Goal: Task Accomplishment & Management: Manage account settings

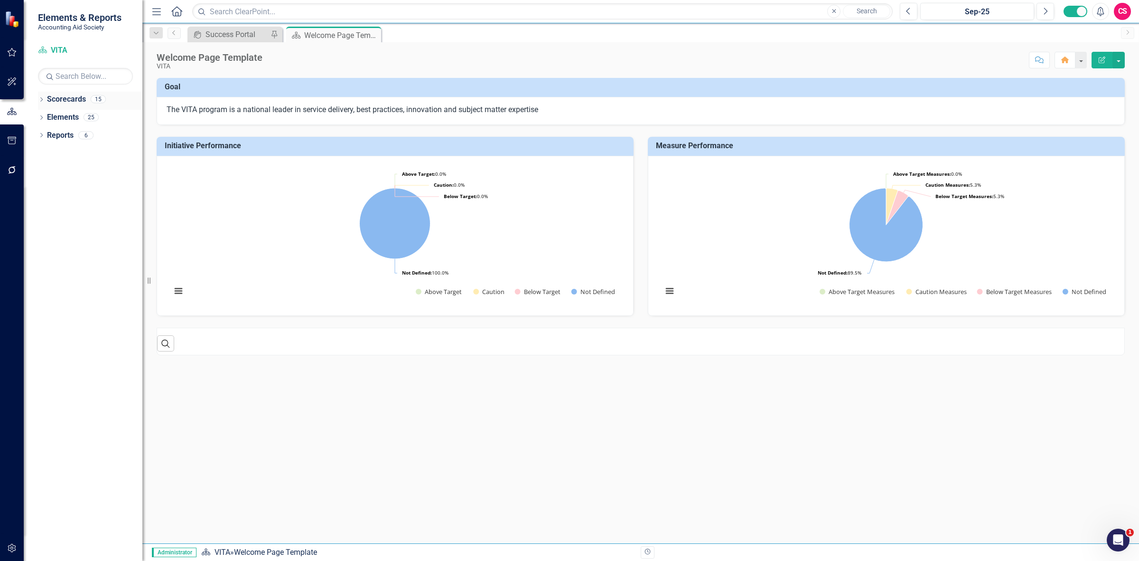
click at [66, 98] on link "Scorecards" at bounding box center [66, 99] width 39 height 11
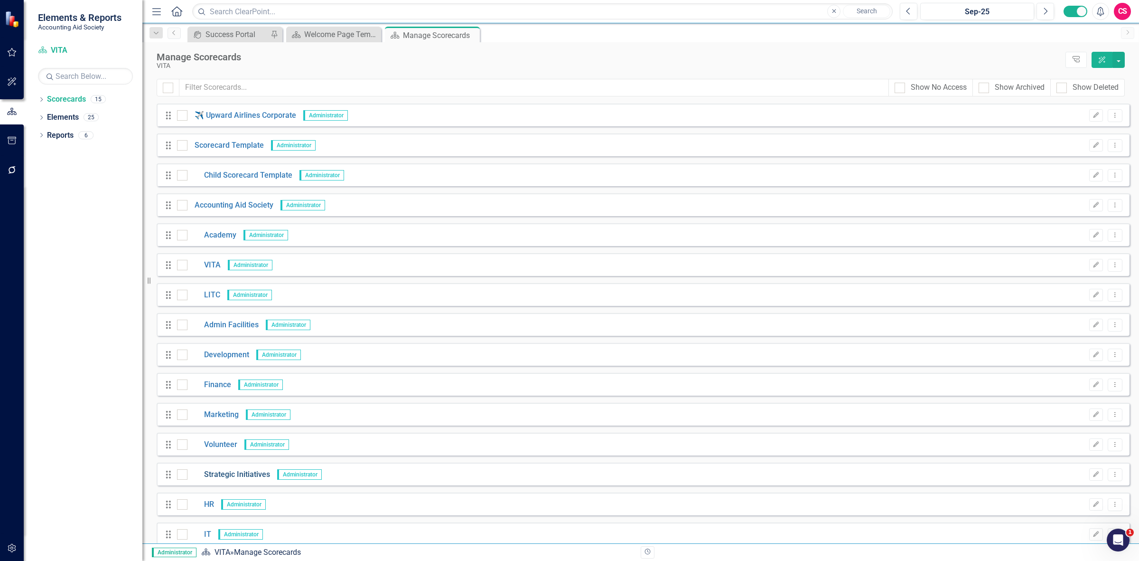
click at [236, 479] on link "Strategic Initiatives" at bounding box center [229, 474] width 83 height 11
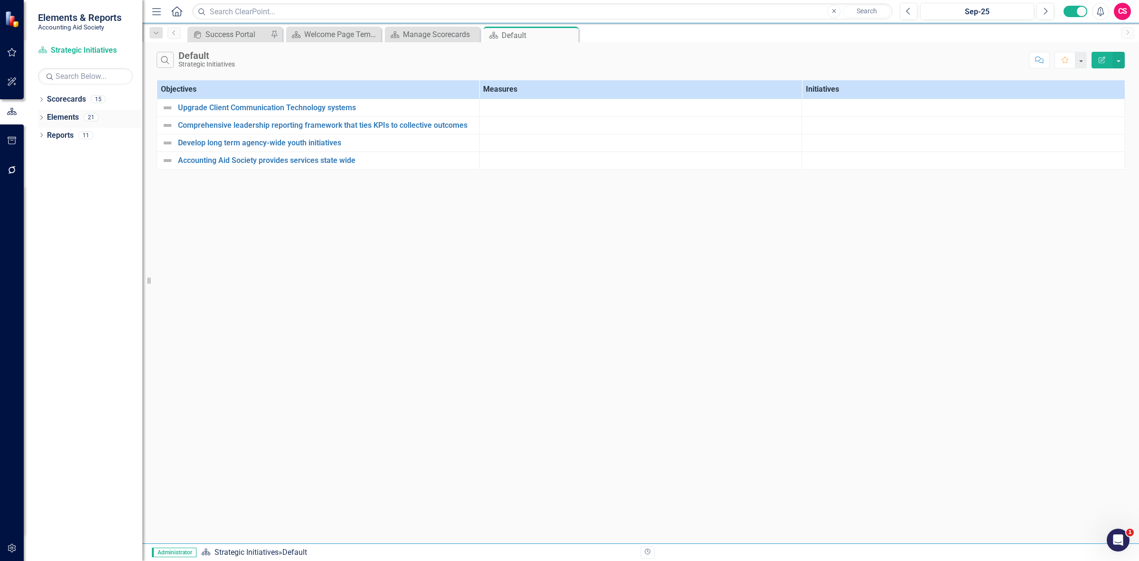
click at [65, 118] on link "Elements" at bounding box center [63, 117] width 32 height 11
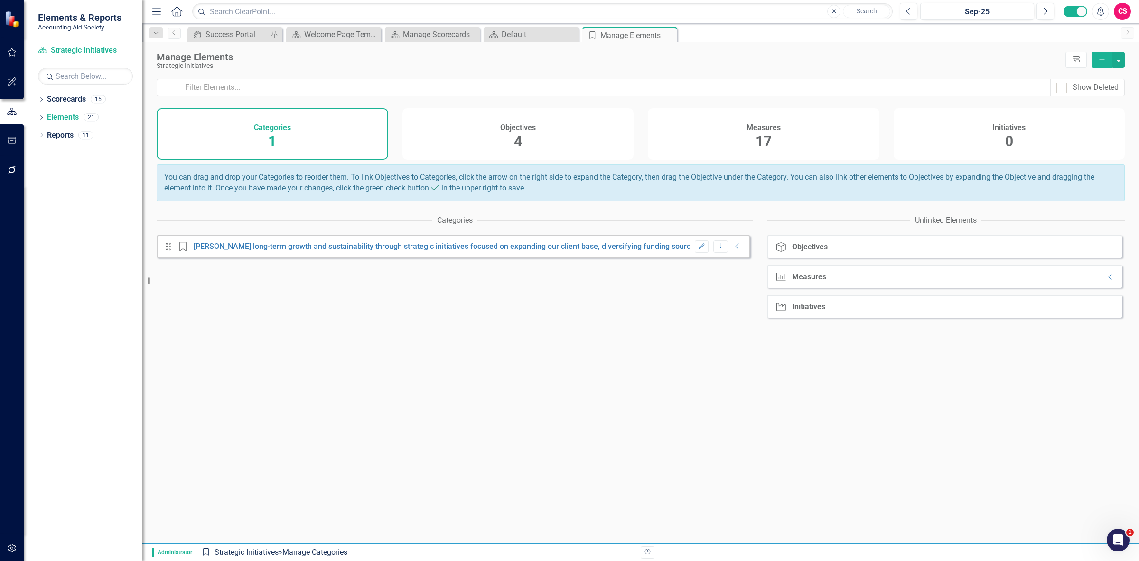
click at [549, 131] on div "Objectives 4" at bounding box center [519, 133] width 232 height 51
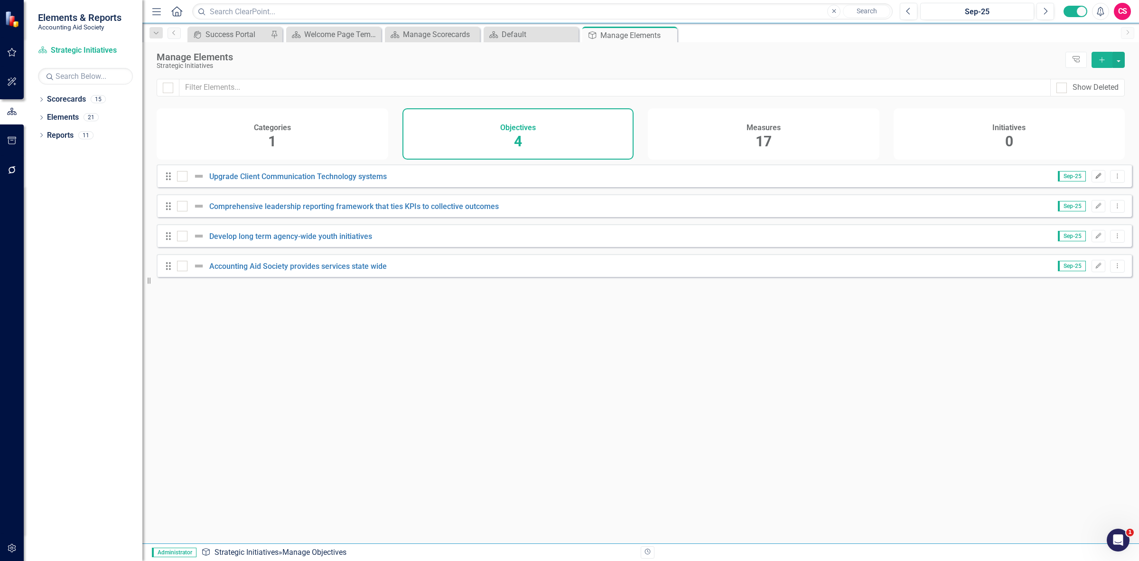
click at [1093, 182] on button "Edit" at bounding box center [1099, 176] width 14 height 12
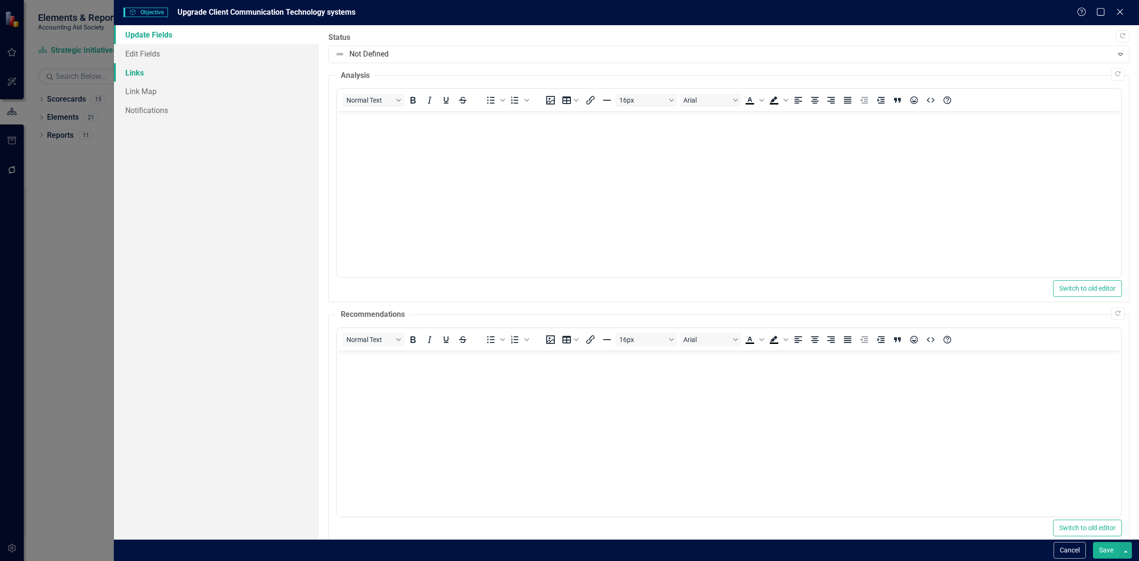
click at [244, 77] on link "Links" at bounding box center [216, 72] width 205 height 19
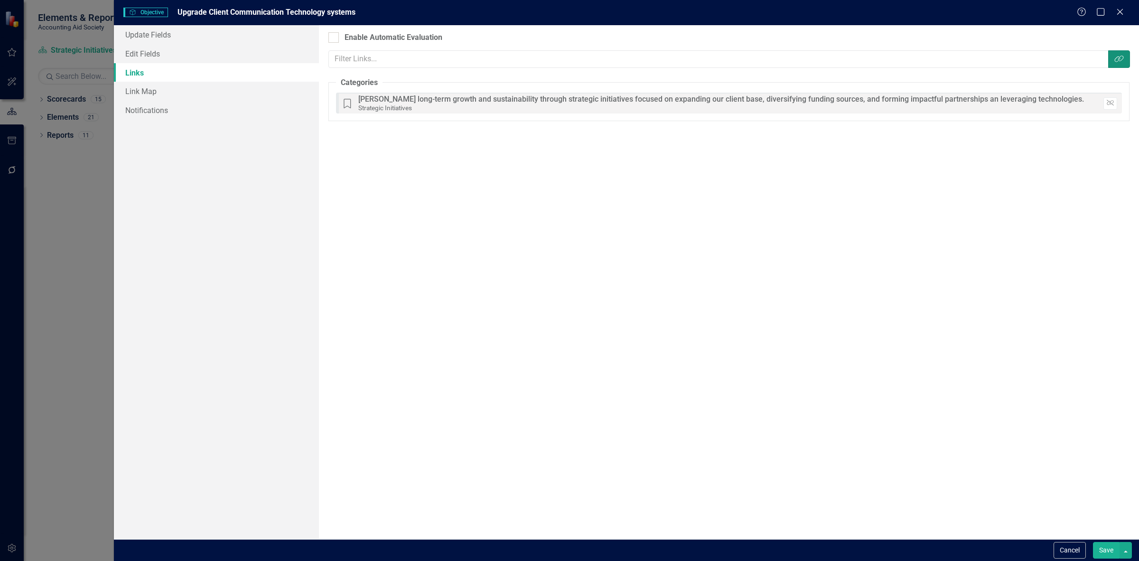
click at [1116, 59] on icon "Link Tag" at bounding box center [1119, 59] width 9 height 8
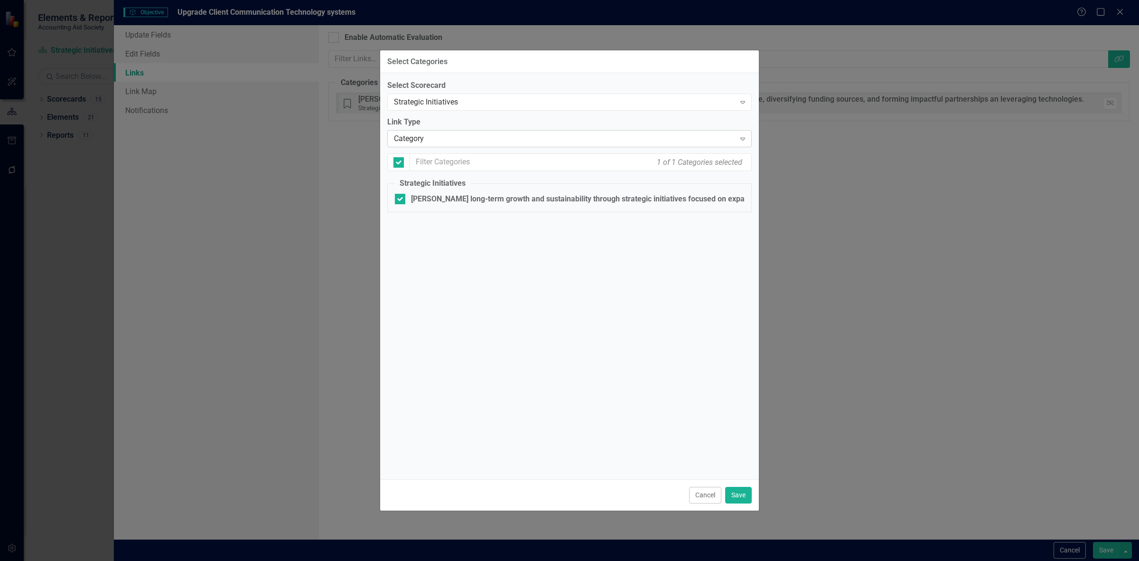
click at [476, 143] on div "Category" at bounding box center [564, 138] width 341 height 11
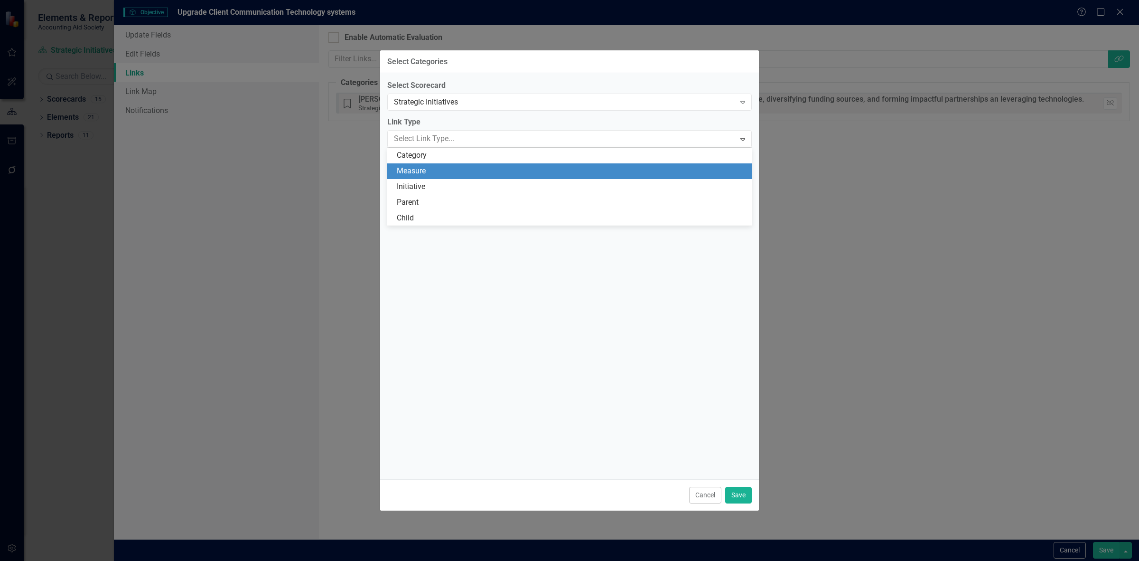
click at [467, 170] on div "Measure" at bounding box center [571, 171] width 349 height 11
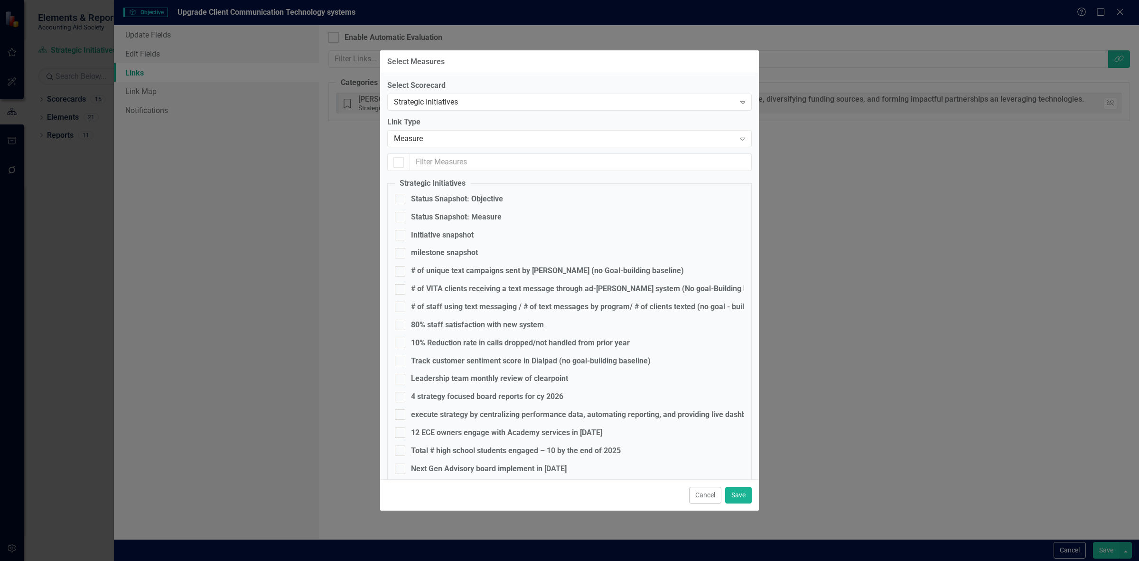
checkbox input "false"
click at [448, 276] on fieldset "Strategic Initiatives Status Snapshot: Objective Status Snapshot: Measure Initi…" at bounding box center [569, 338] width 365 height 321
click at [445, 275] on div "# of unique text campaigns sent by [PERSON_NAME] (no Goal-building baseline)" at bounding box center [547, 270] width 273 height 11
click at [401, 272] on input "# of unique text campaigns sent by [PERSON_NAME] (no Goal-building baseline)" at bounding box center [398, 269] width 6 height 6
checkbox input "true"
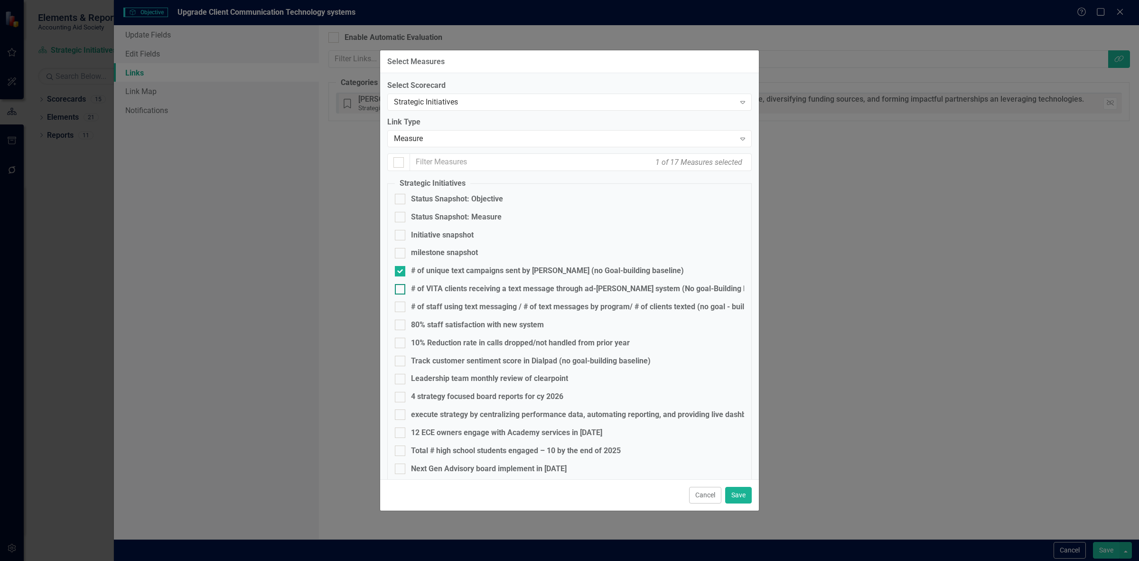
click at [444, 286] on div "# of VITA clients receiving a text message through ad-[PERSON_NAME] system (No …" at bounding box center [593, 288] width 364 height 11
click at [401, 286] on input "# of VITA clients receiving a text message through ad-[PERSON_NAME] system (No …" at bounding box center [398, 287] width 6 height 6
checkbox input "true"
click at [440, 307] on div "# of staff using text messaging / # of text messages by program/ # of clients t…" at bounding box center [602, 306] width 382 height 11
click at [401, 307] on input "# of staff using text messaging / # of text messages by program/ # of clients t…" at bounding box center [398, 304] width 6 height 6
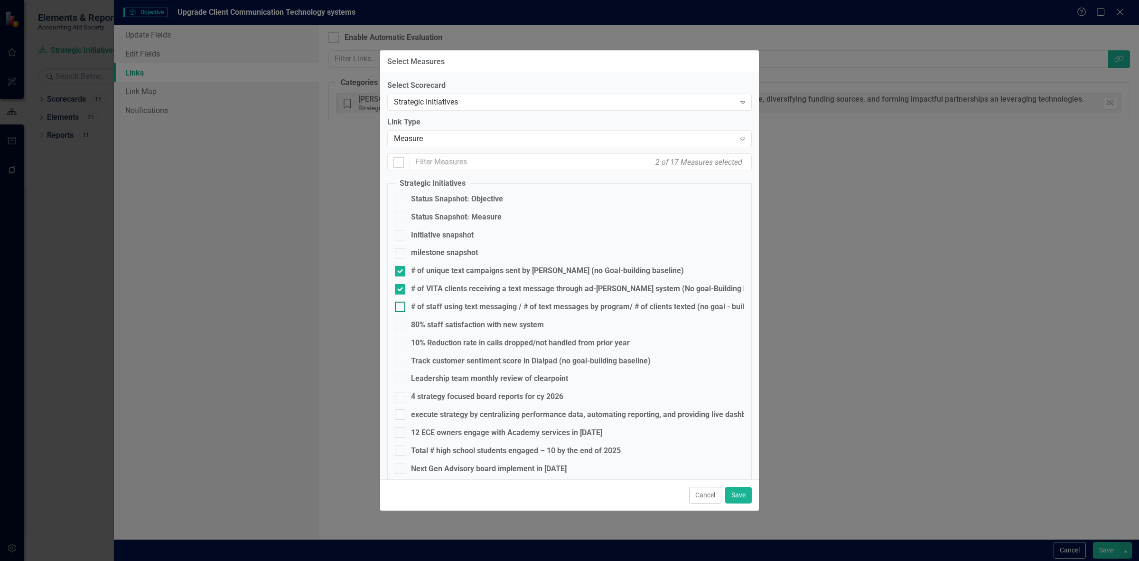
checkbox input "true"
click at [437, 328] on div "80% staff satisfaction with new system" at bounding box center [477, 325] width 133 height 11
click at [401, 326] on input "80% staff satisfaction with new system" at bounding box center [398, 323] width 6 height 6
checkbox input "true"
click at [436, 352] on fieldset "Strategic Initiatives Status Snapshot: Objective Status Snapshot: Measure Initi…" at bounding box center [569, 338] width 365 height 321
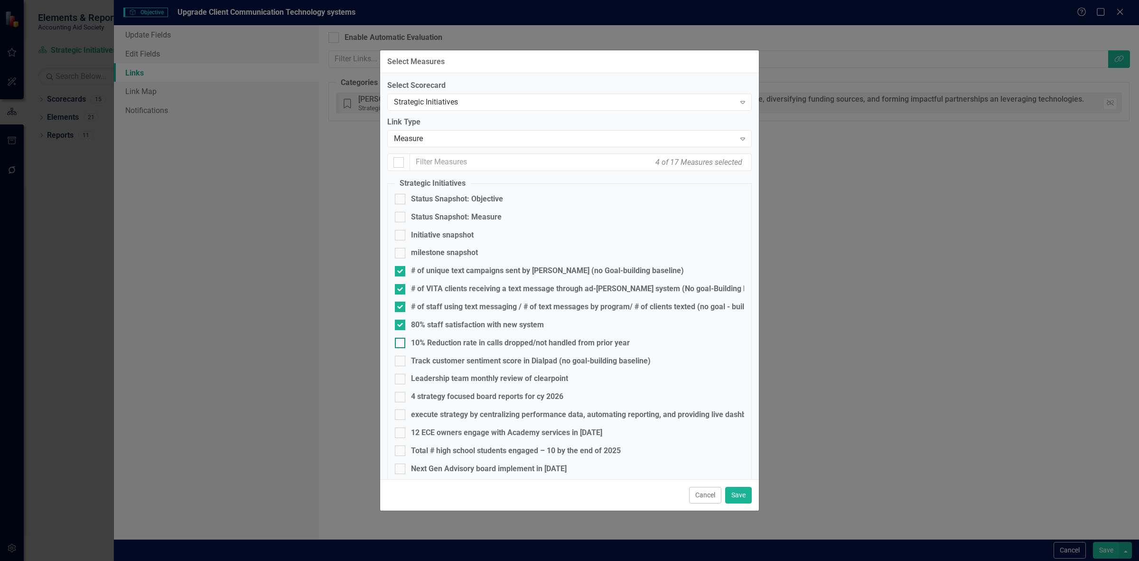
click at [431, 344] on div "10% Reduction rate in calls dropped/not handled from prior year" at bounding box center [520, 343] width 219 height 11
click at [401, 344] on input "10% Reduction rate in calls dropped/not handled from prior year" at bounding box center [398, 341] width 6 height 6
checkbox input "true"
click at [431, 361] on div "Track customer sentiment score in Dialpad (no goal-building baseline)" at bounding box center [531, 361] width 240 height 11
click at [401, 361] on input "Track customer sentiment score in Dialpad (no goal-building baseline)" at bounding box center [398, 359] width 6 height 6
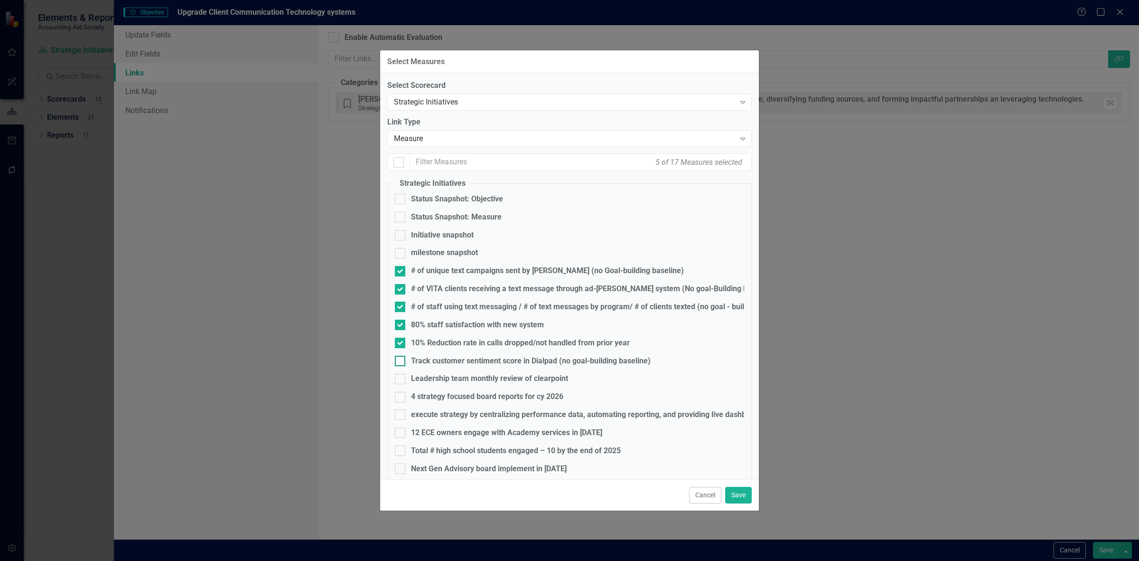
checkbox input "true"
click at [733, 488] on button "Save" at bounding box center [738, 495] width 27 height 17
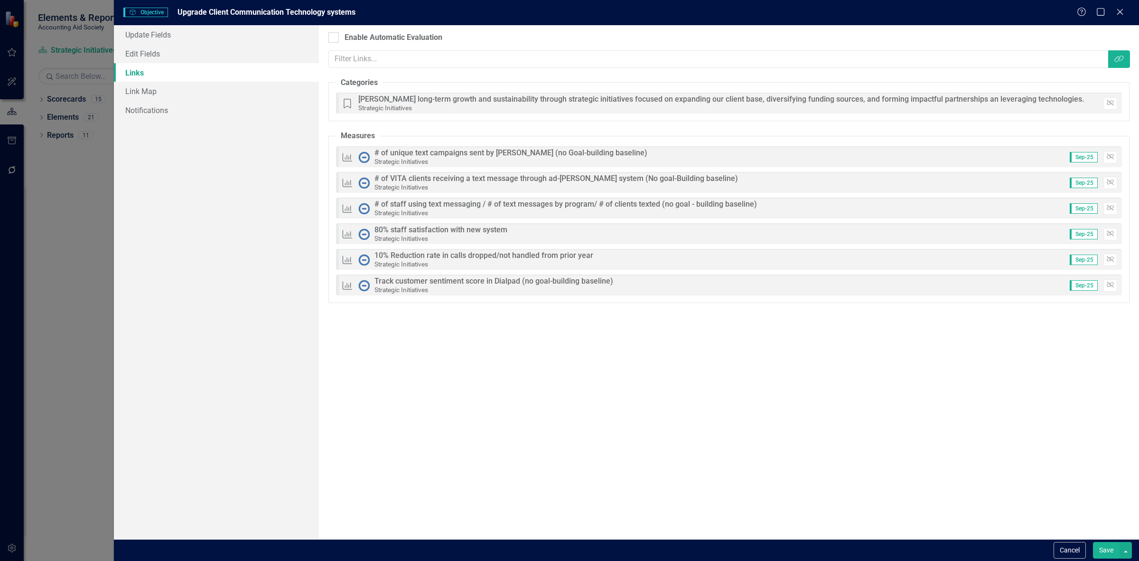
click at [1104, 547] on button "Save" at bounding box center [1106, 550] width 27 height 17
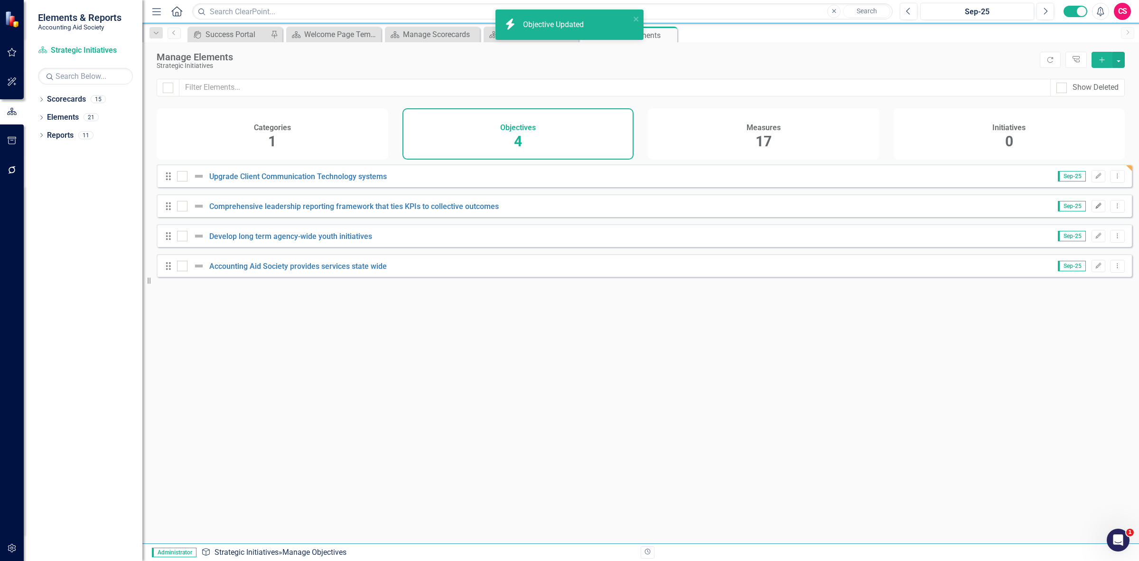
click at [1095, 209] on icon "Edit" at bounding box center [1098, 206] width 7 height 6
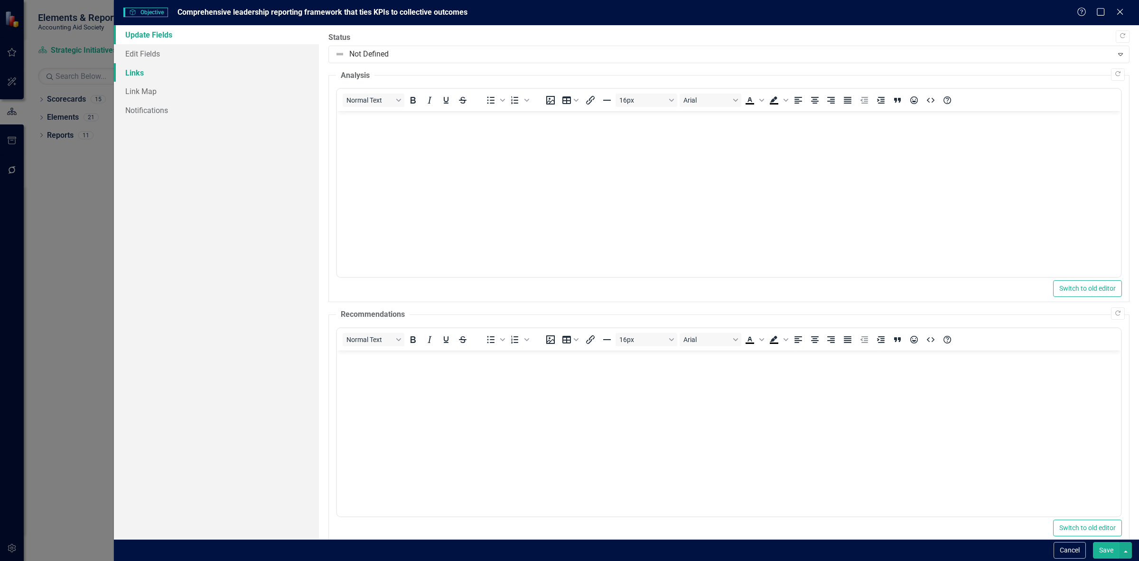
click at [197, 67] on link "Links" at bounding box center [216, 72] width 205 height 19
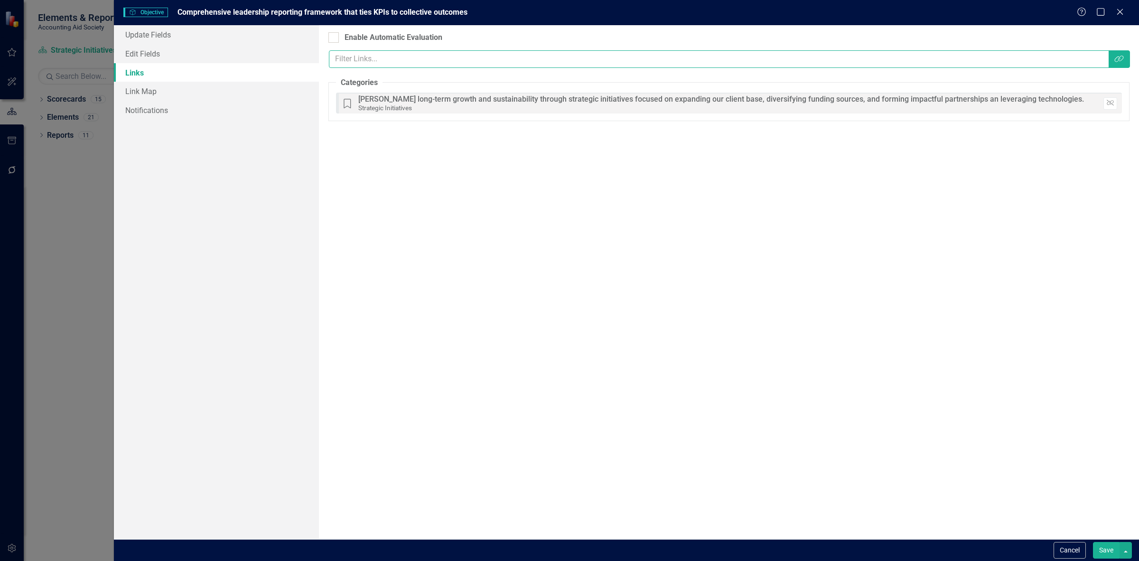
click at [1106, 63] on input "text" at bounding box center [719, 59] width 781 height 18
click at [1110, 62] on button "Link Tag" at bounding box center [1120, 59] width 22 height 18
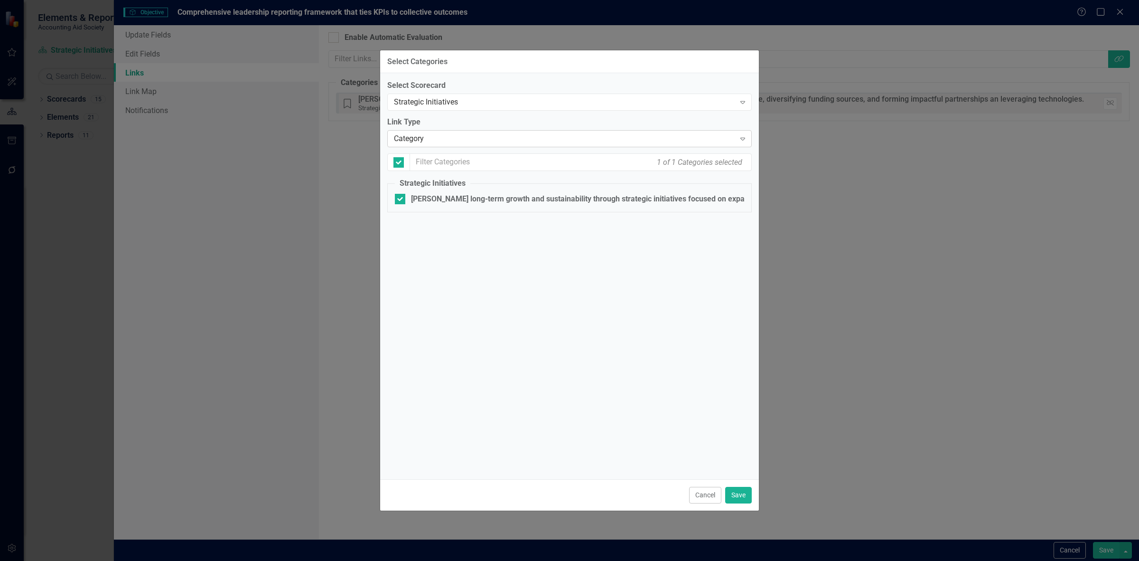
click at [436, 141] on div "Category" at bounding box center [564, 138] width 341 height 11
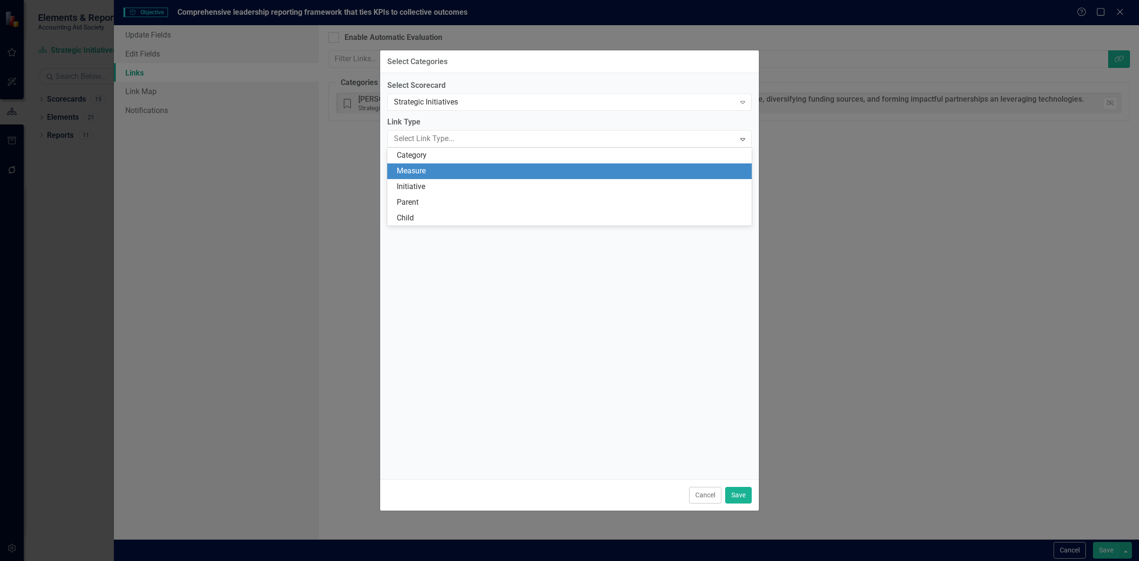
click at [431, 171] on div "Measure" at bounding box center [571, 171] width 349 height 11
checkbox input "false"
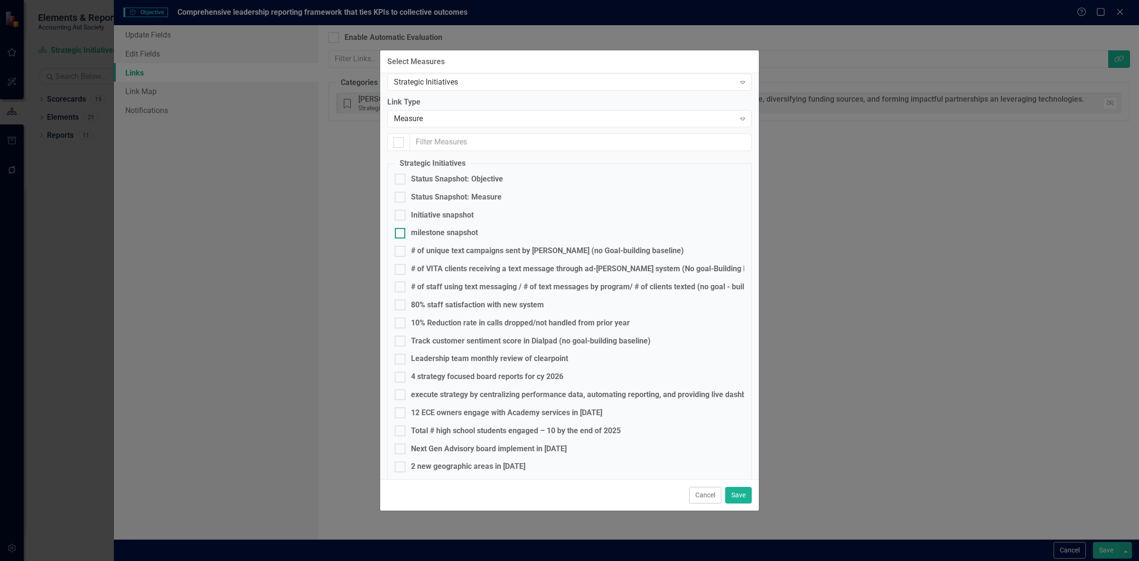
scroll to position [30, 0]
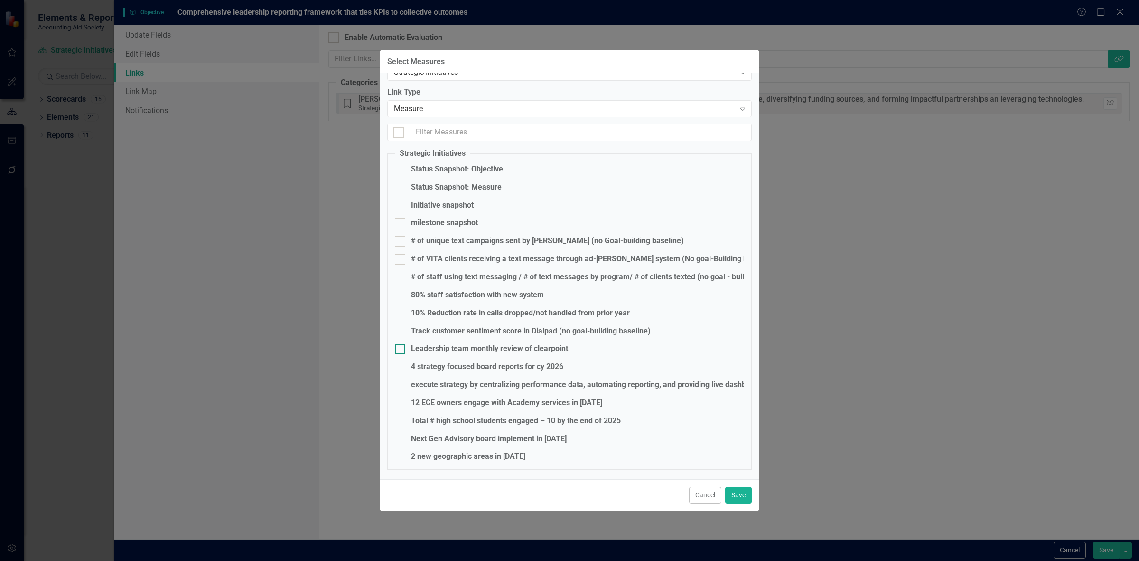
click at [445, 352] on div "Leadership team monthly review of clearpoint" at bounding box center [489, 348] width 157 height 11
click at [401, 350] on input "Leadership team monthly review of clearpoint" at bounding box center [398, 347] width 6 height 6
checkbox input "true"
click at [433, 367] on div "4 strategy focused board reports for cy 2026" at bounding box center [487, 366] width 152 height 11
click at [401, 367] on input "4 strategy focused board reports for cy 2026" at bounding box center [398, 365] width 6 height 6
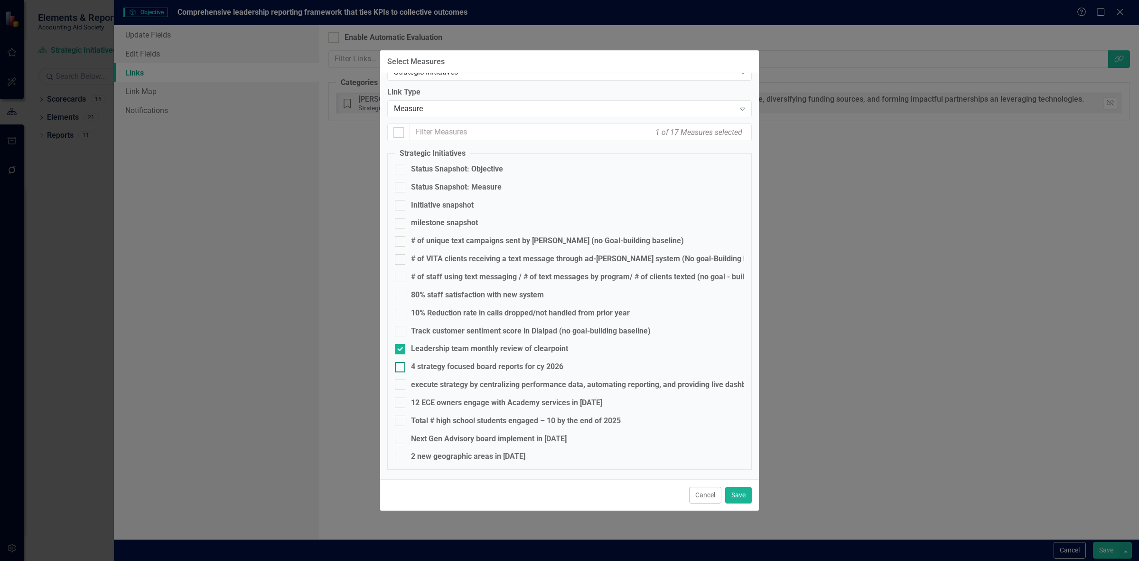
checkbox input "true"
click at [433, 389] on div "execute strategy by centralizing performance data, automating reporting, and pr…" at bounding box center [764, 384] width 706 height 11
click at [401, 386] on input "execute strategy by centralizing performance data, automating reporting, and pr…" at bounding box center [398, 382] width 6 height 6
checkbox input "true"
click at [741, 493] on button "Save" at bounding box center [738, 495] width 27 height 17
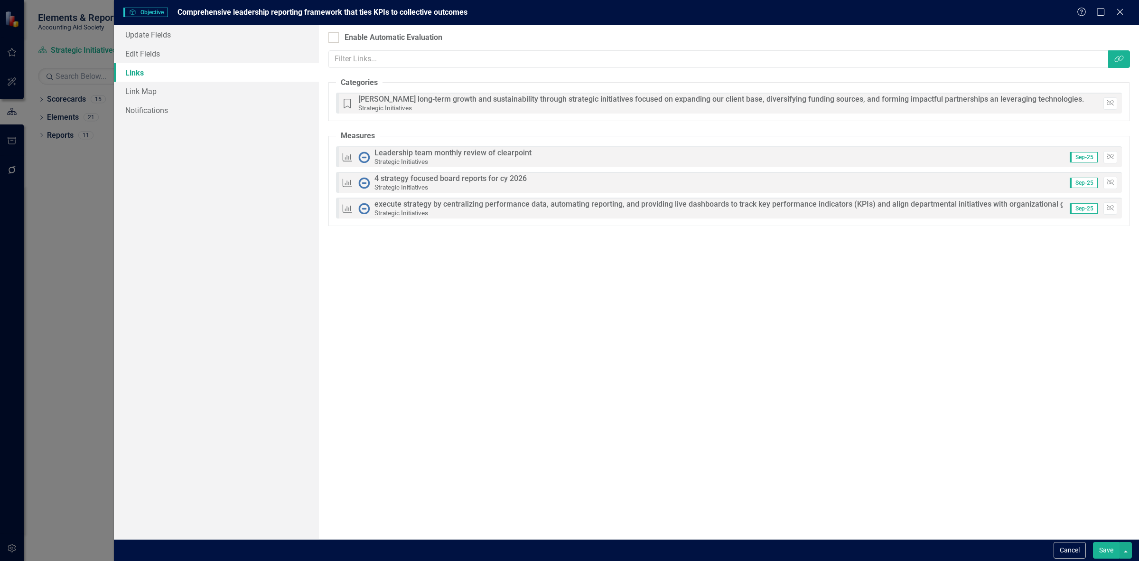
click at [1100, 547] on button "Save" at bounding box center [1106, 550] width 27 height 17
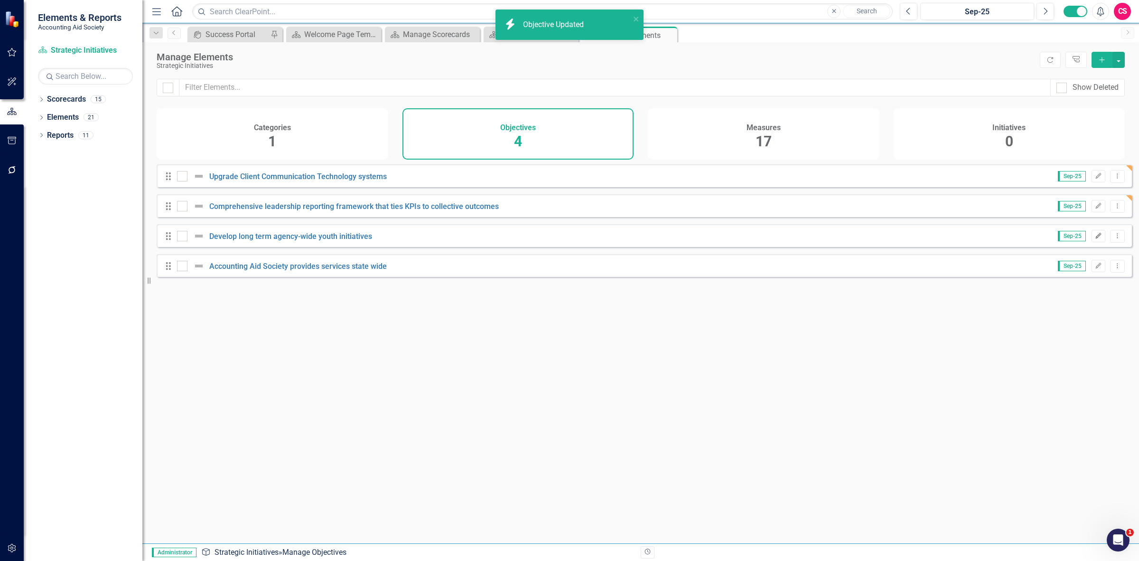
click at [1095, 239] on icon "Edit" at bounding box center [1098, 236] width 7 height 6
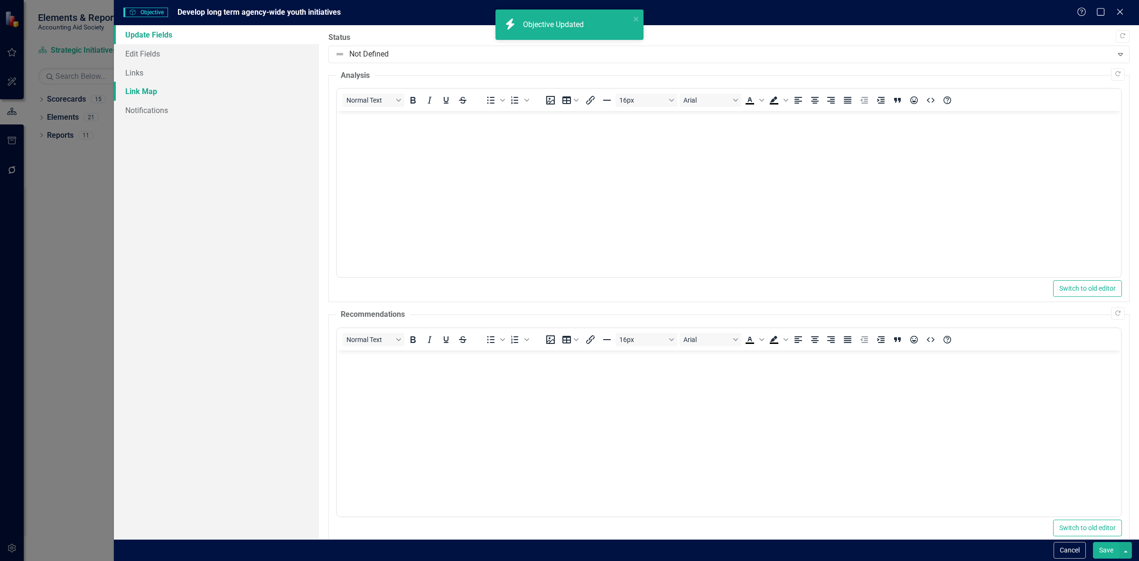
scroll to position [0, 0]
drag, startPoint x: 177, startPoint y: 77, endPoint x: 310, endPoint y: 77, distance: 132.9
click at [177, 77] on link "Links" at bounding box center [216, 72] width 205 height 19
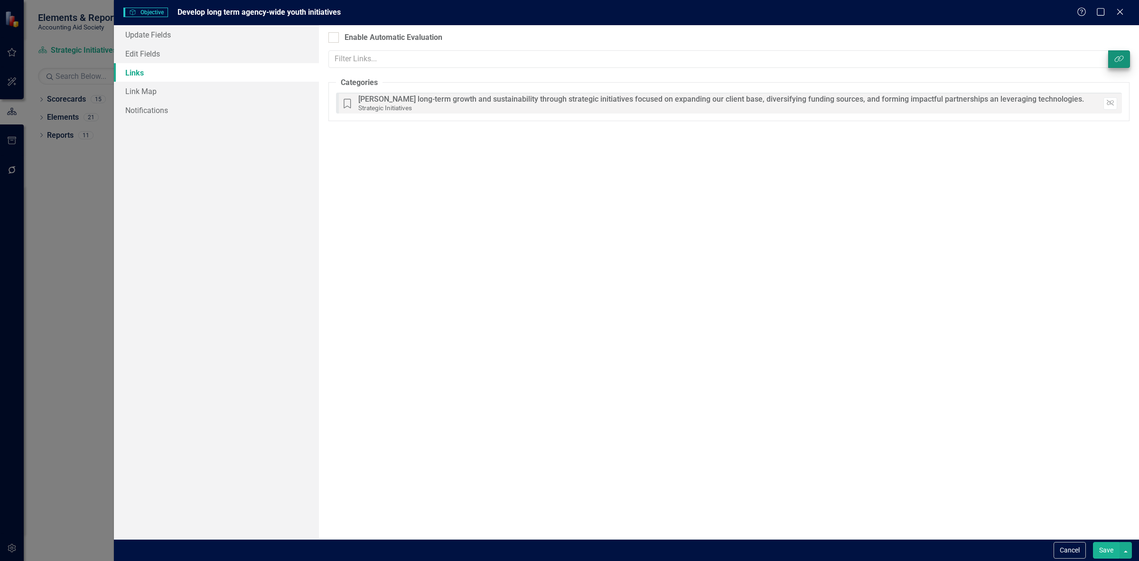
drag, startPoint x: 1139, startPoint y: 53, endPoint x: 1124, endPoint y: 54, distance: 14.3
click at [1138, 53] on div "Objectives are unique in ClearPoint as they can be evaluated based on the statu…" at bounding box center [729, 282] width 820 height 514
click at [1124, 54] on button "Link Tag" at bounding box center [1120, 59] width 22 height 18
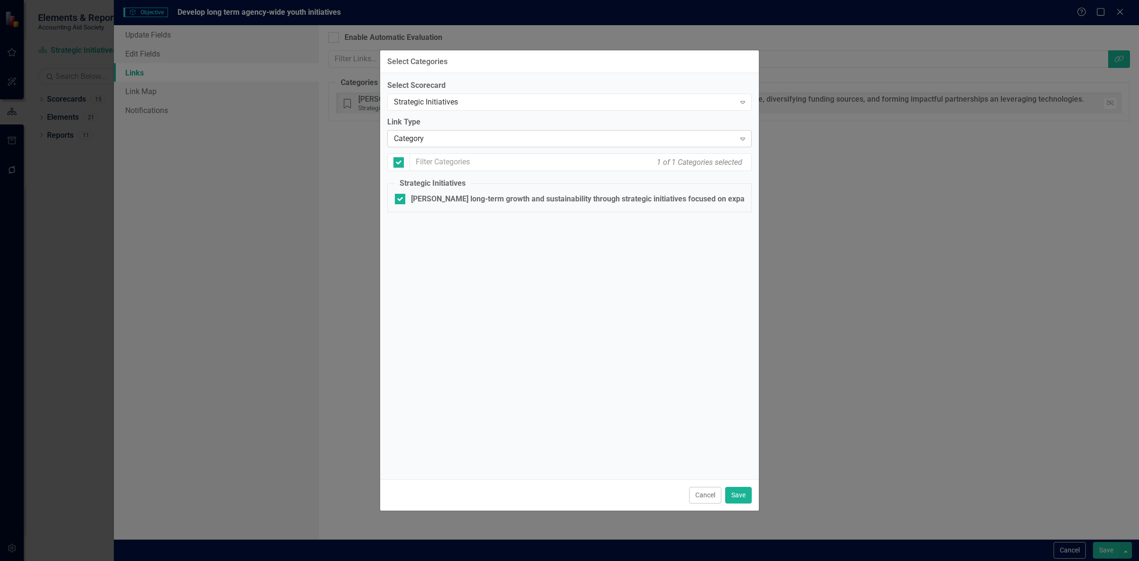
click at [528, 133] on div "Category Expand" at bounding box center [569, 138] width 365 height 17
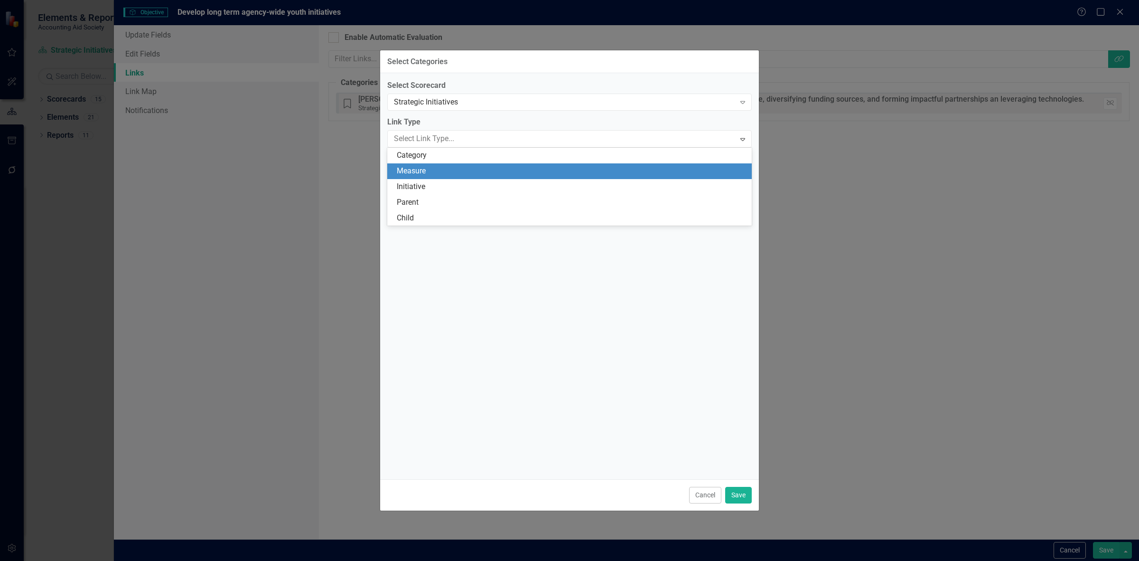
drag, startPoint x: 469, startPoint y: 171, endPoint x: 490, endPoint y: 243, distance: 74.8
click at [469, 171] on div "Measure" at bounding box center [571, 171] width 349 height 11
checkbox input "false"
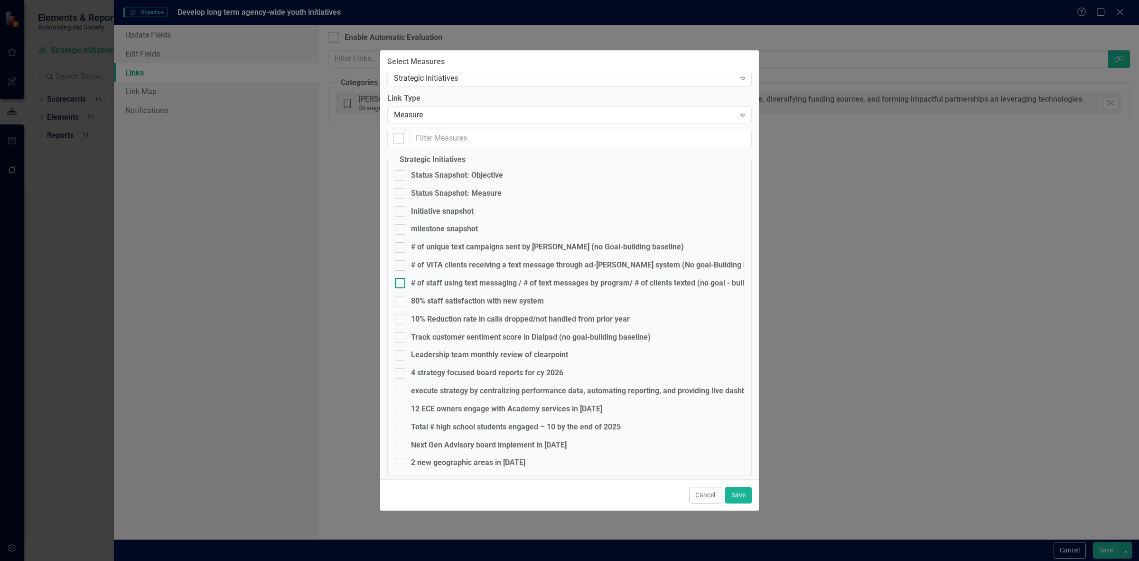
scroll to position [30, 0]
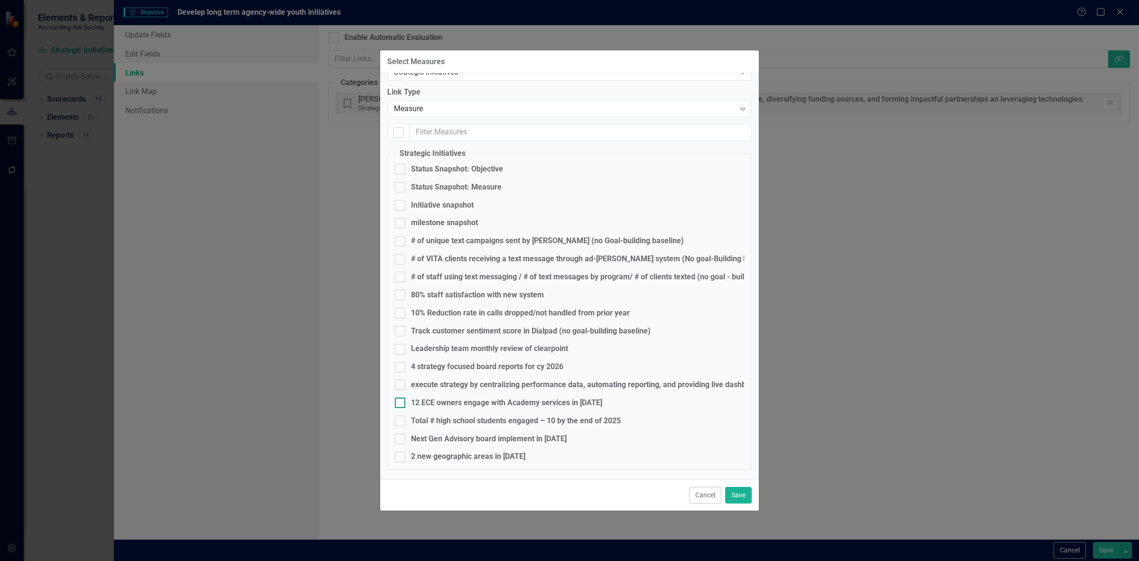
click at [440, 397] on div "12 ECE owners engage with Academy services in [DATE]" at bounding box center [506, 402] width 191 height 11
click at [401, 397] on input "12 ECE owners engage with Academy services in [DATE]" at bounding box center [398, 400] width 6 height 6
checkbox input "true"
click at [434, 421] on div "Total # high school students engaged – 10 by the end of 2025" at bounding box center [516, 420] width 210 height 11
click at [401, 421] on input "Total # high school students engaged – 10 by the end of 2025" at bounding box center [398, 418] width 6 height 6
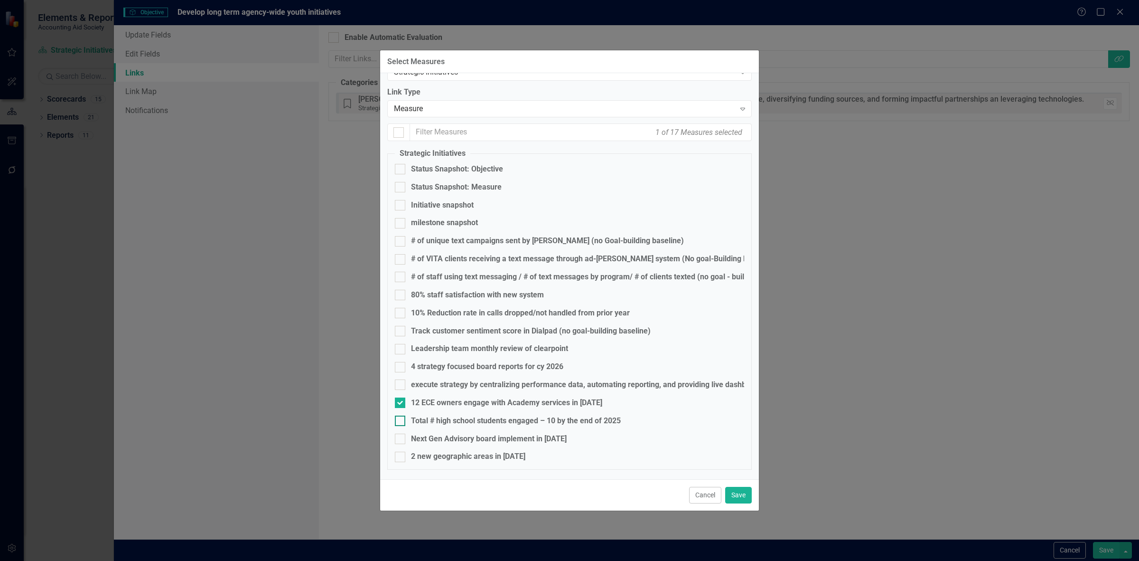
checkbox input "true"
click at [444, 434] on div "Next Gen Advisory board implement in [DATE]" at bounding box center [489, 438] width 156 height 11
click at [401, 434] on input "Next Gen Advisory board implement in [DATE]" at bounding box center [398, 436] width 6 height 6
checkbox input "true"
click at [747, 495] on button "Save" at bounding box center [738, 495] width 27 height 17
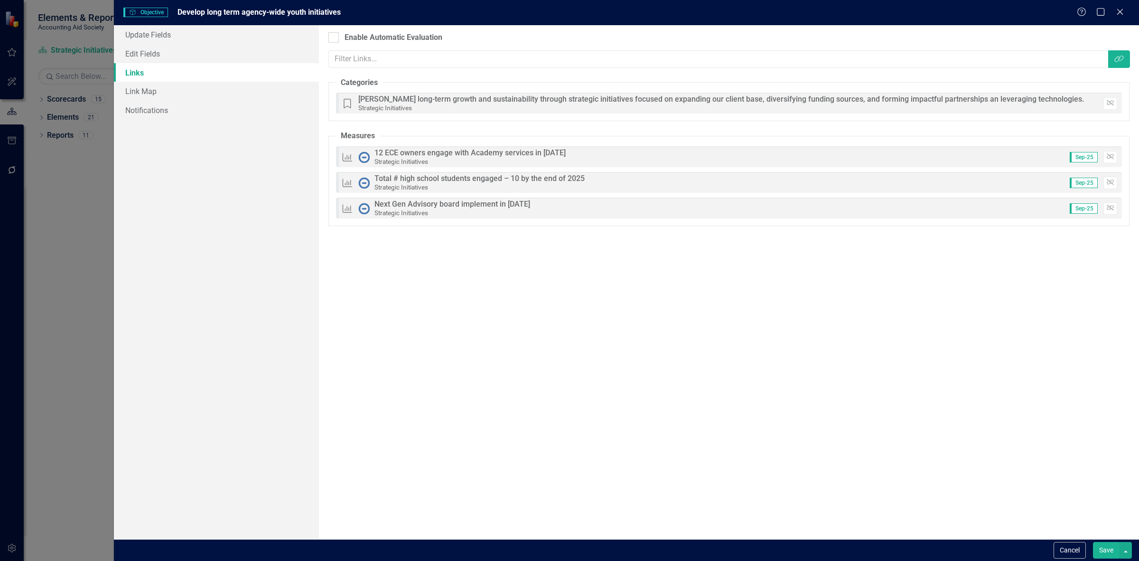
click at [1098, 544] on button "Save" at bounding box center [1106, 550] width 27 height 17
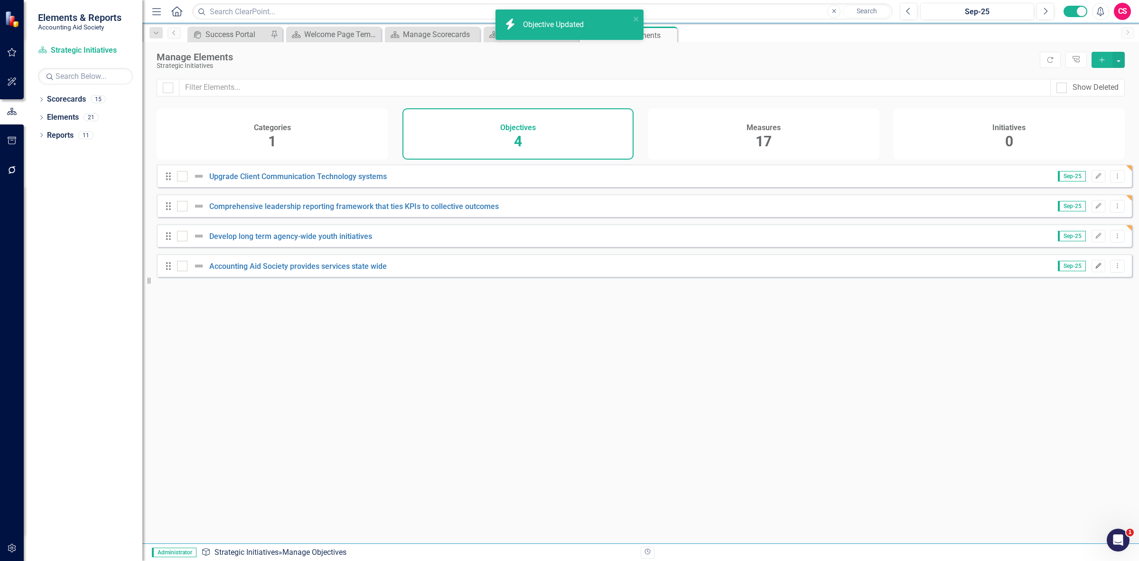
click at [1095, 269] on icon "Edit" at bounding box center [1098, 266] width 7 height 6
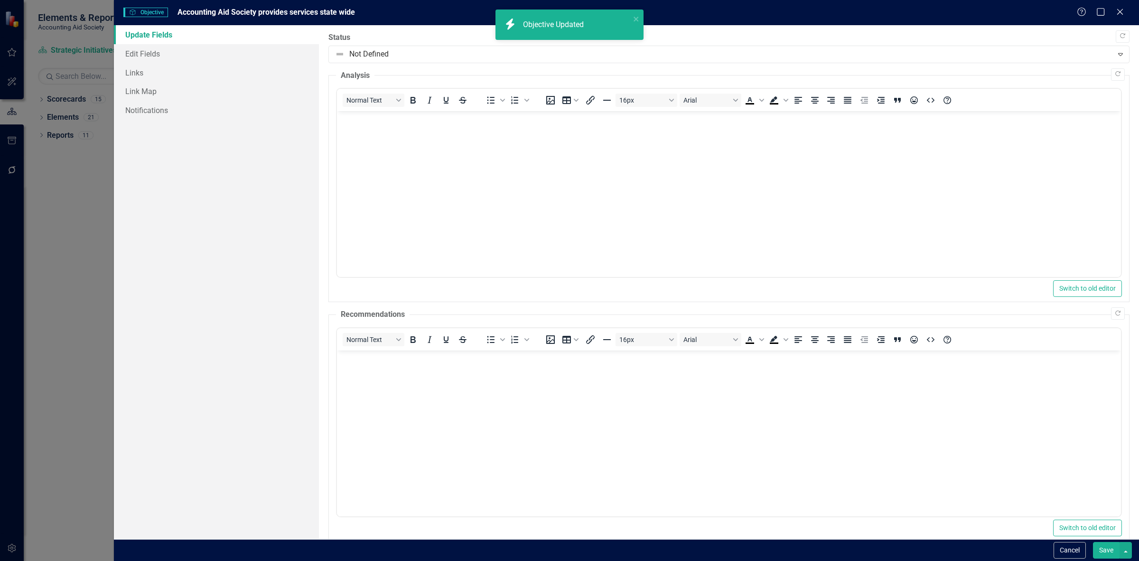
scroll to position [0, 0]
click at [146, 77] on link "Links" at bounding box center [216, 72] width 205 height 19
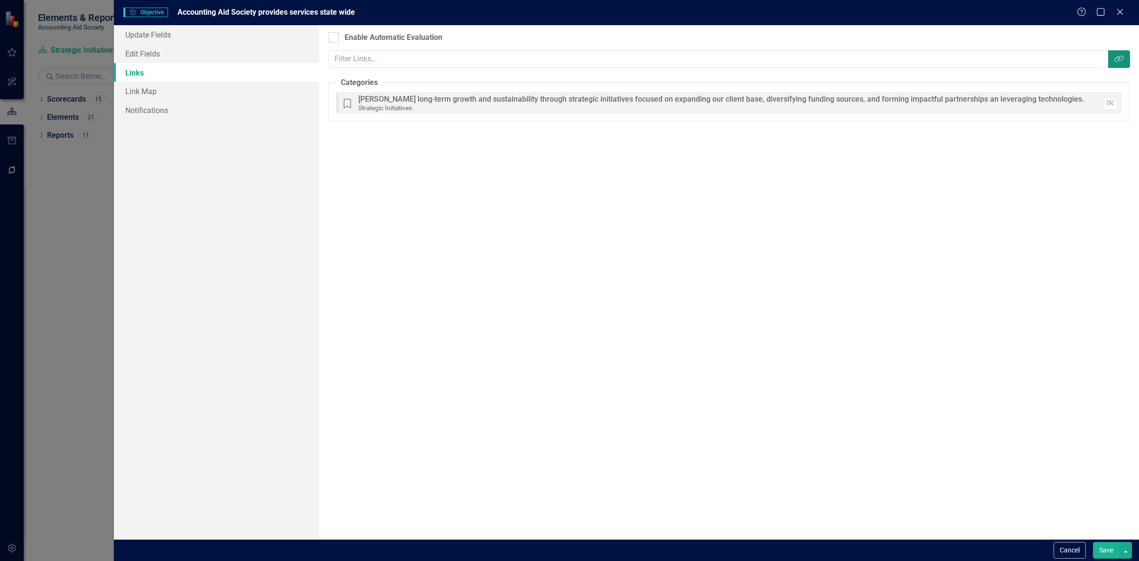
click at [1116, 55] on icon "Link Tag" at bounding box center [1119, 59] width 9 height 8
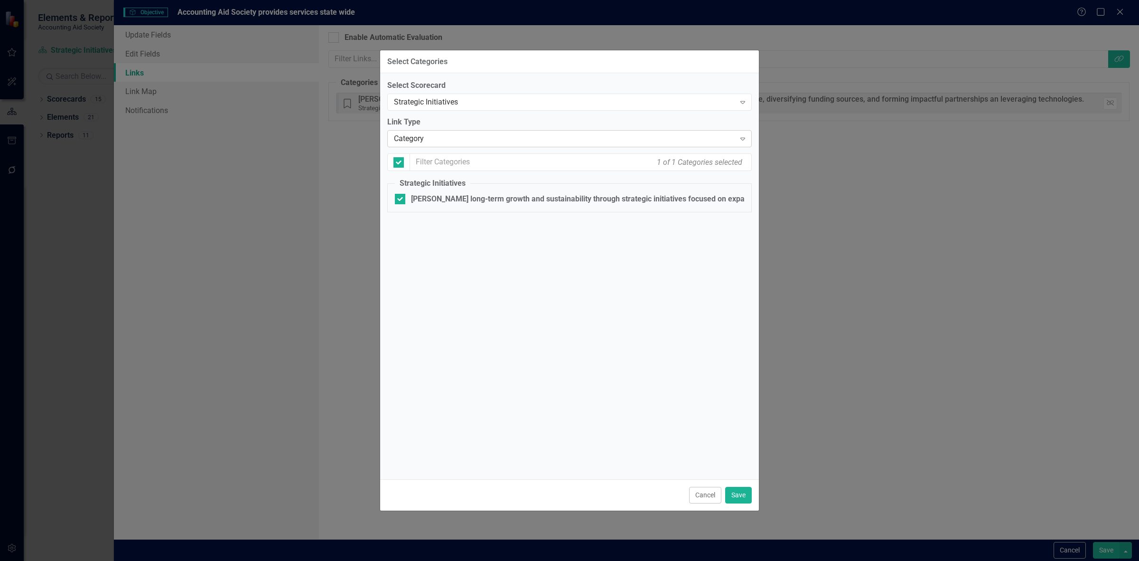
click at [477, 134] on div "Category" at bounding box center [564, 138] width 341 height 11
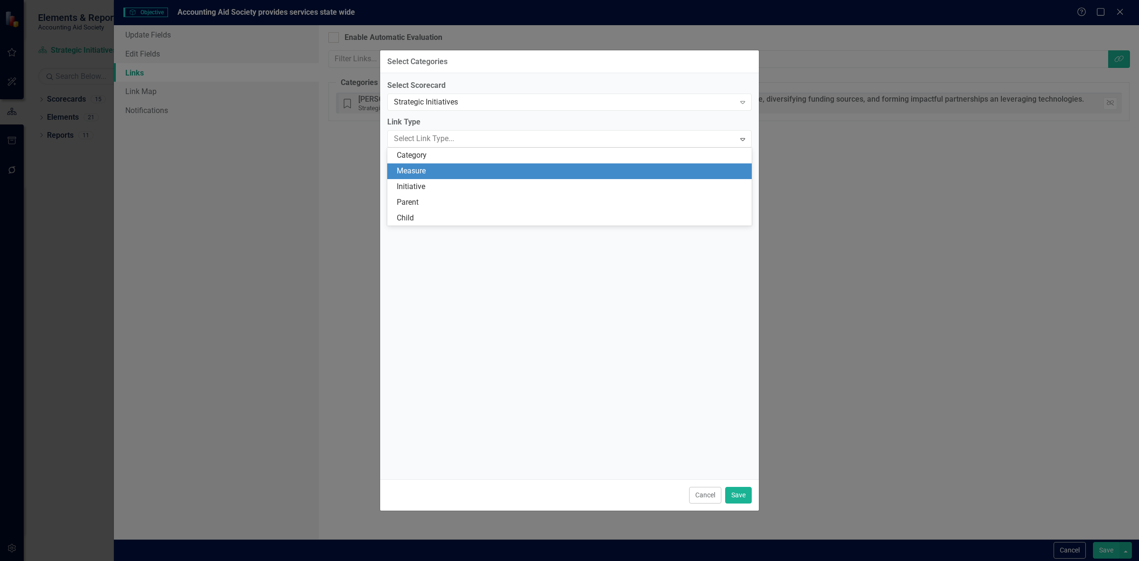
click at [436, 177] on div "Measure" at bounding box center [569, 171] width 365 height 16
checkbox input "false"
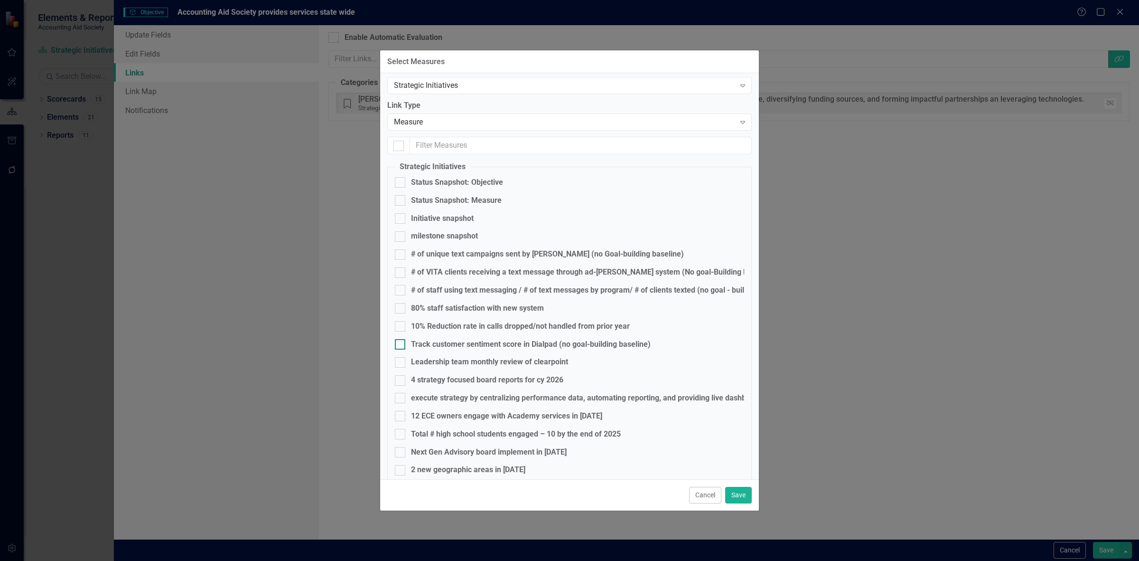
scroll to position [30, 0]
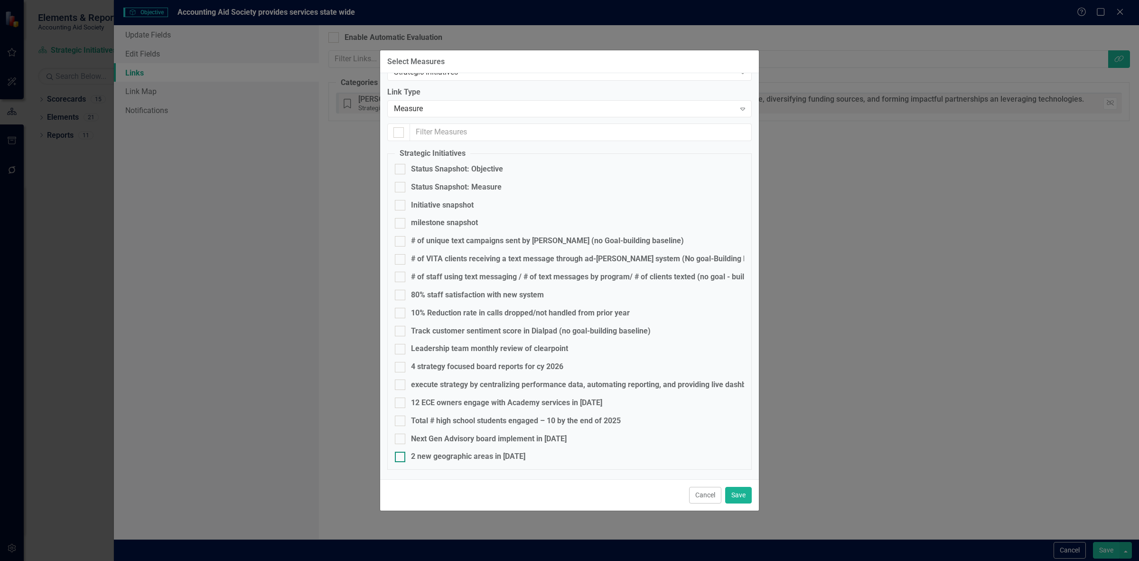
click at [475, 453] on div "2 new geographic areas in [DATE]" at bounding box center [468, 456] width 114 height 11
click at [401, 453] on input "2 new geographic areas in [DATE]" at bounding box center [398, 455] width 6 height 6
checkbox input "true"
click at [735, 495] on button "Save" at bounding box center [738, 495] width 27 height 17
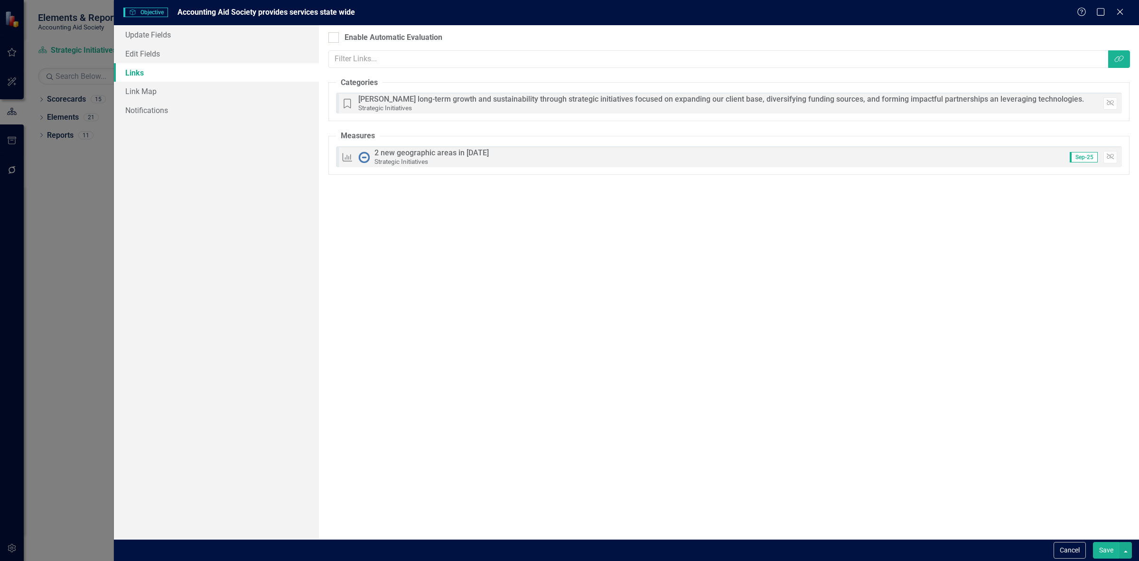
click at [1105, 551] on button "Save" at bounding box center [1106, 550] width 27 height 17
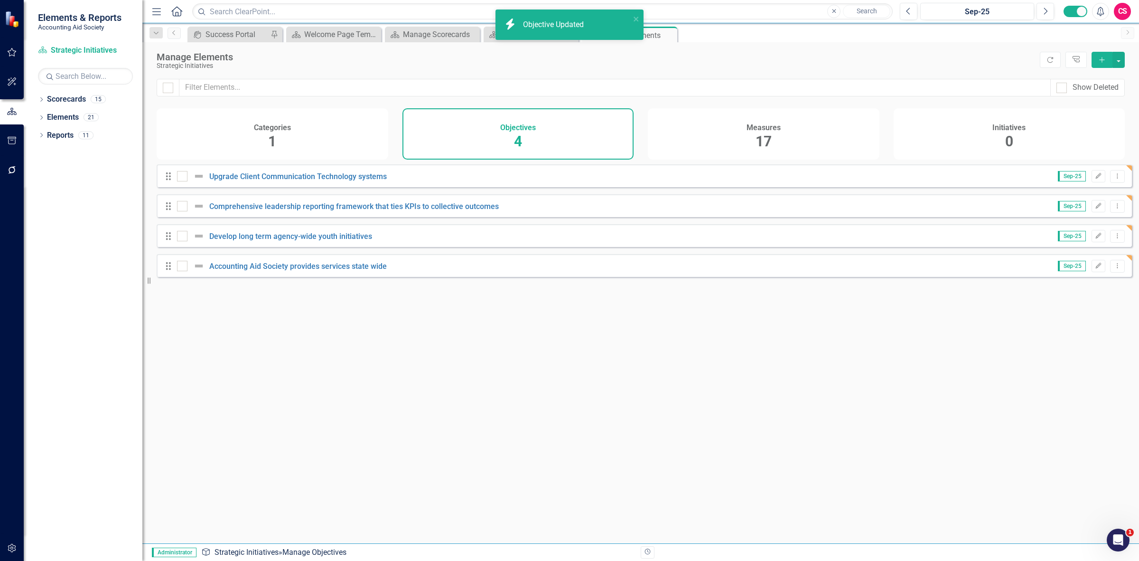
click at [711, 132] on div "Measures 17" at bounding box center [764, 133] width 232 height 51
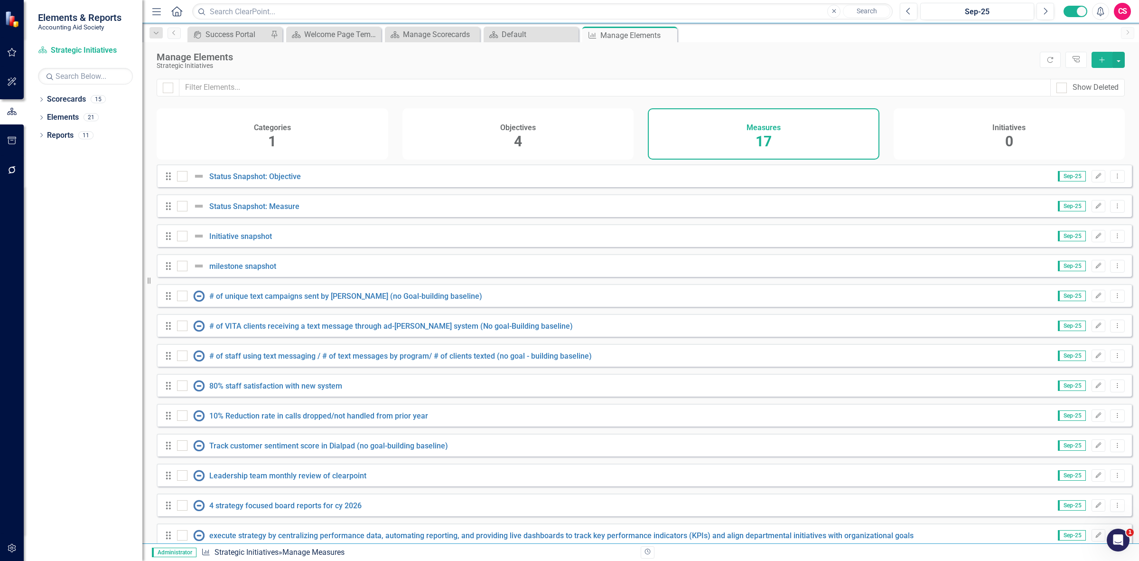
click at [999, 145] on div "Initiatives 0" at bounding box center [1010, 133] width 232 height 51
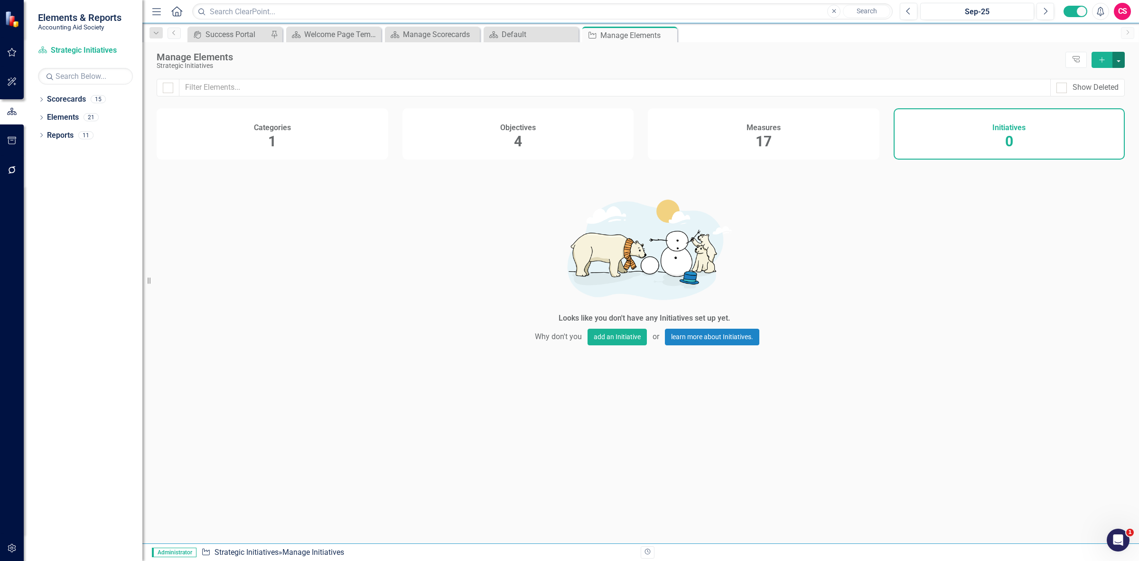
click at [1120, 61] on button "button" at bounding box center [1119, 60] width 12 height 16
click at [1090, 95] on link "Add Multiple Add Multiple" at bounding box center [1087, 95] width 75 height 18
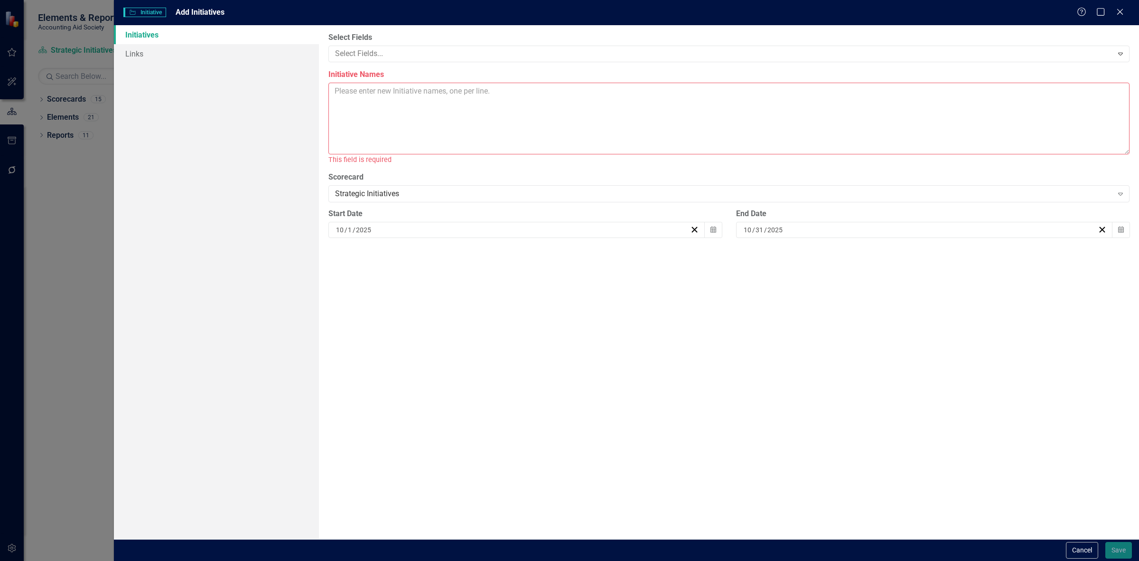
drag, startPoint x: 381, startPoint y: 117, endPoint x: 360, endPoint y: 114, distance: 21.1
click at [379, 117] on textarea "Initiative Names" at bounding box center [729, 119] width 801 height 72
paste textarea "Implement ad hoc client text messaing funcationalty in Quickbase"
click at [584, 94] on textarea "Implement ad hoc client text messaing funcationalty in Quickbase" at bounding box center [729, 119] width 801 height 72
paste textarea "Update and modernize phone system leveraging existing and future technology inn…"
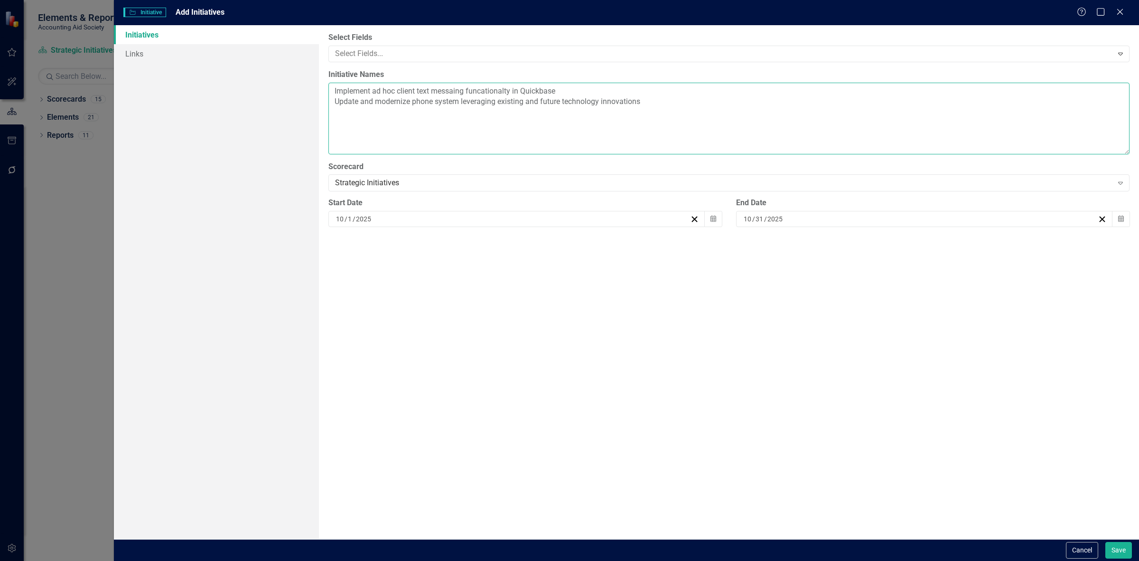
click at [749, 99] on textarea "Implement ad hoc client text messaing funcationalty in Quickbase Update and mod…" at bounding box center [729, 119] width 801 height 72
paste textarea "Identify and implement Strategic dashboard options"
click at [547, 115] on textarea "Implement ad hoc client text messaing funcationalty in Quickbase Update and mod…" at bounding box center [729, 119] width 801 height 72
paste textarea "Develop academy ECE business engagement and education program"
click at [643, 116] on textarea "Implement ad hoc client text messaing funcationalty in Quickbase Update and mod…" at bounding box center [729, 119] width 801 height 72
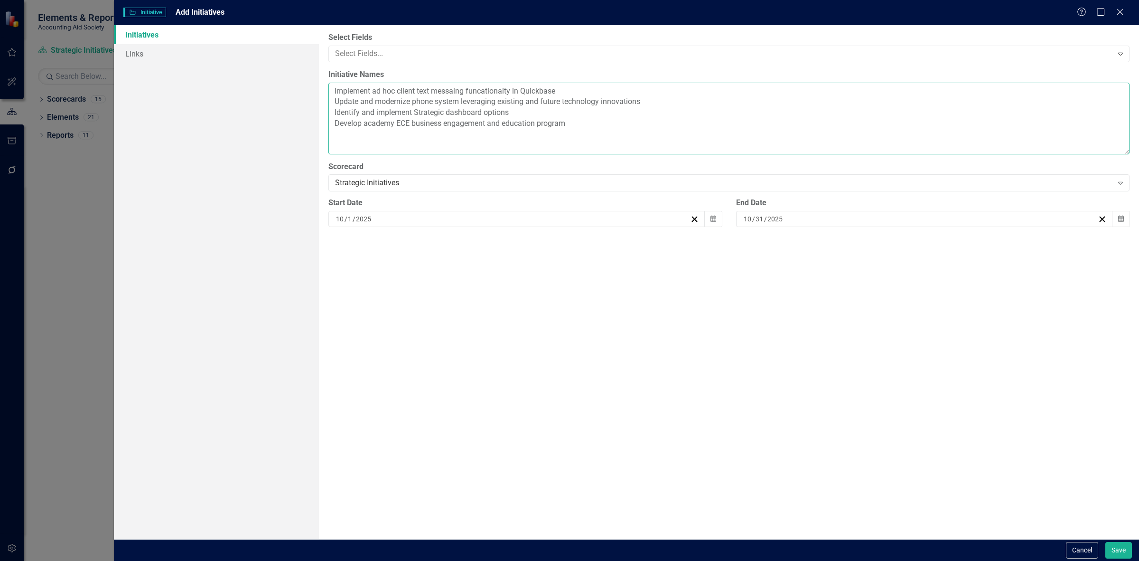
click at [638, 129] on textarea "Implement ad hoc client text messaing funcationalty in Quickbase Update and mod…" at bounding box center [729, 119] width 801 height 72
paste textarea "Support of Launch and expanded Growing student futures pilot"
click at [654, 136] on textarea "Implement ad hoc client text messaing funcationalty in Quickbase Update and mod…" at bounding box center [729, 119] width 801 height 72
paste textarea "Free tax prep awareness and services for Parents with children in ECE centers"
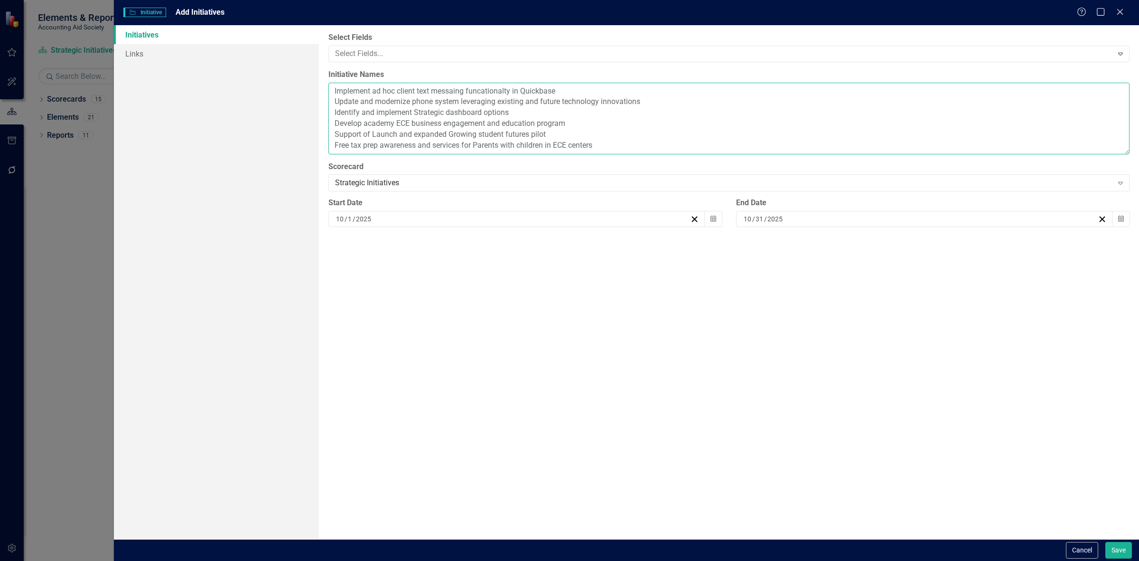
click at [371, 138] on textarea "Implement ad hoc client text messaing funcationalty in Quickbase Update and mod…" at bounding box center [729, 119] width 801 height 72
paste textarea "Next gen advisory board Statewide Expansion Model Taskforce"
type textarea "Implement ad hoc client text messaing funcationalty in Quickbase Update and mod…"
click at [713, 216] on icon "Calendar" at bounding box center [714, 219] width 6 height 7
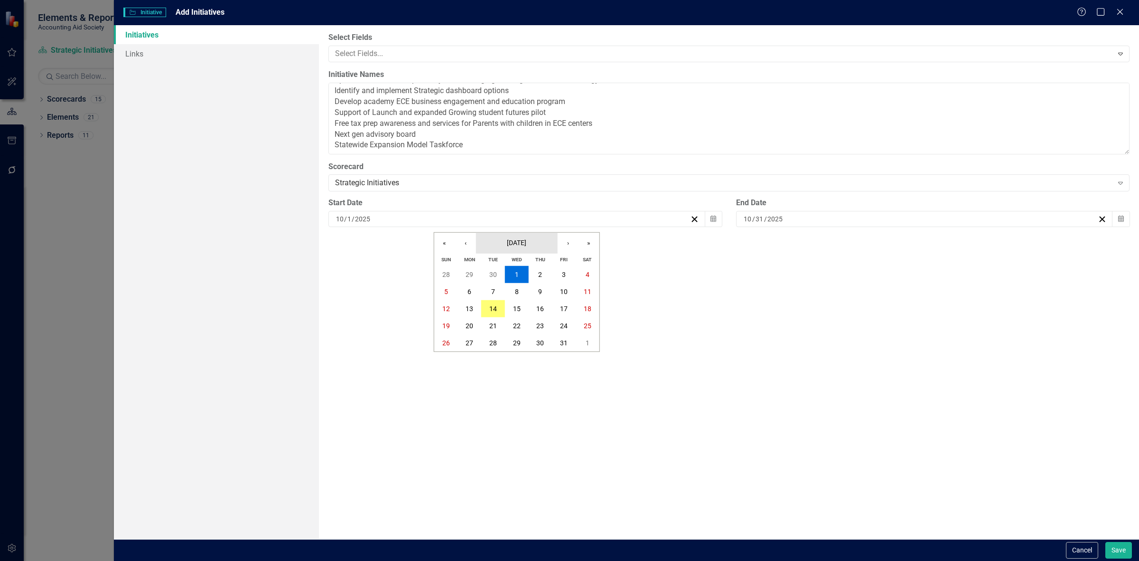
click at [511, 235] on button "[DATE]" at bounding box center [517, 243] width 82 height 21
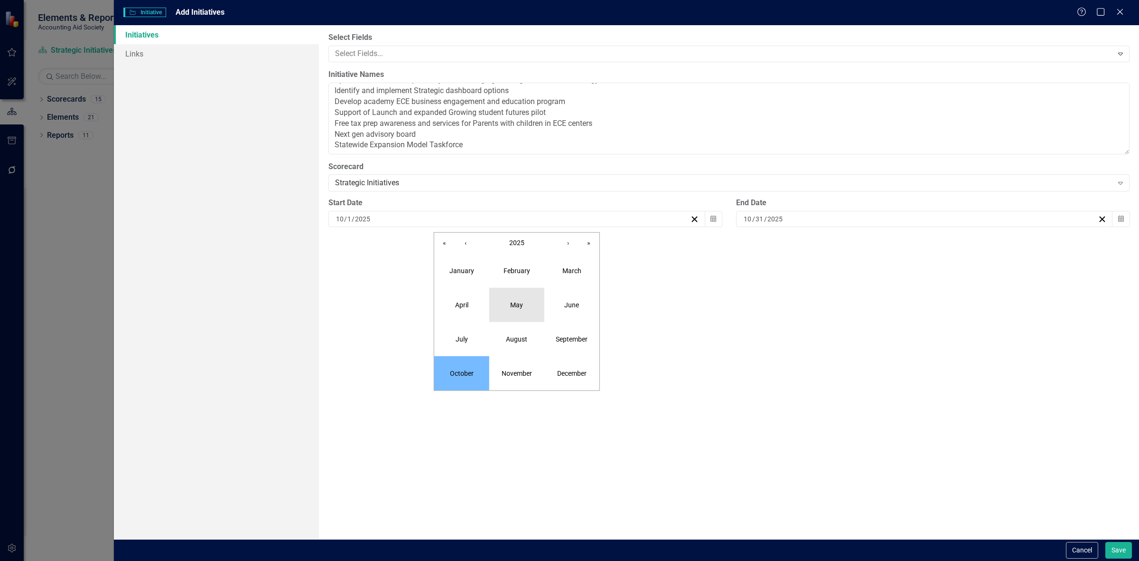
click at [526, 301] on button "May" at bounding box center [517, 305] width 55 height 34
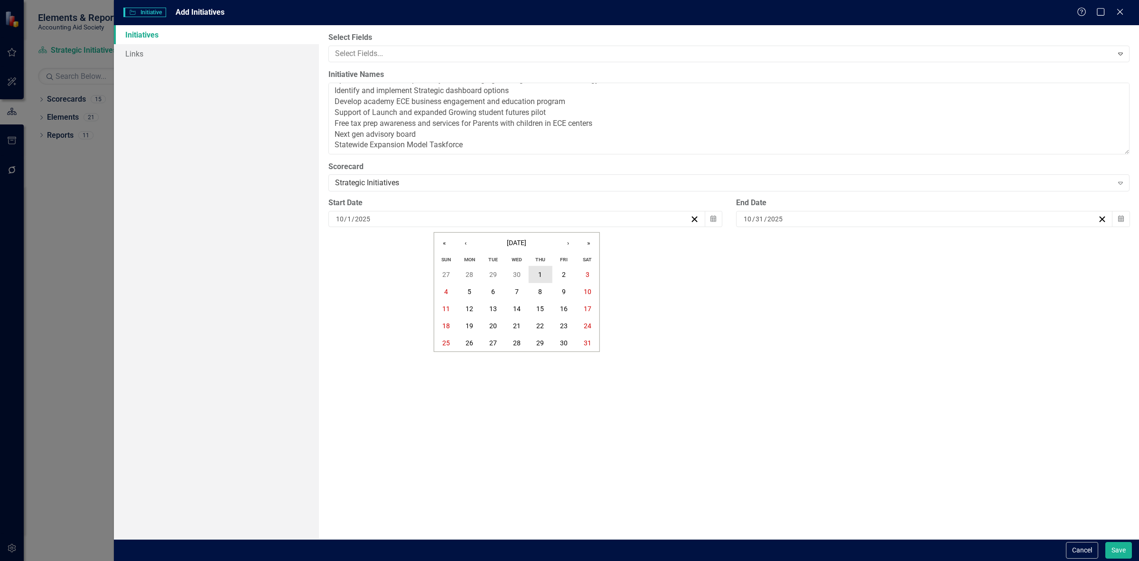
click at [540, 272] on abbr "1" at bounding box center [540, 275] width 4 height 8
click at [1121, 224] on button "Calendar" at bounding box center [1121, 219] width 18 height 16
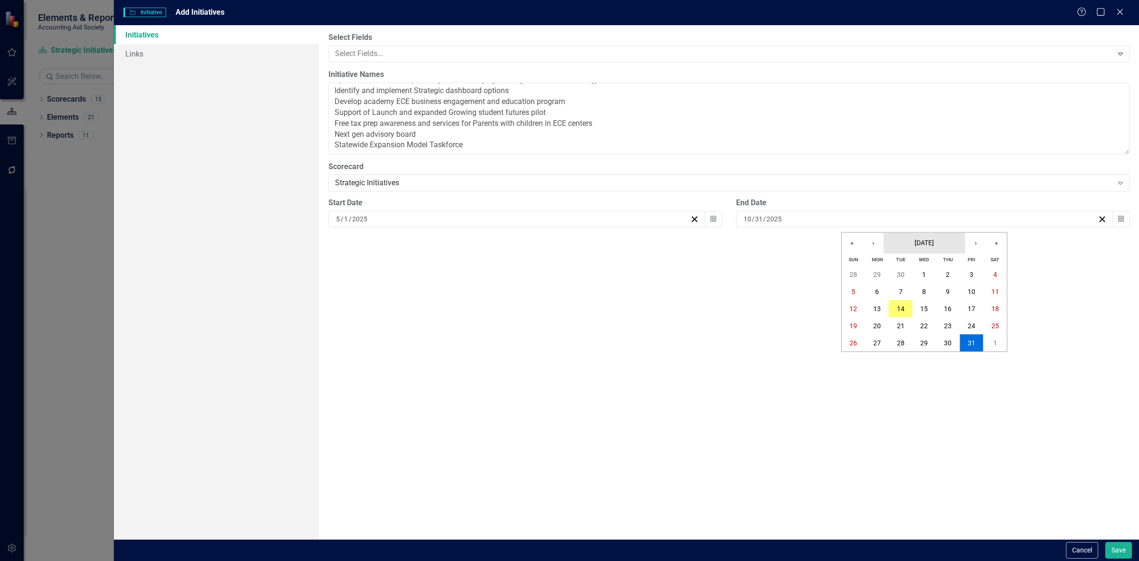
click at [934, 245] on span "[DATE]" at bounding box center [924, 243] width 19 height 8
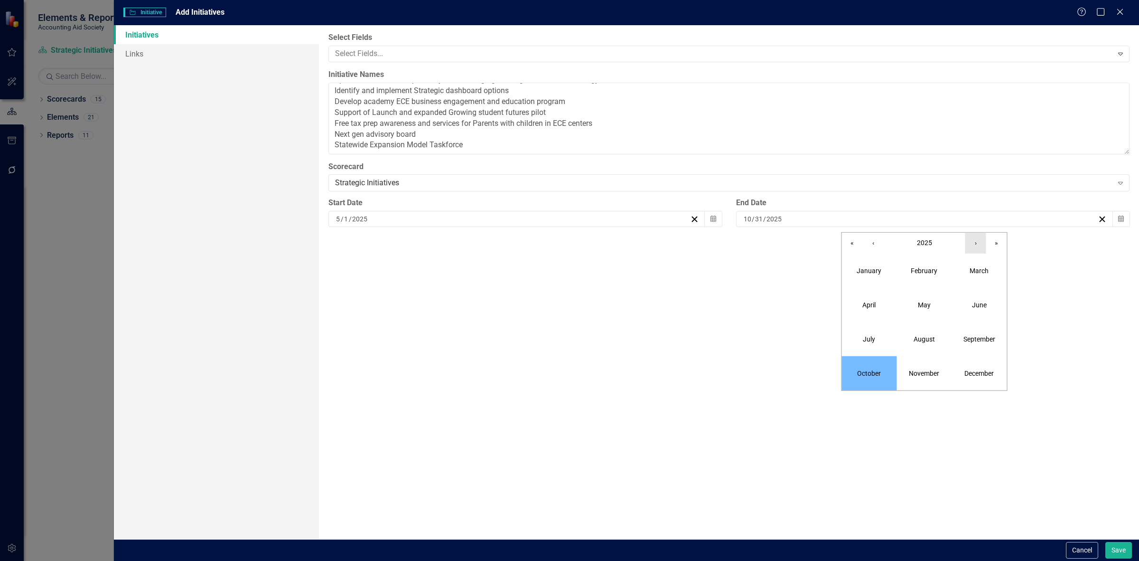
click at [974, 246] on button "›" at bounding box center [976, 243] width 21 height 21
click at [972, 376] on abbr "December" at bounding box center [979, 373] width 29 height 8
click at [944, 340] on abbr "31" at bounding box center [948, 343] width 8 height 8
click at [1110, 550] on button "Save" at bounding box center [1119, 550] width 27 height 17
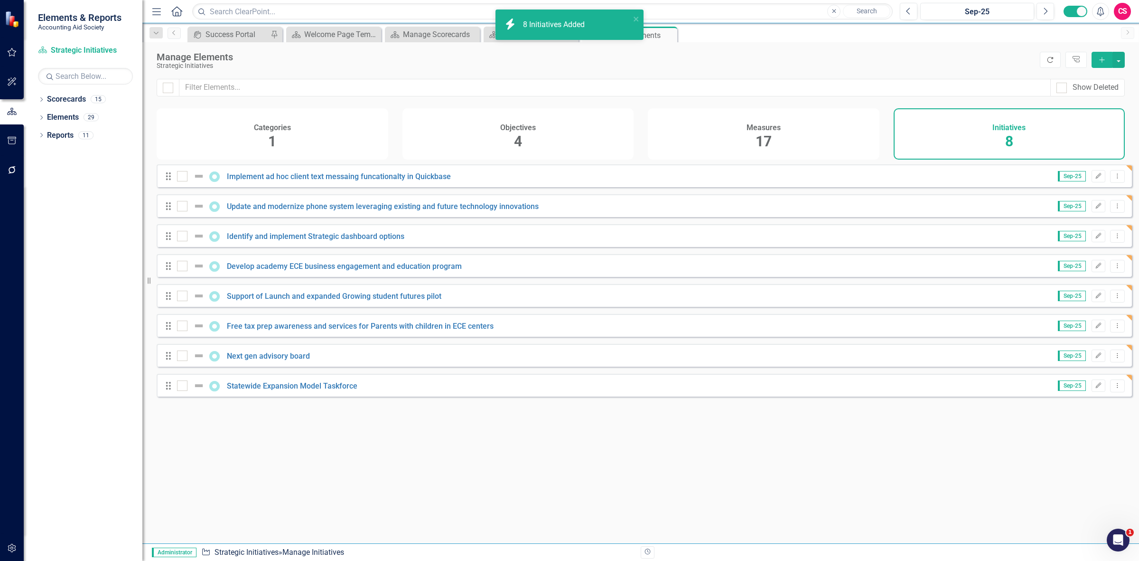
click at [1046, 56] on icon "Refresh" at bounding box center [1050, 59] width 9 height 7
click at [1092, 182] on button "Edit" at bounding box center [1099, 176] width 14 height 12
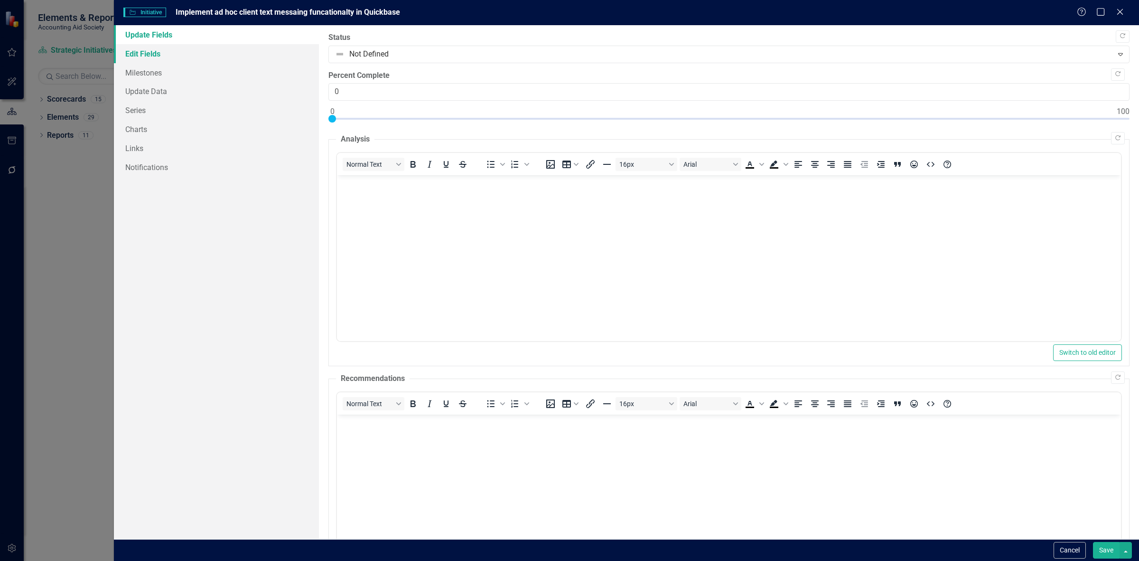
drag, startPoint x: 236, startPoint y: 55, endPoint x: 245, endPoint y: 50, distance: 10.6
click at [236, 55] on link "Edit Fields" at bounding box center [216, 53] width 205 height 19
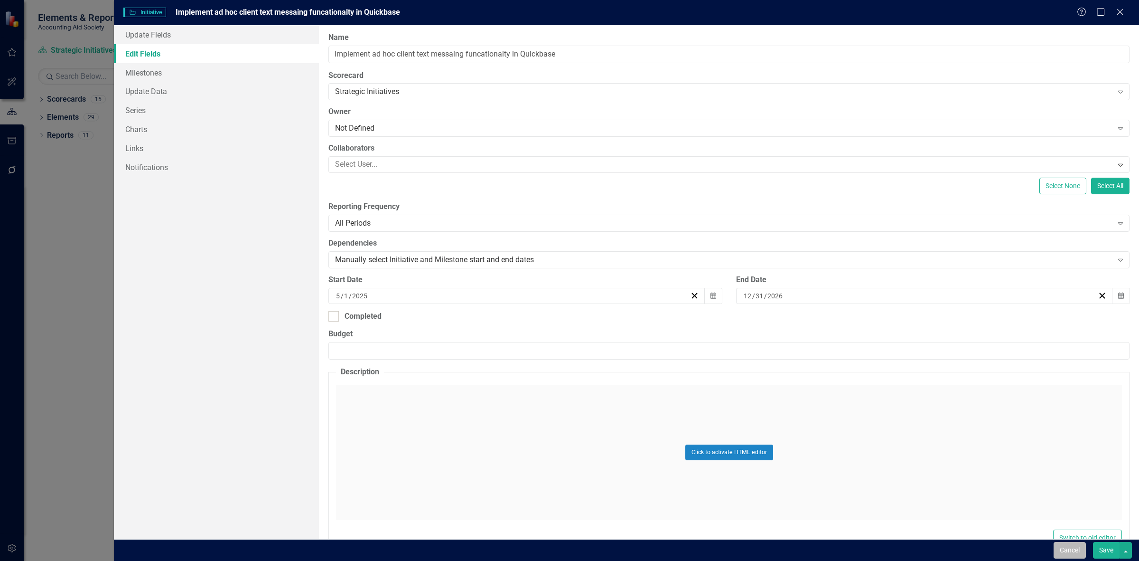
click at [1061, 544] on button "Cancel" at bounding box center [1070, 550] width 32 height 17
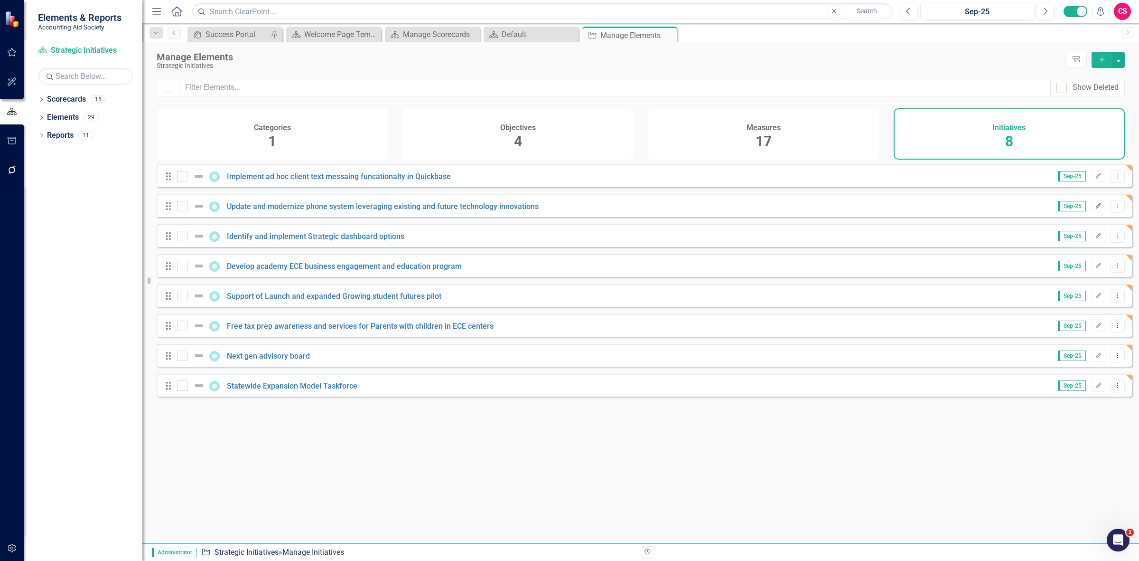
click at [1095, 209] on icon "Edit" at bounding box center [1098, 206] width 7 height 6
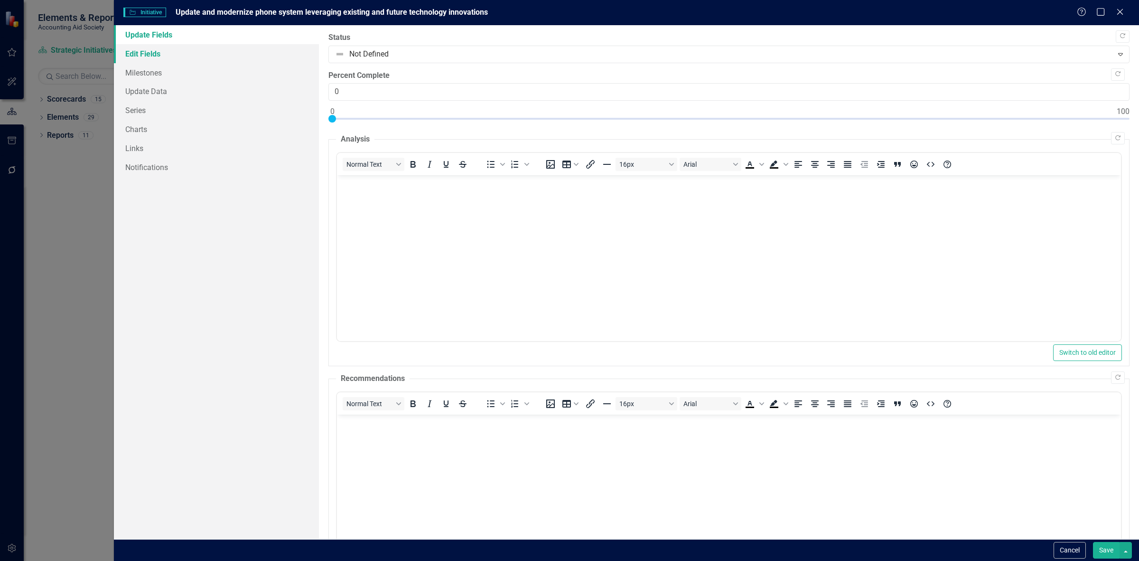
click at [170, 55] on link "Edit Fields" at bounding box center [216, 53] width 205 height 19
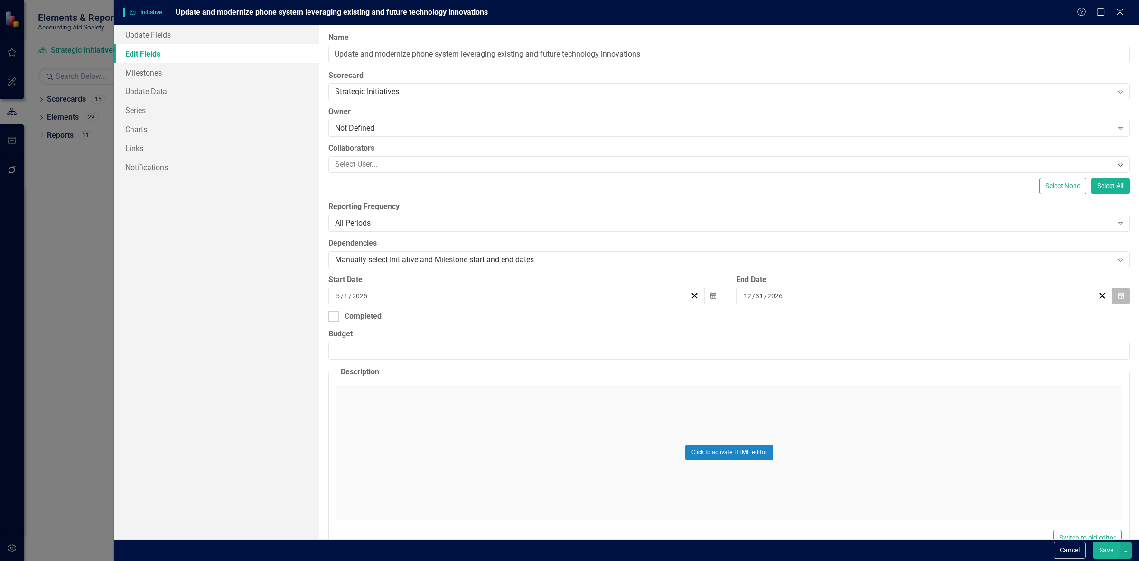
click at [1119, 297] on icon "button" at bounding box center [1122, 295] width 6 height 7
click at [914, 319] on span "[DATE]" at bounding box center [919, 320] width 19 height 8
click at [874, 319] on button "‹" at bounding box center [867, 320] width 21 height 21
click at [939, 455] on button "November" at bounding box center [919, 450] width 55 height 34
click at [869, 403] on abbr "17" at bounding box center [872, 403] width 8 height 8
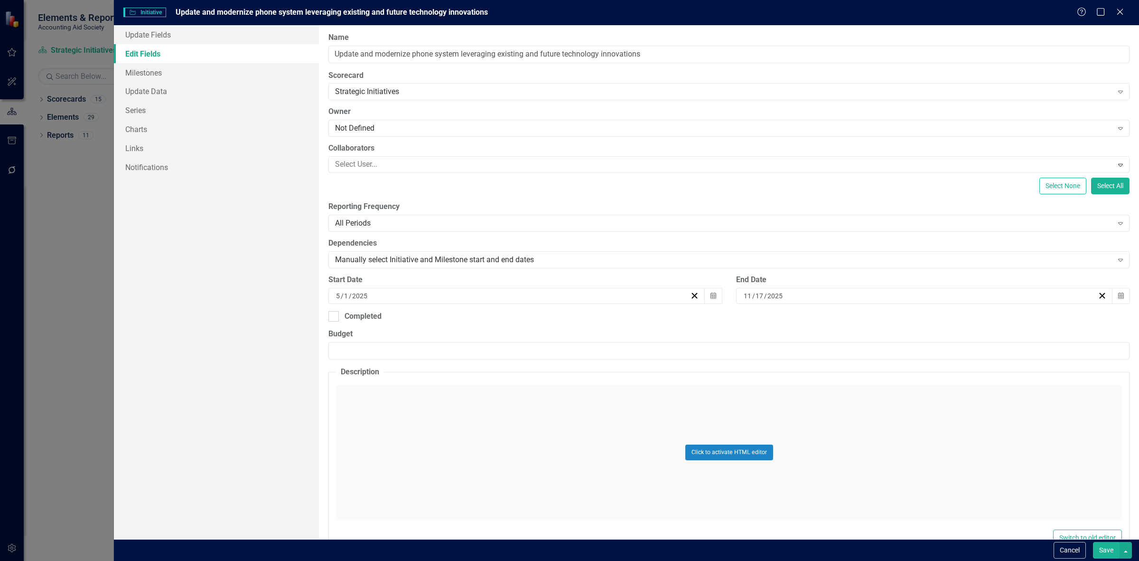
click at [1102, 550] on button "Save" at bounding box center [1106, 550] width 27 height 17
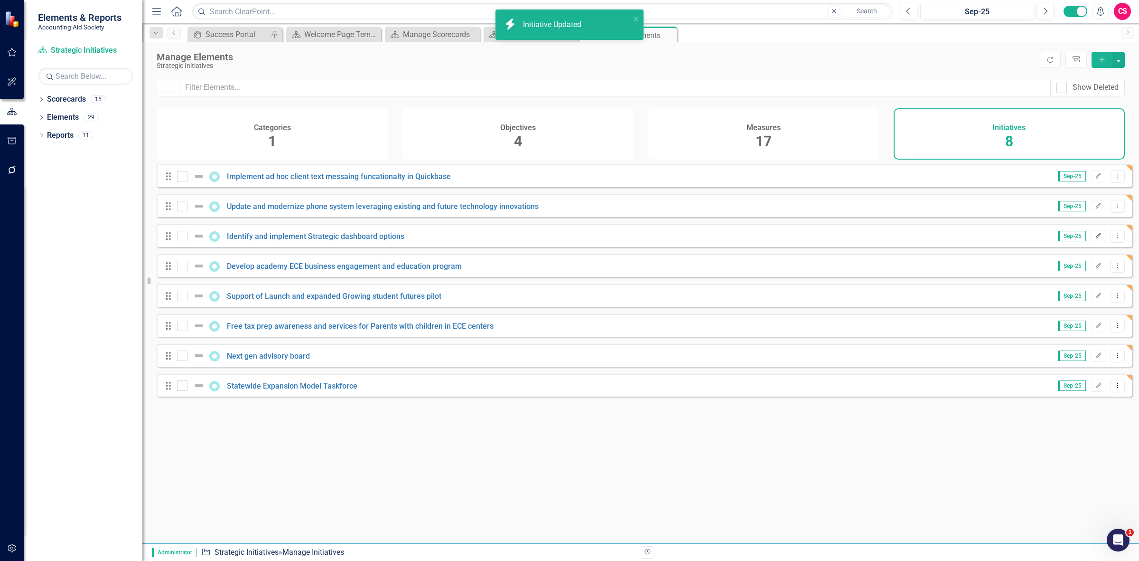
click at [1095, 239] on icon "Edit" at bounding box center [1098, 236] width 7 height 6
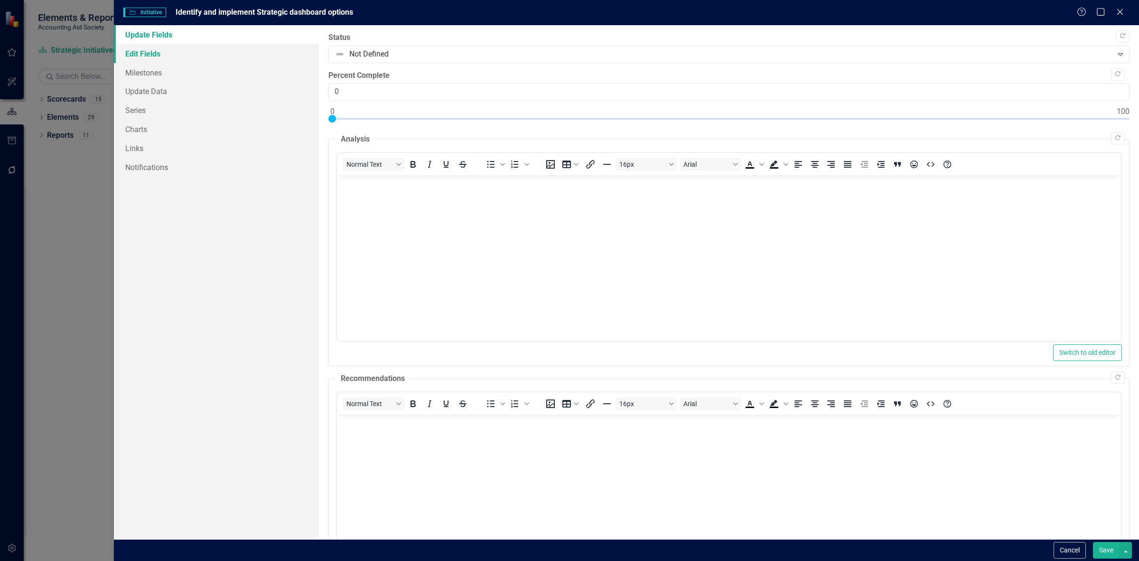
click at [226, 53] on link "Edit Fields" at bounding box center [216, 53] width 205 height 19
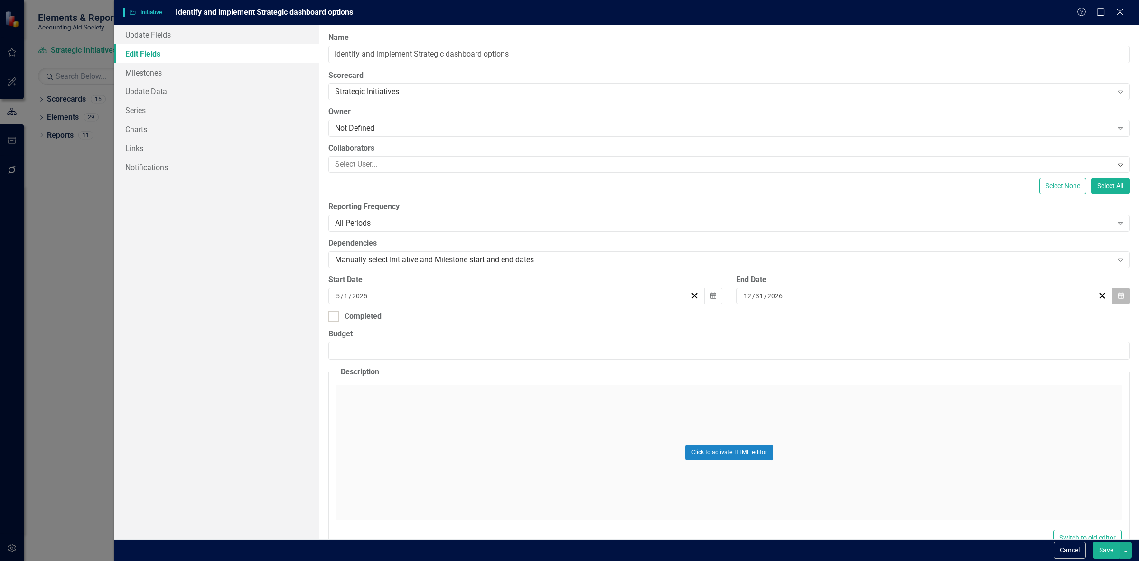
click at [1112, 300] on button "Calendar" at bounding box center [1121, 296] width 18 height 16
click at [850, 320] on button "«" at bounding box center [847, 320] width 21 height 21
click at [924, 424] on button "31" at bounding box center [919, 420] width 24 height 17
click at [1099, 554] on button "Save" at bounding box center [1106, 550] width 27 height 17
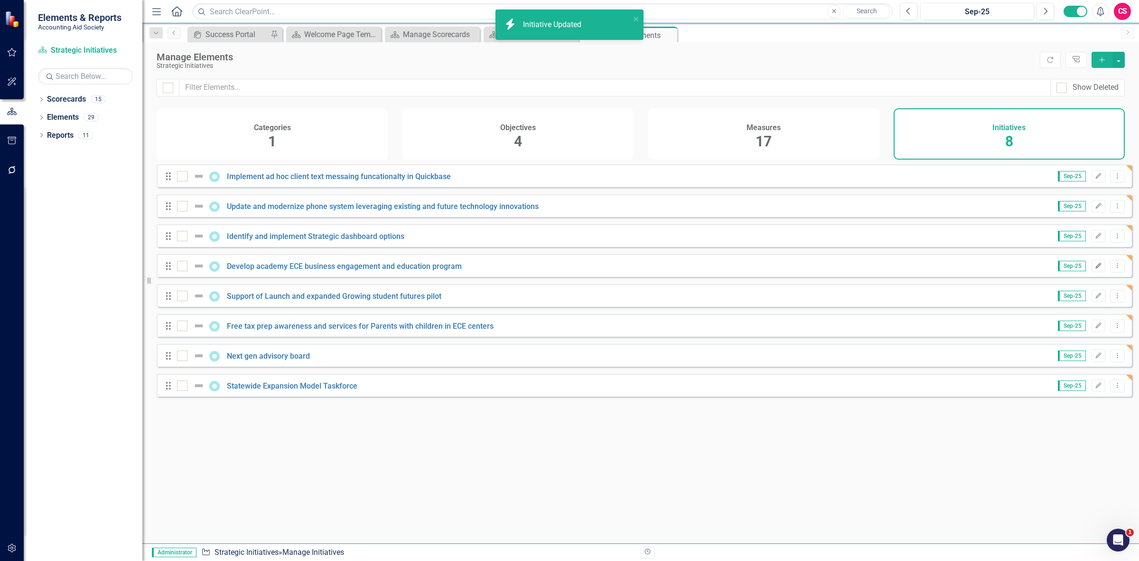
click at [1092, 272] on button "Edit" at bounding box center [1099, 266] width 14 height 12
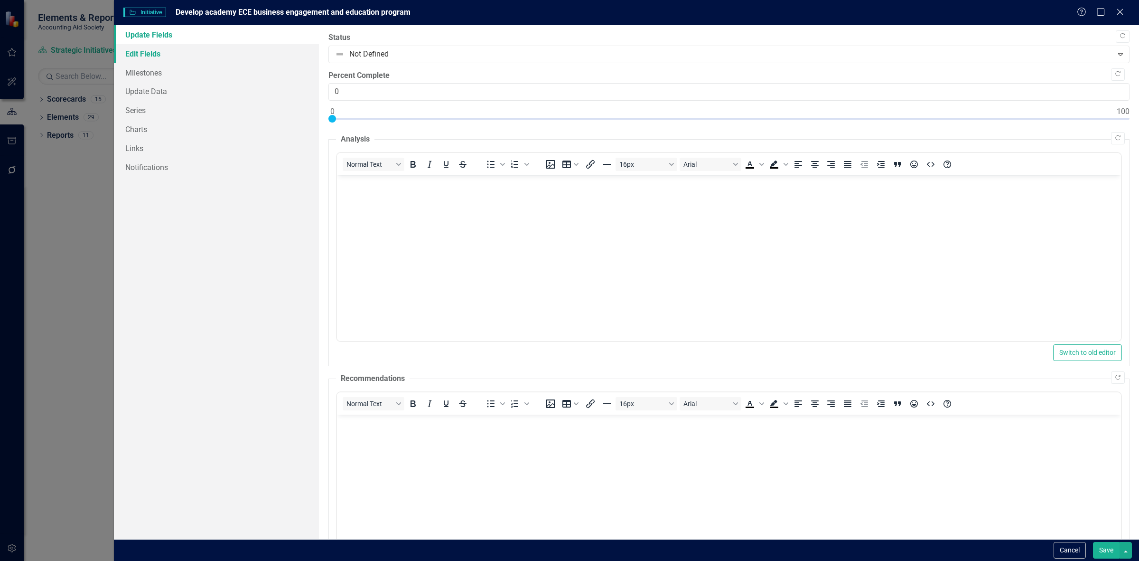
click at [194, 57] on link "Edit Fields" at bounding box center [216, 53] width 205 height 19
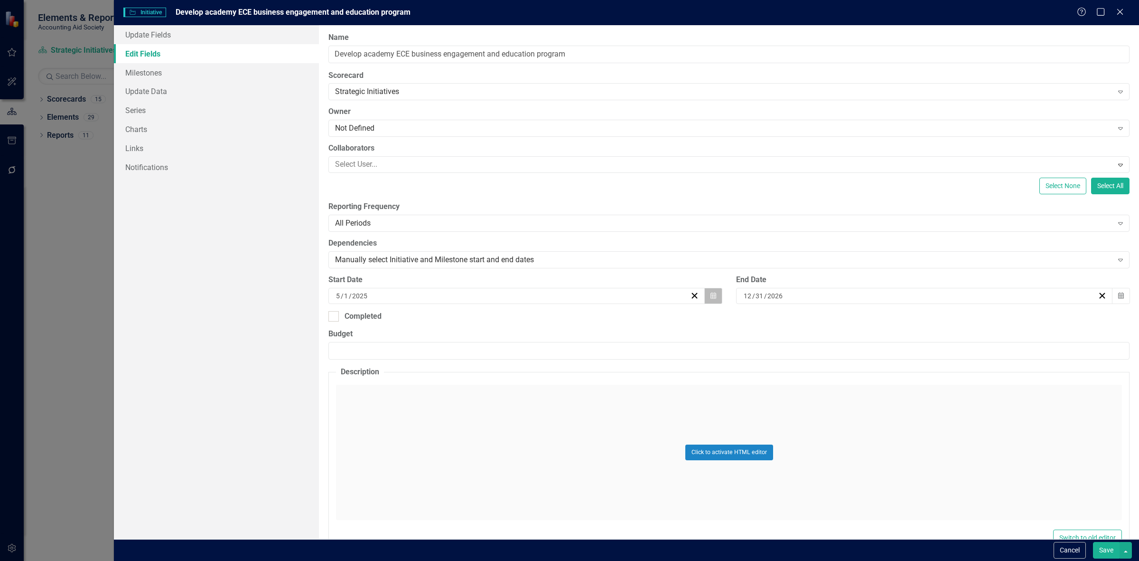
click at [708, 302] on button "Calendar" at bounding box center [714, 296] width 18 height 16
click at [500, 329] on button "May 2025" at bounding box center [515, 320] width 82 height 21
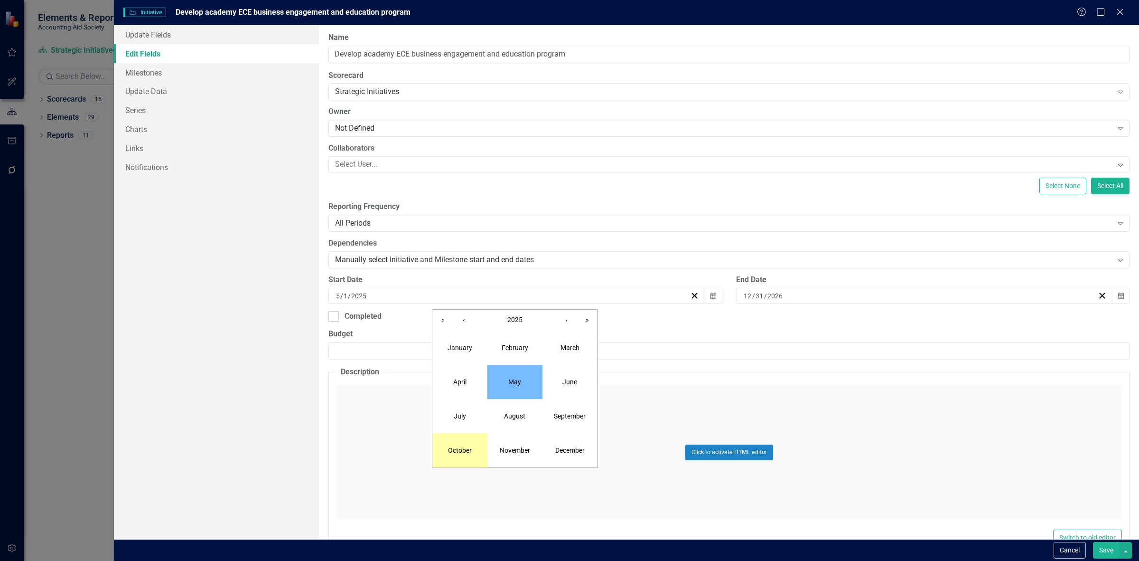
click at [457, 454] on abbr "October" at bounding box center [460, 450] width 24 height 8
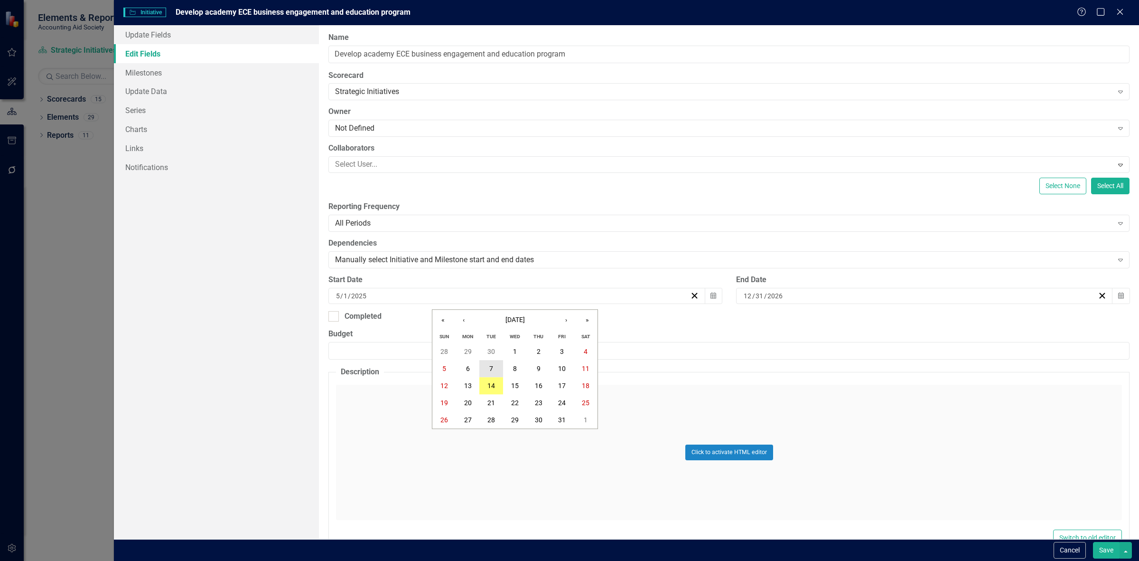
click at [496, 368] on button "7" at bounding box center [492, 368] width 24 height 17
click at [1112, 300] on button "Calendar" at bounding box center [1121, 296] width 18 height 16
click at [914, 318] on span "[DATE]" at bounding box center [919, 320] width 19 height 8
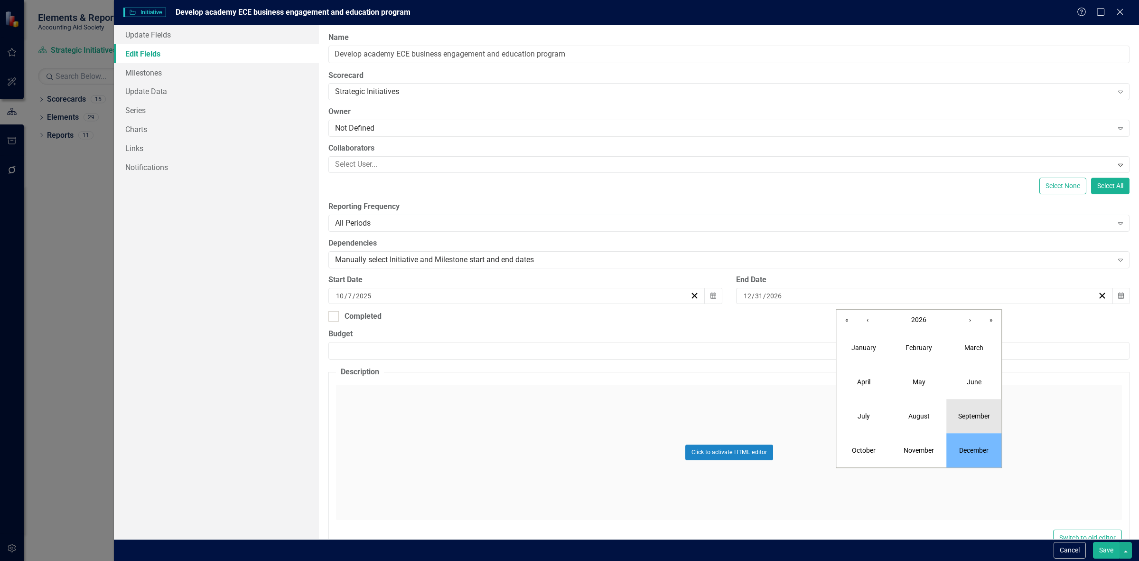
click at [953, 415] on button "September" at bounding box center [974, 416] width 55 height 34
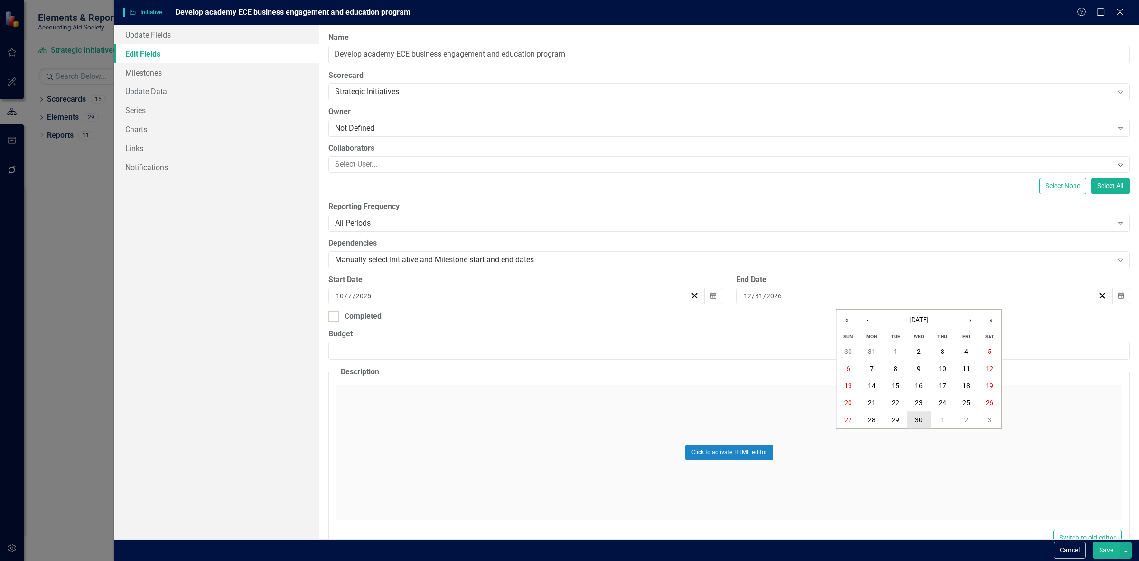
click at [924, 421] on button "30" at bounding box center [919, 420] width 24 height 17
click at [1107, 556] on button "Save" at bounding box center [1106, 550] width 27 height 17
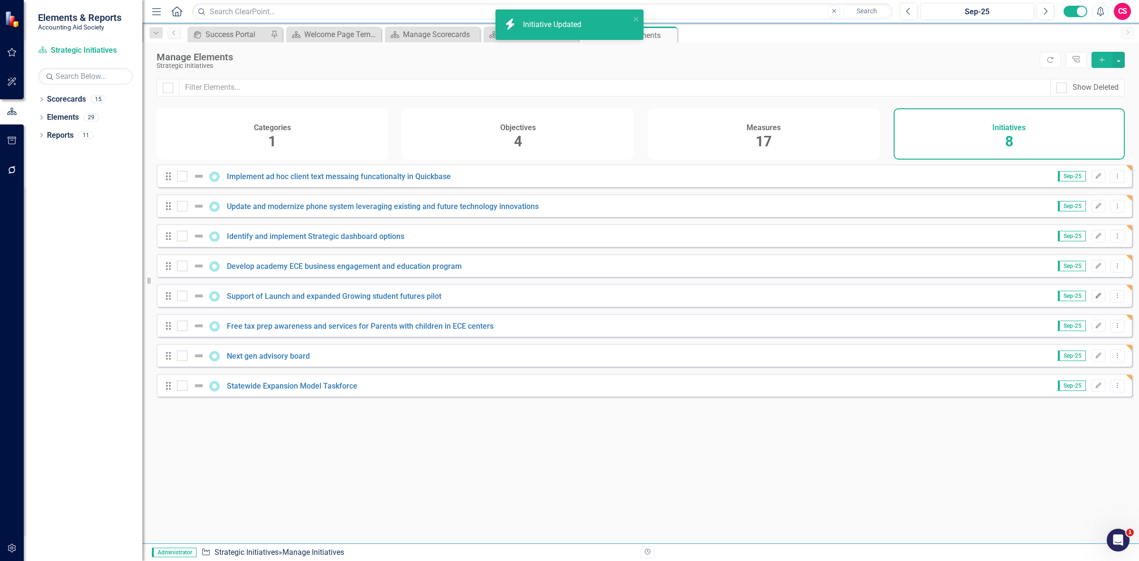
click at [1095, 299] on icon "Edit" at bounding box center [1098, 296] width 7 height 6
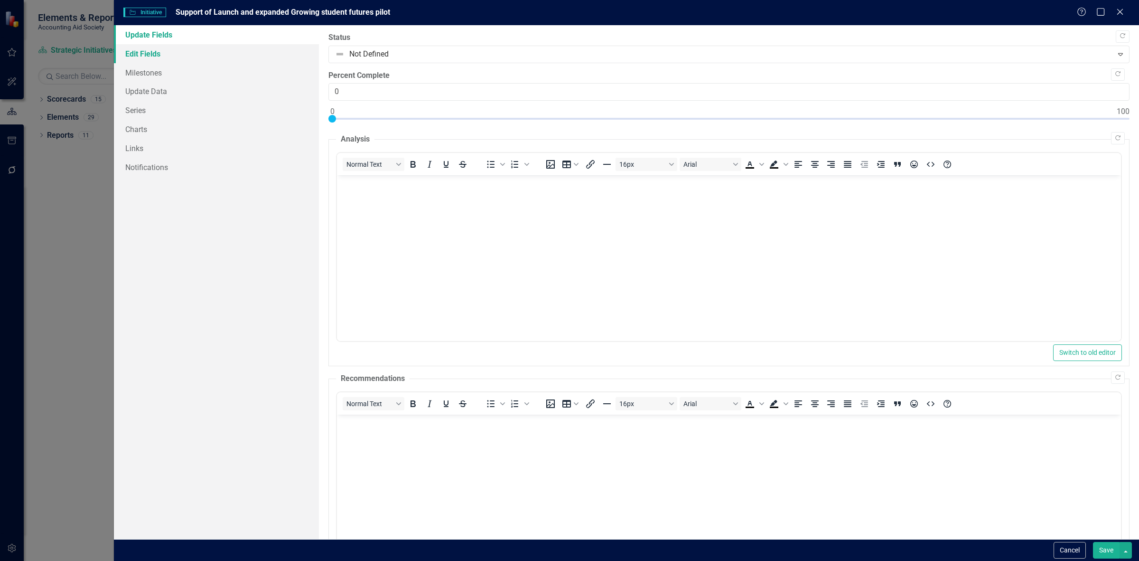
click at [161, 48] on link "Edit Fields" at bounding box center [216, 53] width 205 height 19
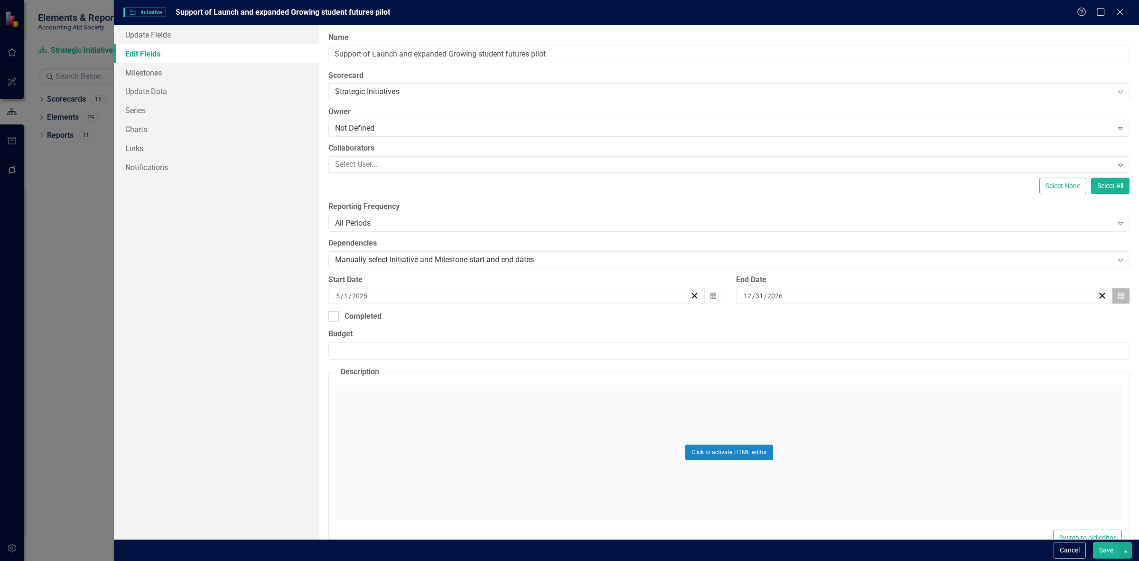
click at [1119, 299] on icon "Calendar" at bounding box center [1122, 295] width 6 height 7
click at [922, 327] on button "[DATE]" at bounding box center [919, 320] width 82 height 21
click at [884, 377] on button "April" at bounding box center [864, 382] width 55 height 34
click at [943, 418] on abbr "30" at bounding box center [943, 420] width 8 height 8
click at [1105, 553] on button "Save" at bounding box center [1106, 550] width 27 height 17
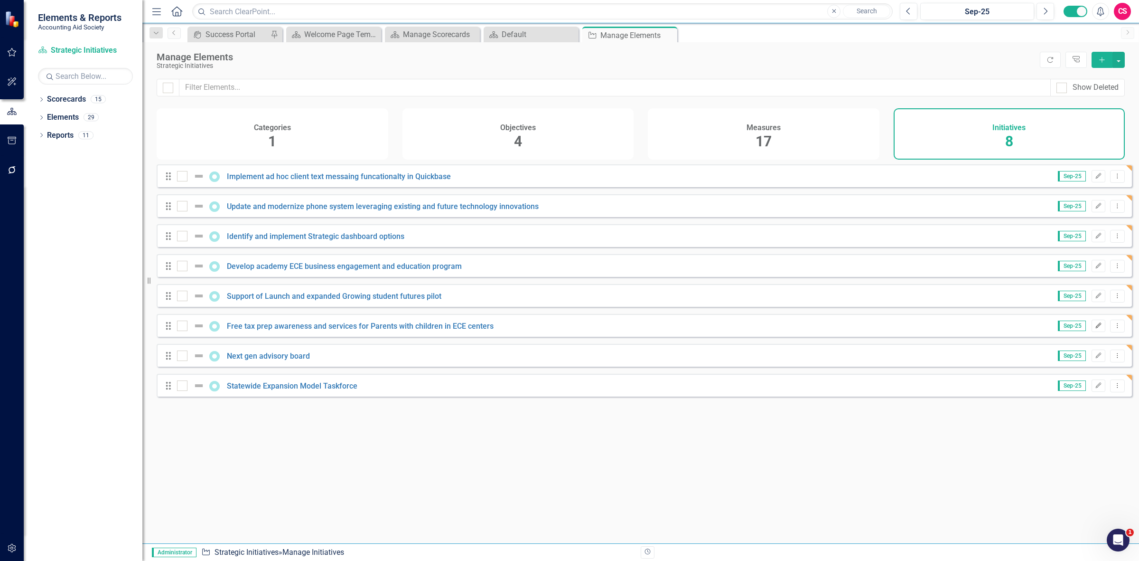
click at [1092, 328] on button "Edit" at bounding box center [1099, 326] width 14 height 12
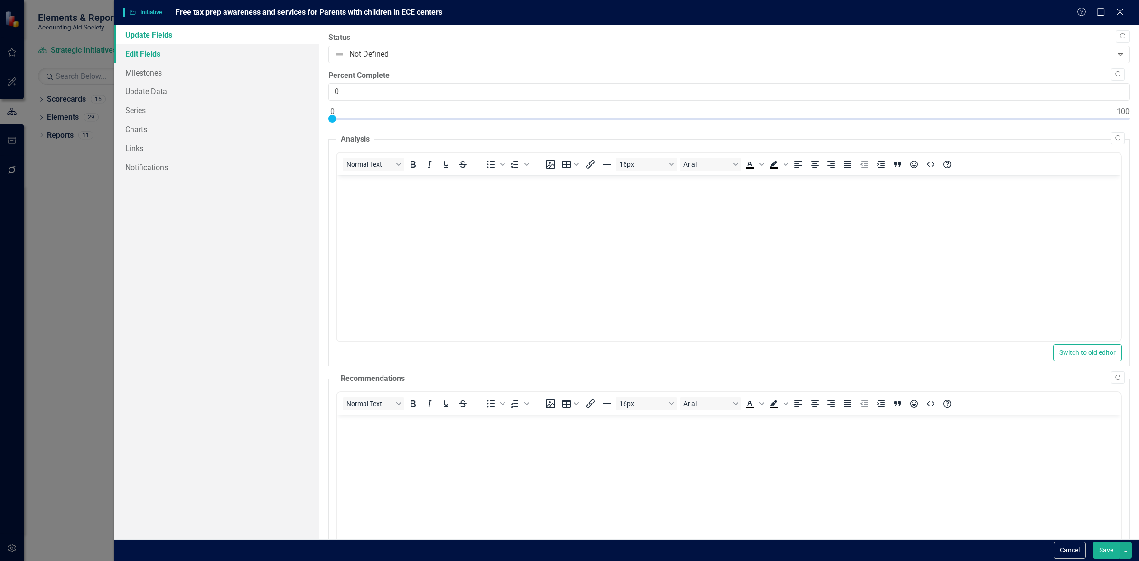
click at [191, 56] on link "Edit Fields" at bounding box center [216, 53] width 205 height 19
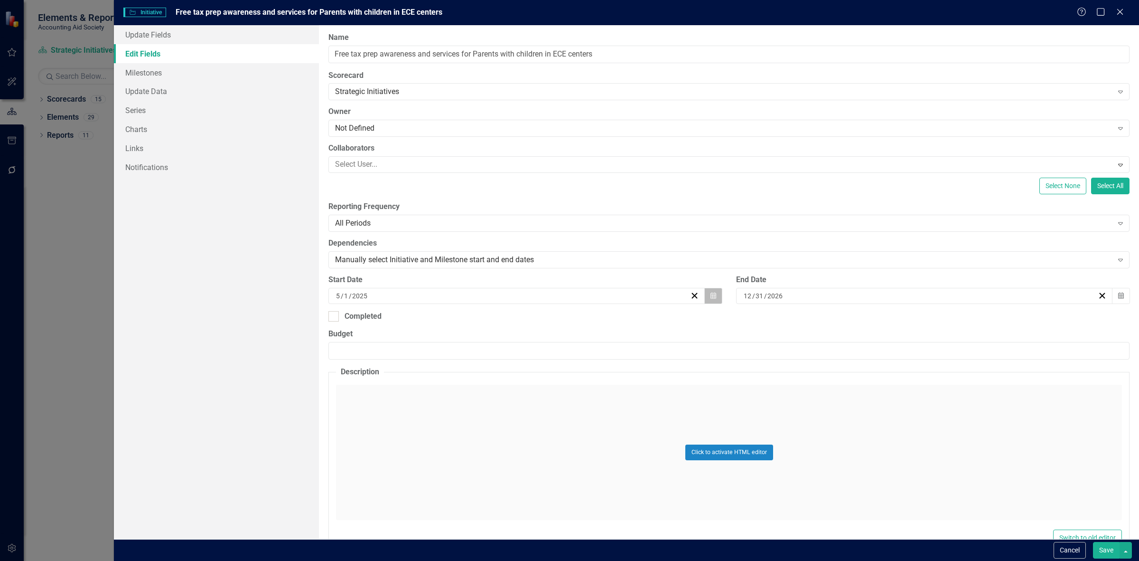
click at [708, 291] on button "Calendar" at bounding box center [714, 296] width 18 height 16
click at [522, 321] on span "May 2025" at bounding box center [515, 320] width 19 height 8
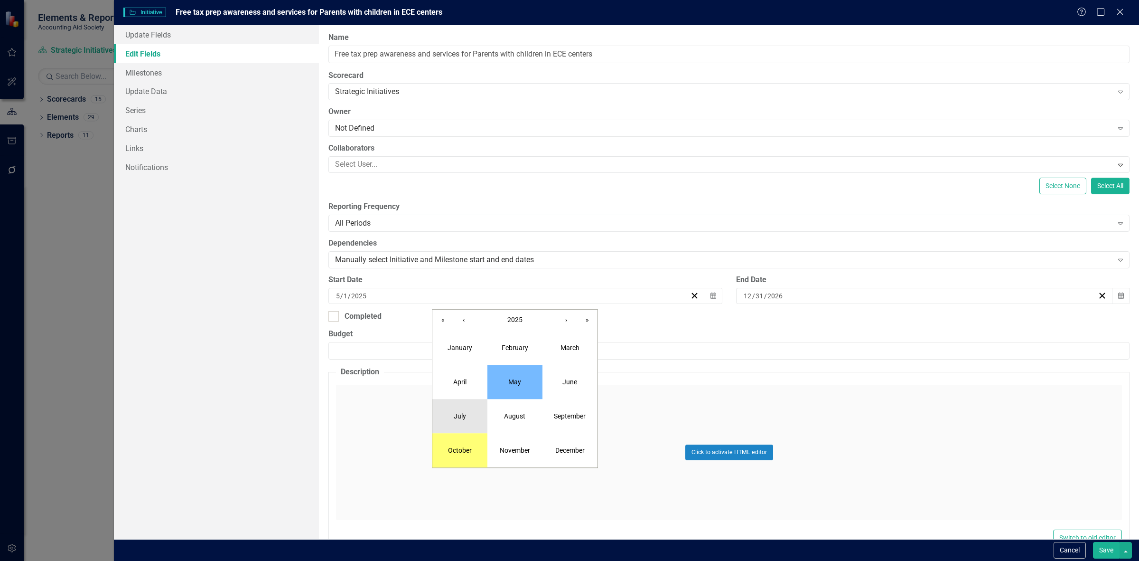
click at [471, 421] on button "July" at bounding box center [460, 416] width 55 height 34
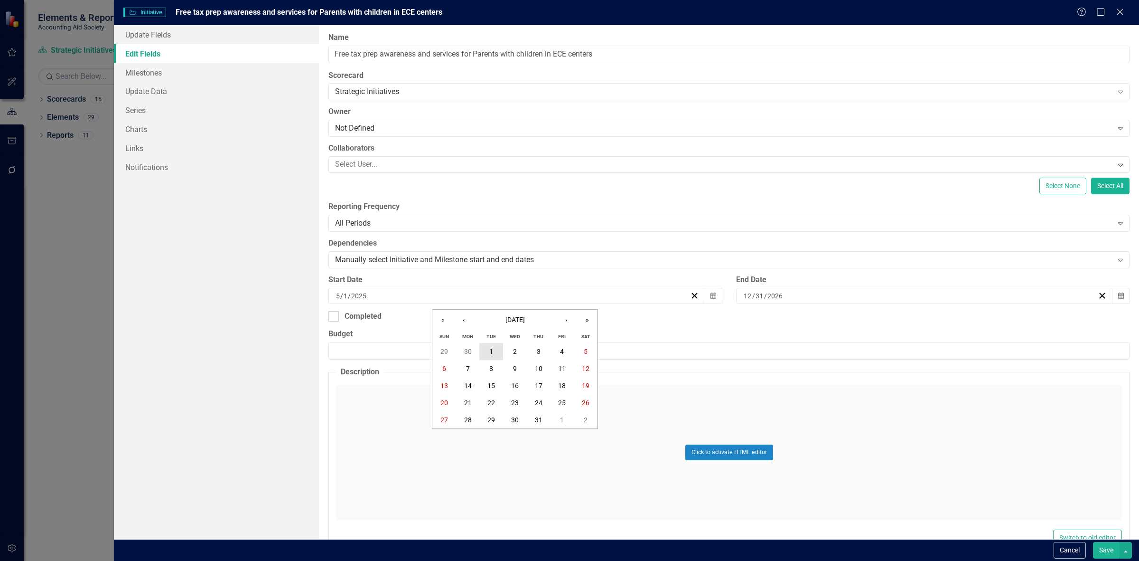
click at [495, 355] on button "1" at bounding box center [492, 351] width 24 height 17
drag, startPoint x: 1118, startPoint y: 305, endPoint x: 1117, endPoint y: 300, distance: 5.9
click at [1118, 305] on div "End Date 12 / 31 / 2026 Calendar" at bounding box center [933, 292] width 408 height 37
click at [1117, 300] on button "Calendar" at bounding box center [1121, 296] width 18 height 16
click at [929, 317] on span "[DATE]" at bounding box center [919, 320] width 19 height 8
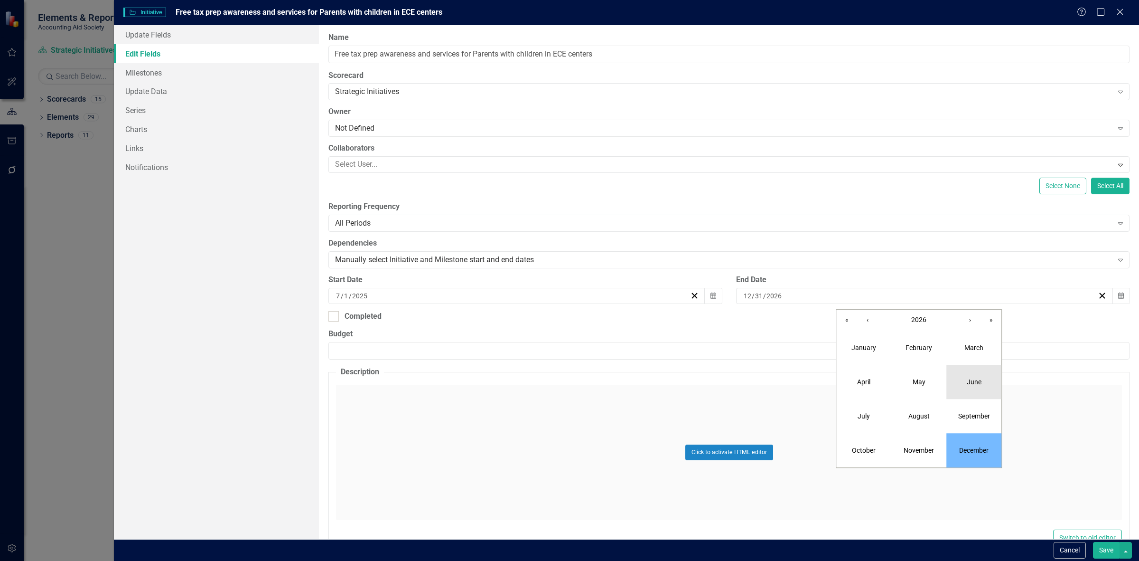
click at [969, 382] on abbr "June" at bounding box center [974, 382] width 15 height 8
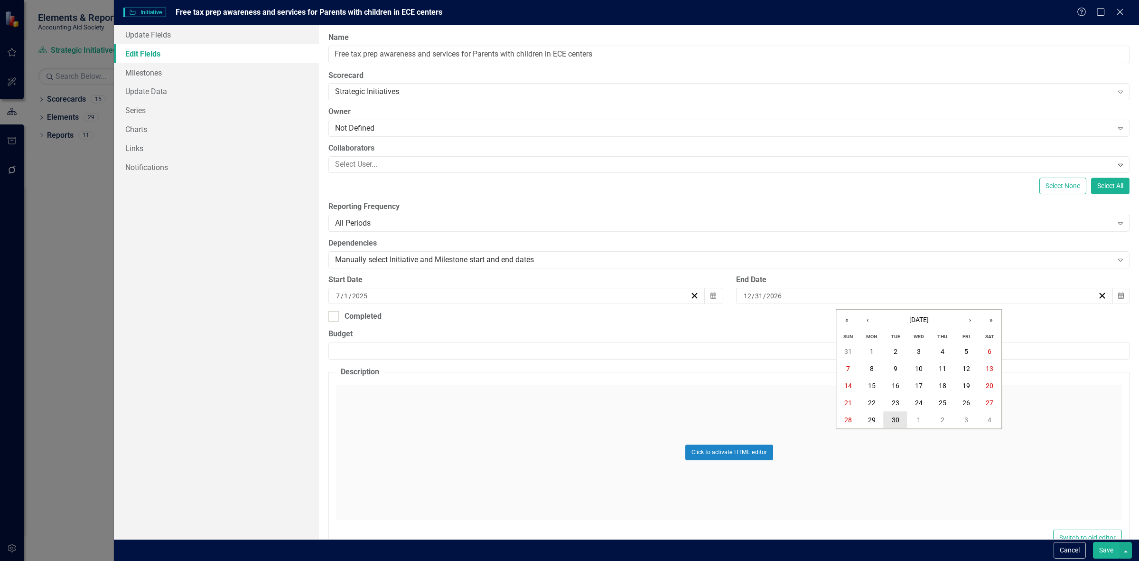
click at [895, 425] on button "30" at bounding box center [896, 420] width 24 height 17
click at [1104, 549] on button "Save" at bounding box center [1106, 550] width 27 height 17
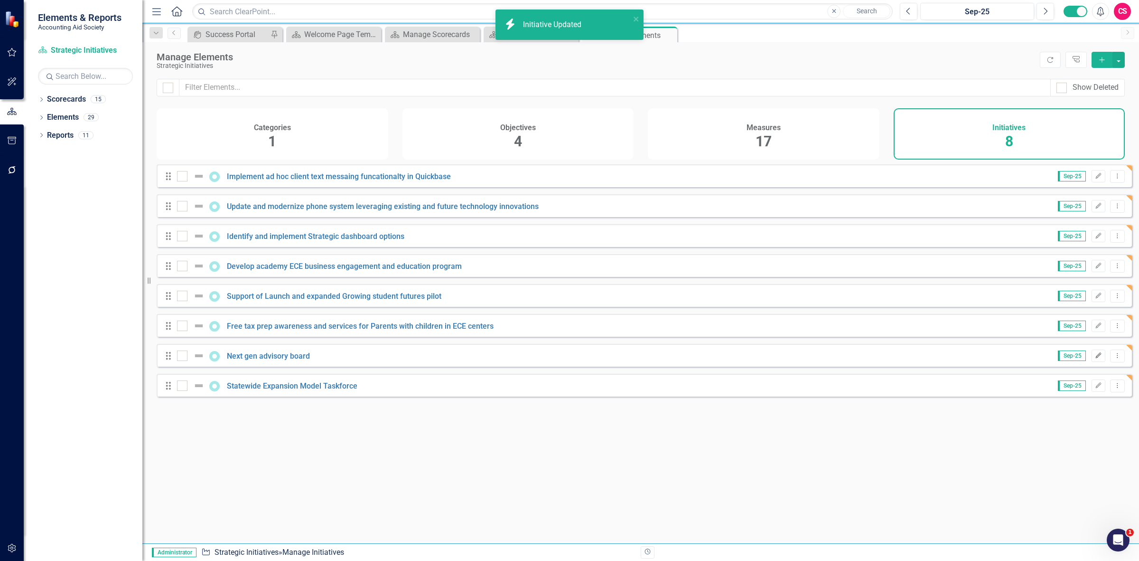
click at [1095, 358] on icon "Edit" at bounding box center [1098, 356] width 7 height 6
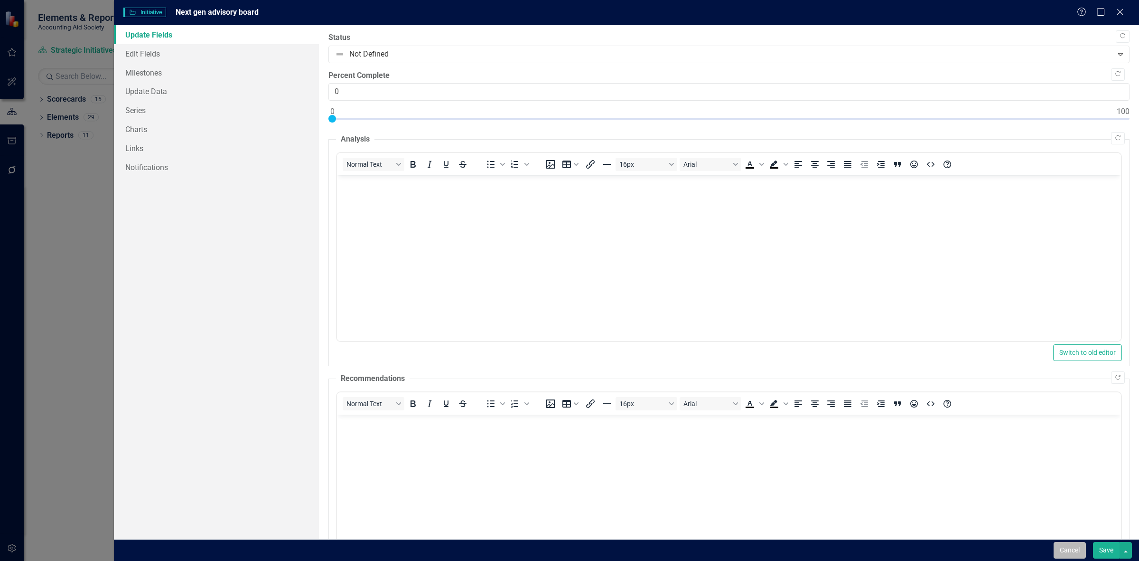
click at [1080, 553] on button "Cancel" at bounding box center [1070, 550] width 32 height 17
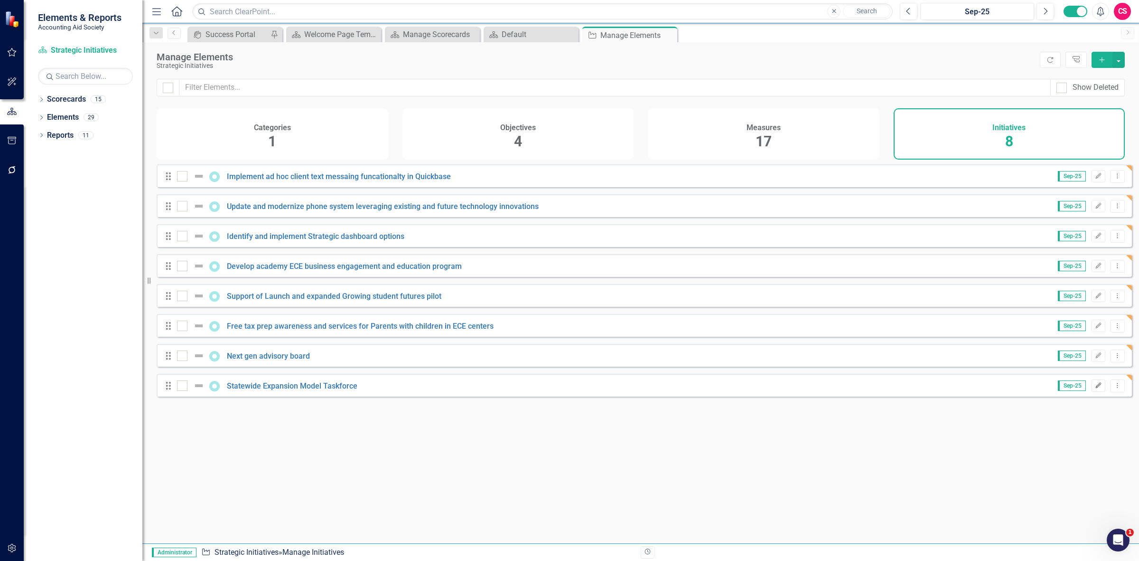
click at [1092, 392] on button "Edit" at bounding box center [1099, 385] width 14 height 12
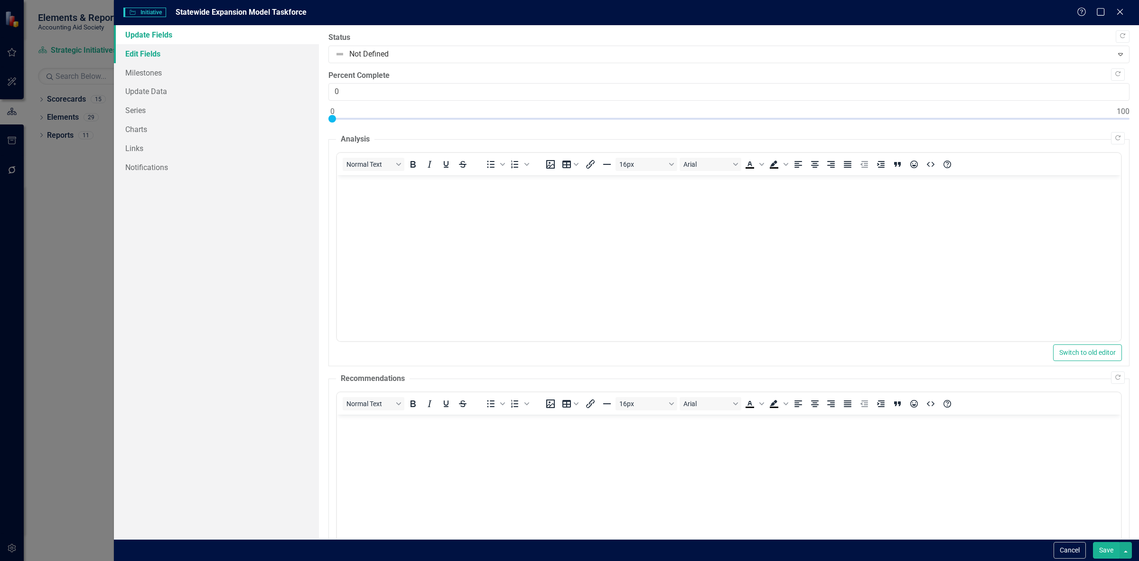
click at [148, 57] on link "Edit Fields" at bounding box center [216, 53] width 205 height 19
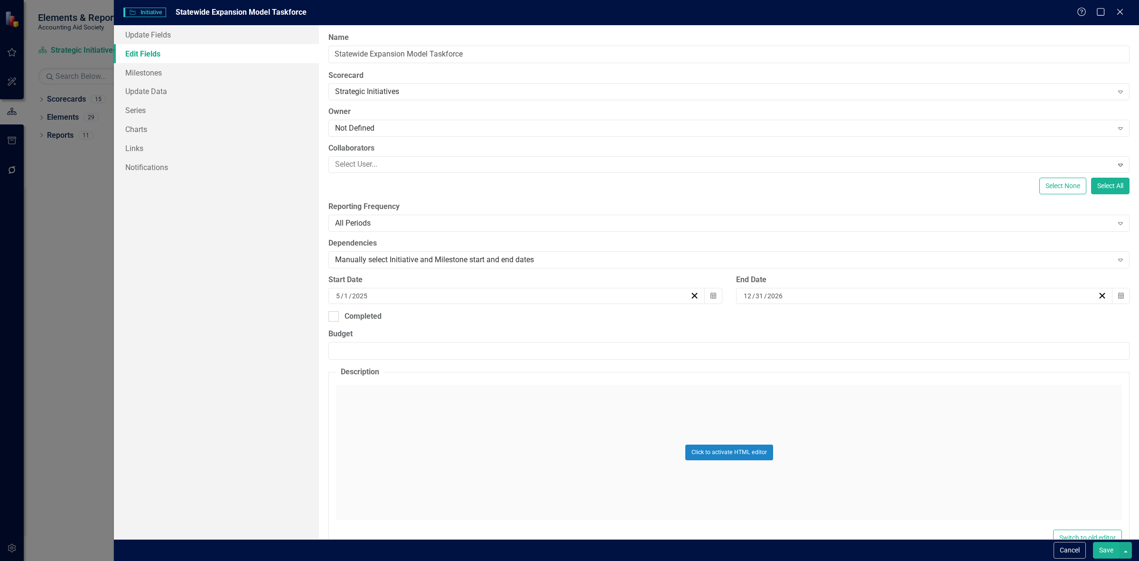
click at [720, 292] on div "Start Date 5 / 1 / 2025 Calendar" at bounding box center [525, 292] width 408 height 37
click at [715, 292] on button "Calendar" at bounding box center [714, 296] width 18 height 16
click at [520, 314] on button "May 2025" at bounding box center [515, 320] width 82 height 21
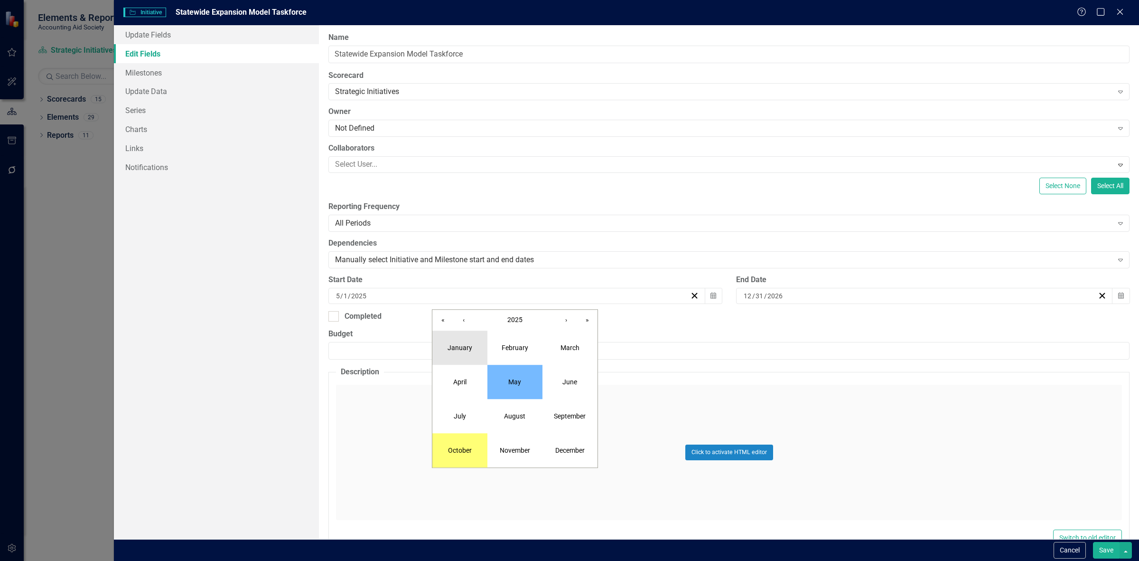
click at [461, 351] on abbr "January" at bounding box center [460, 348] width 25 height 8
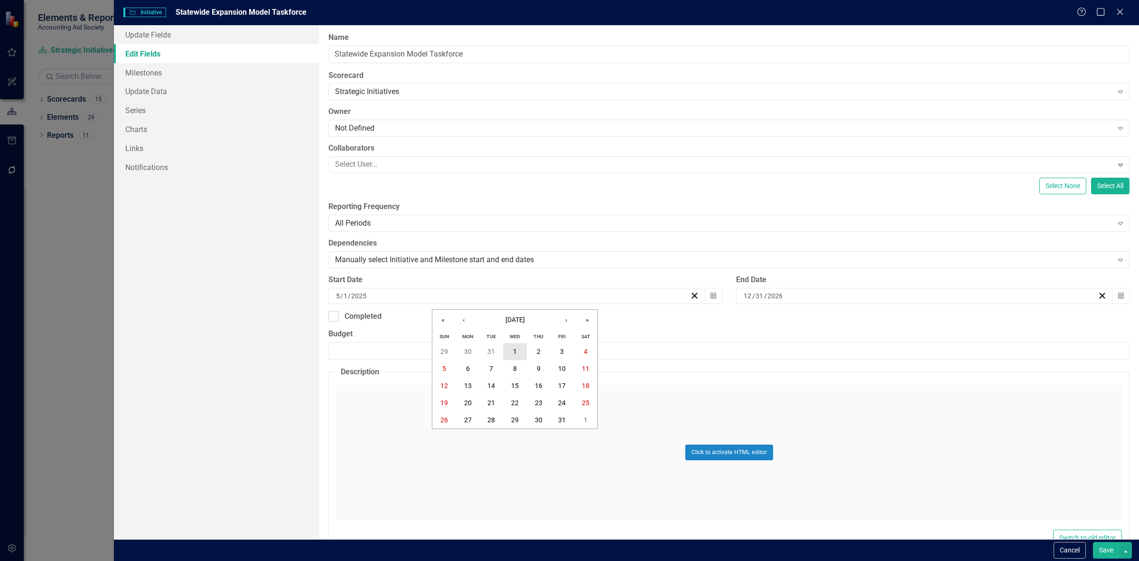
click at [508, 355] on button "1" at bounding box center [515, 351] width 24 height 17
click at [1102, 551] on button "Save" at bounding box center [1106, 550] width 27 height 17
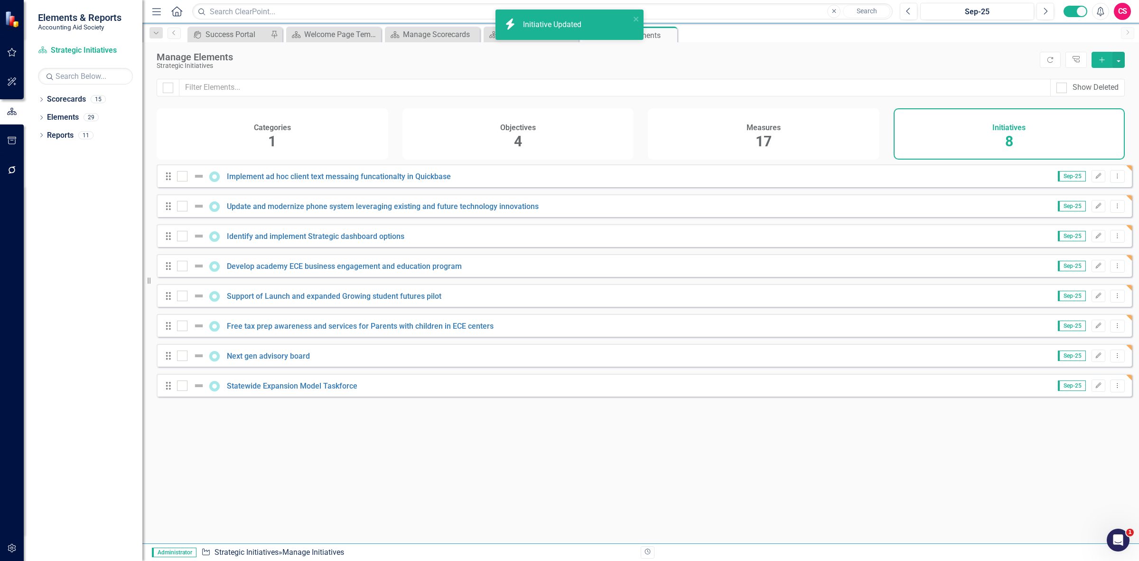
click at [461, 141] on div "Objectives 4" at bounding box center [519, 133] width 232 height 51
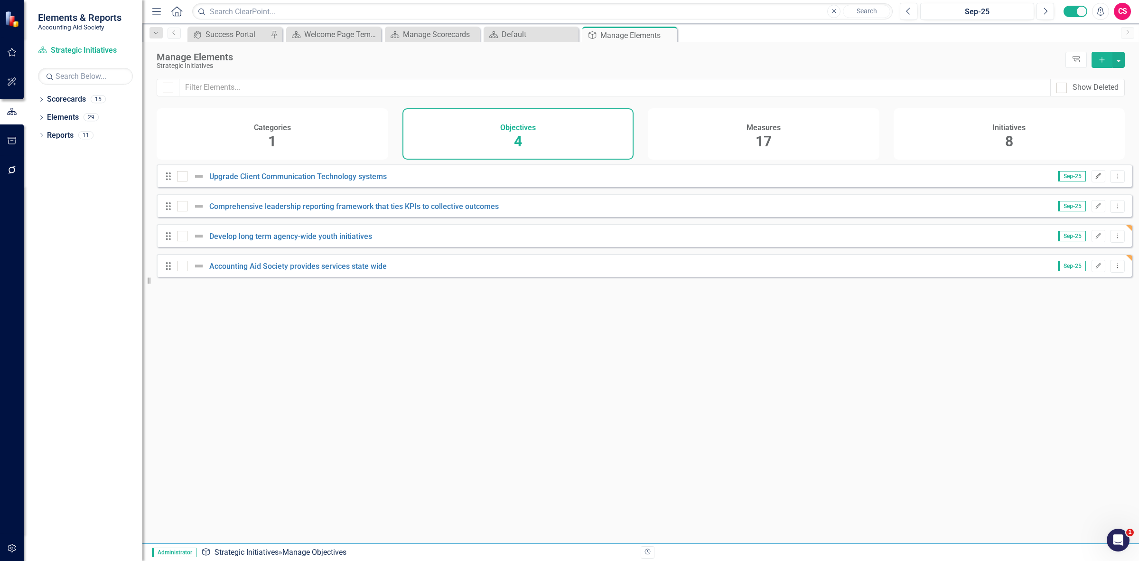
click at [1092, 182] on button "Edit" at bounding box center [1099, 176] width 14 height 12
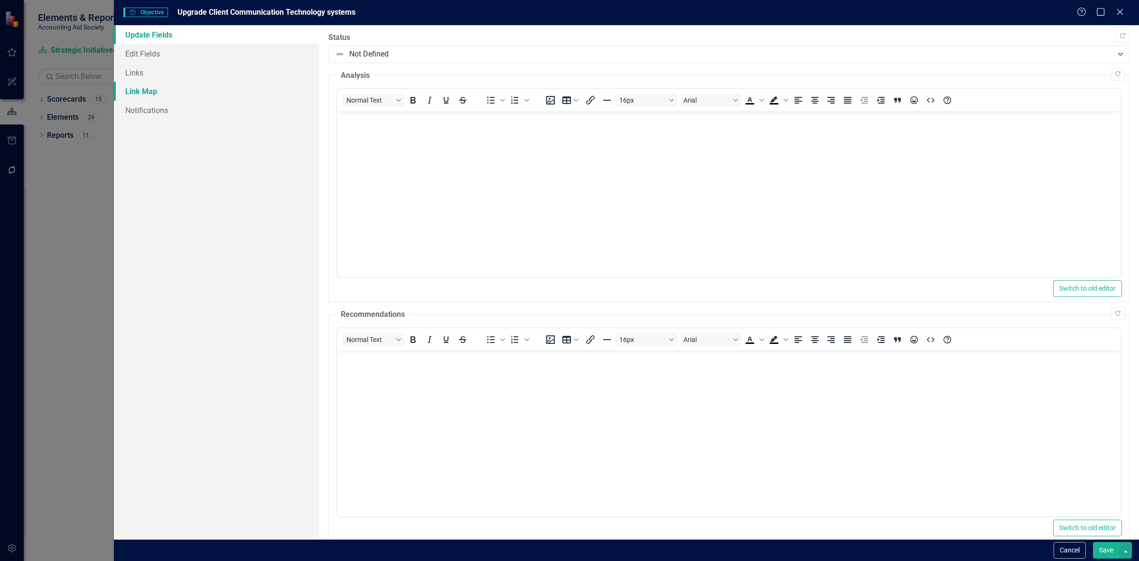
drag, startPoint x: 169, startPoint y: 93, endPoint x: 175, endPoint y: 85, distance: 8.8
click at [169, 93] on link "Link Map" at bounding box center [216, 91] width 205 height 19
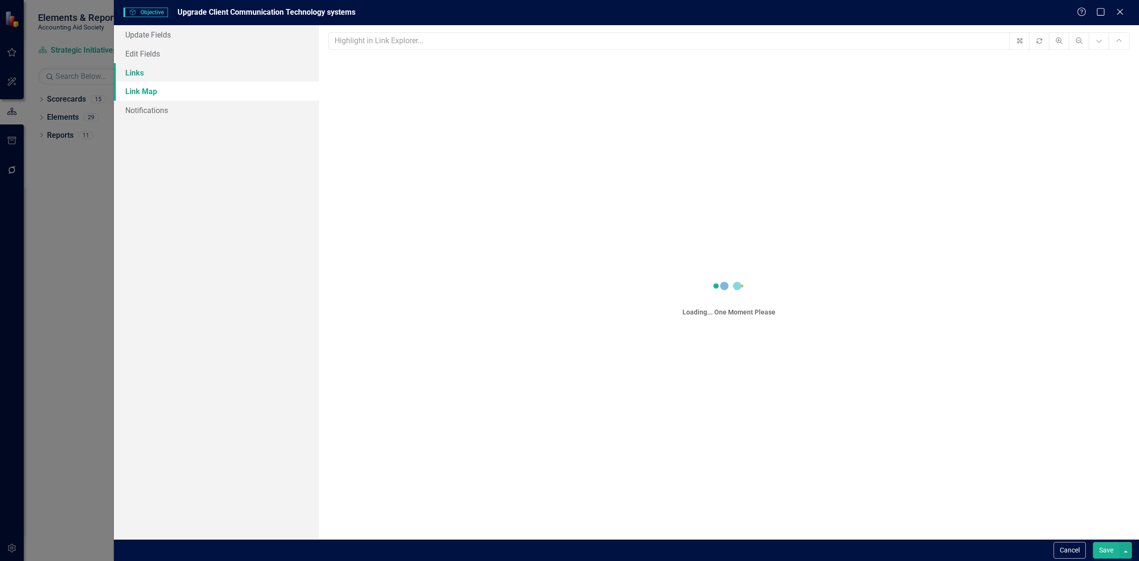
click at [183, 72] on link "Links" at bounding box center [216, 72] width 205 height 19
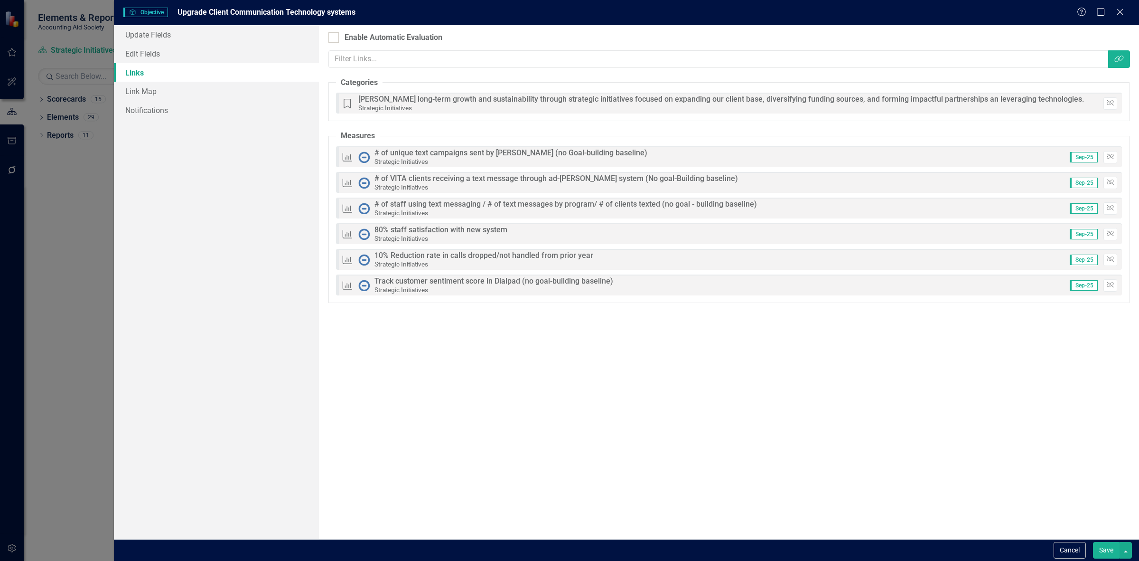
click at [1130, 63] on div "Objectives are unique in ClearPoint as they can be evaluated based on the statu…" at bounding box center [729, 282] width 820 height 514
click at [1117, 65] on button "Link Tag" at bounding box center [1120, 59] width 22 height 18
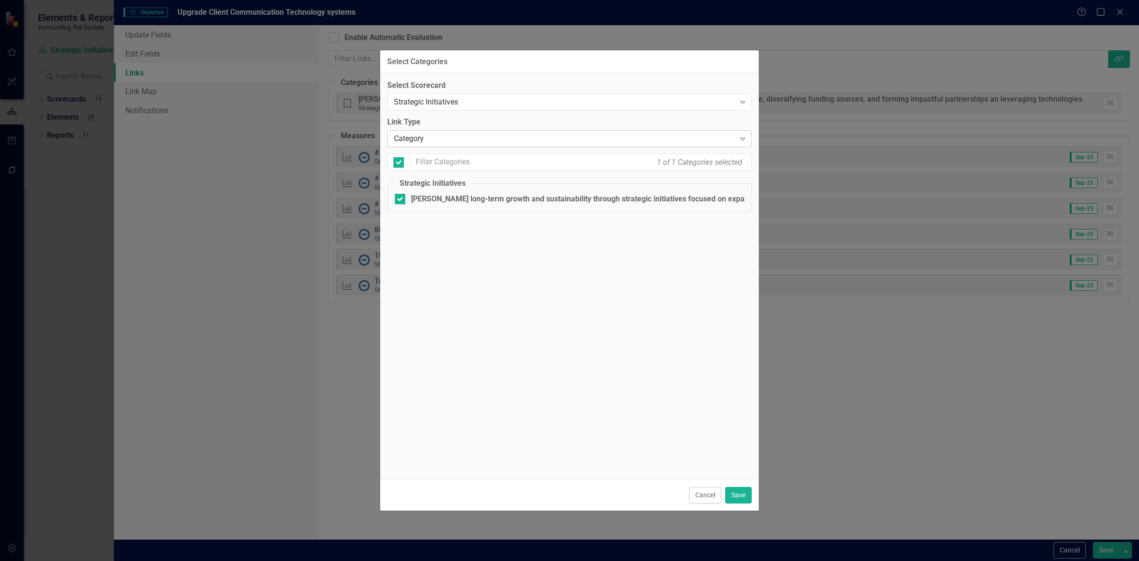
click at [505, 141] on div "Category" at bounding box center [564, 138] width 341 height 11
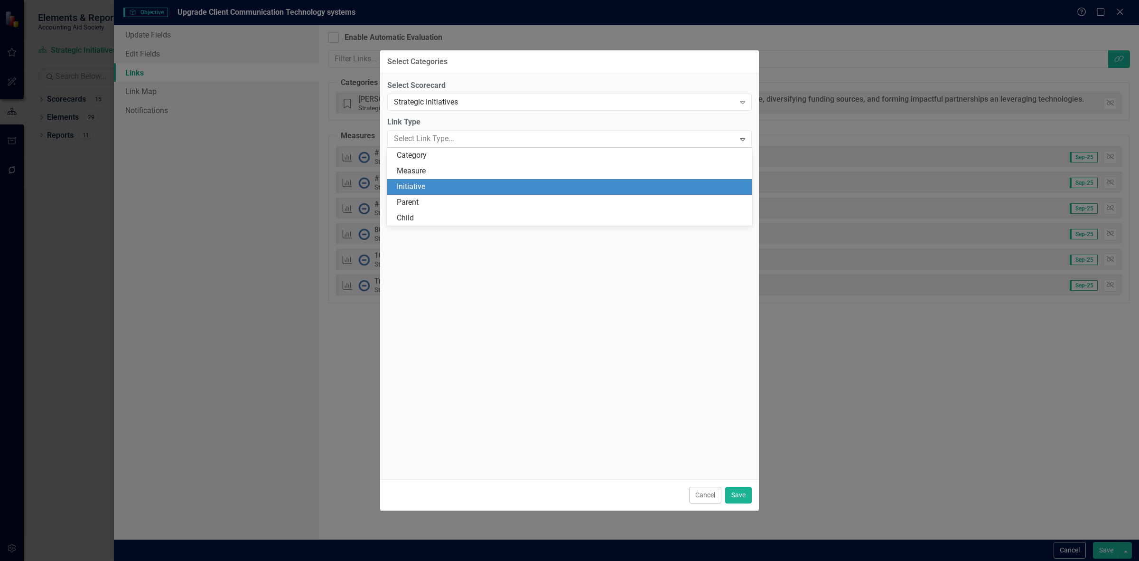
click at [476, 182] on div "Initiative" at bounding box center [571, 186] width 349 height 11
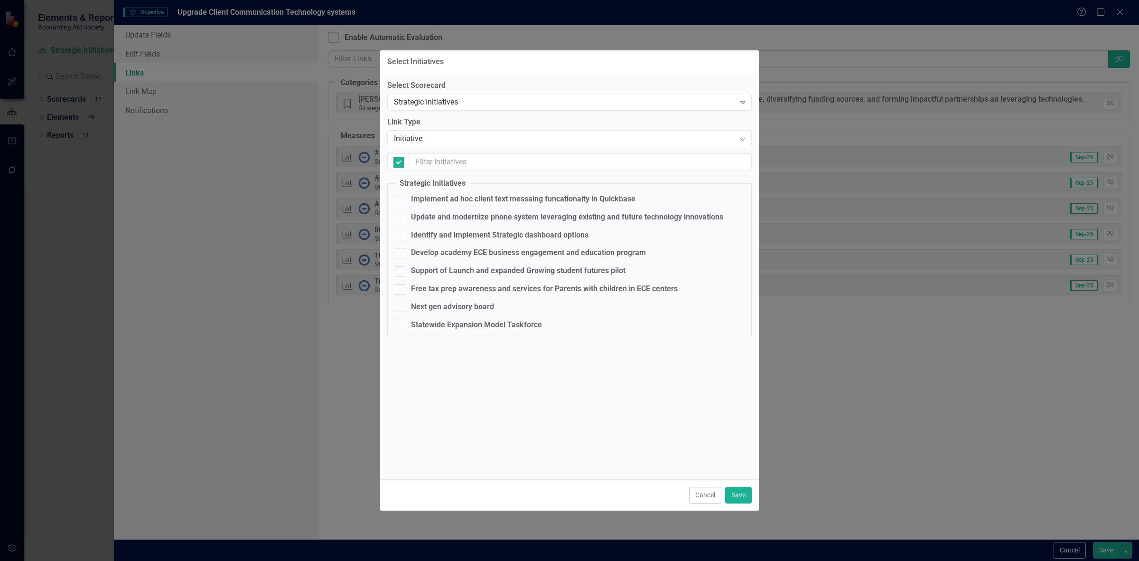
checkbox input "false"
click at [437, 200] on div "Implement ad hoc client text messaing funcationalty in Quickbase" at bounding box center [523, 199] width 225 height 11
click at [401, 200] on input "Implement ad hoc client text messaing funcationalty in Quickbase" at bounding box center [398, 197] width 6 height 6
checkbox input "true"
click at [445, 217] on div "Update and modernize phone system leveraging existing and future technology inn…" at bounding box center [567, 217] width 312 height 11
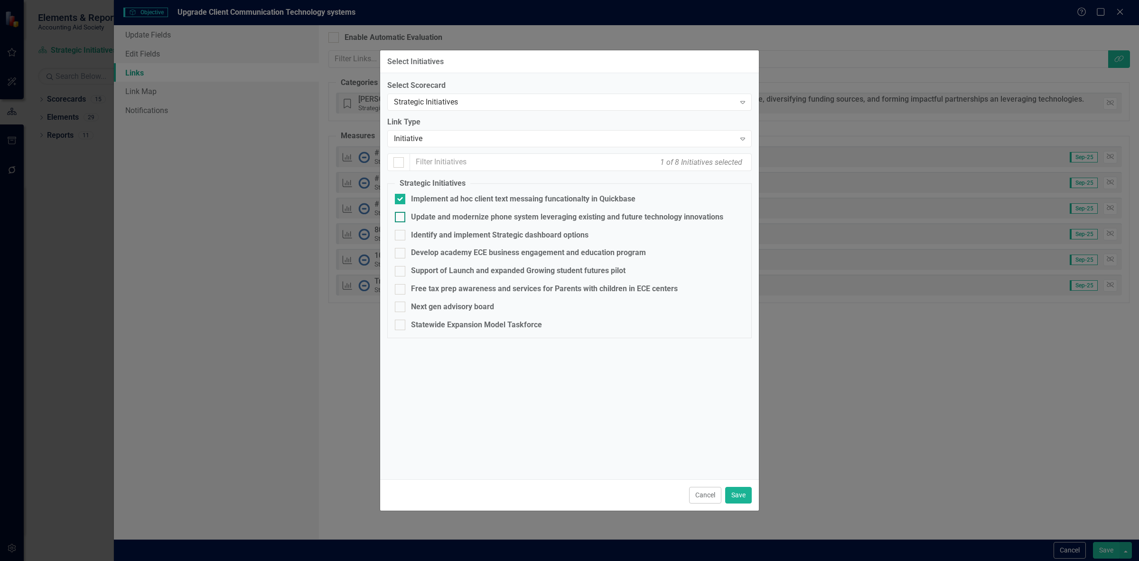
click at [401, 217] on input "Update and modernize phone system leveraging existing and future technology inn…" at bounding box center [398, 215] width 6 height 6
checkbox input "true"
click at [744, 490] on button "Save" at bounding box center [738, 495] width 27 height 17
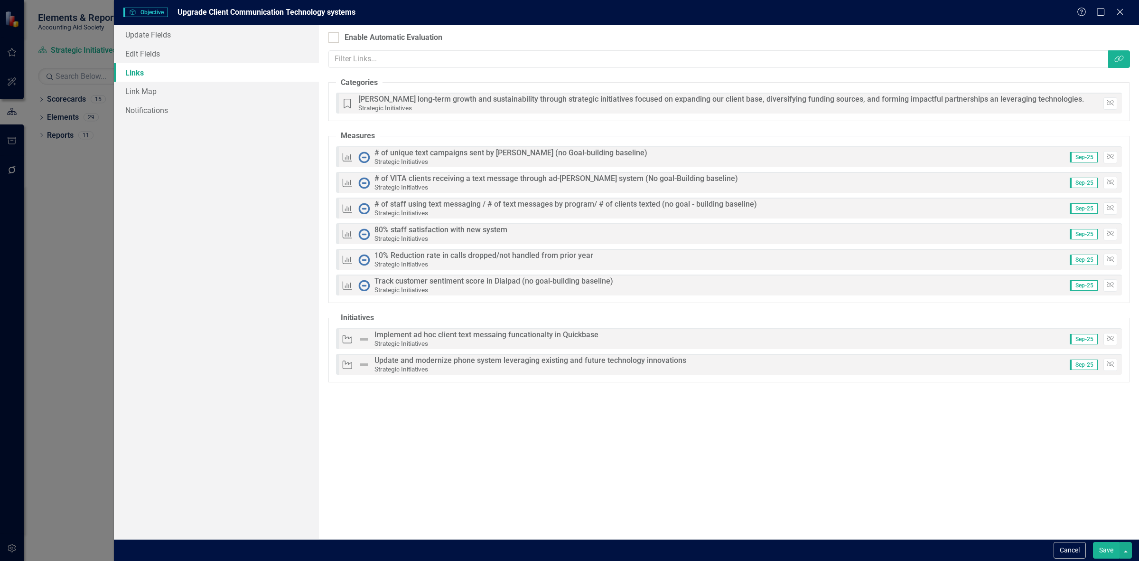
click at [1101, 546] on button "Save" at bounding box center [1106, 550] width 27 height 17
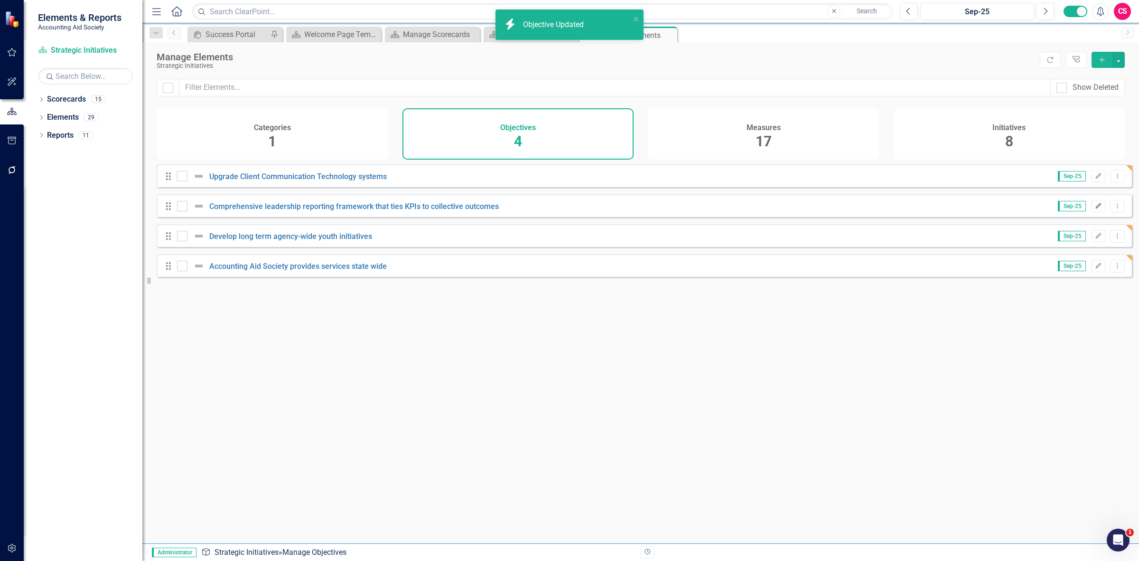
click at [1095, 209] on icon "Edit" at bounding box center [1098, 206] width 7 height 6
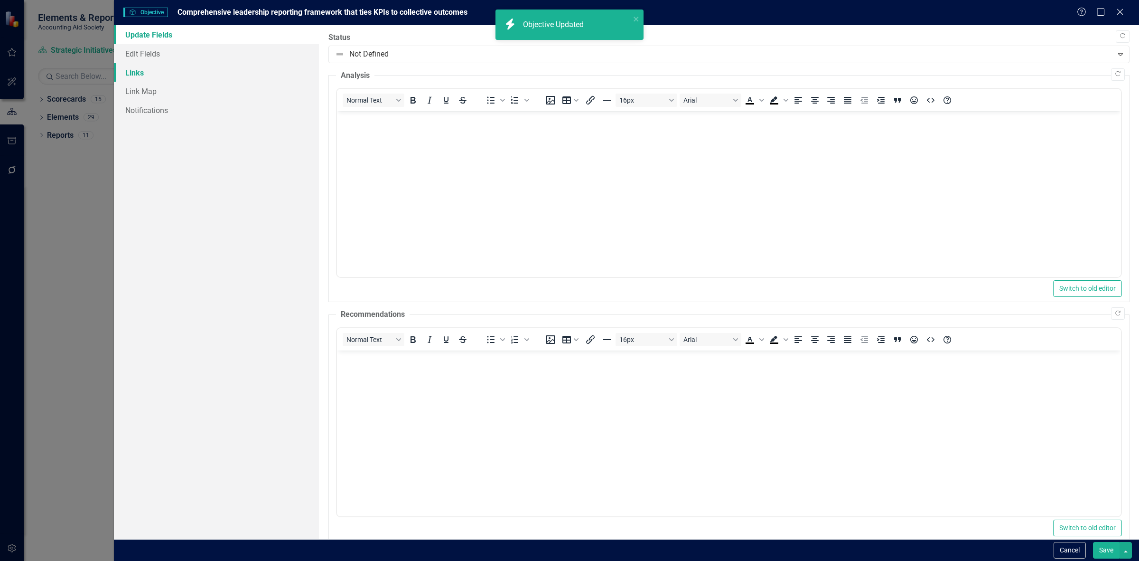
click at [206, 77] on link "Links" at bounding box center [216, 72] width 205 height 19
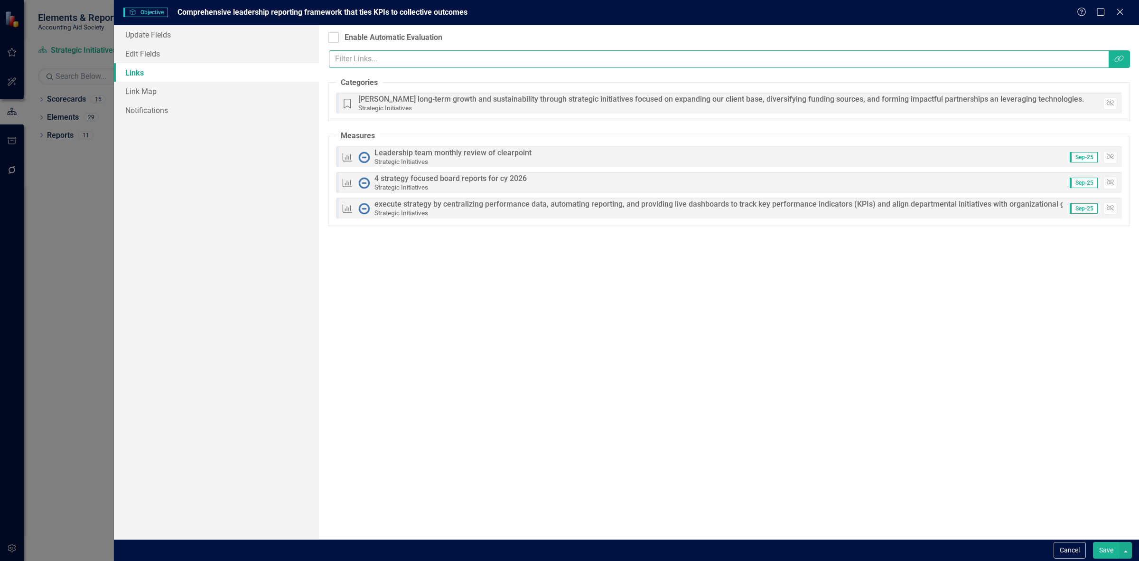
click at [1105, 57] on input "text" at bounding box center [719, 59] width 781 height 18
click at [1114, 60] on button "Link Tag" at bounding box center [1120, 59] width 22 height 18
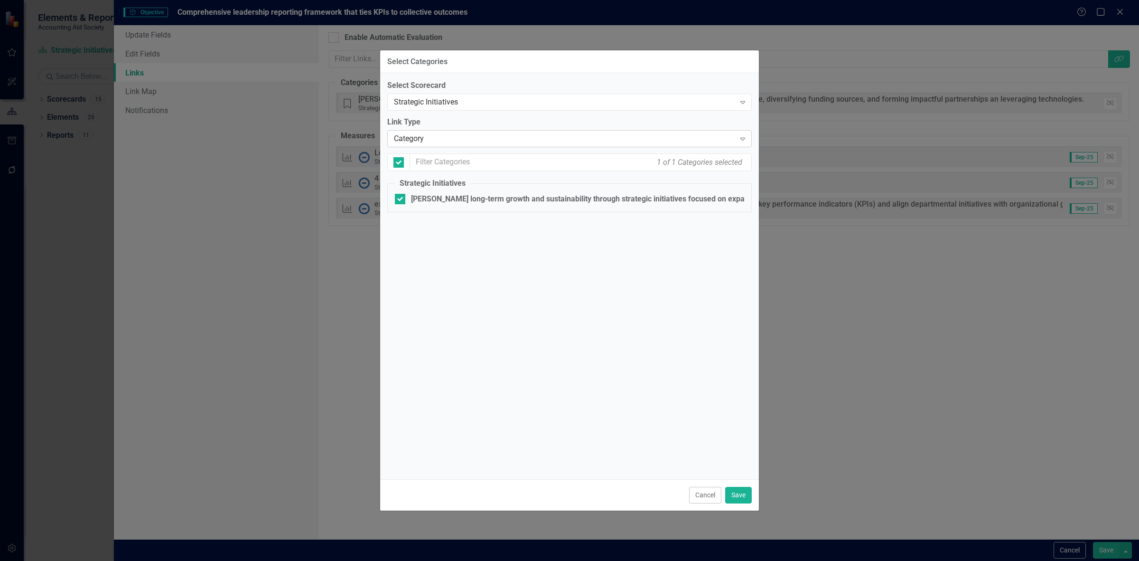
click at [424, 133] on div "Category" at bounding box center [564, 138] width 341 height 11
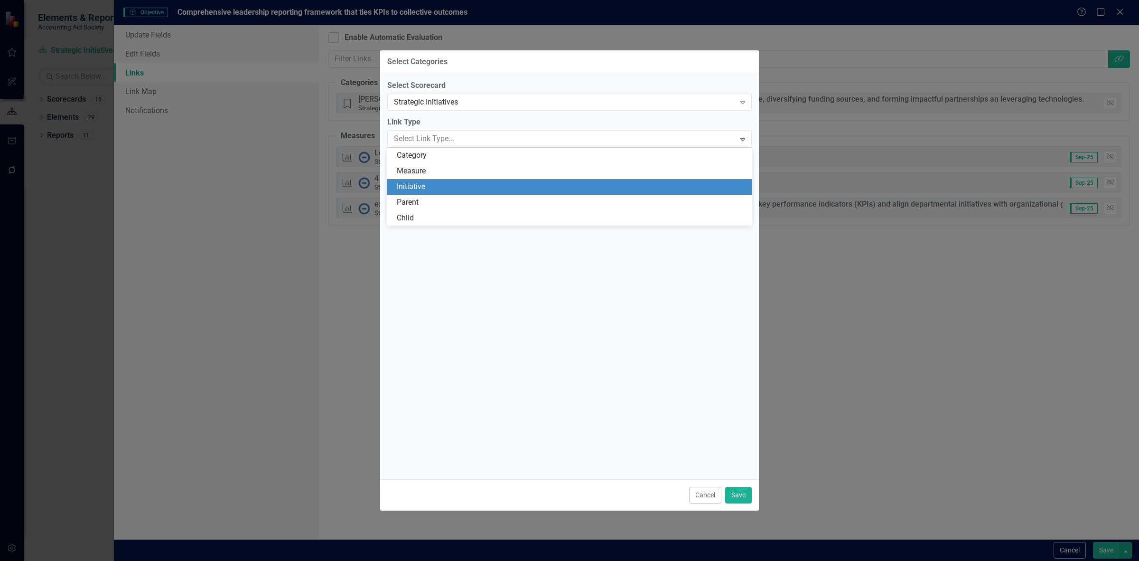
click at [428, 183] on div "Initiative" at bounding box center [571, 186] width 349 height 11
checkbox input "false"
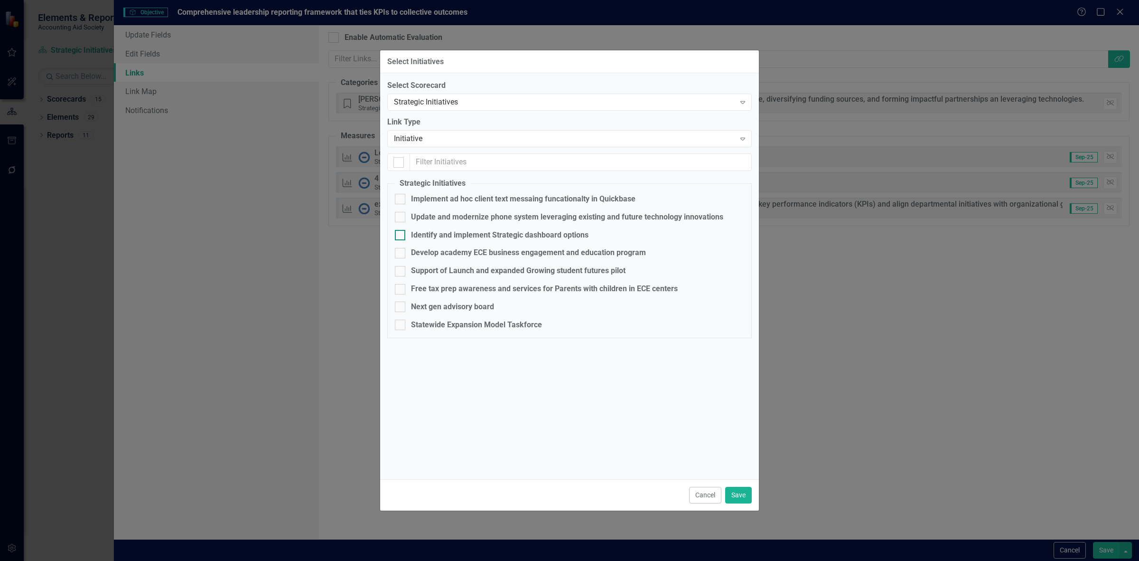
click at [452, 230] on div "Identify and implement Strategic dashboard options" at bounding box center [500, 235] width 178 height 11
click at [401, 230] on input "Identify and implement Strategic dashboard options" at bounding box center [398, 233] width 6 height 6
checkbox input "true"
click at [742, 494] on button "Save" at bounding box center [738, 495] width 27 height 17
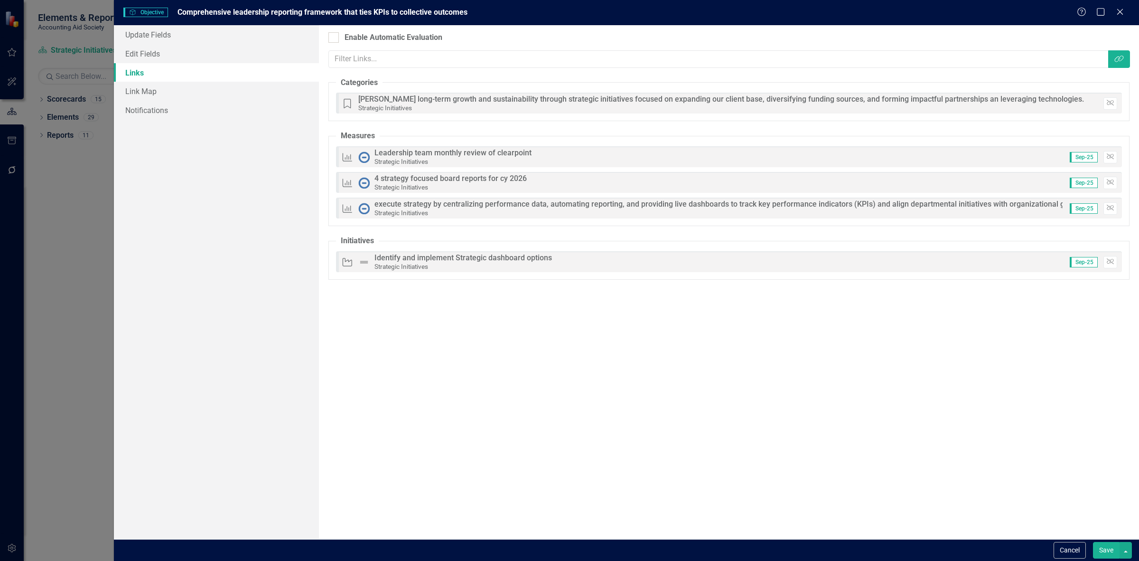
click at [1098, 548] on button "Save" at bounding box center [1106, 550] width 27 height 17
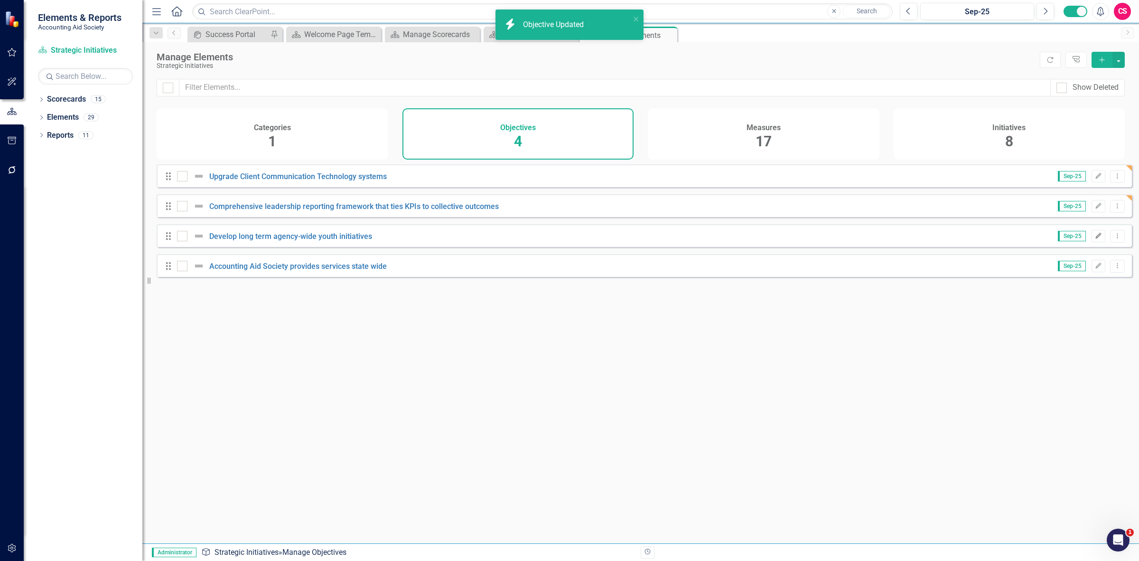
click at [1095, 239] on icon "Edit" at bounding box center [1098, 236] width 7 height 6
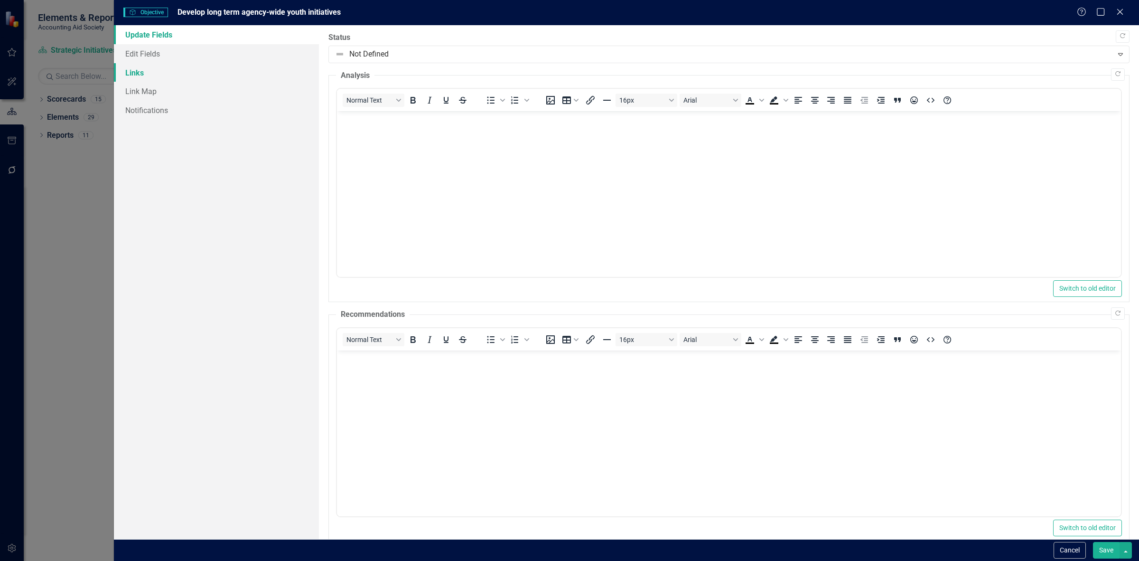
click at [157, 77] on link "Links" at bounding box center [216, 72] width 205 height 19
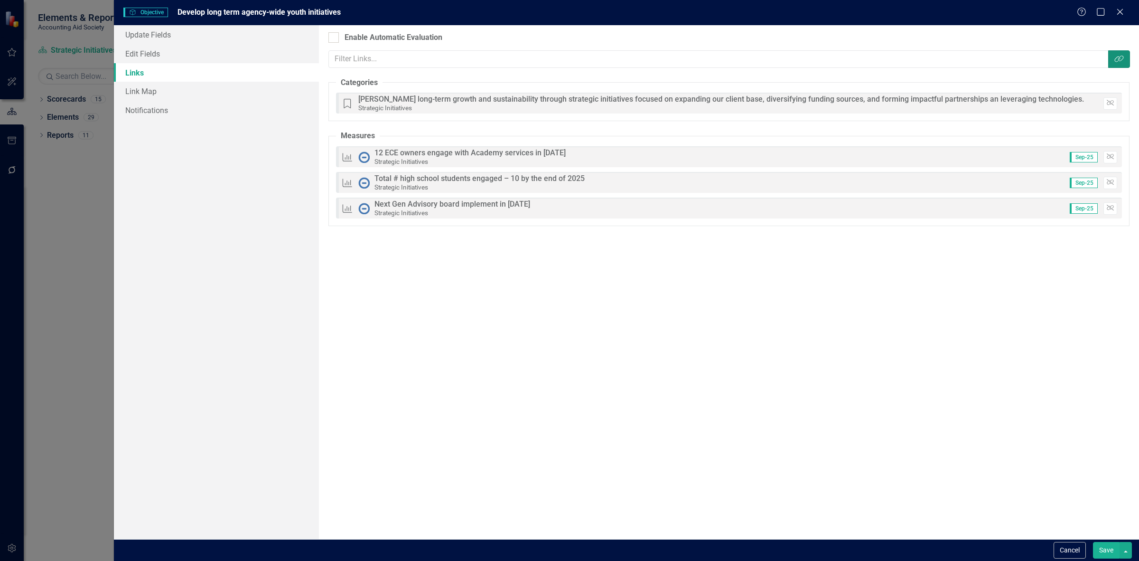
click at [1123, 56] on icon "button" at bounding box center [1119, 59] width 9 height 7
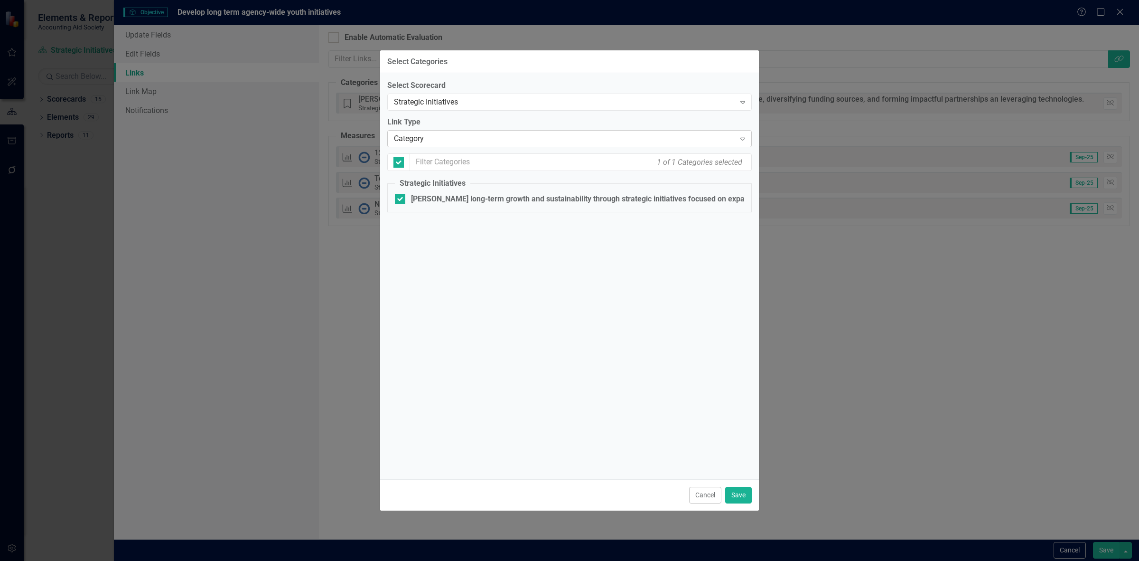
click at [455, 141] on div "Category" at bounding box center [564, 138] width 341 height 11
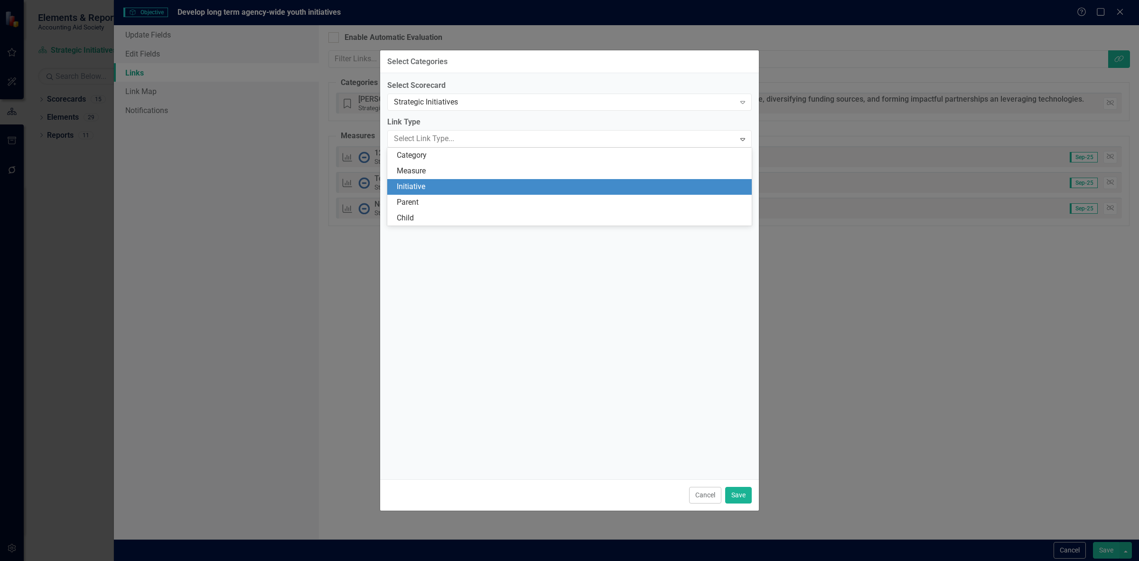
click at [438, 185] on div "Initiative" at bounding box center [571, 186] width 349 height 11
checkbox input "false"
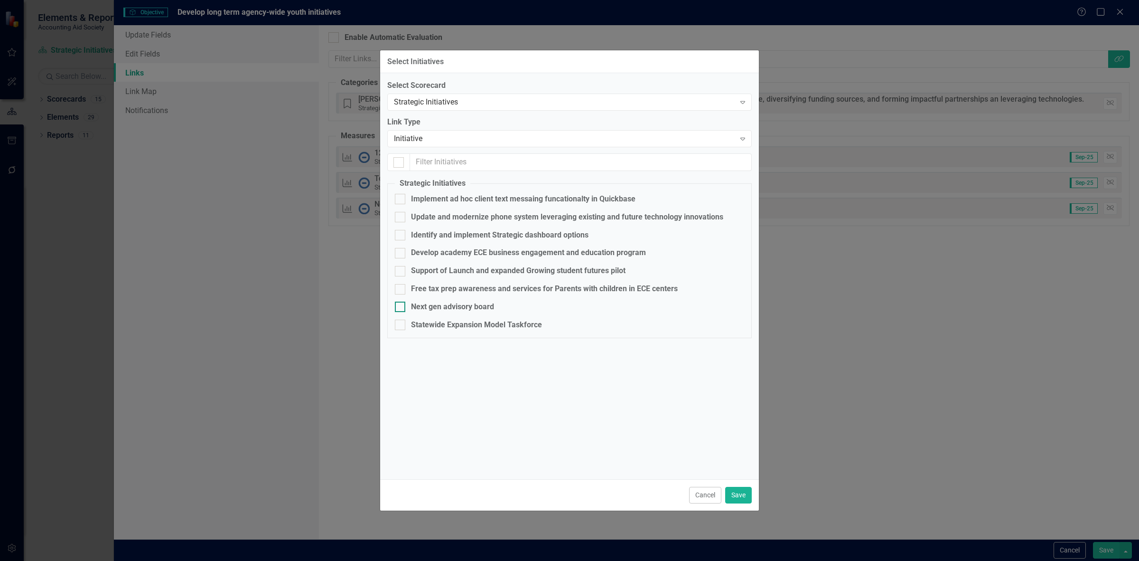
drag, startPoint x: 455, startPoint y: 311, endPoint x: 452, endPoint y: 300, distance: 11.4
click at [454, 310] on div "Next gen advisory board" at bounding box center [452, 306] width 83 height 11
click at [401, 308] on input "Next gen advisory board" at bounding box center [398, 304] width 6 height 6
checkbox input "true"
click at [446, 286] on div "Free tax prep awareness and services for Parents with children in ECE centers" at bounding box center [544, 288] width 267 height 11
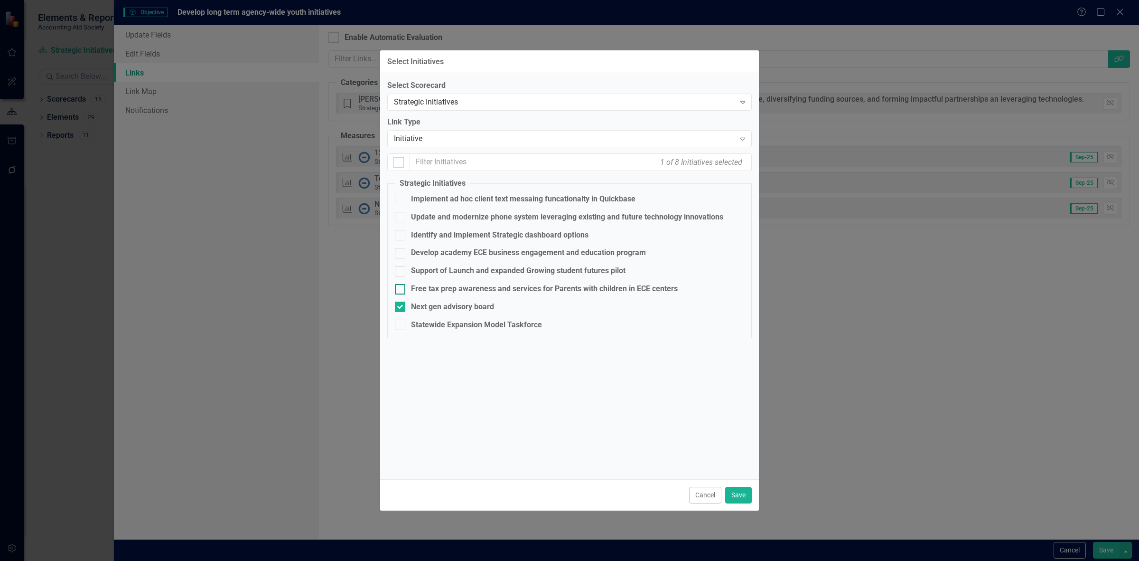
click at [401, 286] on input "Free tax prep awareness and services for Parents with children in ECE centers" at bounding box center [398, 287] width 6 height 6
checkbox input "true"
click at [447, 263] on fieldset "Strategic Initiatives Implement ad hoc client text messaing funcationalty in Qu…" at bounding box center [569, 258] width 365 height 160
click at [448, 271] on div "Support of Launch and expanded Growing student futures pilot" at bounding box center [518, 270] width 215 height 11
click at [401, 271] on input "Support of Launch and expanded Growing student futures pilot" at bounding box center [398, 269] width 6 height 6
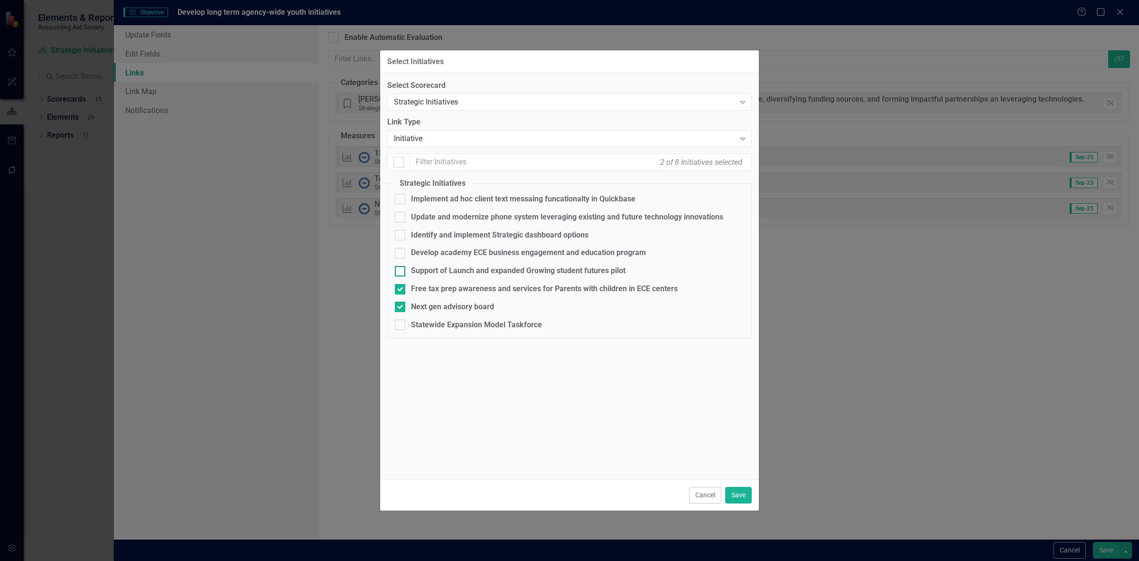
checkbox input "true"
click at [441, 249] on div "Develop academy ECE business engagement and education program" at bounding box center [528, 252] width 235 height 11
click at [401, 249] on input "Develop academy ECE business engagement and education program" at bounding box center [398, 251] width 6 height 6
checkbox input "true"
click at [739, 494] on button "Save" at bounding box center [738, 495] width 27 height 17
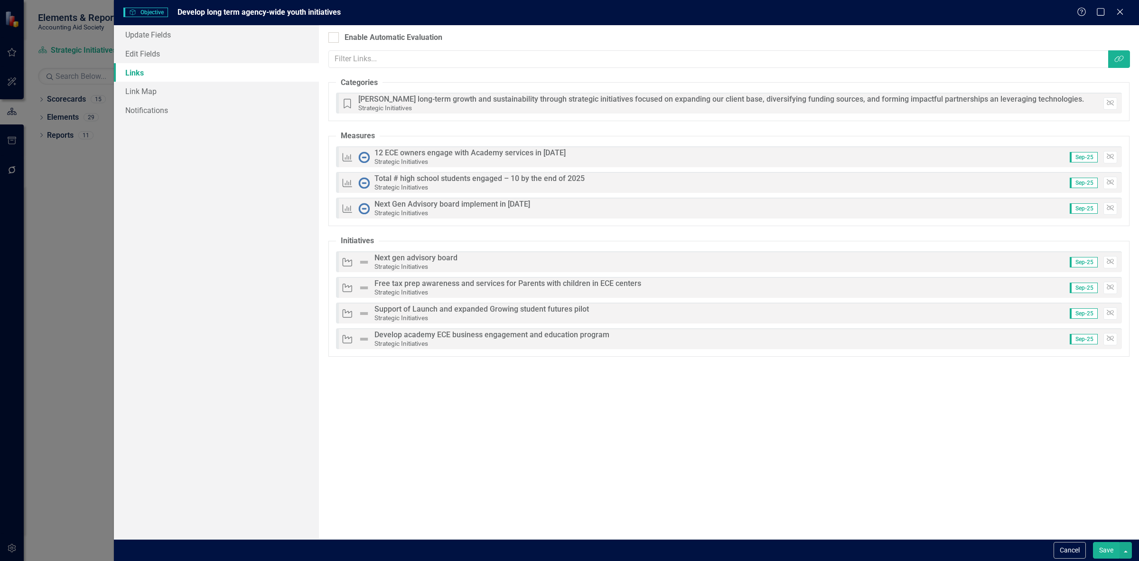
click at [1109, 551] on button "Save" at bounding box center [1106, 550] width 27 height 17
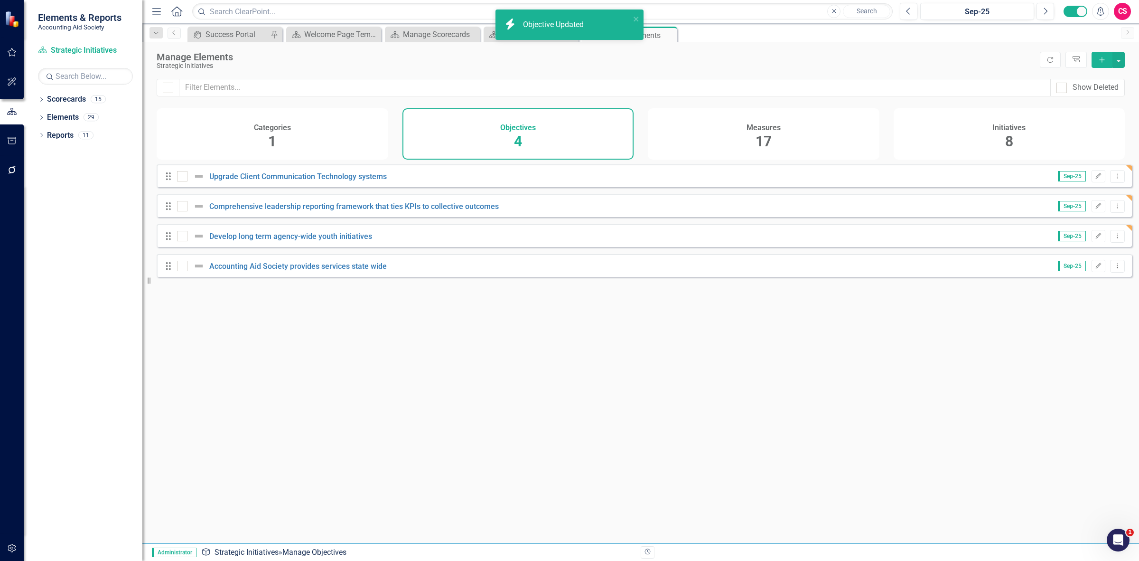
click at [1090, 266] on div "Drag Accounting Aid Society provides services state wide Sep-25 Edit Dropdown M…" at bounding box center [645, 265] width 976 height 23
click at [1095, 269] on icon "Edit" at bounding box center [1098, 266] width 7 height 6
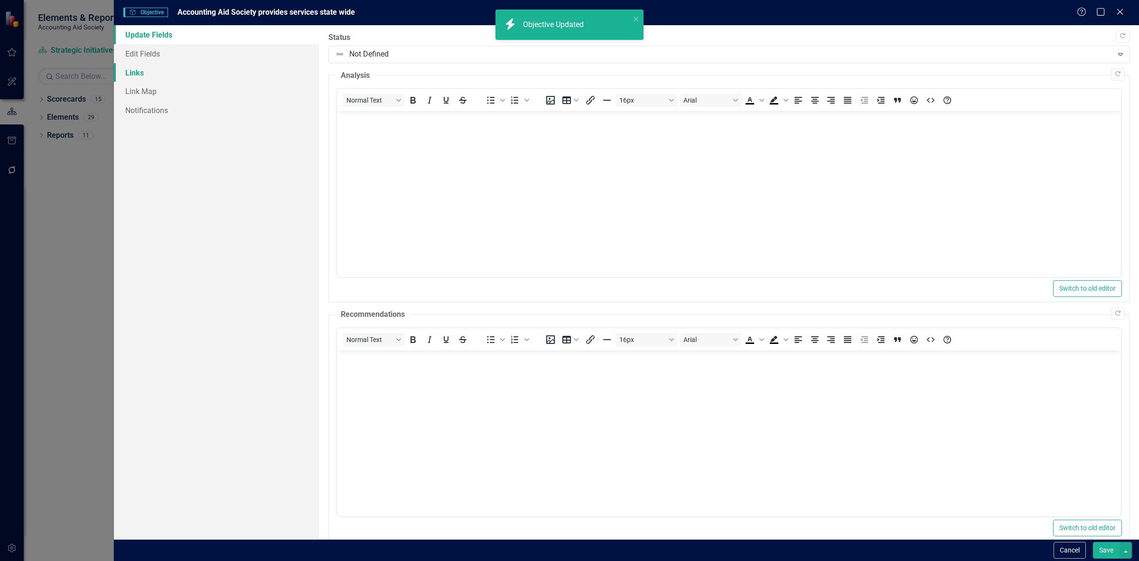
click at [191, 67] on link "Links" at bounding box center [216, 72] width 205 height 19
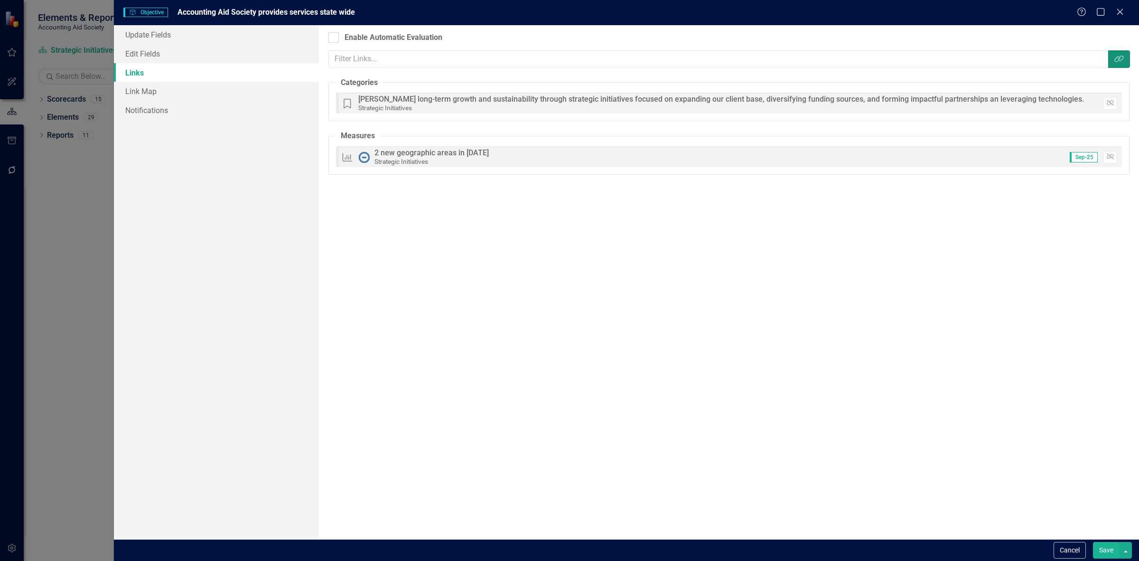
click at [1114, 63] on button "Link Tag" at bounding box center [1120, 59] width 22 height 18
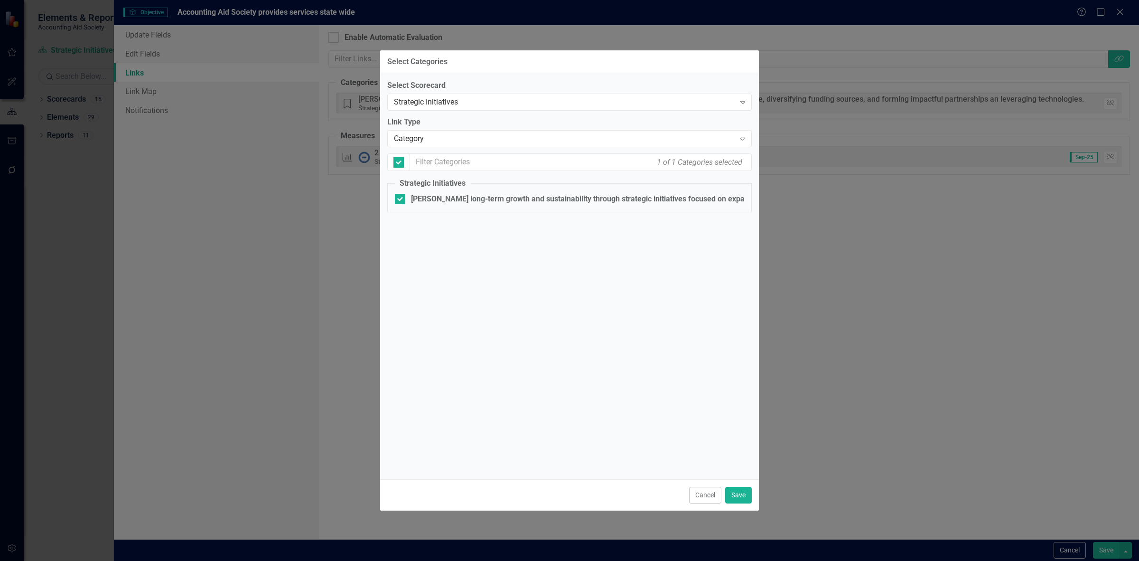
click at [458, 129] on div "Link Type Category Expand" at bounding box center [569, 131] width 365 height 29
click at [457, 138] on div "Category" at bounding box center [564, 138] width 341 height 11
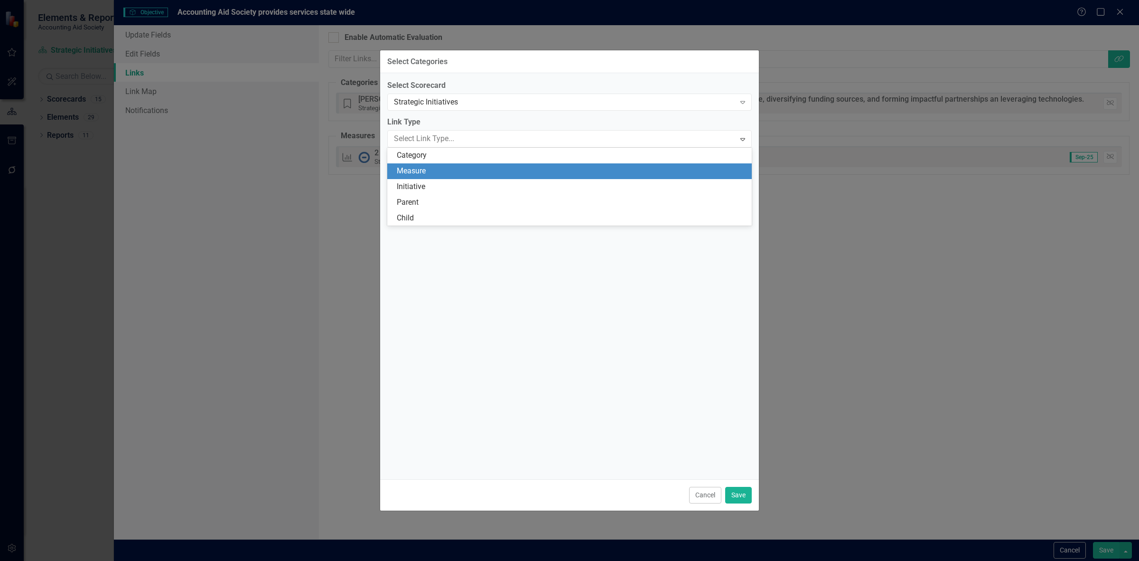
click at [452, 169] on div "Measure" at bounding box center [571, 171] width 349 height 11
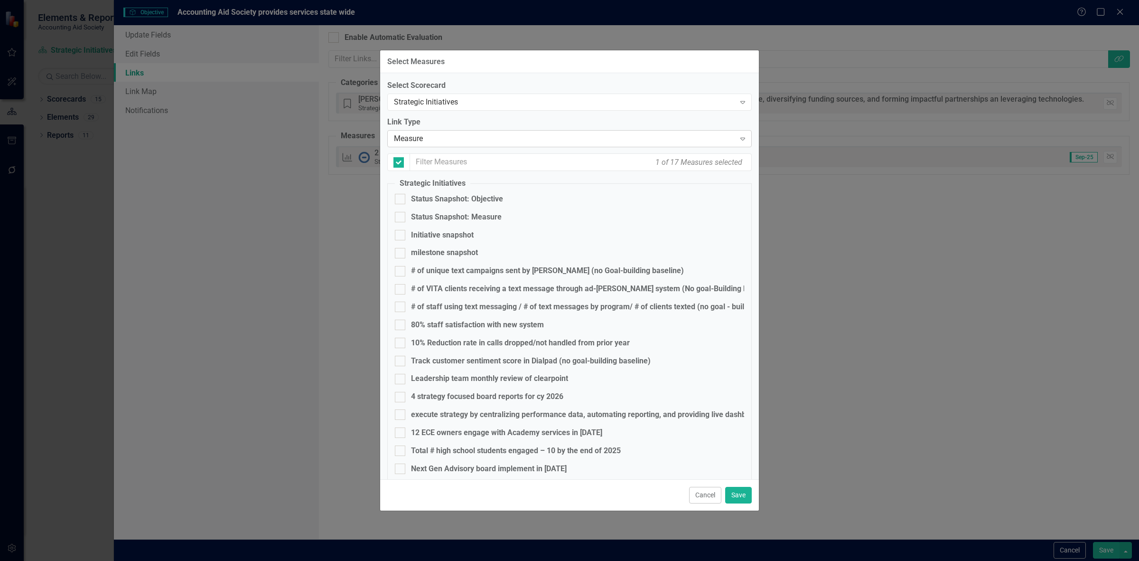
checkbox input "false"
click at [438, 138] on div "Measure" at bounding box center [564, 138] width 341 height 11
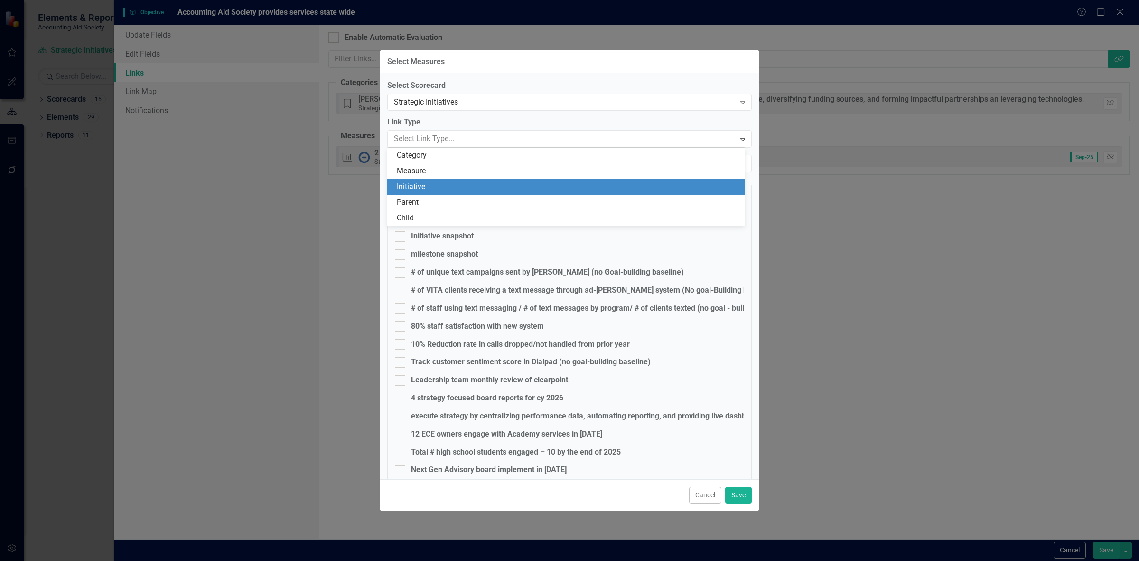
drag, startPoint x: 437, startPoint y: 177, endPoint x: 433, endPoint y: 186, distance: 9.8
click at [433, 186] on div "Category Measure Initiative Parent Child" at bounding box center [566, 187] width 358 height 78
click at [433, 185] on div "Initiative" at bounding box center [568, 186] width 342 height 11
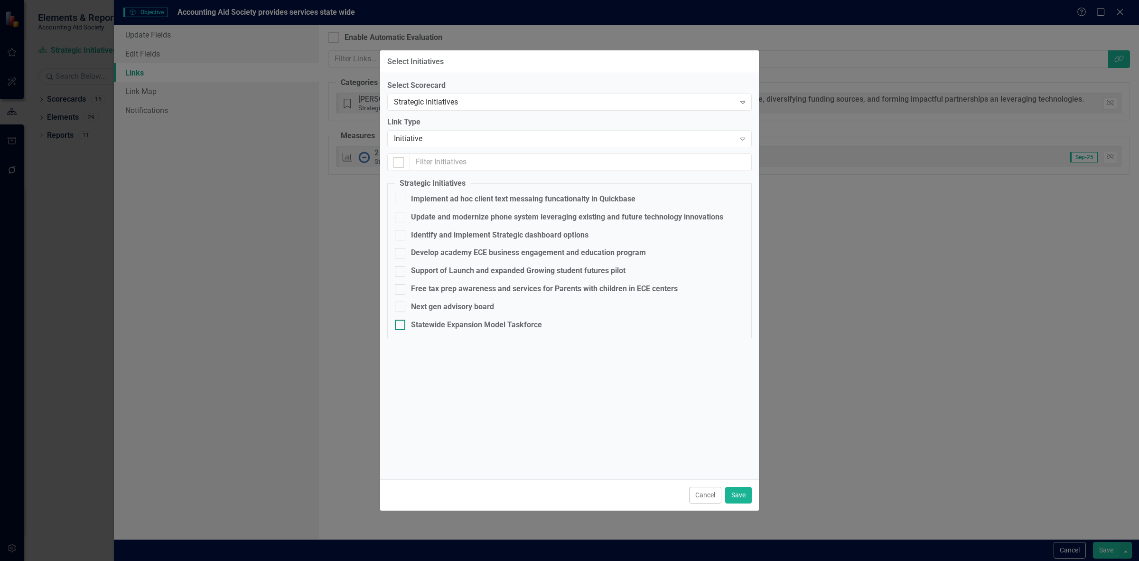
click at [454, 323] on div "Statewide Expansion Model Taskforce" at bounding box center [476, 325] width 131 height 11
click at [401, 323] on input "Statewide Expansion Model Taskforce" at bounding box center [398, 323] width 6 height 6
checkbox input "true"
click at [740, 500] on button "Save" at bounding box center [738, 495] width 27 height 17
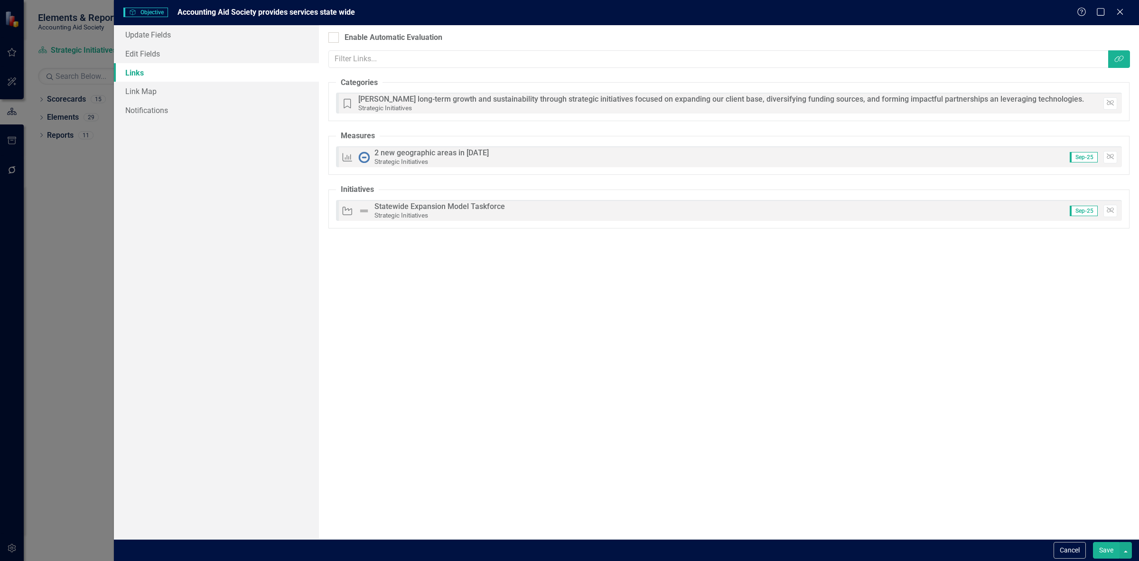
click at [1104, 554] on button "Save" at bounding box center [1106, 550] width 27 height 17
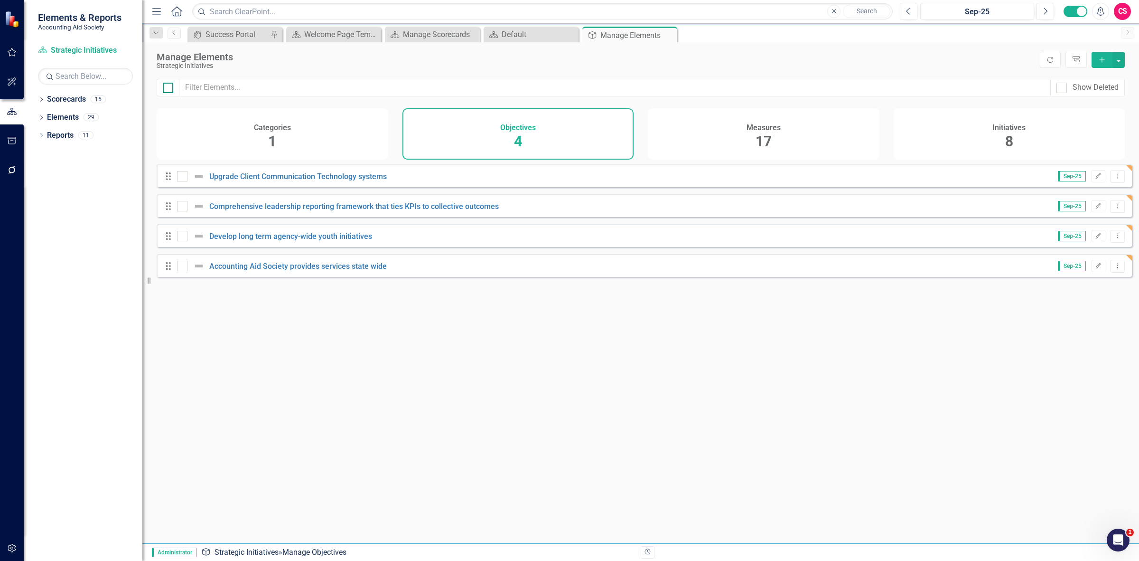
click at [170, 86] on div at bounding box center [168, 88] width 10 height 10
click at [169, 86] on input "checkbox" at bounding box center [166, 86] width 6 height 6
checkbox input "true"
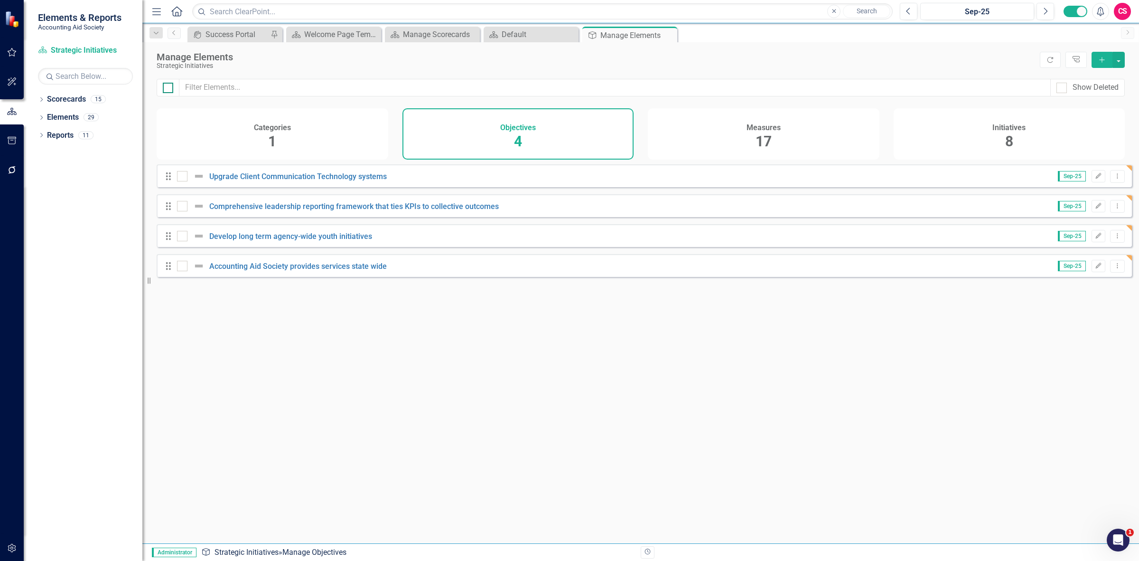
checkbox input "true"
click at [1123, 57] on button "button" at bounding box center [1119, 60] width 12 height 16
click at [1102, 110] on link "Edit Multiple Edit Multiple" at bounding box center [1087, 113] width 75 height 18
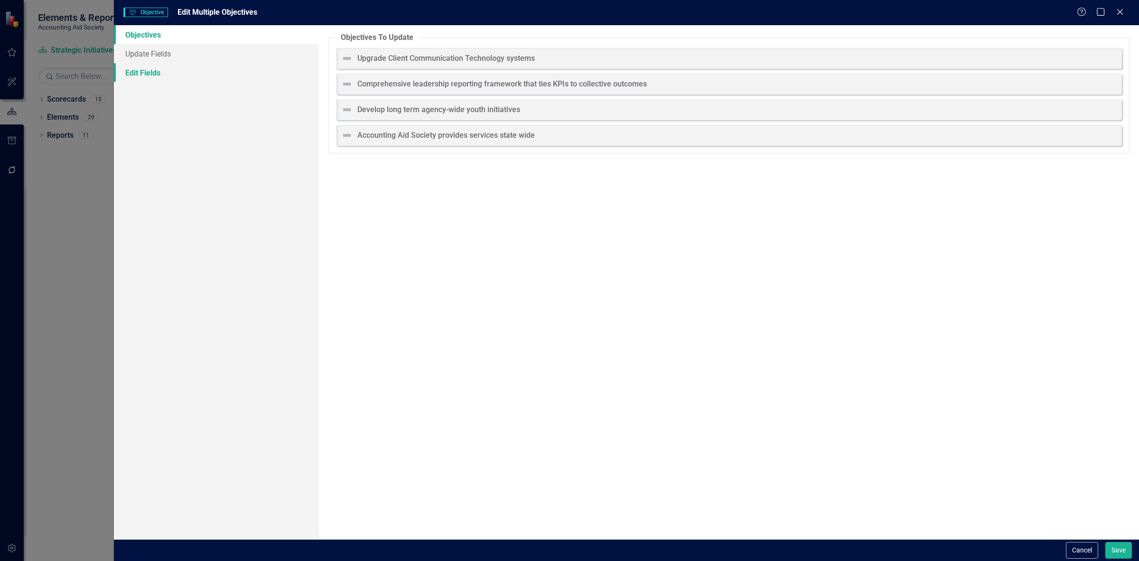
click at [193, 74] on link "Edit Fields" at bounding box center [216, 72] width 205 height 19
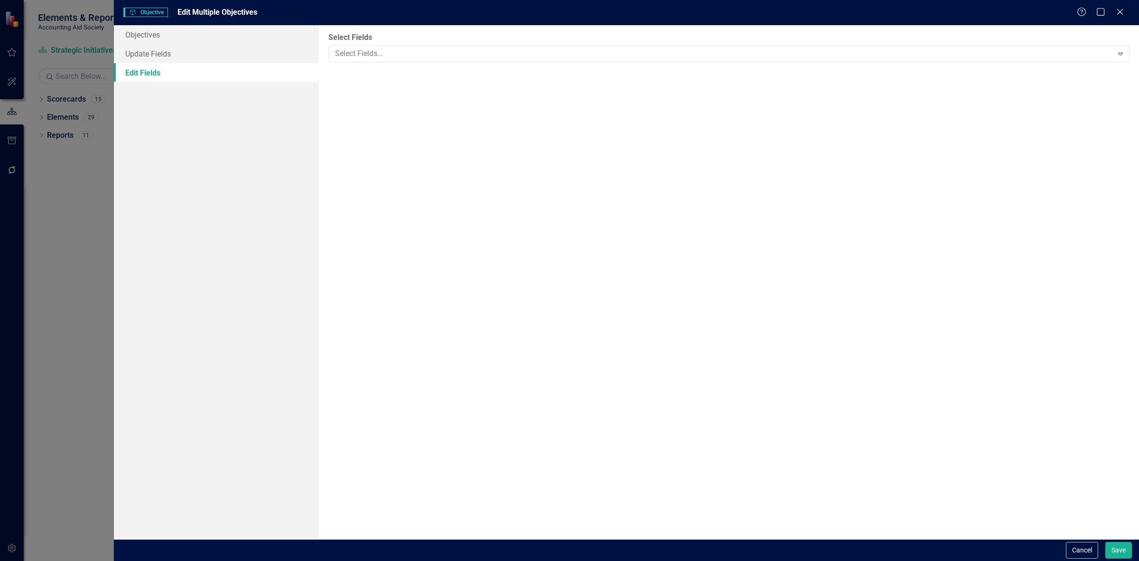
click at [480, 62] on div "Select Fields Select Fields... Expand" at bounding box center [729, 282] width 820 height 514
click at [461, 68] on div "Select Fields Select Fields... Expand" at bounding box center [729, 282] width 820 height 514
click at [446, 56] on div at bounding box center [722, 53] width 782 height 13
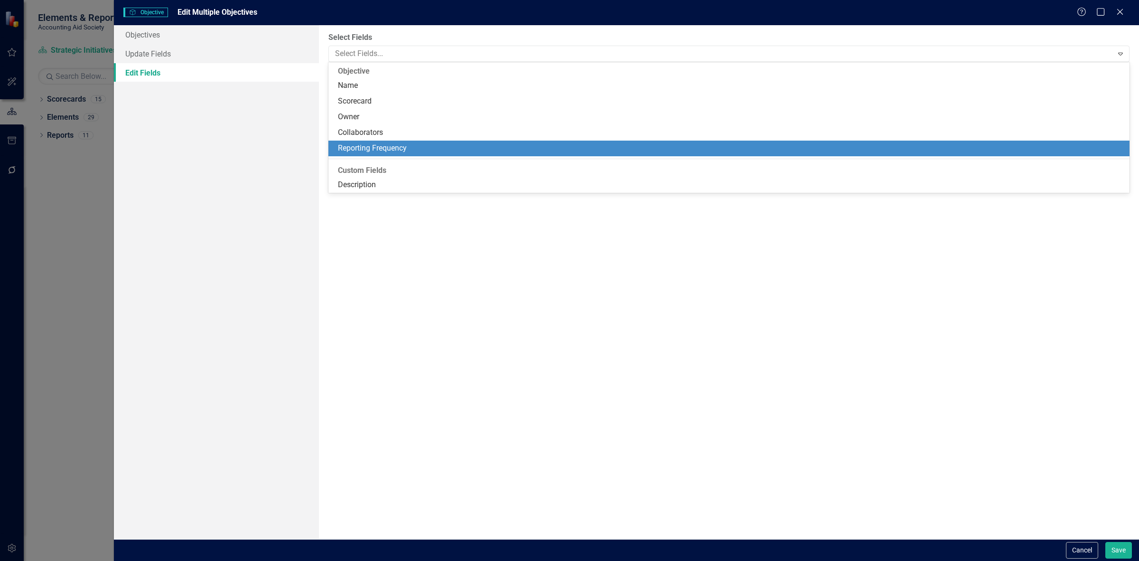
click at [397, 145] on div "Reporting Frequency" at bounding box center [731, 148] width 786 height 11
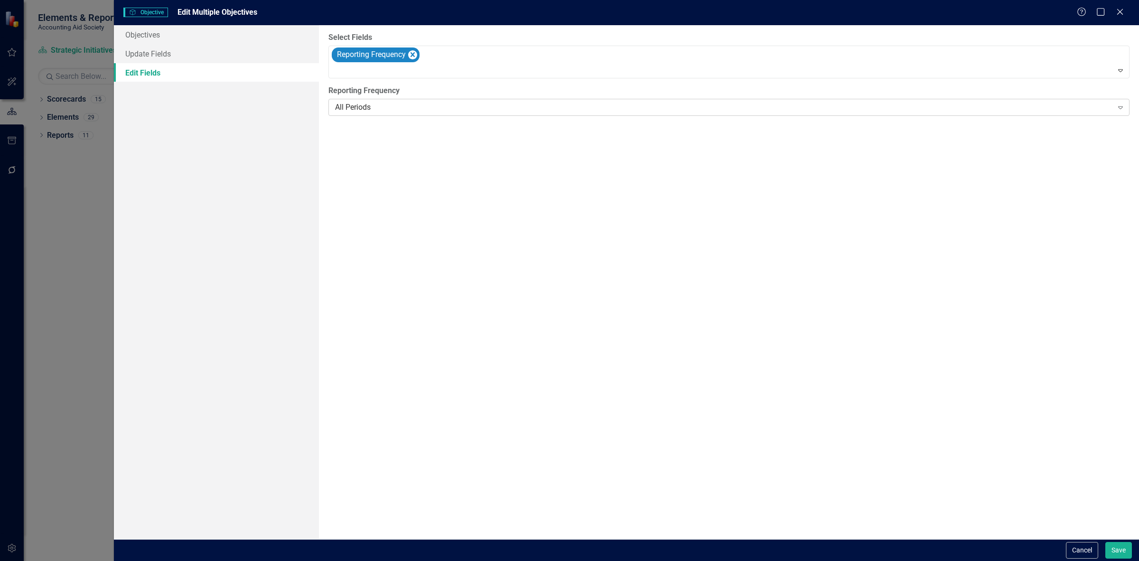
click at [380, 114] on div "All Periods Expand" at bounding box center [729, 107] width 801 height 17
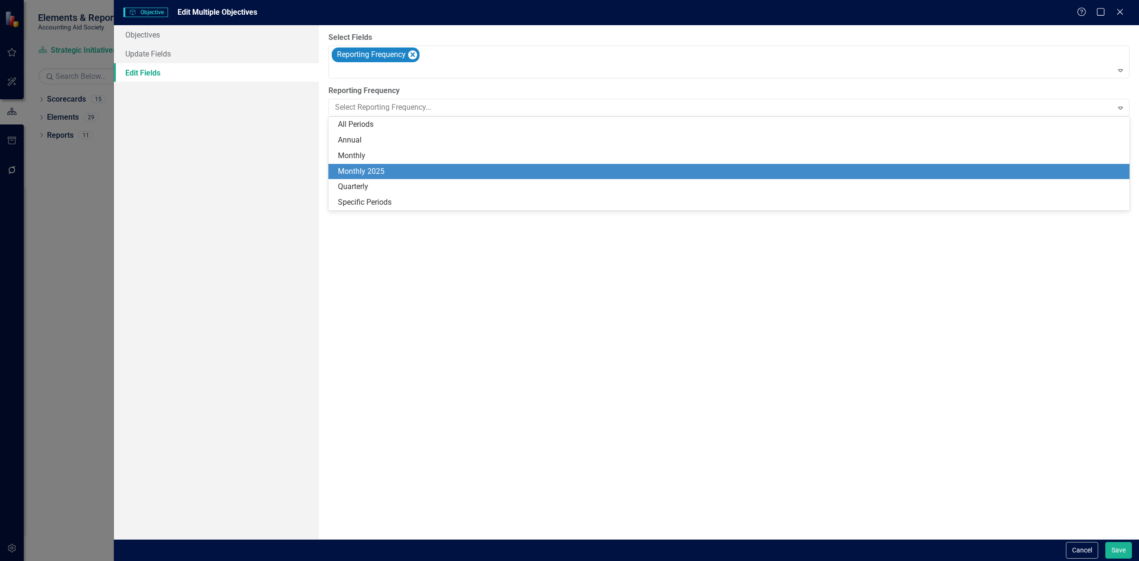
click at [381, 171] on div "Monthly 2025" at bounding box center [731, 171] width 786 height 11
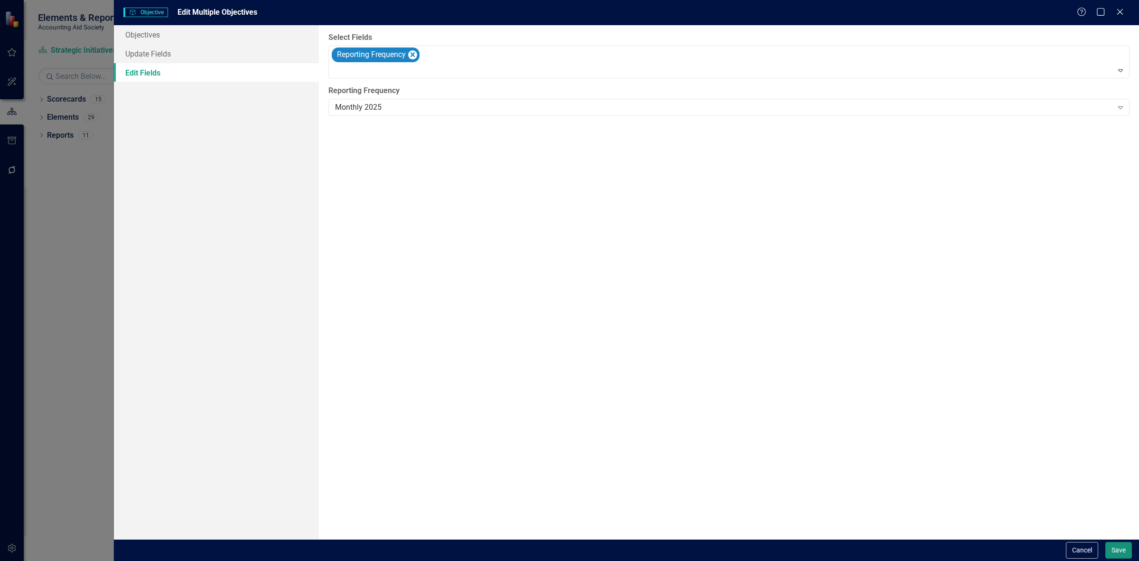
click at [1110, 545] on button "Save" at bounding box center [1119, 550] width 27 height 17
checkbox input "false"
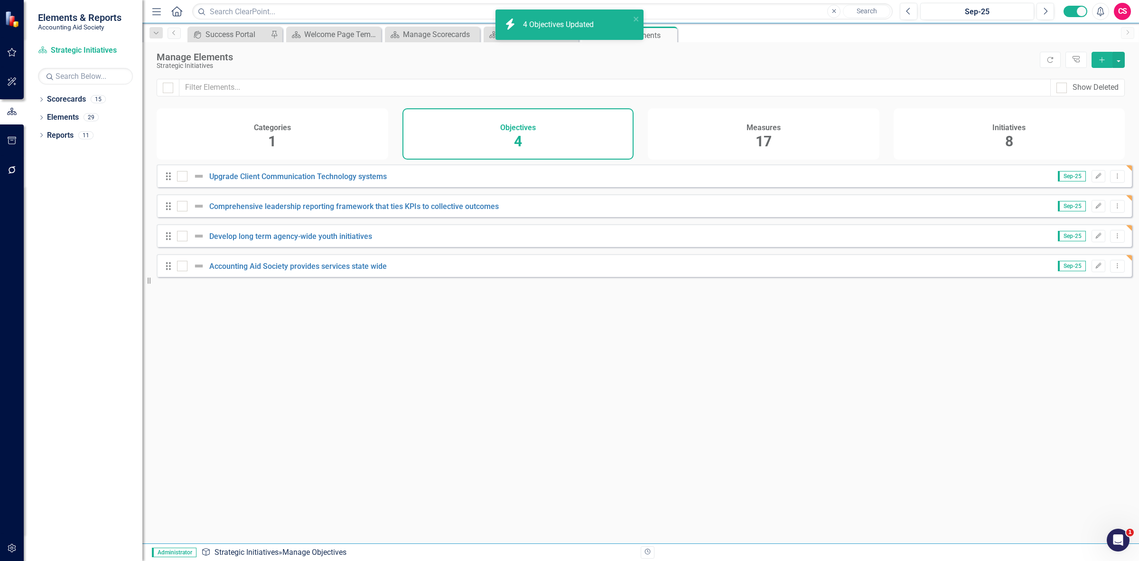
click at [733, 143] on div "Measures 17" at bounding box center [764, 133] width 232 height 51
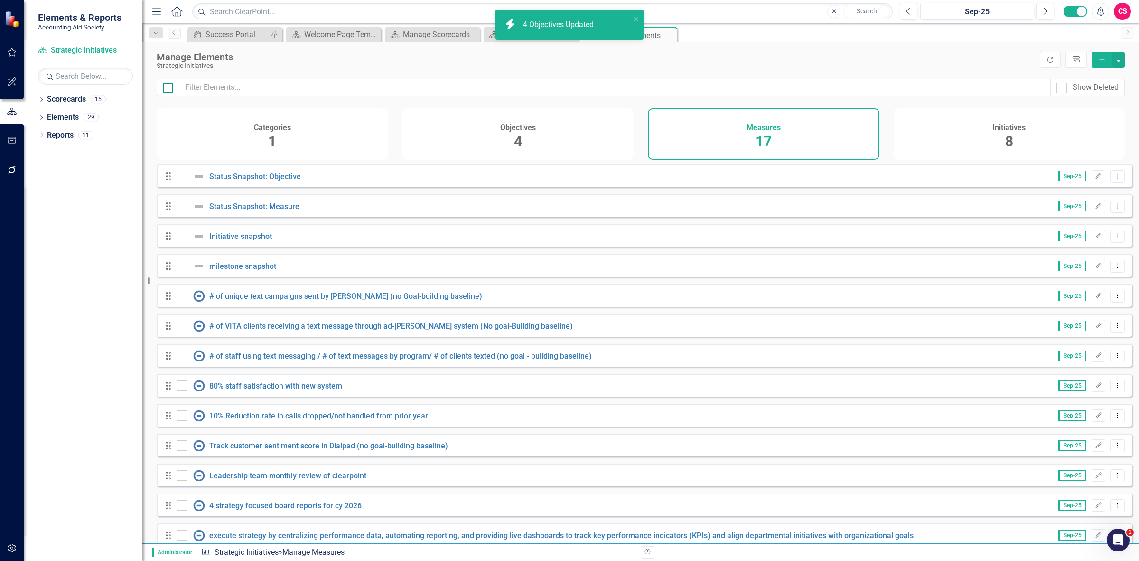
click at [170, 87] on div at bounding box center [168, 88] width 10 height 10
click at [169, 87] on input "checkbox" at bounding box center [166, 86] width 6 height 6
checkbox input "true"
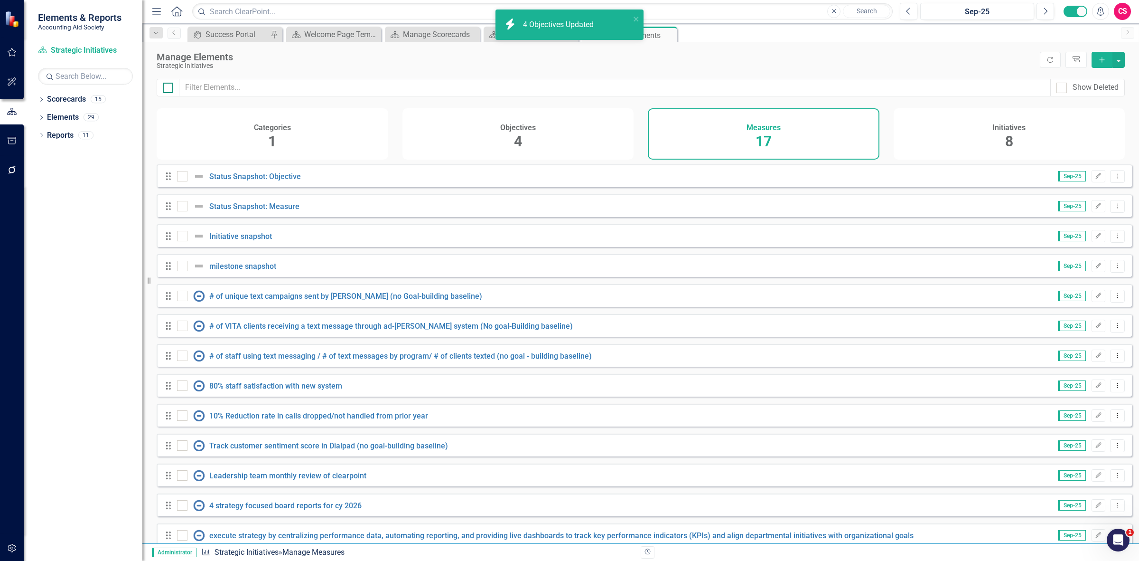
checkbox input "true"
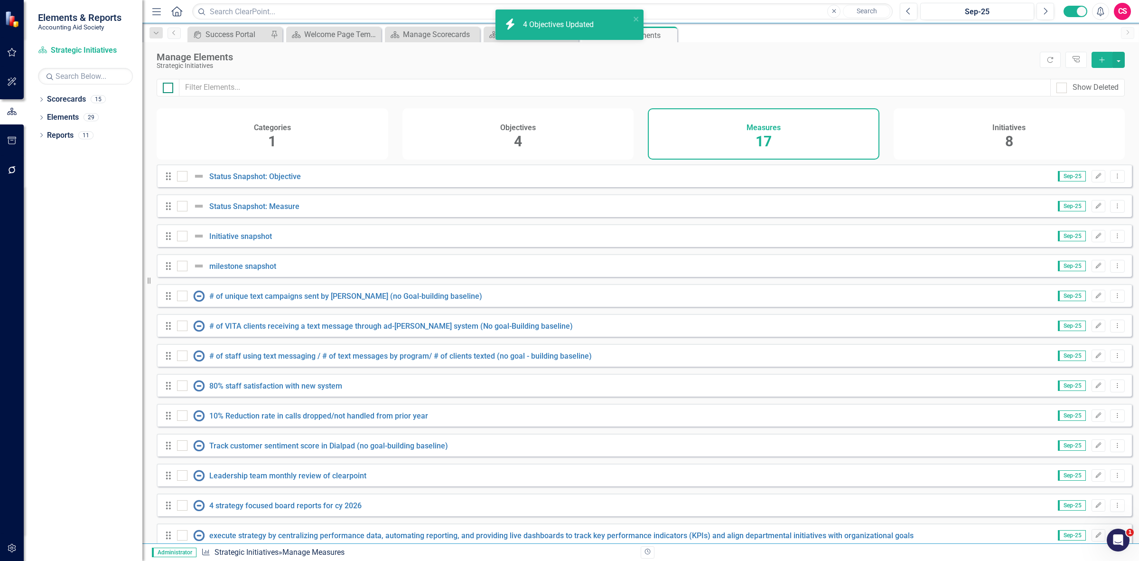
checkbox input "true"
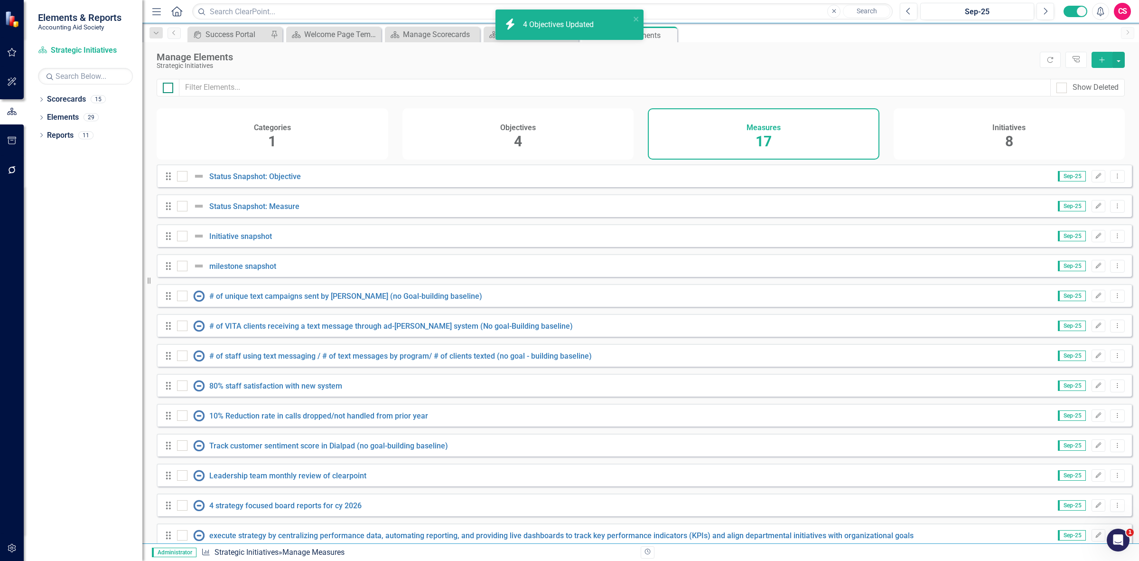
checkbox input "true"
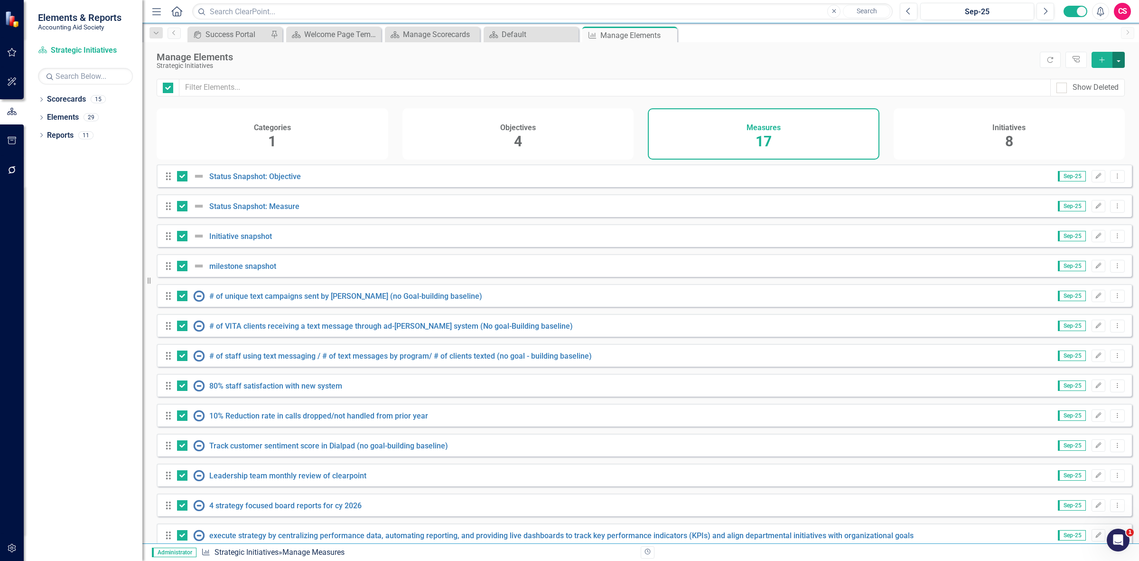
click at [1124, 57] on button "button" at bounding box center [1119, 60] width 12 height 16
click at [1091, 117] on link "Edit Multiple Edit Multiple" at bounding box center [1087, 113] width 75 height 18
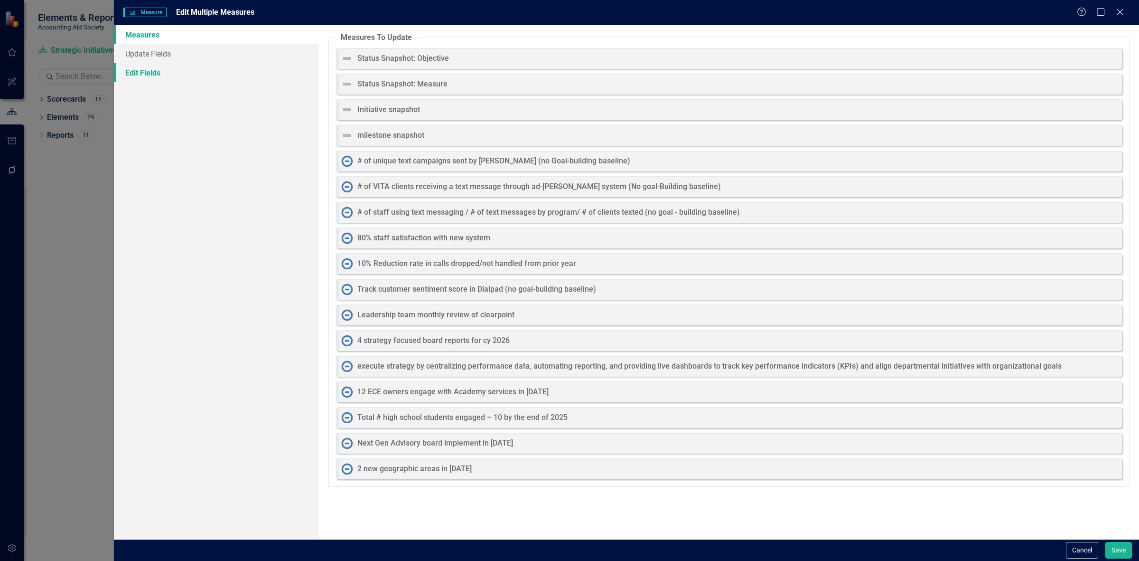
click at [276, 70] on link "Edit Fields" at bounding box center [216, 72] width 205 height 19
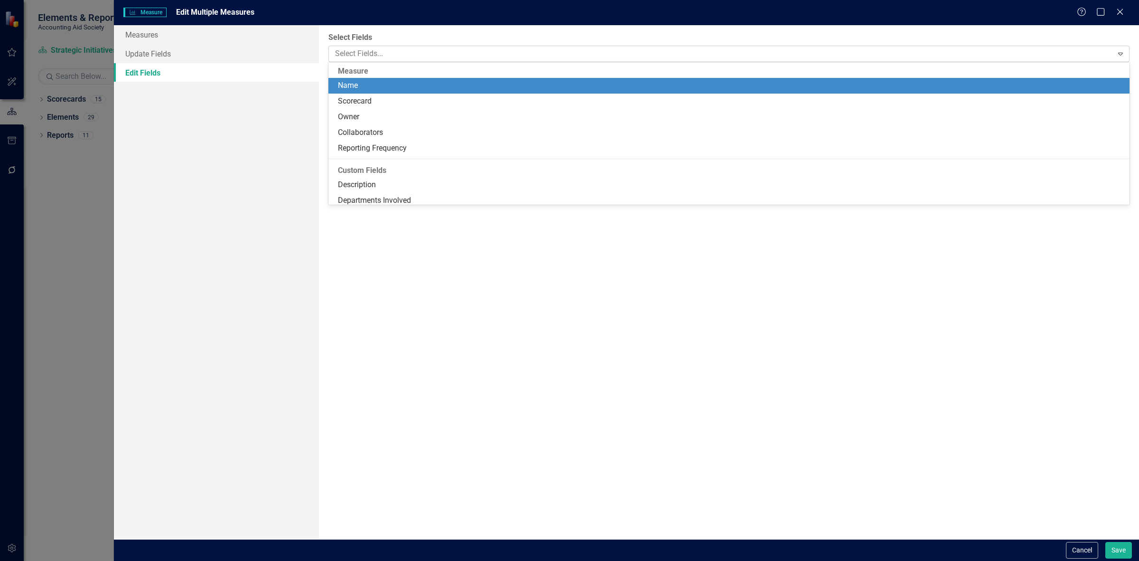
click at [416, 50] on div at bounding box center [722, 53] width 782 height 13
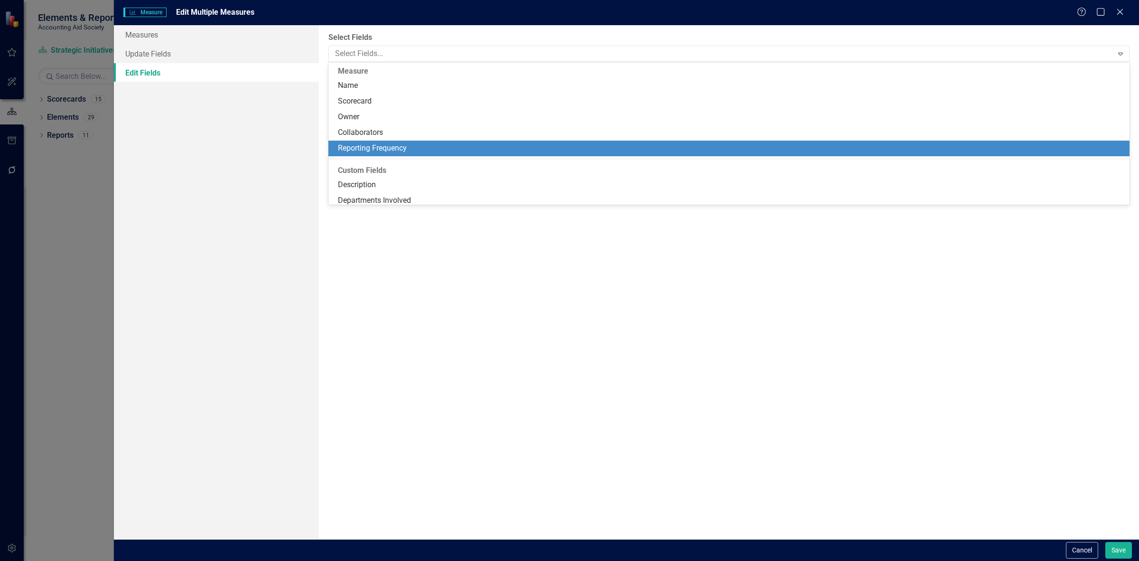
drag, startPoint x: 409, startPoint y: 136, endPoint x: 409, endPoint y: 144, distance: 7.6
click at [409, 144] on div "Name Scorecard Owner Collaborators Reporting Frequency" at bounding box center [729, 117] width 801 height 78
click at [409, 144] on div "Reporting Frequency" at bounding box center [731, 148] width 786 height 11
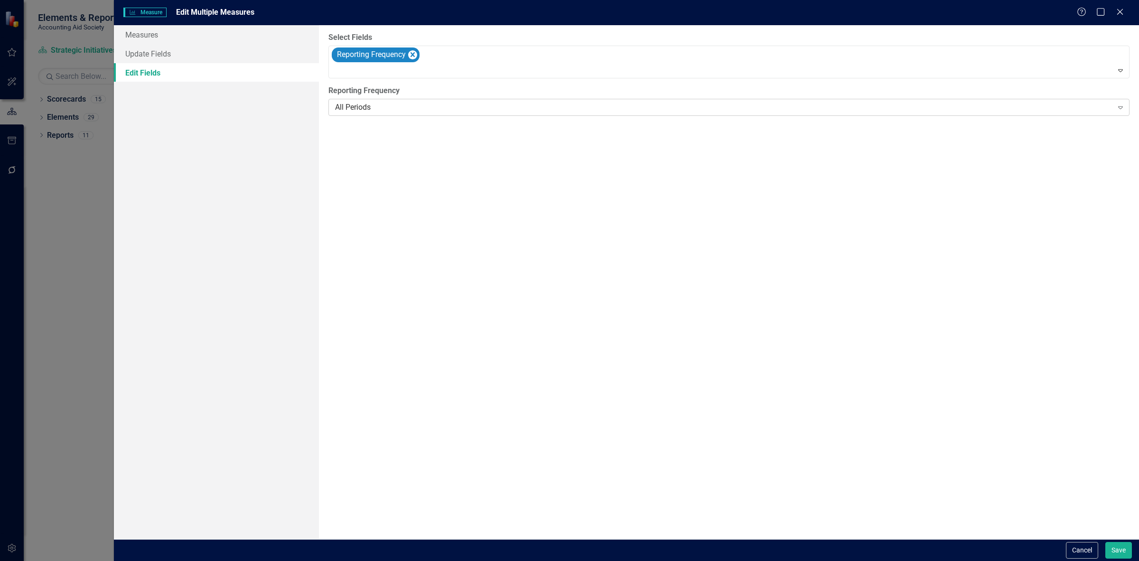
click at [395, 104] on div "All Periods" at bounding box center [724, 107] width 778 height 11
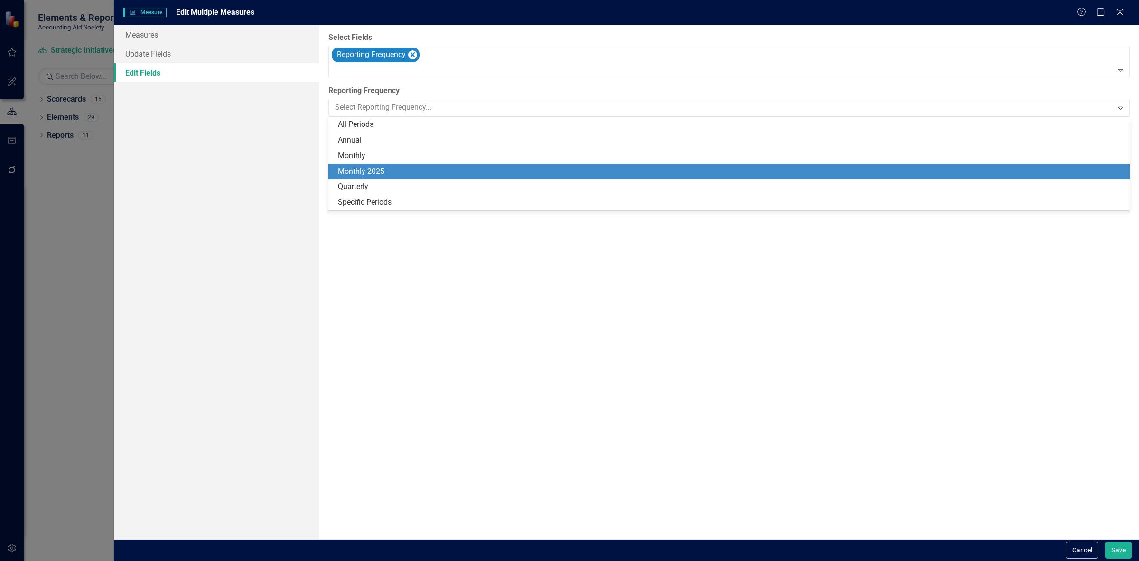
click at [377, 173] on div "Monthly 2025" at bounding box center [731, 171] width 786 height 11
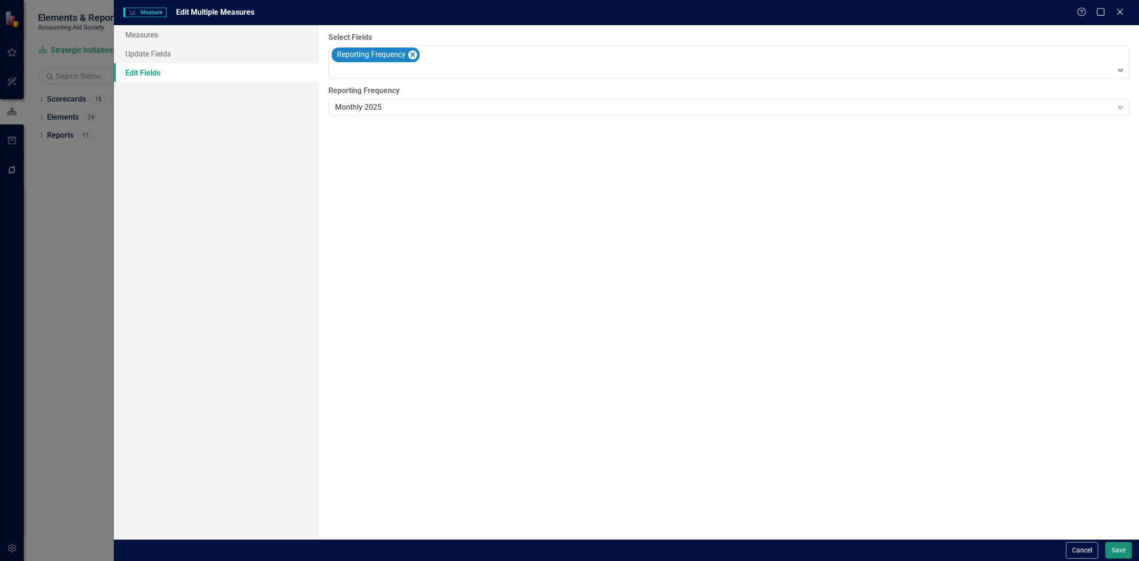
click at [1117, 551] on button "Save" at bounding box center [1119, 550] width 27 height 17
checkbox input "false"
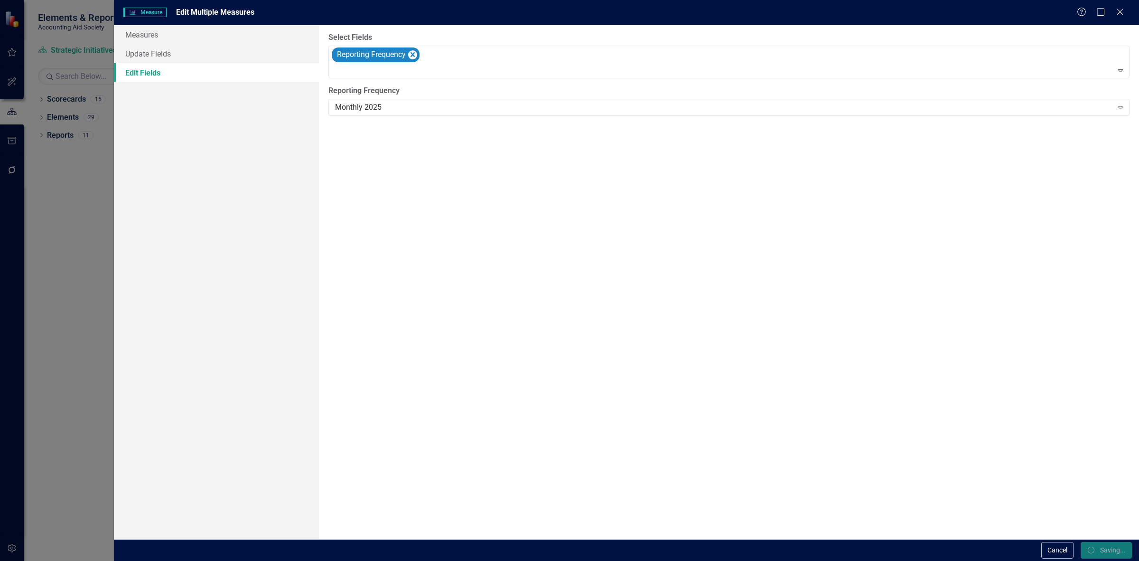
checkbox input "false"
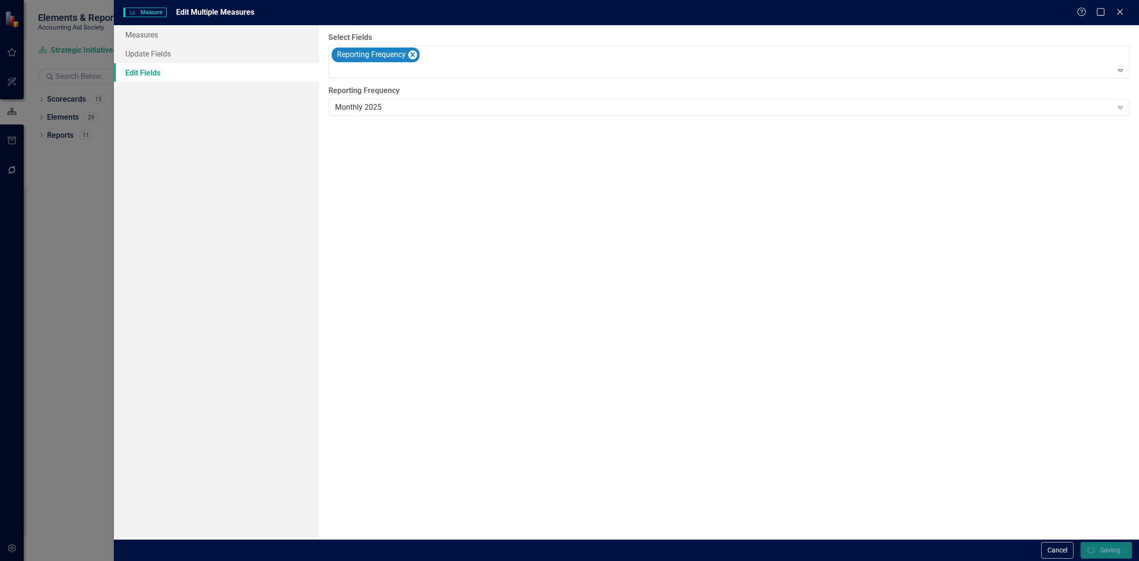
checkbox input "false"
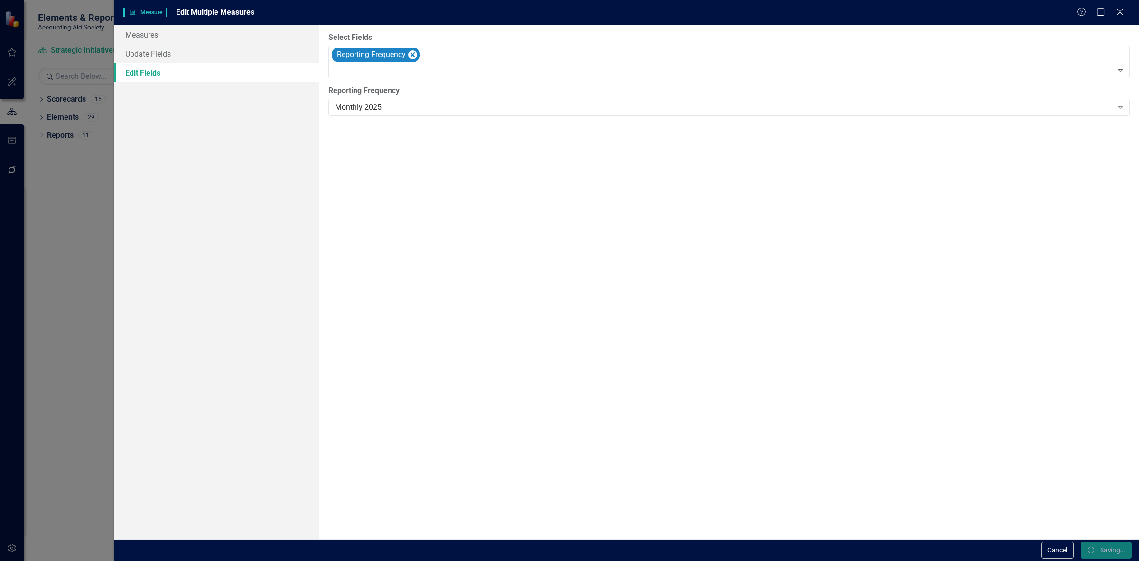
checkbox input "false"
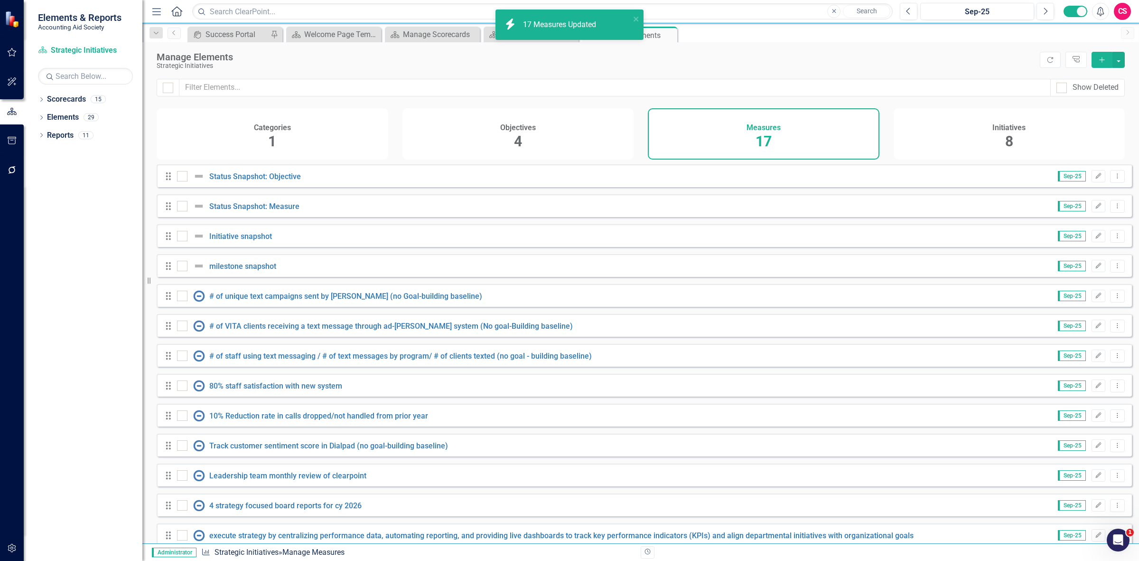
click at [960, 136] on div "Initiatives 8" at bounding box center [1010, 133] width 232 height 51
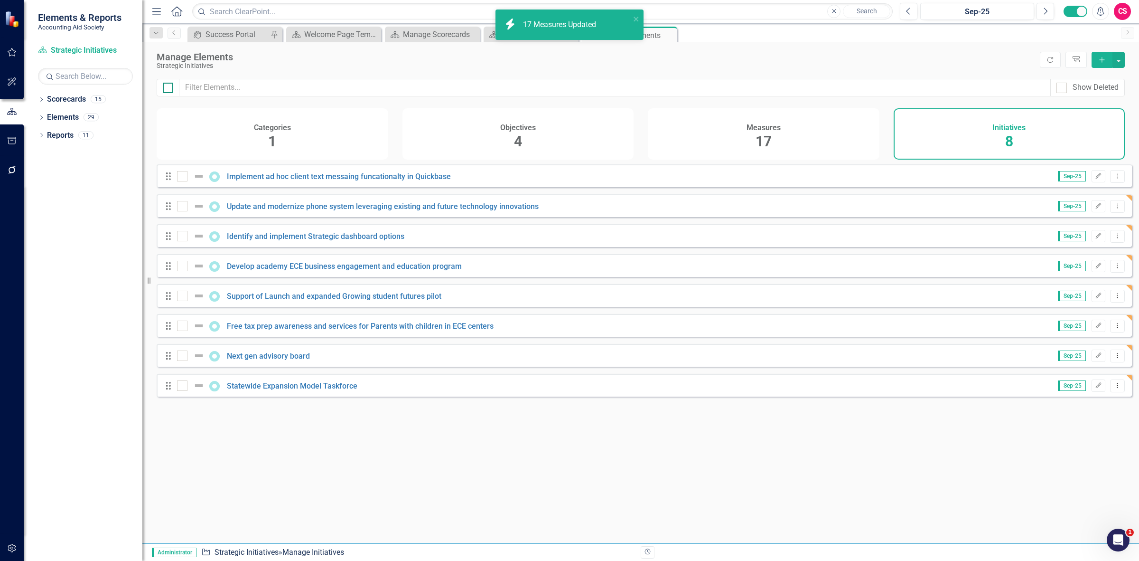
click at [169, 87] on div at bounding box center [168, 88] width 10 height 10
click at [169, 87] on input "checkbox" at bounding box center [166, 86] width 6 height 6
checkbox input "true"
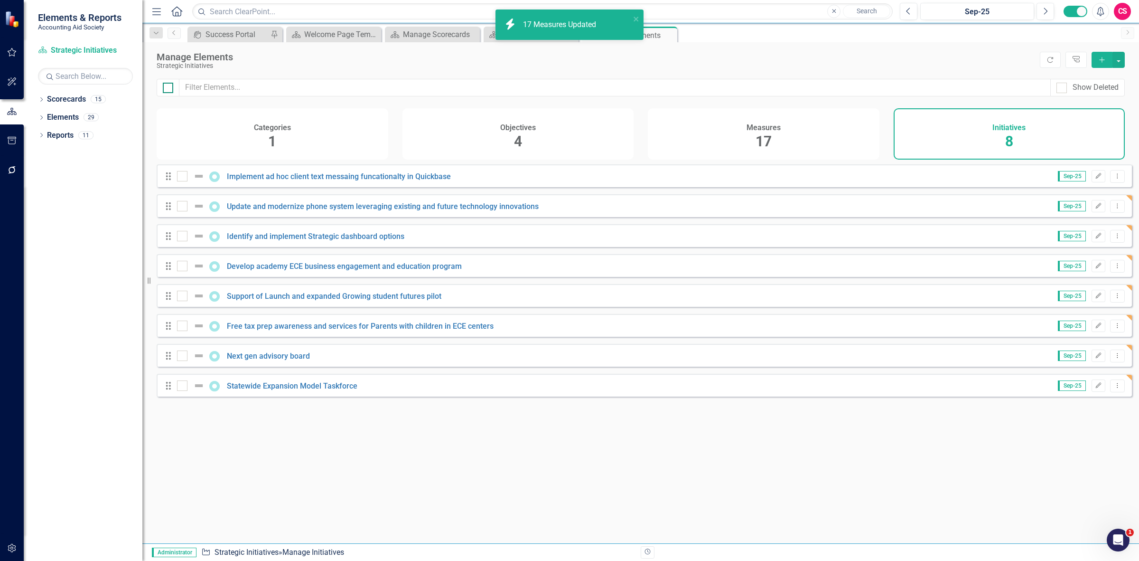
checkbox input "true"
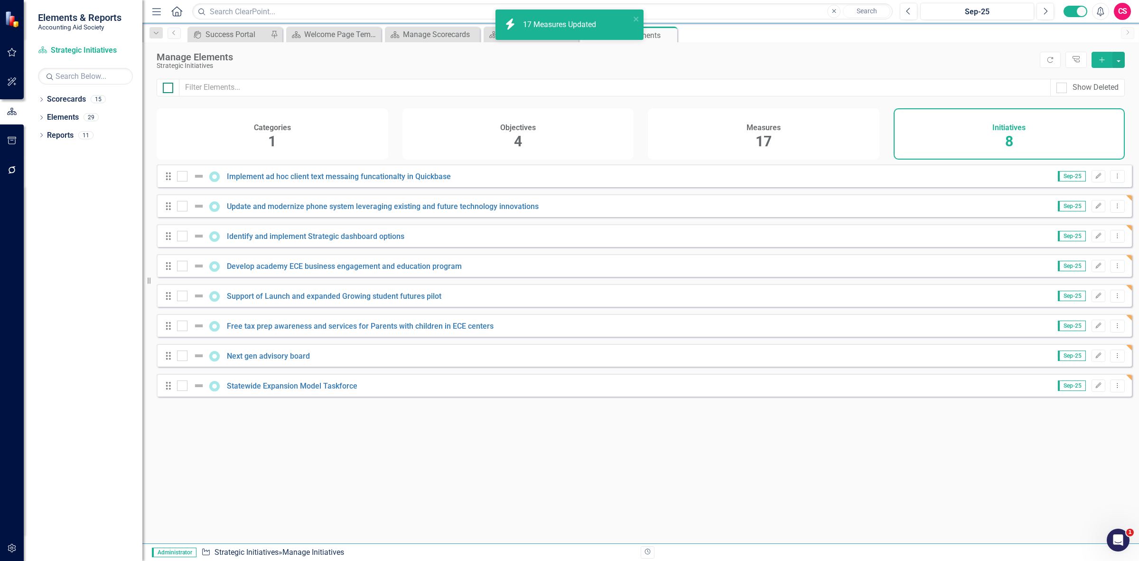
checkbox input "true"
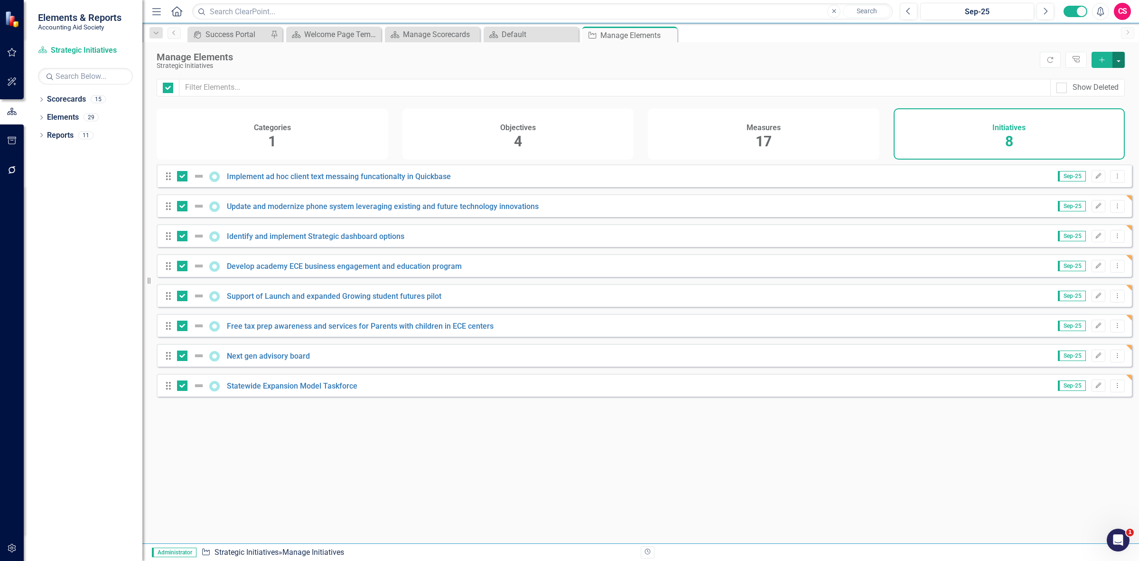
click at [1119, 63] on button "button" at bounding box center [1119, 60] width 12 height 16
click at [1076, 113] on link "Edit Multiple Edit Multiple" at bounding box center [1087, 113] width 75 height 18
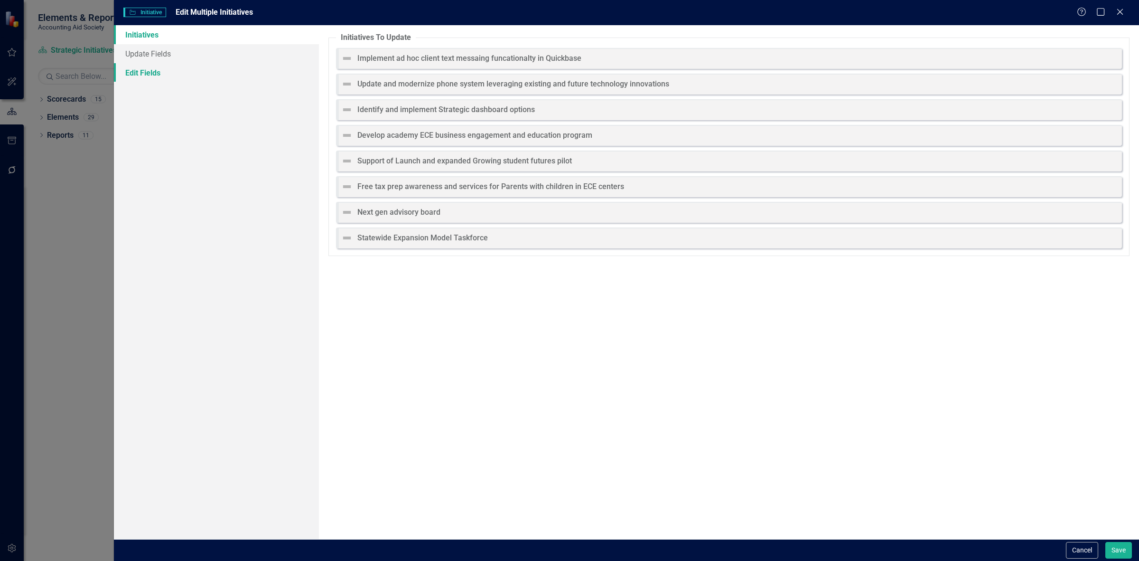
drag, startPoint x: 192, startPoint y: 82, endPoint x: 203, endPoint y: 66, distance: 18.7
click at [192, 81] on div "Initiatives Update Fields Edit Fields" at bounding box center [216, 282] width 205 height 514
click at [204, 65] on link "Edit Fields" at bounding box center [216, 72] width 205 height 19
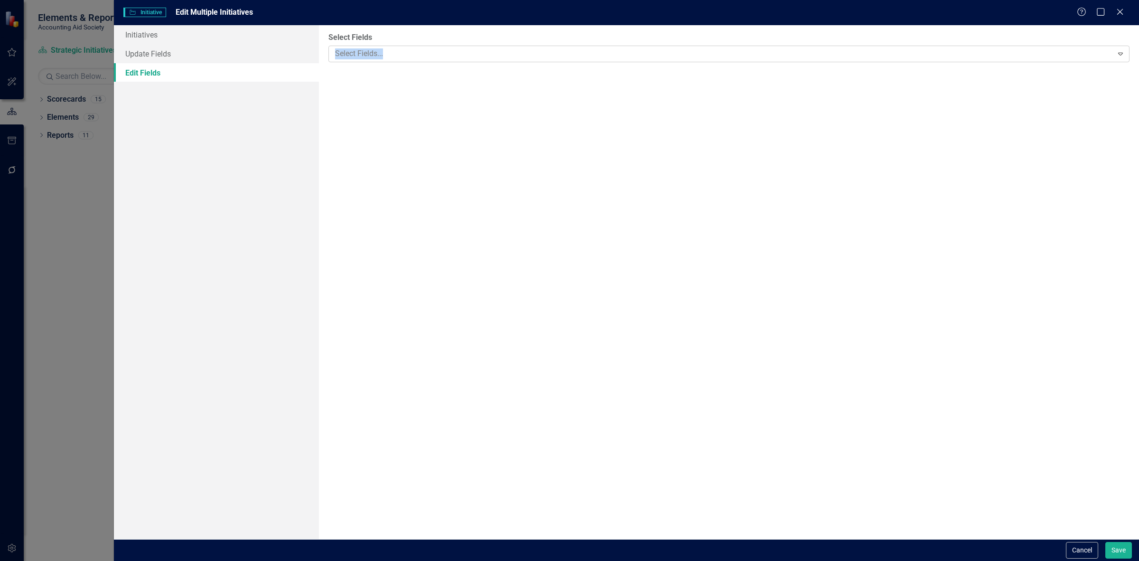
drag, startPoint x: 490, startPoint y: 39, endPoint x: 475, endPoint y: 50, distance: 19.1
click at [483, 48] on div "Select Fields Select Fields... Expand" at bounding box center [729, 47] width 801 height 30
click at [471, 50] on div at bounding box center [722, 53] width 782 height 13
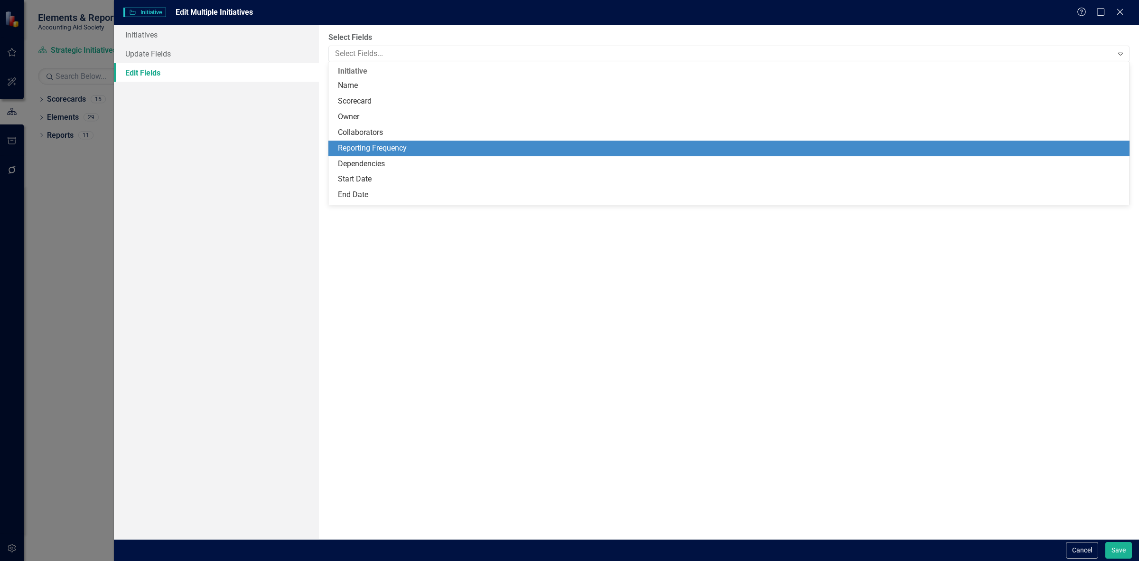
click at [406, 153] on div "Reporting Frequency" at bounding box center [731, 148] width 786 height 11
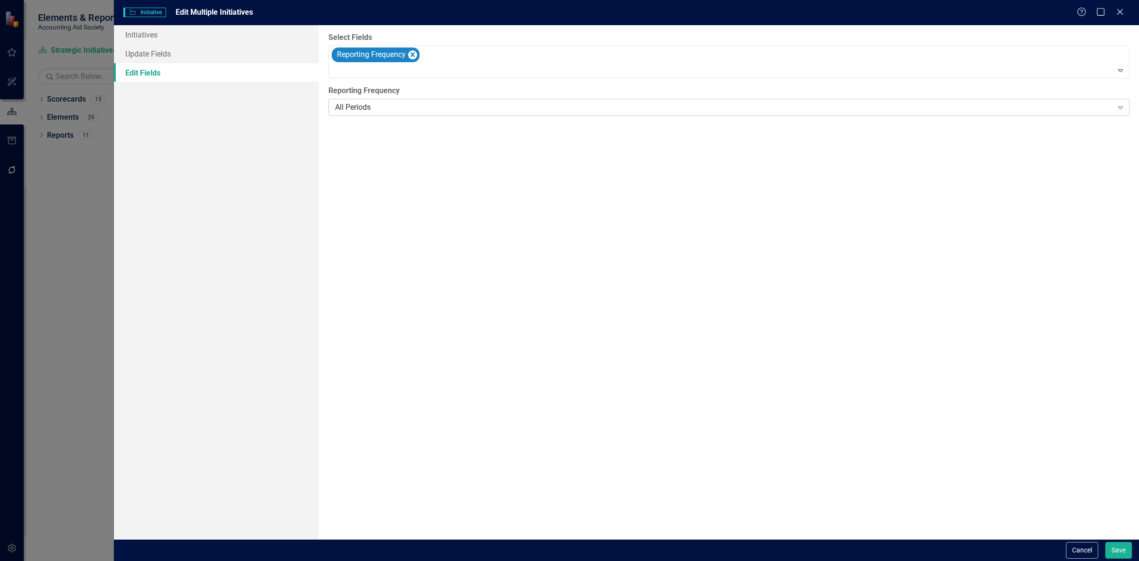
click at [392, 112] on div "All Periods" at bounding box center [724, 107] width 778 height 11
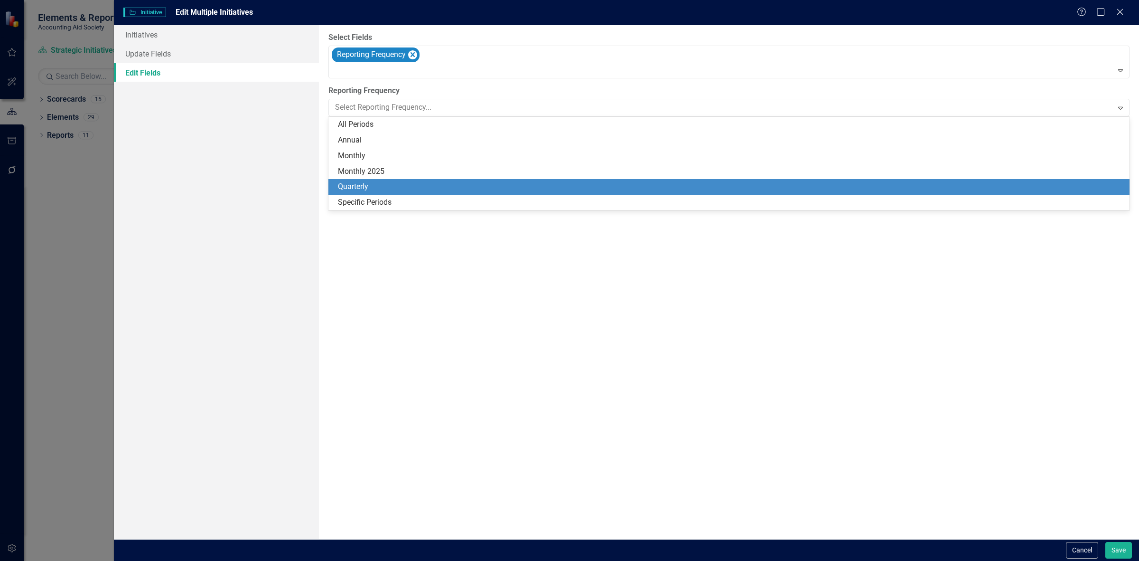
click at [405, 176] on div "Monthly 2025" at bounding box center [731, 171] width 786 height 11
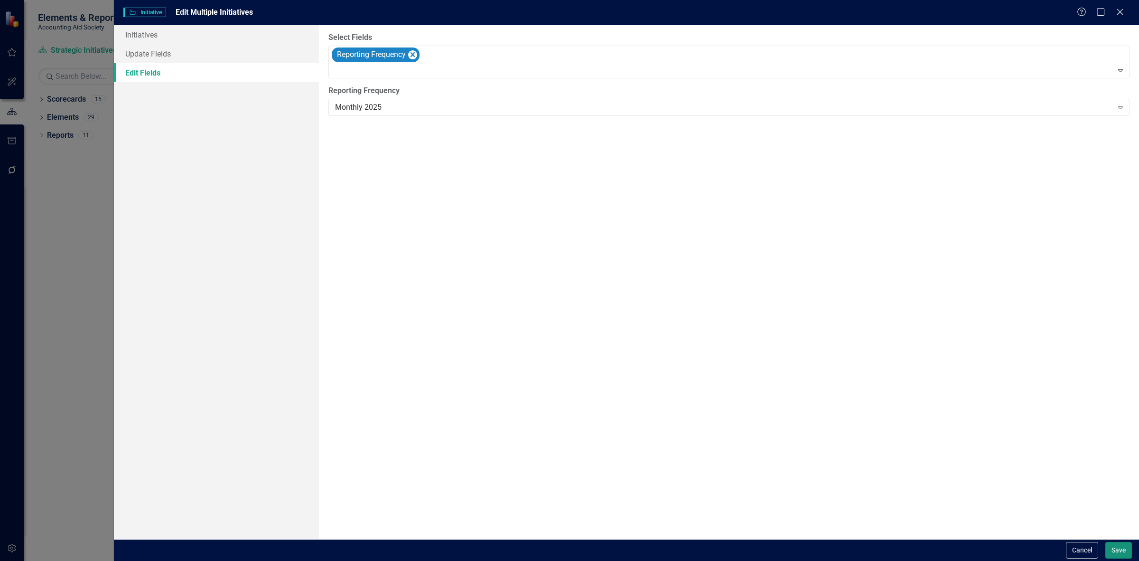
click at [1112, 549] on button "Save" at bounding box center [1119, 550] width 27 height 17
checkbox input "false"
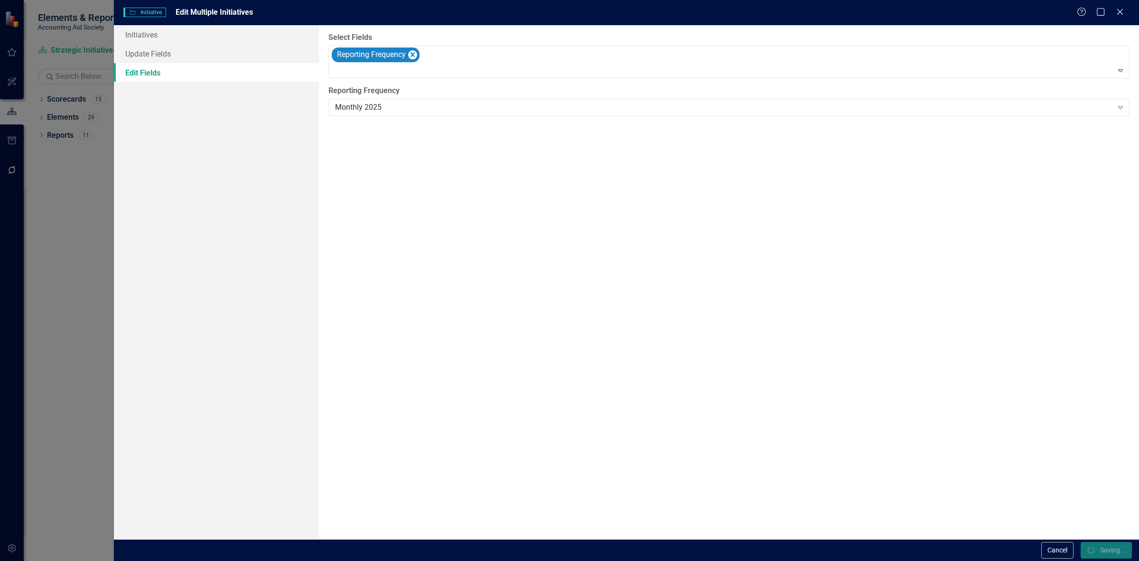
checkbox input "false"
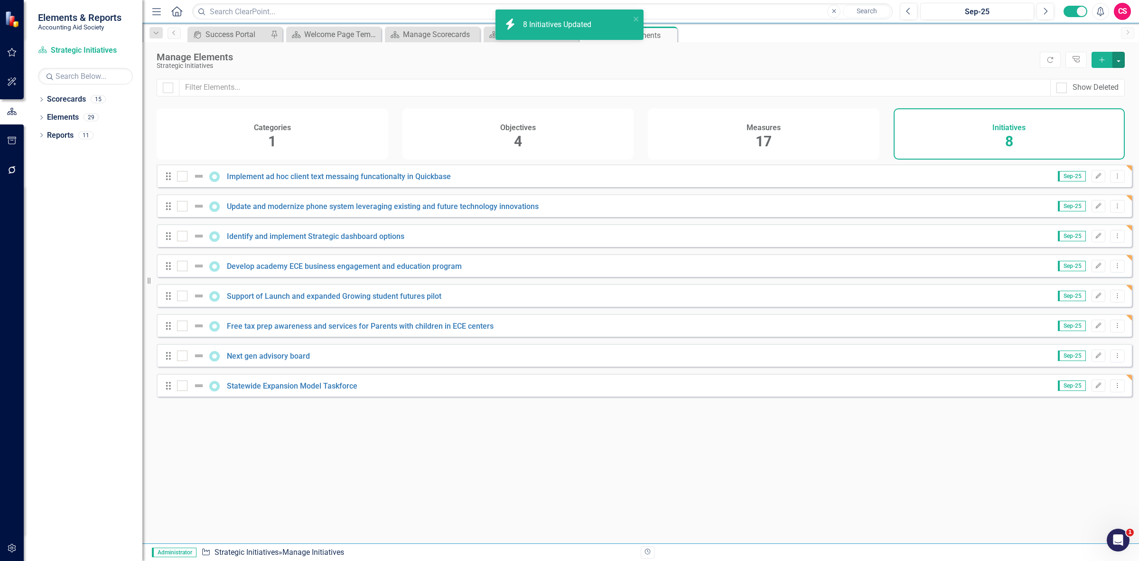
checkbox input "false"
click at [20, 548] on button "button" at bounding box center [11, 548] width 21 height 20
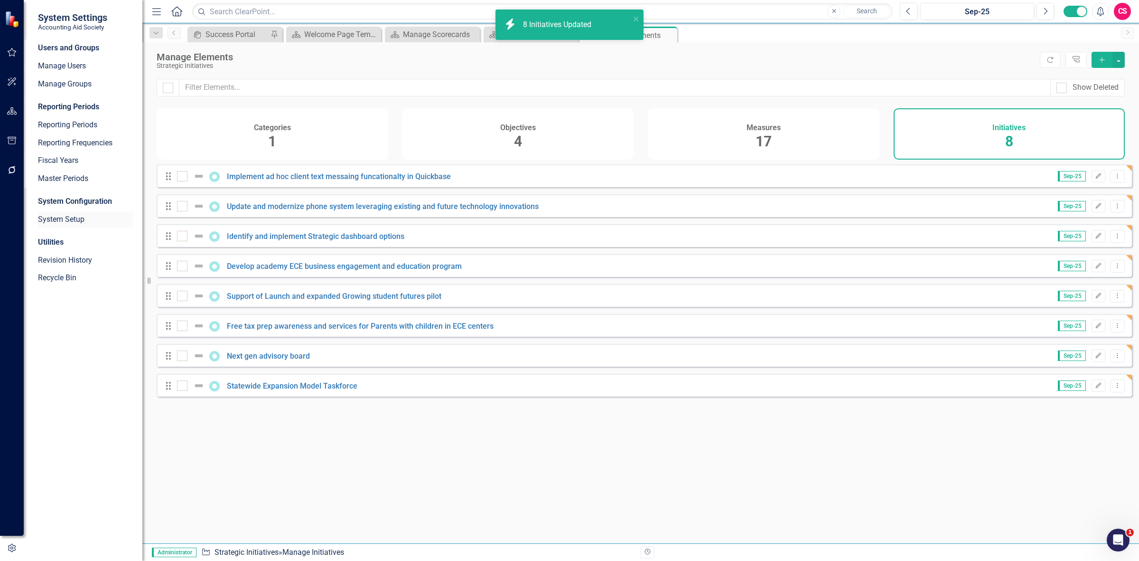
click at [74, 224] on link "System Setup" at bounding box center [85, 219] width 95 height 11
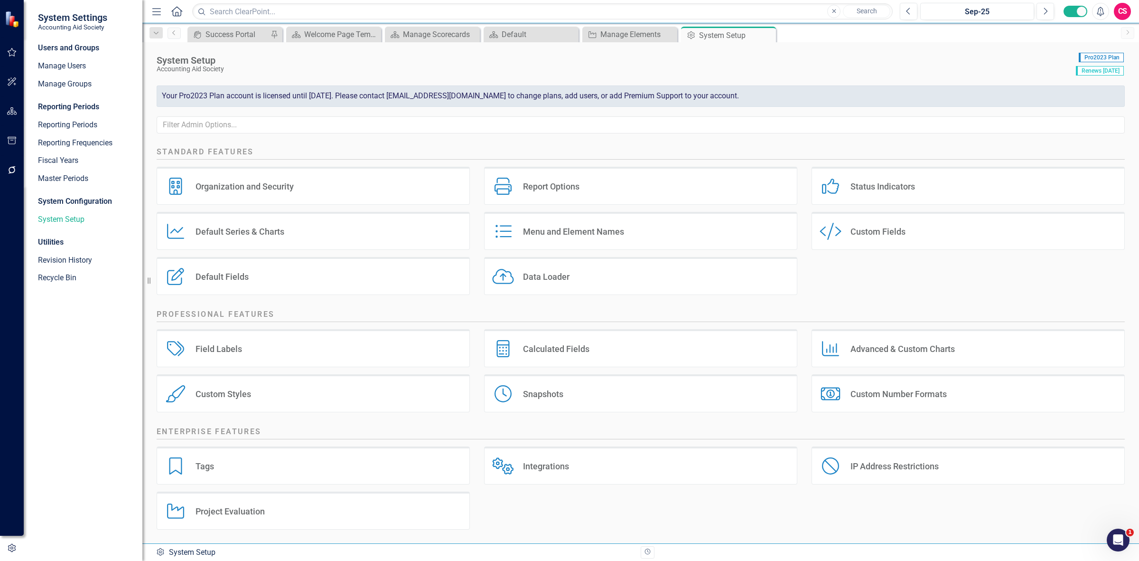
click at [352, 513] on div "Project Evaluation Project Evaluation" at bounding box center [313, 510] width 313 height 38
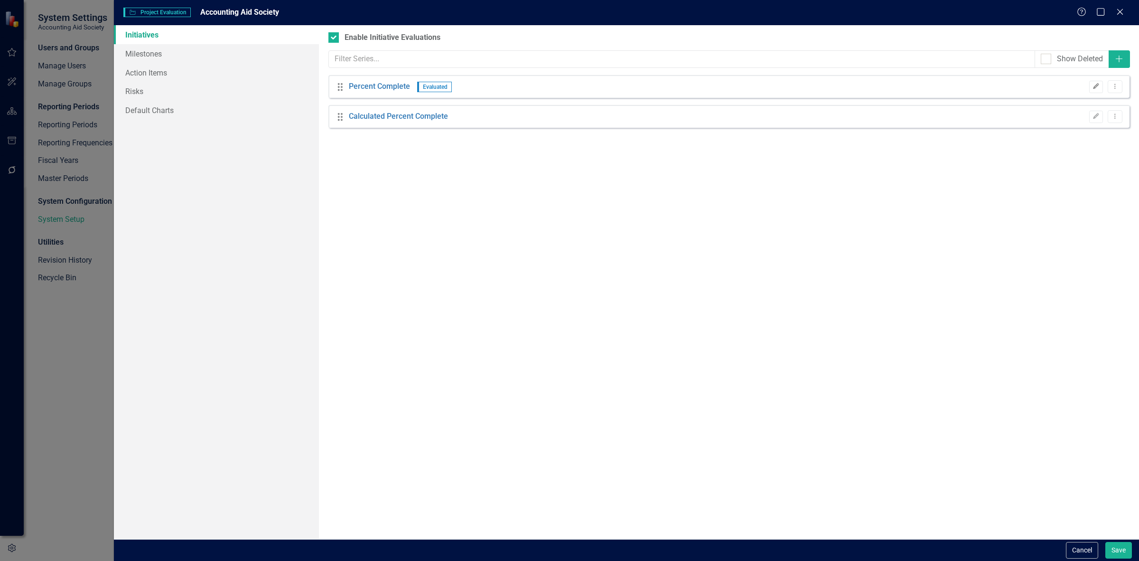
click at [1095, 86] on icon "Edit" at bounding box center [1096, 87] width 7 height 6
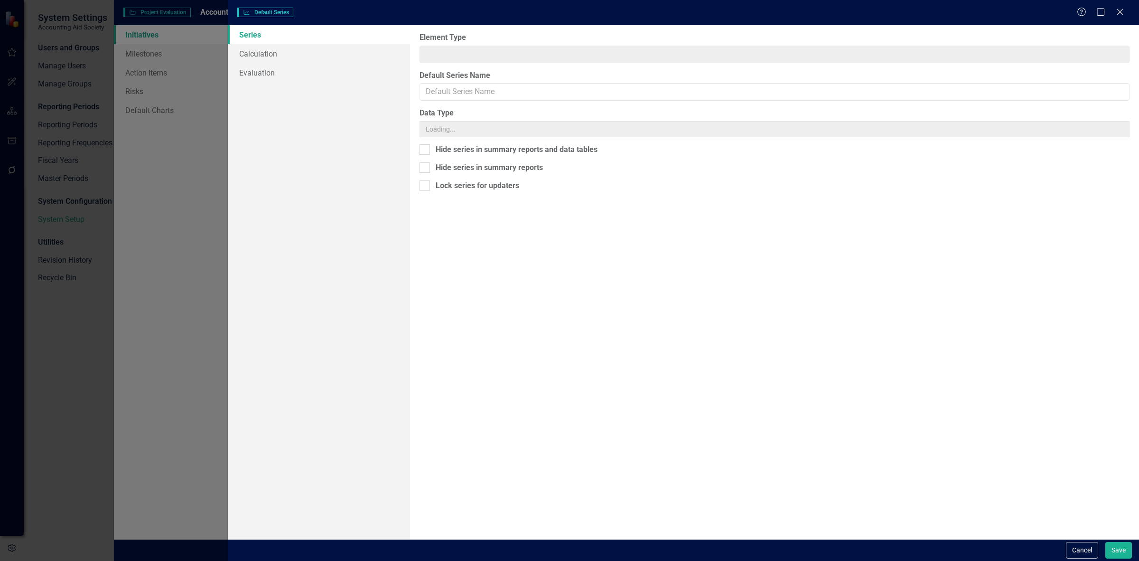
type input "Initiative"
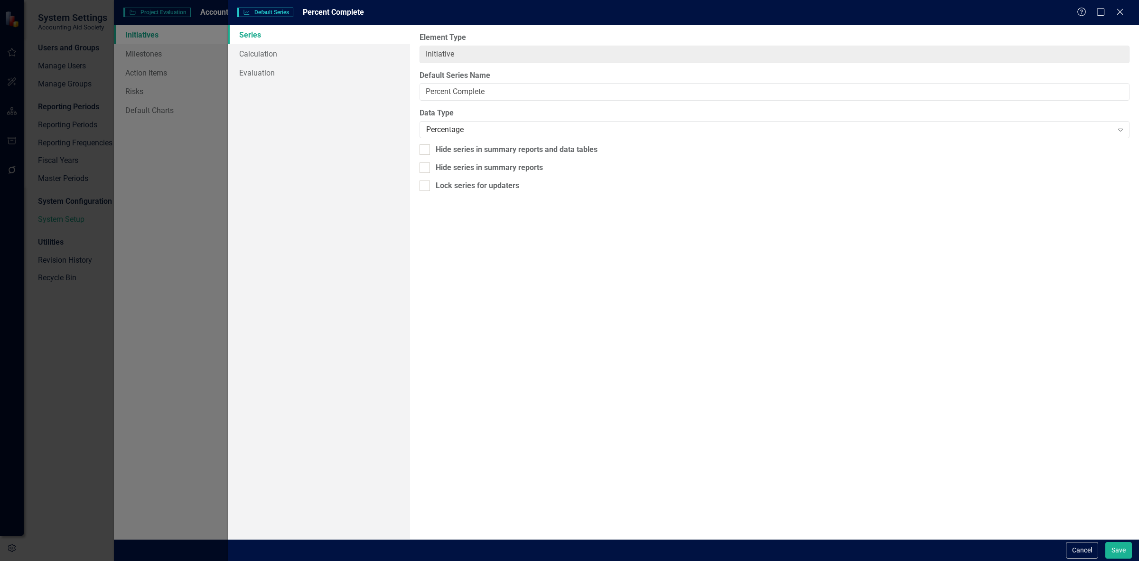
type input "Percent Complete"
click at [316, 82] on div "Series Calculation Evaluation" at bounding box center [319, 282] width 182 height 514
click at [314, 69] on link "Evaluation" at bounding box center [319, 72] width 182 height 19
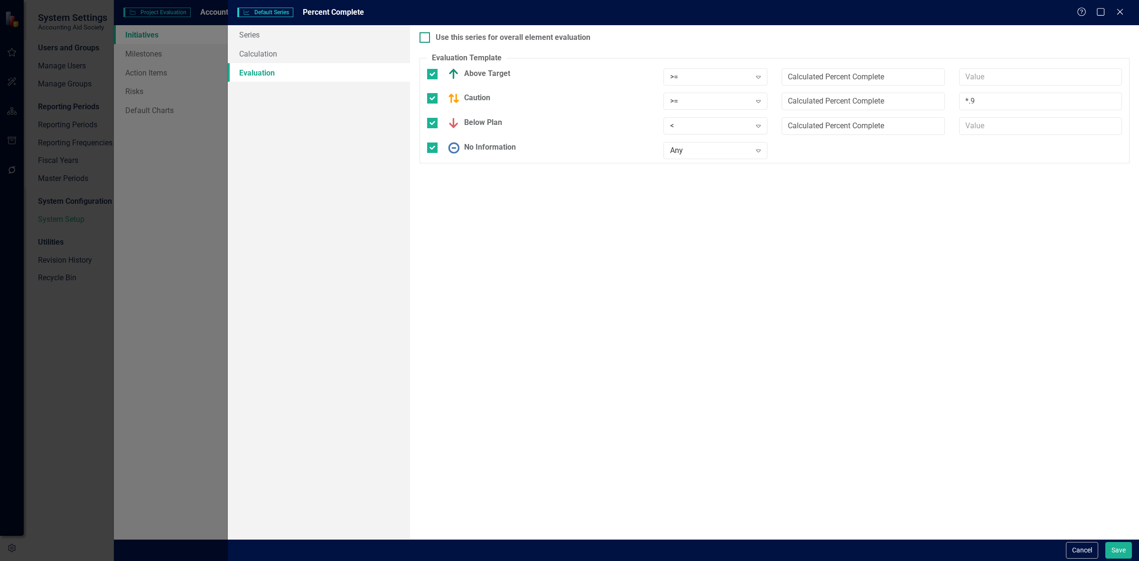
click at [445, 41] on div "Use this series for overall element evaluation" at bounding box center [513, 37] width 155 height 11
click at [426, 38] on input "Use this series for overall element evaluation" at bounding box center [423, 35] width 6 height 6
checkbox input "true"
click at [1116, 556] on button "Save" at bounding box center [1119, 550] width 27 height 17
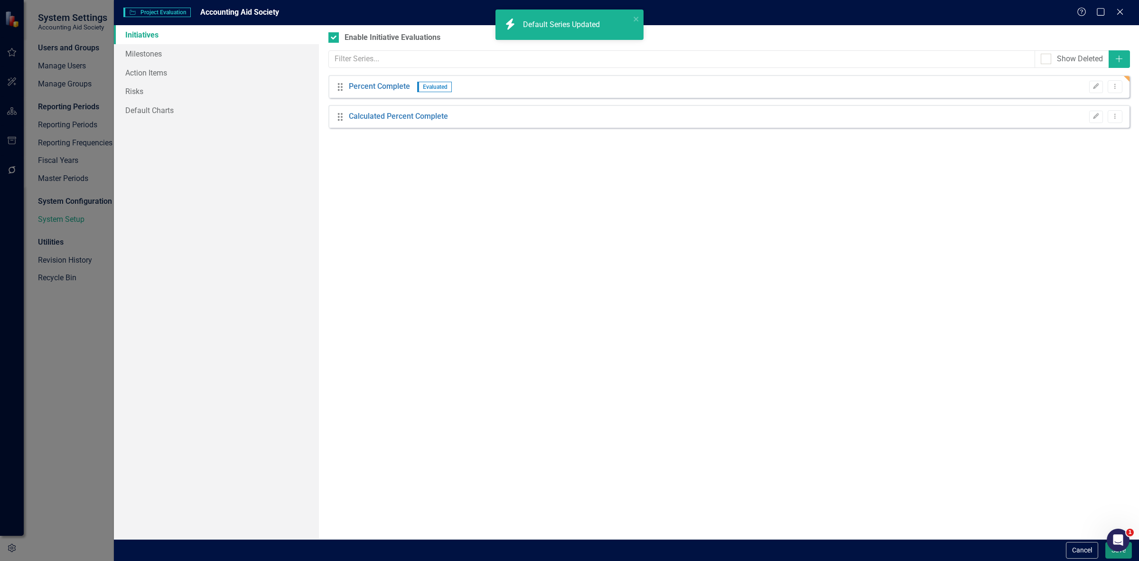
click at [1116, 556] on button "Save" at bounding box center [1119, 550] width 27 height 17
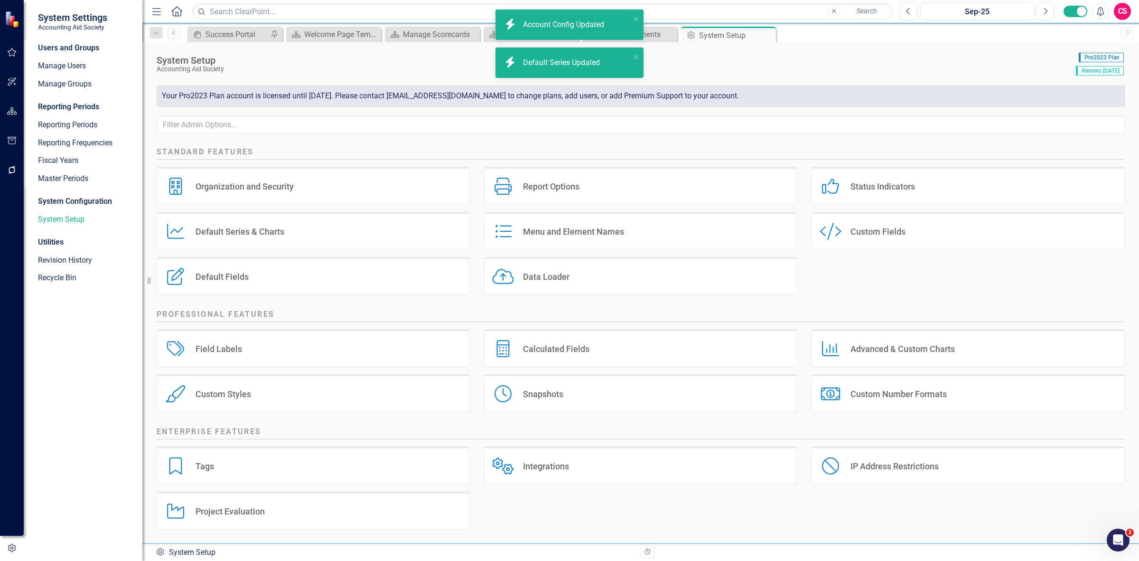
click at [12, 111] on icon "button" at bounding box center [12, 111] width 10 height 8
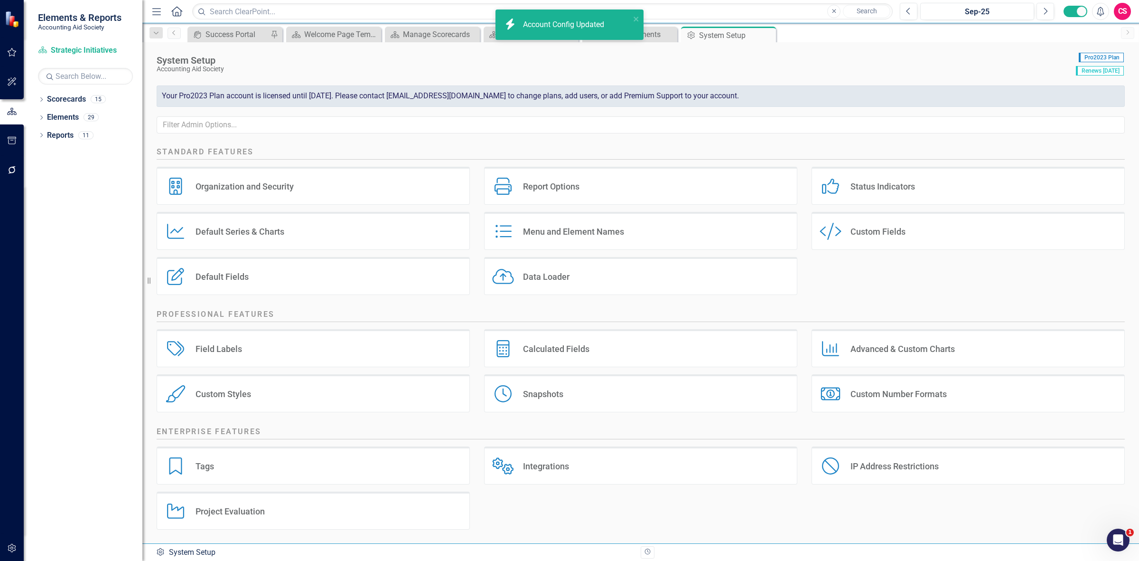
click at [235, 222] on div "Default Series Default Series & Charts" at bounding box center [313, 231] width 313 height 38
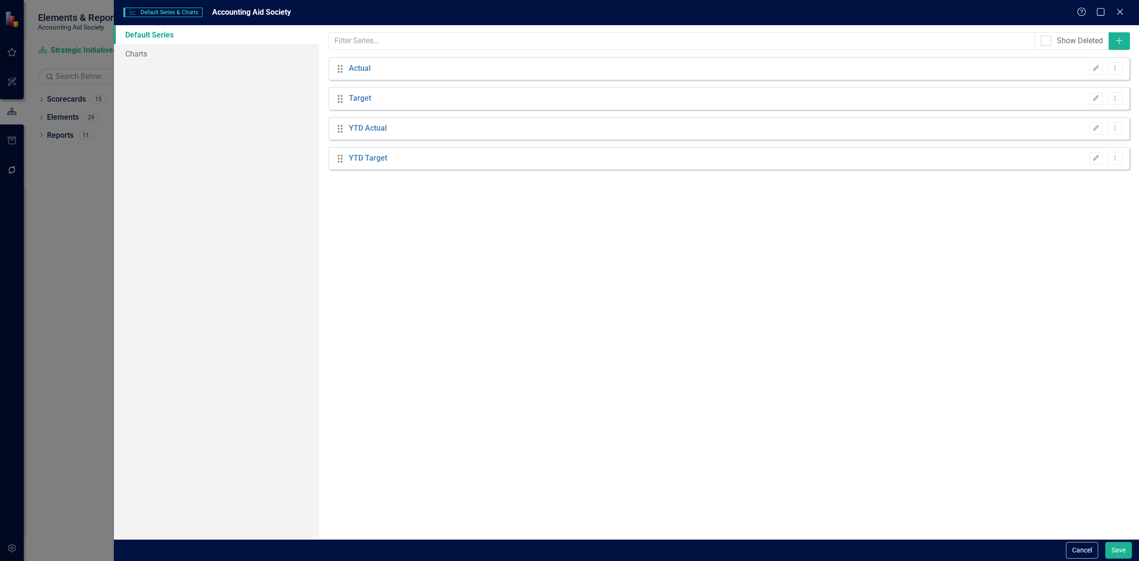
click at [222, 41] on link "Default Series" at bounding box center [216, 34] width 205 height 19
click at [223, 56] on link "Charts" at bounding box center [216, 53] width 205 height 19
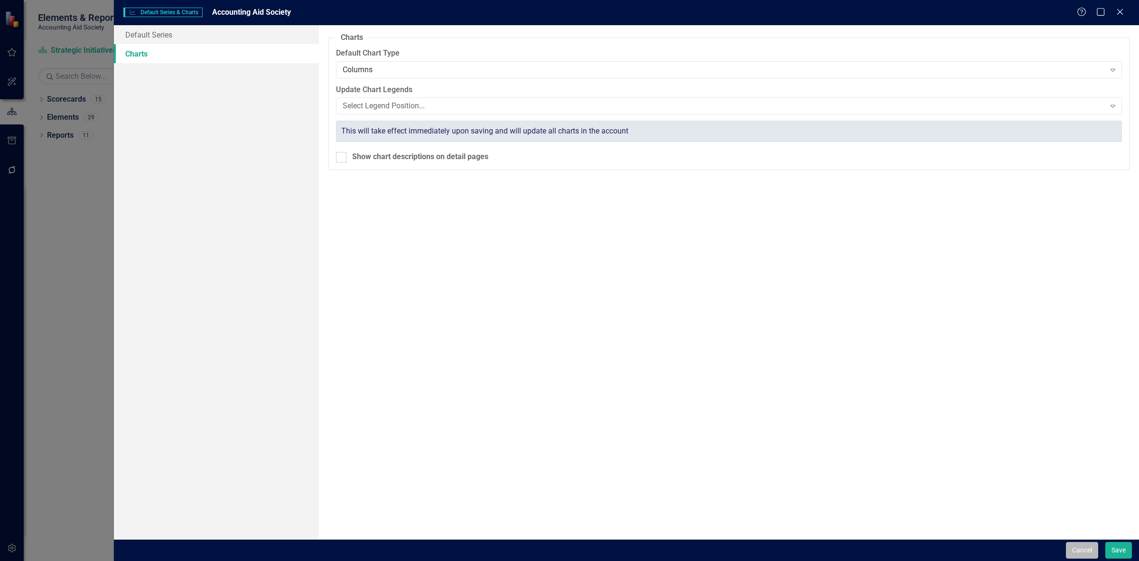
click at [1081, 542] on button "Cancel" at bounding box center [1082, 550] width 32 height 17
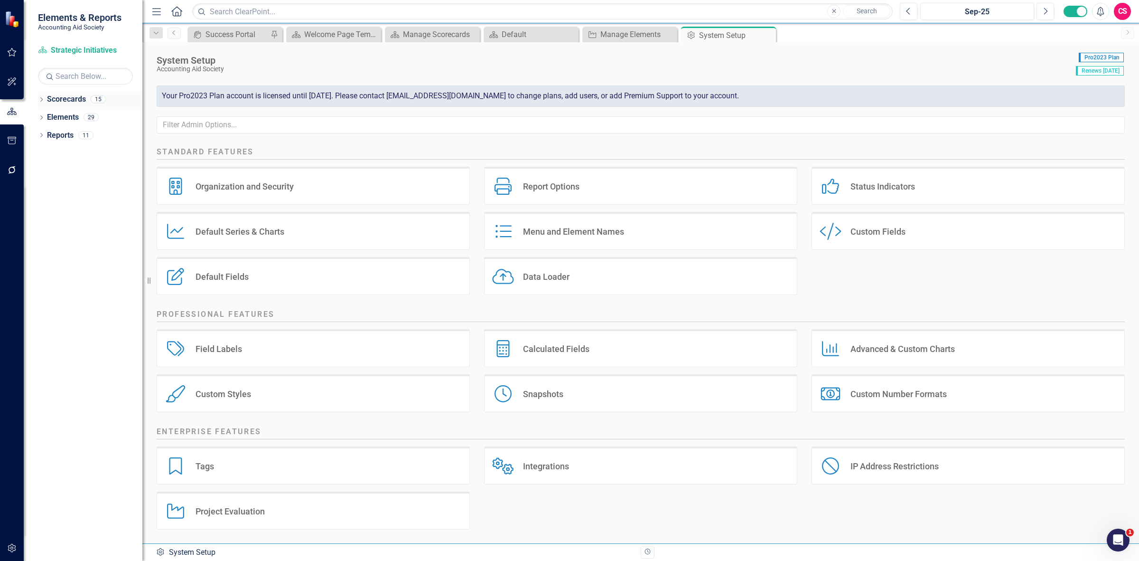
click at [72, 101] on link "Scorecards" at bounding box center [66, 99] width 39 height 11
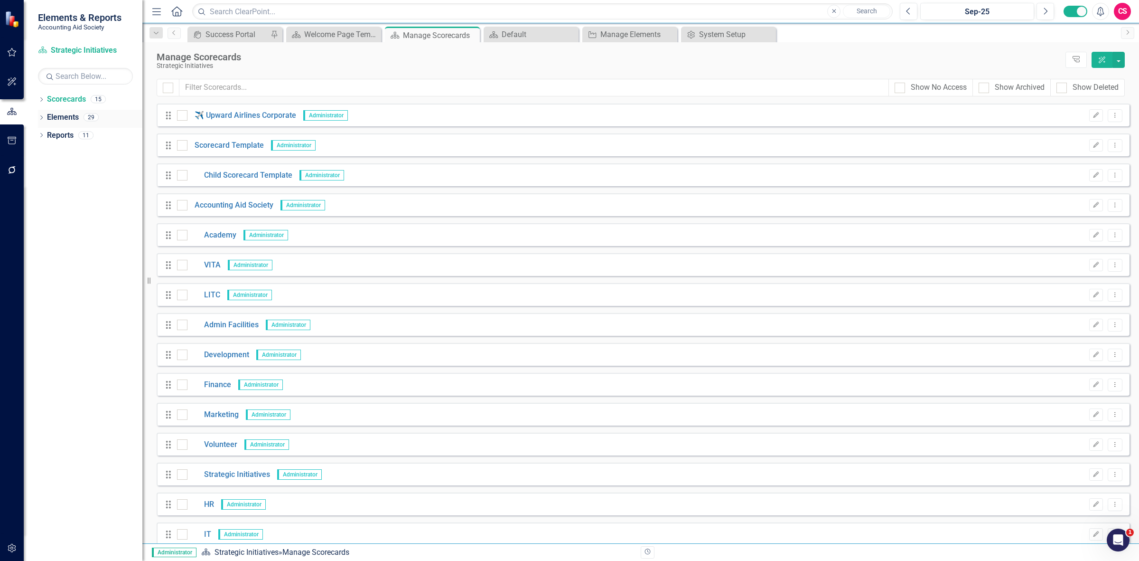
click at [58, 119] on link "Elements" at bounding box center [63, 117] width 32 height 11
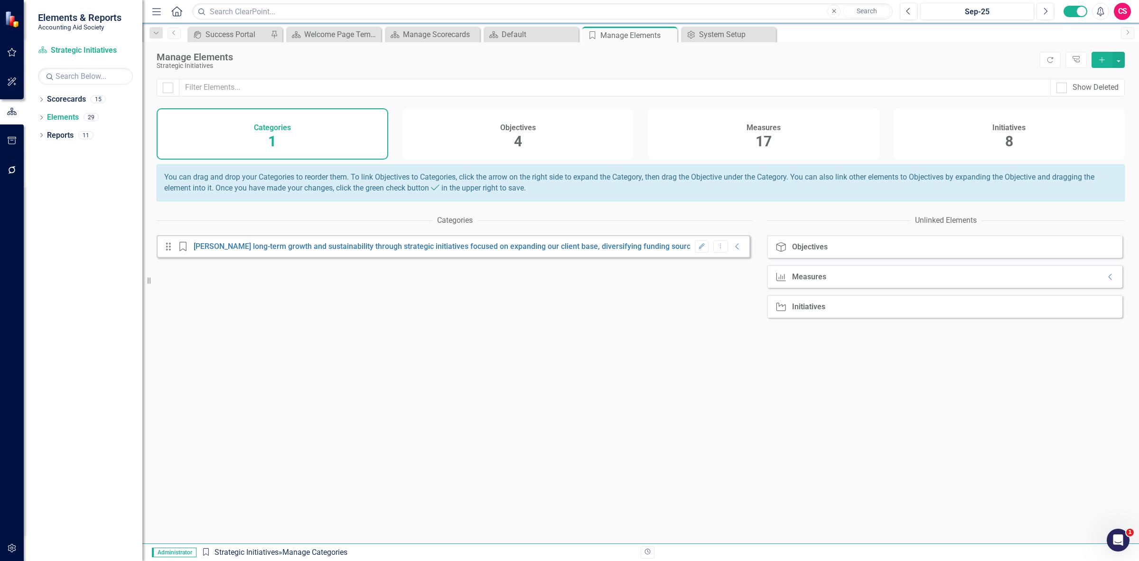
click at [996, 132] on h4 "Initiatives" at bounding box center [1009, 127] width 33 height 9
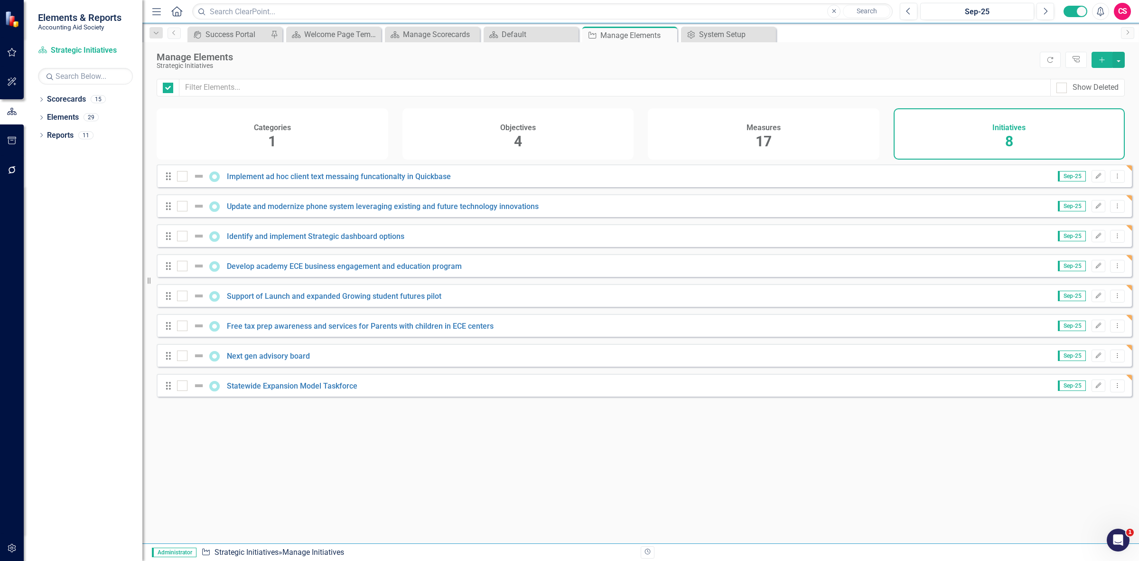
checkbox input "false"
click at [400, 177] on div "Implement ad hoc client text messaing funcationalty in Quickbase" at bounding box center [315, 175] width 276 height 11
click at [409, 181] on link "Implement ad hoc client text messaing funcationalty in Quickbase" at bounding box center [339, 176] width 224 height 9
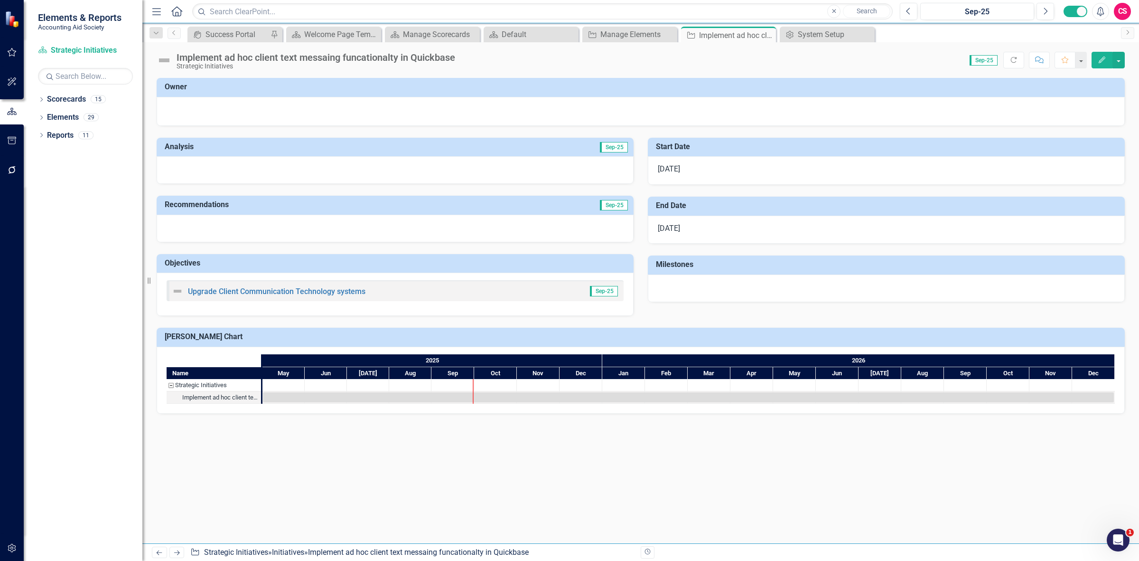
click at [1099, 62] on icon "button" at bounding box center [1102, 59] width 7 height 7
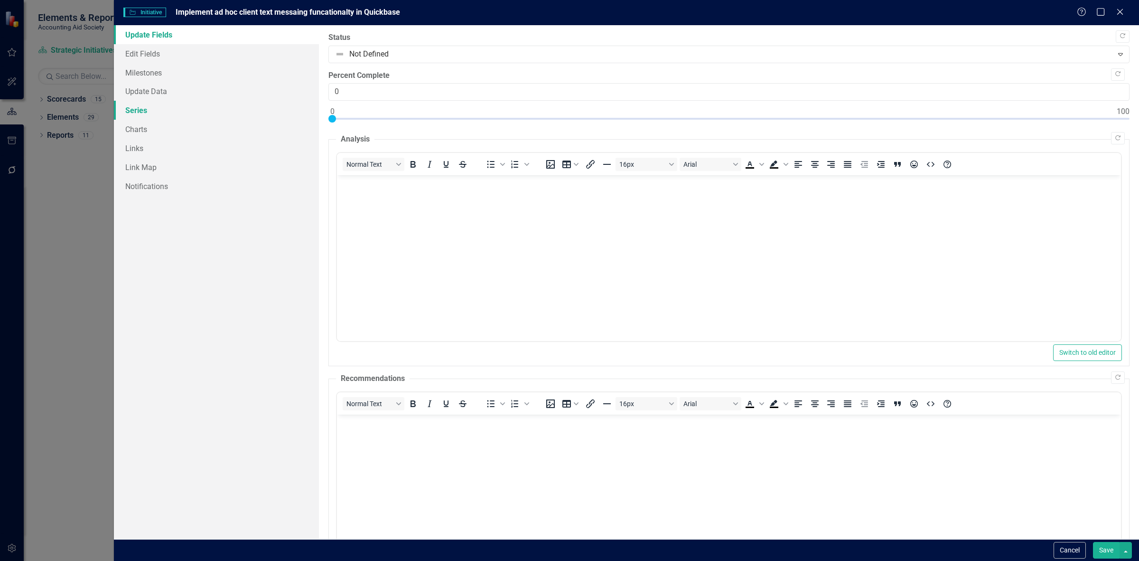
click at [163, 115] on link "Series" at bounding box center [216, 110] width 205 height 19
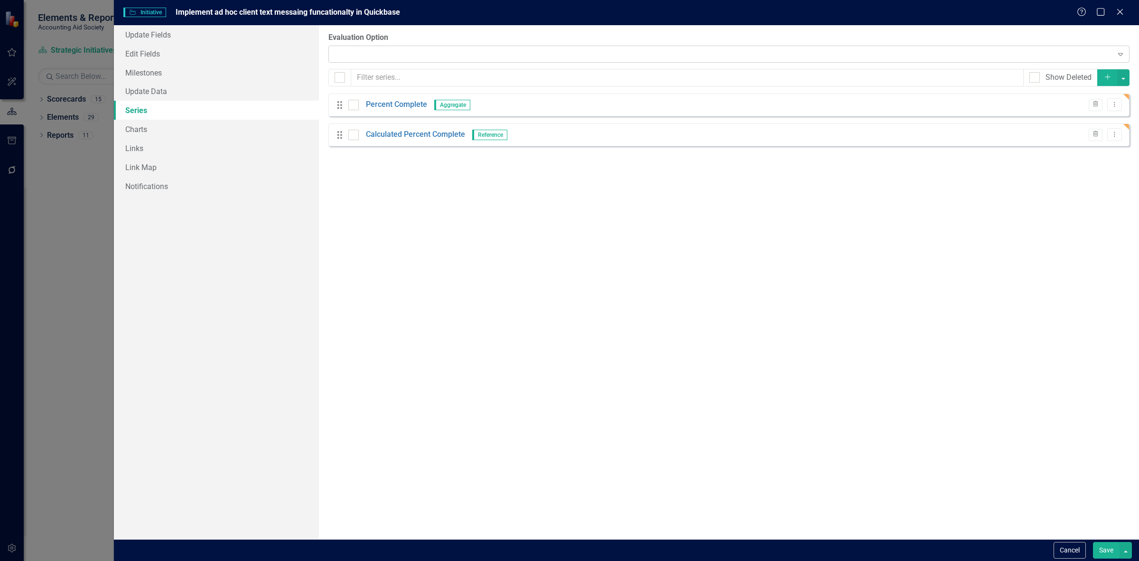
click at [363, 57] on div "Expand" at bounding box center [729, 54] width 801 height 17
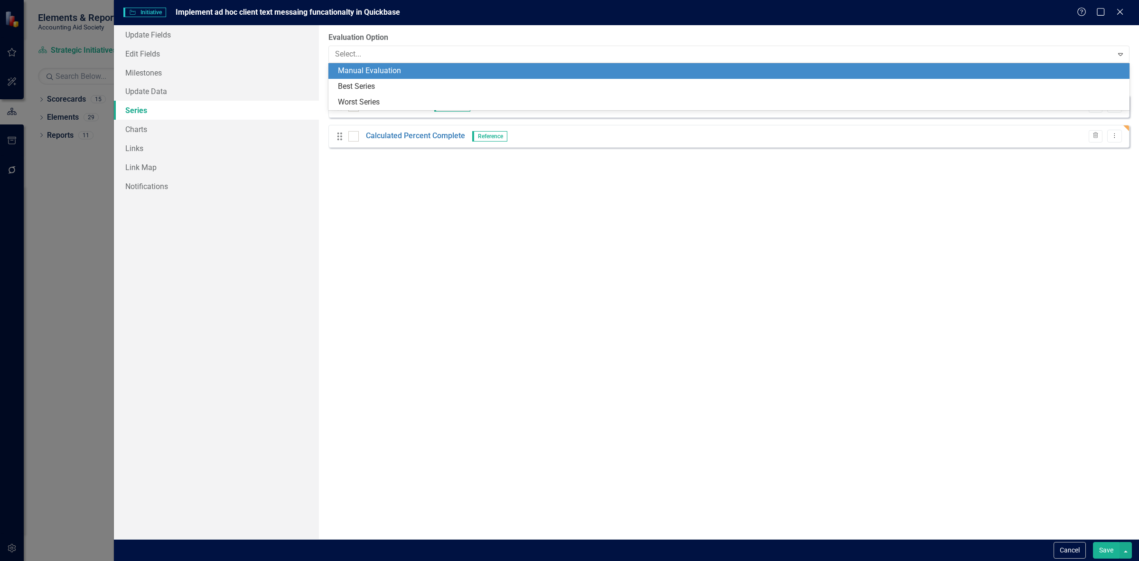
click at [371, 30] on div "From this page, you can add, edit, delete, or duplicate the measure series for …" at bounding box center [729, 282] width 820 height 514
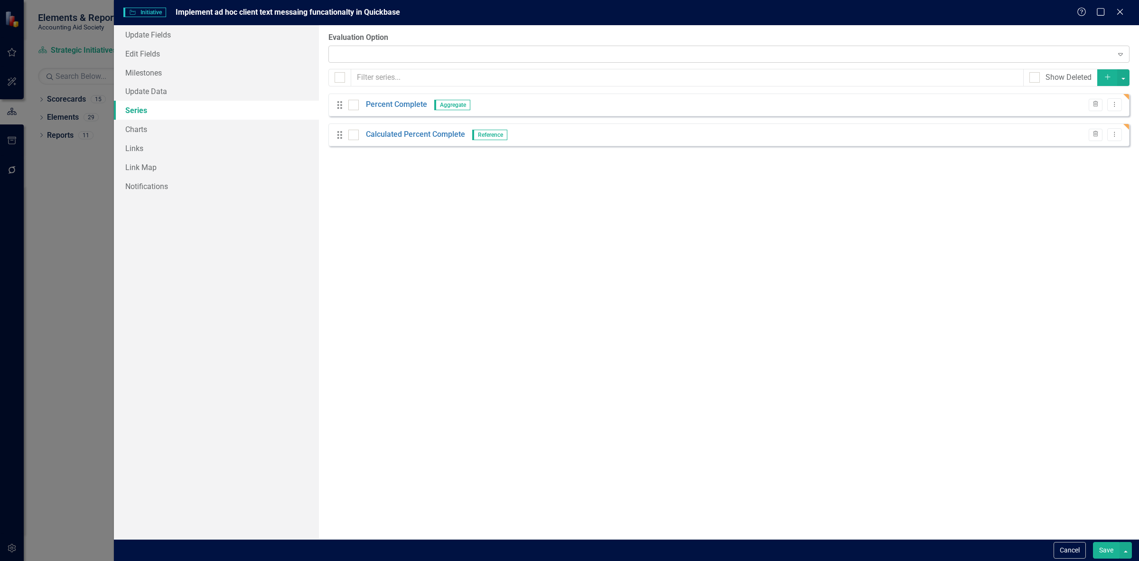
click at [371, 49] on div "Expand" at bounding box center [729, 54] width 801 height 17
click at [411, 25] on form "Initiative Initiative Implement ad hoc client text messaing funcationalty in Qu…" at bounding box center [627, 280] width 1026 height 561
click at [1064, 542] on button "Cancel" at bounding box center [1070, 550] width 32 height 17
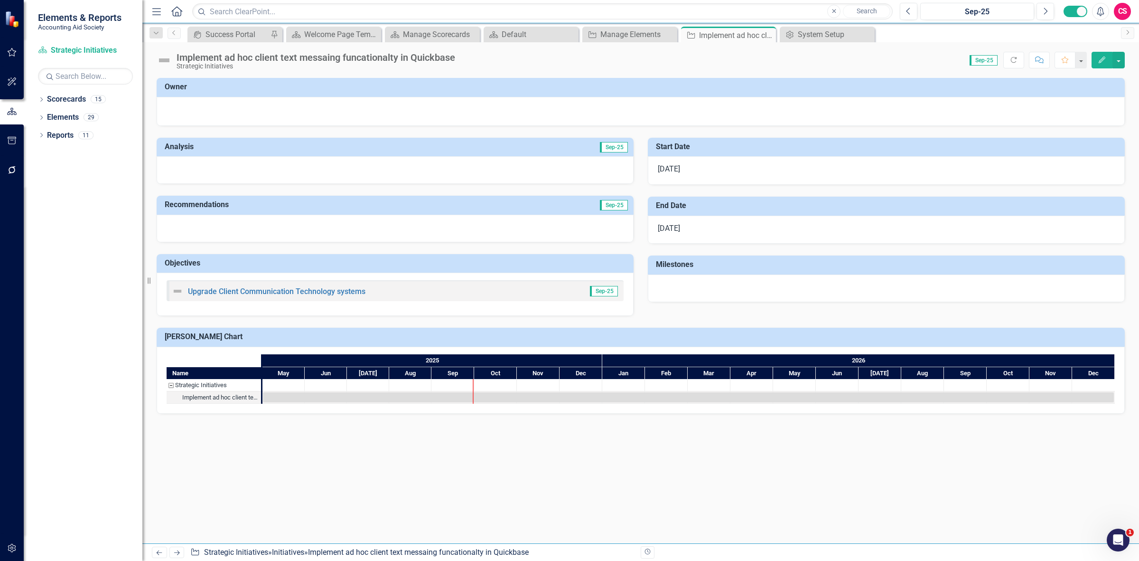
click at [1098, 58] on icon "Edit" at bounding box center [1102, 59] width 9 height 7
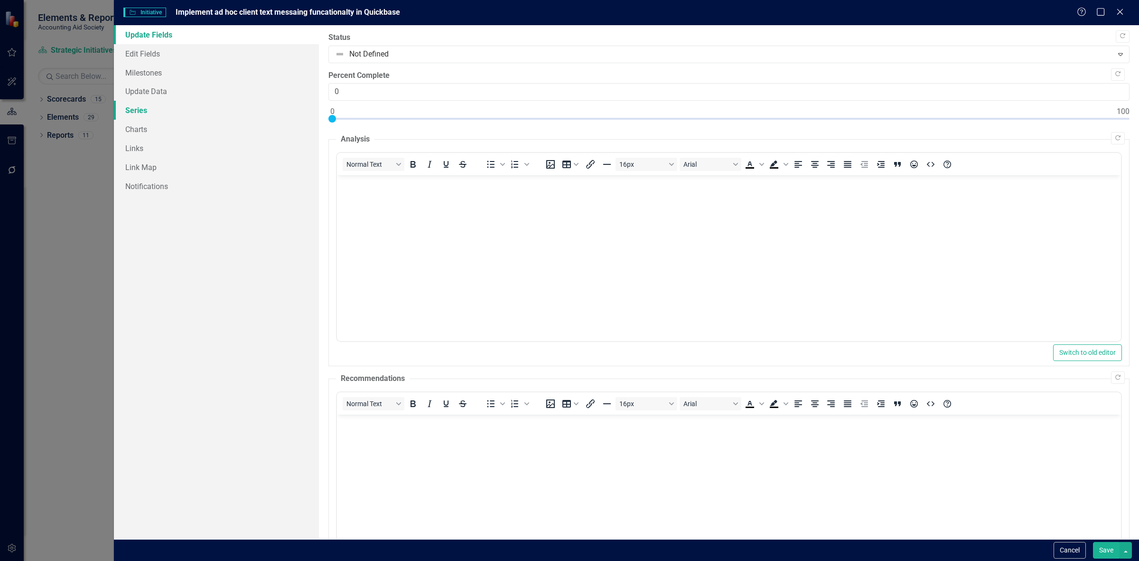
click at [211, 110] on link "Series" at bounding box center [216, 110] width 205 height 19
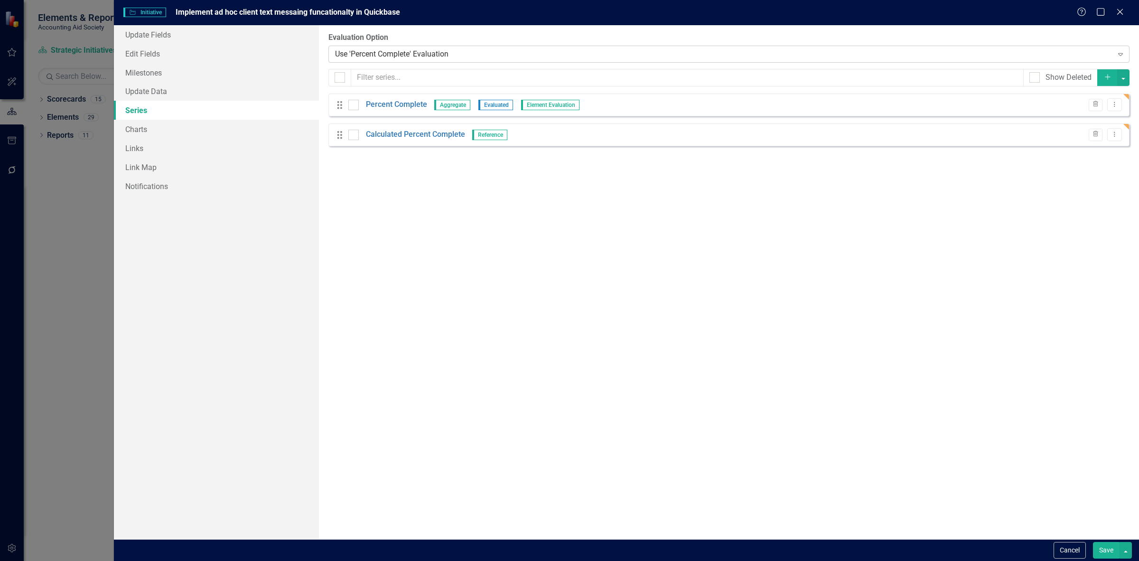
click at [437, 53] on div "Use 'Percent Complete' Evaluation" at bounding box center [724, 53] width 778 height 11
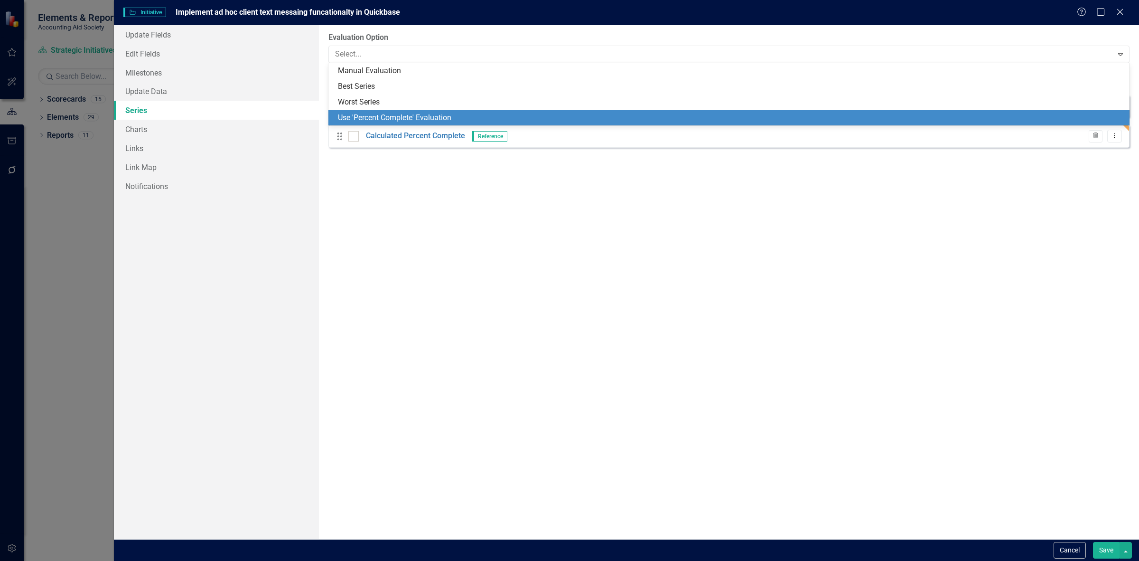
click at [422, 117] on div "Use 'Percent Complete' Evaluation" at bounding box center [731, 118] width 786 height 11
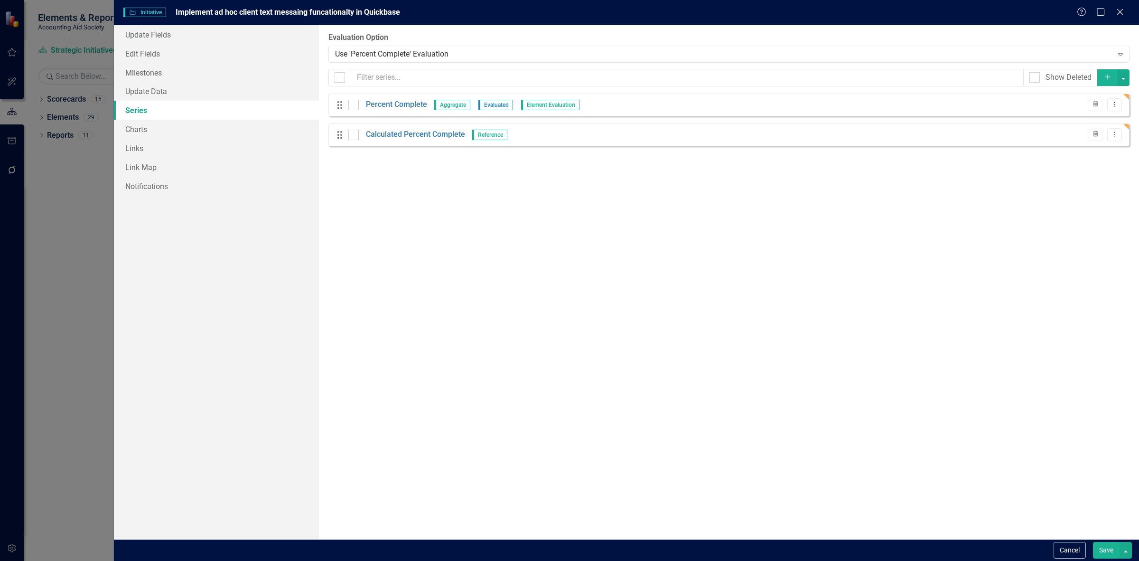
click at [1104, 557] on button "Save" at bounding box center [1106, 550] width 27 height 17
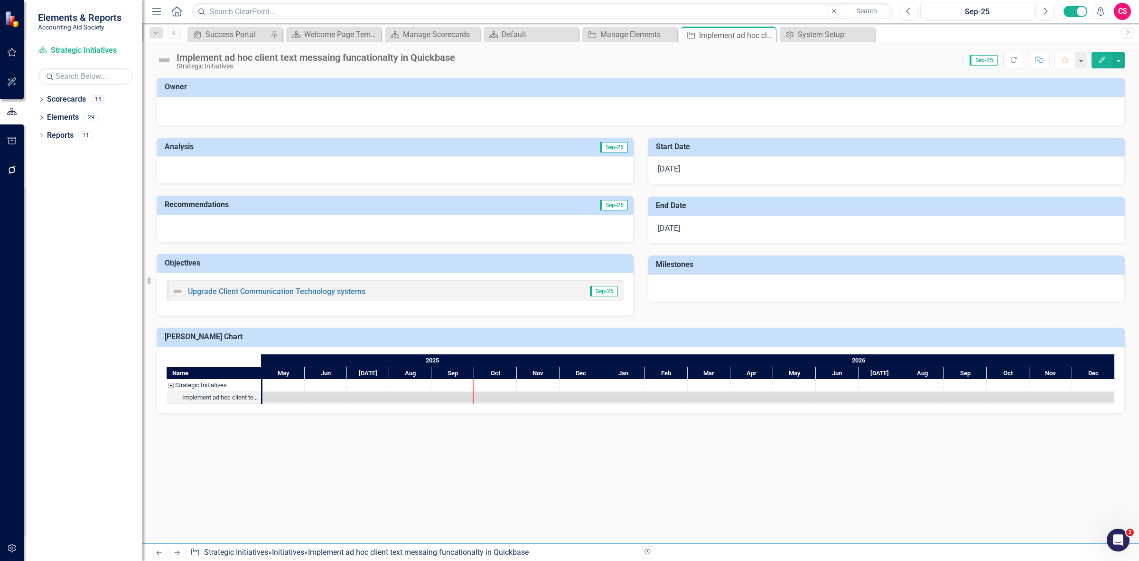
click at [1017, 62] on icon "Refresh" at bounding box center [1014, 59] width 9 height 7
click at [1102, 58] on icon "button" at bounding box center [1102, 59] width 7 height 7
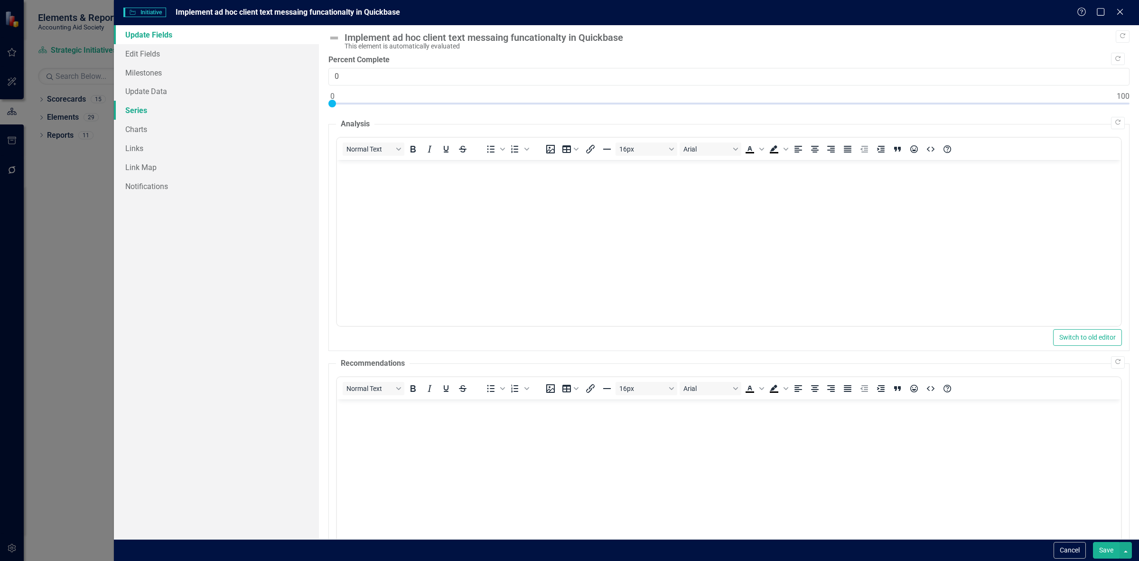
click at [181, 106] on link "Series" at bounding box center [216, 110] width 205 height 19
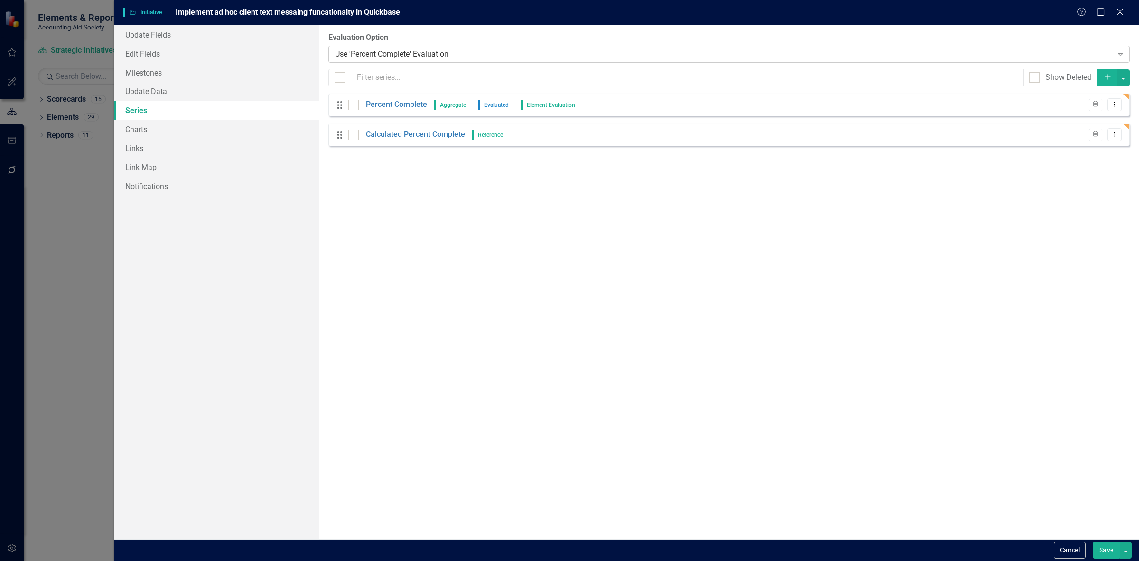
click at [369, 53] on div "Use 'Percent Complete' Evaluation" at bounding box center [724, 53] width 778 height 11
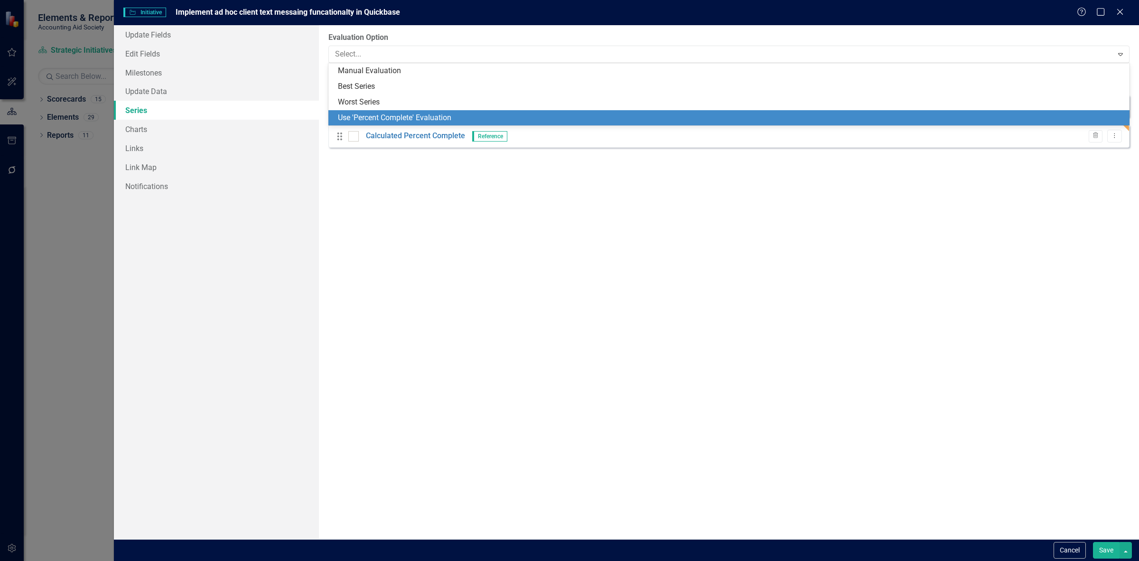
click at [376, 118] on div "Use 'Percent Complete' Evaluation" at bounding box center [731, 118] width 786 height 11
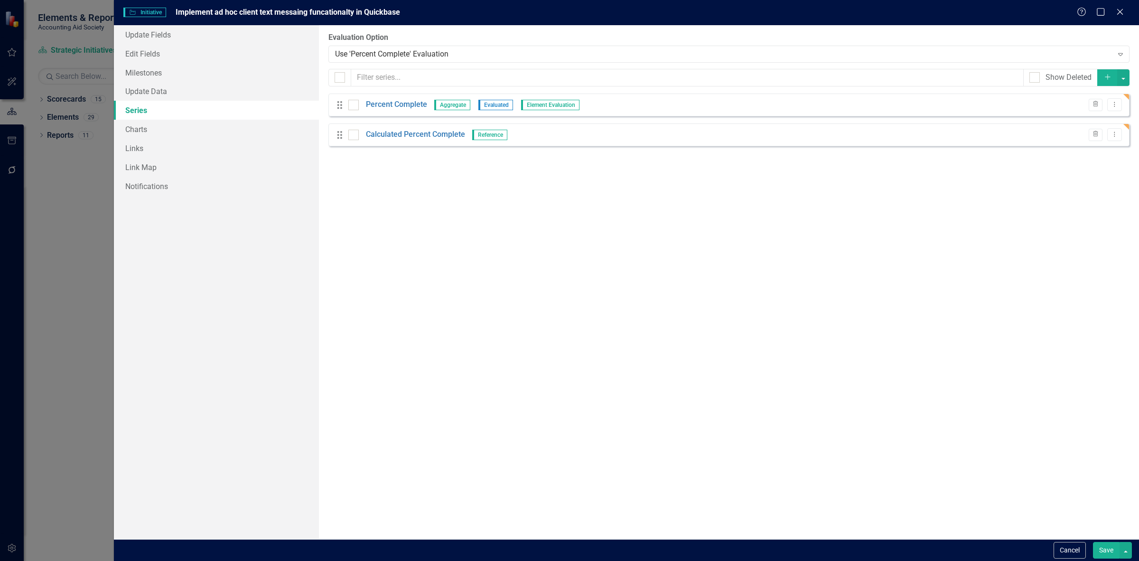
click at [1100, 549] on button "Save" at bounding box center [1106, 550] width 27 height 17
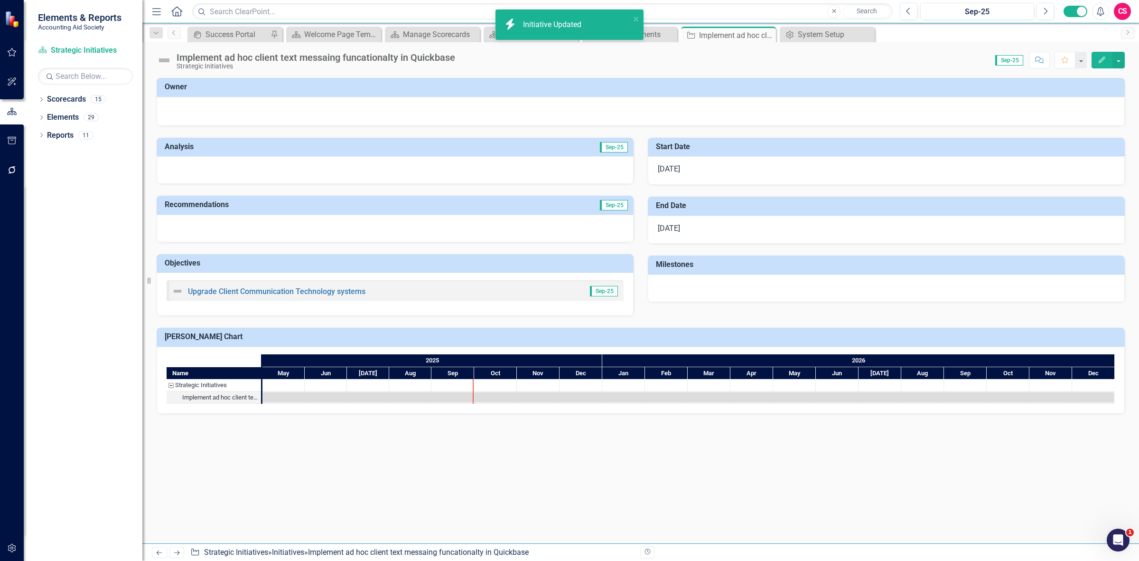
click at [183, 552] on link "Next" at bounding box center [176, 551] width 15 height 11
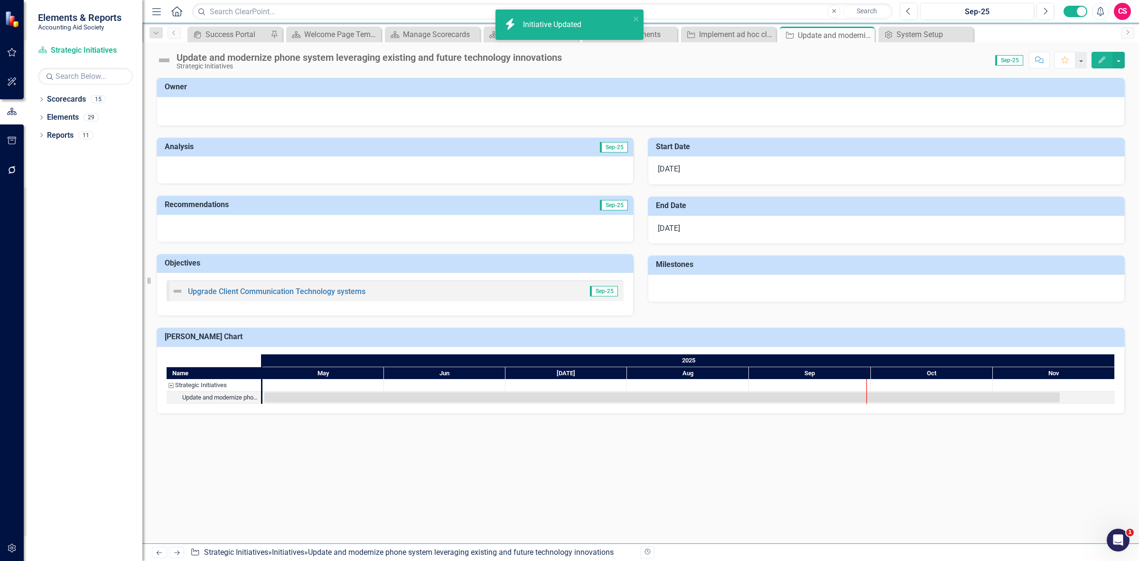
click at [1100, 67] on button "Edit" at bounding box center [1102, 60] width 21 height 17
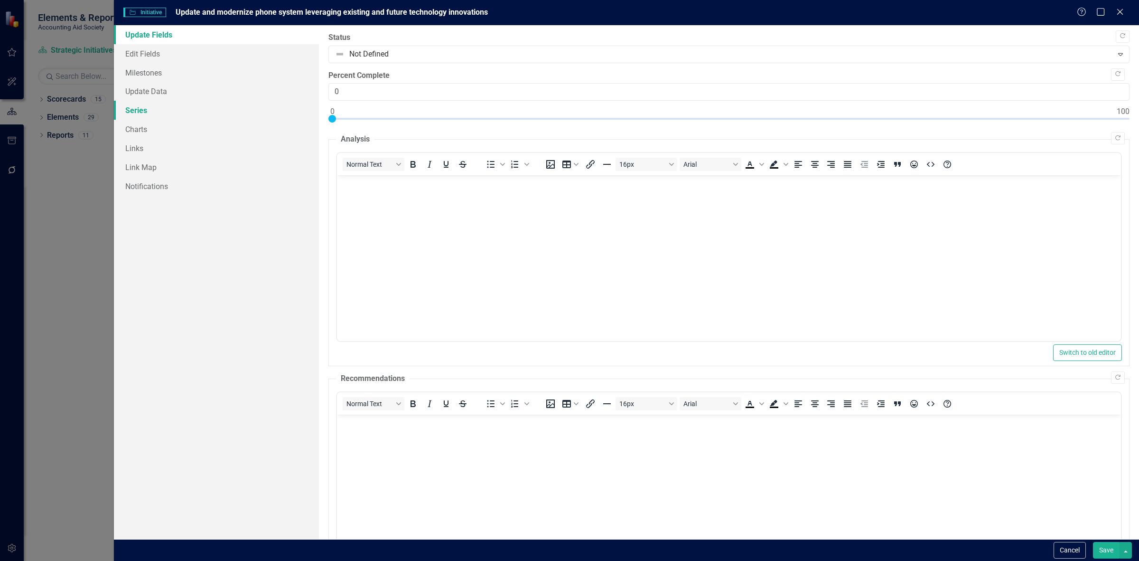
click at [184, 112] on link "Series" at bounding box center [216, 110] width 205 height 19
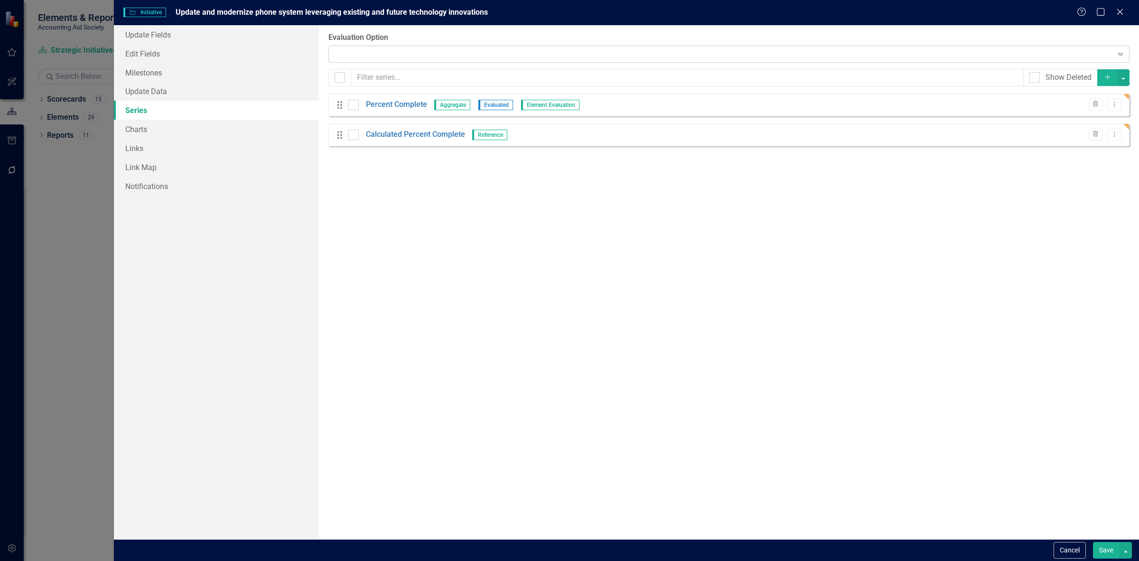
click at [362, 55] on div "Expand" at bounding box center [729, 54] width 801 height 17
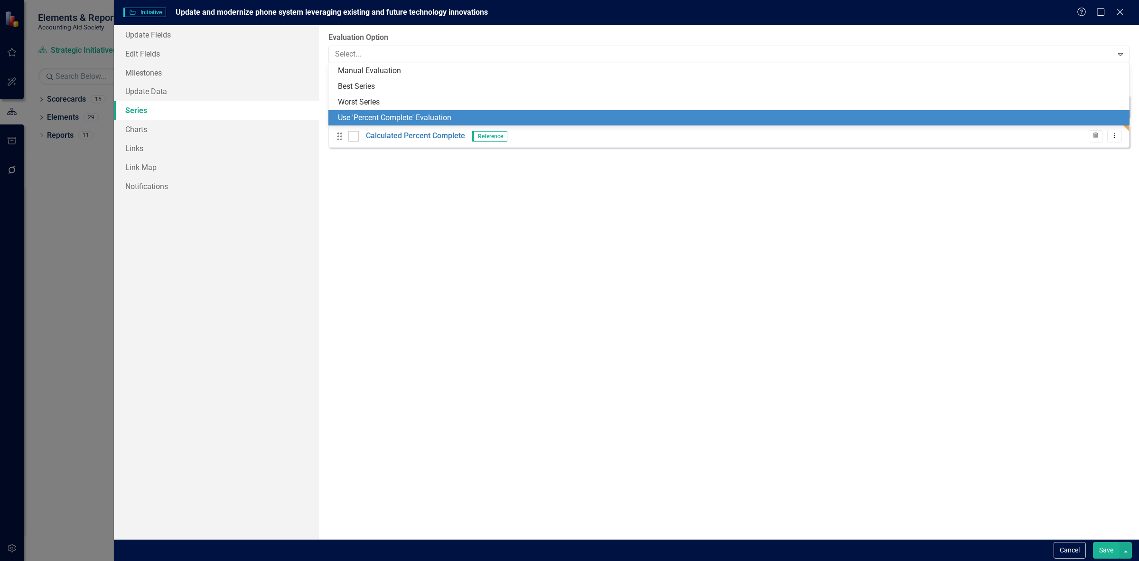
click at [374, 115] on div "Use 'Percent Complete' Evaluation" at bounding box center [731, 118] width 786 height 11
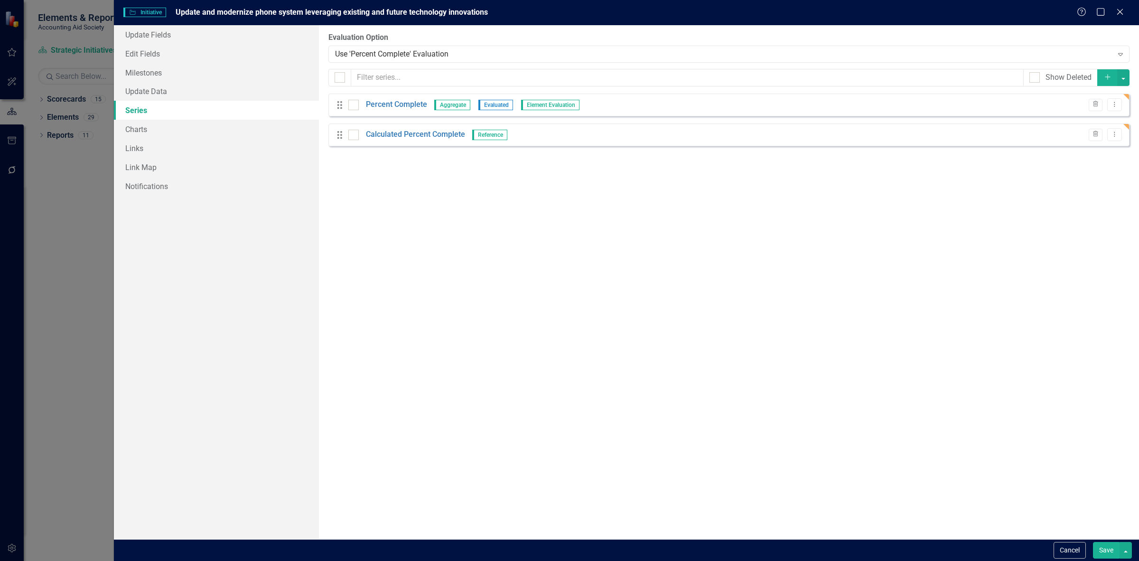
click at [1103, 556] on button "Save" at bounding box center [1106, 550] width 27 height 17
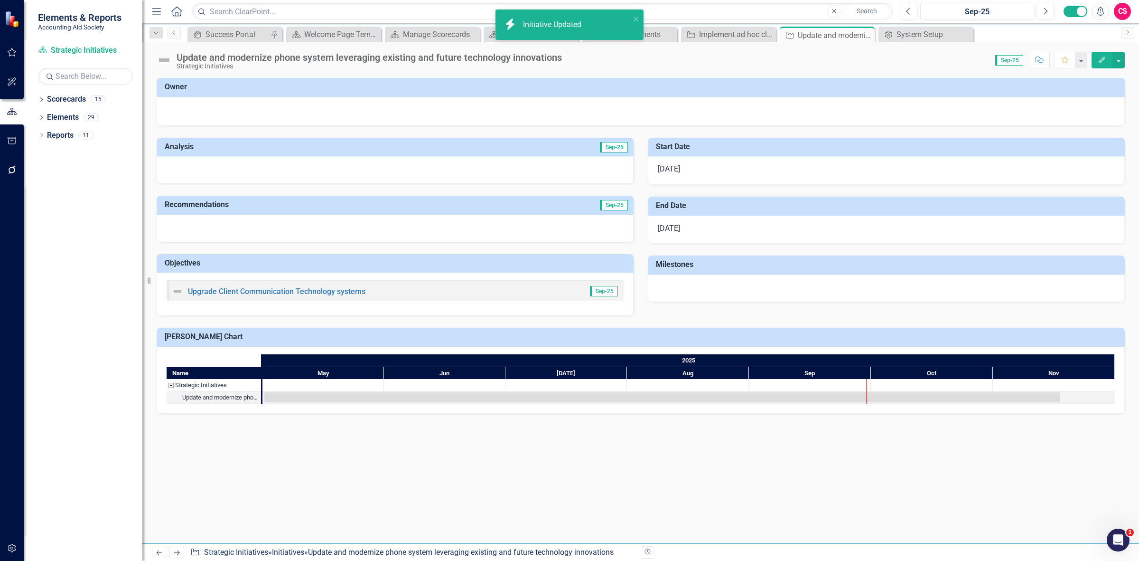
click at [183, 552] on link "Next" at bounding box center [176, 551] width 15 height 11
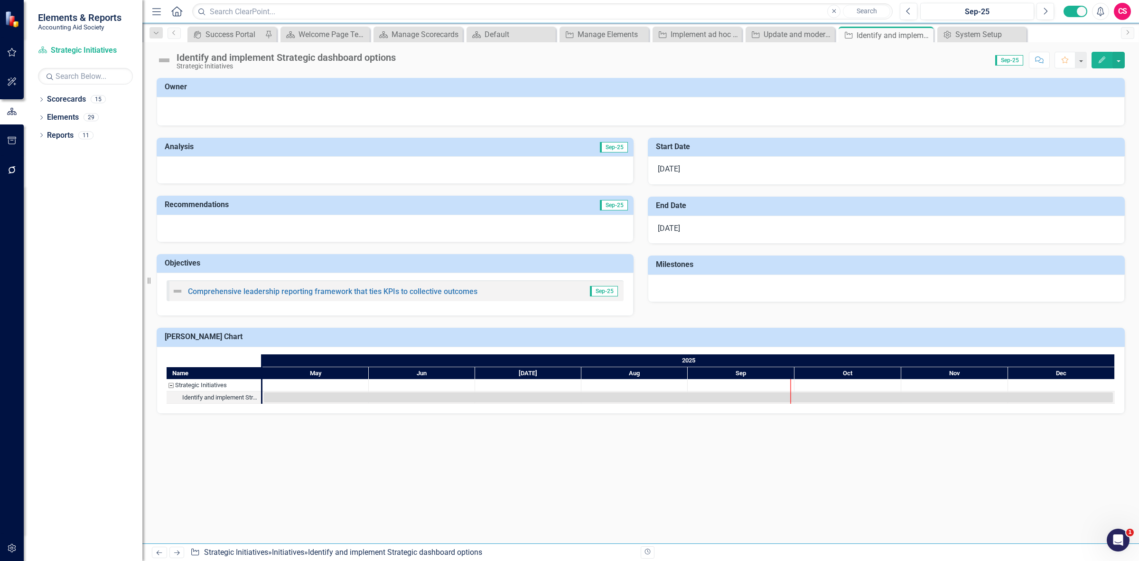
click at [1097, 57] on button "Edit" at bounding box center [1102, 60] width 21 height 17
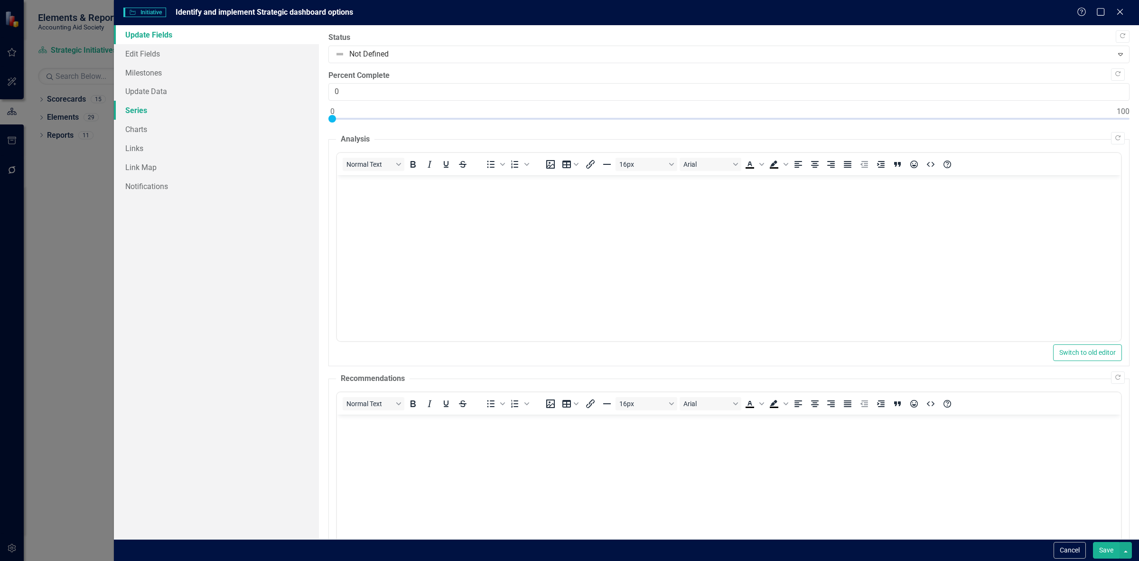
click at [164, 109] on link "Series" at bounding box center [216, 110] width 205 height 19
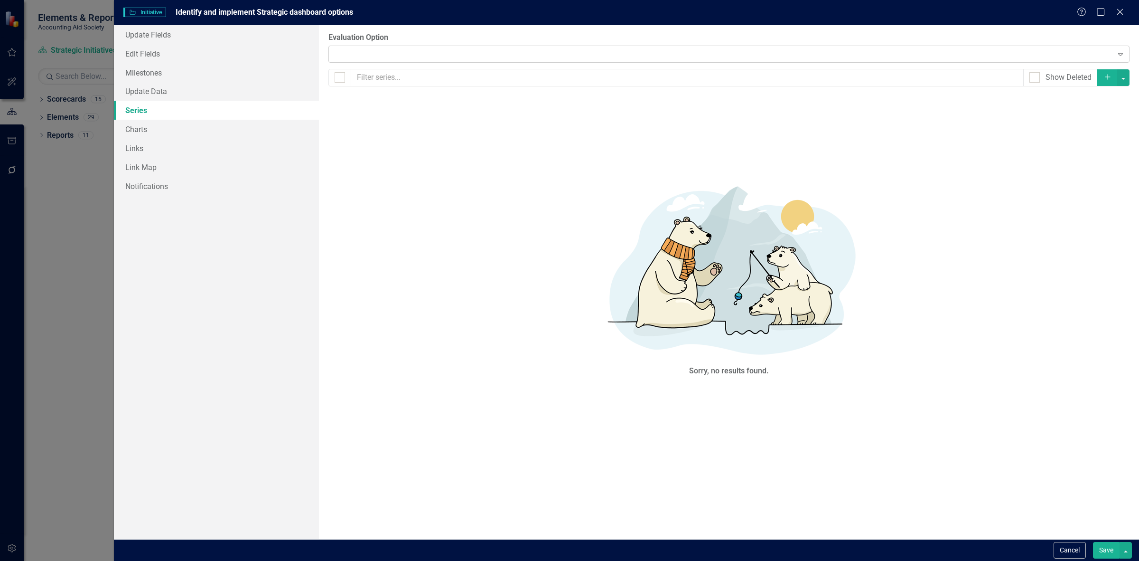
click at [380, 47] on div "Expand" at bounding box center [729, 54] width 801 height 17
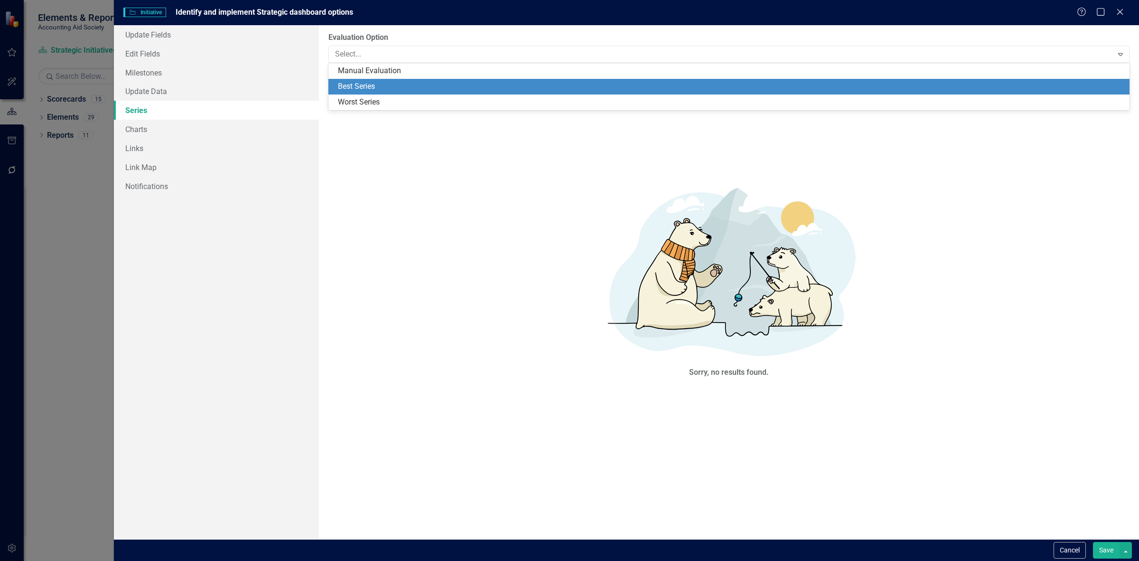
click at [388, 37] on label "Evaluation Option" at bounding box center [729, 37] width 801 height 11
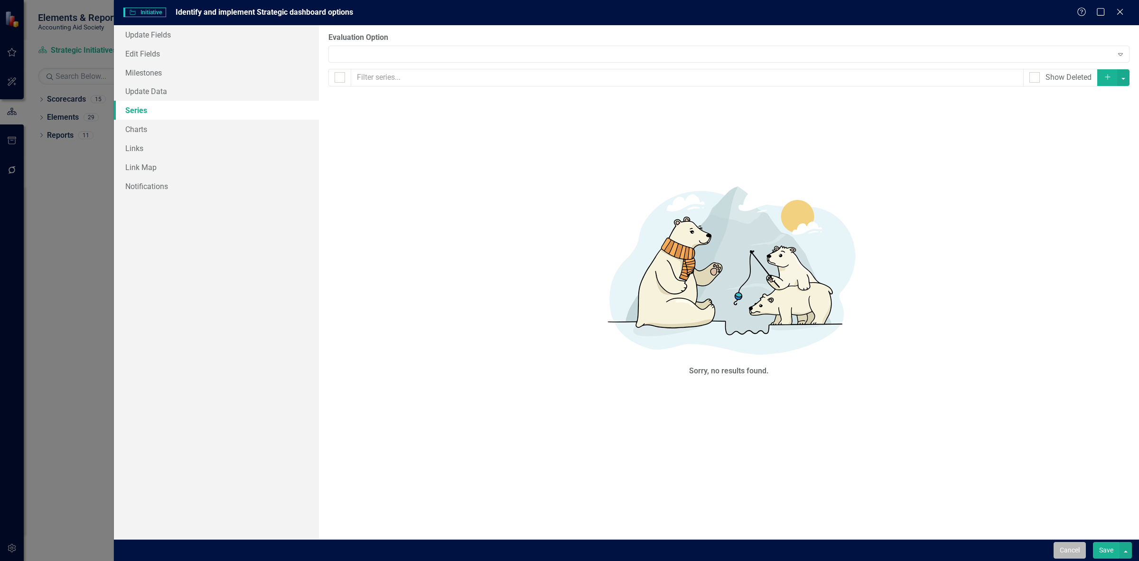
click at [1064, 550] on button "Cancel" at bounding box center [1070, 550] width 32 height 17
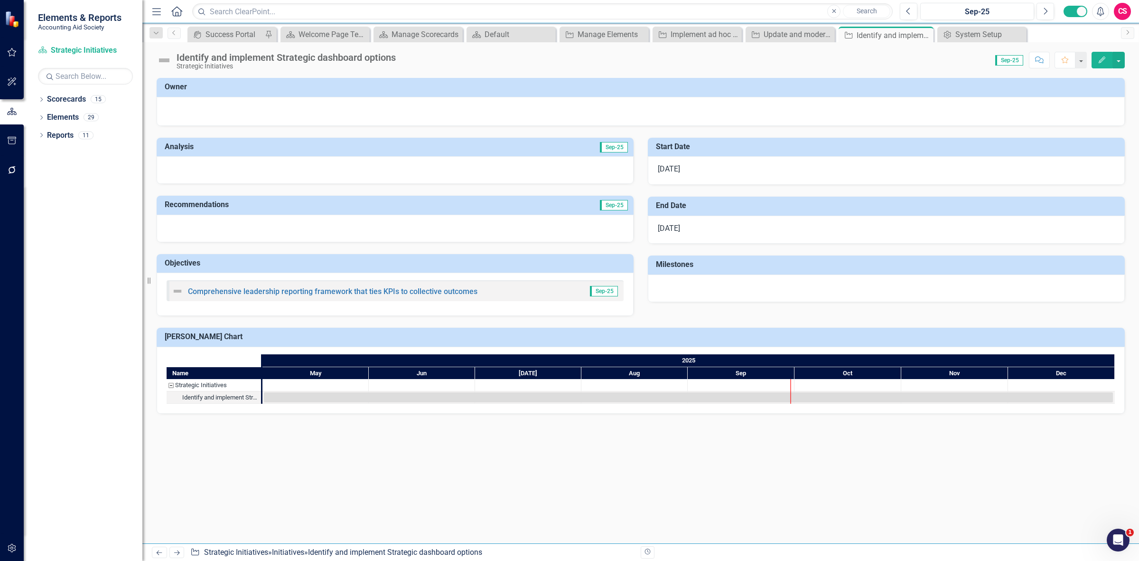
click at [1099, 60] on icon "Edit" at bounding box center [1102, 59] width 9 height 7
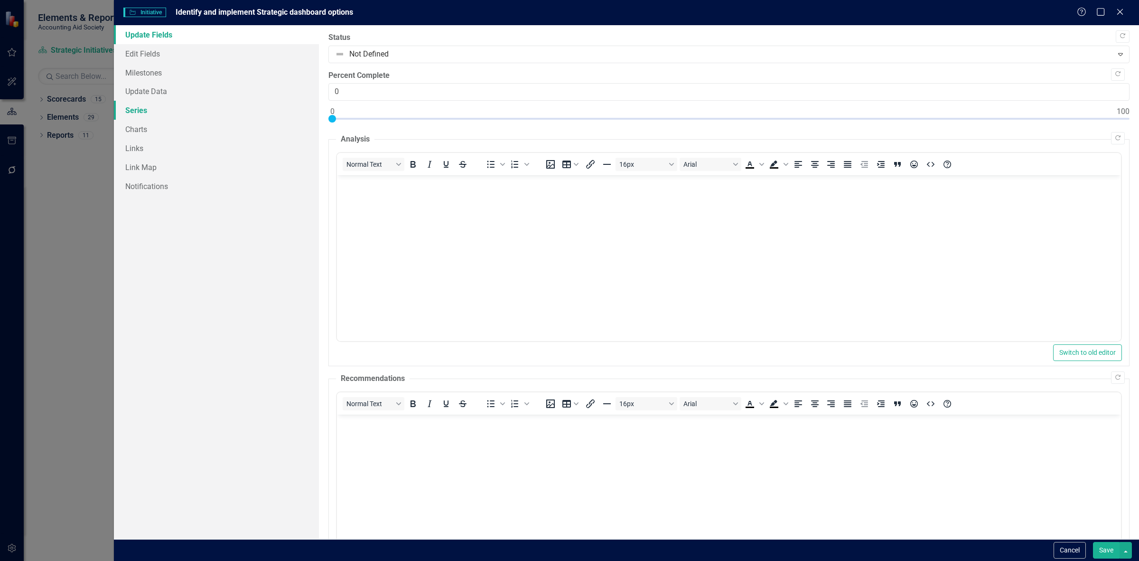
click at [192, 109] on link "Series" at bounding box center [216, 110] width 205 height 19
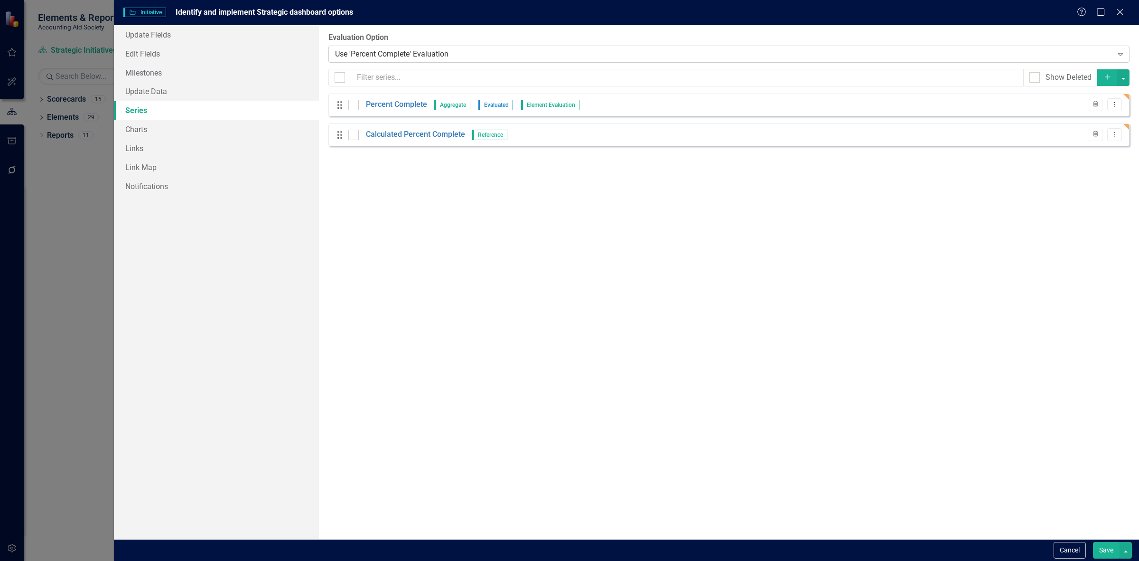
click at [374, 51] on div "Use 'Percent Complete' Evaluation" at bounding box center [724, 53] width 778 height 11
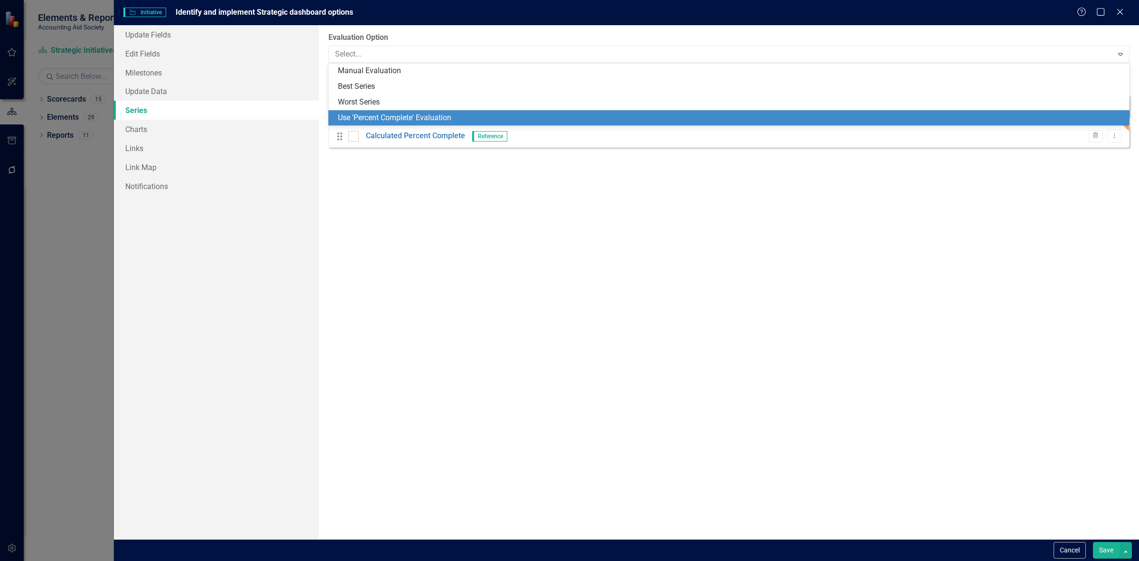
click at [364, 115] on div "Use 'Percent Complete' Evaluation" at bounding box center [731, 118] width 786 height 11
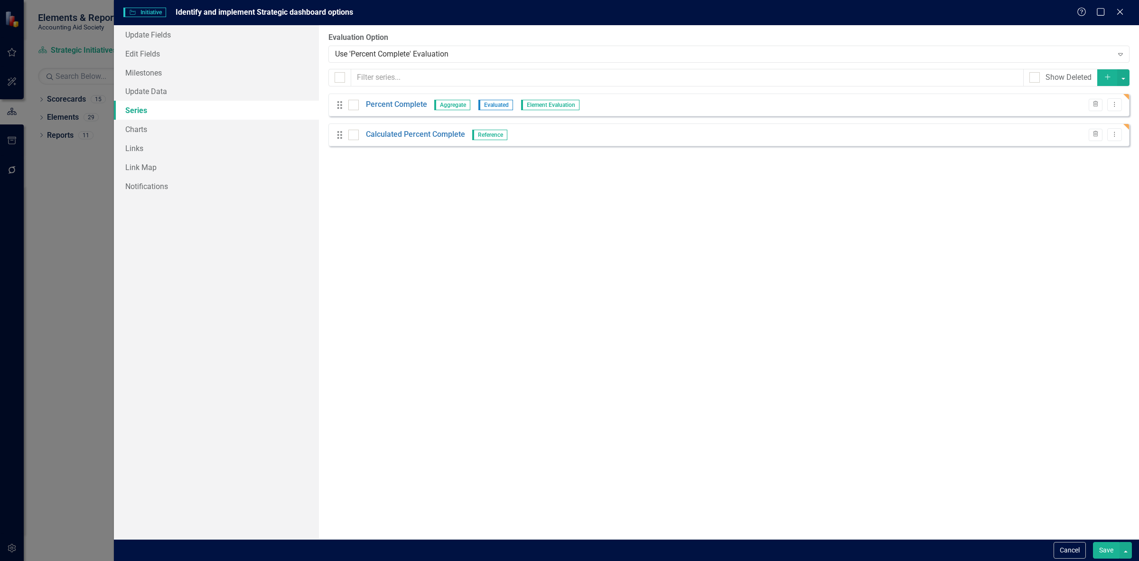
click at [1105, 549] on button "Save" at bounding box center [1106, 550] width 27 height 17
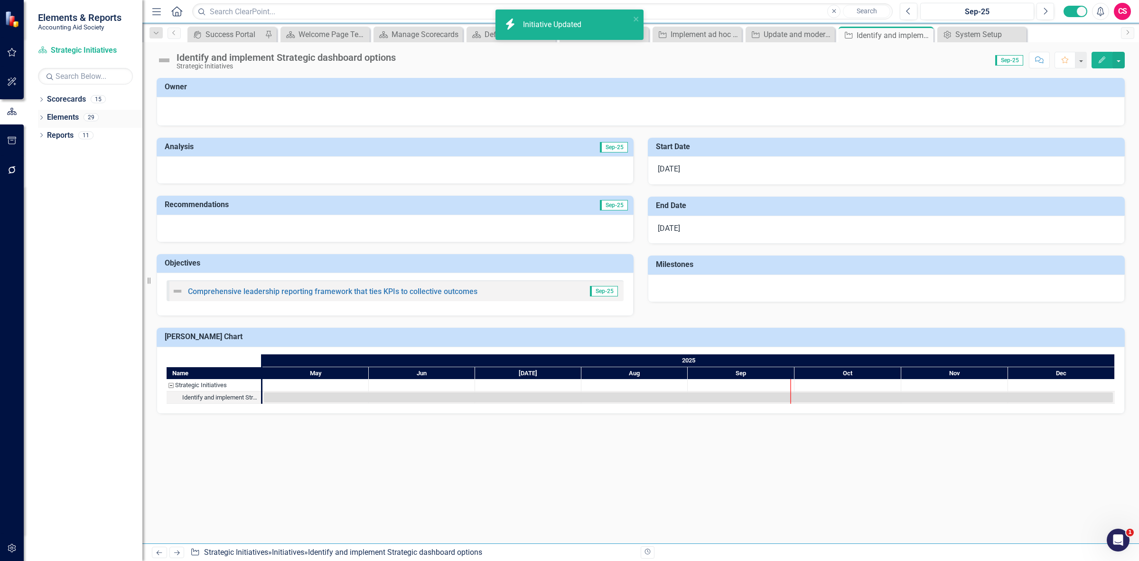
click at [70, 117] on link "Elements" at bounding box center [63, 117] width 32 height 11
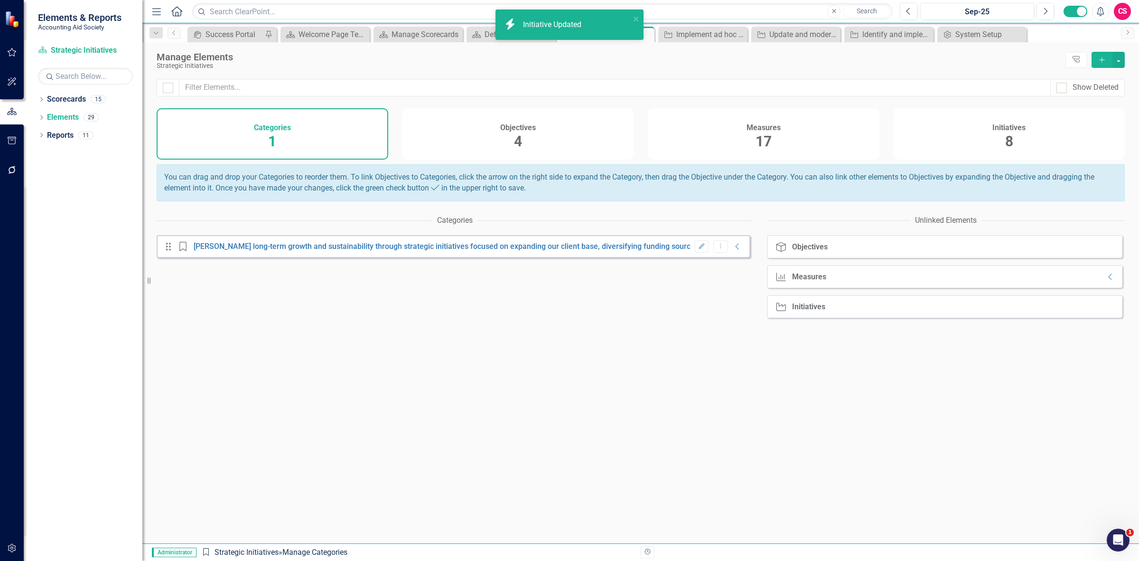
click at [948, 133] on div "Initiatives 8" at bounding box center [1010, 133] width 232 height 51
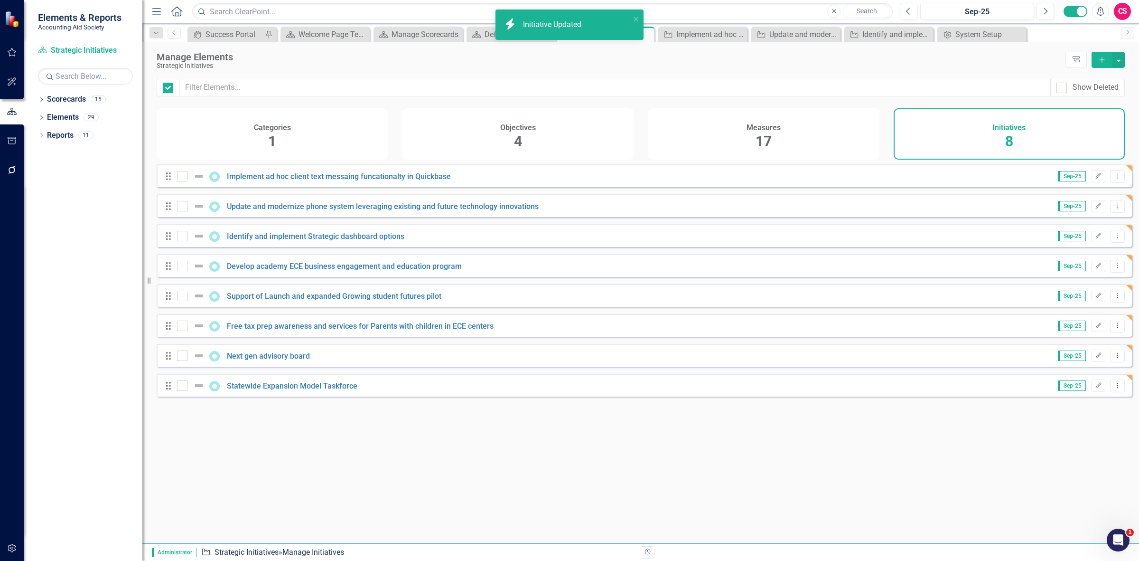
checkbox input "false"
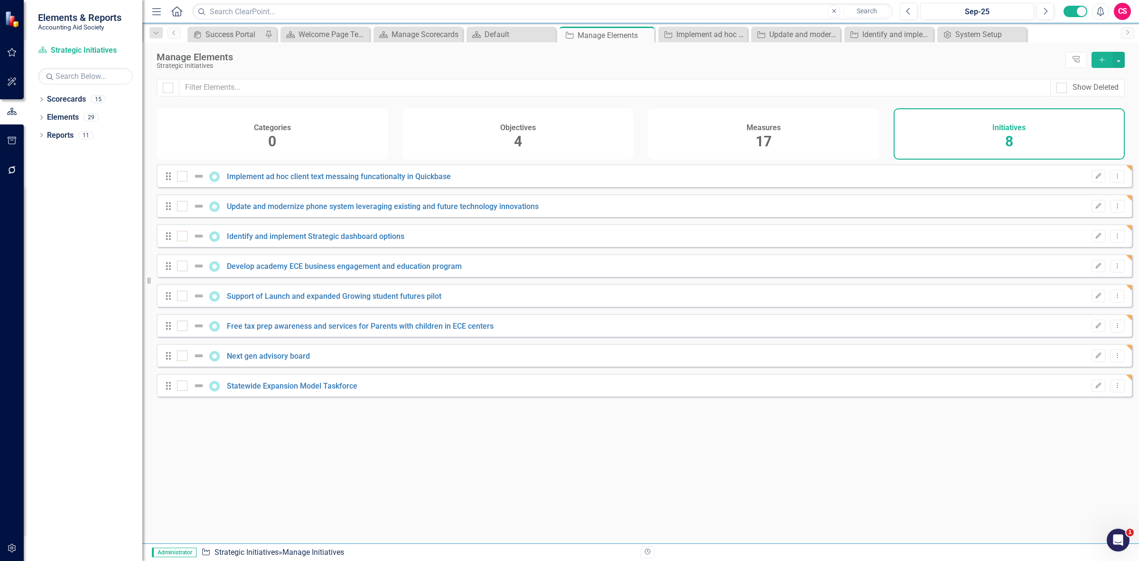
checkbox input "false"
click at [231, 181] on link "Implement ad hoc client text messaing funcationalty in Quickbase" at bounding box center [339, 176] width 224 height 9
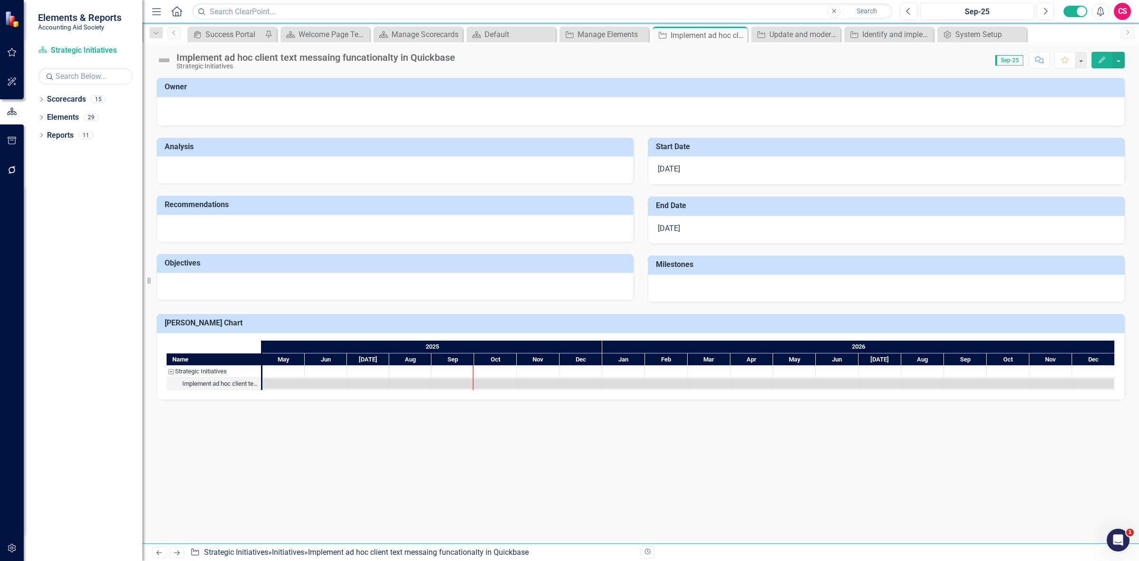
click at [164, 62] on img at bounding box center [164, 60] width 15 height 15
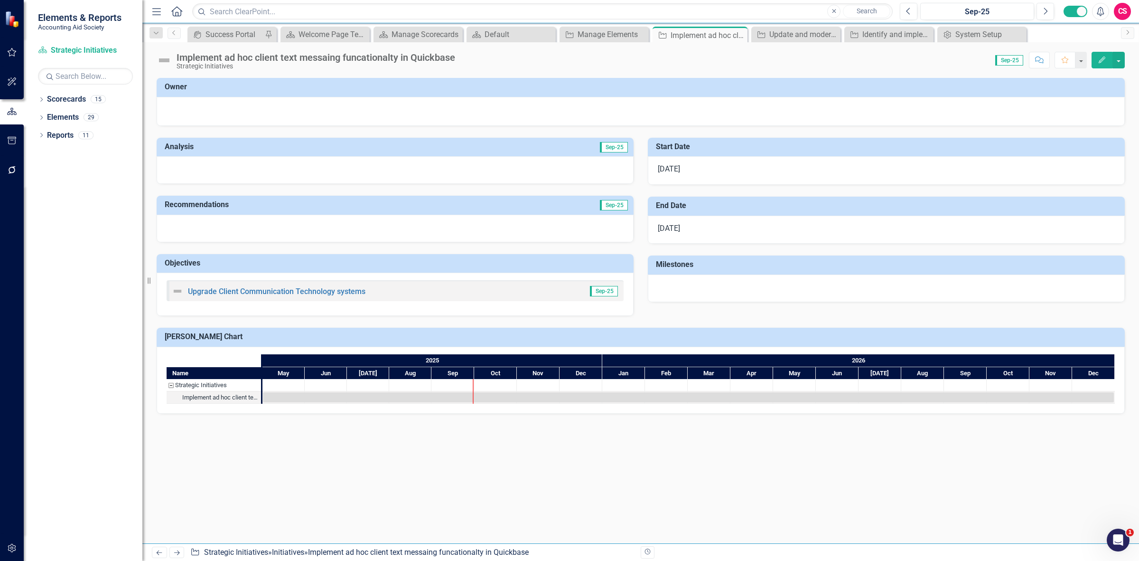
click at [164, 62] on img at bounding box center [164, 60] width 15 height 15
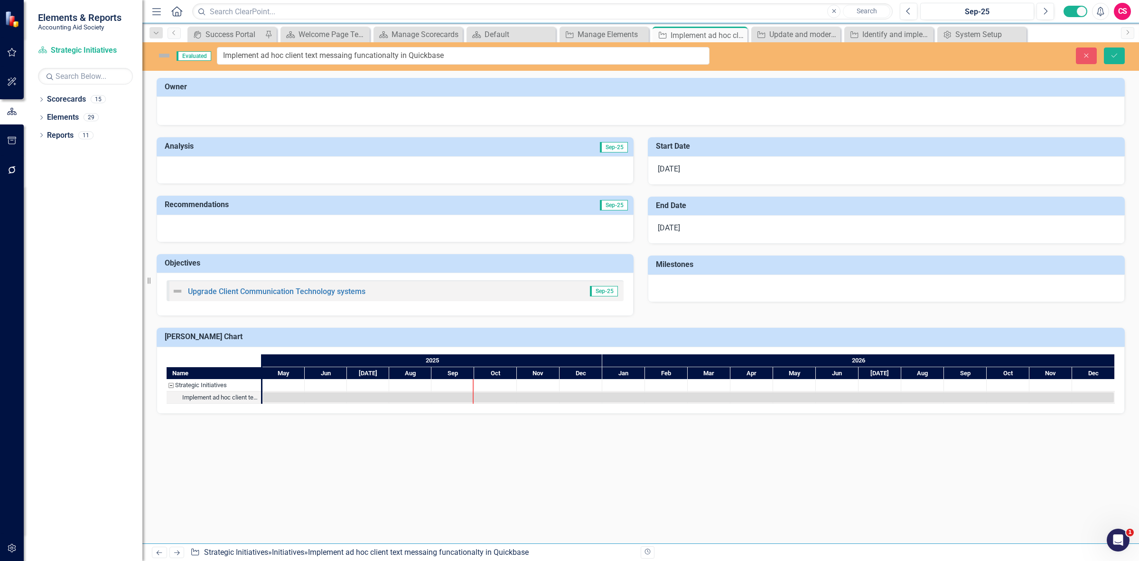
click at [164, 62] on img at bounding box center [164, 55] width 15 height 15
click at [1087, 53] on icon "Close" at bounding box center [1087, 55] width 9 height 7
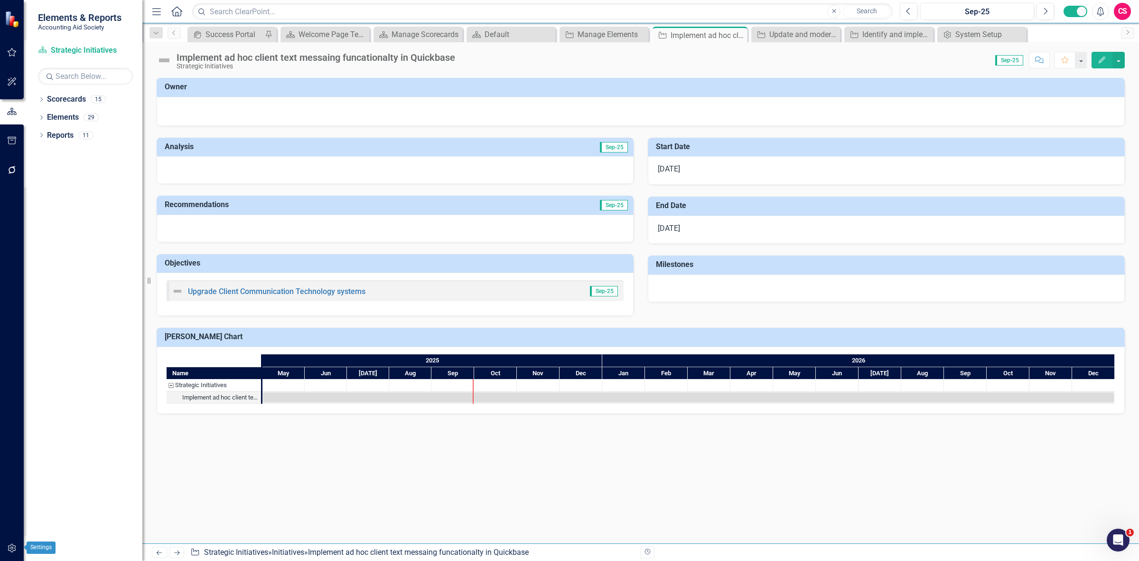
click at [15, 545] on icon "button" at bounding box center [12, 548] width 10 height 8
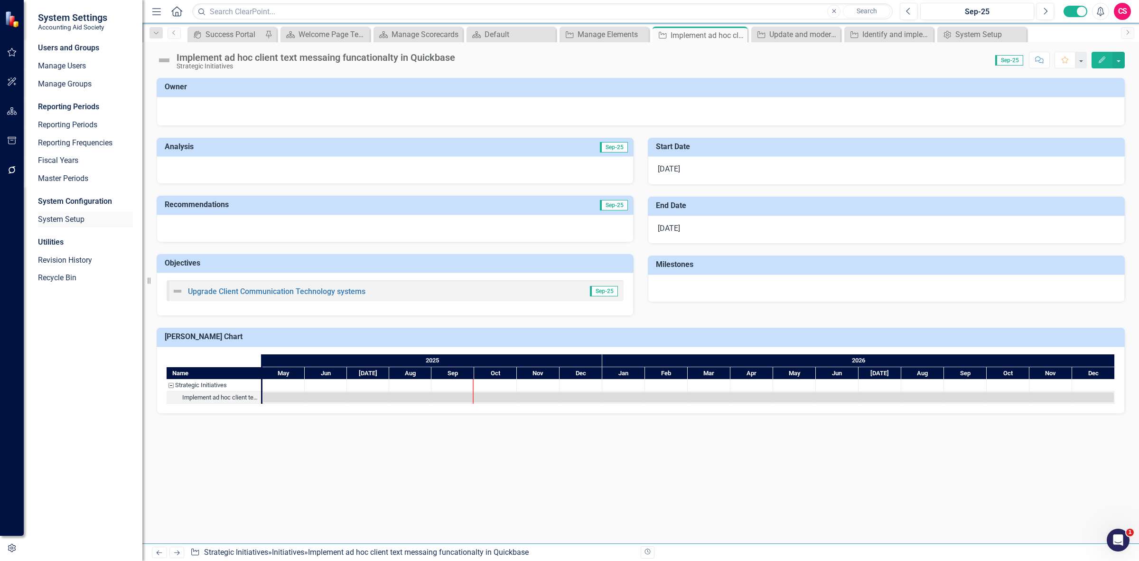
click at [52, 220] on link "System Setup" at bounding box center [85, 219] width 95 height 11
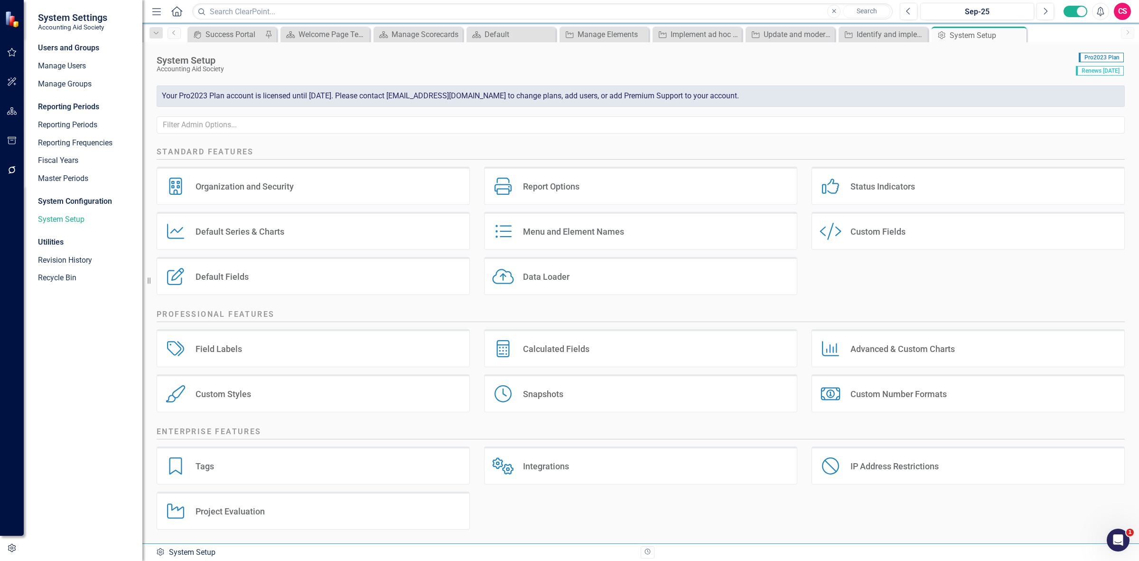
click at [351, 518] on div "Project Evaluation Project Evaluation" at bounding box center [313, 510] width 313 height 38
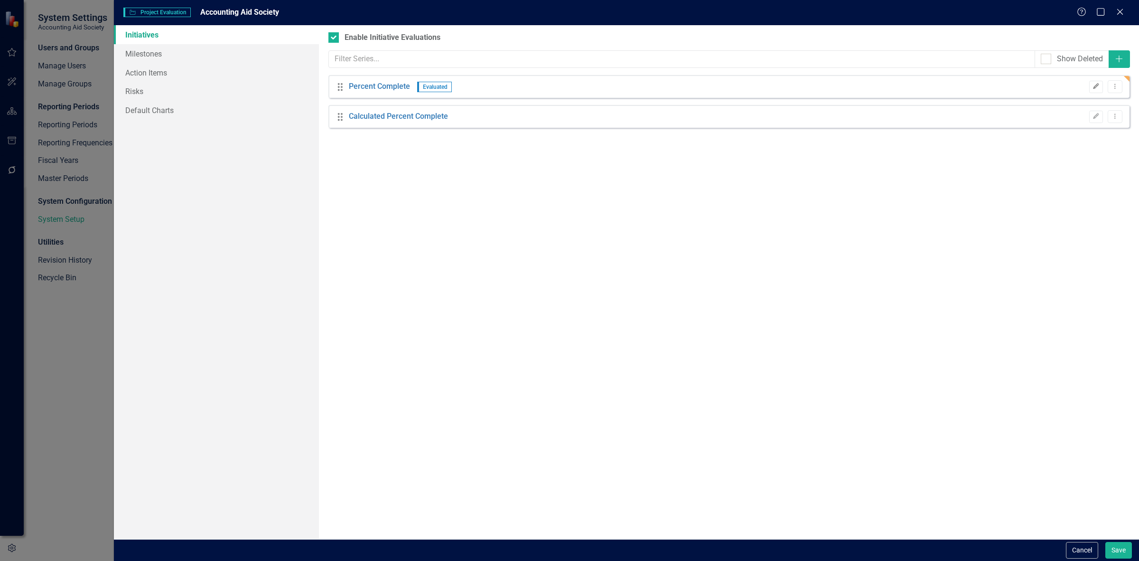
click at [1098, 89] on icon "Edit" at bounding box center [1096, 87] width 7 height 6
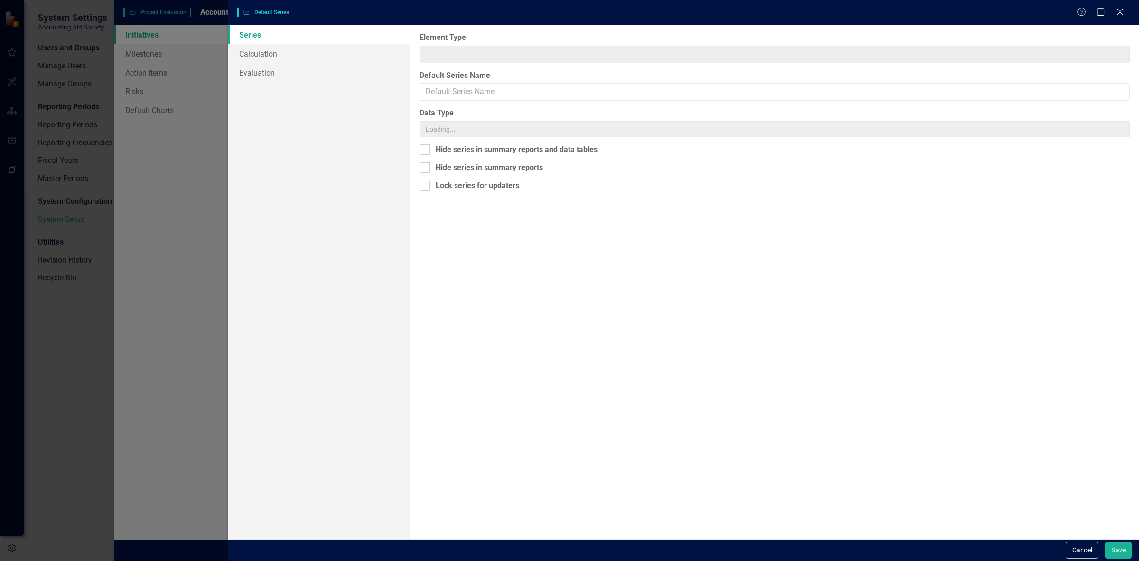
type input "Initiative"
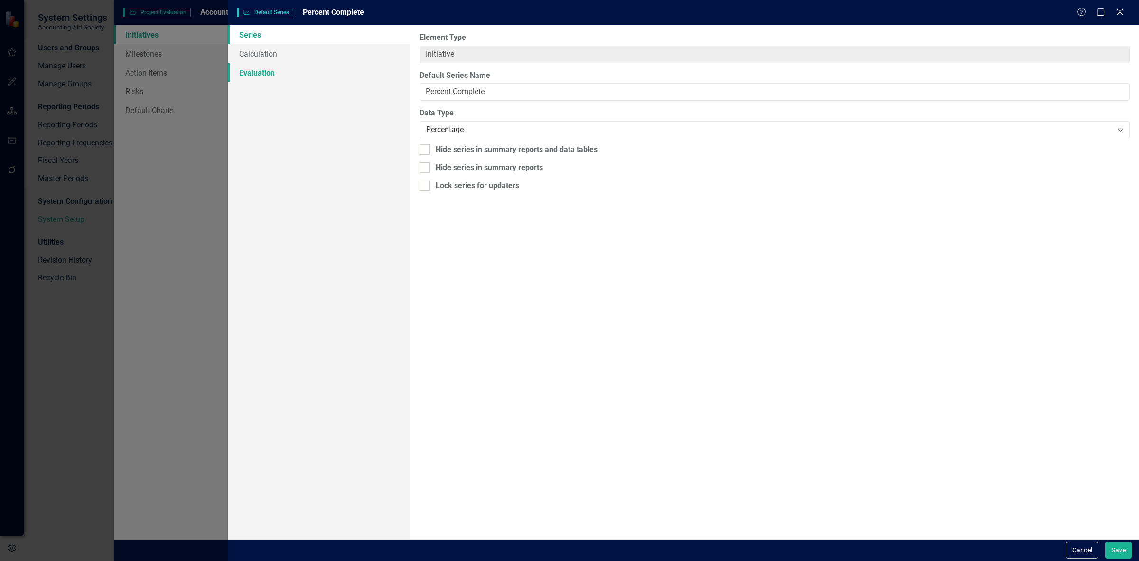
type input "Percent Complete"
click at [289, 66] on link "Evaluation" at bounding box center [319, 72] width 182 height 19
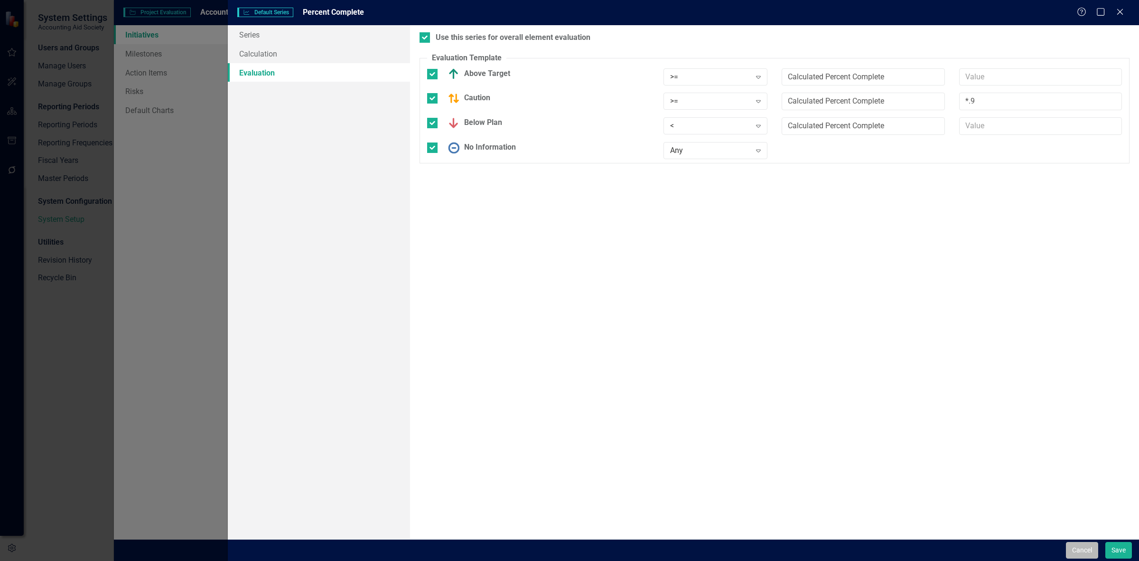
click at [1082, 553] on button "Cancel" at bounding box center [1082, 550] width 32 height 17
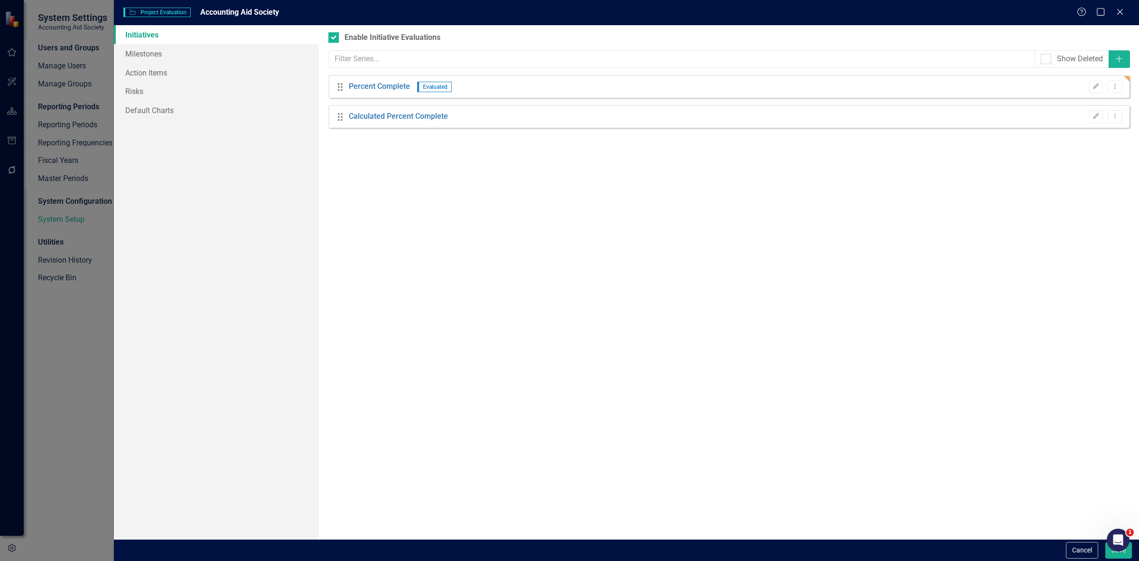
click at [1082, 553] on button "Cancel" at bounding box center [1082, 550] width 32 height 17
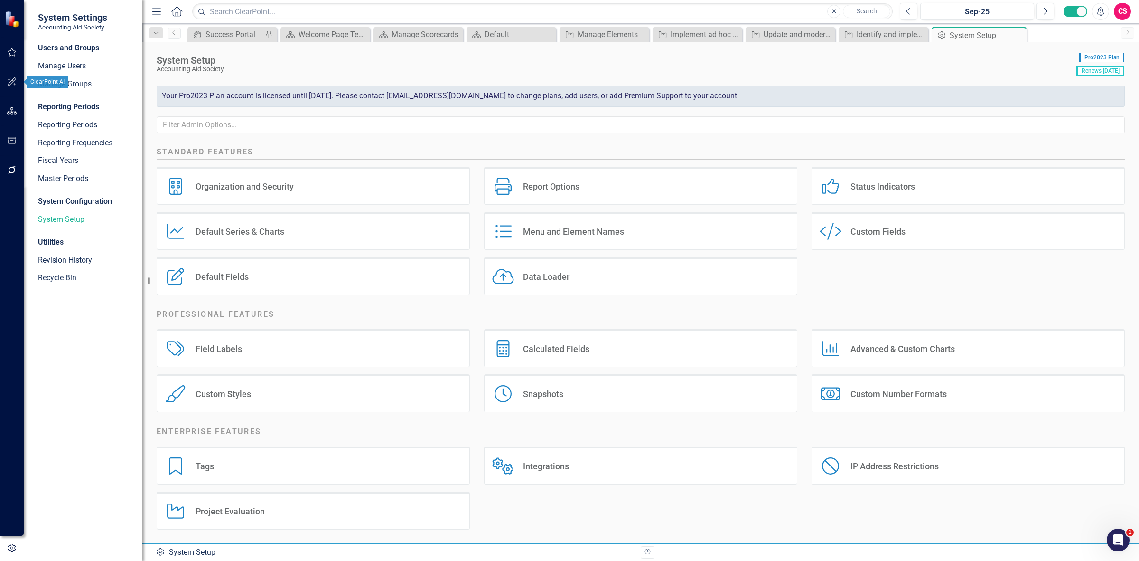
click at [12, 110] on icon "button" at bounding box center [12, 111] width 10 height 8
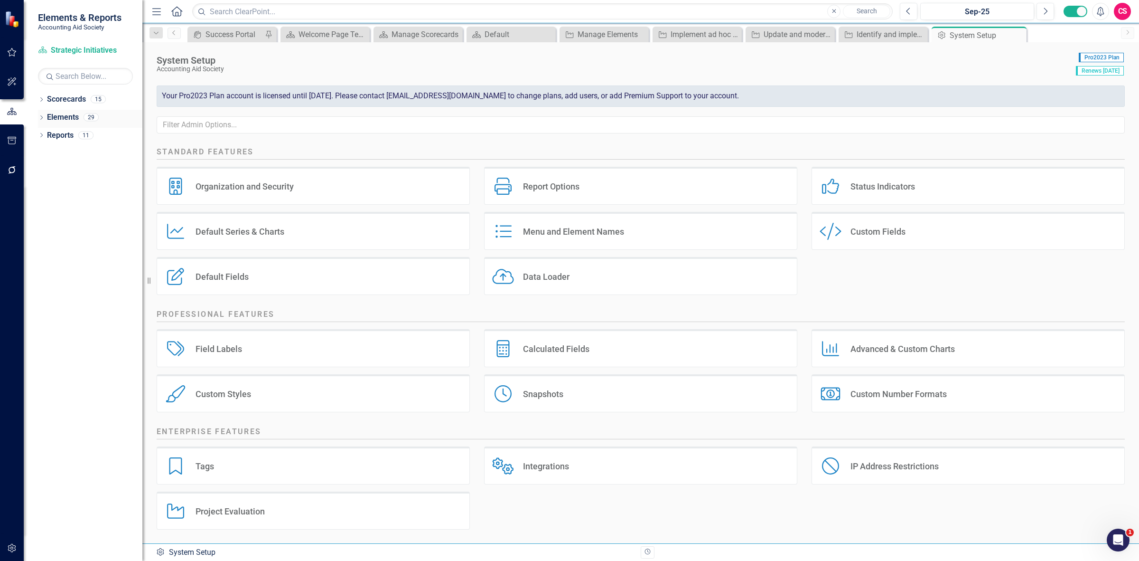
click at [60, 114] on link "Elements" at bounding box center [63, 117] width 32 height 11
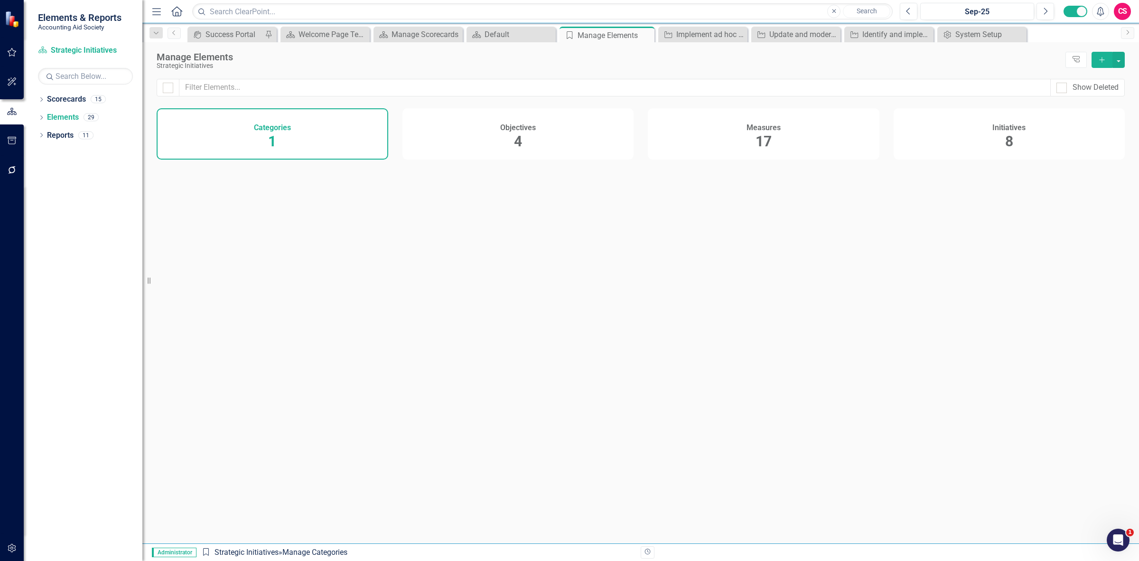
click at [986, 146] on div "Initiatives 8" at bounding box center [1010, 133] width 232 height 51
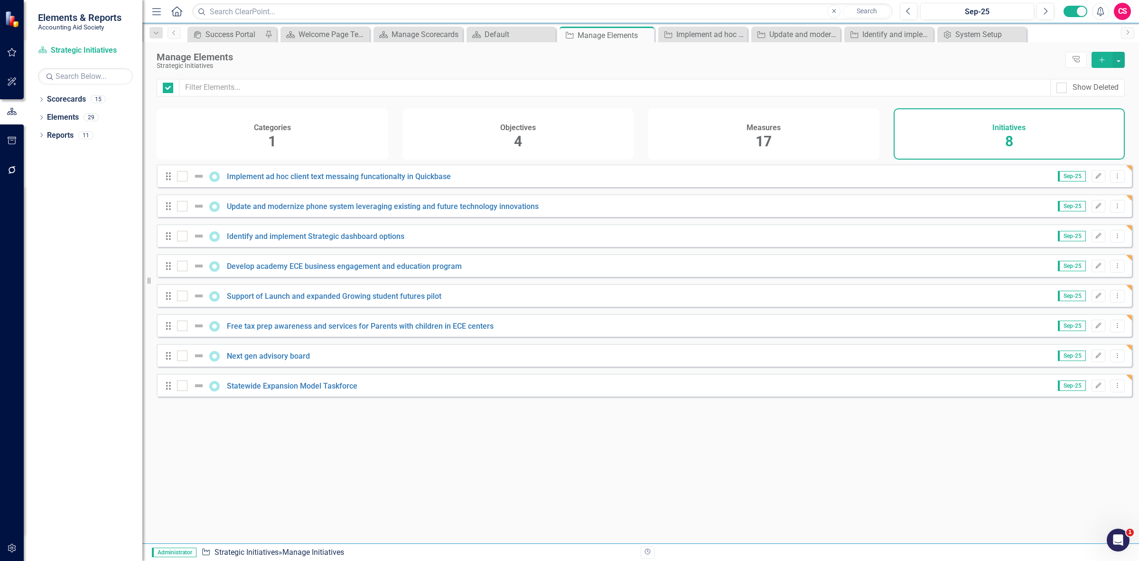
checkbox input "false"
click at [280, 396] on div "Drag Statewide Expansion Model Taskforce Sep-25 Edit Dropdown Menu" at bounding box center [645, 385] width 976 height 23
click at [277, 390] on link "Statewide Expansion Model Taskforce" at bounding box center [292, 385] width 131 height 9
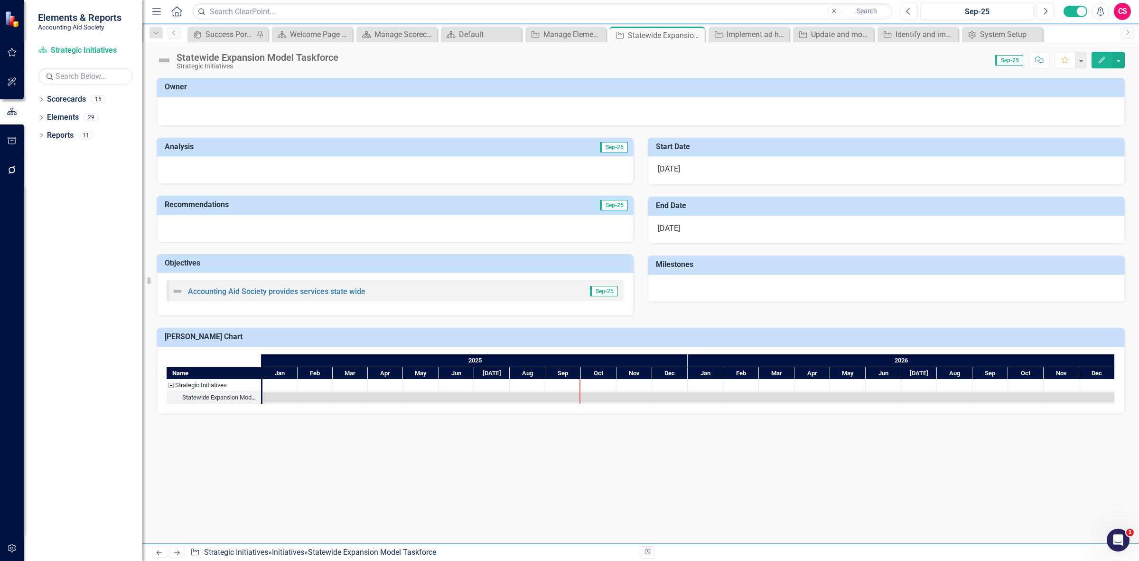
click at [165, 62] on img at bounding box center [164, 60] width 15 height 15
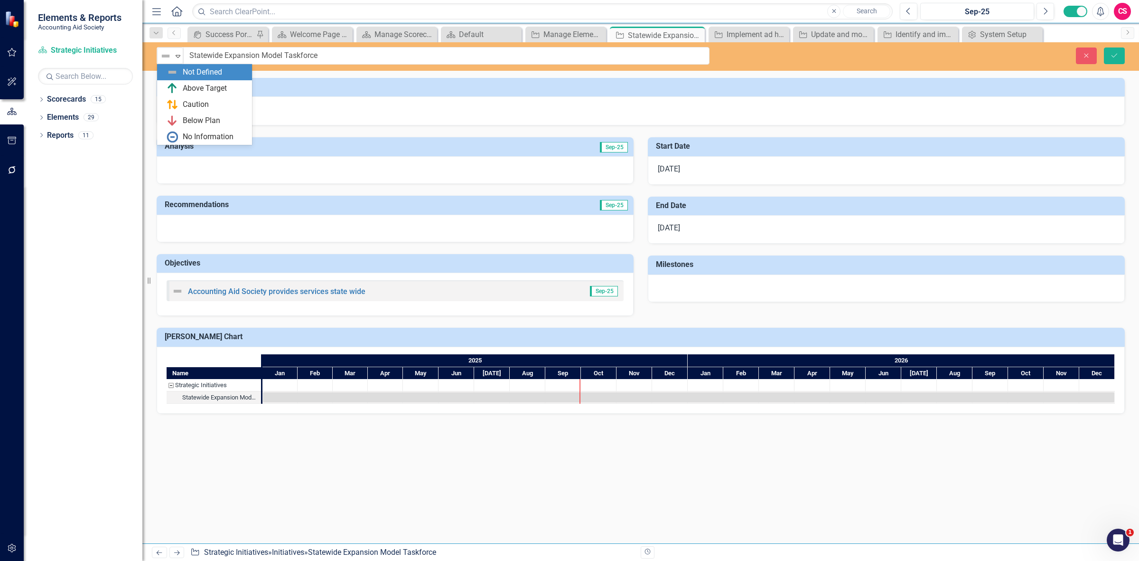
click at [165, 62] on div "Not Defined" at bounding box center [166, 55] width 14 height 13
click at [1090, 56] on icon "Close" at bounding box center [1087, 55] width 9 height 7
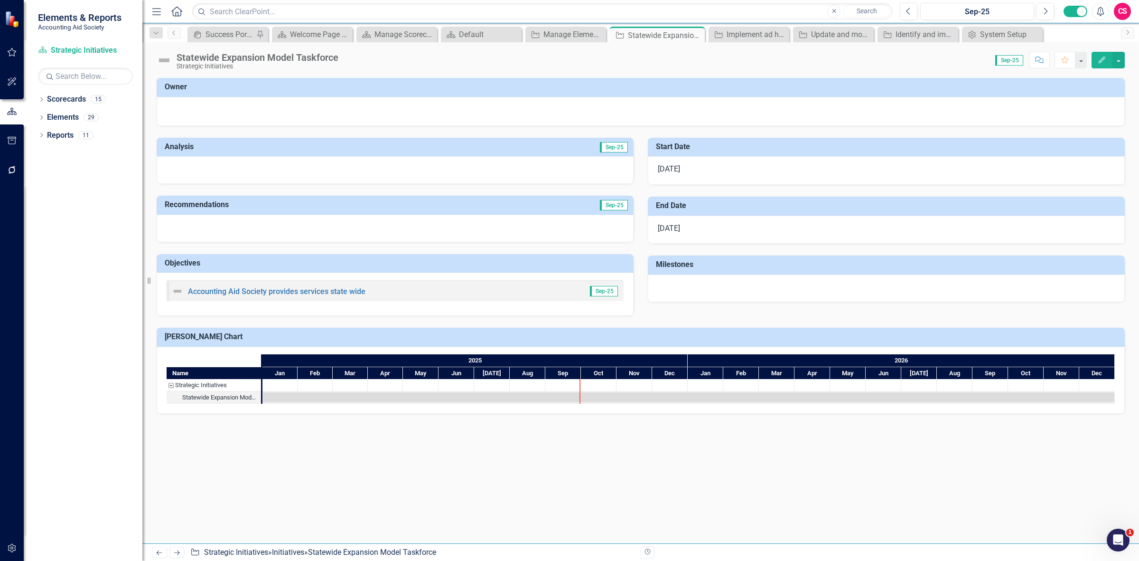
click at [1102, 59] on icon "Edit" at bounding box center [1102, 59] width 9 height 7
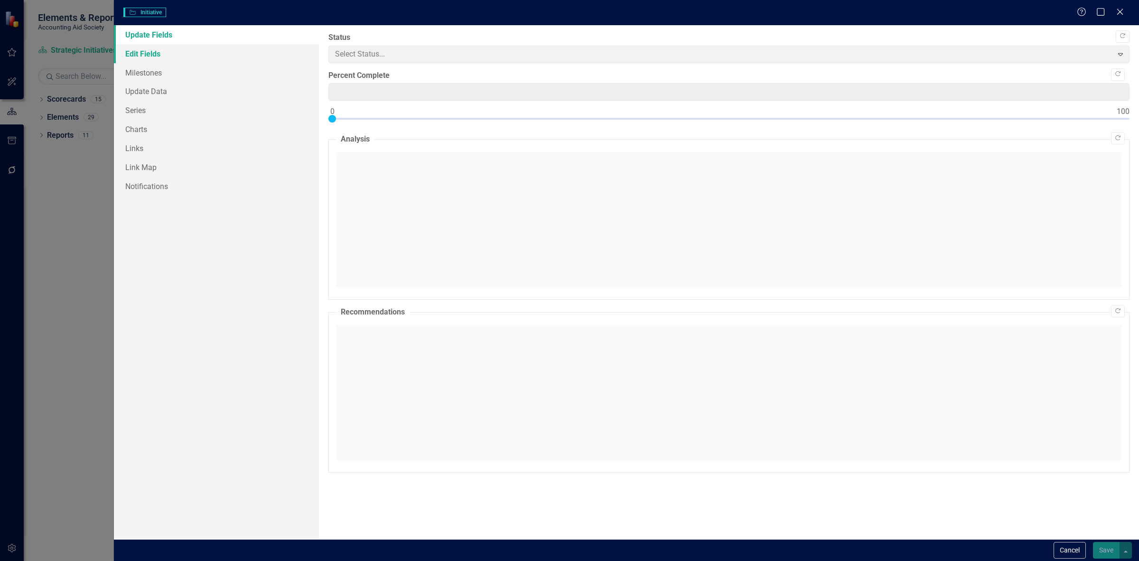
type input "0"
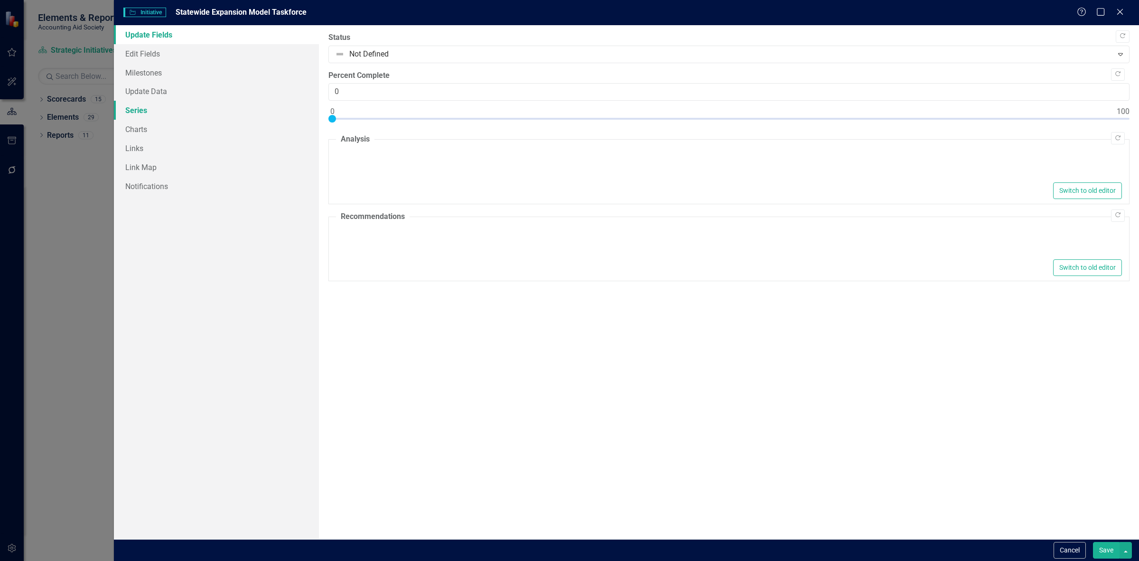
click at [175, 112] on link "Series" at bounding box center [216, 110] width 205 height 19
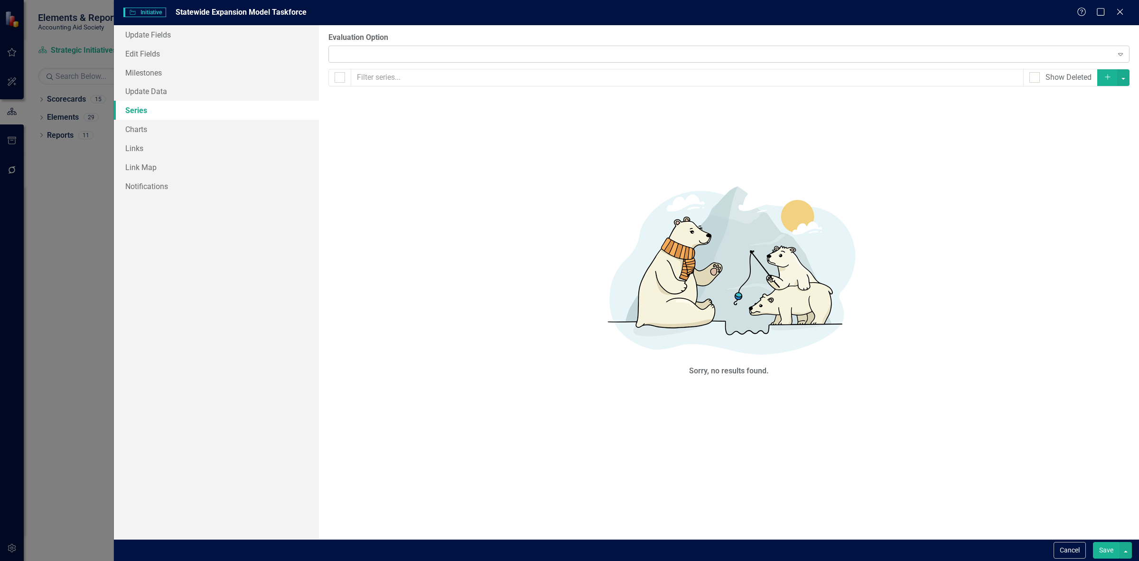
click at [373, 57] on div "Expand" at bounding box center [729, 54] width 801 height 17
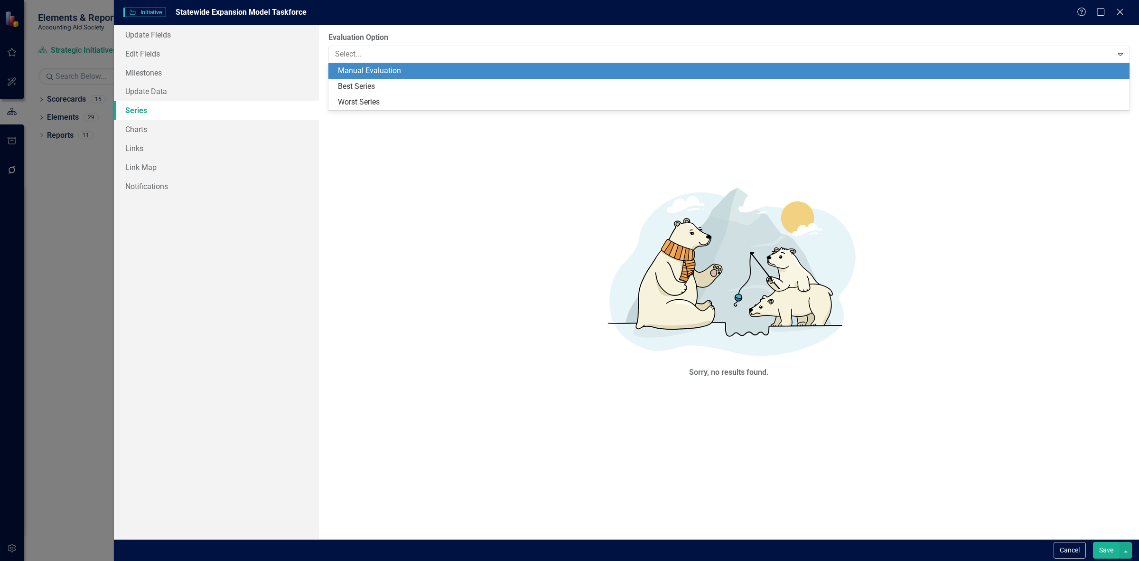
drag, startPoint x: 392, startPoint y: 36, endPoint x: 397, endPoint y: 37, distance: 5.2
click at [394, 37] on label "Evaluation Option" at bounding box center [729, 37] width 801 height 11
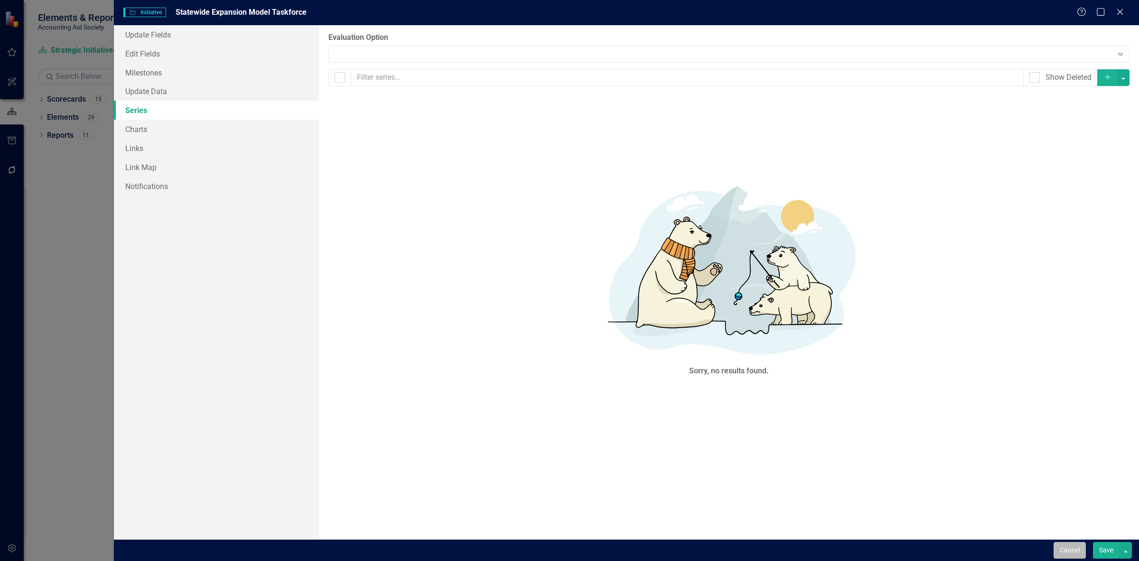
click at [1062, 551] on button "Cancel" at bounding box center [1070, 550] width 32 height 17
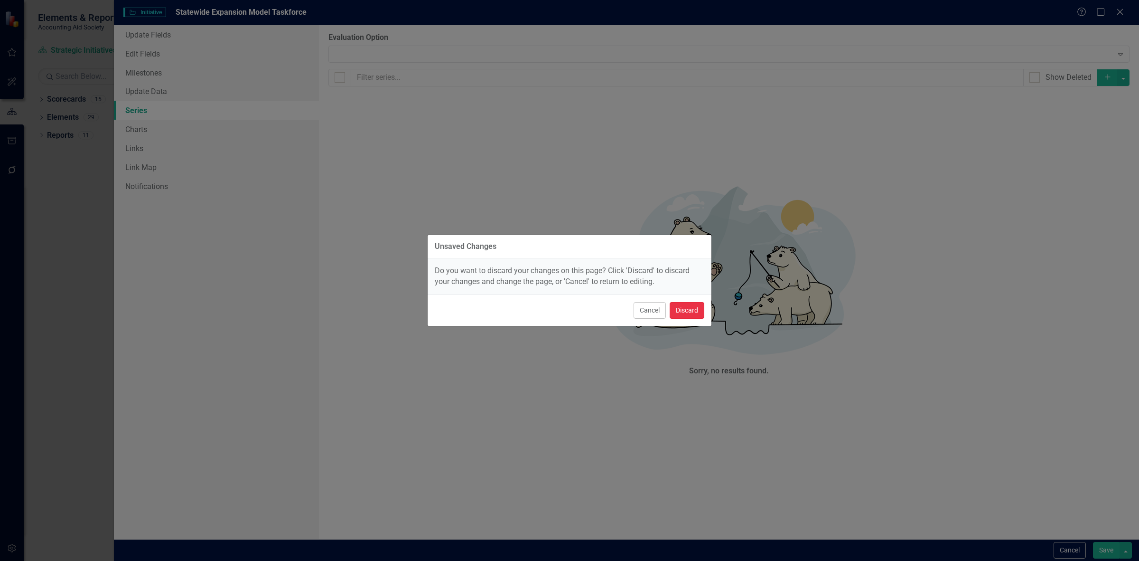
click at [690, 310] on button "Discard" at bounding box center [687, 310] width 35 height 17
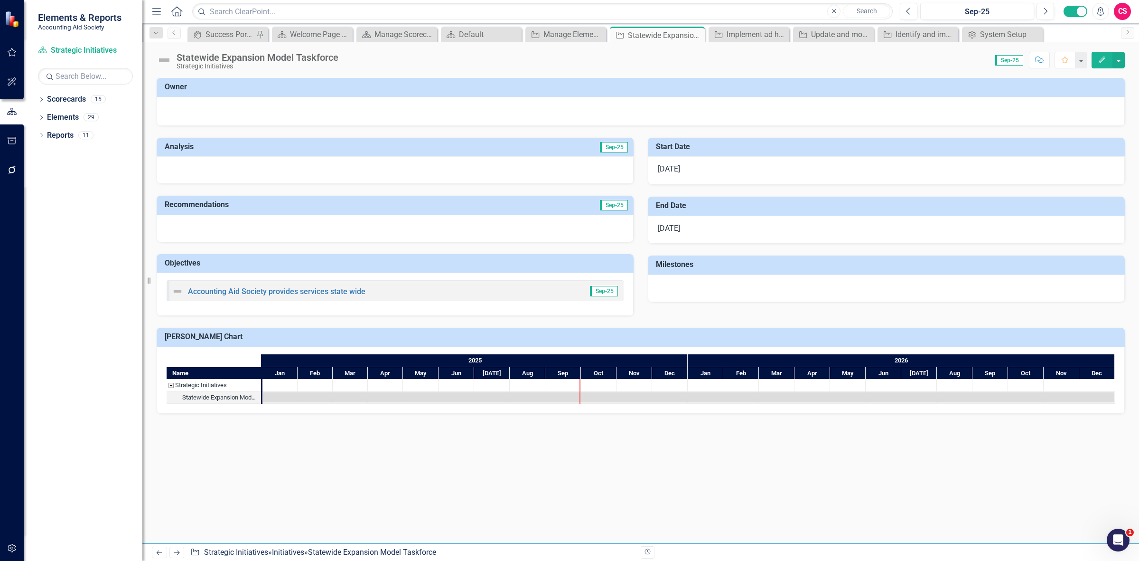
click at [1097, 65] on button "Edit" at bounding box center [1102, 60] width 21 height 17
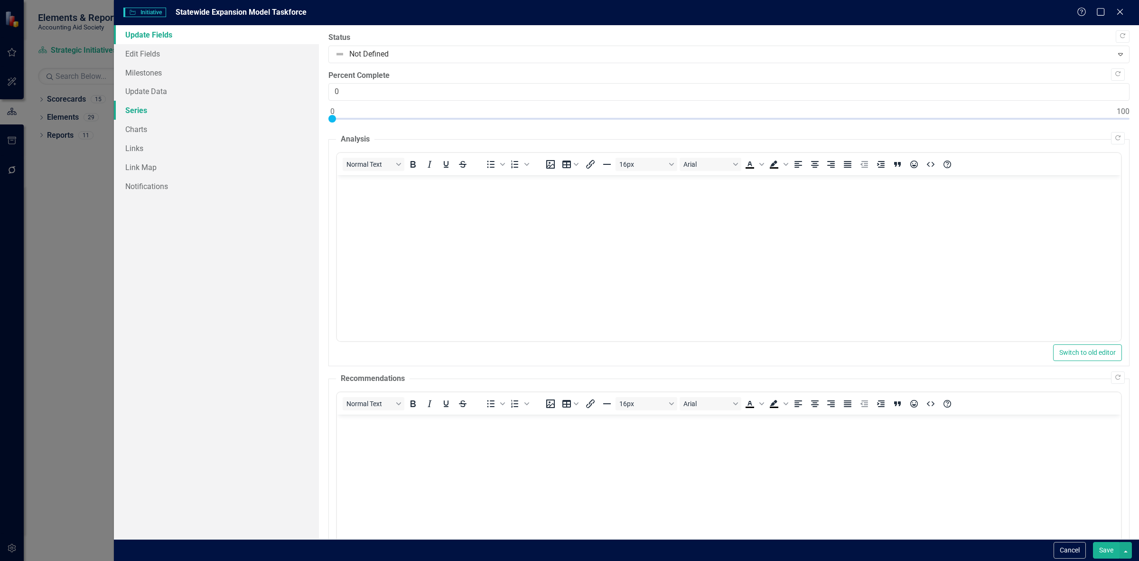
click at [214, 114] on link "Series" at bounding box center [216, 110] width 205 height 19
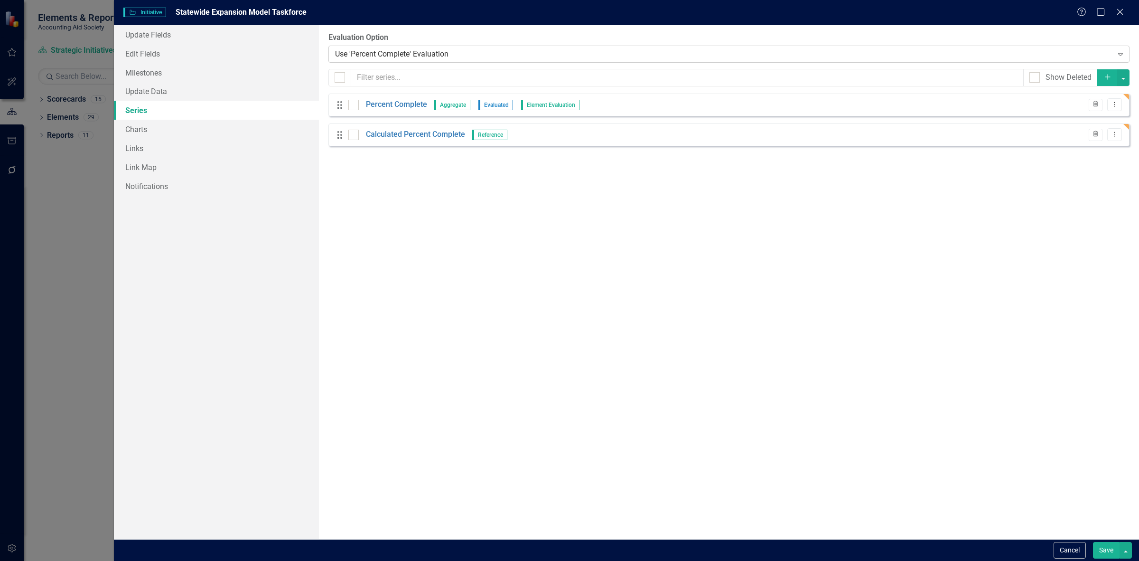
click at [371, 51] on div "Use 'Percent Complete' Evaluation" at bounding box center [724, 53] width 778 height 11
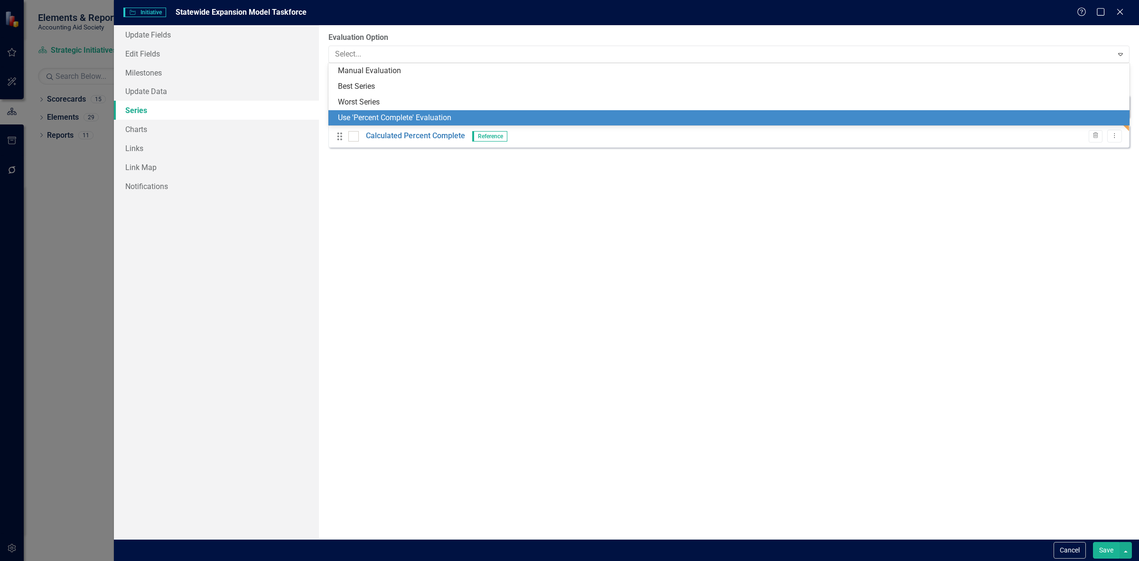
click at [373, 114] on div "Use 'Percent Complete' Evaluation" at bounding box center [731, 118] width 786 height 11
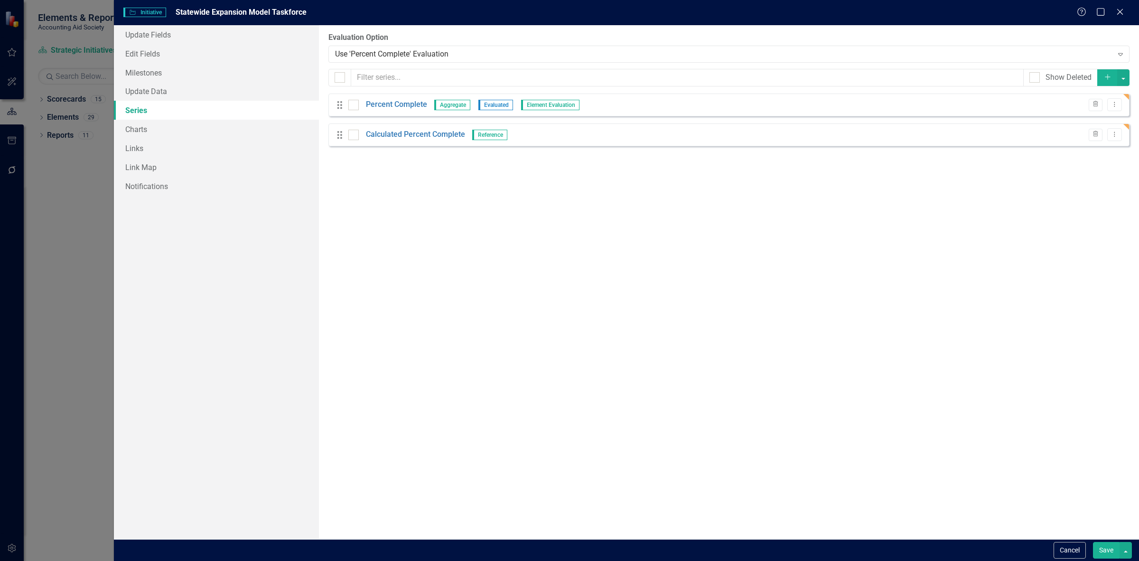
click at [1104, 551] on button "Save" at bounding box center [1106, 550] width 27 height 17
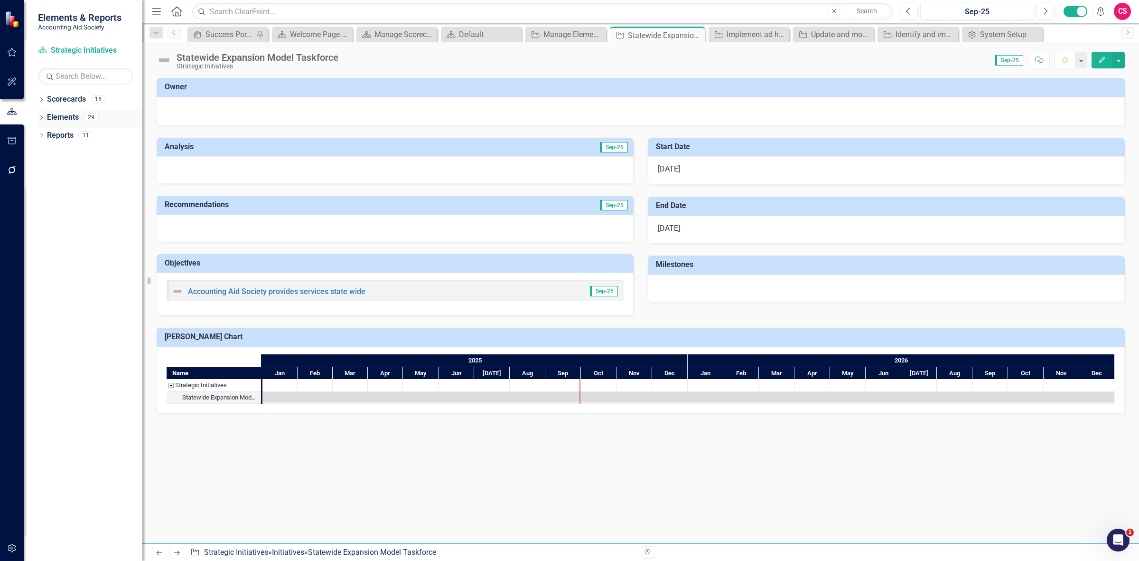
click at [51, 119] on link "Elements" at bounding box center [63, 117] width 32 height 11
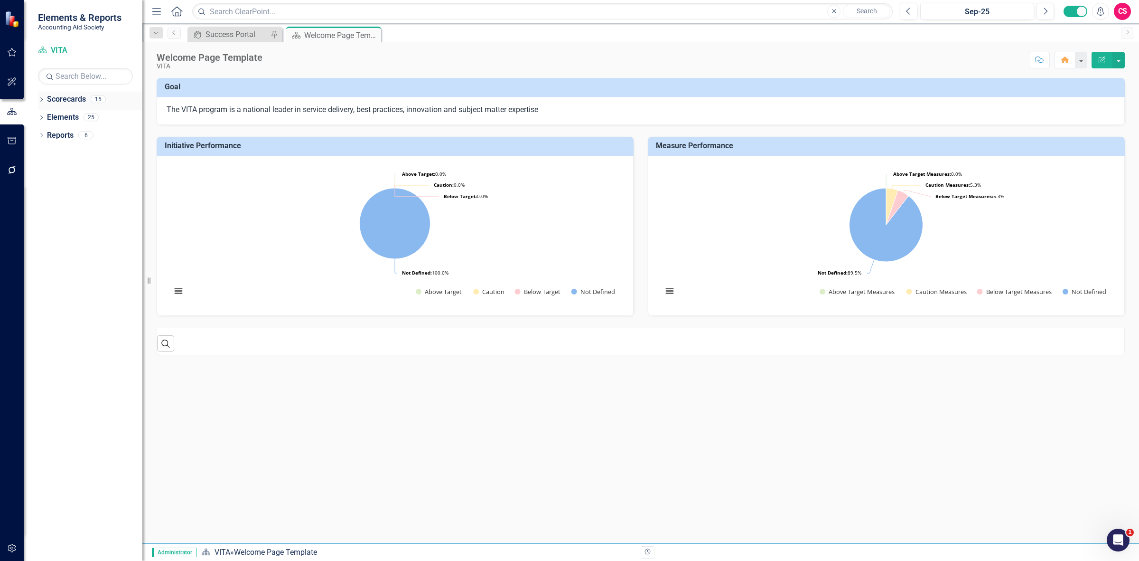
click at [77, 93] on div "Scorecards" at bounding box center [66, 100] width 39 height 16
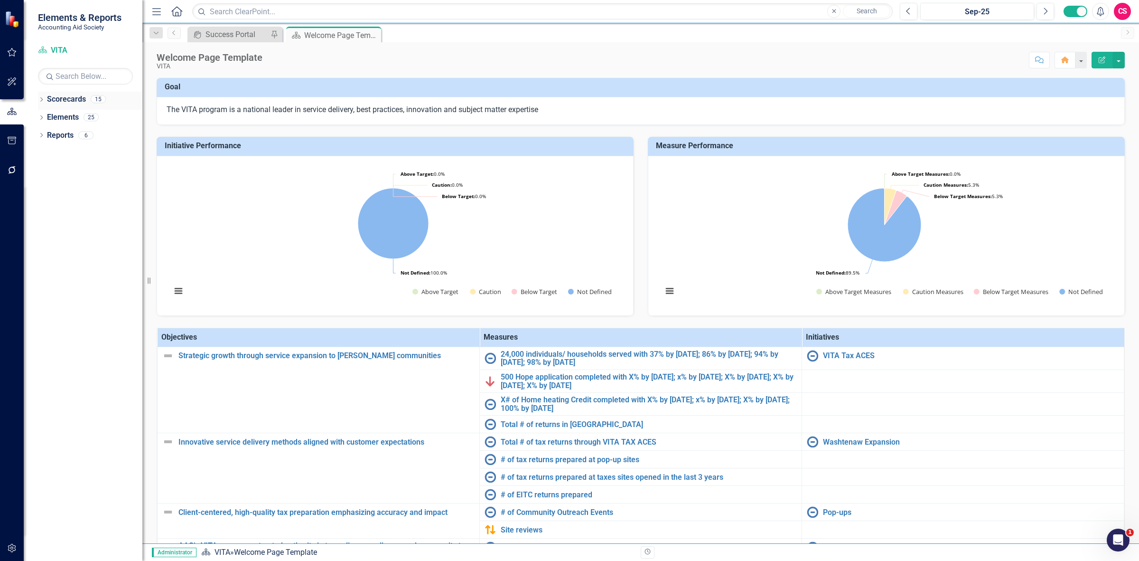
click at [77, 98] on link "Scorecards" at bounding box center [66, 99] width 39 height 11
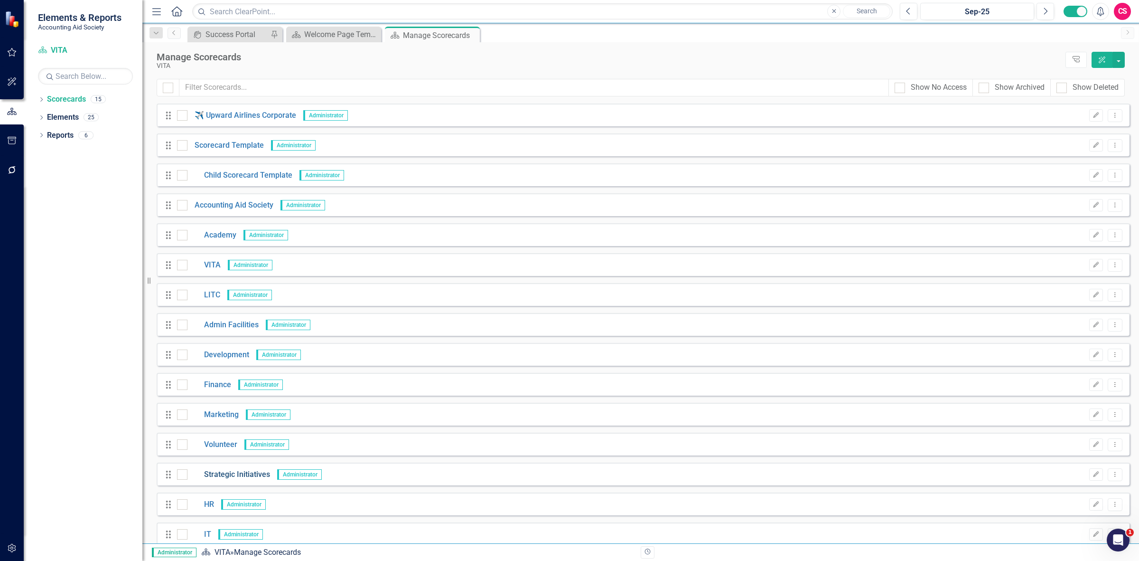
click at [236, 475] on link "Strategic Initiatives" at bounding box center [229, 474] width 83 height 11
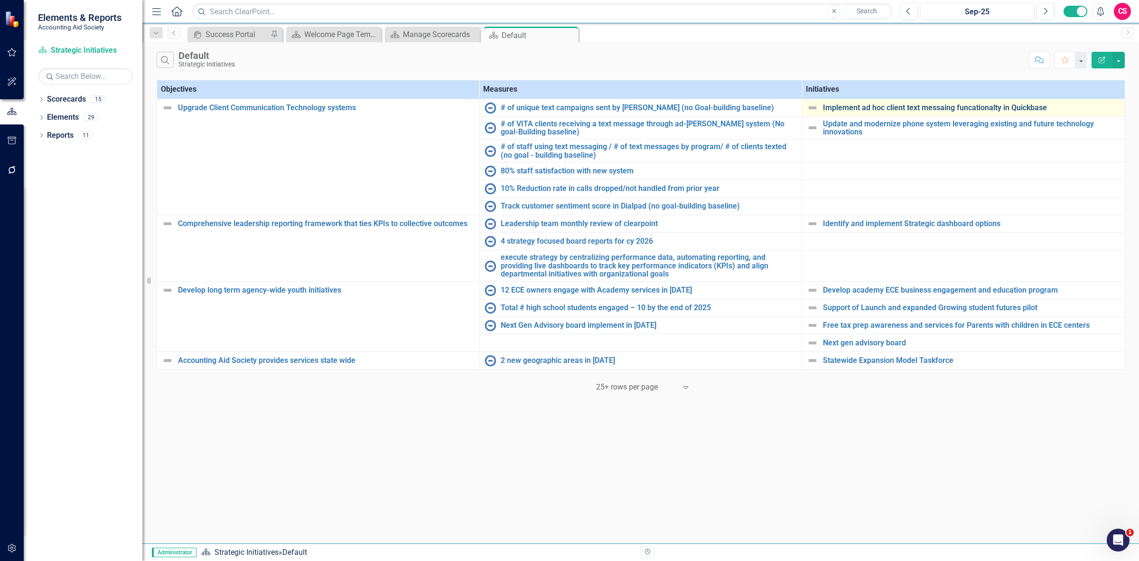
click at [854, 106] on link "Implement ad hoc client text messaing funcationalty in Quickbase" at bounding box center [971, 108] width 297 height 9
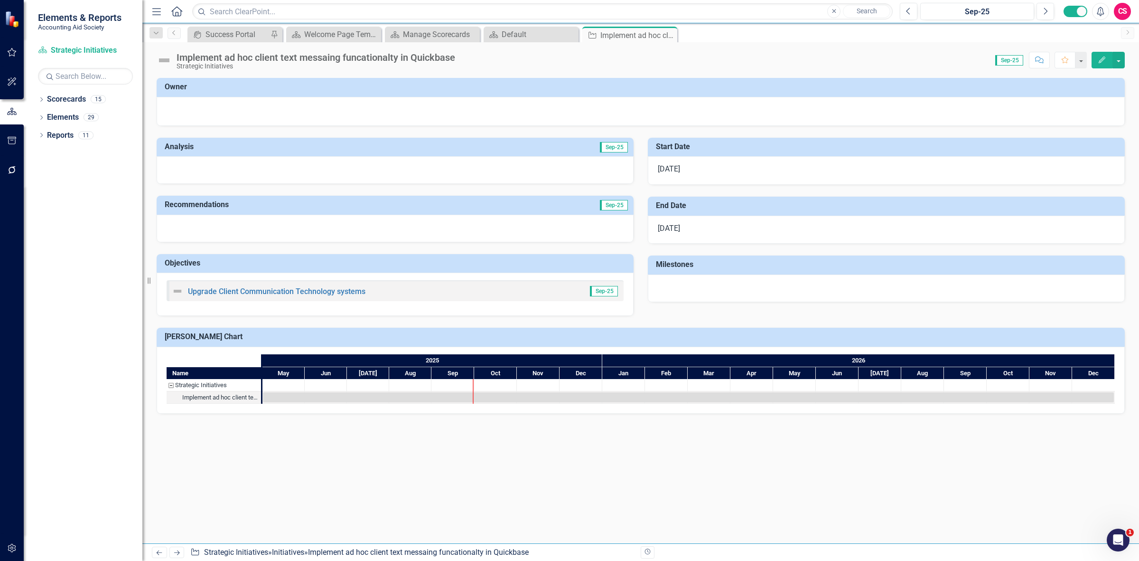
click at [172, 59] on div "Implement ad hoc client text messaing funcationalty in Quickbase Strategic Init…" at bounding box center [308, 61] width 303 height 18
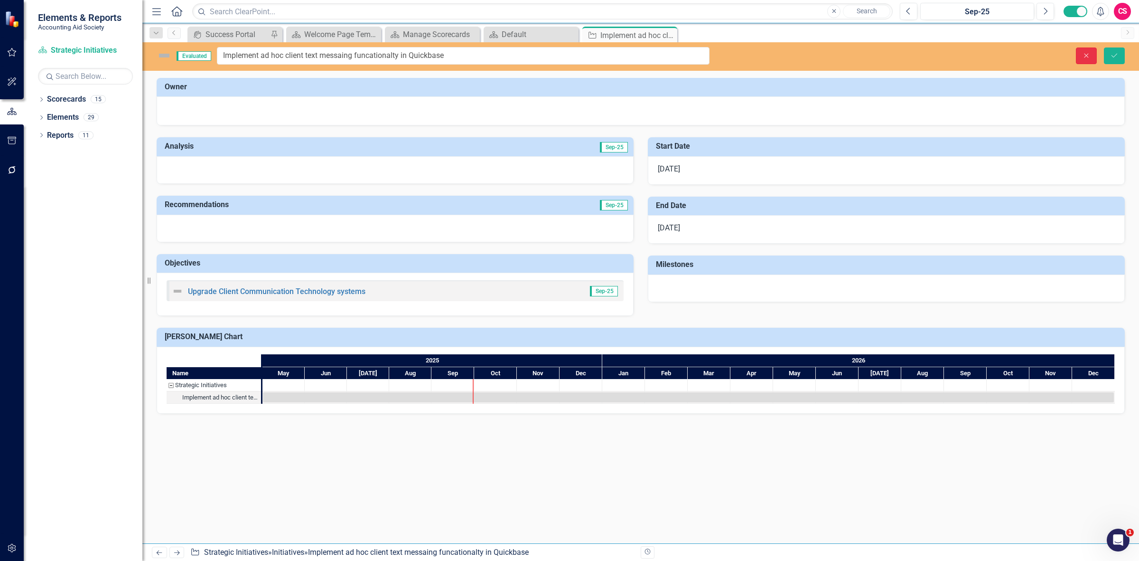
click at [1081, 50] on button "Close" at bounding box center [1086, 55] width 21 height 17
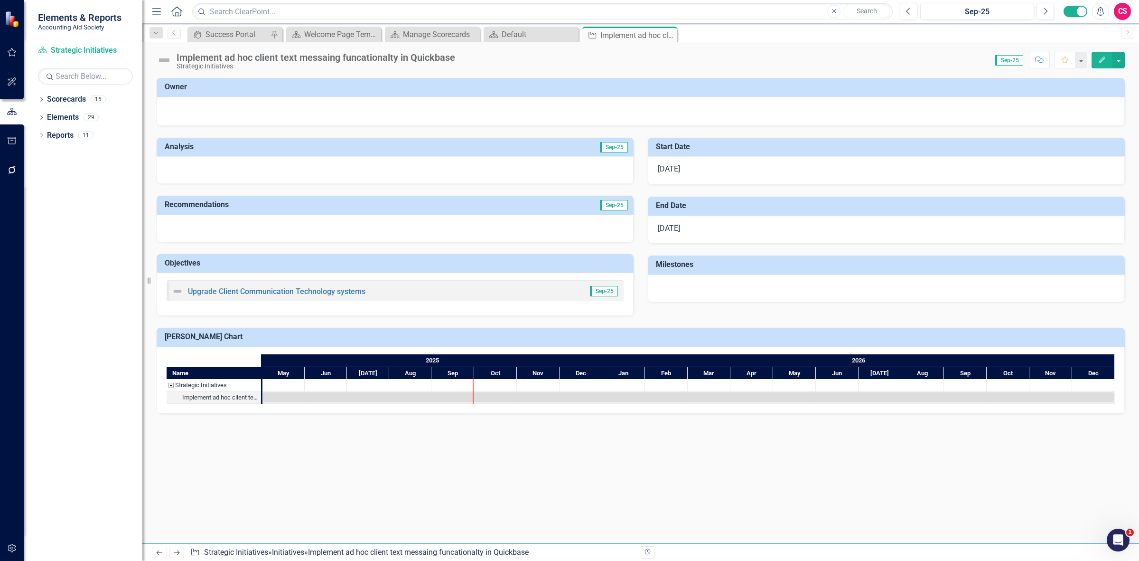
click at [179, 551] on icon "Next" at bounding box center [177, 552] width 8 height 6
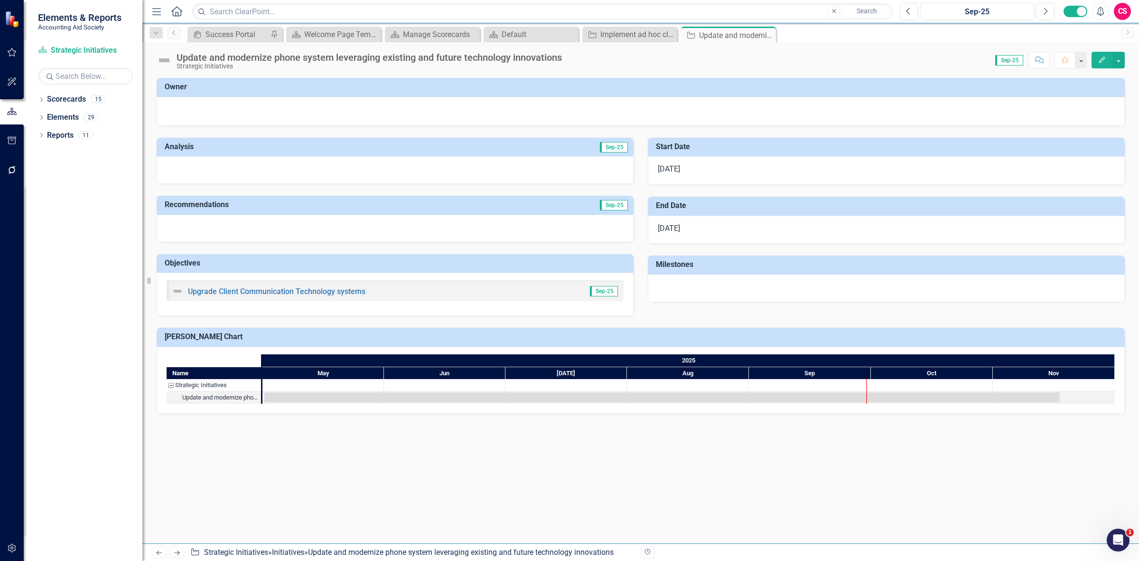
click at [170, 54] on img at bounding box center [164, 60] width 15 height 15
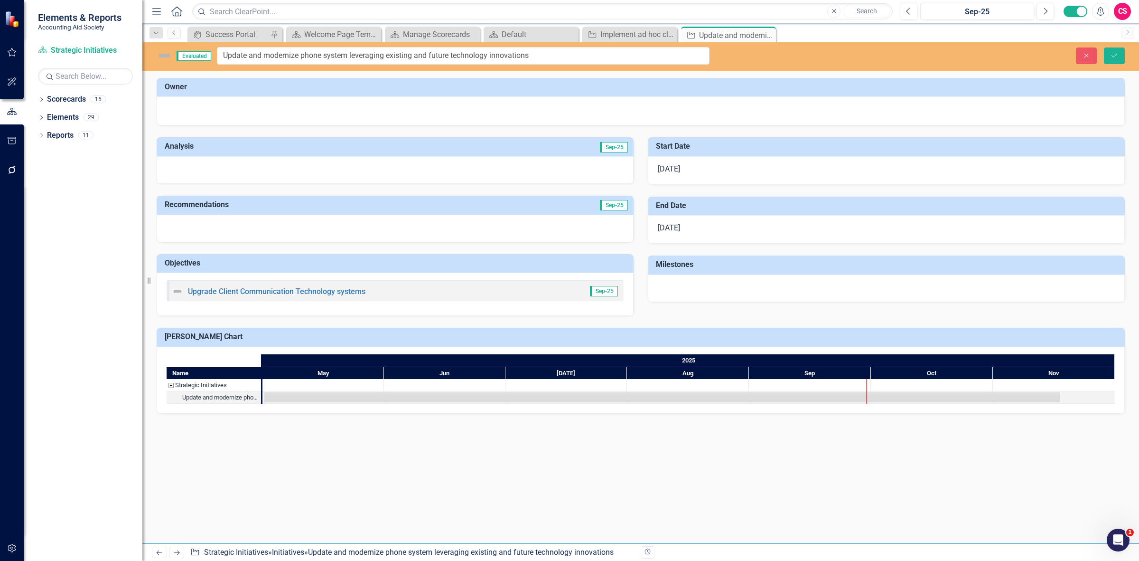
click at [176, 553] on icon "Next" at bounding box center [177, 552] width 8 height 6
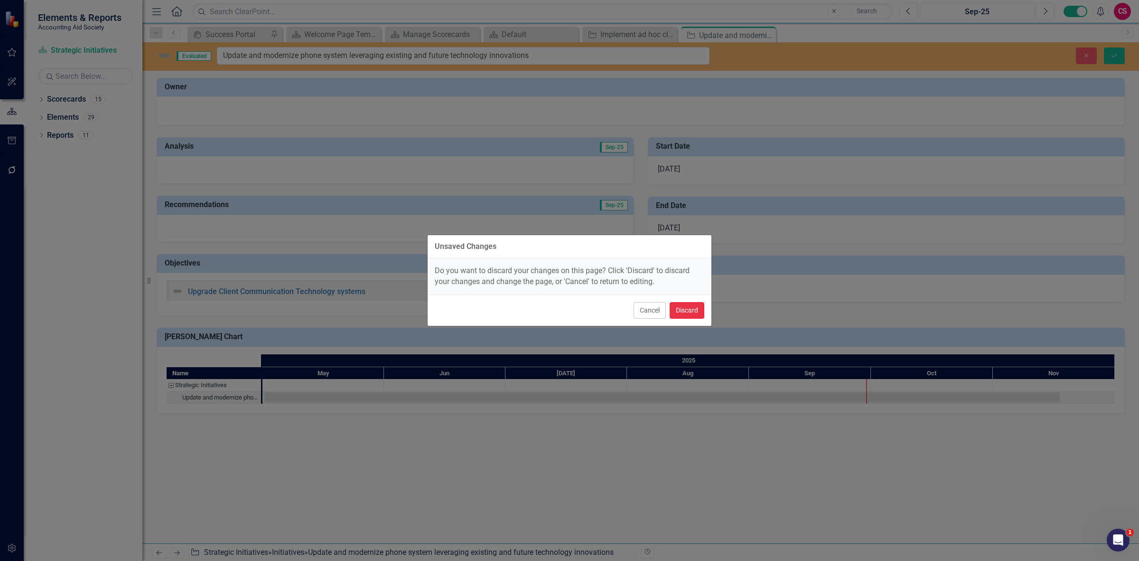
click at [703, 310] on button "Discard" at bounding box center [687, 310] width 35 height 17
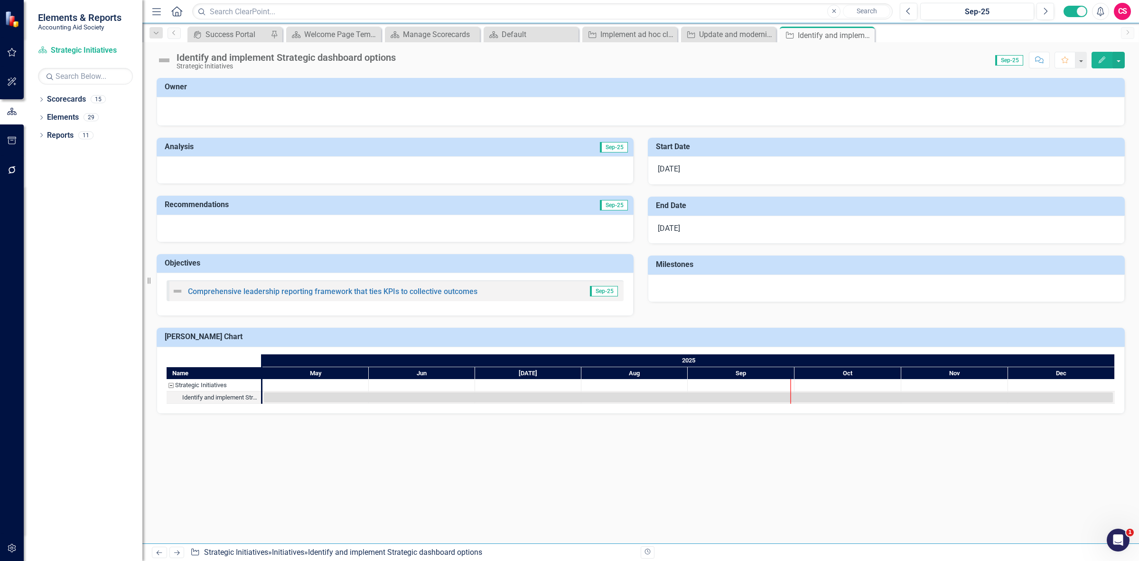
click at [173, 60] on div "Identify and implement Strategic dashboard options Strategic Initiatives" at bounding box center [279, 61] width 244 height 18
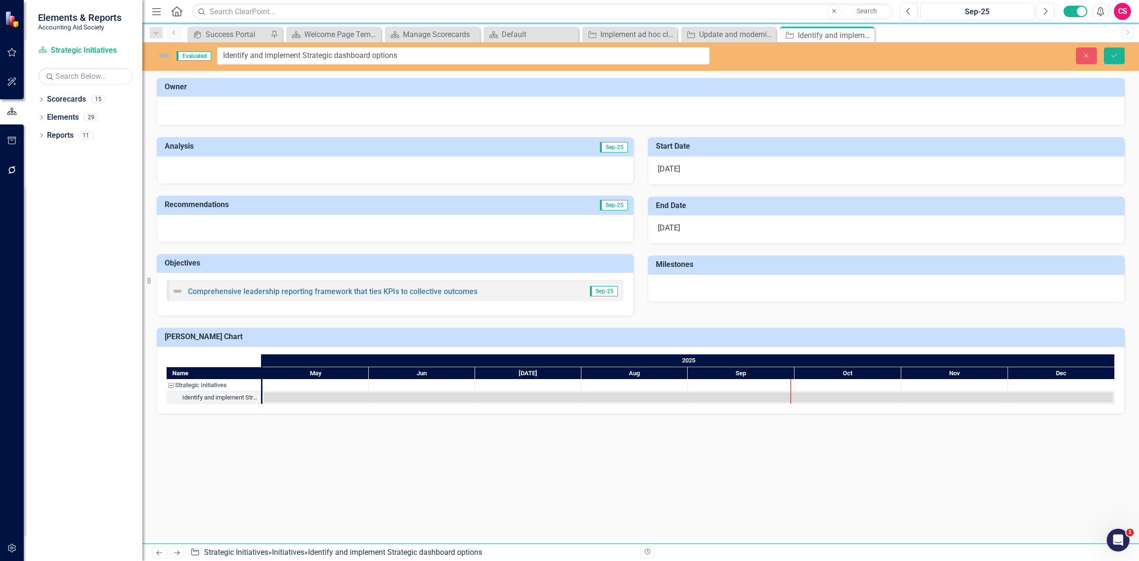
click at [178, 555] on icon "Next" at bounding box center [177, 552] width 8 height 6
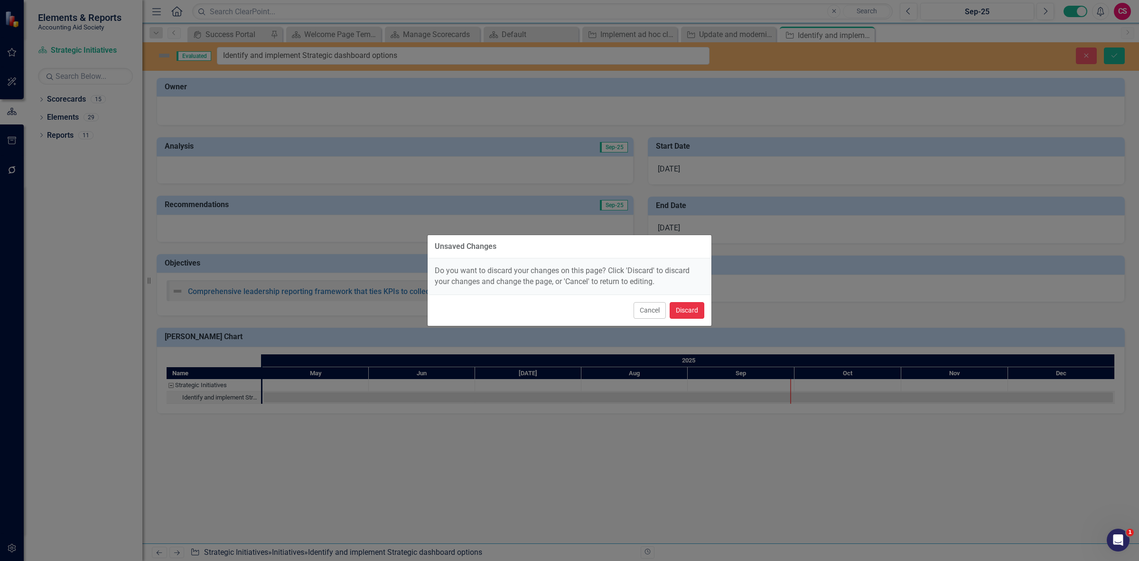
click at [700, 310] on button "Discard" at bounding box center [687, 310] width 35 height 17
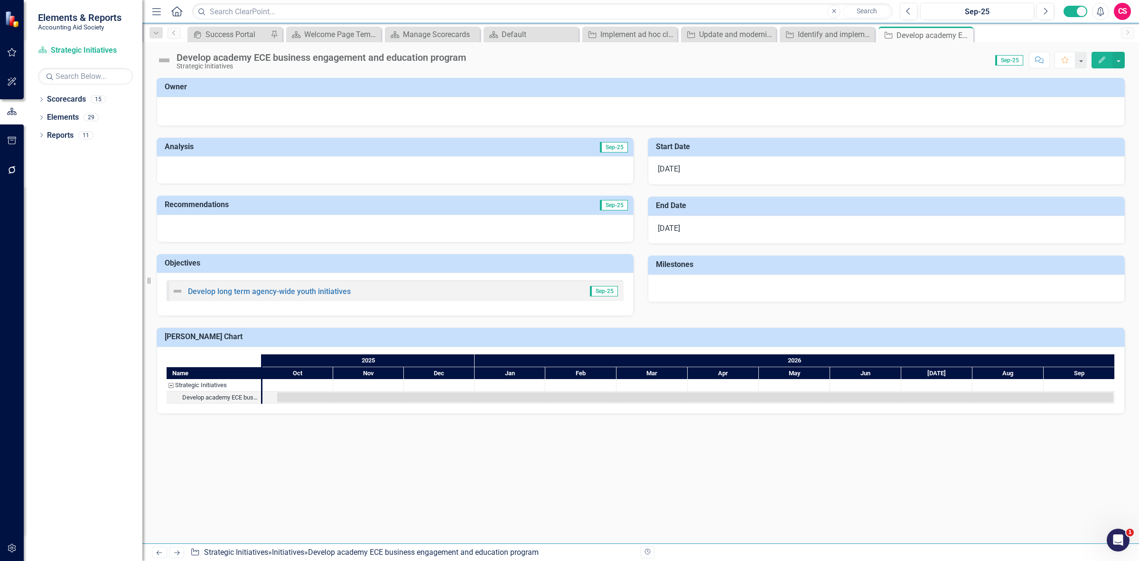
click at [167, 60] on img at bounding box center [164, 60] width 15 height 15
click at [165, 60] on img at bounding box center [164, 60] width 15 height 15
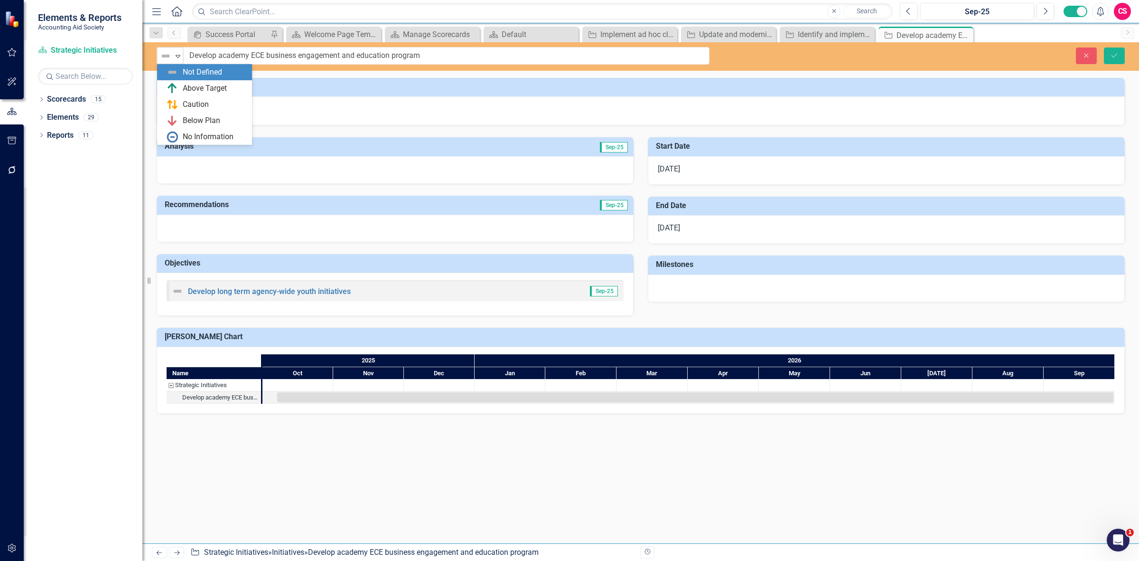
click at [165, 60] on img at bounding box center [165, 55] width 11 height 11
click at [1088, 55] on icon "Close" at bounding box center [1087, 55] width 9 height 7
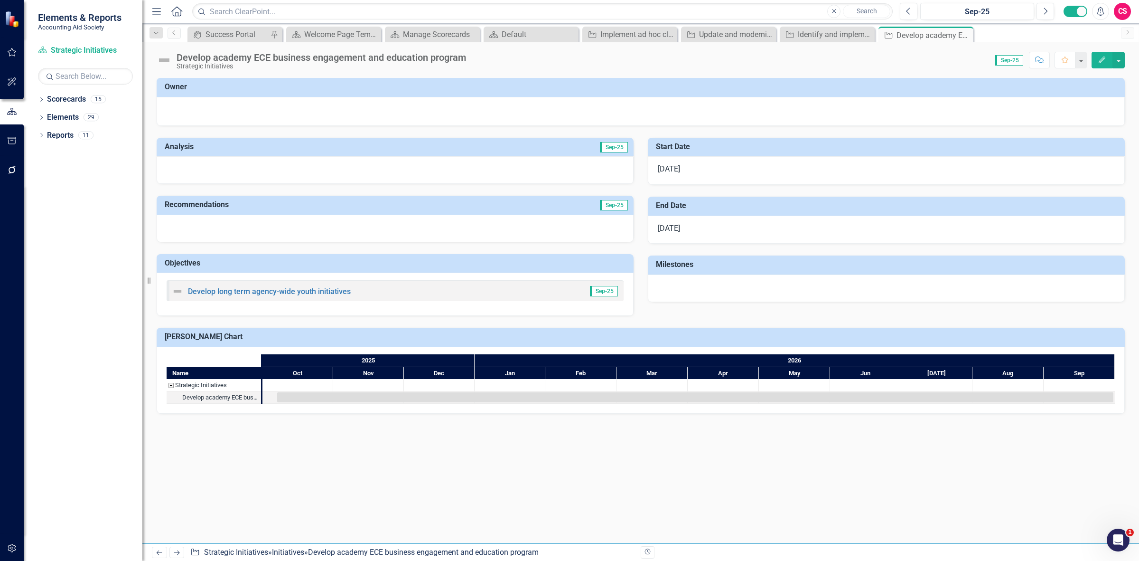
click at [1105, 62] on icon "Edit" at bounding box center [1102, 59] width 9 height 7
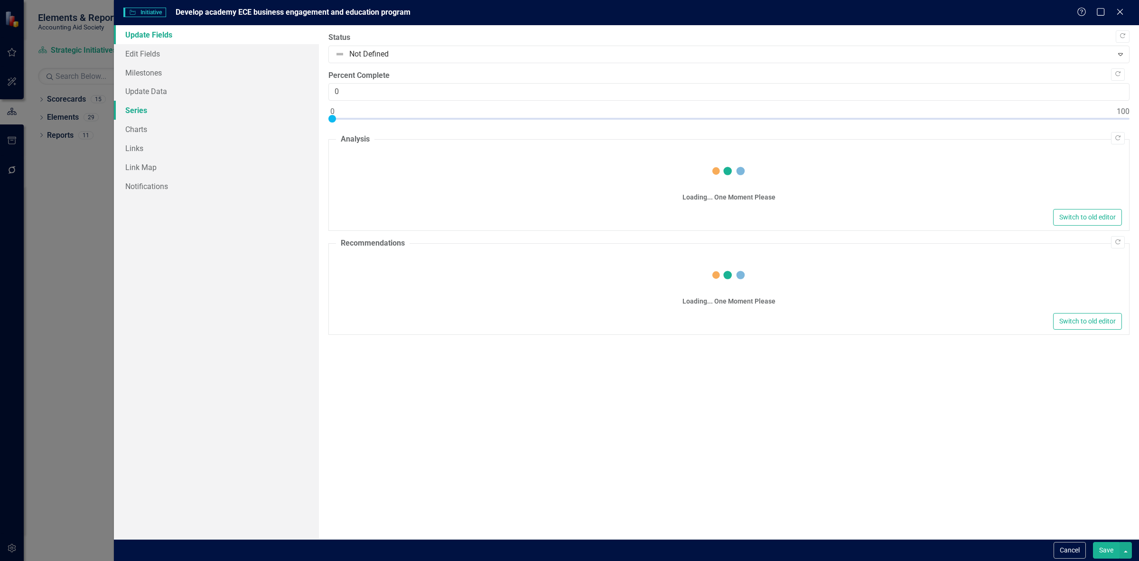
click at [234, 108] on link "Series" at bounding box center [216, 110] width 205 height 19
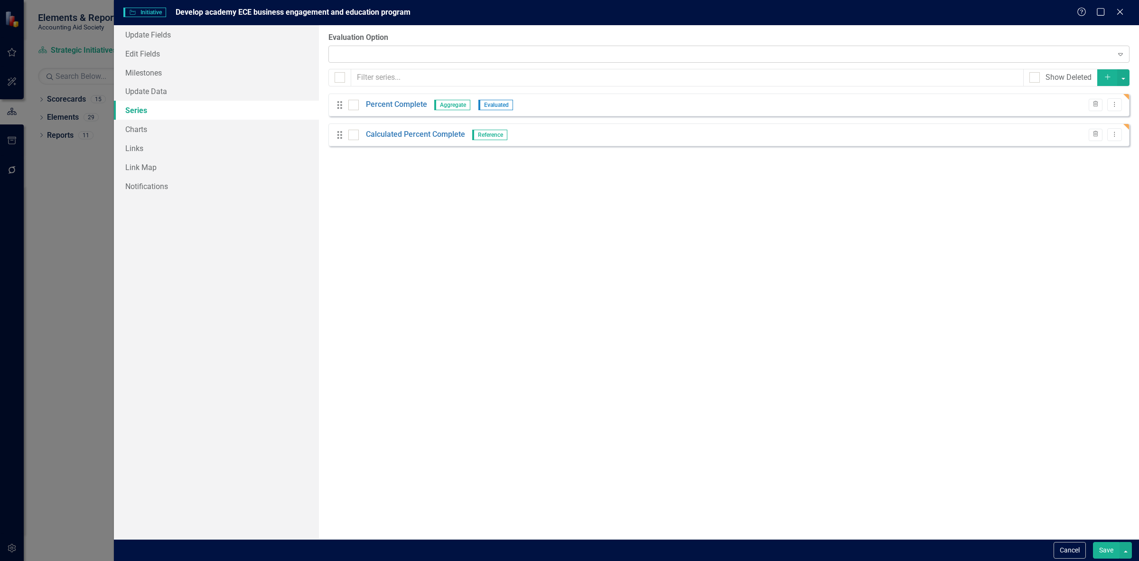
click at [377, 55] on div "Expand" at bounding box center [729, 54] width 801 height 17
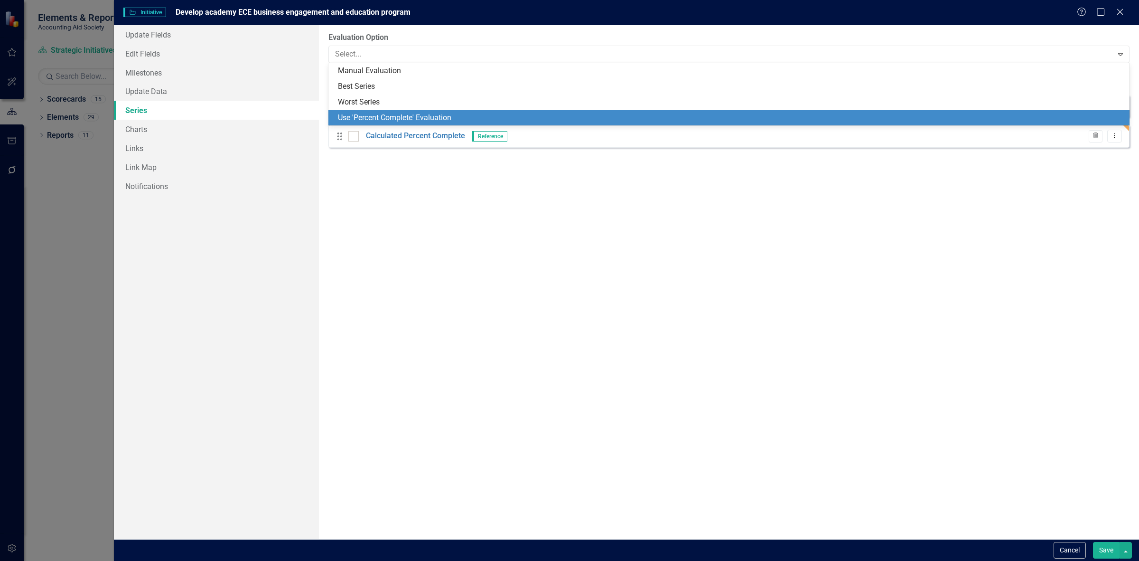
click at [387, 111] on div "Use 'Percent Complete' Evaluation" at bounding box center [729, 118] width 801 height 16
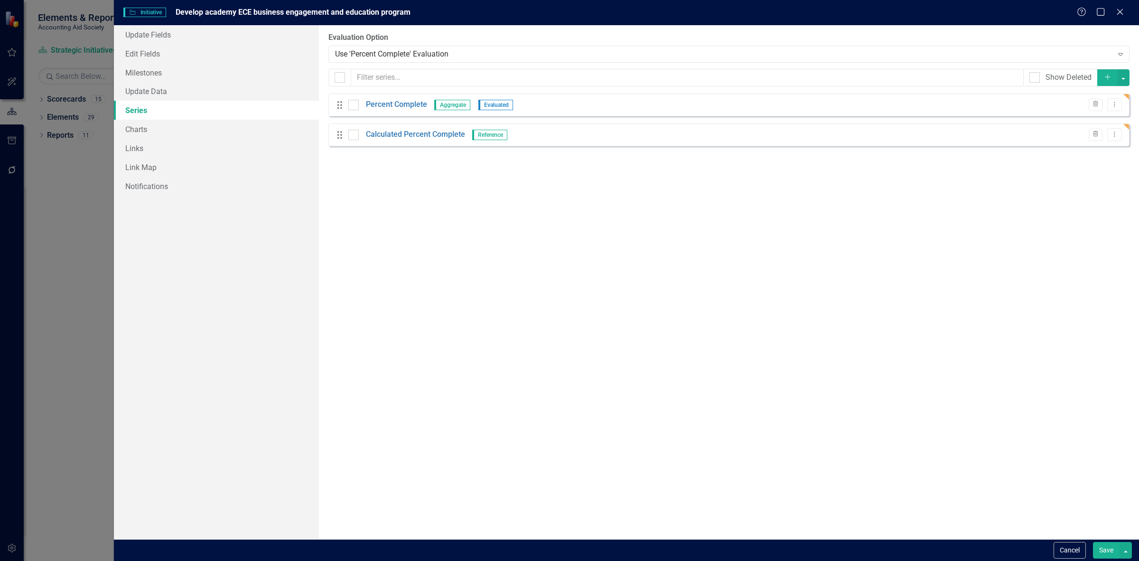
click at [1097, 556] on button "Save" at bounding box center [1106, 550] width 27 height 17
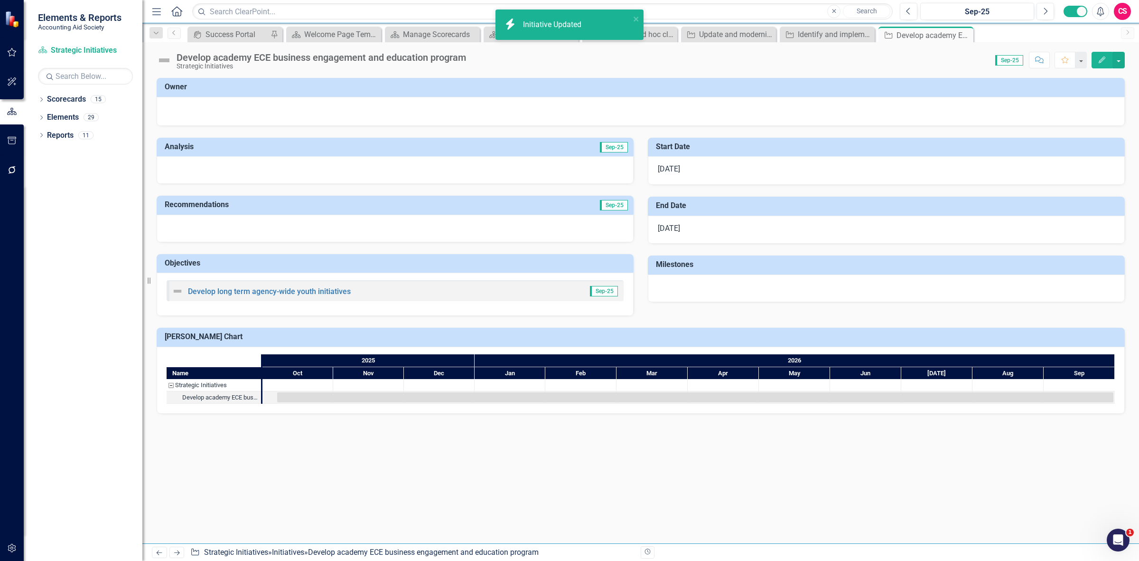
click at [169, 552] on link "Next" at bounding box center [176, 551] width 15 height 11
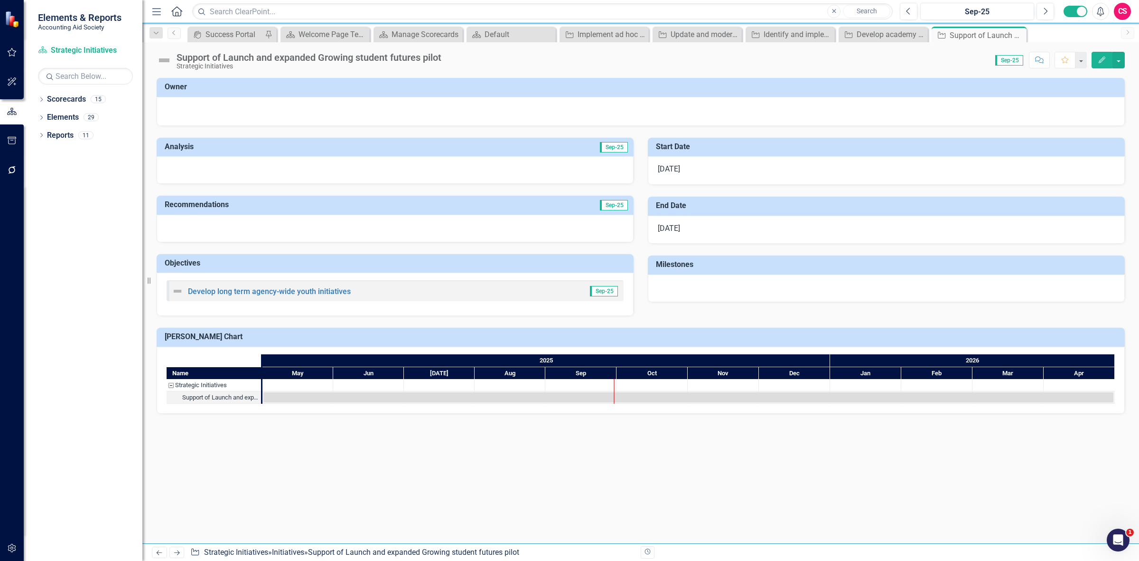
click at [168, 60] on img at bounding box center [164, 60] width 15 height 15
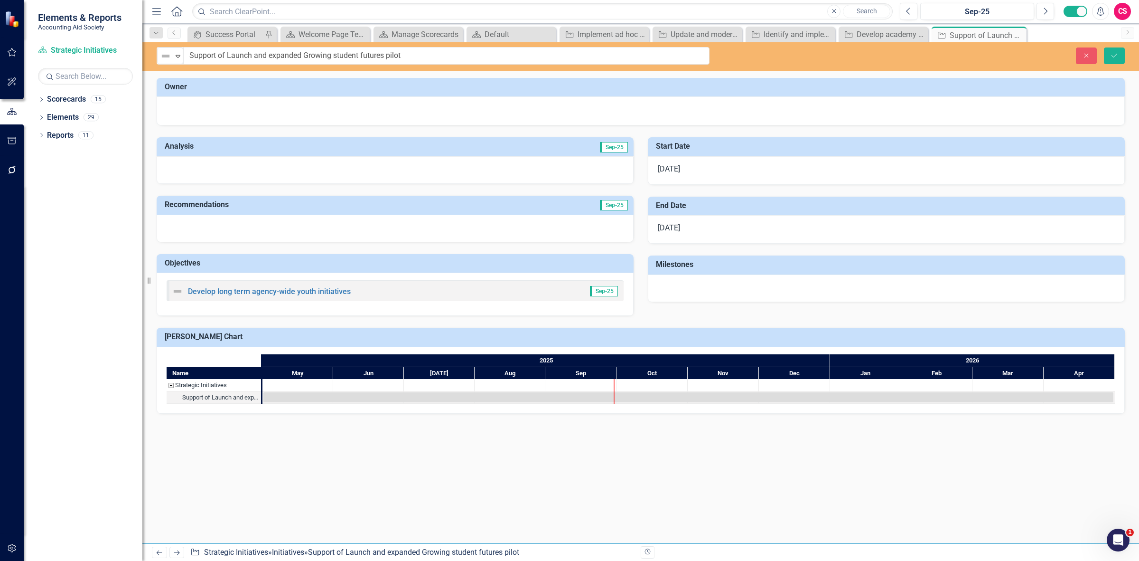
click at [168, 60] on img at bounding box center [165, 55] width 11 height 11
click at [1086, 56] on icon "button" at bounding box center [1087, 55] width 4 height 4
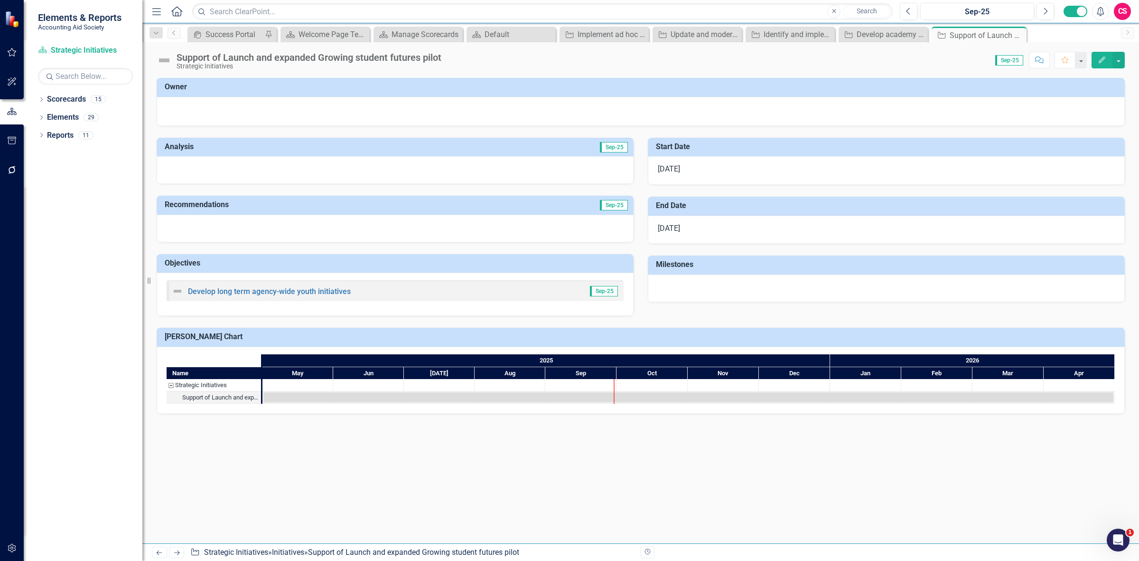
click at [1100, 62] on icon "button" at bounding box center [1102, 59] width 7 height 7
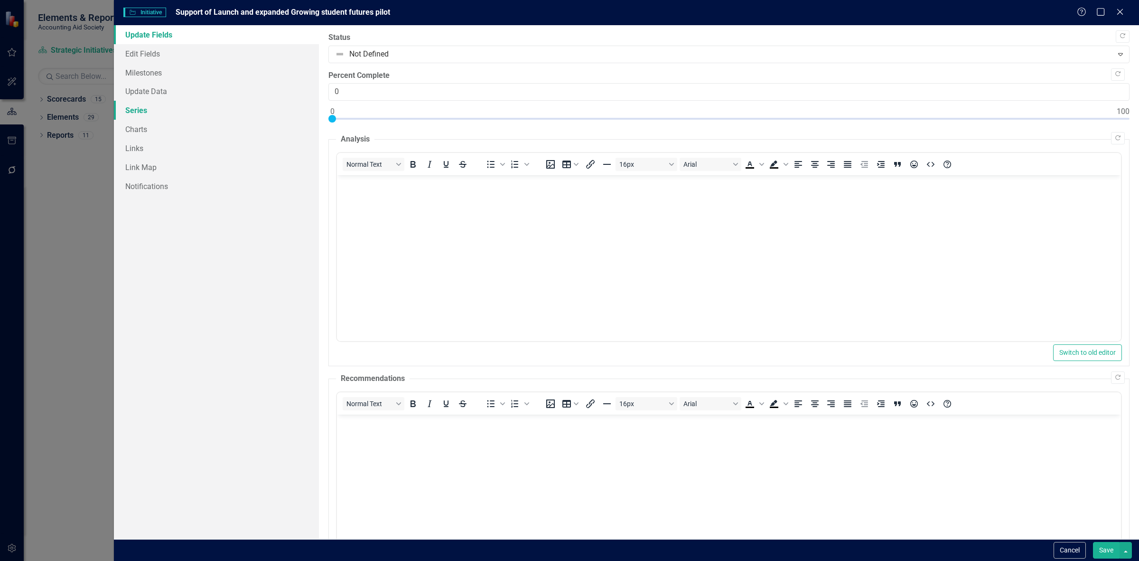
click at [177, 110] on link "Series" at bounding box center [216, 110] width 205 height 19
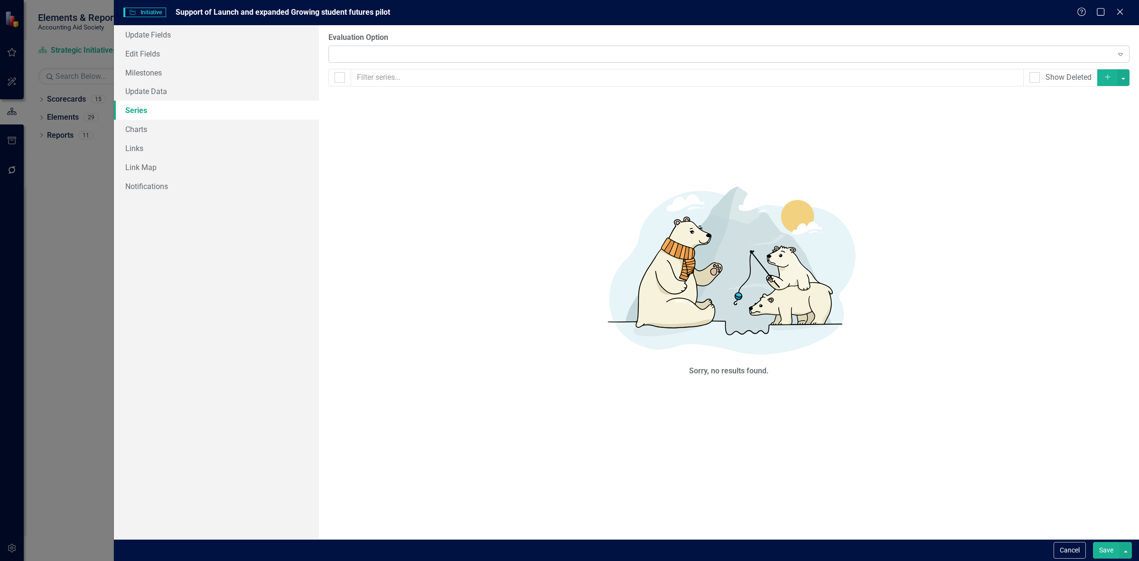
click at [385, 48] on div "Expand" at bounding box center [729, 54] width 801 height 17
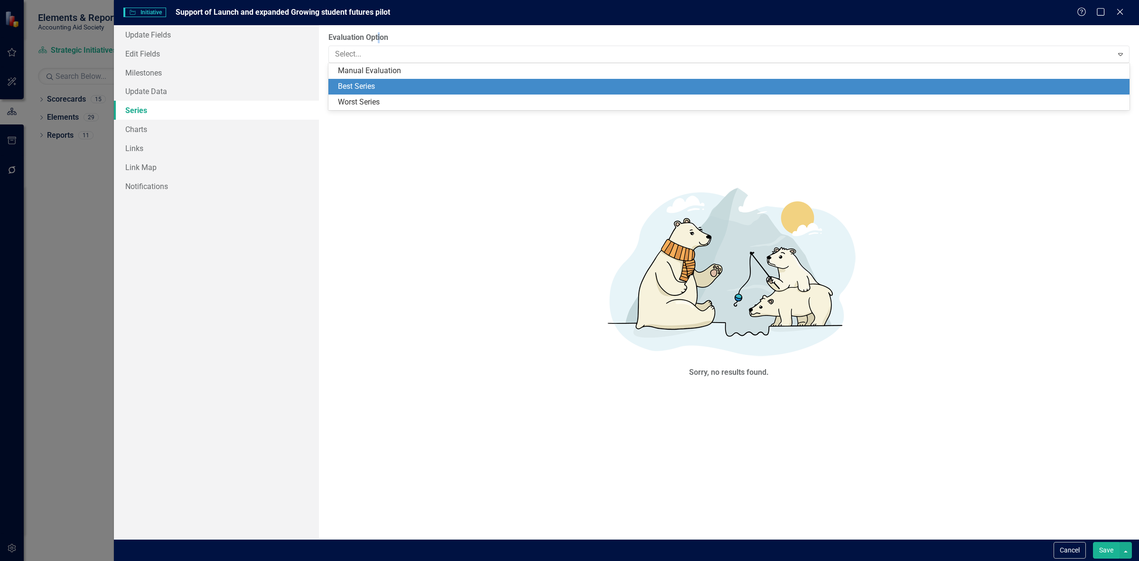
click at [380, 28] on div "From this page, you can add, edit, delete, or duplicate the measure series for …" at bounding box center [729, 282] width 820 height 514
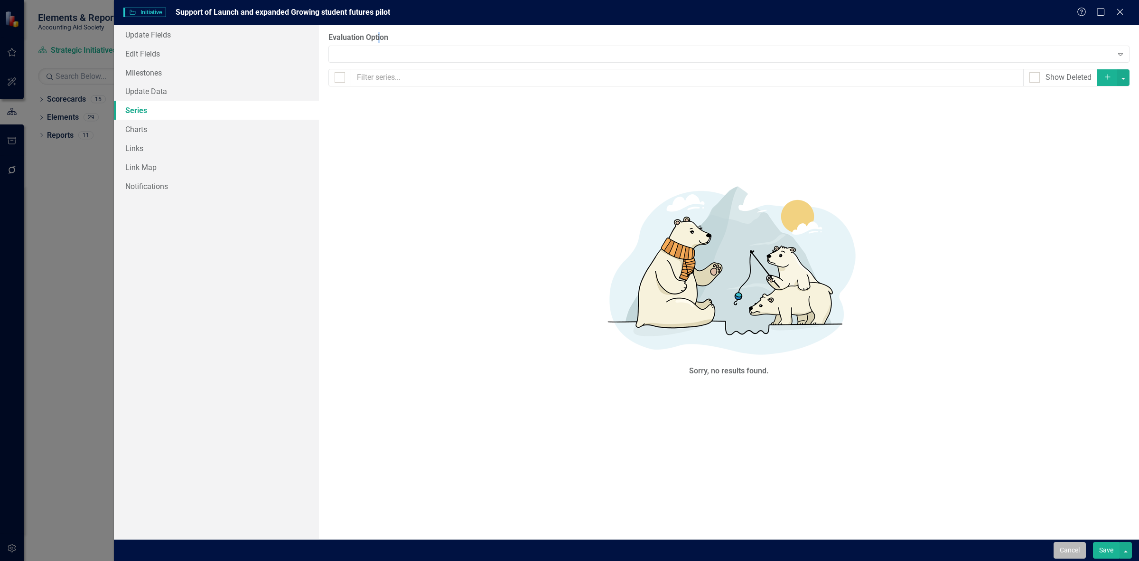
click at [1076, 549] on button "Cancel" at bounding box center [1070, 550] width 32 height 17
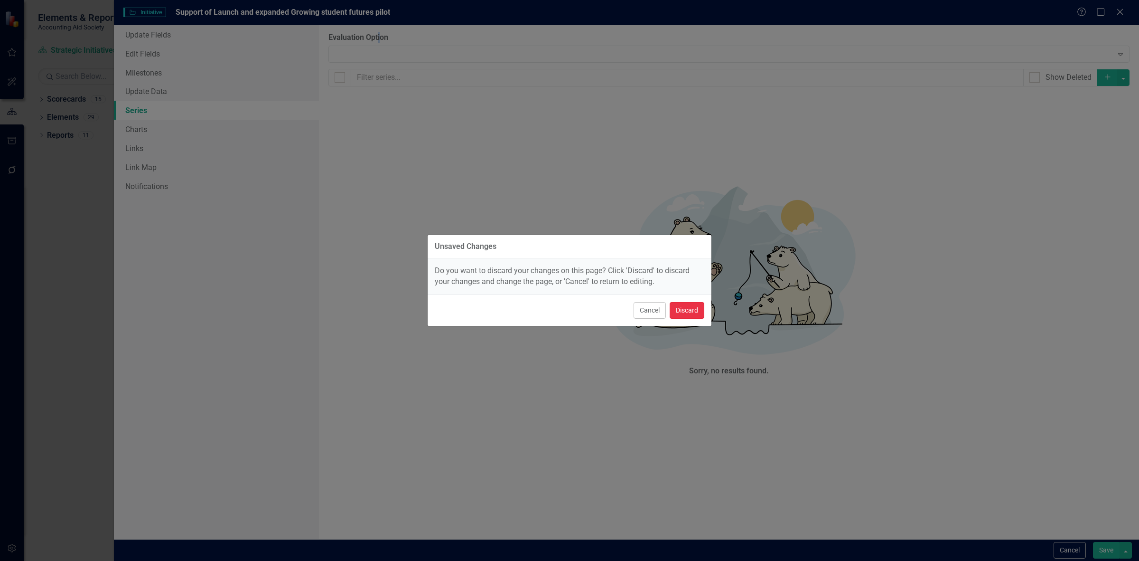
click at [697, 310] on button "Discard" at bounding box center [687, 310] width 35 height 17
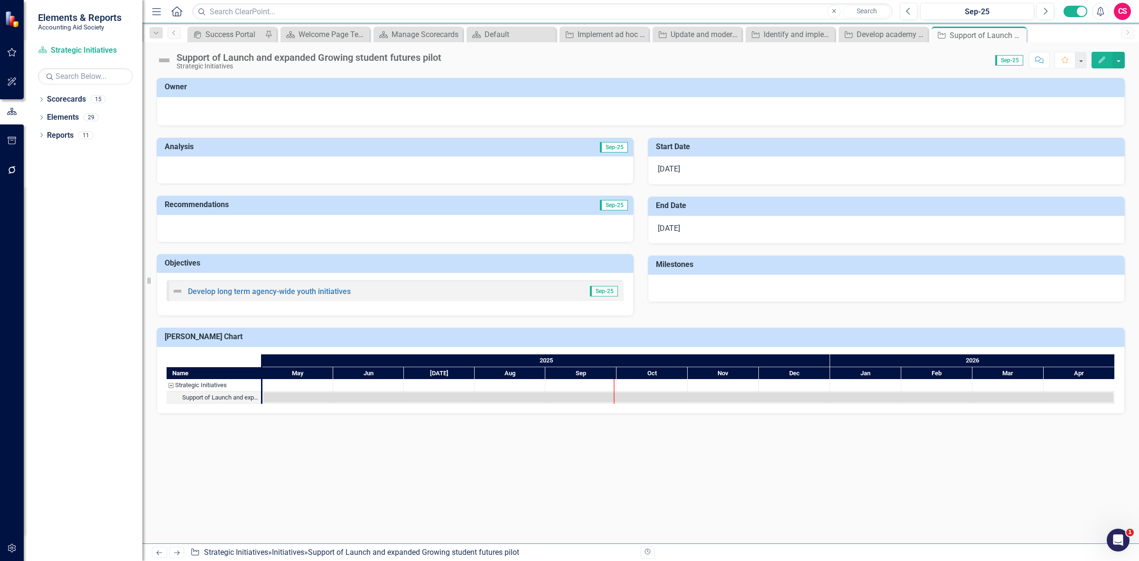
click at [1100, 62] on icon "Edit" at bounding box center [1102, 59] width 9 height 7
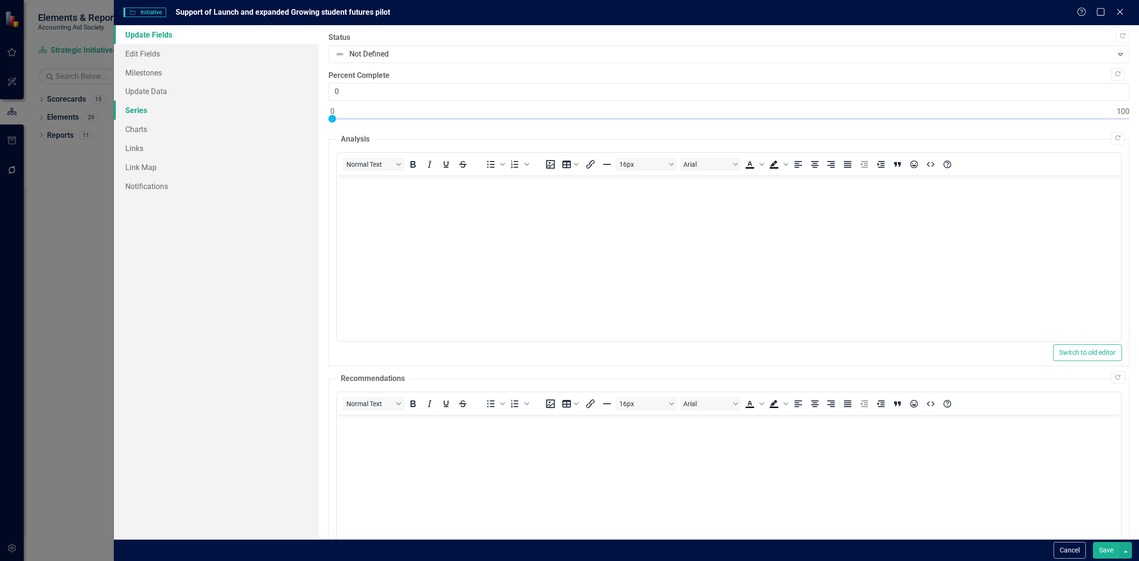
click at [195, 110] on link "Series" at bounding box center [216, 110] width 205 height 19
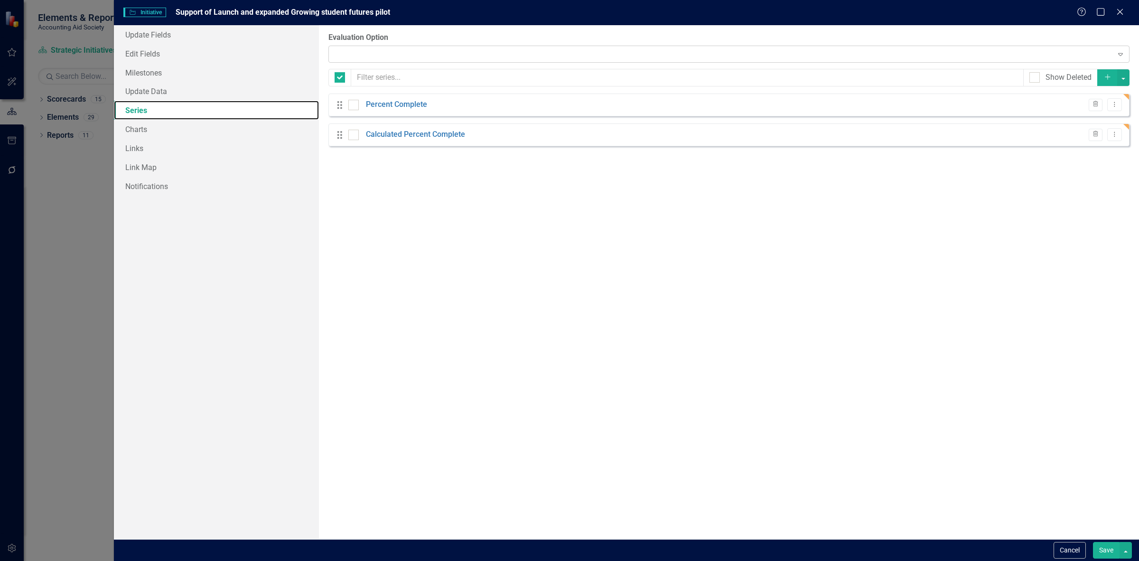
checkbox input "false"
click at [442, 54] on div at bounding box center [724, 54] width 778 height 0
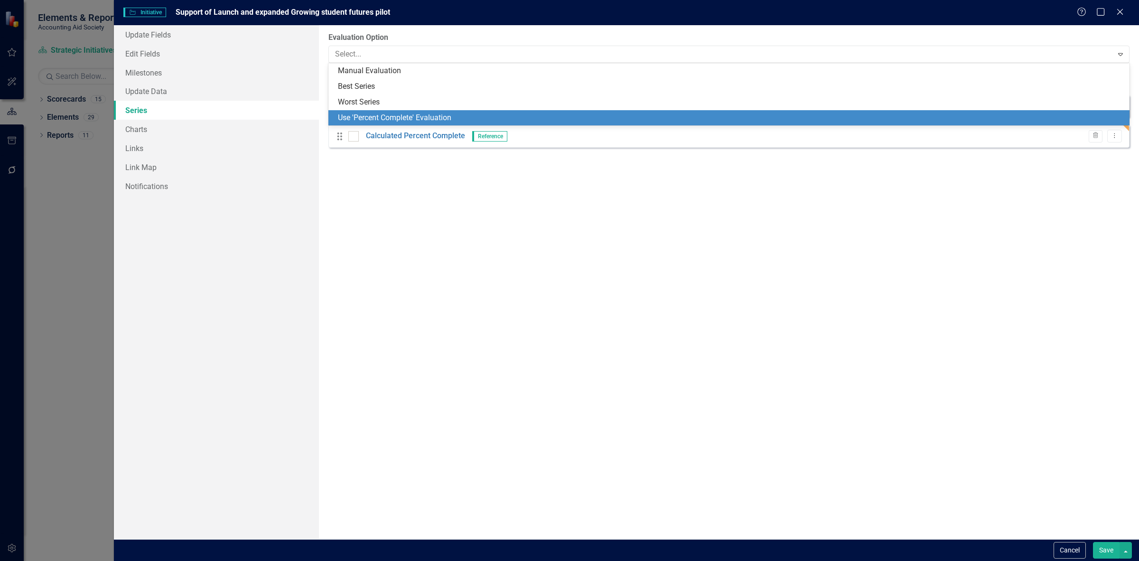
click at [402, 117] on div "Use 'Percent Complete' Evaluation" at bounding box center [731, 118] width 786 height 11
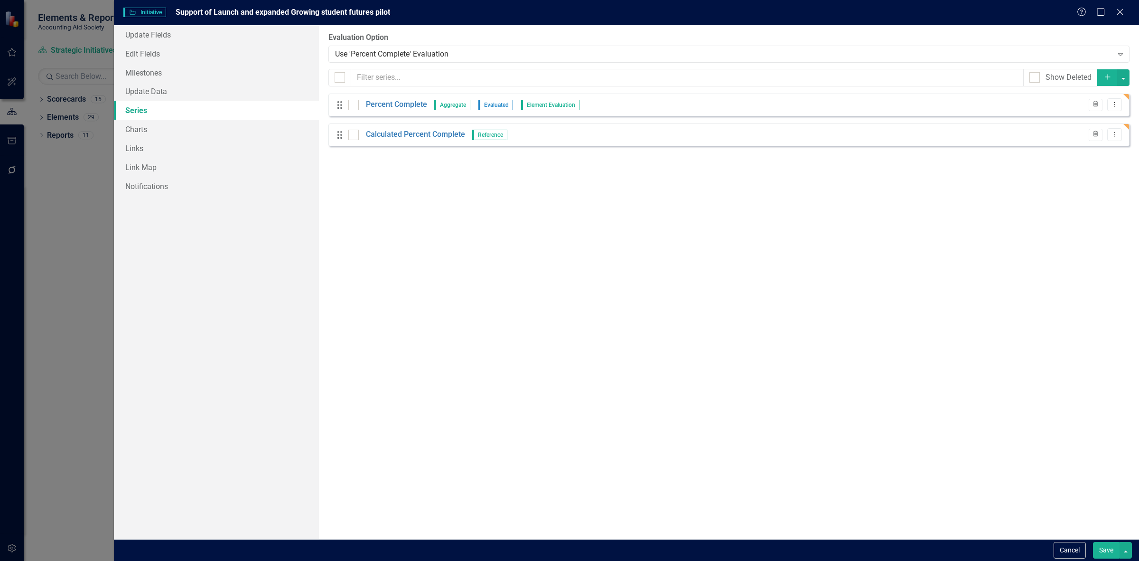
click at [1100, 545] on button "Save" at bounding box center [1106, 550] width 27 height 17
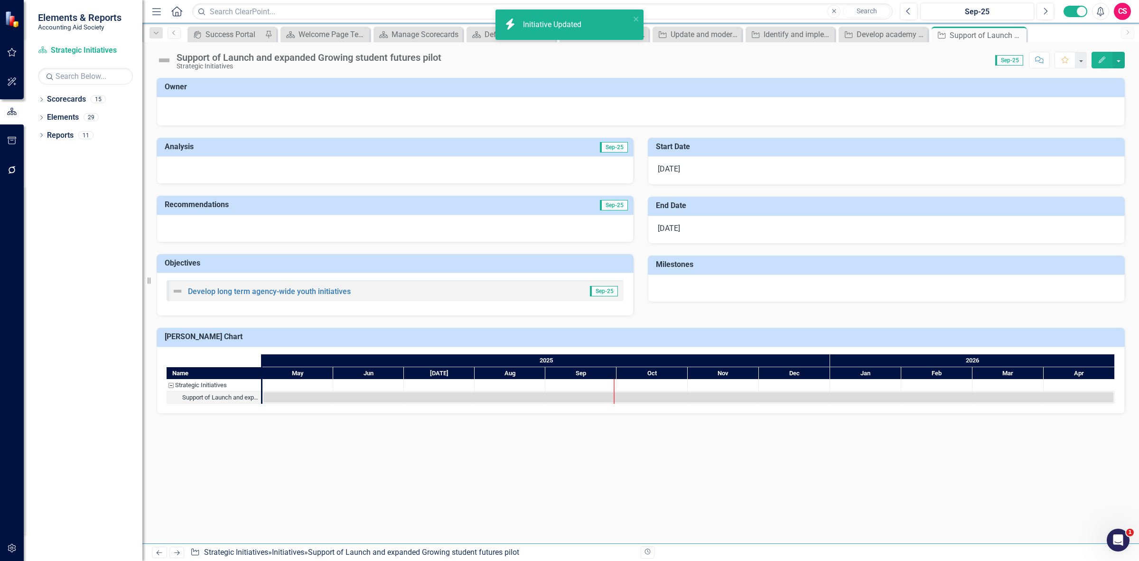
click at [158, 59] on img at bounding box center [164, 60] width 15 height 15
click at [163, 61] on img at bounding box center [164, 60] width 15 height 15
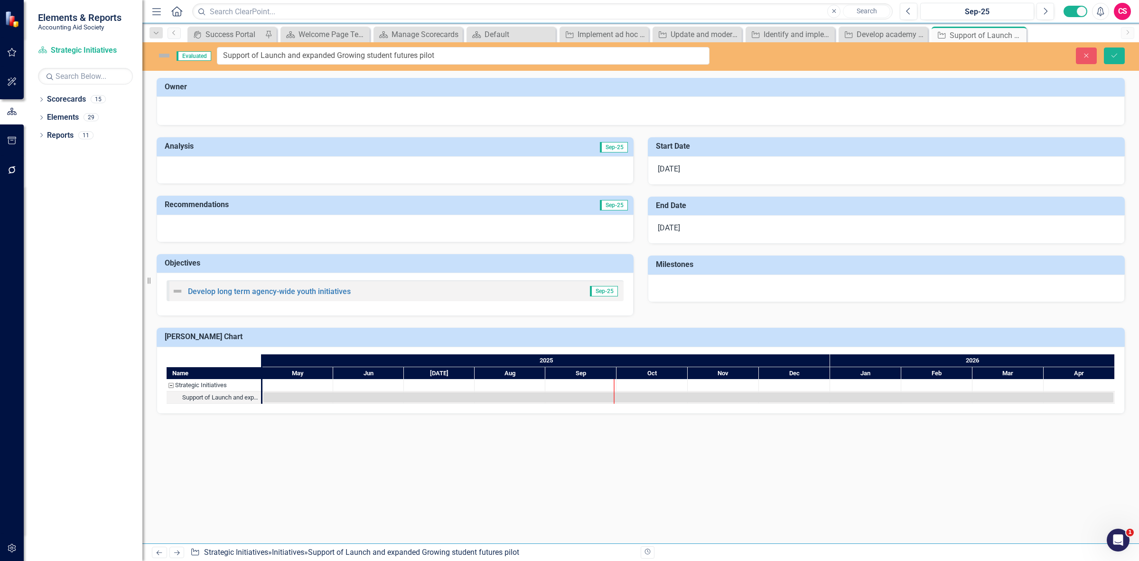
click at [1088, 67] on div "Evaluated Support of Launch and expanded Growing student futures pilot Close Sa…" at bounding box center [640, 56] width 997 height 28
click at [1087, 63] on button "Close" at bounding box center [1086, 55] width 21 height 17
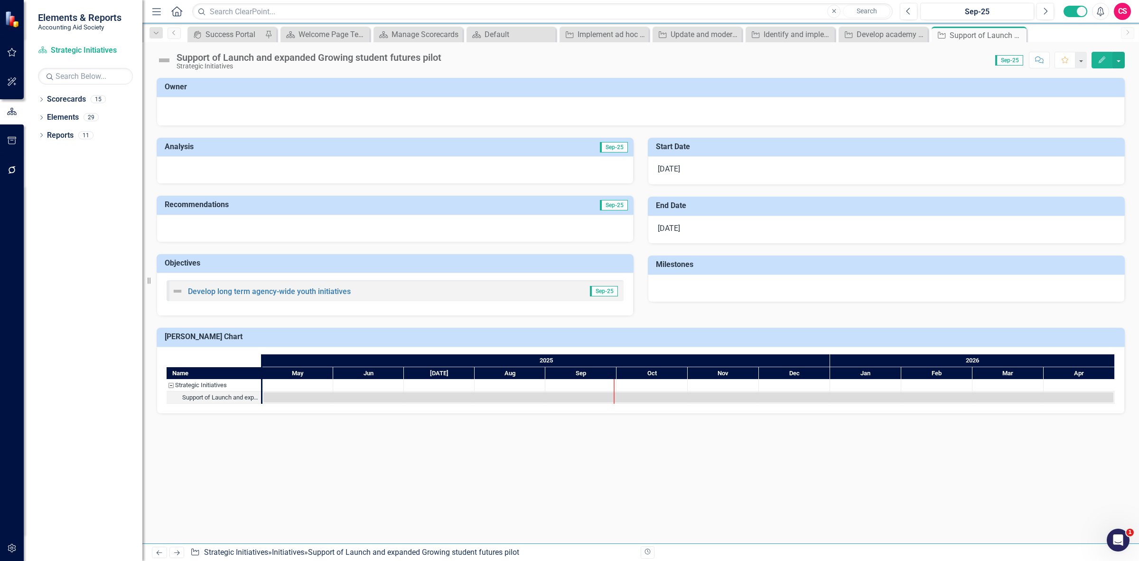
click at [186, 558] on div "Previous Next Initiative Strategic Initiatives » Initiatives » Support of Launc…" at bounding box center [393, 551] width 482 height 11
click at [179, 554] on icon "Next" at bounding box center [177, 552] width 8 height 6
click at [165, 63] on img at bounding box center [164, 60] width 15 height 15
click at [166, 63] on img at bounding box center [164, 60] width 15 height 15
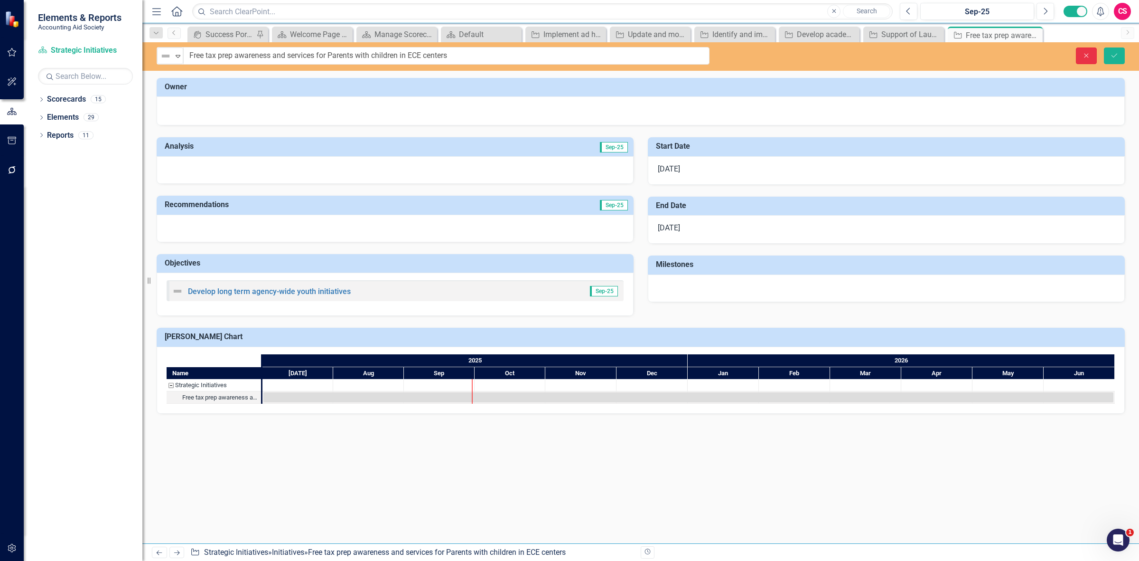
click at [1083, 51] on button "Close" at bounding box center [1086, 55] width 21 height 17
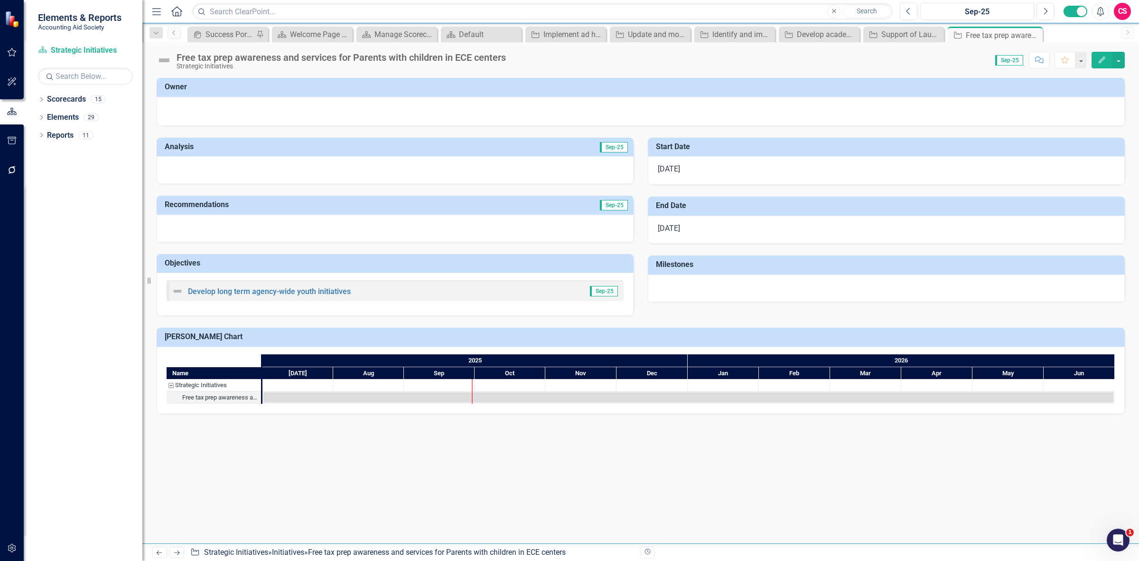
click at [1095, 60] on button "Edit" at bounding box center [1102, 60] width 21 height 17
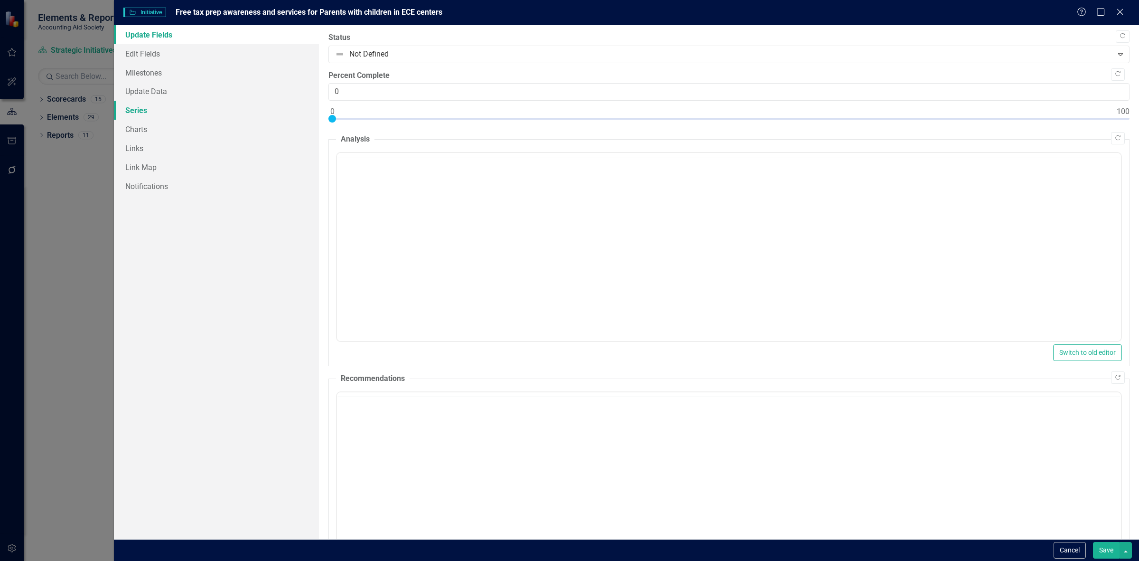
click at [159, 106] on link "Series" at bounding box center [216, 110] width 205 height 19
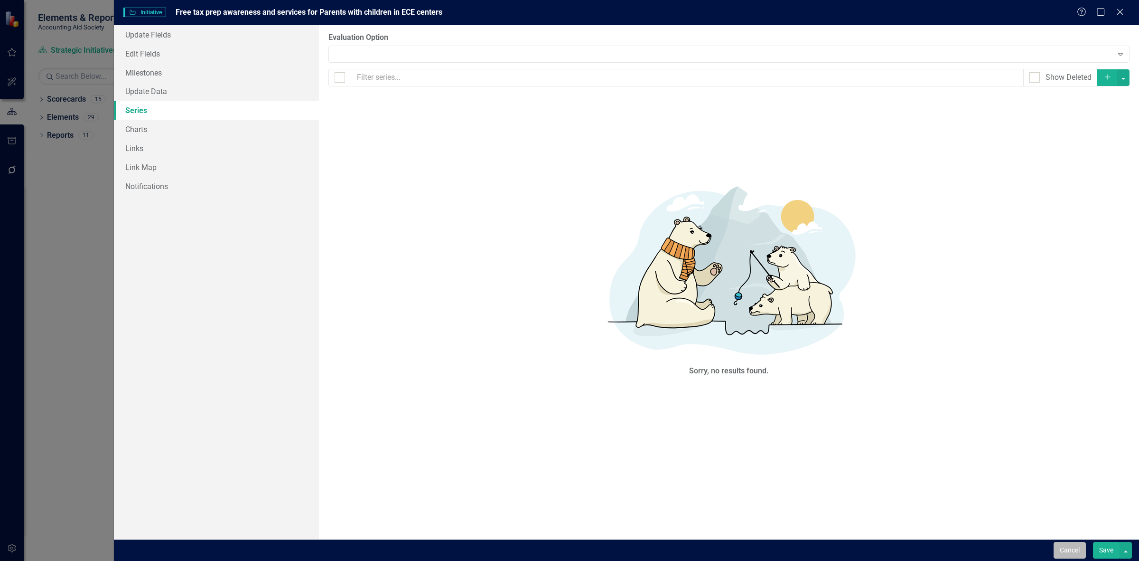
click at [1062, 551] on button "Cancel" at bounding box center [1070, 550] width 32 height 17
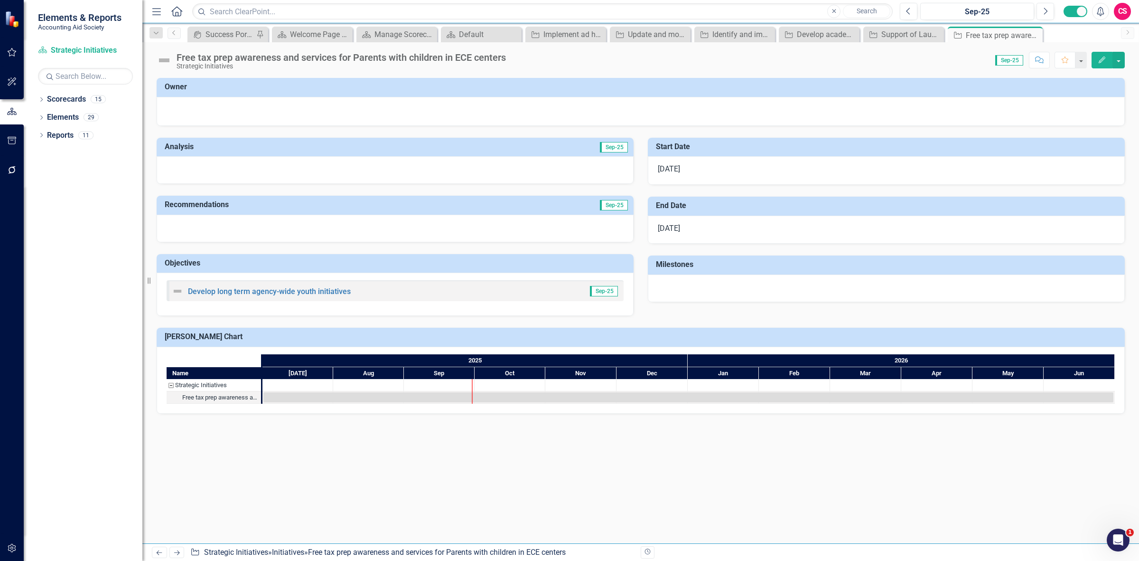
click at [1098, 65] on button "Edit" at bounding box center [1102, 60] width 21 height 17
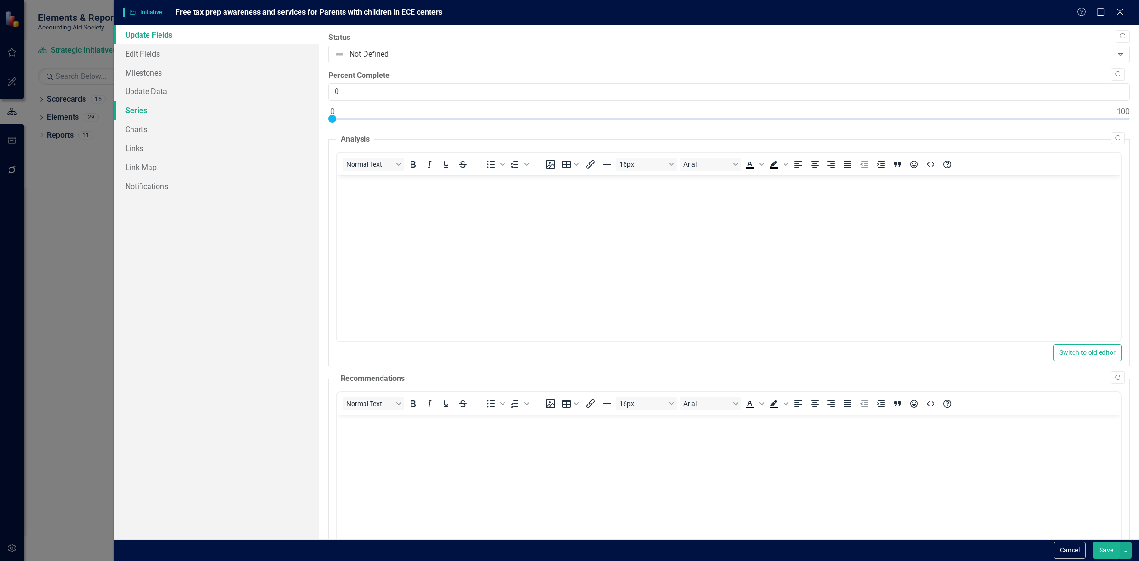
click at [189, 117] on link "Series" at bounding box center [216, 110] width 205 height 19
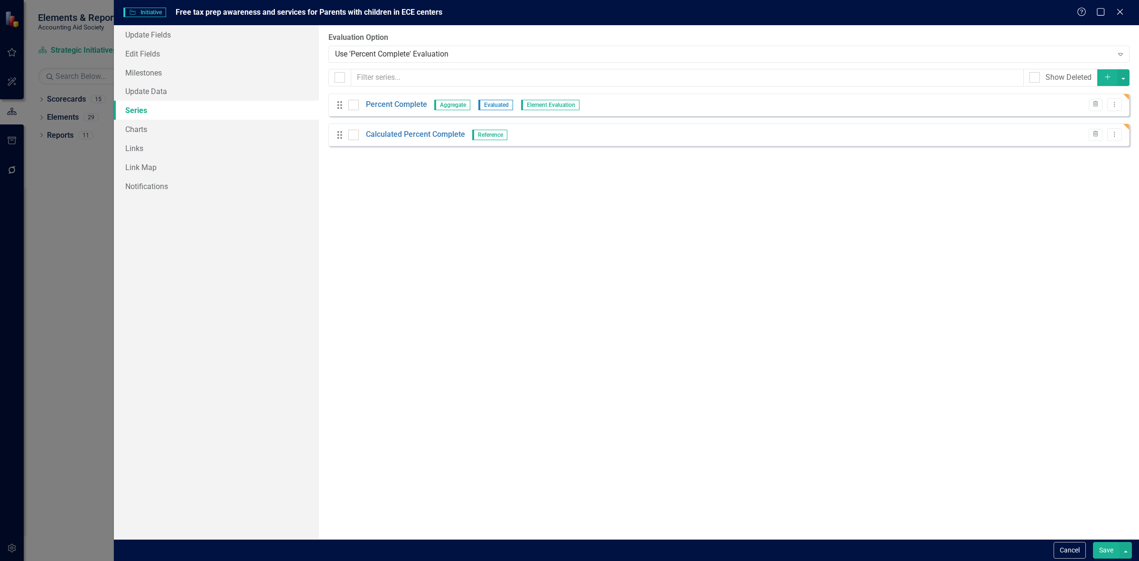
drag, startPoint x: 359, startPoint y: 22, endPoint x: 361, endPoint y: 41, distance: 19.1
click at [360, 22] on div "Initiative Initiative Free tax prep awareness and services for Parents with chi…" at bounding box center [627, 12] width 1026 height 25
click at [366, 60] on div "Use 'Percent Complete' Evaluation Expand" at bounding box center [729, 54] width 801 height 17
click at [364, 59] on div "Use 'Percent Complete' Evaluation" at bounding box center [724, 53] width 778 height 11
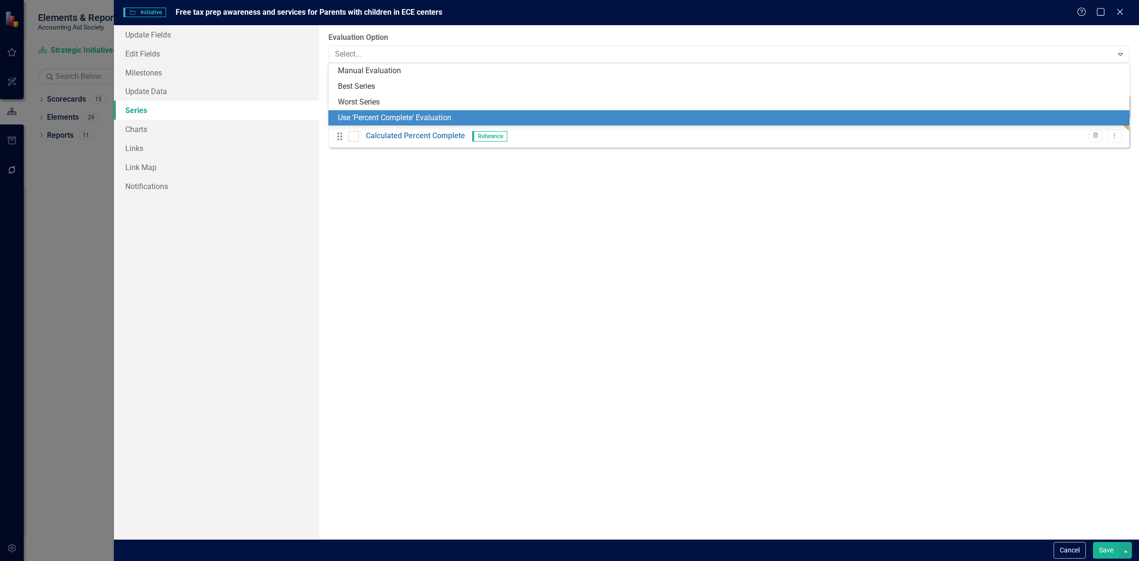
click at [377, 116] on div "Use 'Percent Complete' Evaluation" at bounding box center [731, 118] width 786 height 11
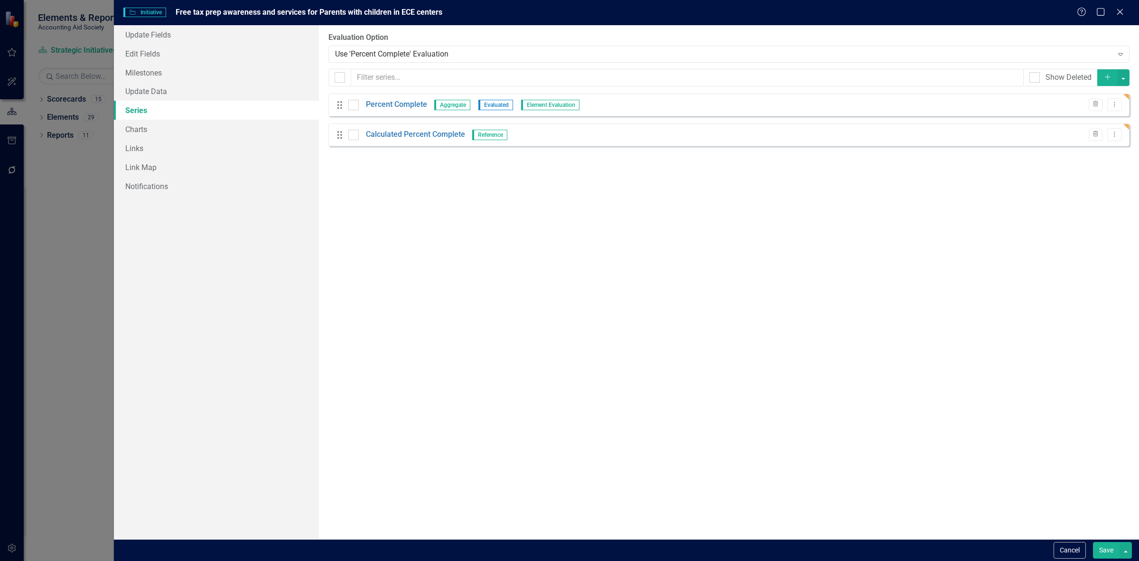
click at [1106, 551] on button "Save" at bounding box center [1106, 550] width 27 height 17
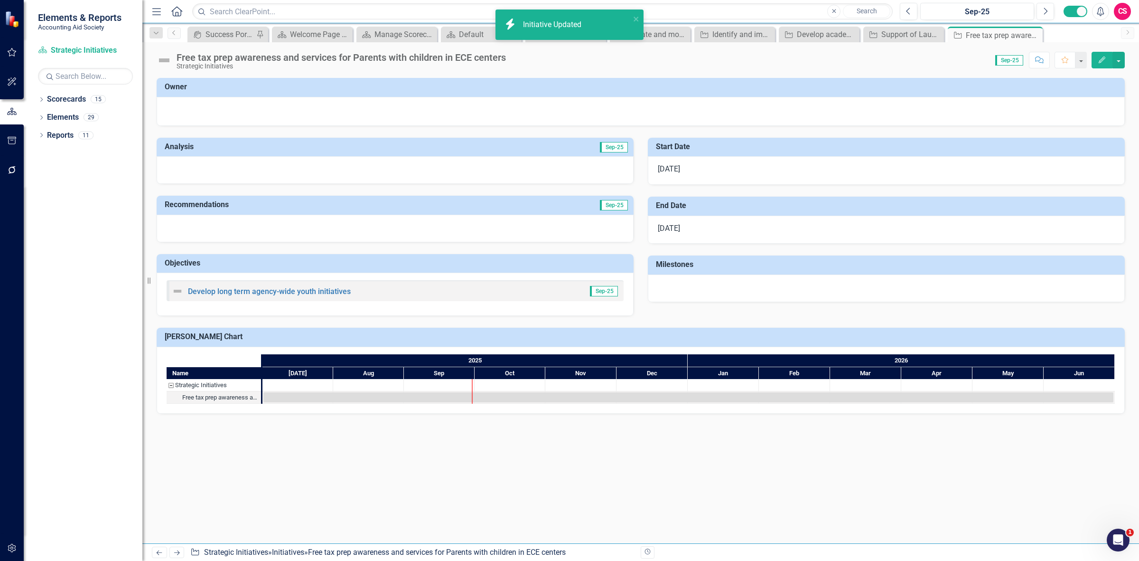
click at [164, 61] on img at bounding box center [164, 60] width 15 height 15
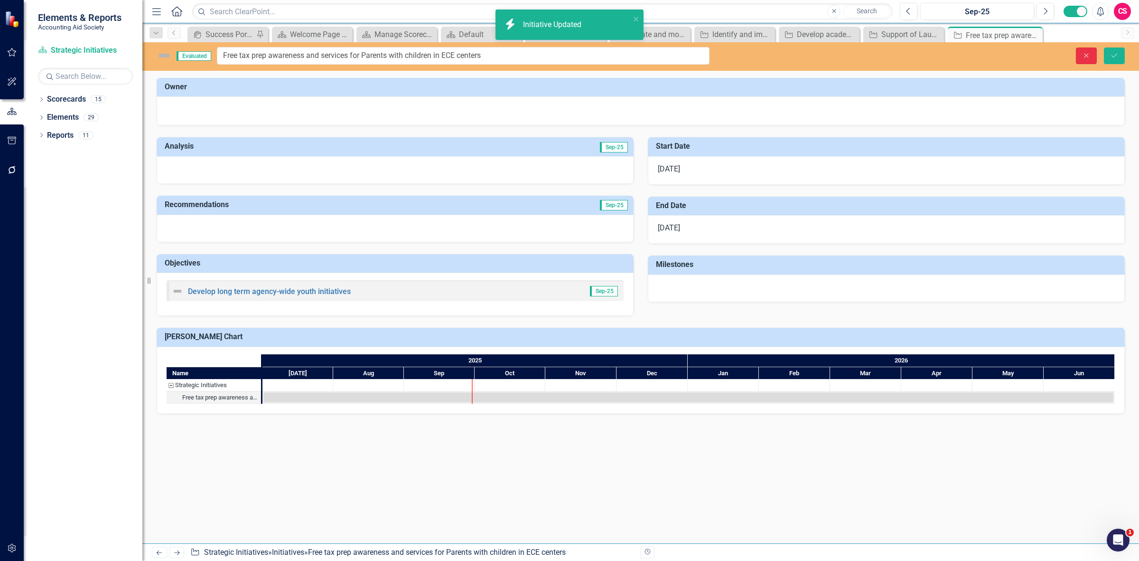
click at [1083, 58] on icon "Close" at bounding box center [1087, 55] width 9 height 7
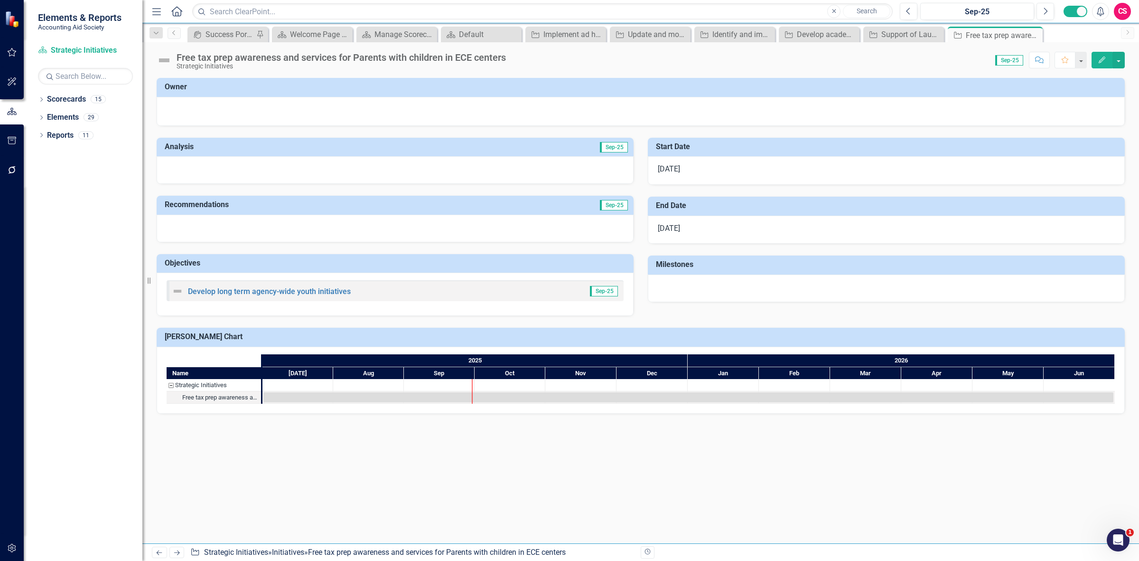
click at [182, 559] on div "Previous Next Initiative Strategic Initiatives » Initiatives » Free tax prep aw…" at bounding box center [640, 552] width 997 height 18
click at [180, 550] on icon "Next" at bounding box center [177, 552] width 8 height 6
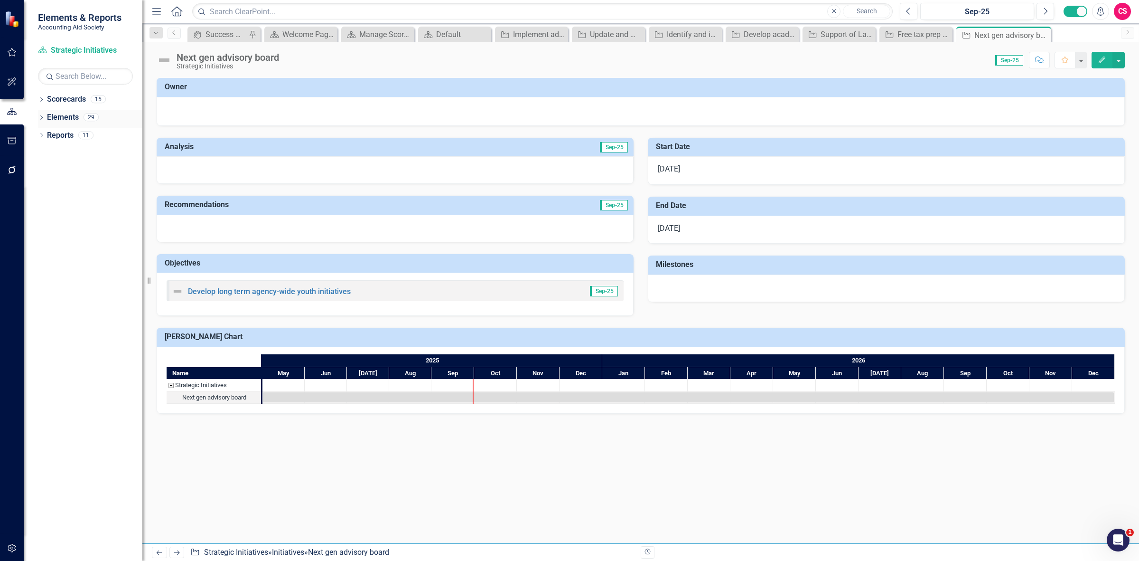
click at [40, 122] on div "Dropdown" at bounding box center [41, 118] width 7 height 8
click at [46, 167] on div "Dropdown Initiative Initiatives 8" at bounding box center [93, 172] width 100 height 18
click at [49, 178] on div "Dropdown Initiative Initiatives 8" at bounding box center [93, 172] width 100 height 18
click at [46, 171] on icon "Dropdown" at bounding box center [46, 171] width 7 height 5
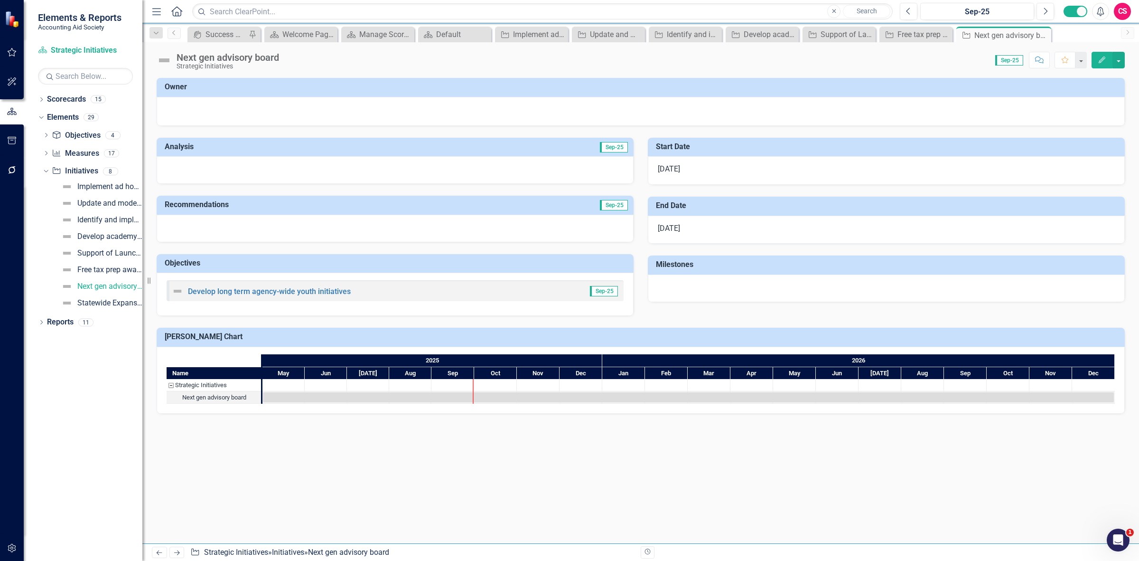
click at [165, 59] on img at bounding box center [164, 60] width 15 height 15
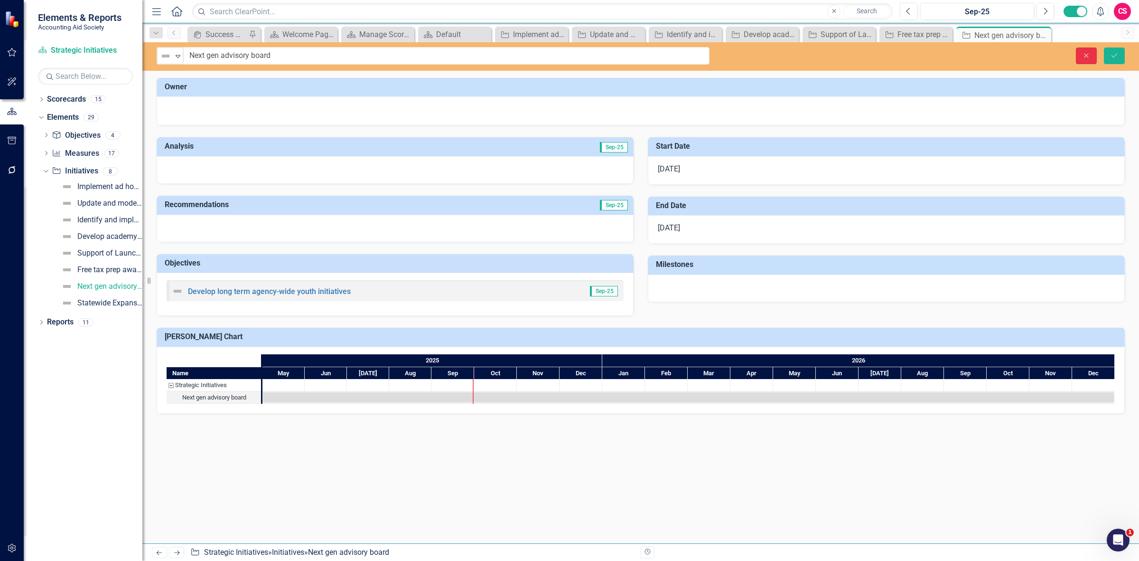
click at [1079, 55] on button "Close" at bounding box center [1086, 55] width 21 height 17
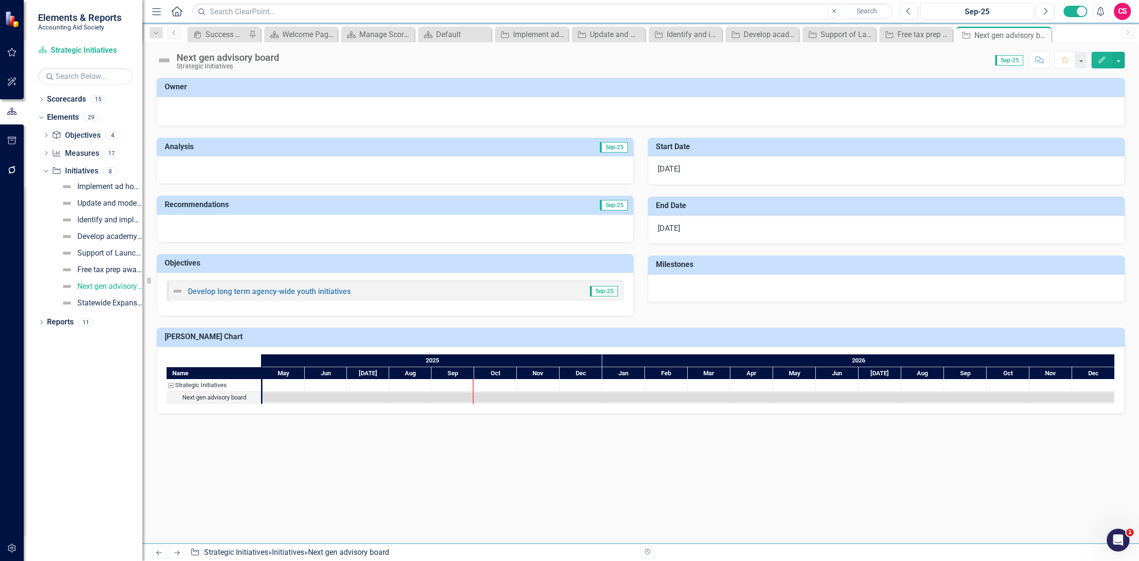
click at [1095, 57] on button "Edit" at bounding box center [1102, 60] width 21 height 17
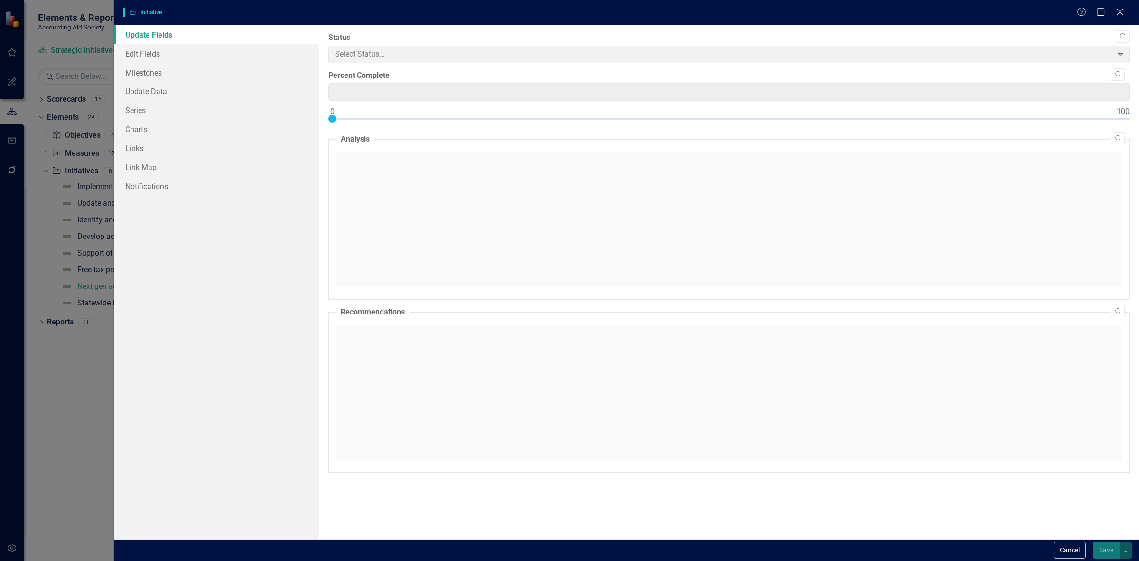
type input "0"
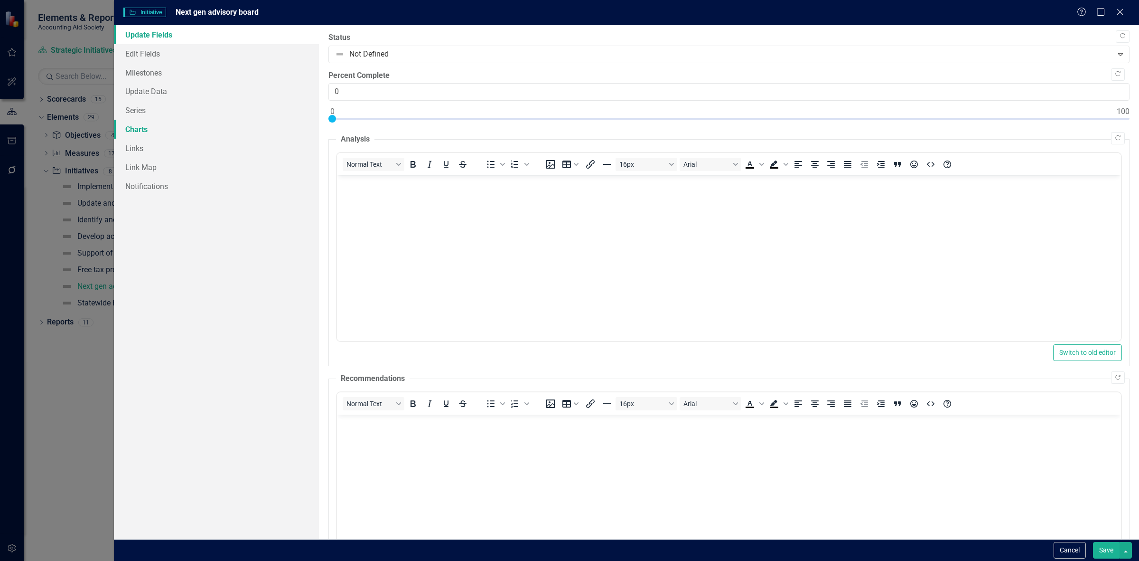
click at [190, 120] on link "Charts" at bounding box center [216, 129] width 205 height 19
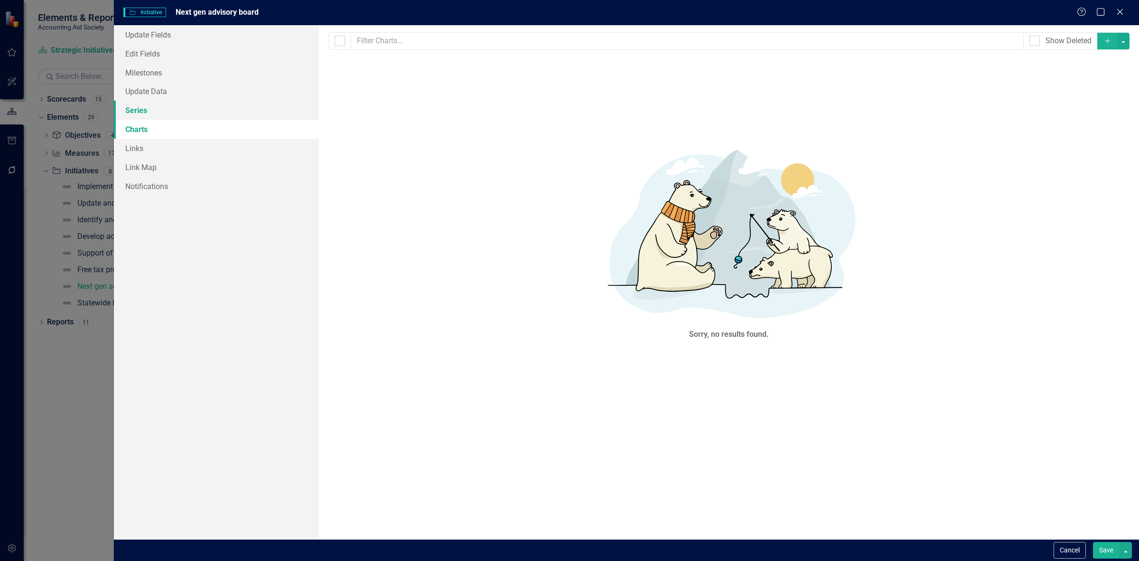
click at [191, 114] on link "Series" at bounding box center [216, 110] width 205 height 19
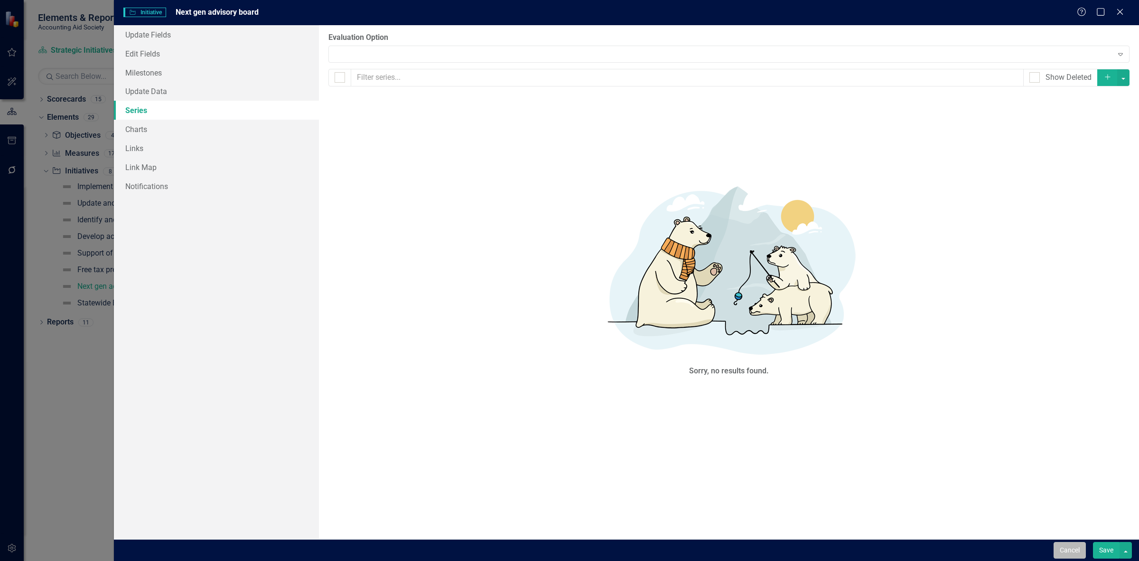
click at [1071, 550] on button "Cancel" at bounding box center [1070, 550] width 32 height 17
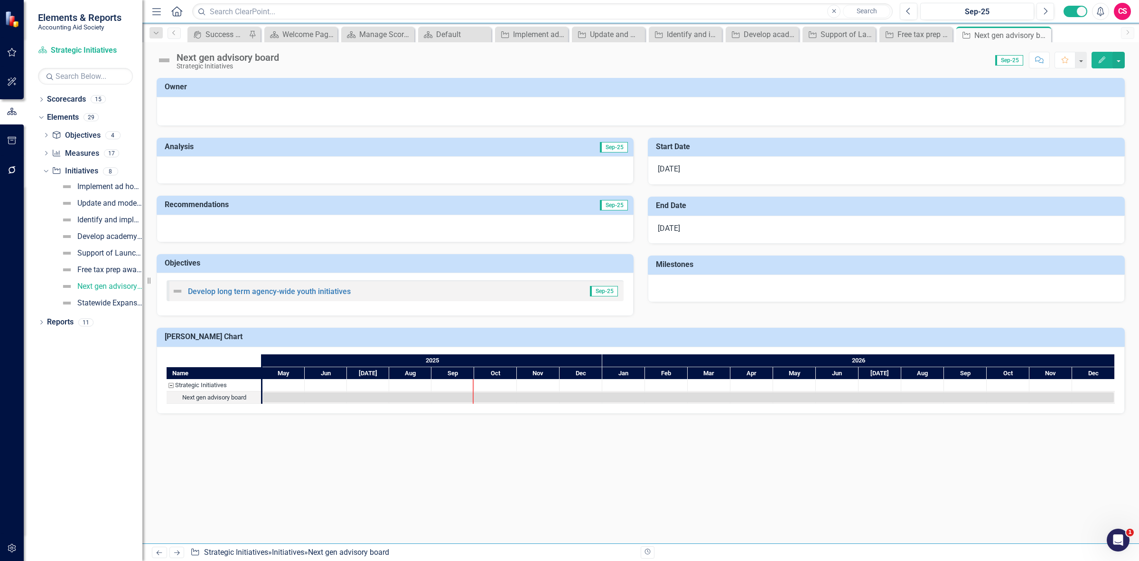
click at [1101, 65] on button "Edit" at bounding box center [1102, 60] width 21 height 17
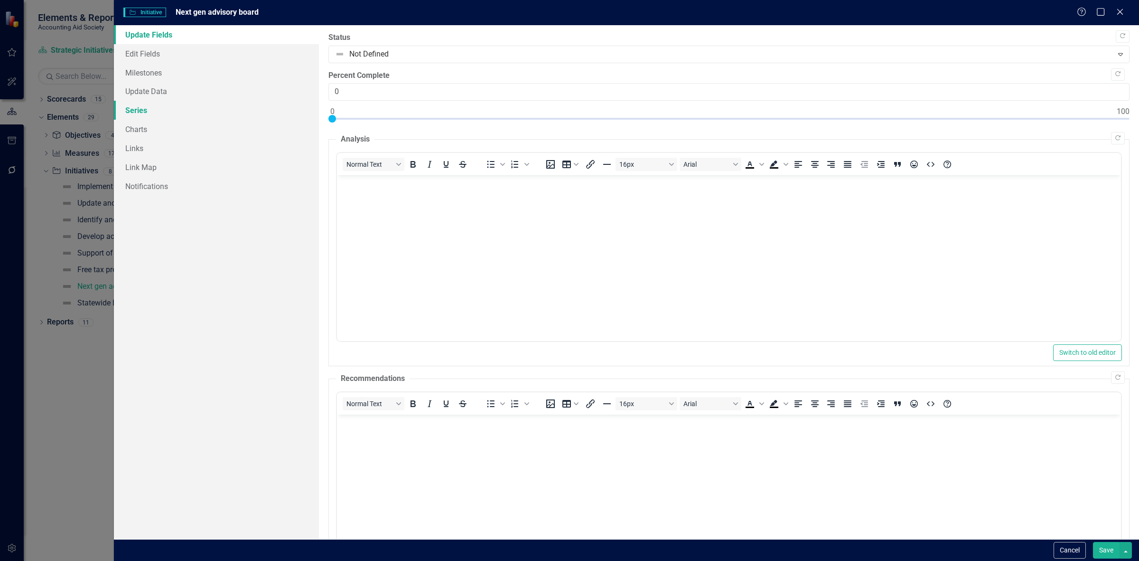
click at [211, 110] on link "Series" at bounding box center [216, 110] width 205 height 19
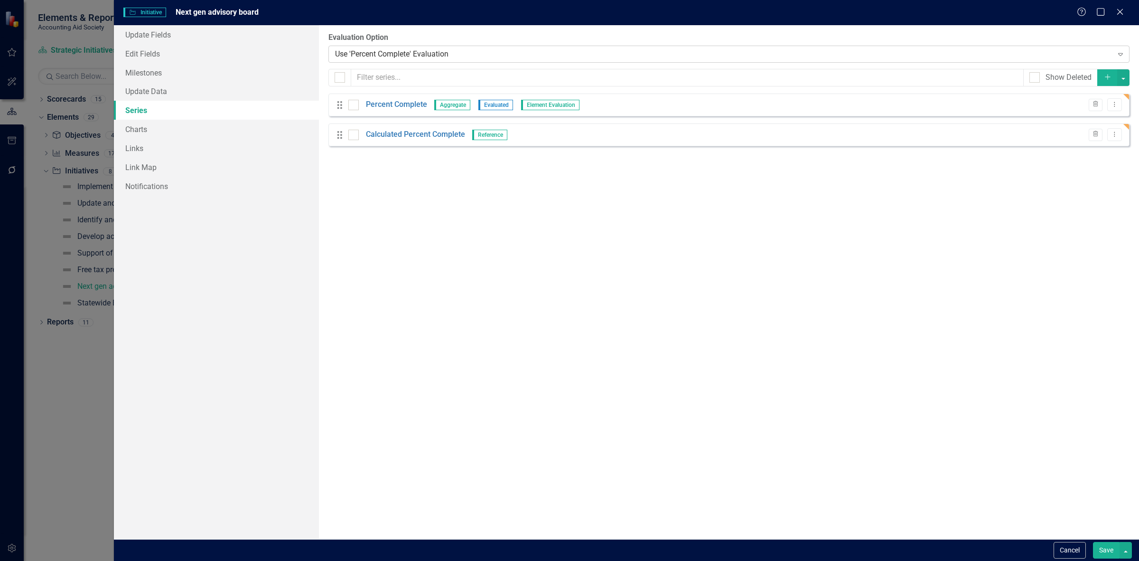
click at [376, 51] on div "Use 'Percent Complete' Evaluation" at bounding box center [724, 53] width 778 height 11
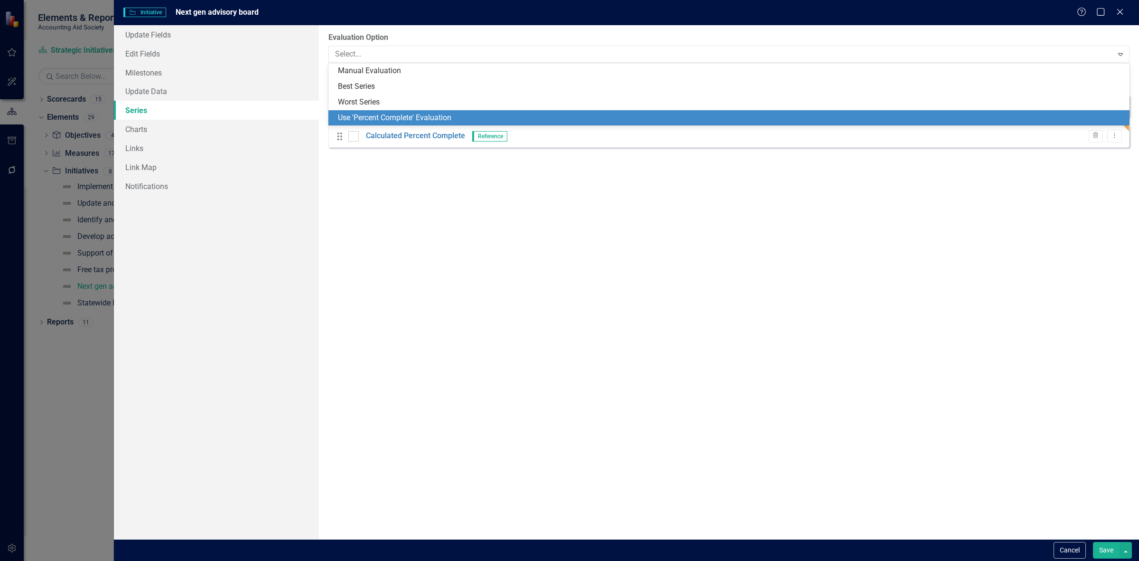
click at [372, 117] on div "Use 'Percent Complete' Evaluation" at bounding box center [731, 118] width 786 height 11
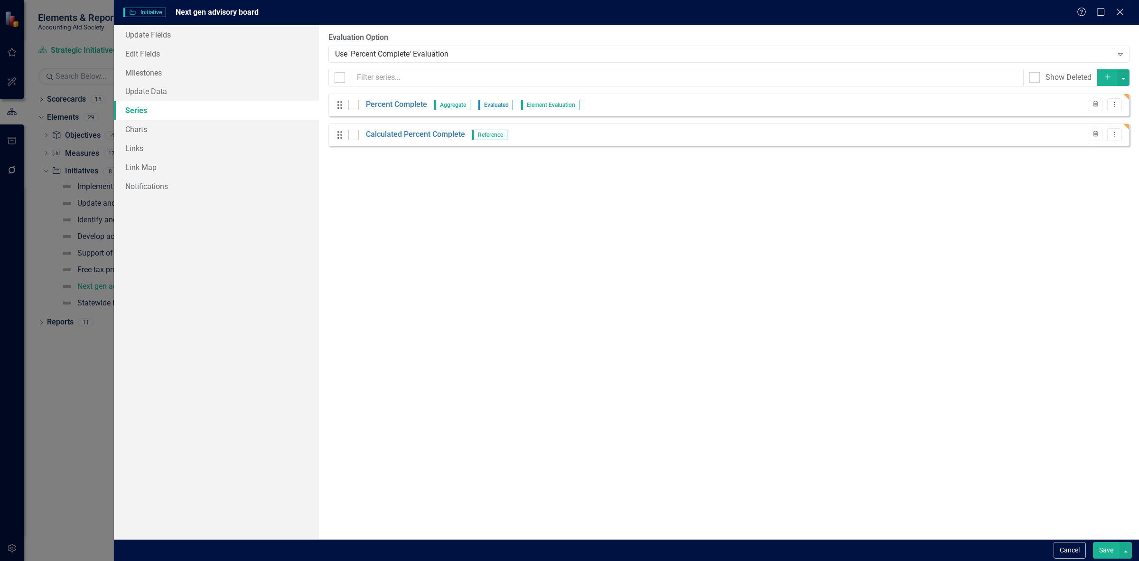
click at [1101, 546] on button "Save" at bounding box center [1106, 550] width 27 height 17
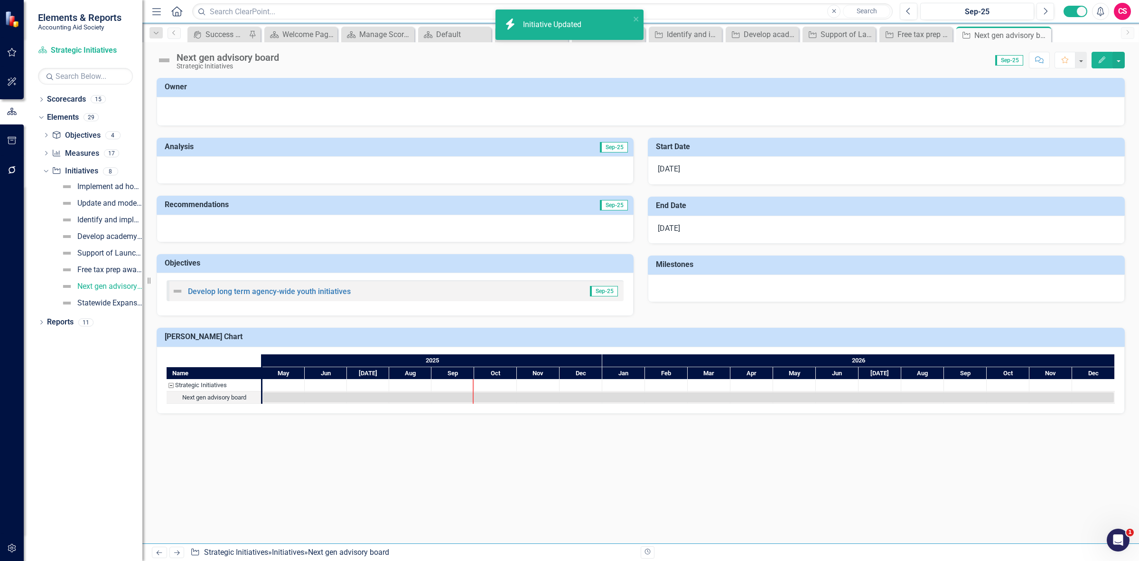
click at [168, 60] on img at bounding box center [164, 60] width 15 height 15
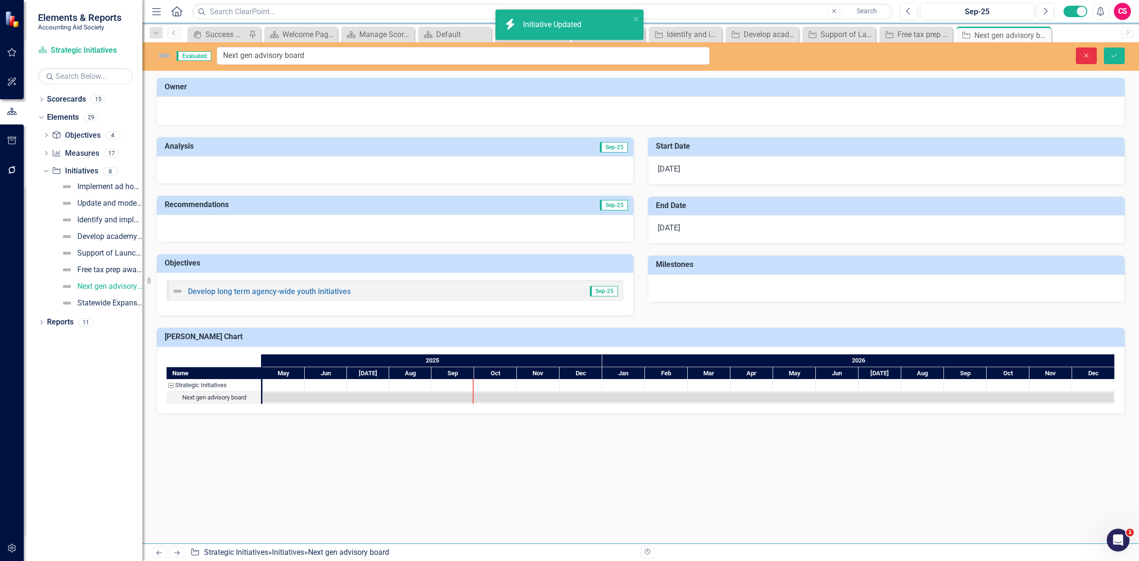
click at [1095, 56] on button "Close" at bounding box center [1086, 55] width 21 height 17
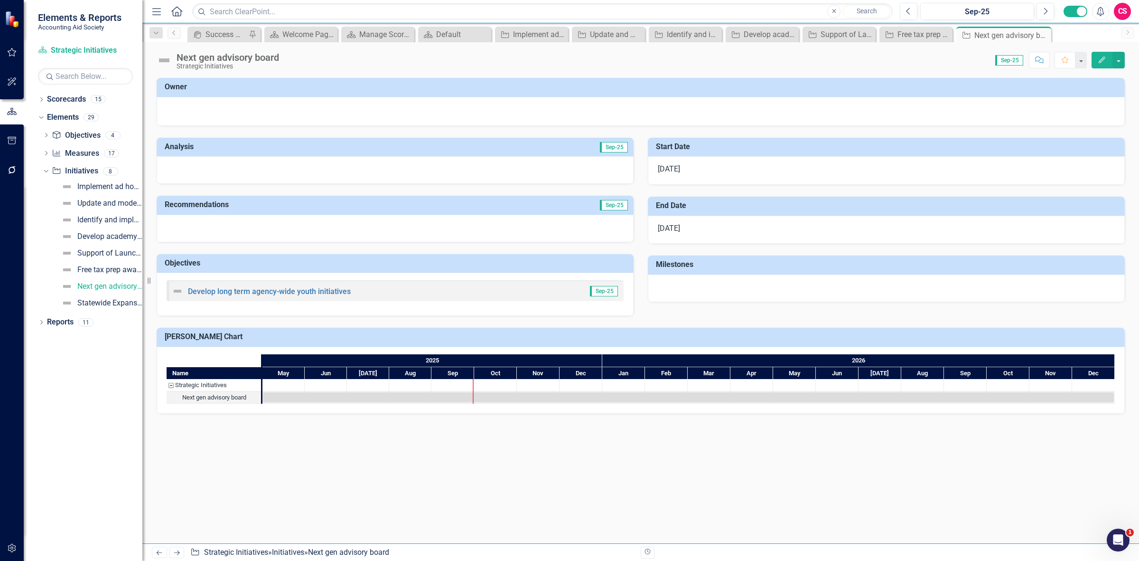
click at [183, 549] on link "Next" at bounding box center [176, 551] width 15 height 11
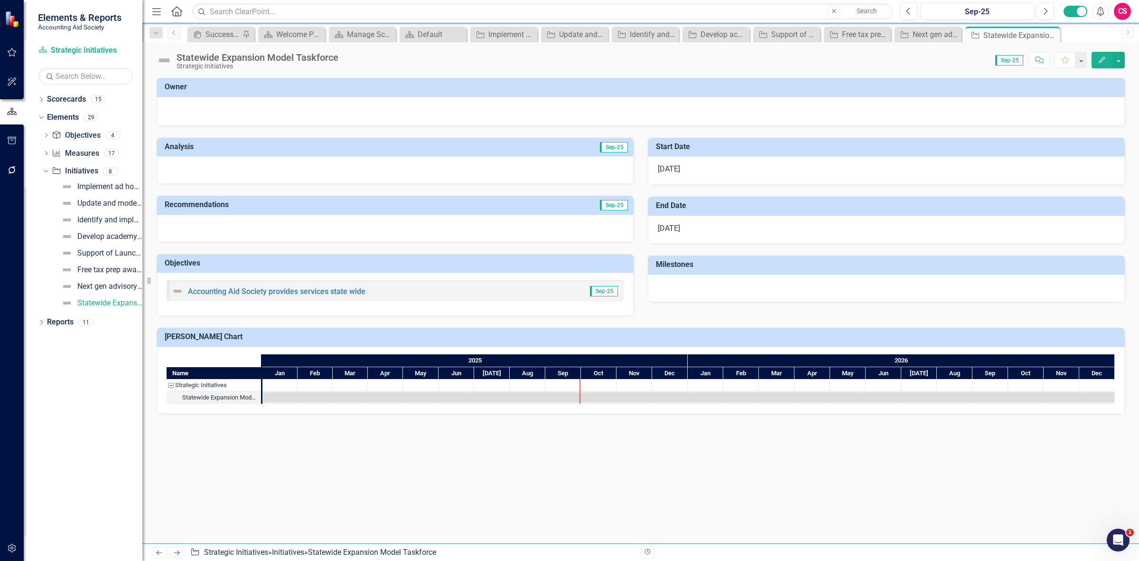
click at [161, 62] on img at bounding box center [164, 60] width 15 height 15
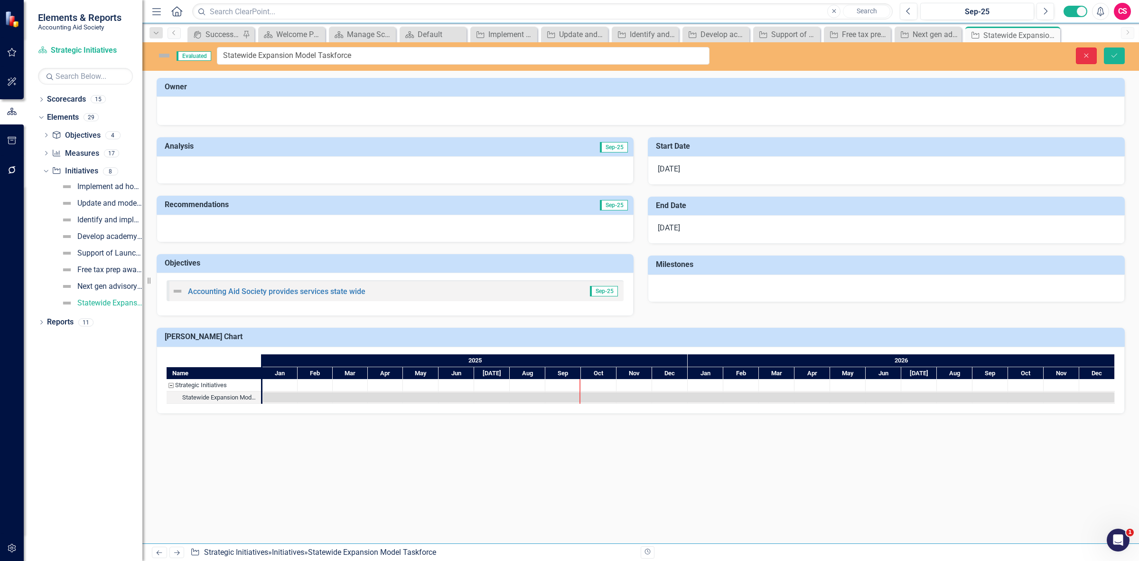
click at [1077, 53] on button "Close" at bounding box center [1086, 55] width 21 height 17
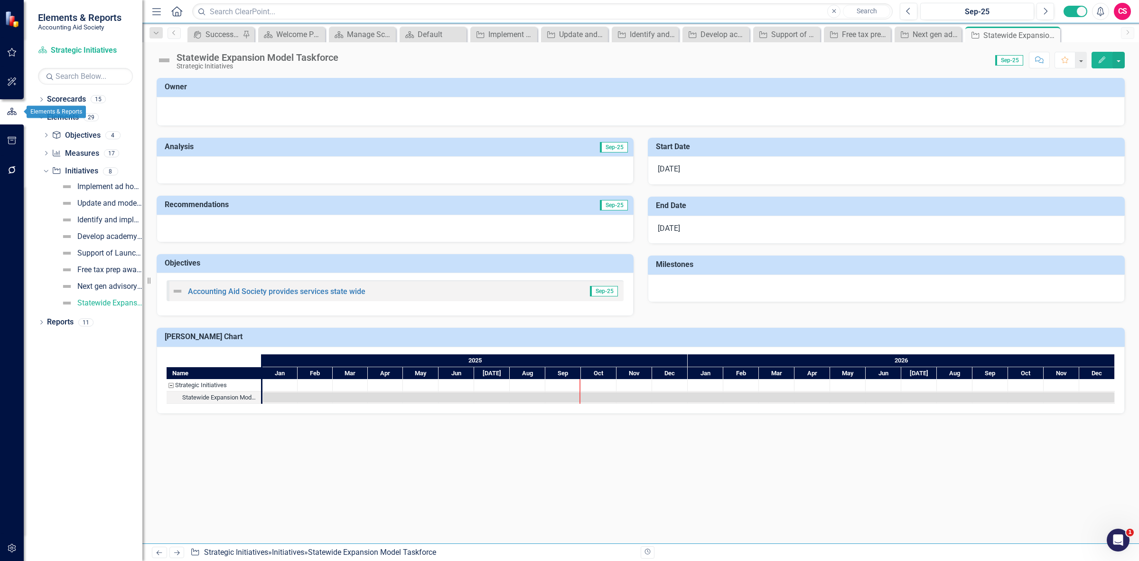
click at [13, 108] on icon "button" at bounding box center [12, 111] width 10 height 9
click at [74, 96] on link "Scorecards" at bounding box center [66, 99] width 39 height 11
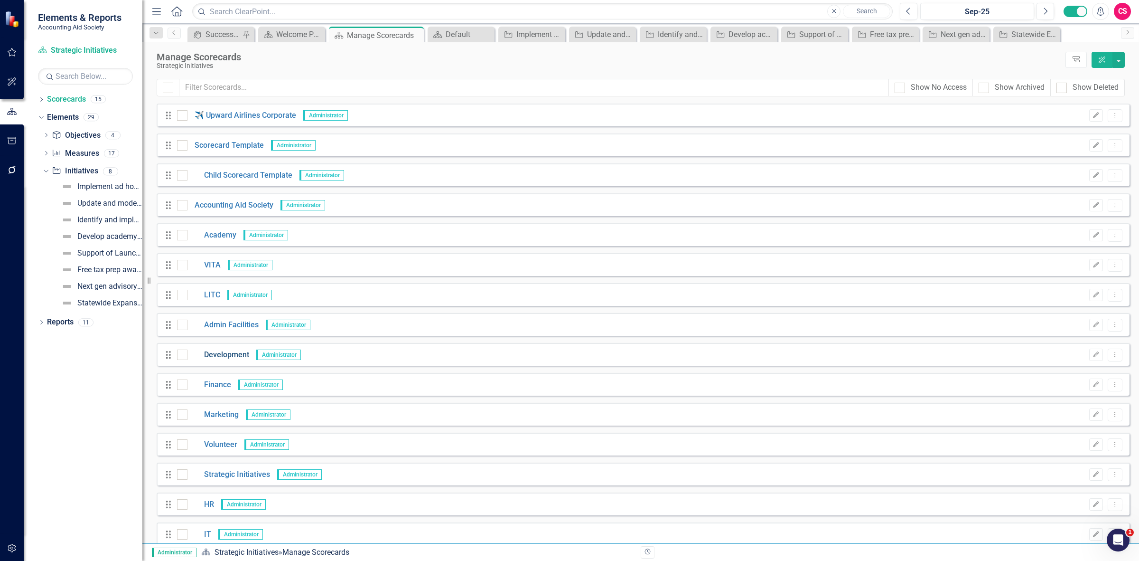
click at [238, 360] on link "Development" at bounding box center [219, 354] width 62 height 11
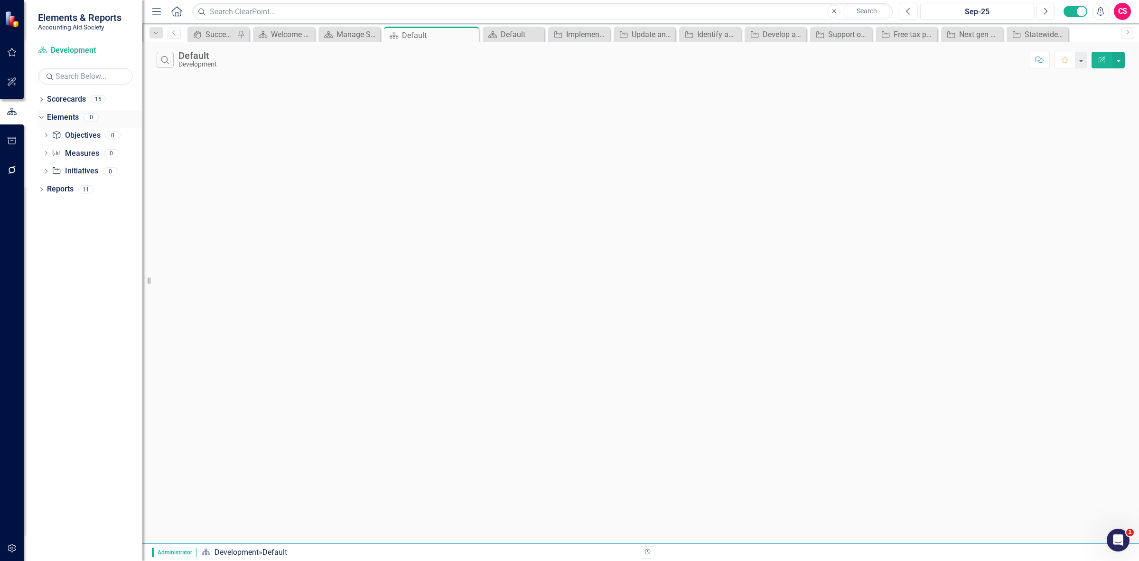
click at [66, 118] on link "Elements" at bounding box center [63, 117] width 32 height 11
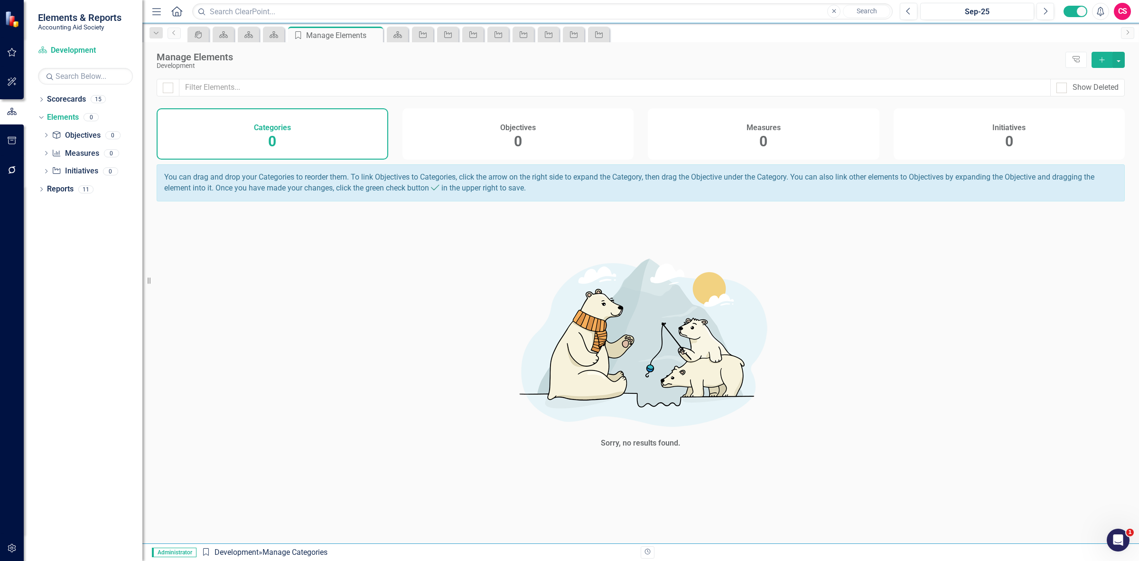
click at [1097, 61] on button "Add" at bounding box center [1102, 60] width 21 height 16
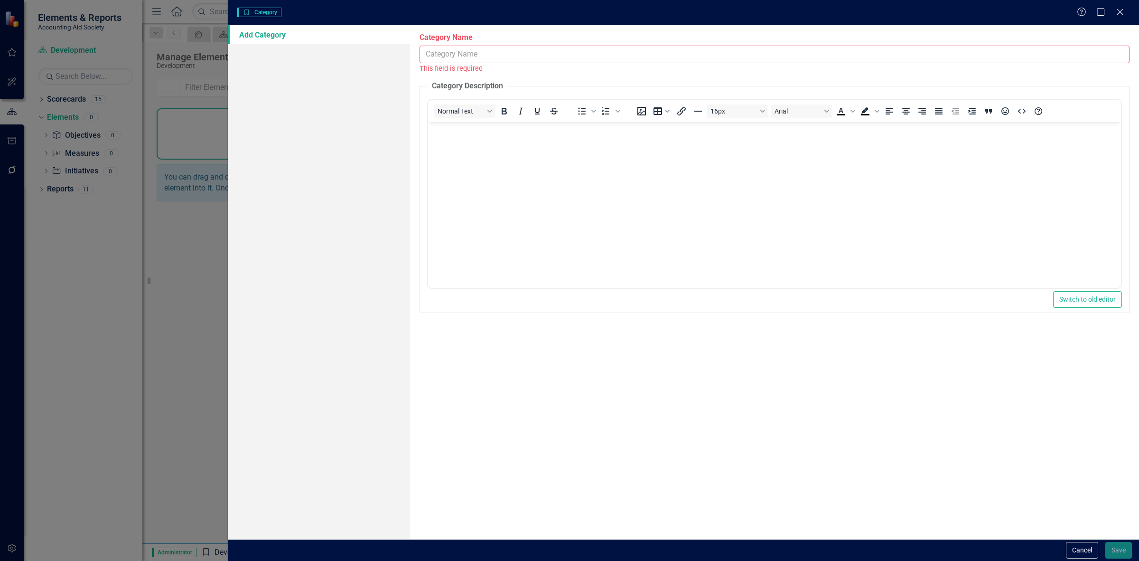
click at [529, 60] on input "Category Name" at bounding box center [775, 55] width 710 height 18
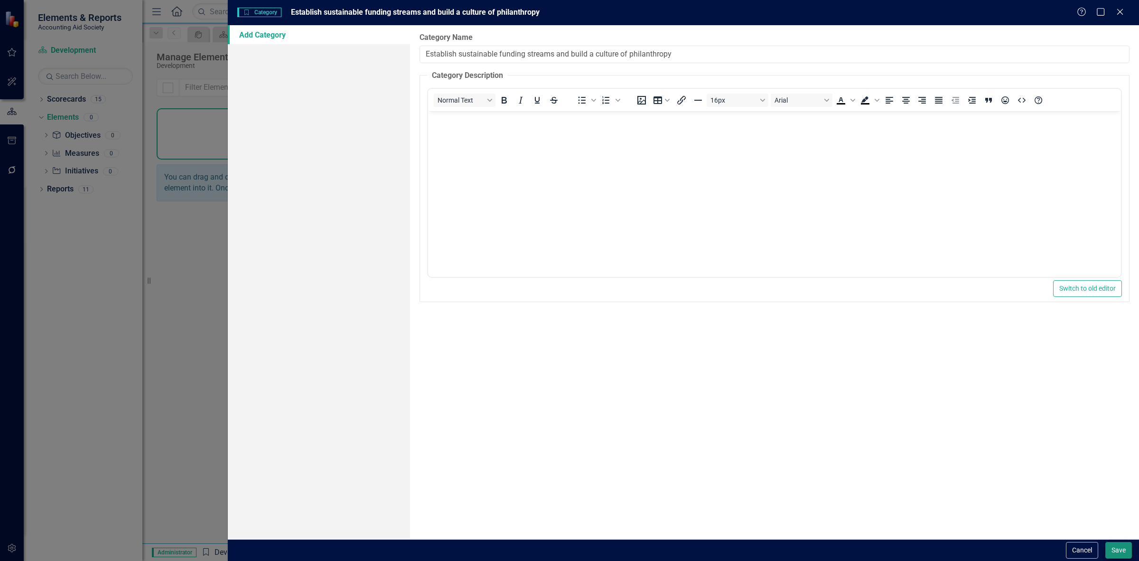
type input "Establish sustainable funding streams and build a culture of philanthropy"
click at [1107, 542] on button "Save" at bounding box center [1119, 550] width 27 height 17
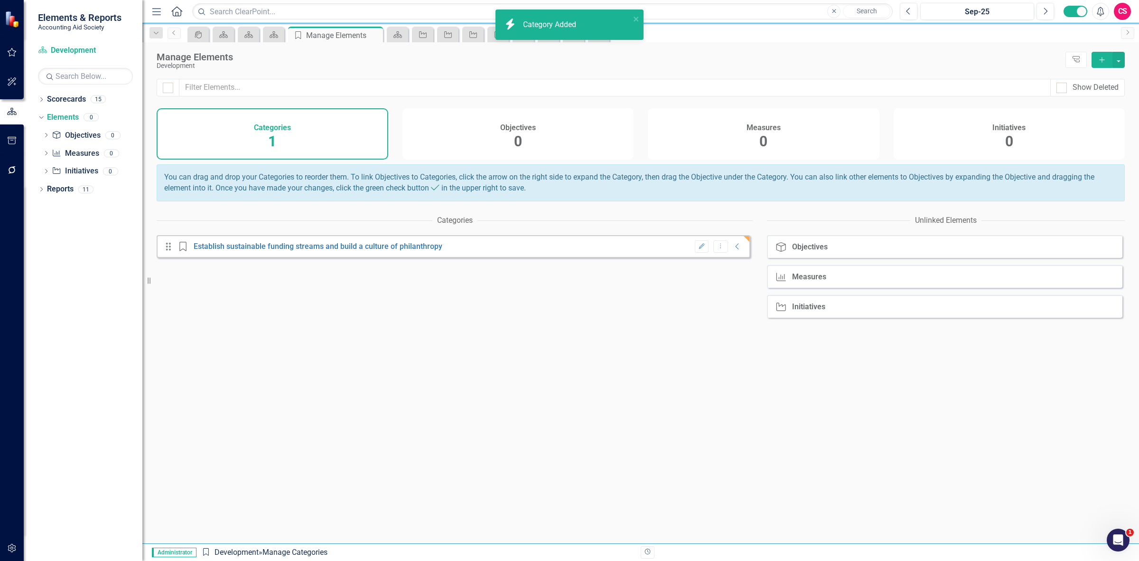
click at [504, 131] on h4 "Objectives" at bounding box center [518, 127] width 36 height 9
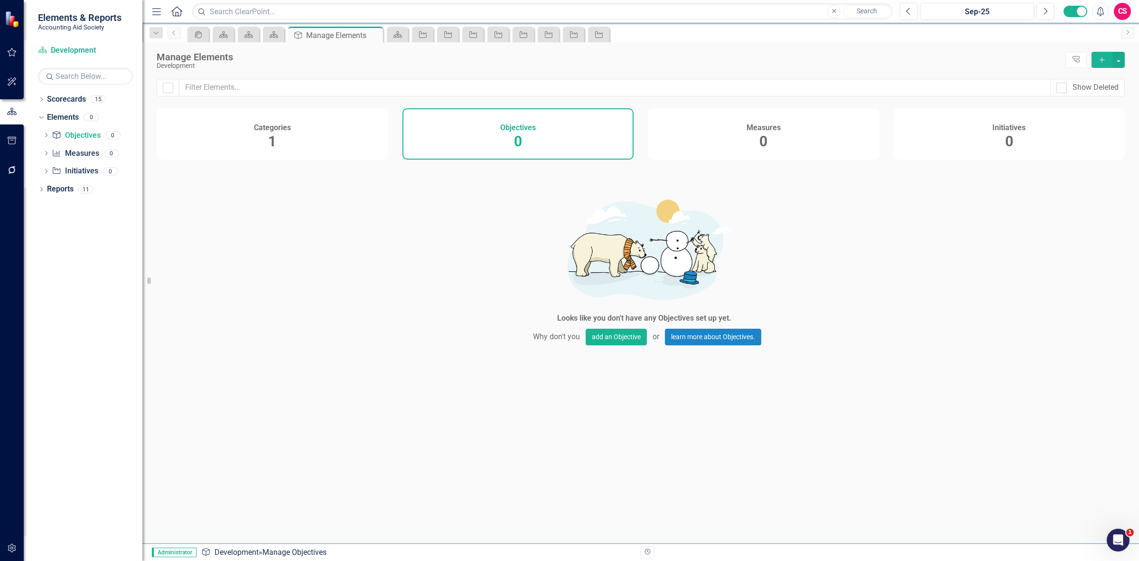
click at [1104, 61] on icon "Add" at bounding box center [1102, 59] width 9 height 7
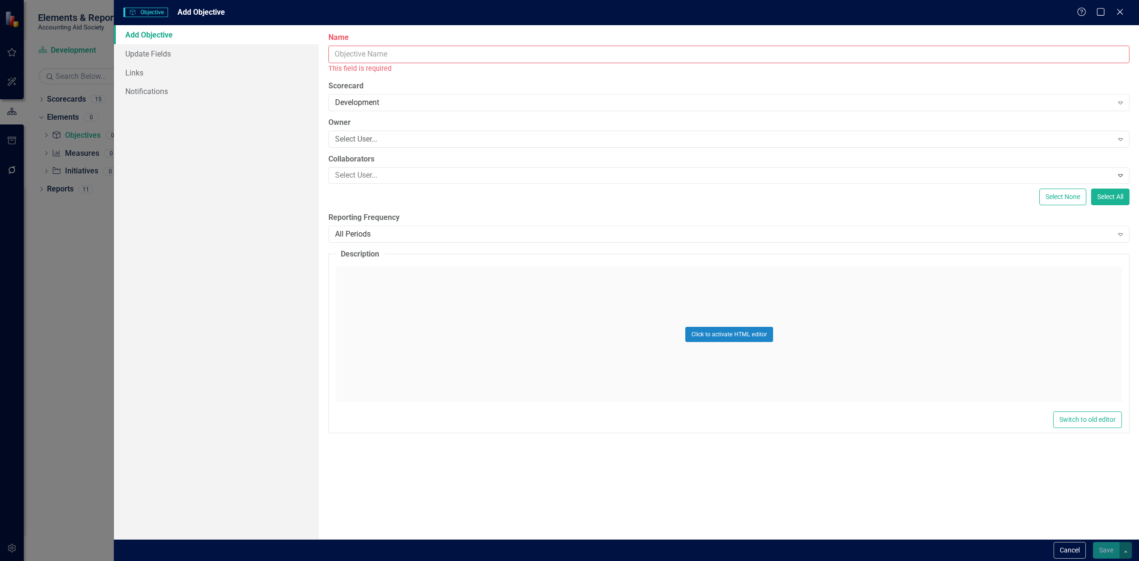
click at [418, 52] on input "Name" at bounding box center [729, 55] width 801 height 18
paste input "1. Diversify and grow revenue base"
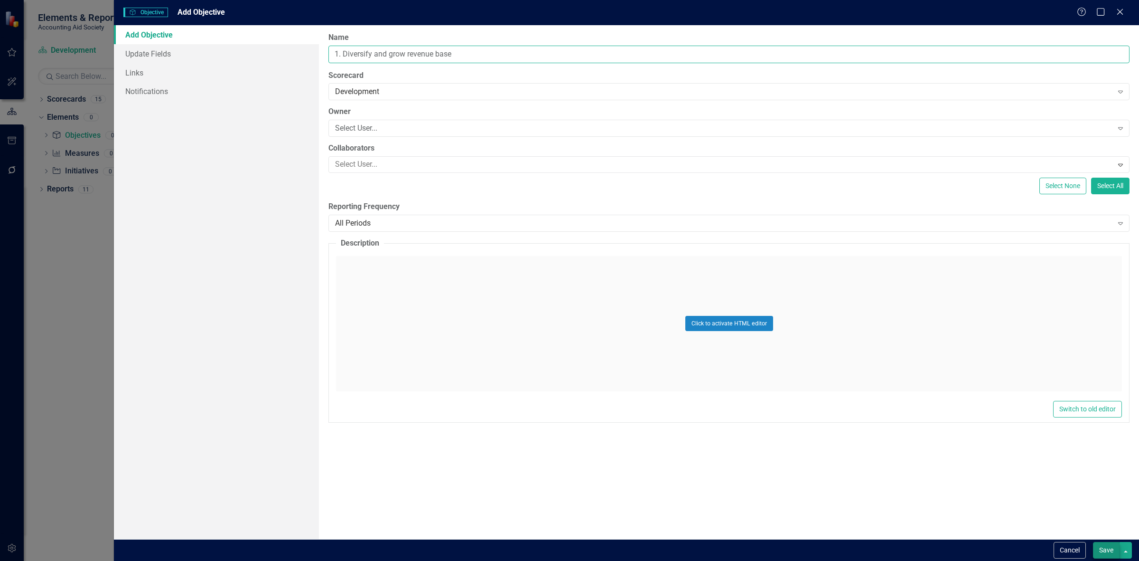
type input "1. Diversify and grow revenue base"
click at [1095, 556] on button "Save" at bounding box center [1106, 550] width 27 height 17
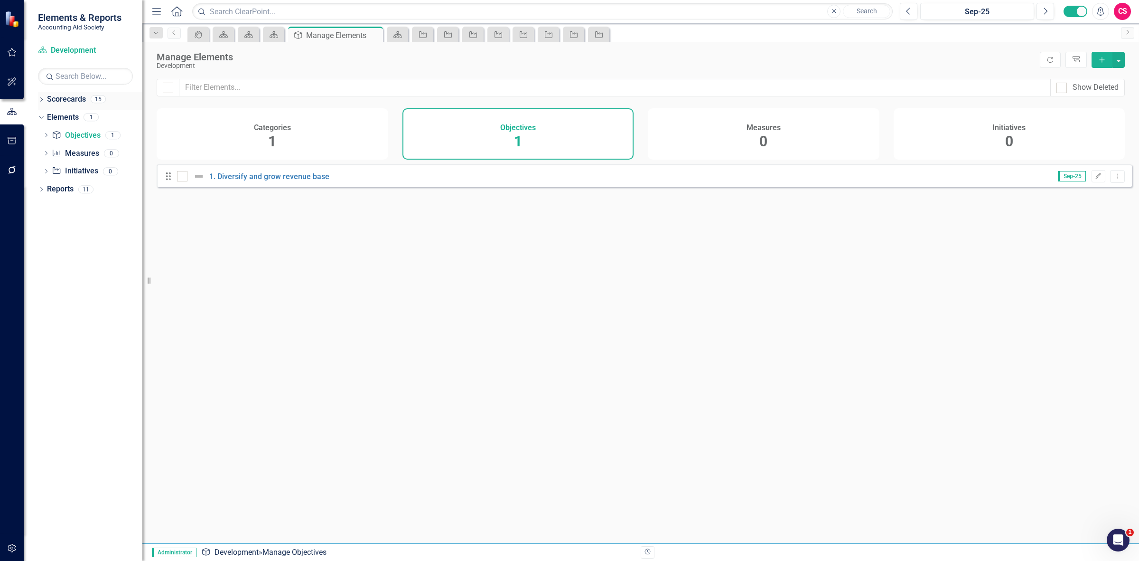
click at [63, 99] on link "Scorecards" at bounding box center [66, 99] width 39 height 11
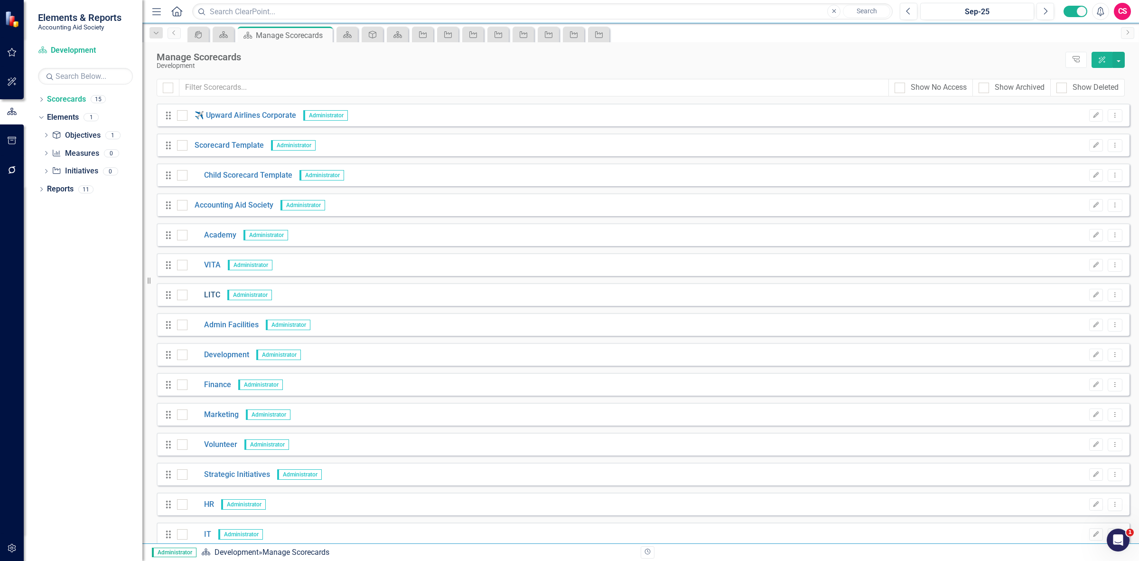
click at [214, 292] on link "LITC" at bounding box center [204, 295] width 33 height 11
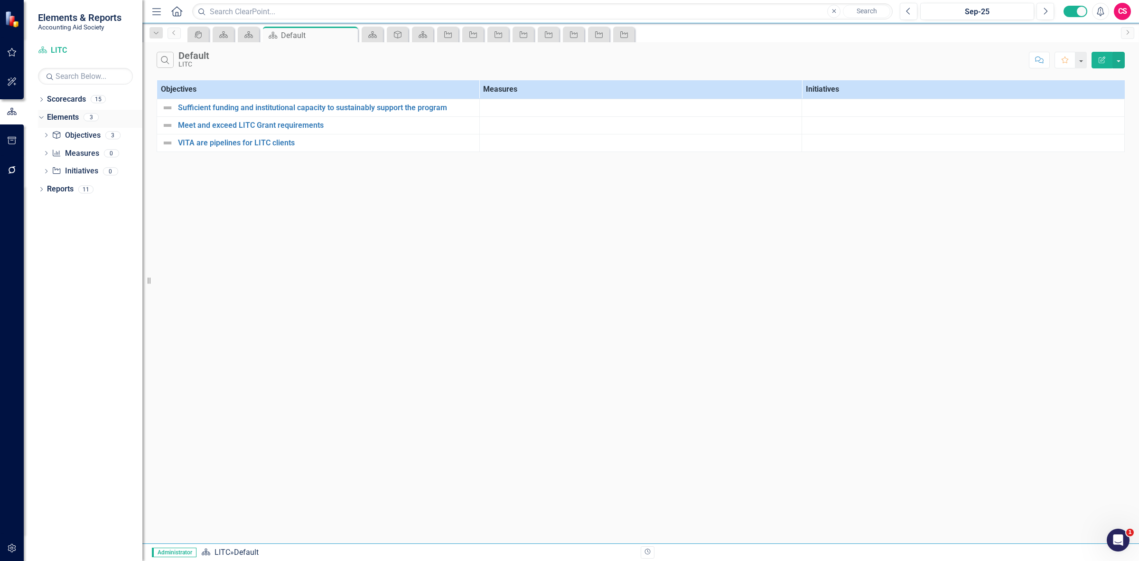
click at [57, 115] on link "Elements" at bounding box center [63, 117] width 32 height 11
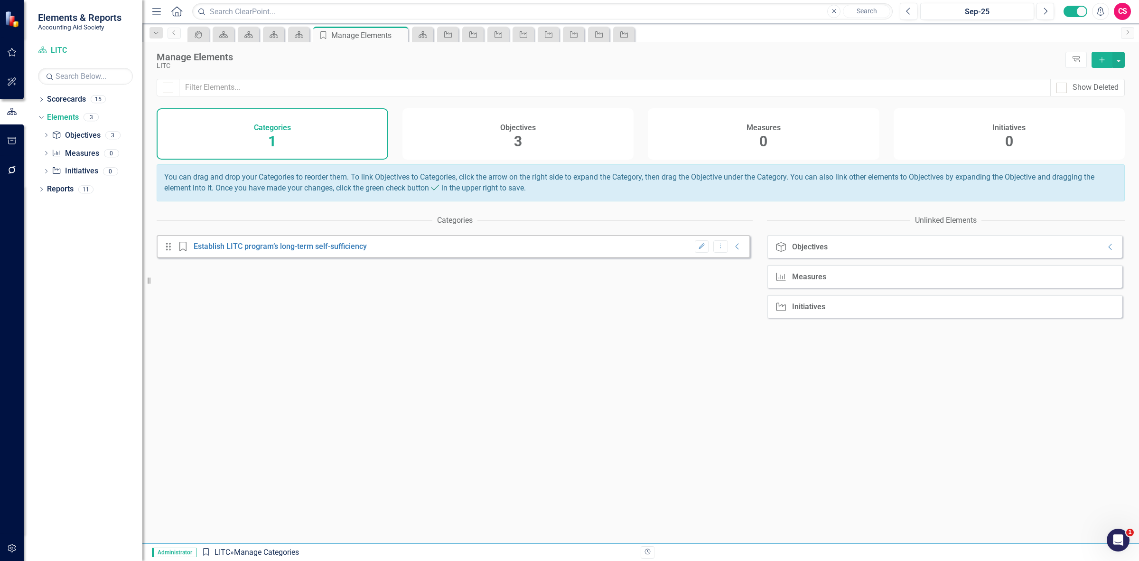
click at [761, 141] on span "0" at bounding box center [764, 141] width 8 height 17
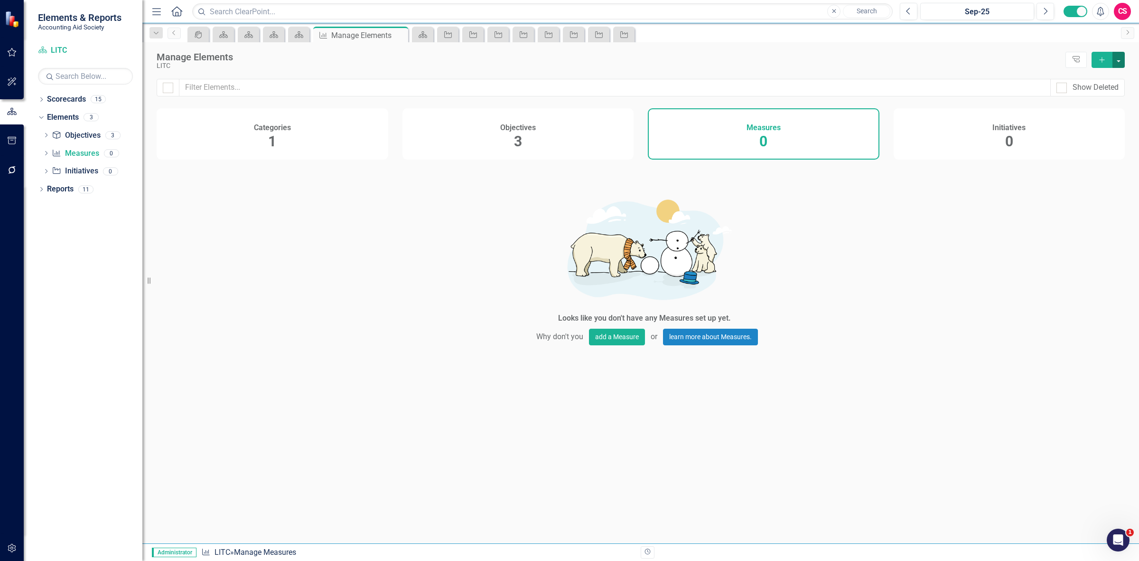
click at [1121, 67] on button "button" at bounding box center [1119, 60] width 12 height 16
click at [1100, 94] on link "Add Multiple Add Multiple" at bounding box center [1087, 95] width 75 height 18
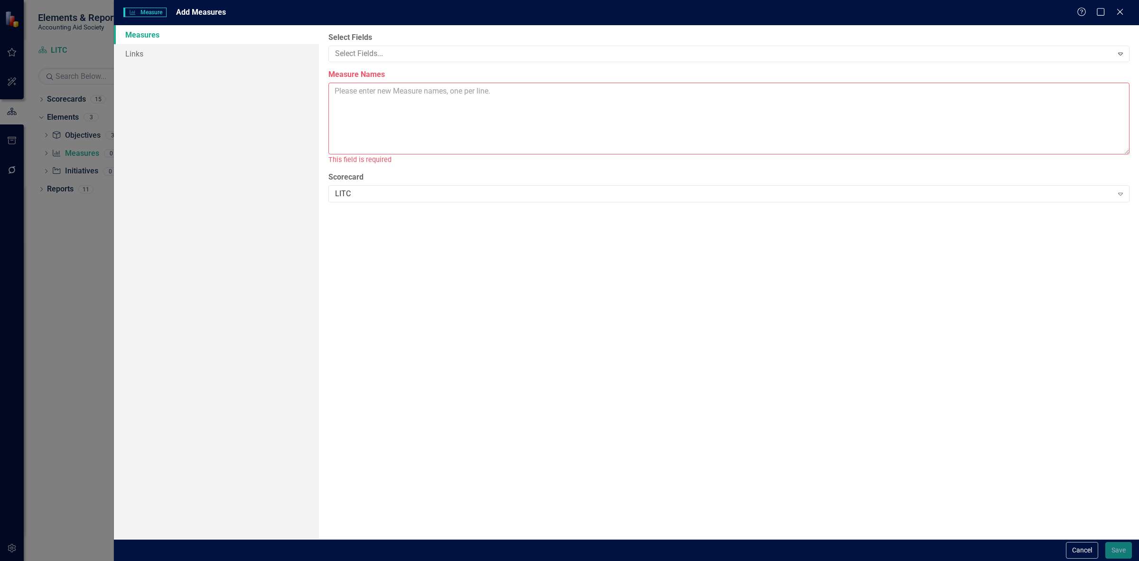
click at [433, 114] on textarea "Measure Names" at bounding box center [729, 119] width 801 height 72
paste textarea "# of unique volunteers; total number 5 # of volunteer hours; need to establish …"
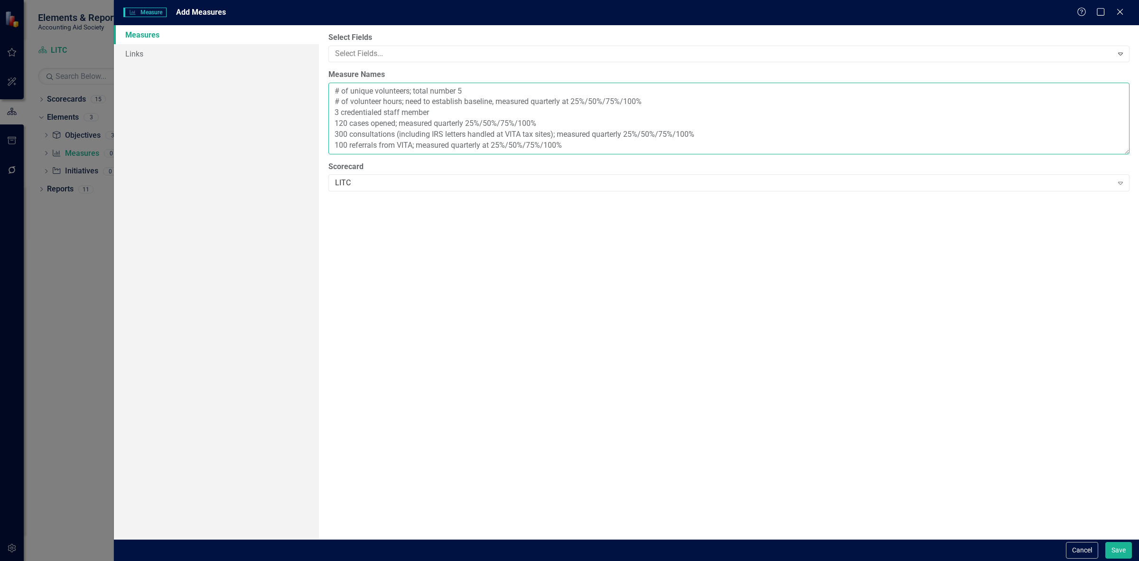
type textarea "# of unique volunteers; total number 5 # of volunteer hours; need to establish …"
click at [1118, 545] on button "Save" at bounding box center [1119, 550] width 27 height 17
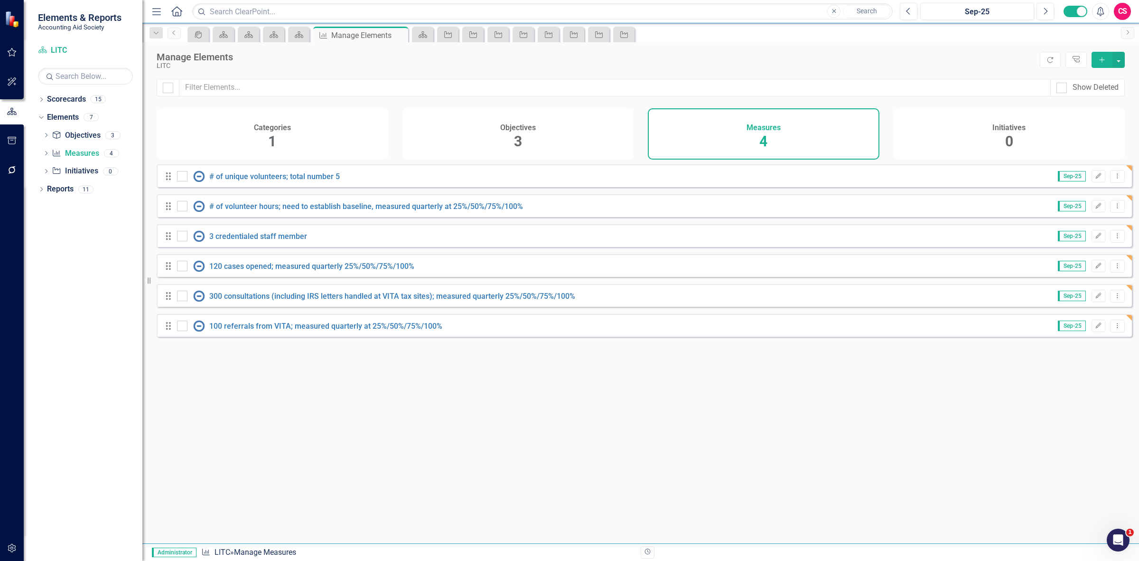
drag, startPoint x: 1048, startPoint y: 132, endPoint x: 1054, endPoint y: 144, distance: 13.4
click at [1048, 132] on div "Initiatives 0" at bounding box center [1010, 133] width 232 height 51
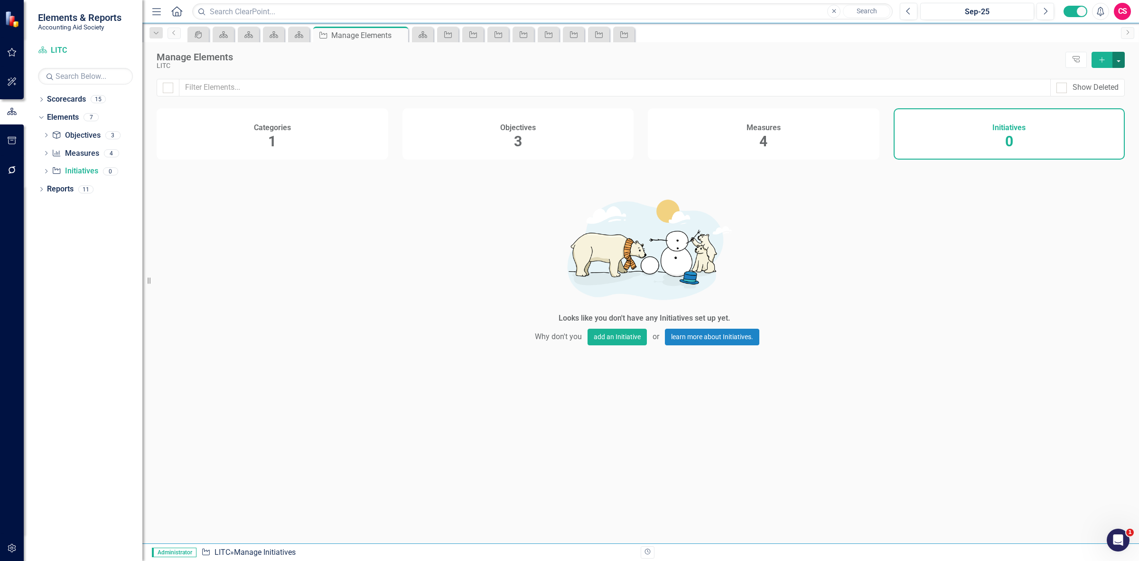
click at [1123, 60] on button "button" at bounding box center [1119, 60] width 12 height 16
click at [1074, 96] on link "Add Multiple Add Multiple" at bounding box center [1087, 95] width 75 height 18
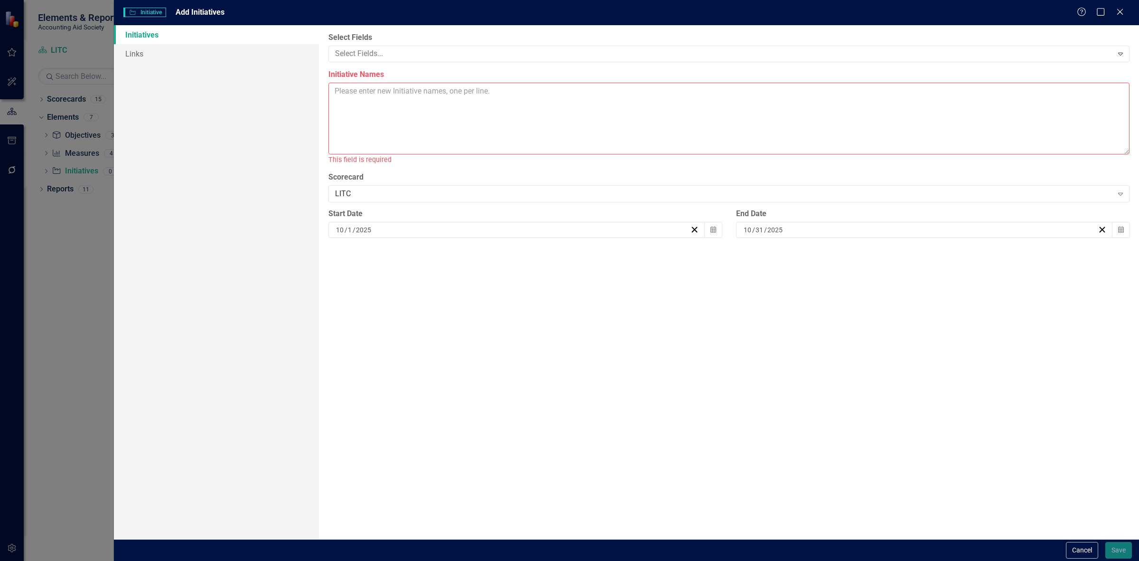
click at [440, 100] on textarea "Initiative Names" at bounding box center [729, 119] width 801 height 72
paste textarea "LITC Outcomes data collection - Start ([DATE]) End ([DATE]) VITA site LITC volu…"
click at [370, 104] on textarea "LITC Outcomes data collection - Start ([DATE]) End ([DATE]) VITA site LITC volu…" at bounding box center [729, 119] width 801 height 72
type textarea "LITC Outcomes data collection - Start ([DATE]) End ([DATE]) VITA site LITC volu…"
click at [1118, 545] on button "Save" at bounding box center [1119, 550] width 27 height 17
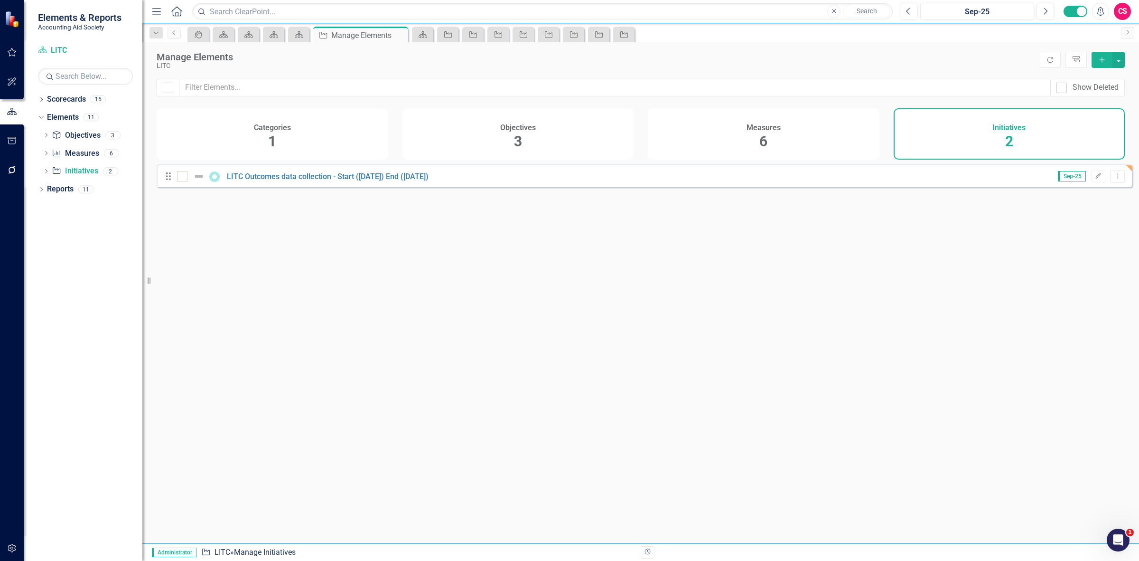
click at [528, 124] on h4 "Objectives" at bounding box center [518, 127] width 36 height 9
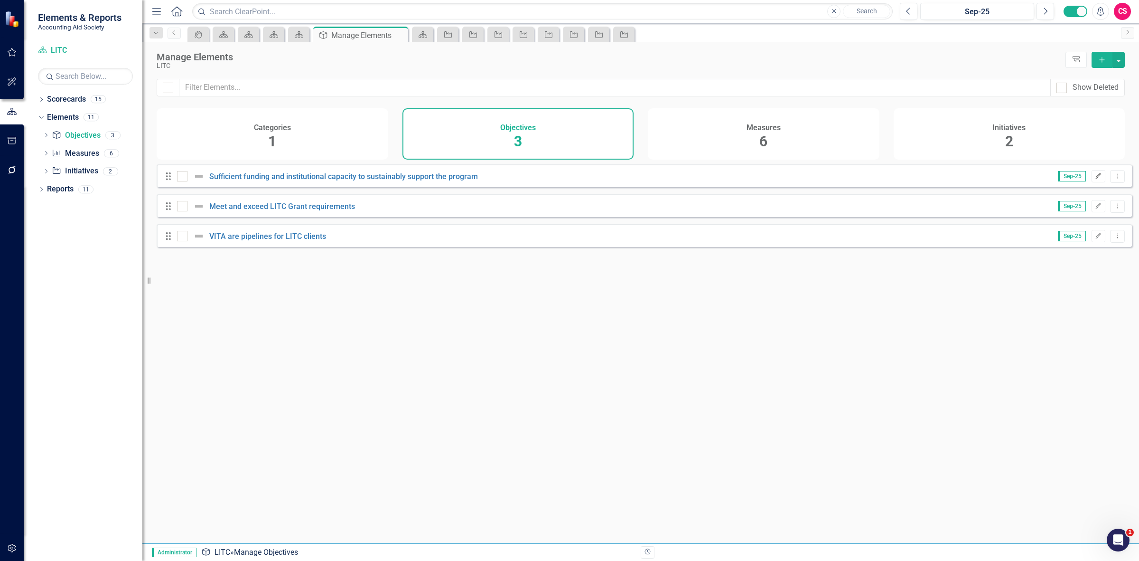
click at [1095, 179] on icon "Edit" at bounding box center [1098, 176] width 7 height 6
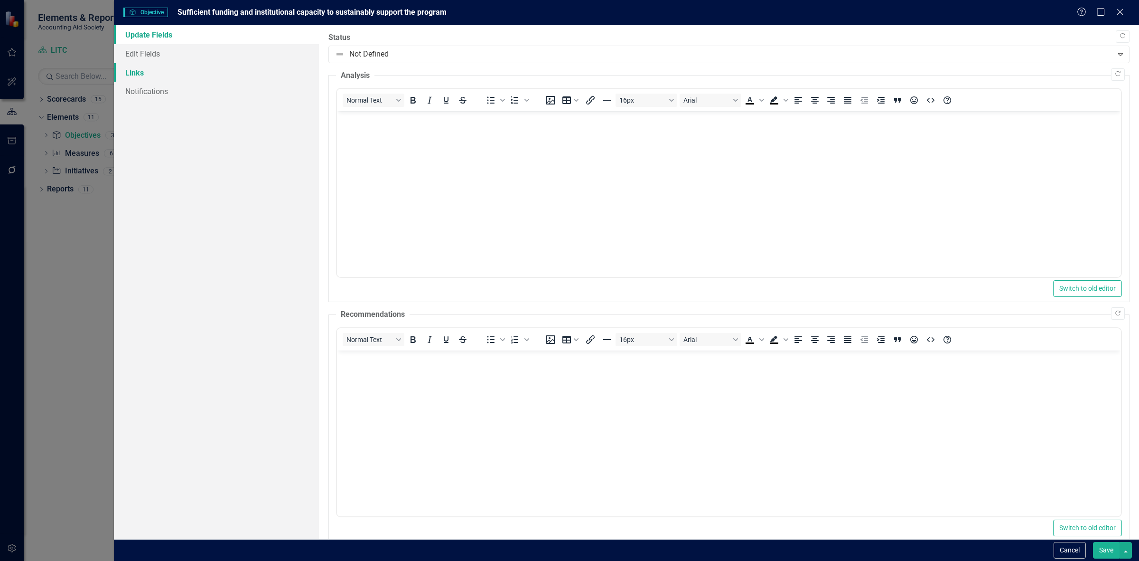
click at [156, 78] on link "Links" at bounding box center [216, 72] width 205 height 19
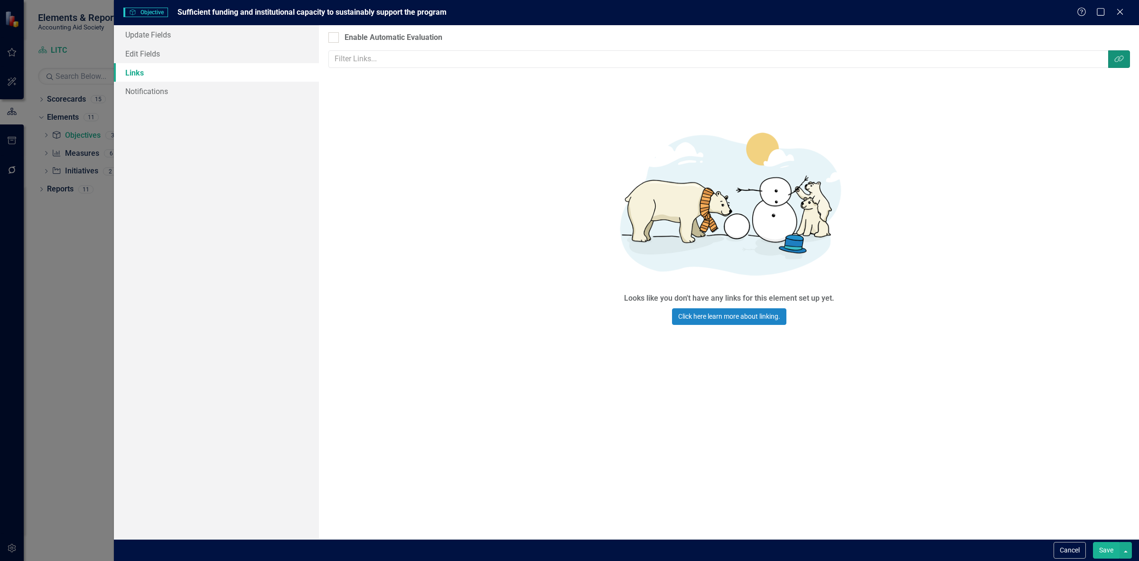
click at [1117, 55] on button "Link Tag" at bounding box center [1120, 59] width 22 height 18
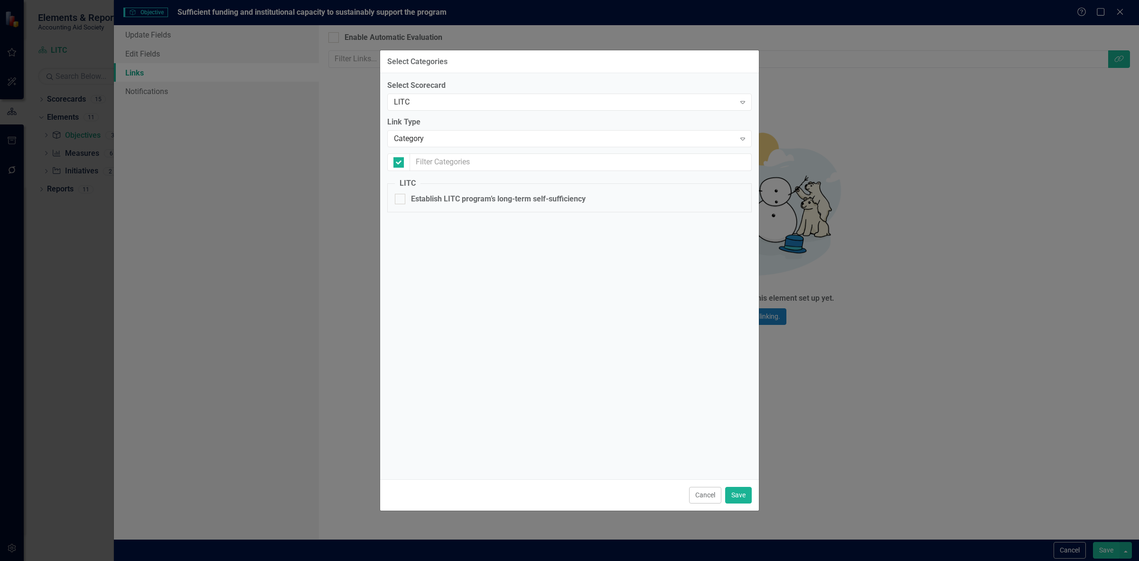
checkbox input "false"
click at [435, 209] on fieldset "LITC Establish LITC program’s long-term self-sufficiency" at bounding box center [569, 195] width 365 height 34
click at [437, 190] on fieldset "LITC Establish LITC program’s long-term self-sufficiency" at bounding box center [569, 195] width 365 height 34
click at [437, 199] on div "Establish LITC program’s long-term self-sufficiency" at bounding box center [498, 199] width 175 height 11
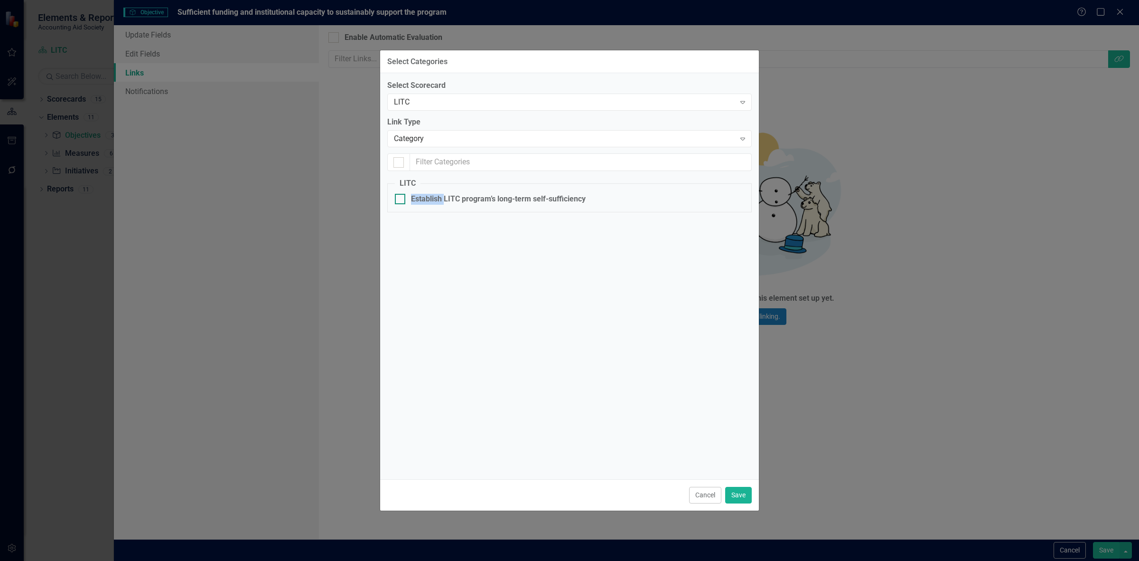
click at [401, 199] on input "Establish LITC program’s long-term self-sufficiency" at bounding box center [398, 197] width 6 height 6
checkbox input "true"
click at [454, 139] on div "Category" at bounding box center [564, 138] width 341 height 11
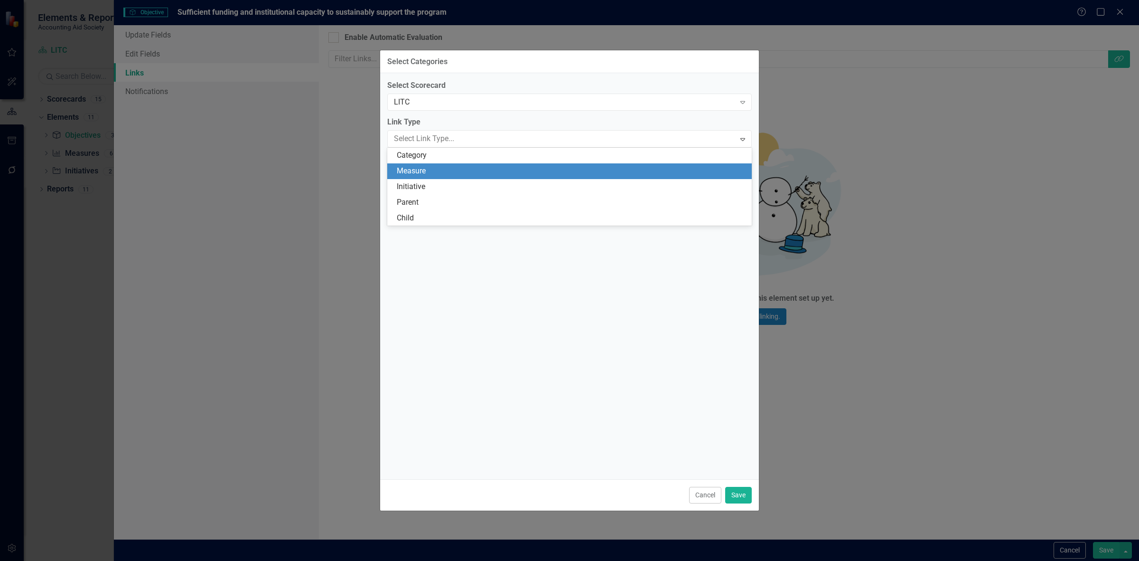
click at [447, 165] on div "Measure" at bounding box center [569, 171] width 365 height 16
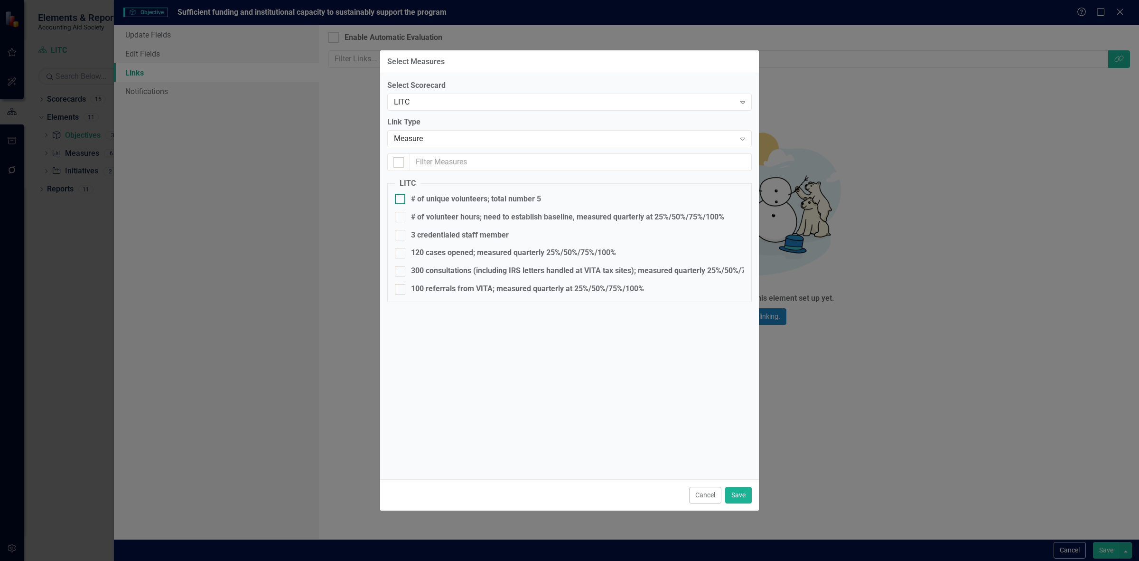
click at [423, 201] on div "# of unique volunteers; total number 5" at bounding box center [476, 199] width 130 height 11
click at [401, 200] on input "# of unique volunteers; total number 5" at bounding box center [398, 197] width 6 height 6
checkbox input "true"
click at [421, 221] on div "# of volunteer hours; need to establish baseline, measured quarterly at 25%/50%…" at bounding box center [567, 217] width 313 height 11
click at [401, 218] on input "# of volunteer hours; need to establish baseline, measured quarterly at 25%/50%…" at bounding box center [398, 215] width 6 height 6
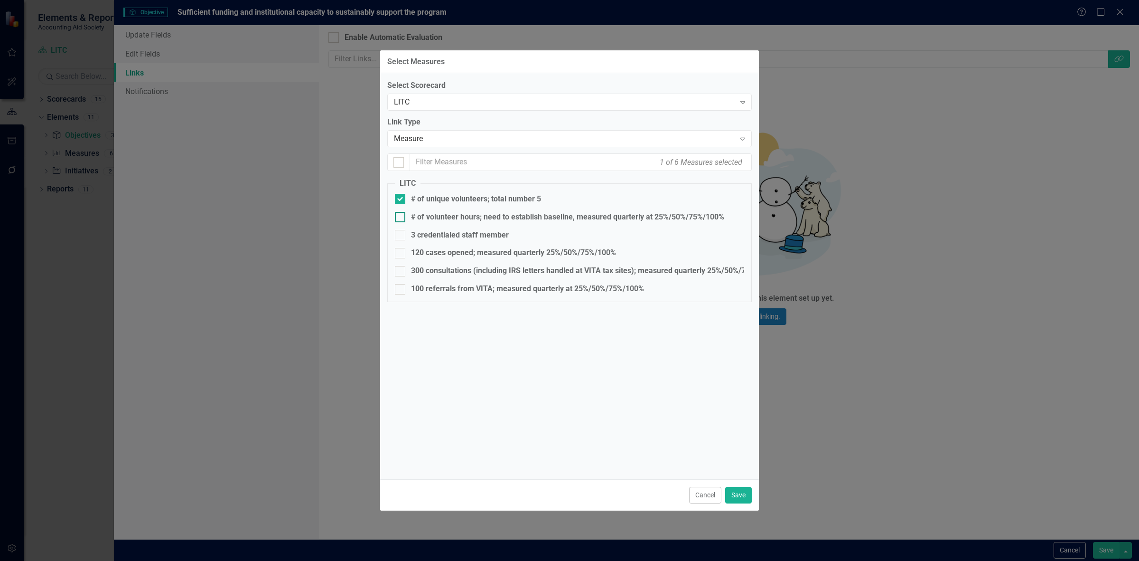
checkbox input "true"
click at [421, 234] on div "3 credentialed staff member" at bounding box center [460, 235] width 98 height 11
click at [401, 234] on input "3 credentialed staff member" at bounding box center [398, 233] width 6 height 6
checkbox input "true"
click at [739, 495] on button "Save" at bounding box center [738, 495] width 27 height 17
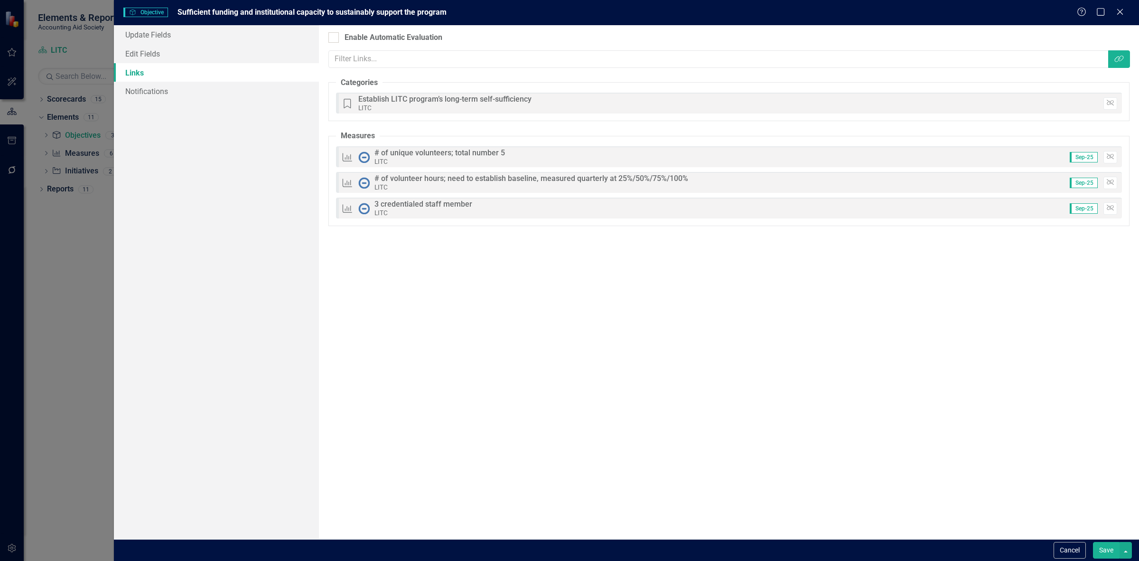
click at [1105, 548] on button "Save" at bounding box center [1106, 550] width 27 height 17
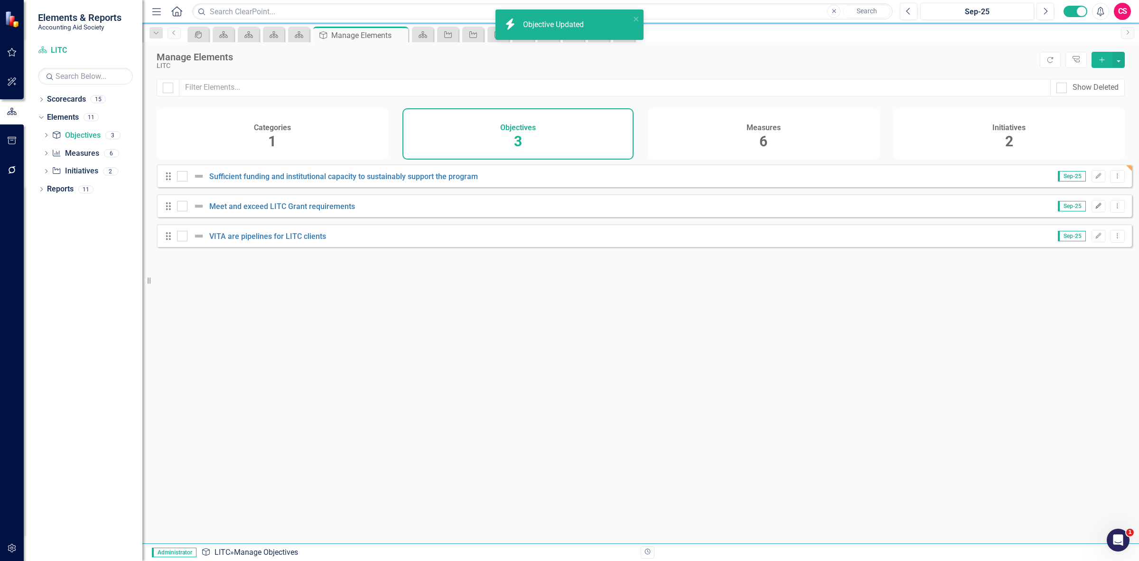
click at [1096, 208] on icon "button" at bounding box center [1099, 206] width 6 height 6
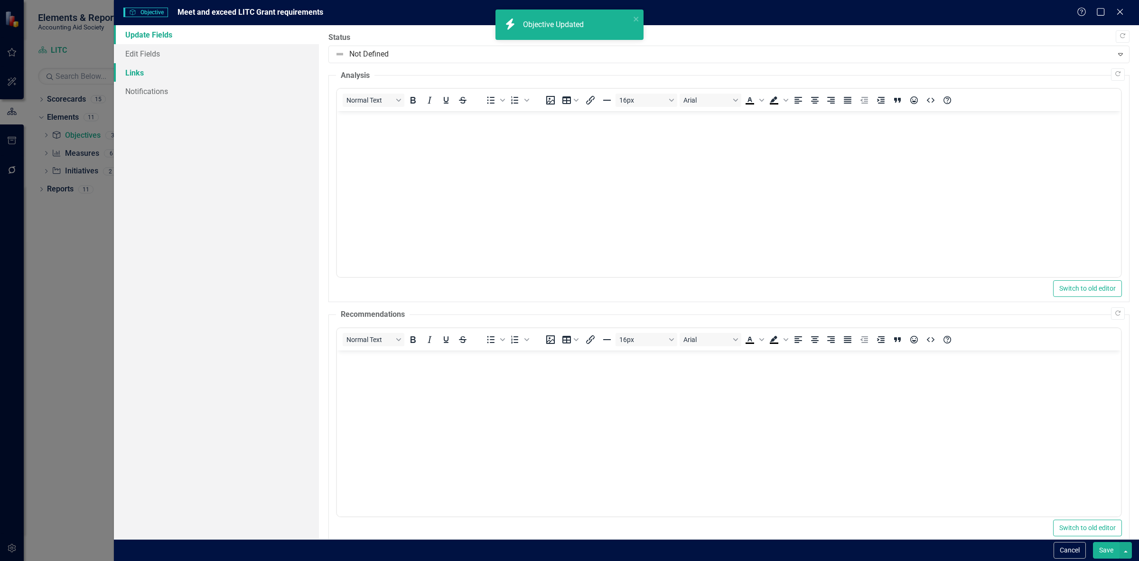
click at [177, 69] on link "Links" at bounding box center [216, 72] width 205 height 19
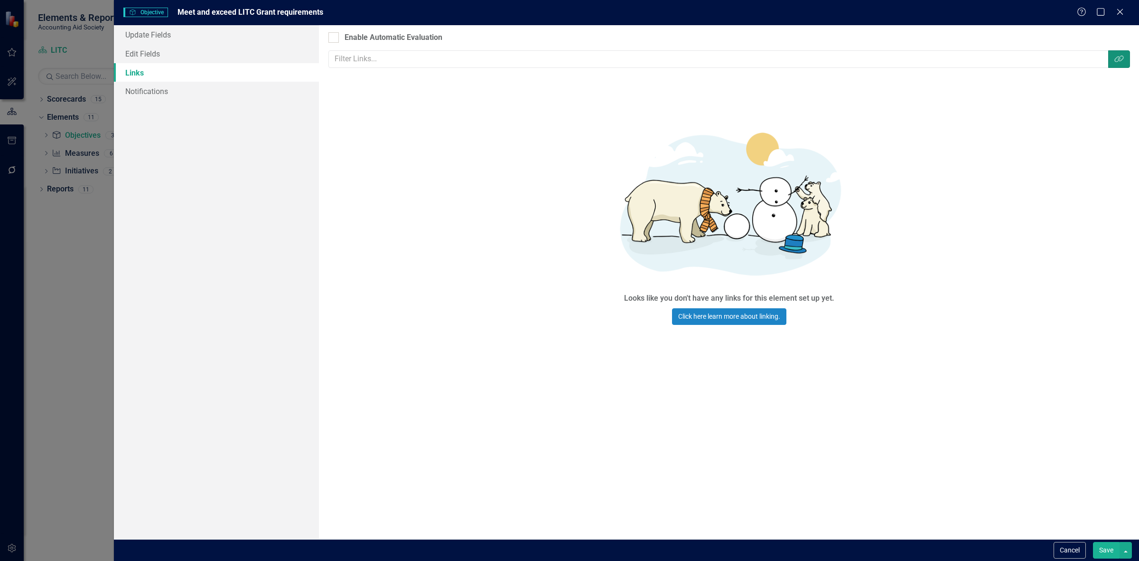
click at [1111, 56] on button "Link Tag" at bounding box center [1120, 59] width 22 height 18
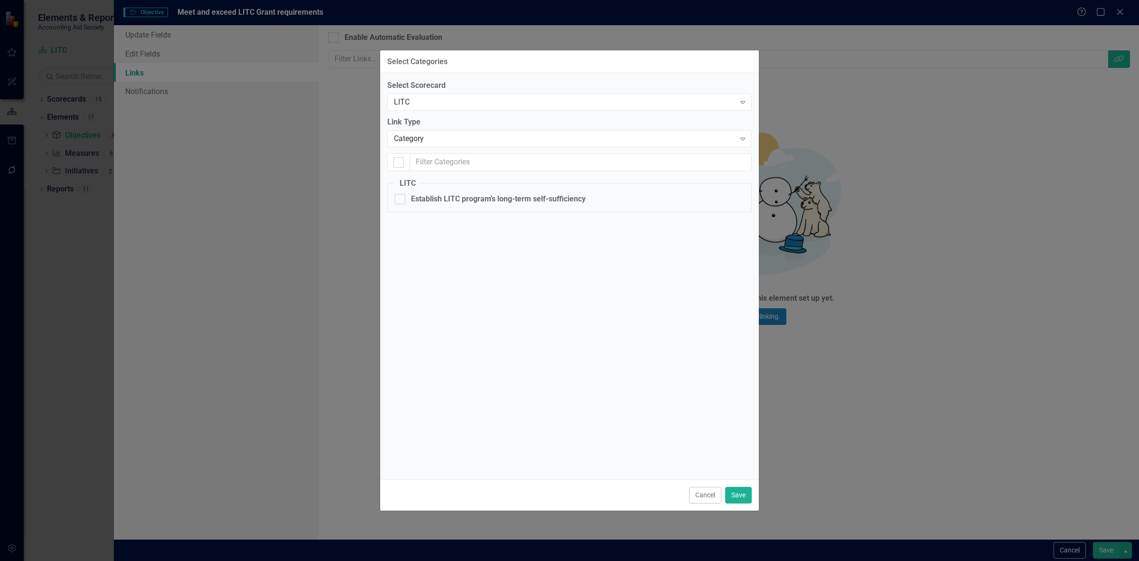
click at [453, 210] on fieldset "LITC Establish LITC program’s long-term self-sufficiency" at bounding box center [569, 195] width 365 height 34
click at [445, 203] on div "Establish LITC program’s long-term self-sufficiency" at bounding box center [498, 199] width 175 height 11
click at [401, 200] on input "Establish LITC program’s long-term self-sufficiency" at bounding box center [398, 197] width 6 height 6
checkbox input "true"
click at [438, 144] on div "Category Expand" at bounding box center [569, 138] width 365 height 17
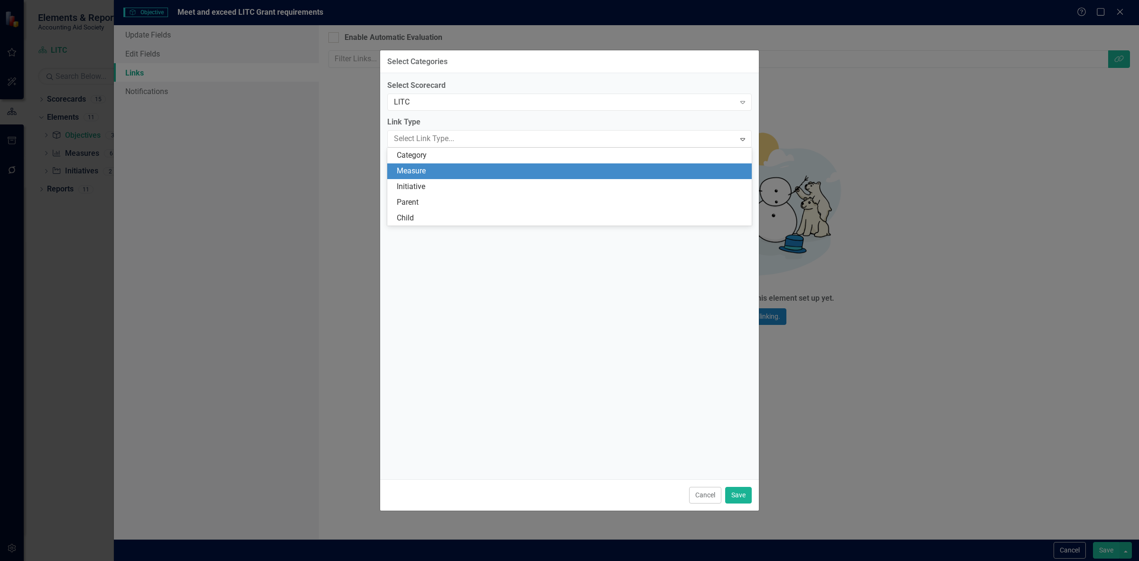
click at [435, 173] on div "Measure" at bounding box center [571, 171] width 349 height 11
checkbox input "false"
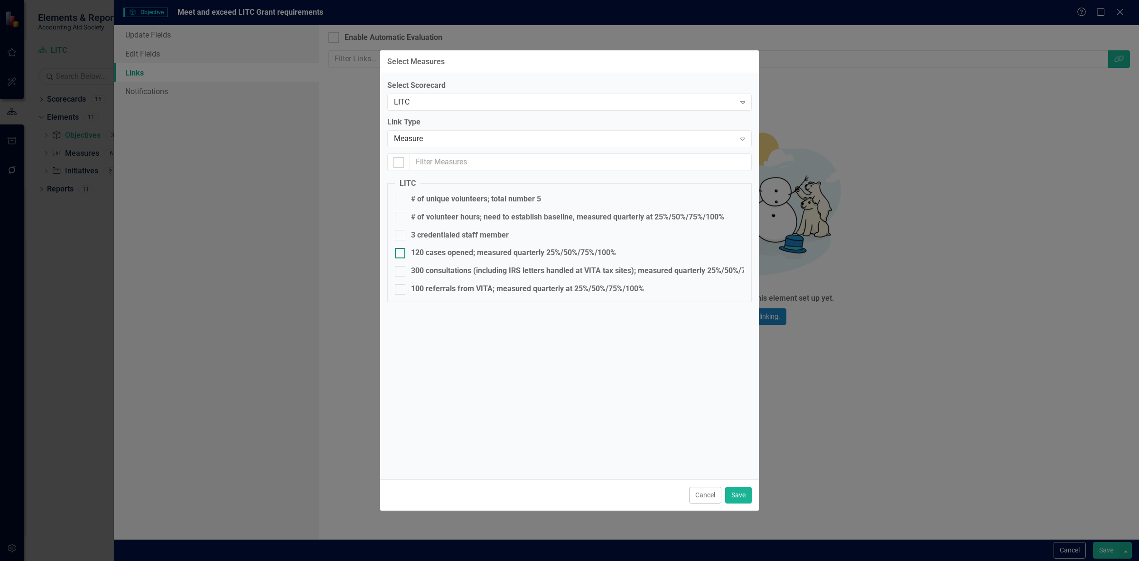
click at [437, 253] on div "120 cases opened; measured quarterly 25%/50%/75%/100%" at bounding box center [513, 252] width 205 height 11
click at [401, 253] on input "120 cases opened; measured quarterly 25%/50%/75%/100%" at bounding box center [398, 251] width 6 height 6
checkbox input "true"
click at [445, 274] on div "300 consultations (including IRS letters handled at VITA tax sites); measured q…" at bounding box center [594, 270] width 366 height 11
click at [401, 272] on input "300 consultations (including IRS letters handled at VITA tax sites); measured q…" at bounding box center [398, 269] width 6 height 6
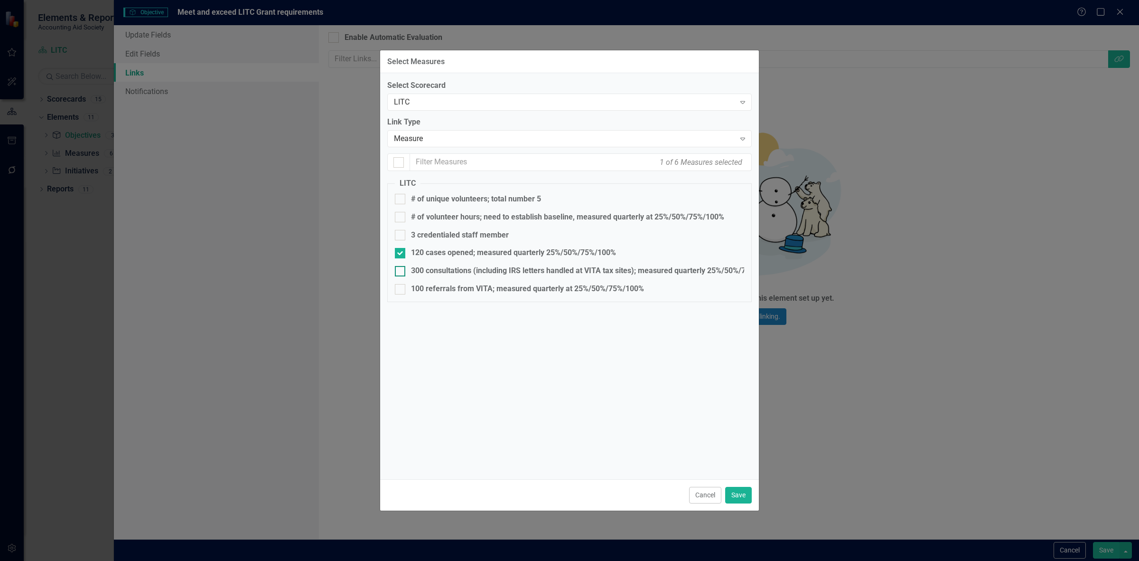
checkbox input "true"
click at [433, 136] on div "Measure" at bounding box center [564, 138] width 341 height 11
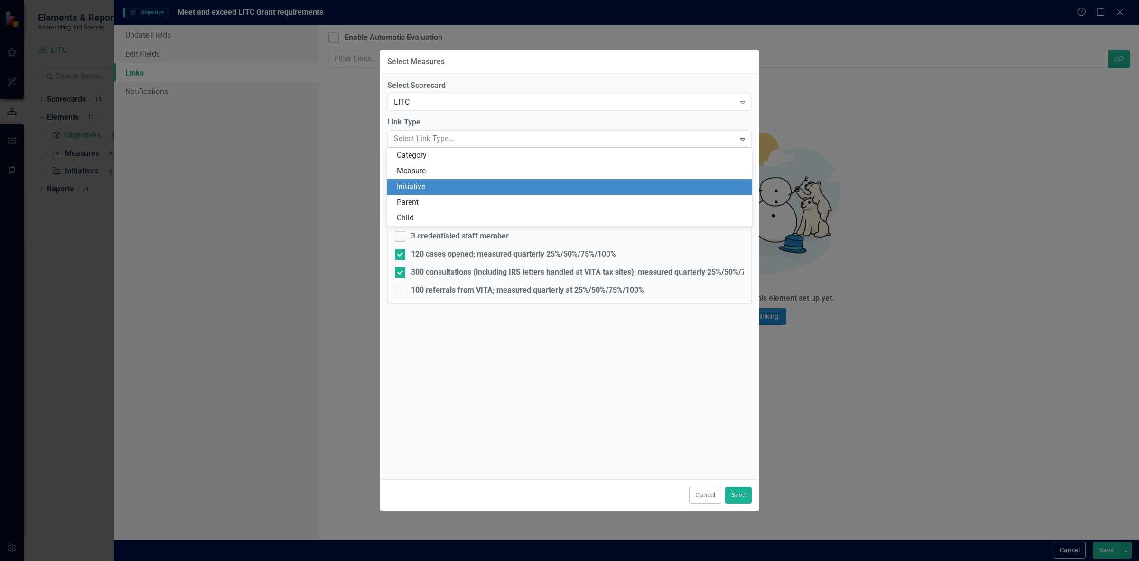
click at [430, 188] on div "Initiative" at bounding box center [571, 186] width 349 height 11
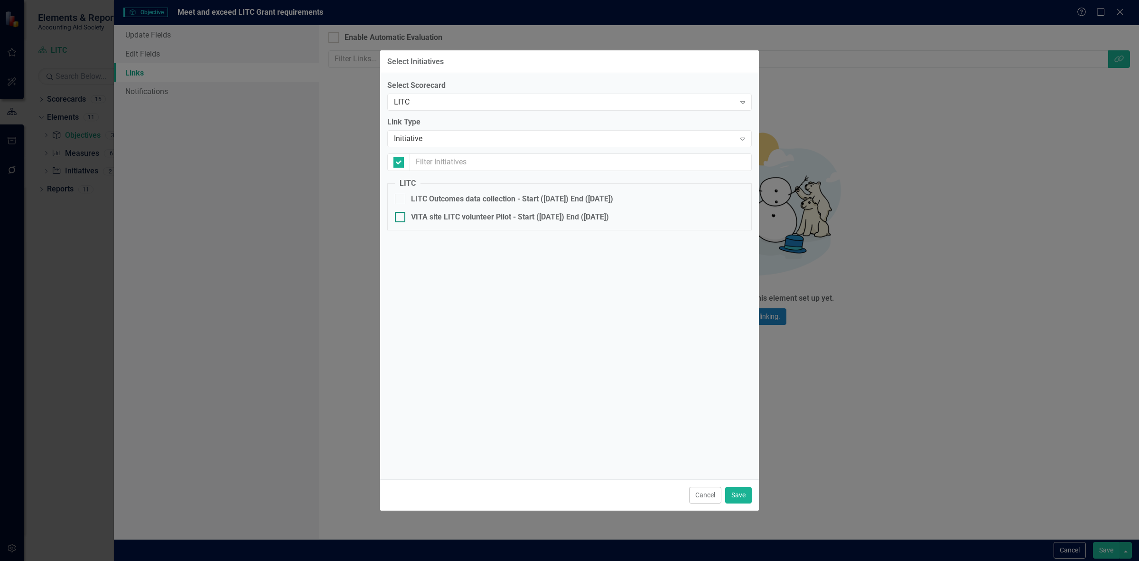
checkbox input "false"
click at [428, 200] on div "LITC Outcomes data collection - Start ([DATE]) End ([DATE])" at bounding box center [512, 199] width 202 height 11
click at [401, 200] on input "LITC Outcomes data collection - Start ([DATE]) End ([DATE])" at bounding box center [398, 197] width 6 height 6
checkbox input "true"
click at [736, 499] on button "Save" at bounding box center [738, 495] width 27 height 17
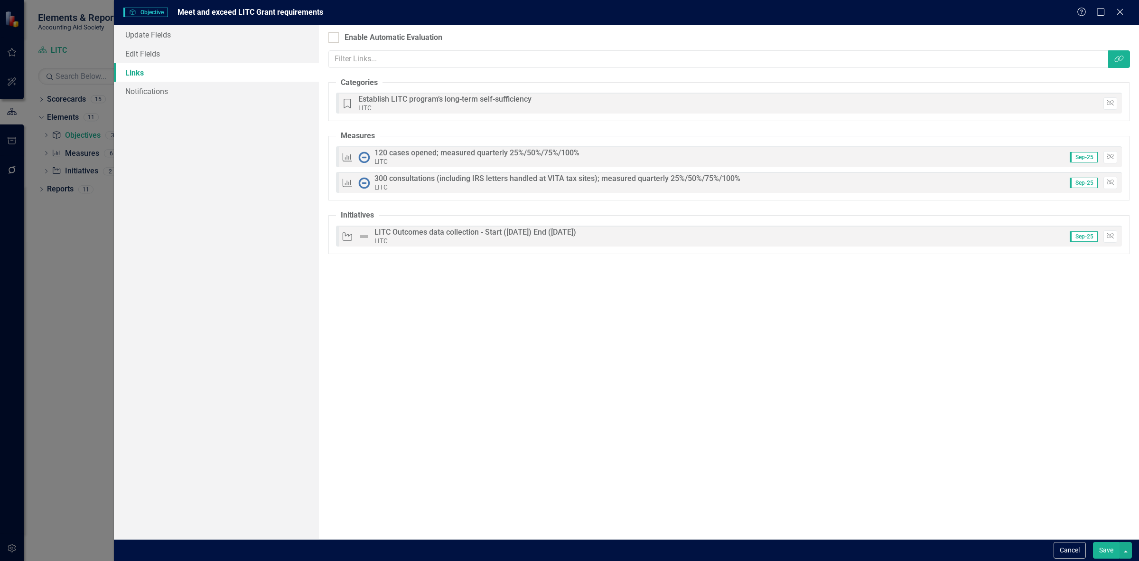
click at [1104, 558] on button "Save" at bounding box center [1106, 550] width 27 height 17
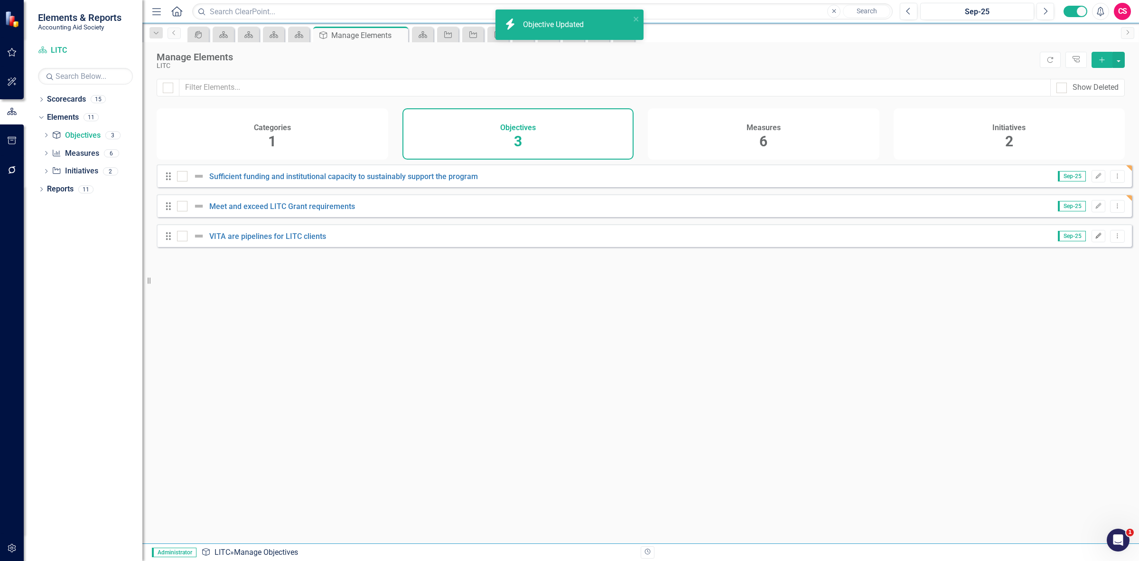
click at [1095, 239] on icon "Edit" at bounding box center [1098, 236] width 7 height 6
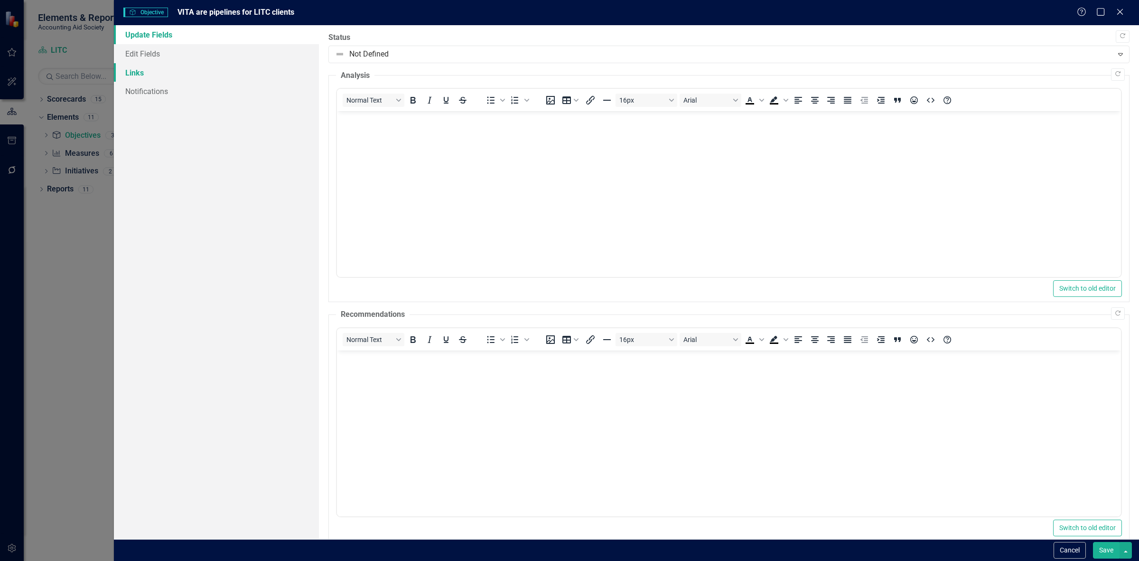
click at [200, 69] on link "Links" at bounding box center [216, 72] width 205 height 19
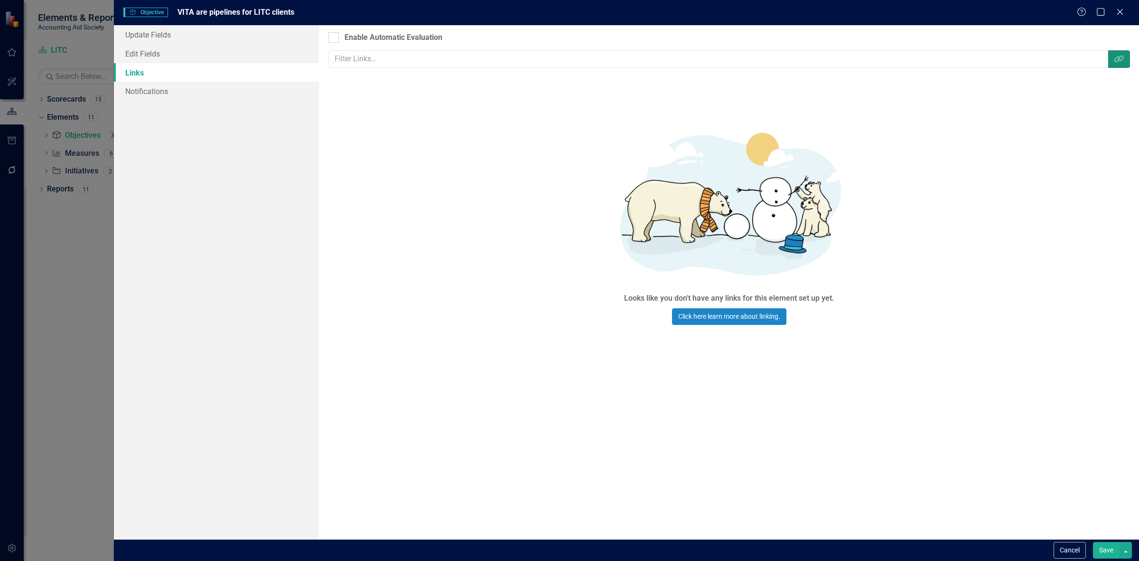
click at [1125, 65] on button "Link Tag" at bounding box center [1120, 59] width 22 height 18
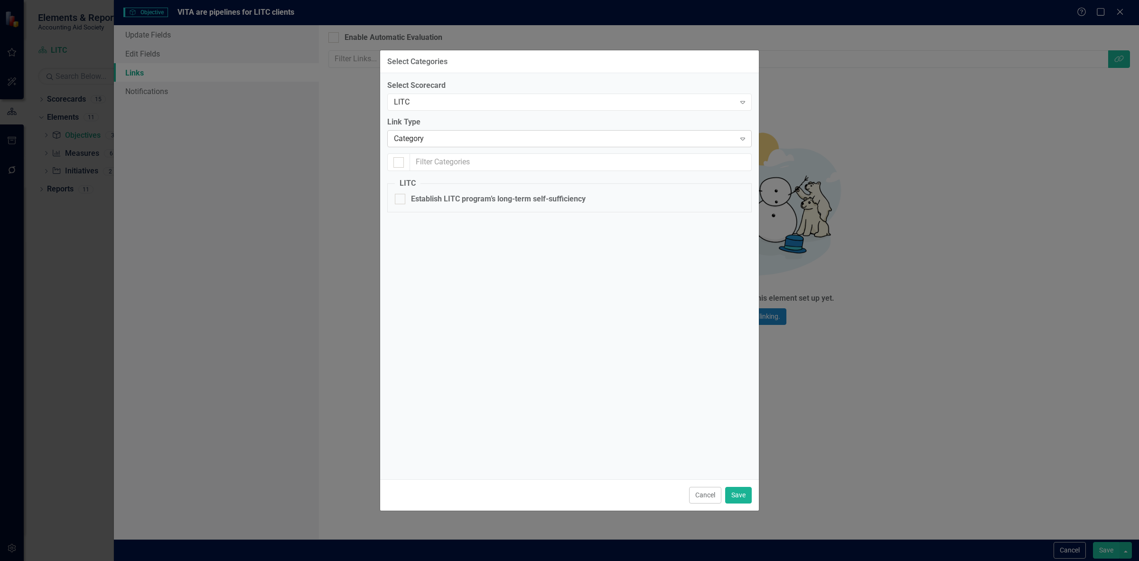
click at [424, 138] on div "Category" at bounding box center [564, 138] width 341 height 11
click at [440, 113] on div "Select Scorecard LITC Expand Link Type Category Expand LITC Establish LITC prog…" at bounding box center [569, 150] width 365 height 141
click at [440, 188] on fieldset "LITC Establish LITC program’s long-term self-sufficiency" at bounding box center [569, 195] width 365 height 34
click at [442, 201] on div "Establish LITC program’s long-term self-sufficiency" at bounding box center [498, 199] width 175 height 11
click at [401, 200] on input "Establish LITC program’s long-term self-sufficiency" at bounding box center [398, 197] width 6 height 6
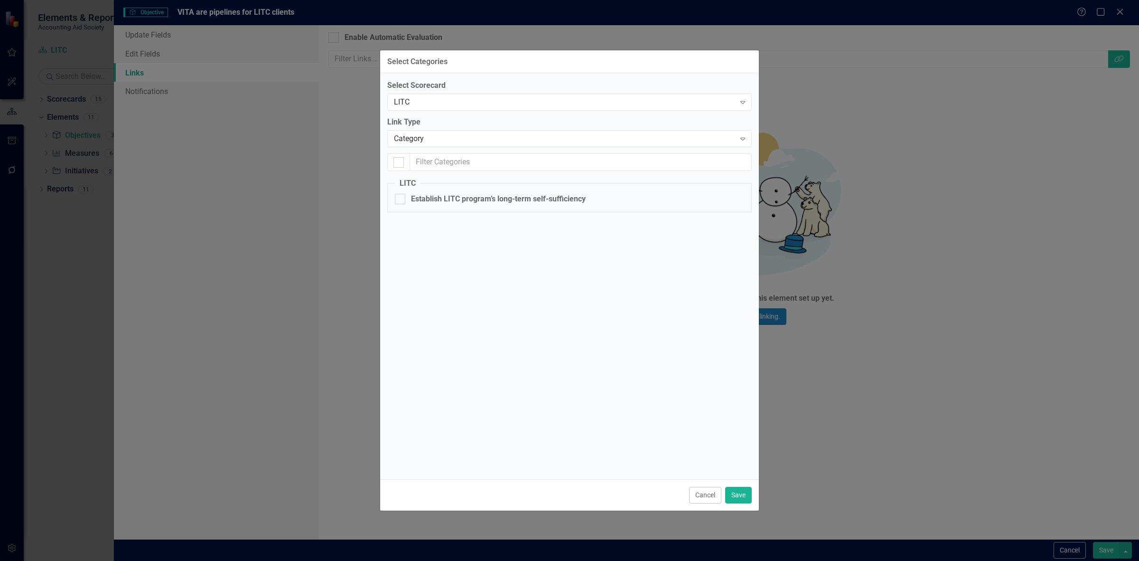
checkbox input "true"
click at [437, 141] on div "Category" at bounding box center [564, 138] width 341 height 11
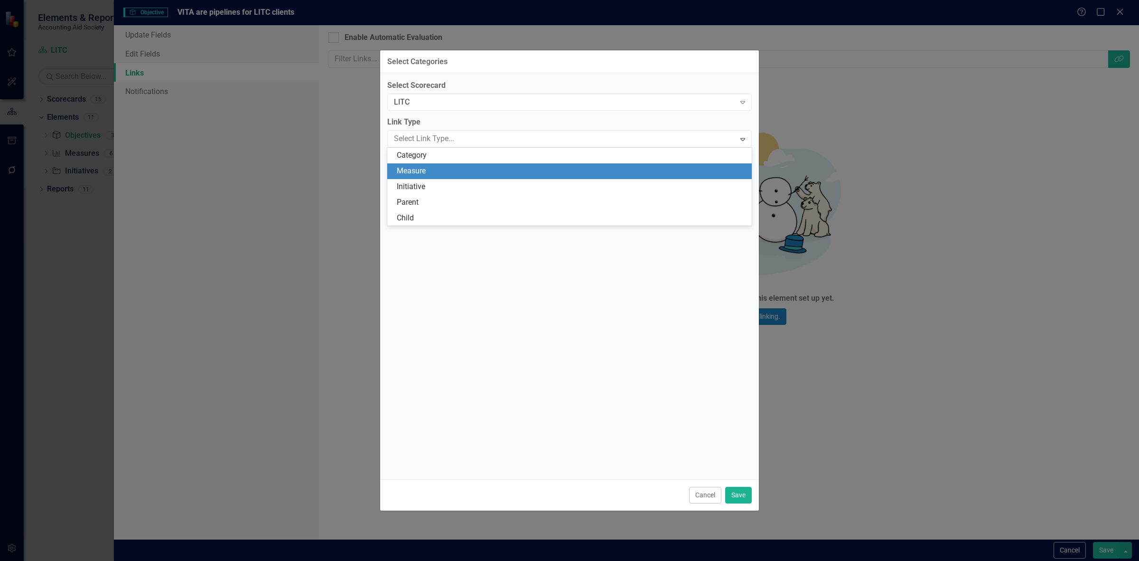
click at [433, 175] on div "Measure" at bounding box center [571, 171] width 349 height 11
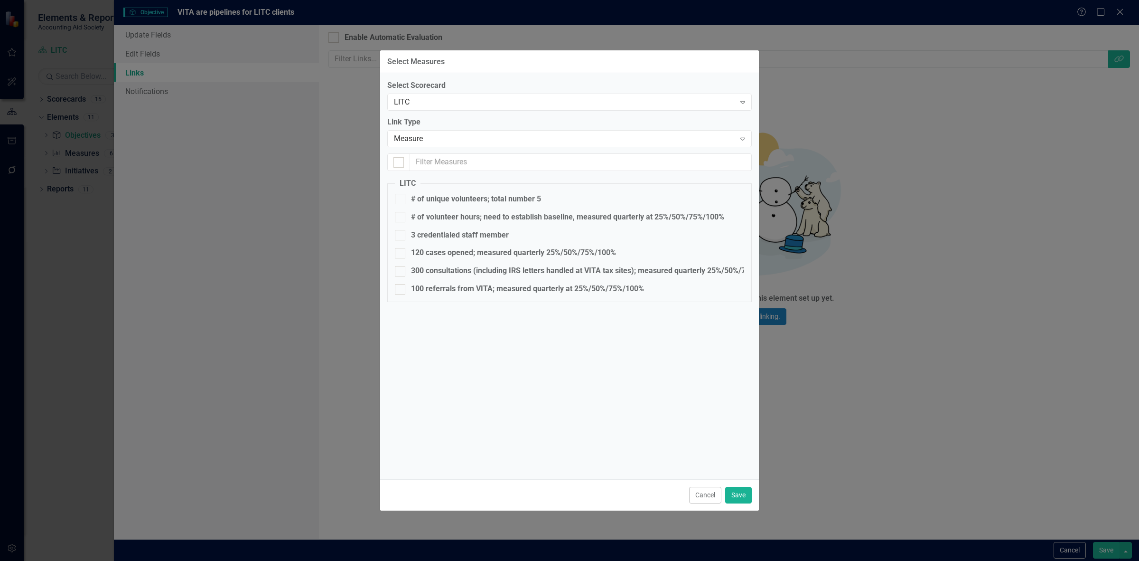
checkbox input "false"
click at [444, 297] on fieldset "LITC # of unique volunteers; total number 5 # of volunteer hours; need to estab…" at bounding box center [569, 240] width 365 height 124
click at [437, 292] on div "100 referrals from VITA; measured quarterly at 25%/50%/75%/100%" at bounding box center [527, 288] width 233 height 11
click at [401, 290] on input "100 referrals from VITA; measured quarterly at 25%/50%/75%/100%" at bounding box center [398, 287] width 6 height 6
checkbox input "true"
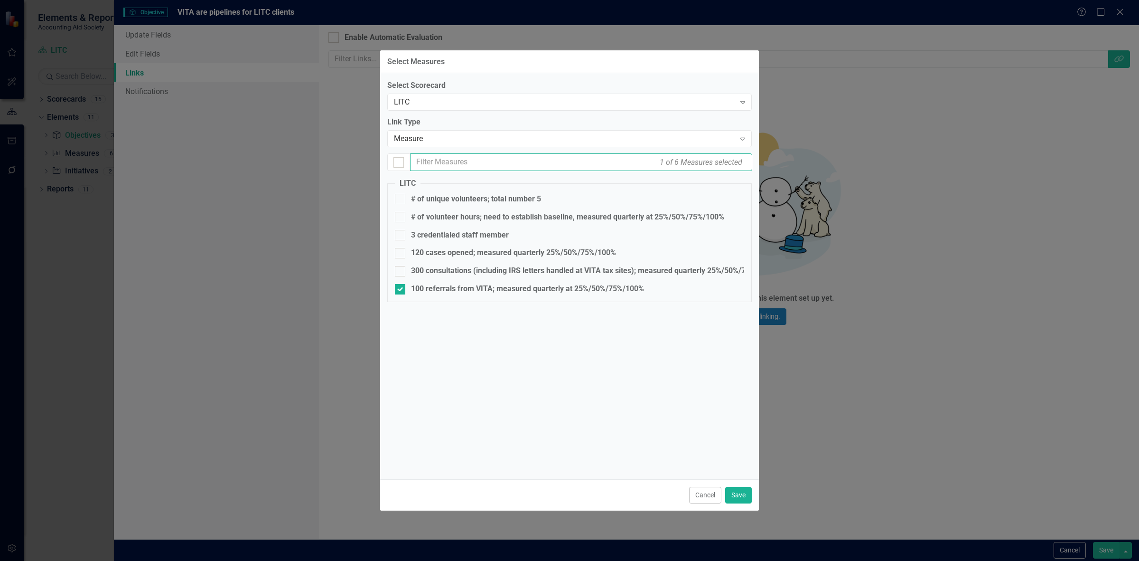
click at [426, 154] on input "text" at bounding box center [581, 162] width 342 height 18
click at [426, 136] on div "Measure" at bounding box center [564, 138] width 341 height 11
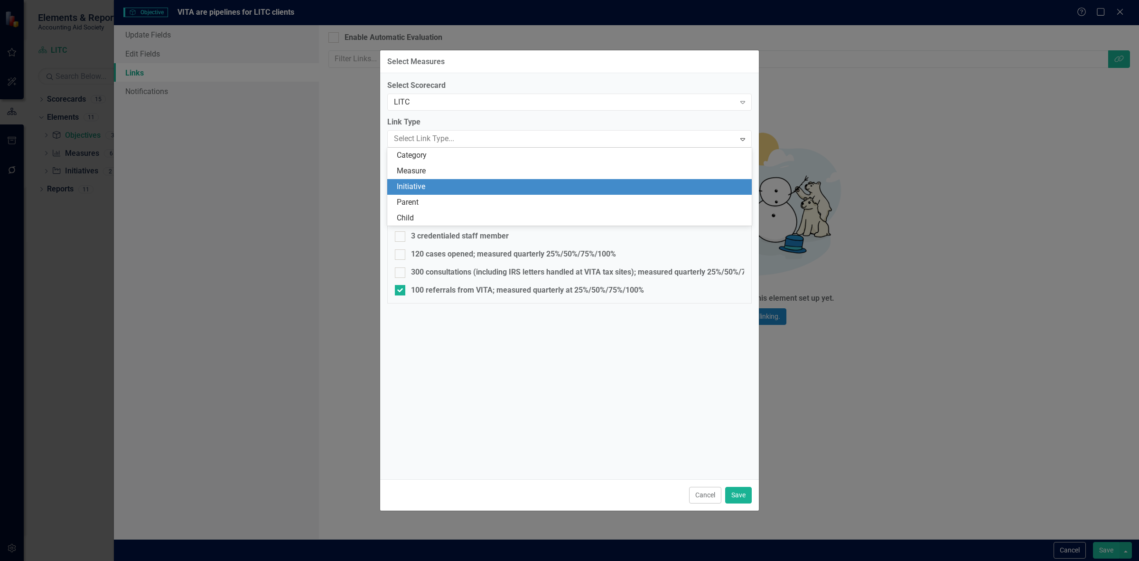
click at [423, 188] on div "Initiative" at bounding box center [571, 186] width 349 height 11
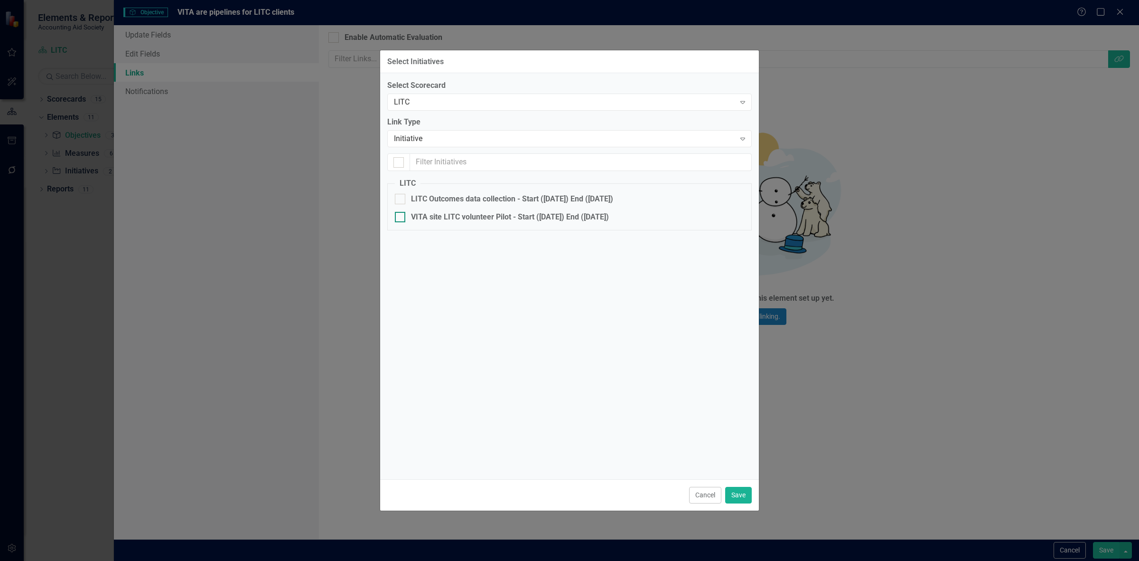
click at [447, 220] on div "VITA site LITC volunteer Pilot - Start ([DATE]) End ([DATE])" at bounding box center [510, 217] width 198 height 11
click at [401, 218] on input "VITA site LITC volunteer Pilot - Start ([DATE]) End ([DATE])" at bounding box center [398, 215] width 6 height 6
checkbox input "true"
click at [742, 493] on button "Save" at bounding box center [738, 495] width 27 height 17
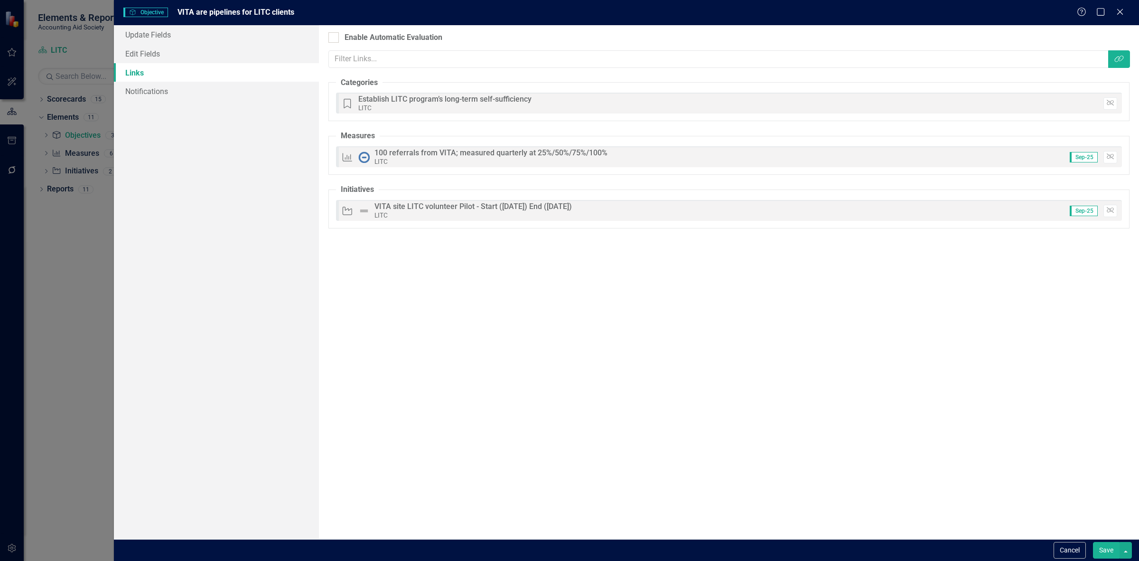
click at [1103, 545] on button "Save" at bounding box center [1106, 550] width 27 height 17
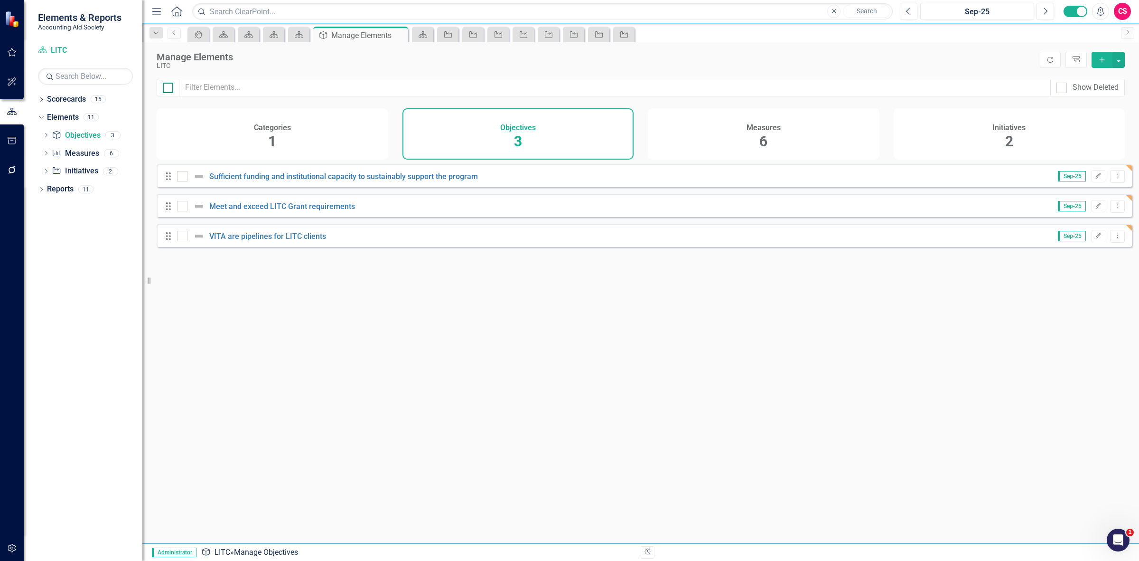
click at [170, 85] on div at bounding box center [168, 88] width 10 height 10
click at [169, 85] on input "checkbox" at bounding box center [166, 86] width 6 height 6
checkbox input "true"
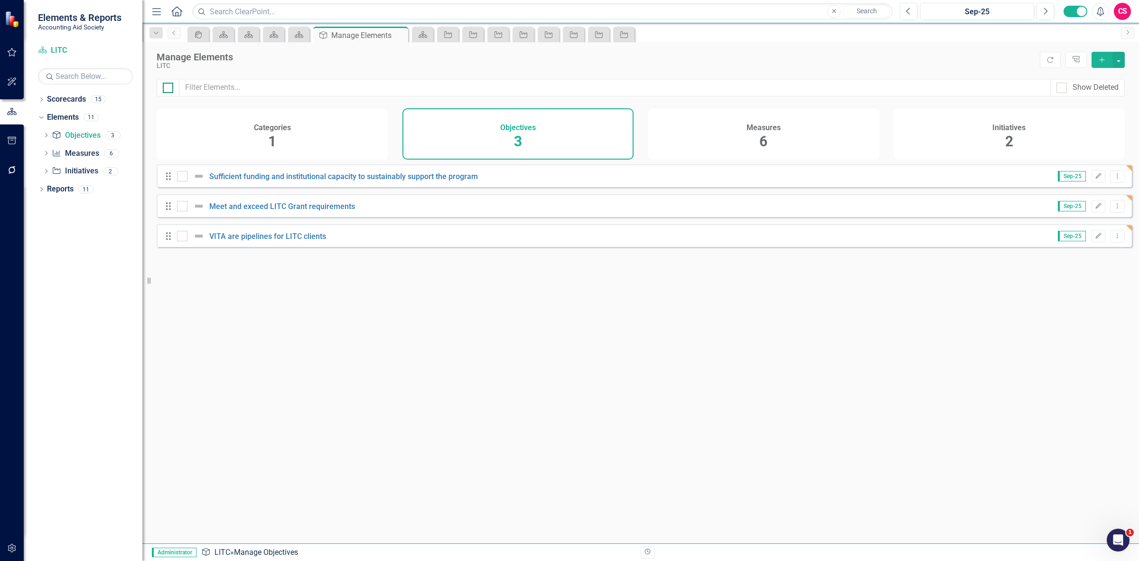
checkbox input "true"
click at [1123, 63] on button "button" at bounding box center [1119, 60] width 12 height 16
click at [1090, 113] on link "Edit Multiple Edit Multiple" at bounding box center [1087, 113] width 75 height 18
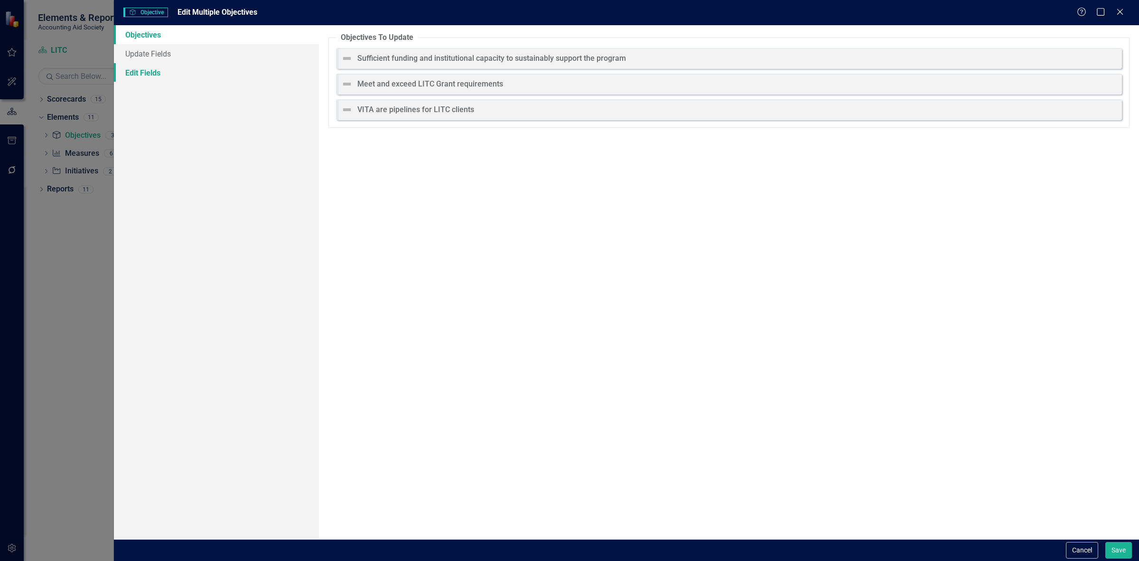
click at [202, 66] on link "Edit Fields" at bounding box center [216, 72] width 205 height 19
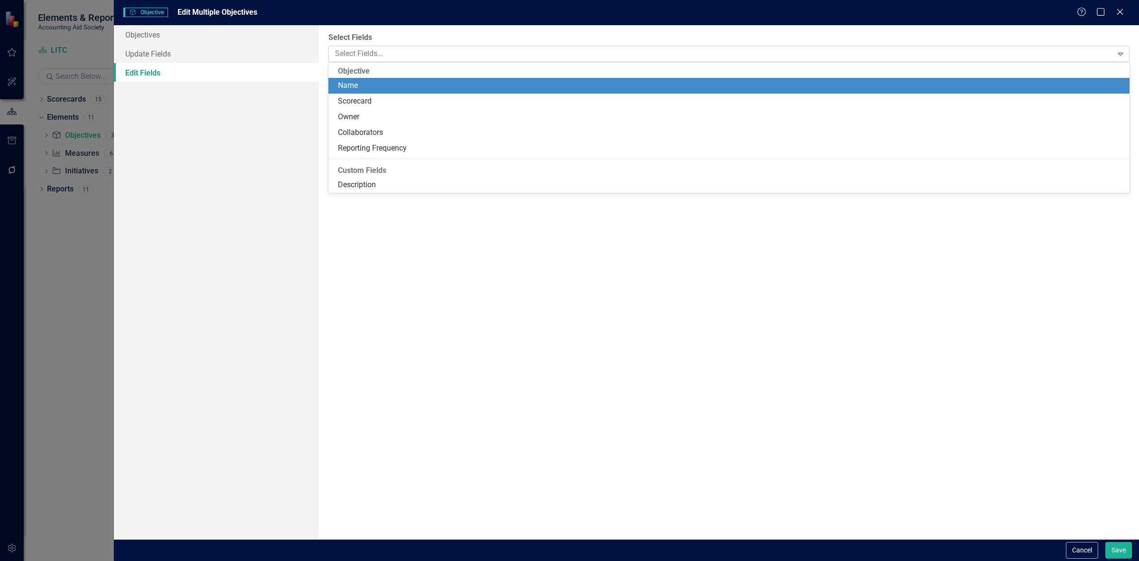
click at [337, 58] on div at bounding box center [722, 53] width 782 height 13
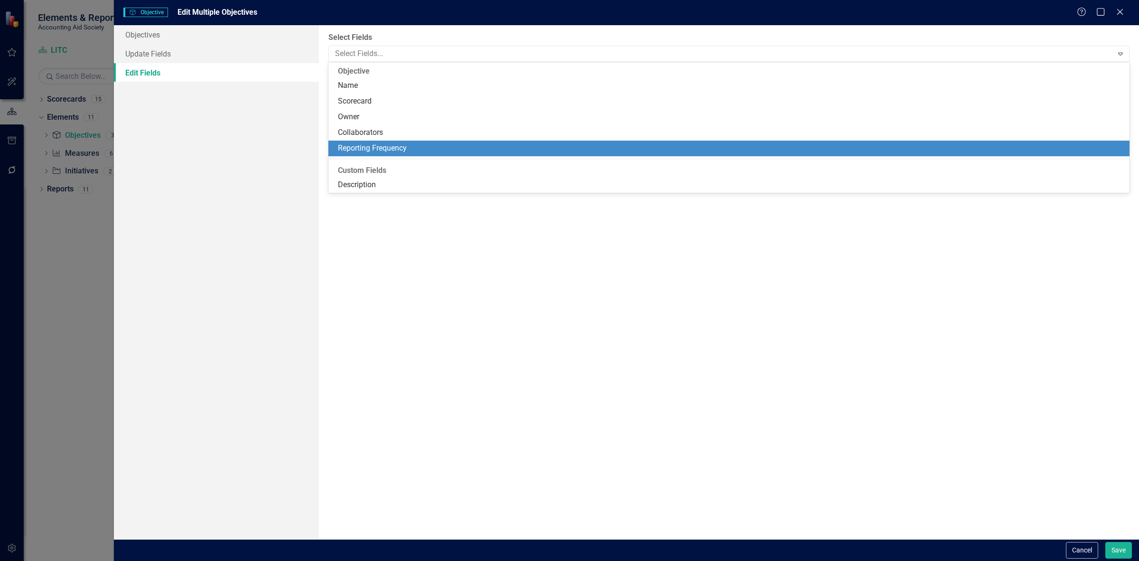
click at [406, 152] on div "Reporting Frequency" at bounding box center [731, 148] width 786 height 11
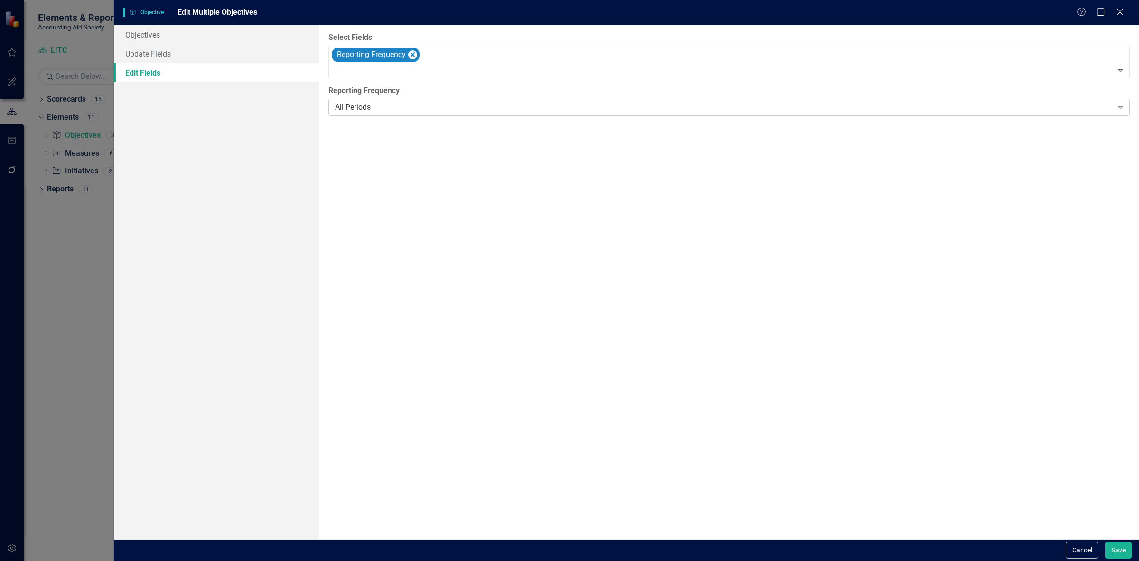
click at [387, 101] on div "All Periods Expand" at bounding box center [729, 107] width 801 height 17
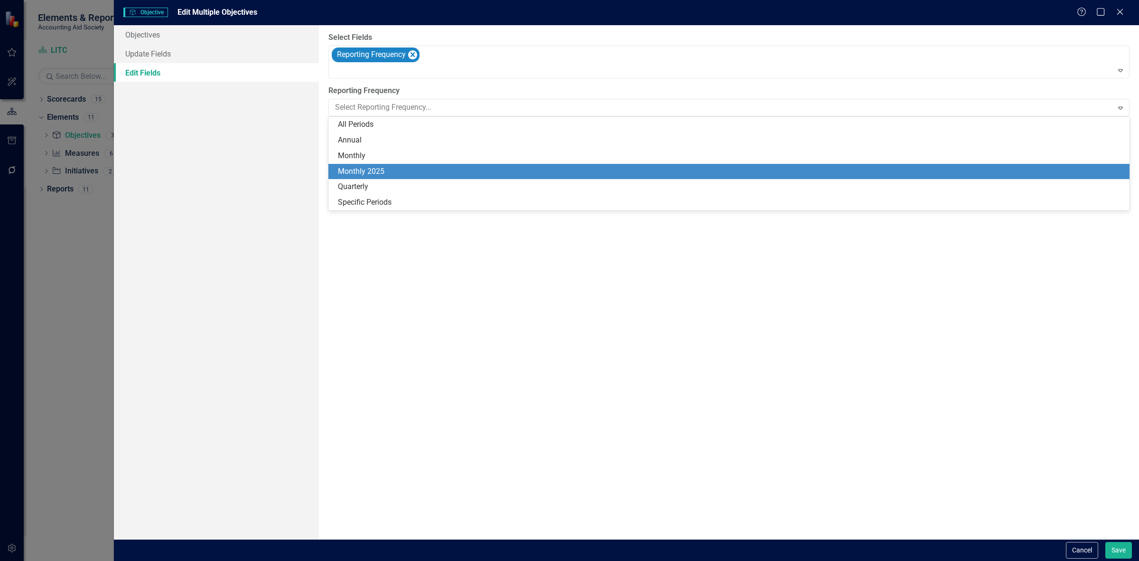
click at [395, 174] on div "Monthly 2025" at bounding box center [731, 171] width 786 height 11
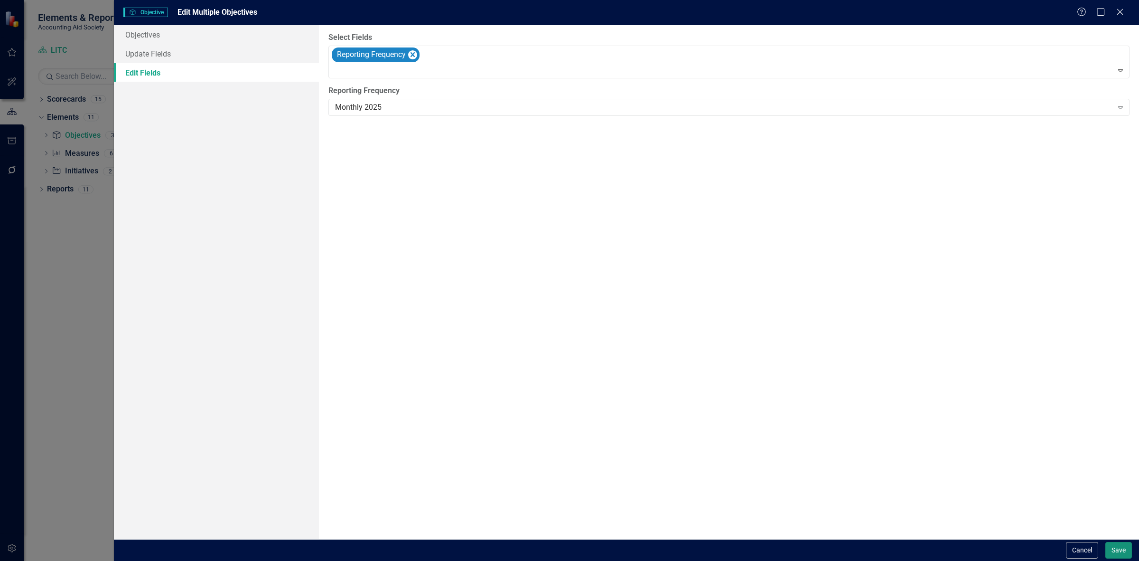
click at [1116, 551] on button "Save" at bounding box center [1119, 550] width 27 height 17
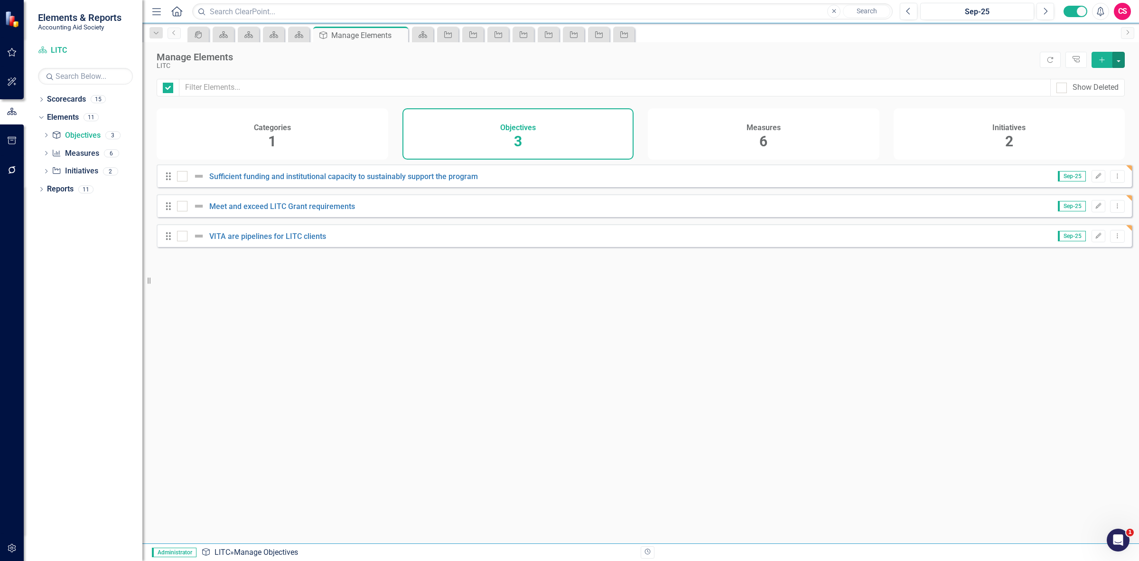
checkbox input "false"
click at [798, 124] on div "Measures 6" at bounding box center [764, 133] width 232 height 51
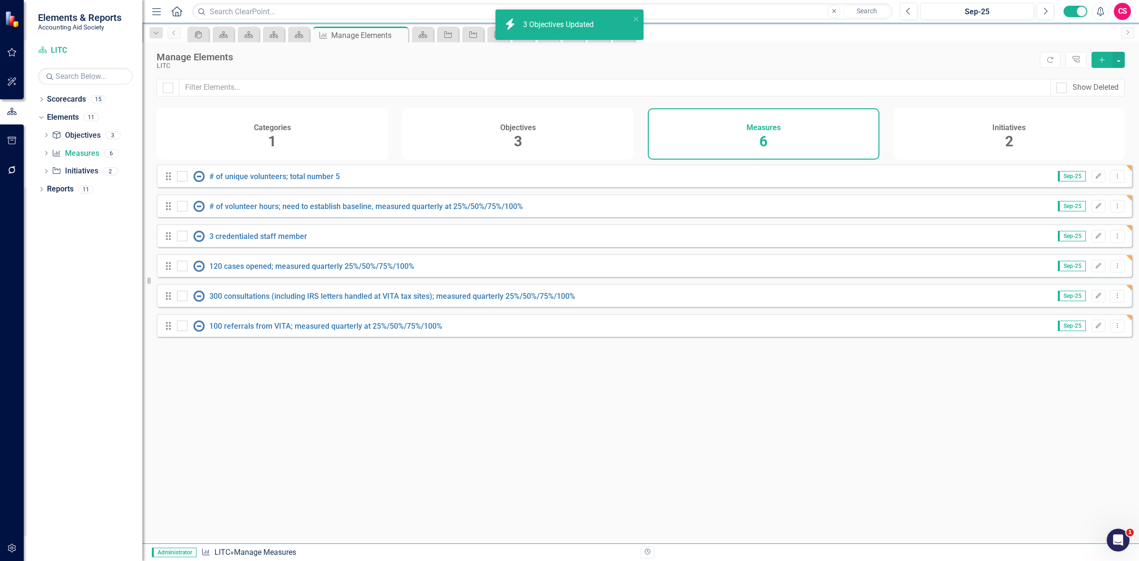
drag, startPoint x: 165, startPoint y: 92, endPoint x: 260, endPoint y: 82, distance: 95.4
click at [165, 93] on div at bounding box center [168, 88] width 10 height 10
click at [165, 89] on input "checkbox" at bounding box center [166, 86] width 6 height 6
checkbox input "true"
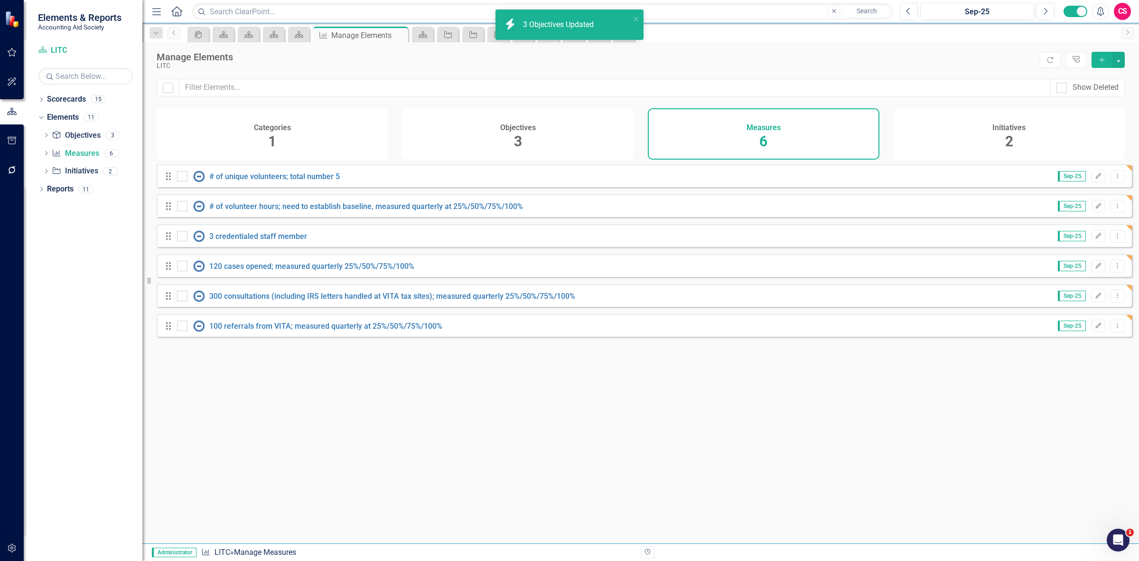
checkbox input "true"
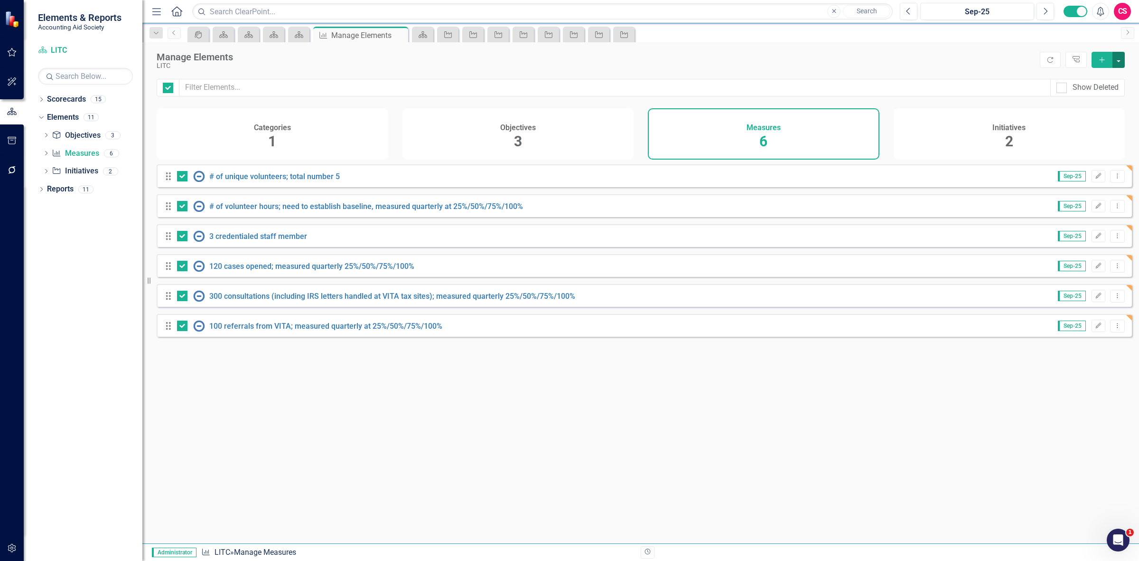
click at [1117, 55] on button "button" at bounding box center [1119, 60] width 12 height 16
click at [1080, 108] on link "Edit Multiple Edit Multiple" at bounding box center [1087, 113] width 75 height 18
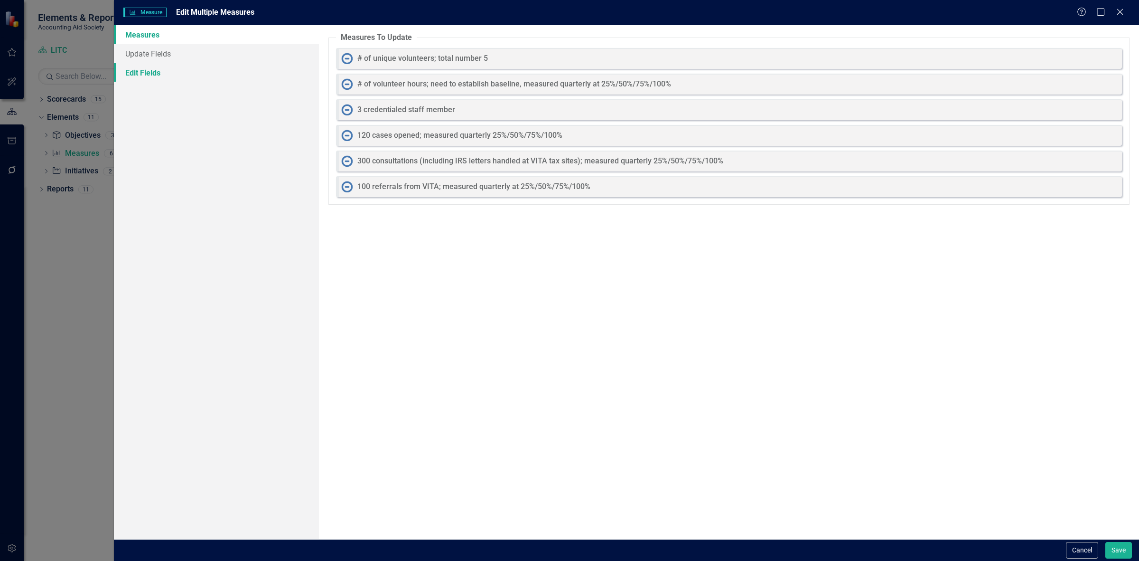
click at [209, 71] on link "Edit Fields" at bounding box center [216, 72] width 205 height 19
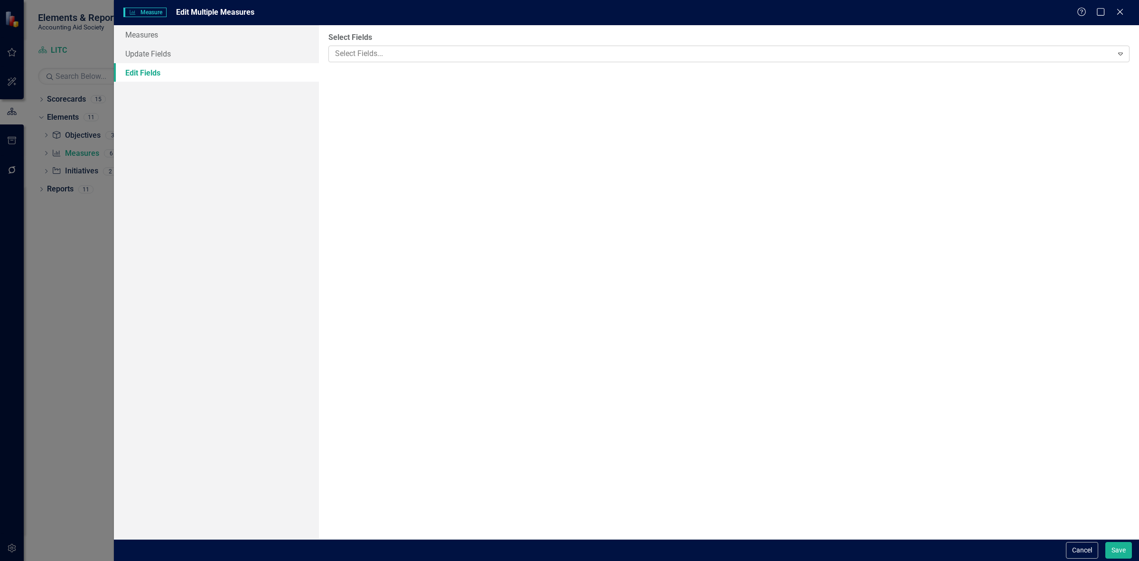
click at [388, 52] on div at bounding box center [722, 53] width 782 height 13
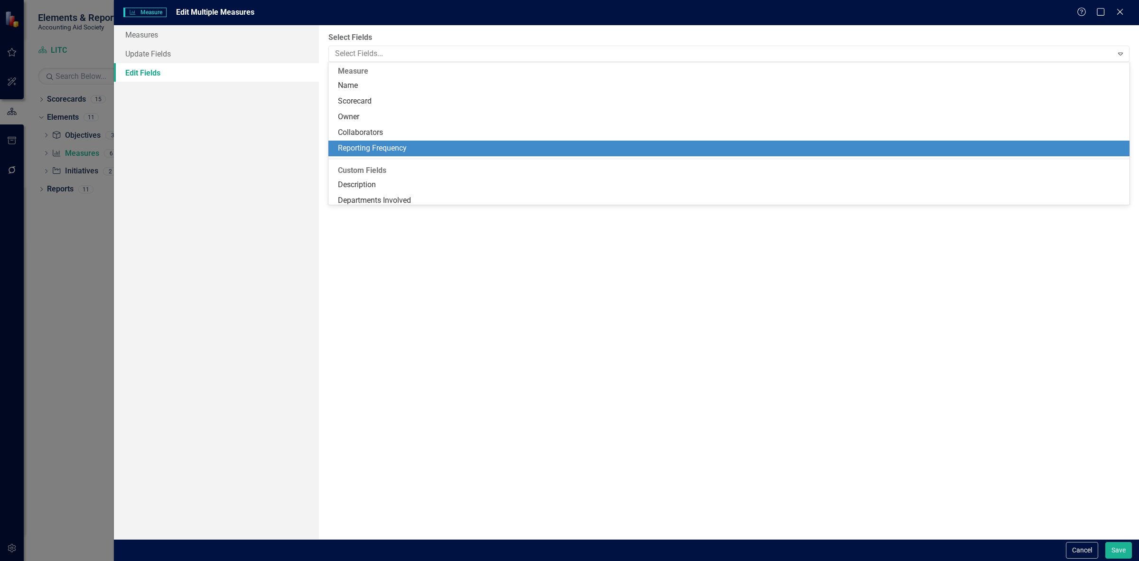
click at [392, 154] on div "Reporting Frequency" at bounding box center [729, 149] width 801 height 16
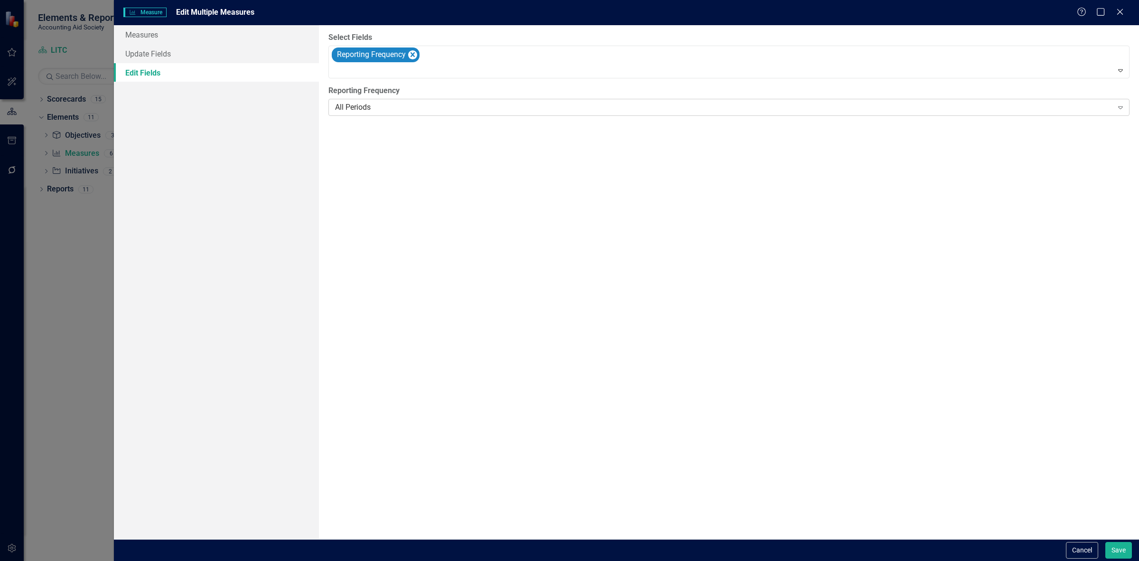
click at [386, 113] on div "All Periods Expand" at bounding box center [729, 107] width 801 height 17
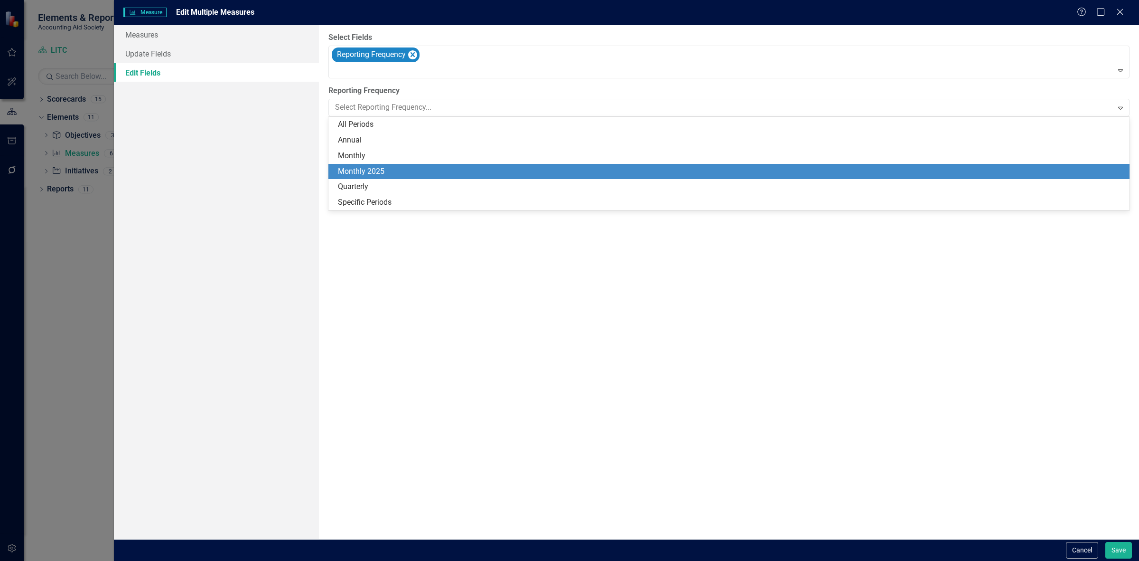
click at [397, 167] on div "Monthly 2025" at bounding box center [731, 171] width 786 height 11
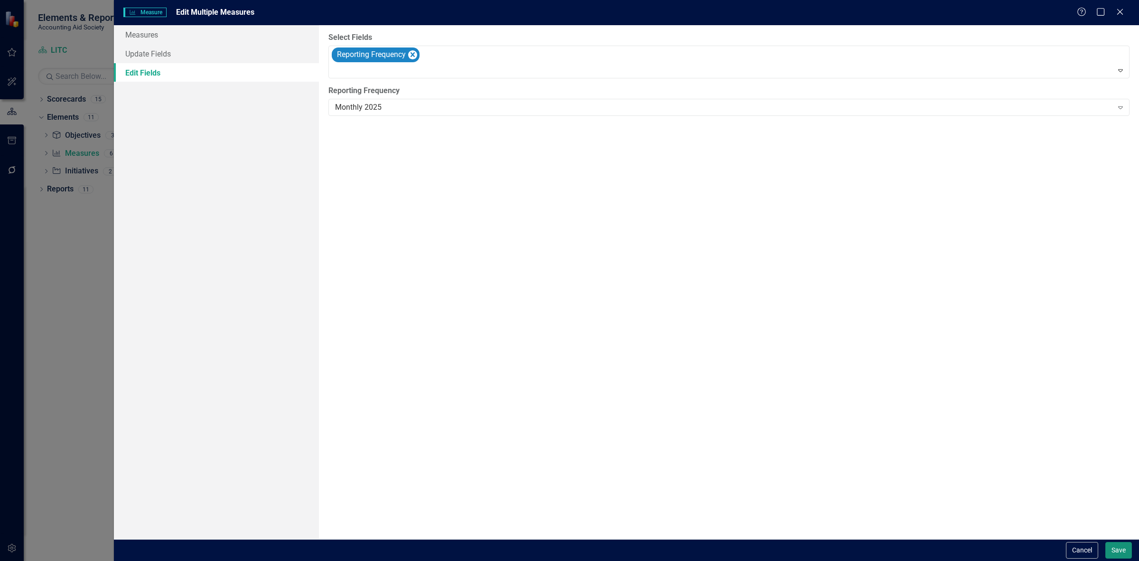
click at [1123, 553] on button "Save" at bounding box center [1119, 550] width 27 height 17
checkbox input "false"
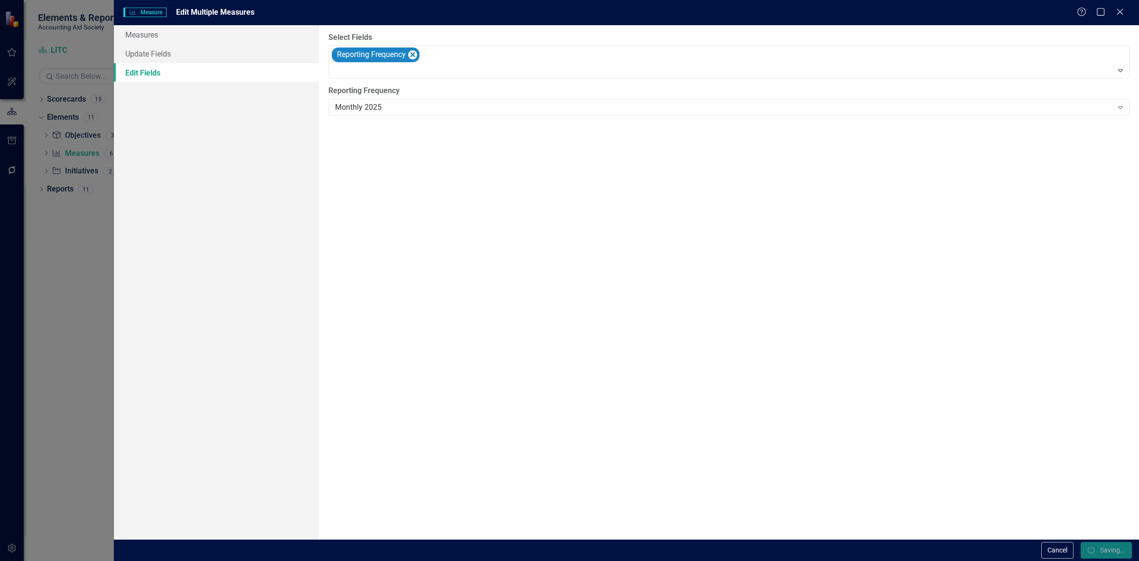
checkbox input "false"
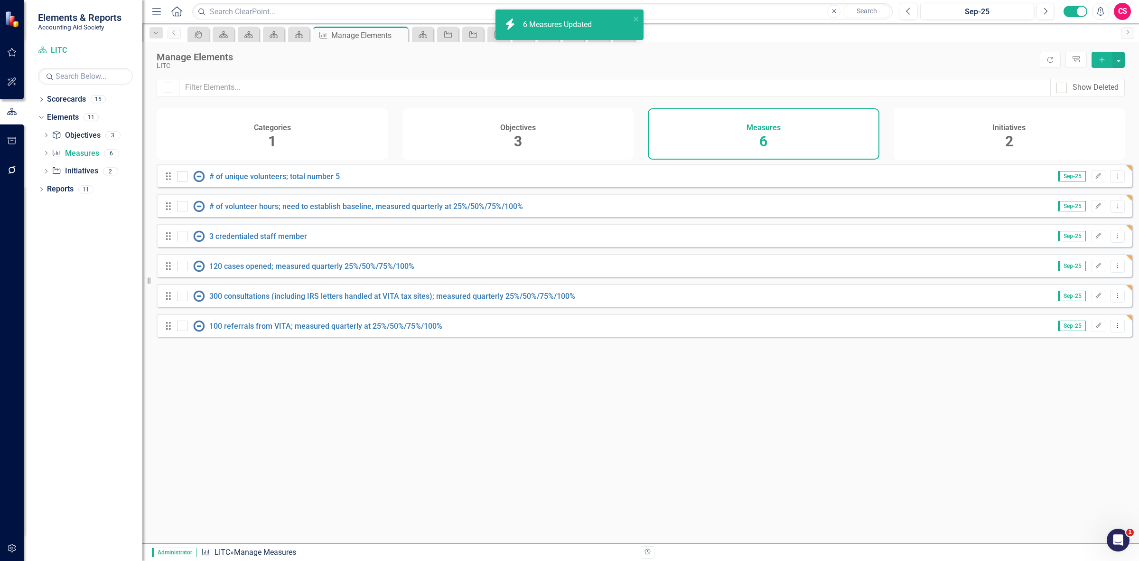
click at [1038, 136] on div "Initiatives 2" at bounding box center [1010, 133] width 232 height 51
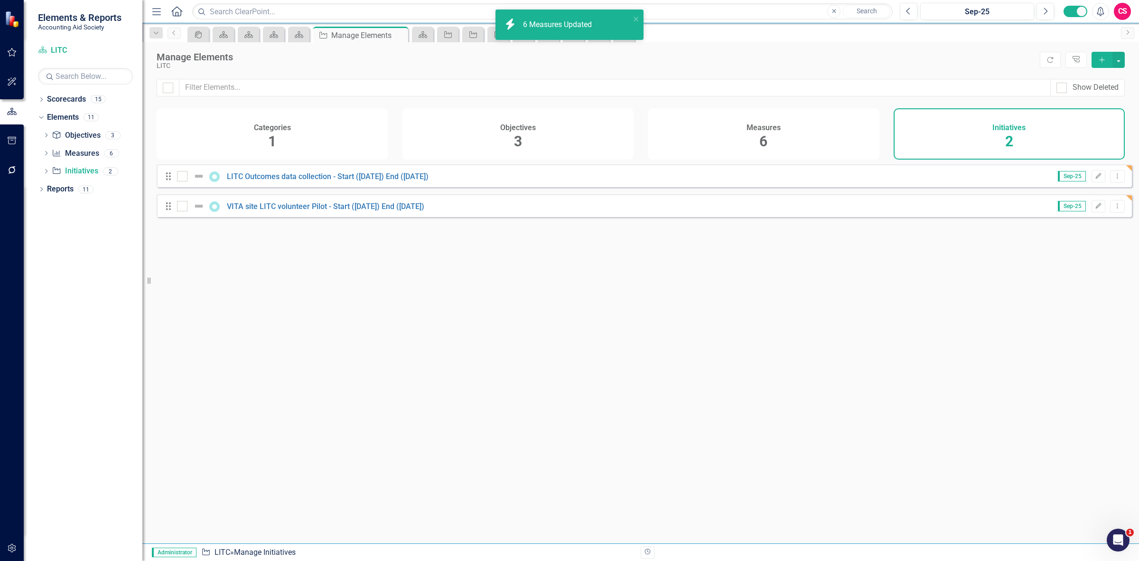
click at [160, 82] on div at bounding box center [168, 88] width 23 height 18
click at [169, 88] on div at bounding box center [168, 88] width 10 height 10
click at [169, 88] on input "checkbox" at bounding box center [166, 86] width 6 height 6
checkbox input "true"
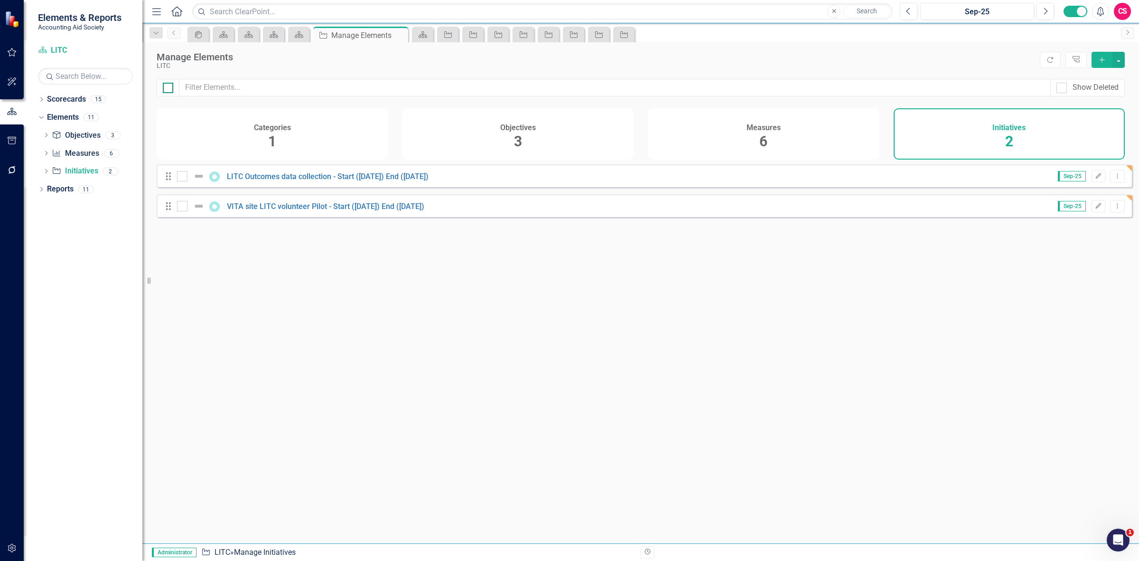
checkbox input "true"
click at [1119, 67] on button "button" at bounding box center [1119, 60] width 12 height 16
click at [1090, 111] on link "Edit Multiple Edit Multiple" at bounding box center [1087, 113] width 75 height 18
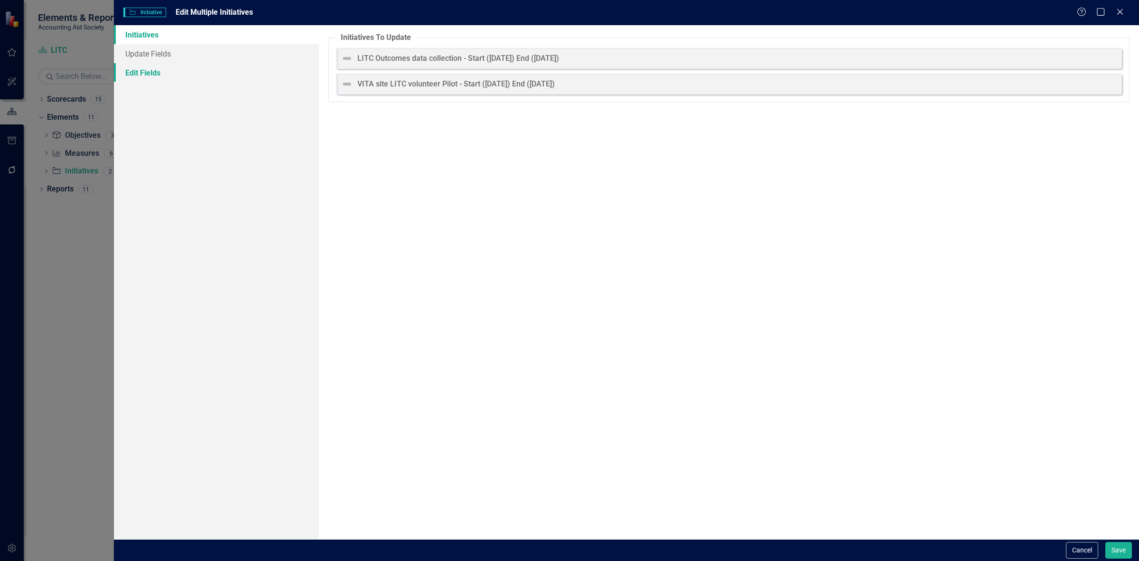
click at [241, 67] on link "Edit Fields" at bounding box center [216, 72] width 205 height 19
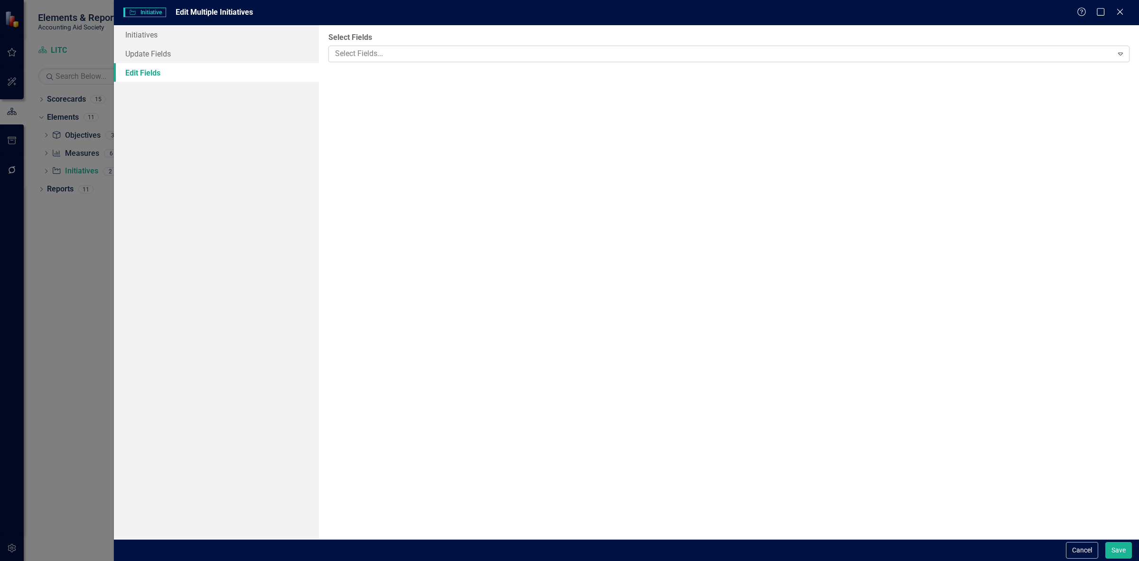
click at [380, 47] on div "Select Fields..." at bounding box center [721, 54] width 782 height 15
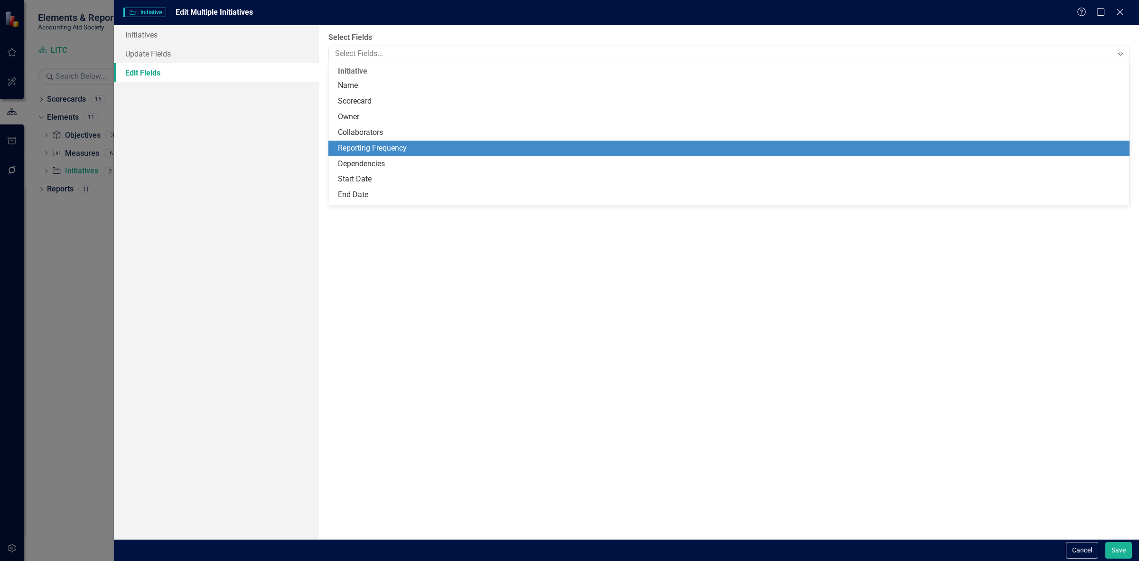
click at [382, 147] on div "Reporting Frequency" at bounding box center [731, 148] width 786 height 11
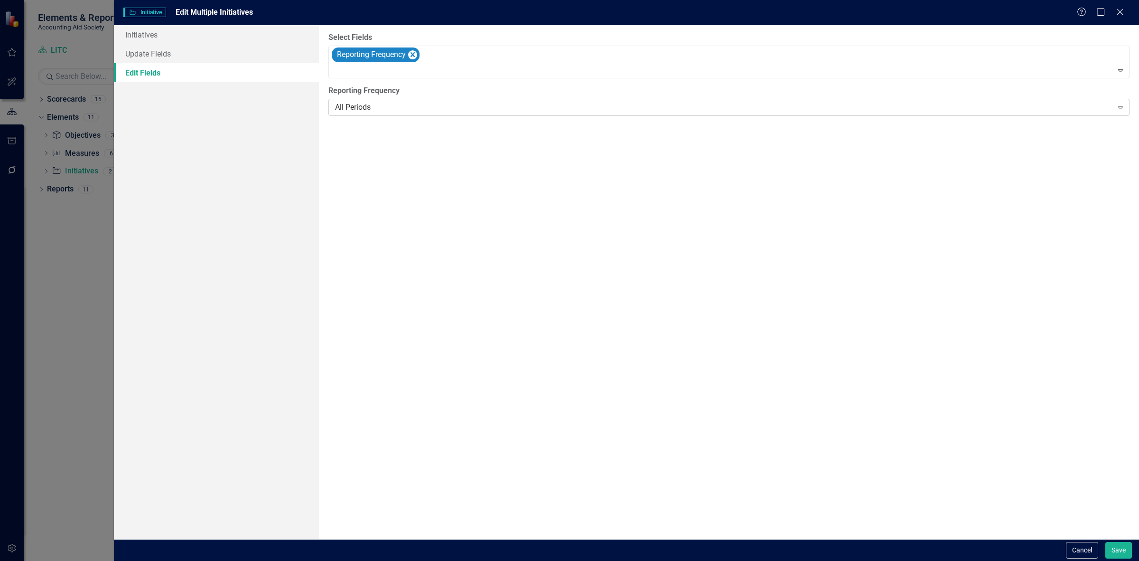
click at [382, 102] on div "All Periods Expand" at bounding box center [729, 107] width 801 height 17
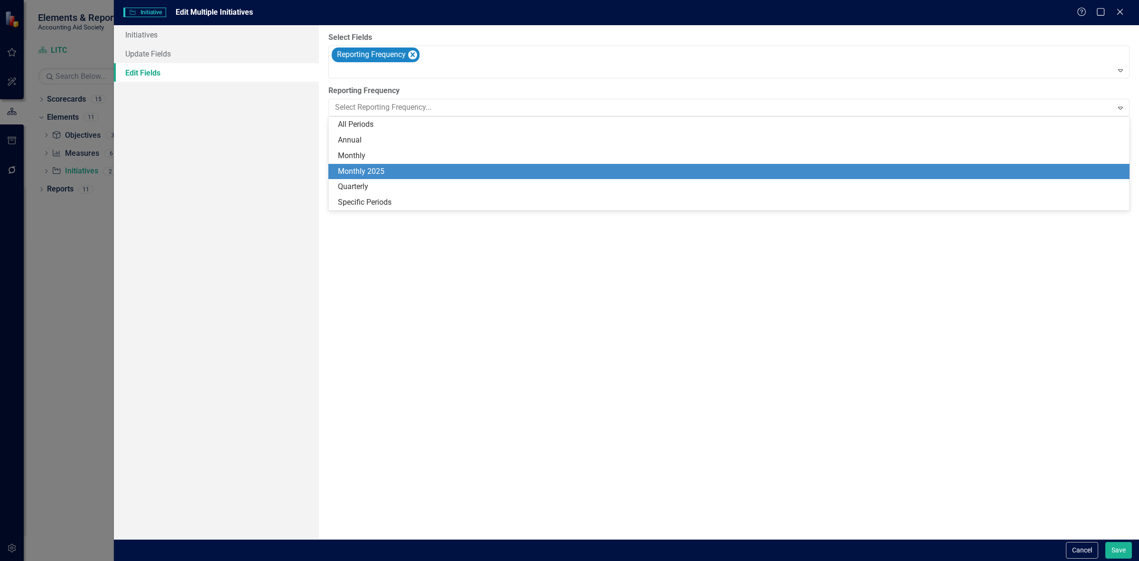
click at [398, 167] on div "Monthly 2025" at bounding box center [731, 171] width 786 height 11
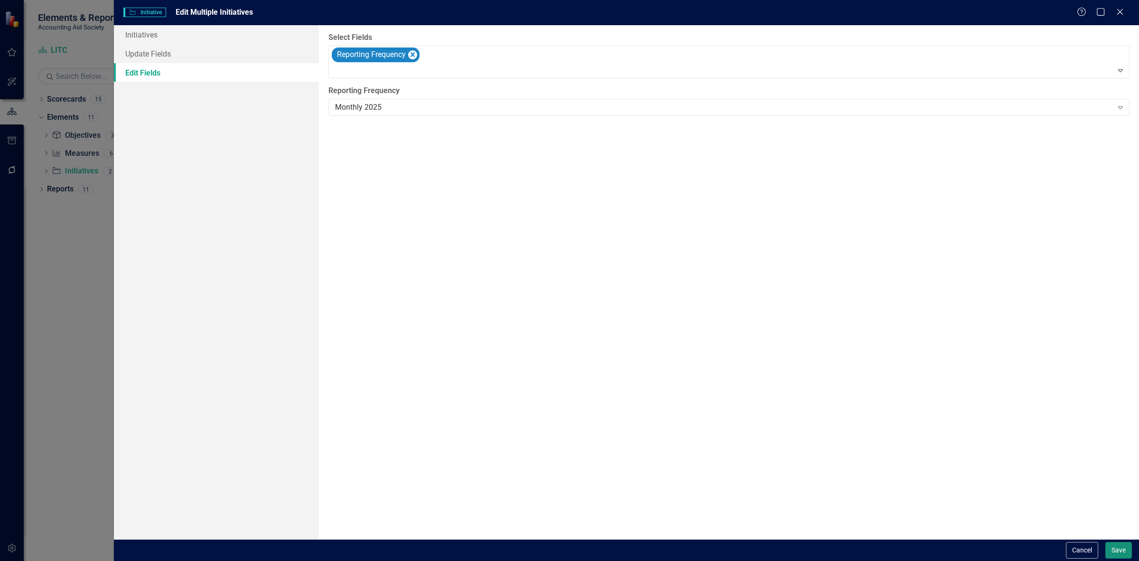
click at [1120, 552] on button "Save" at bounding box center [1119, 550] width 27 height 17
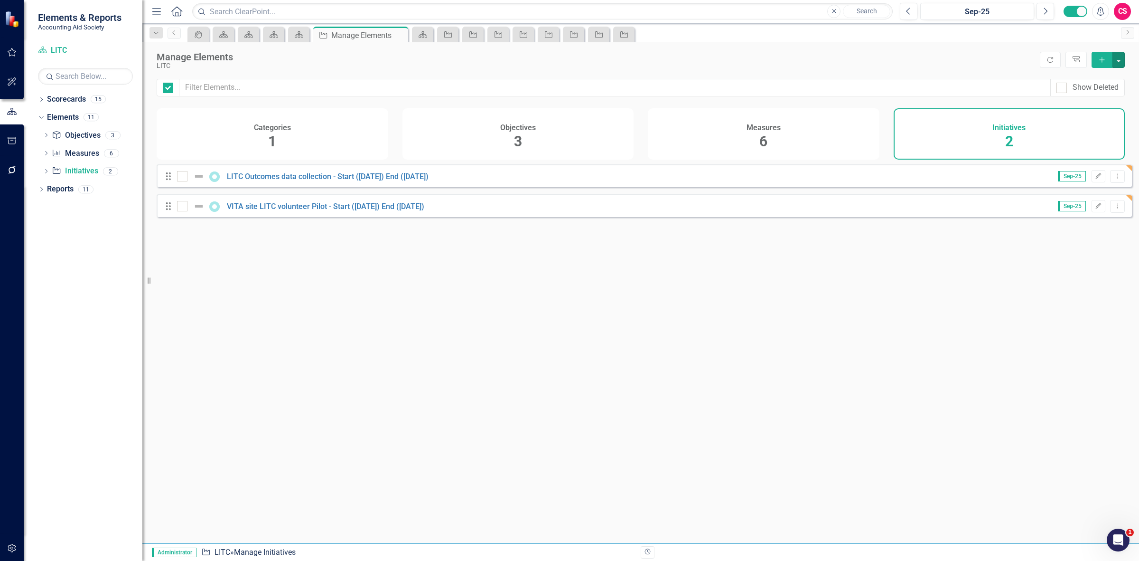
checkbox input "false"
click at [260, 181] on link "LITC Outcomes data collection - Start ([DATE]) End ([DATE])" at bounding box center [328, 176] width 202 height 9
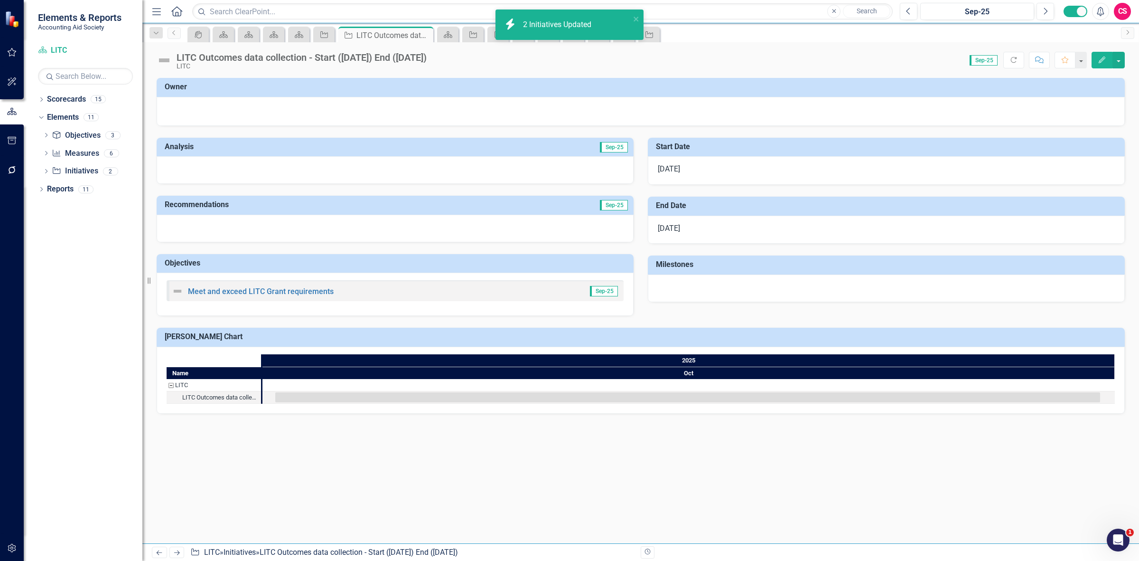
click at [160, 63] on img at bounding box center [164, 60] width 15 height 15
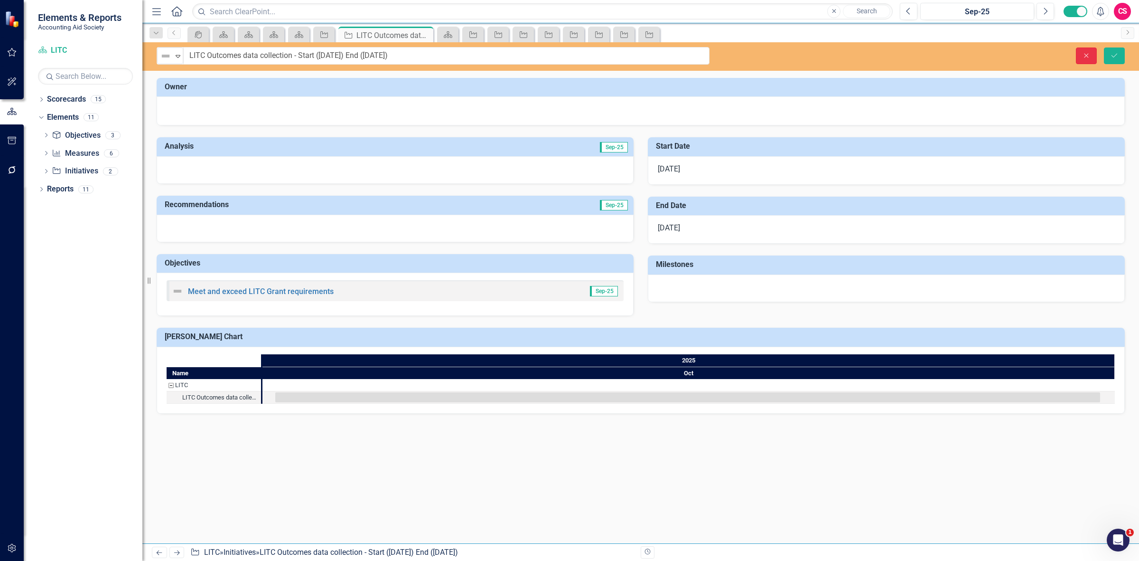
click at [1081, 49] on button "Close" at bounding box center [1086, 55] width 21 height 17
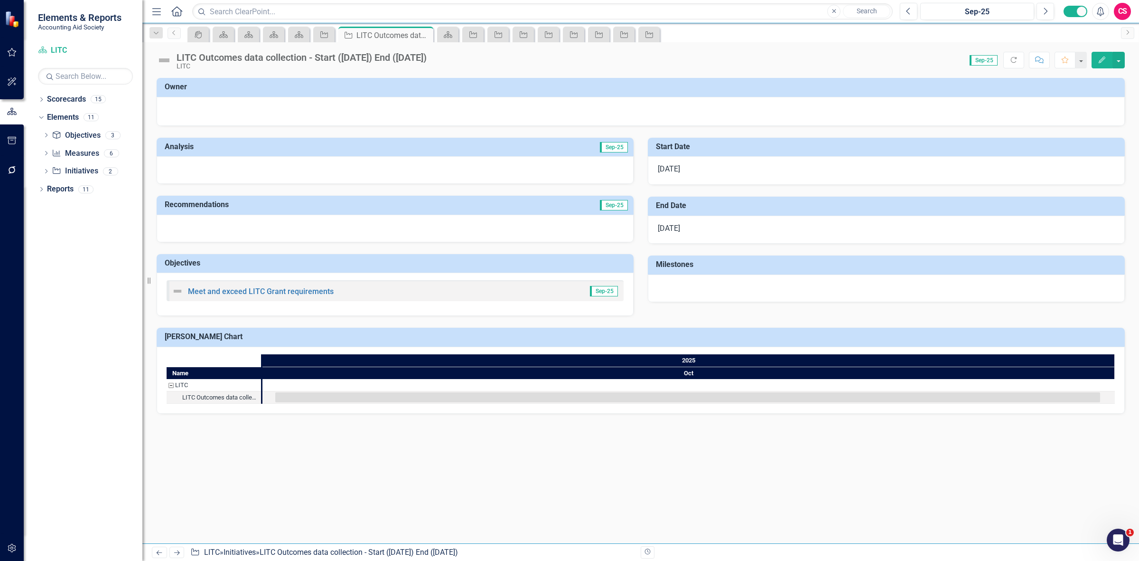
click at [1104, 60] on icon "Edit" at bounding box center [1102, 59] width 9 height 7
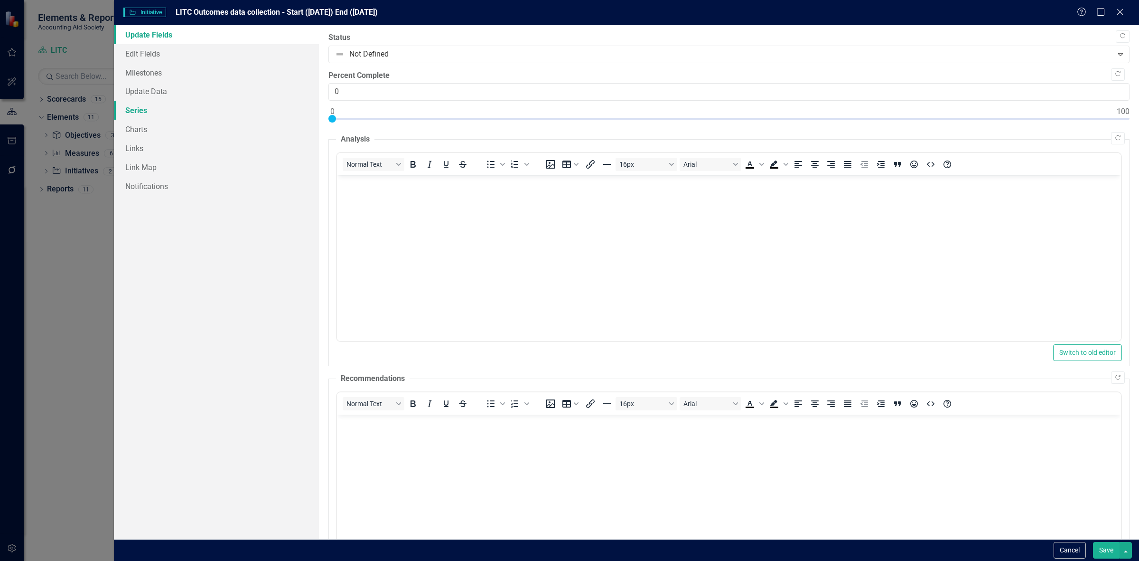
click at [190, 110] on link "Series" at bounding box center [216, 110] width 205 height 19
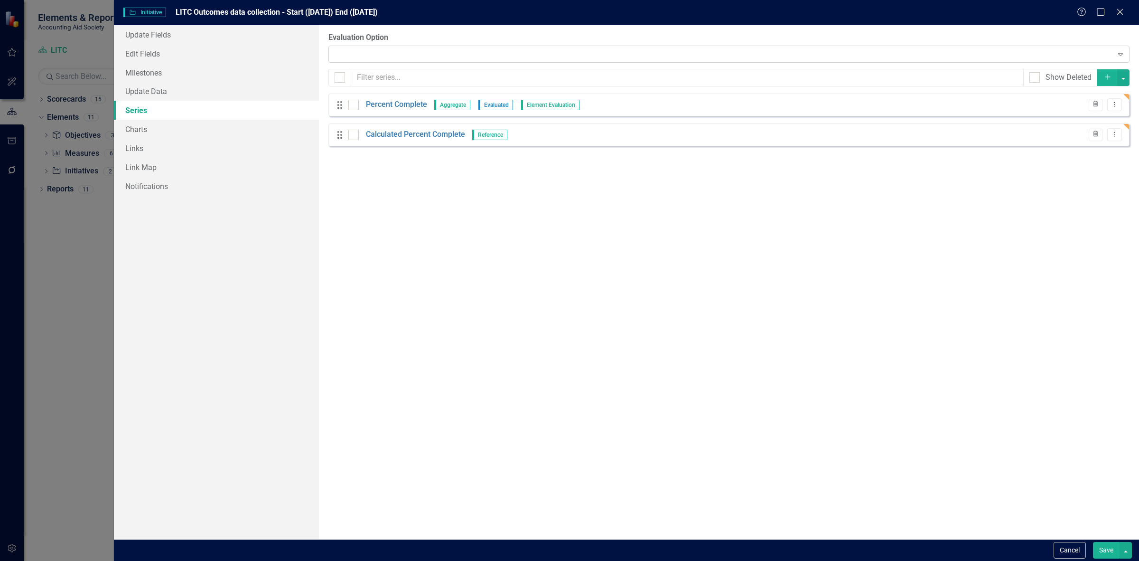
click at [390, 50] on div "Expand" at bounding box center [729, 54] width 801 height 17
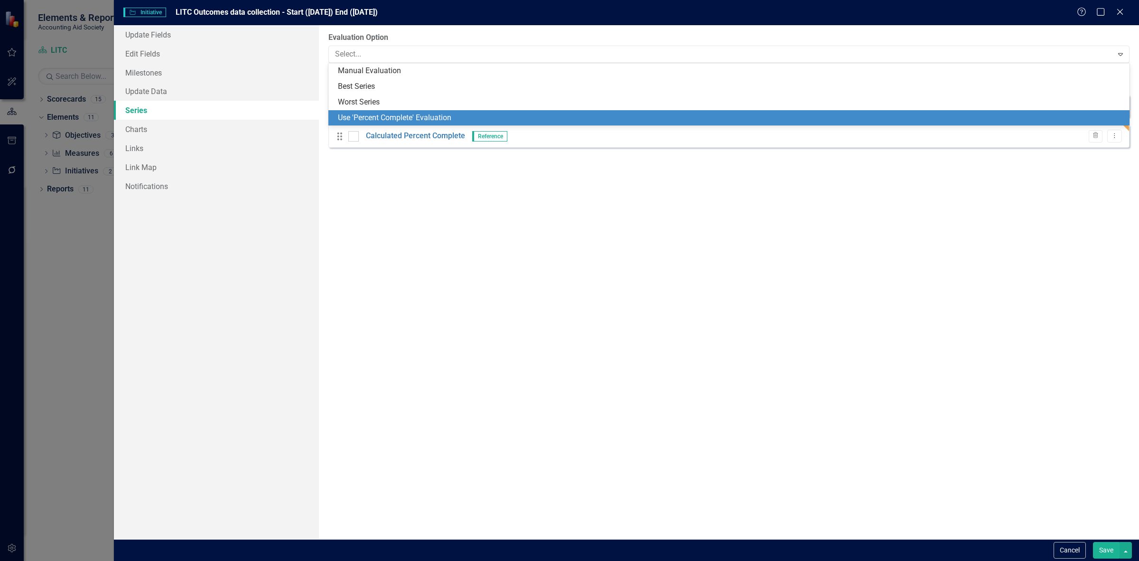
click at [385, 117] on div "Use 'Percent Complete' Evaluation" at bounding box center [731, 118] width 786 height 11
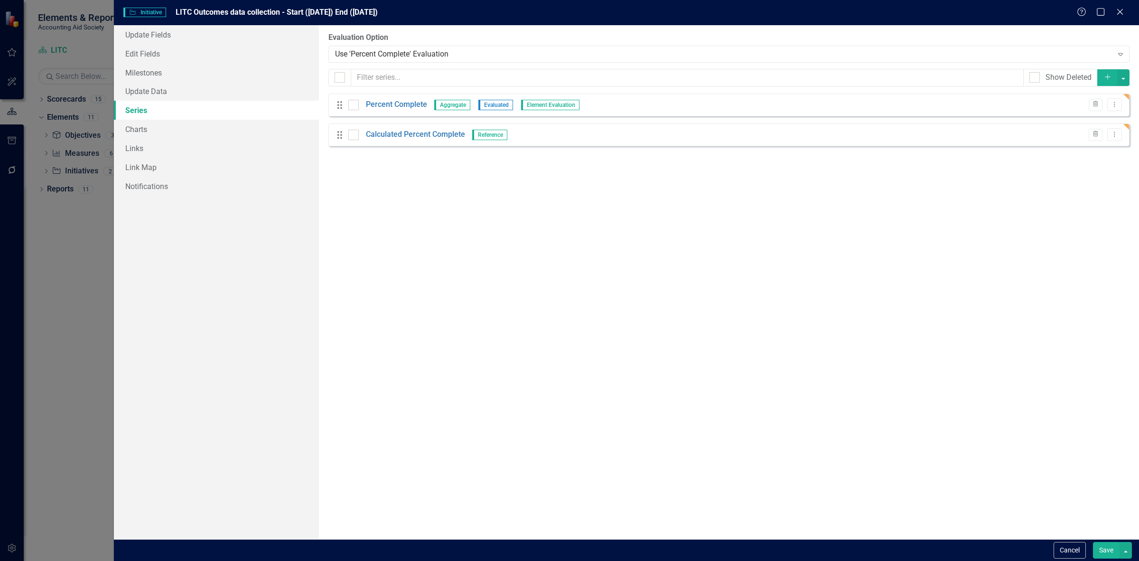
click at [1099, 559] on div "Cancel Save" at bounding box center [627, 550] width 1026 height 22
click at [1099, 558] on button "Save" at bounding box center [1106, 550] width 27 height 17
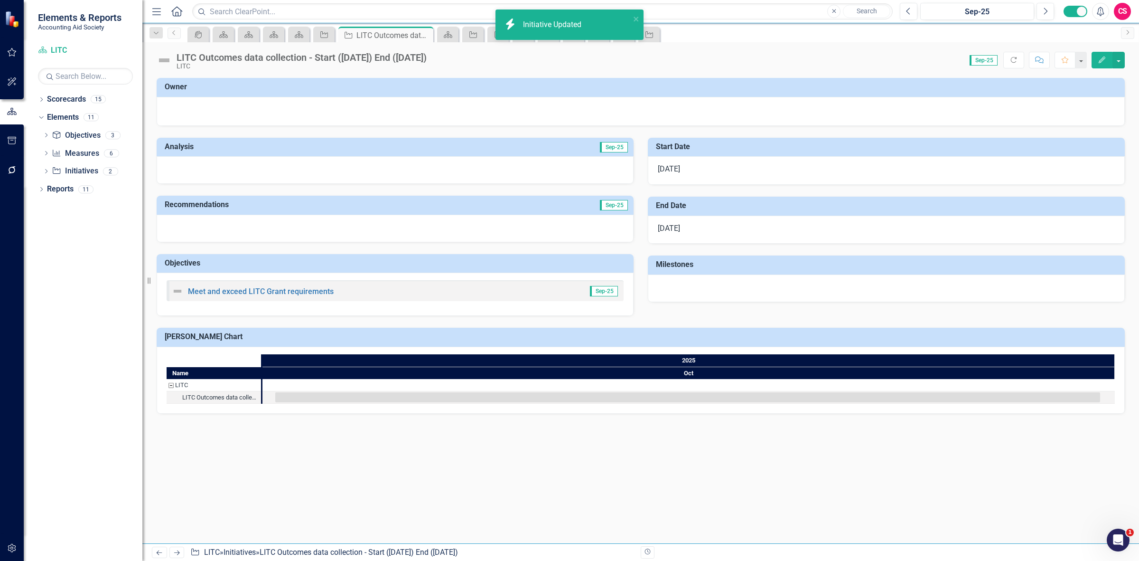
click at [181, 550] on link "Next" at bounding box center [176, 551] width 15 height 11
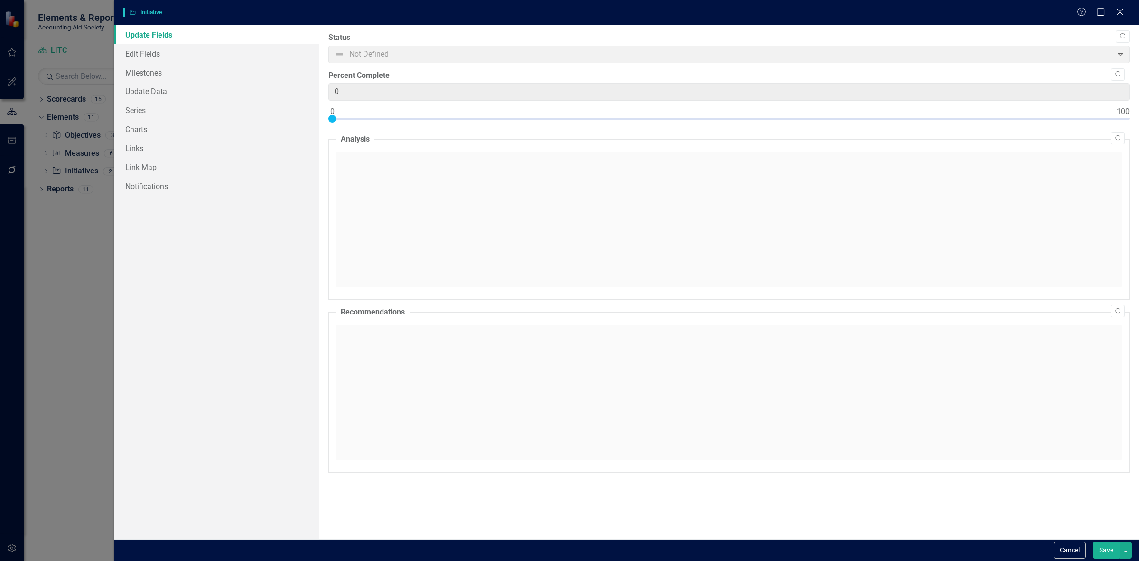
type input "0"
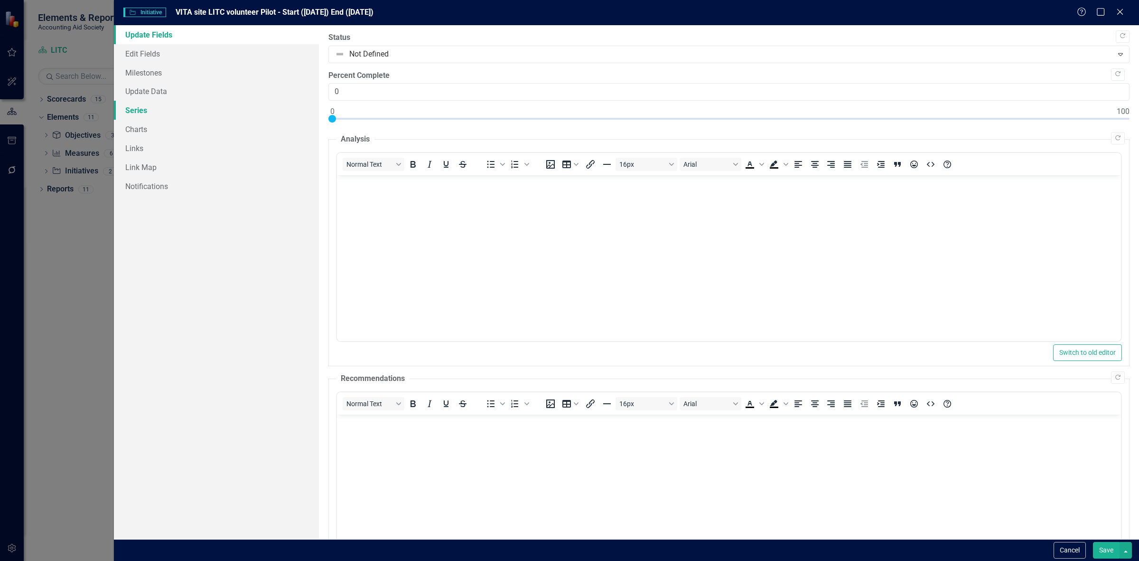
click at [176, 114] on link "Series" at bounding box center [216, 110] width 205 height 19
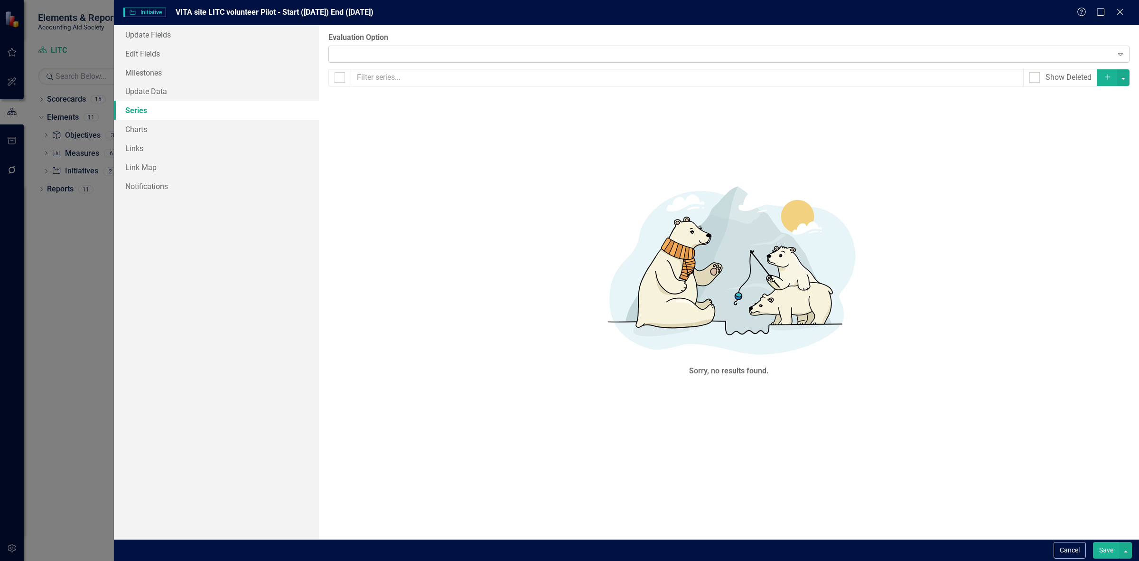
click at [340, 46] on div "Expand" at bounding box center [729, 54] width 801 height 17
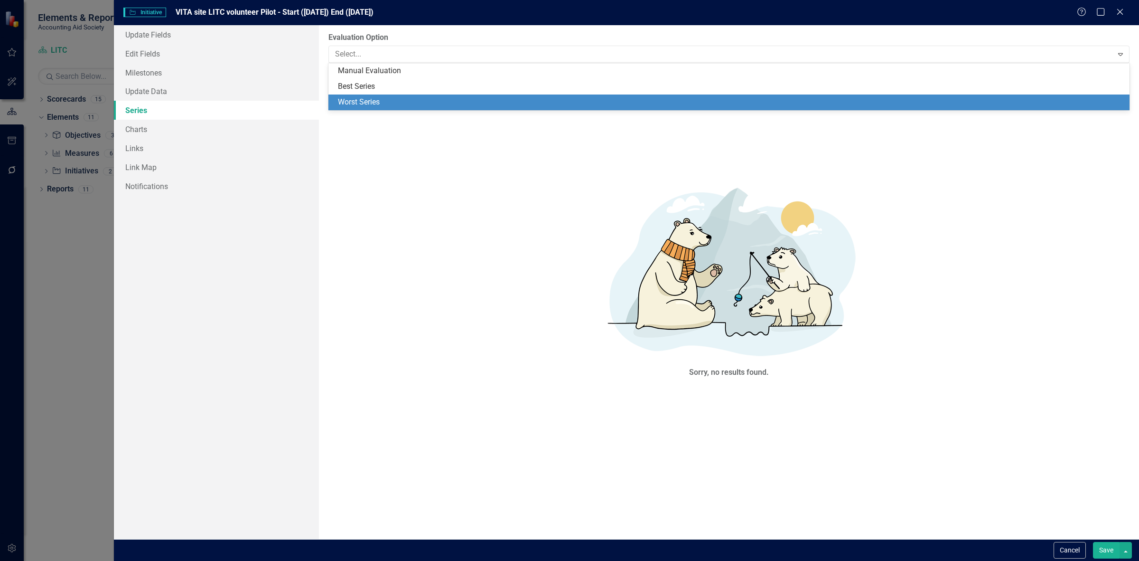
click at [367, 37] on label "Evaluation Option" at bounding box center [729, 37] width 801 height 11
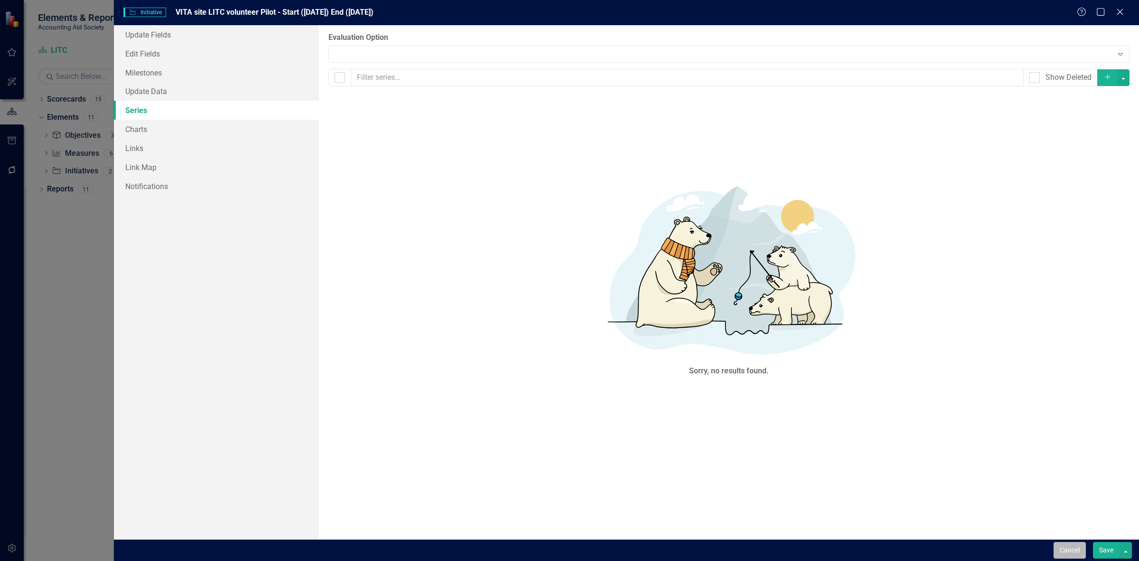
click at [1071, 546] on button "Cancel" at bounding box center [1070, 550] width 32 height 17
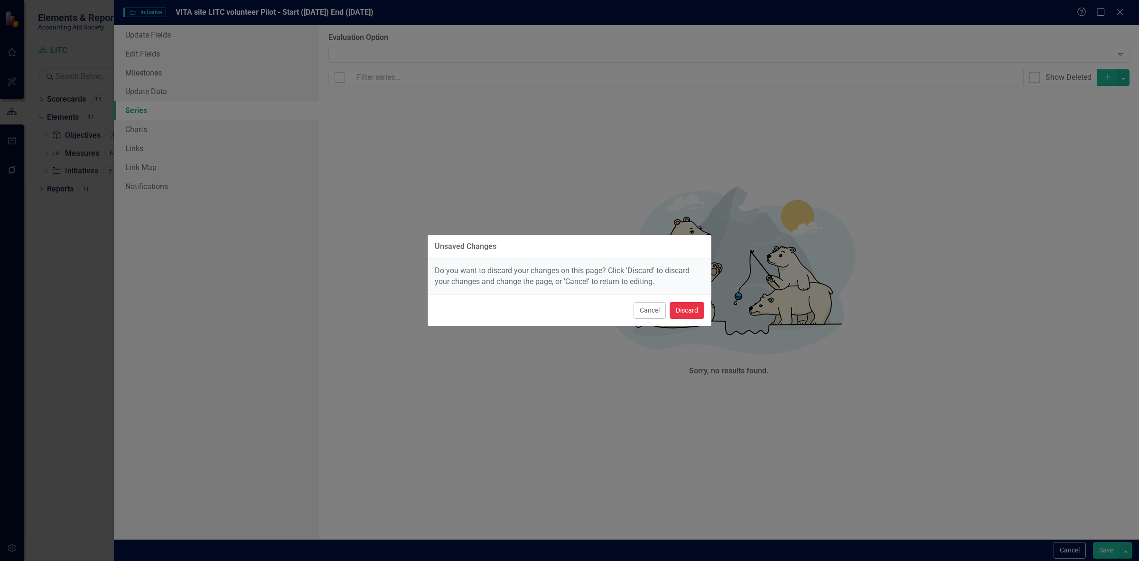
click at [680, 302] on button "Discard" at bounding box center [687, 310] width 35 height 17
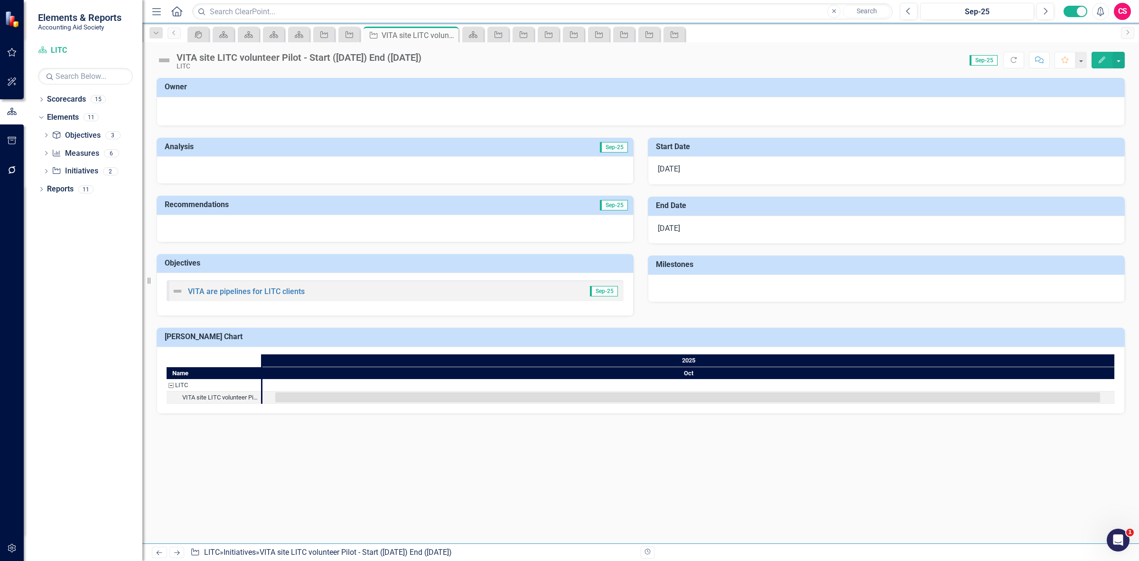
click at [1100, 65] on button "Edit" at bounding box center [1102, 60] width 21 height 17
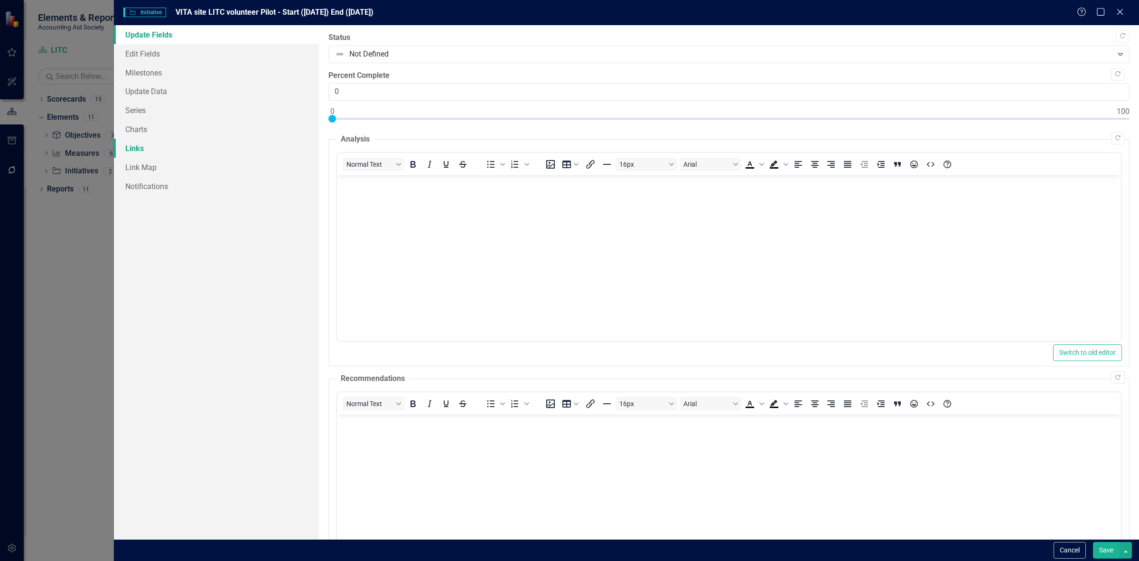
click at [167, 145] on link "Links" at bounding box center [216, 148] width 205 height 19
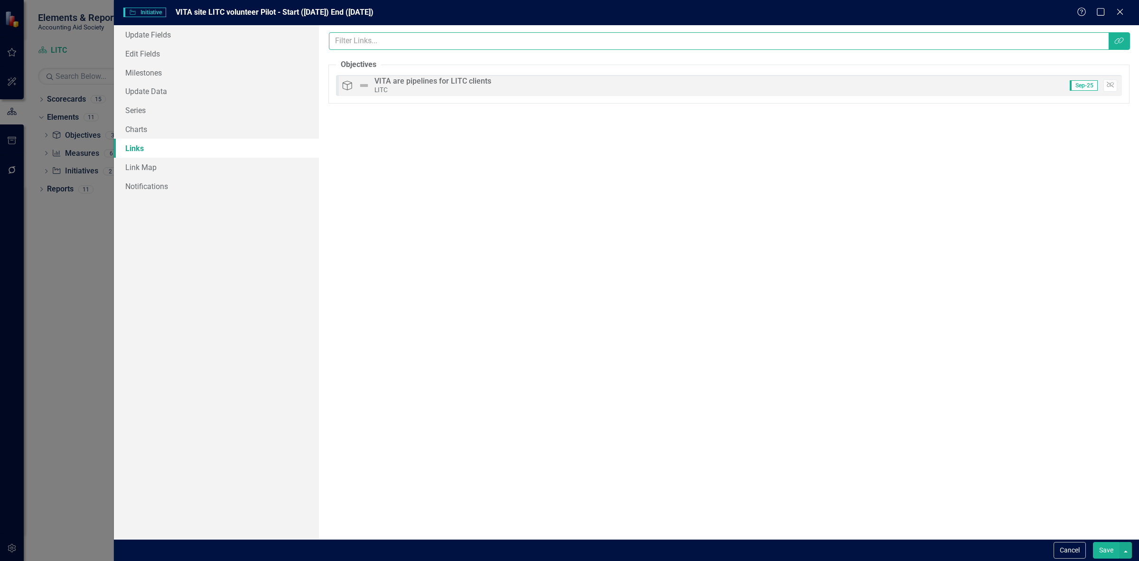
click at [375, 47] on input "text" at bounding box center [719, 41] width 781 height 18
click at [211, 110] on link "Series" at bounding box center [216, 110] width 205 height 19
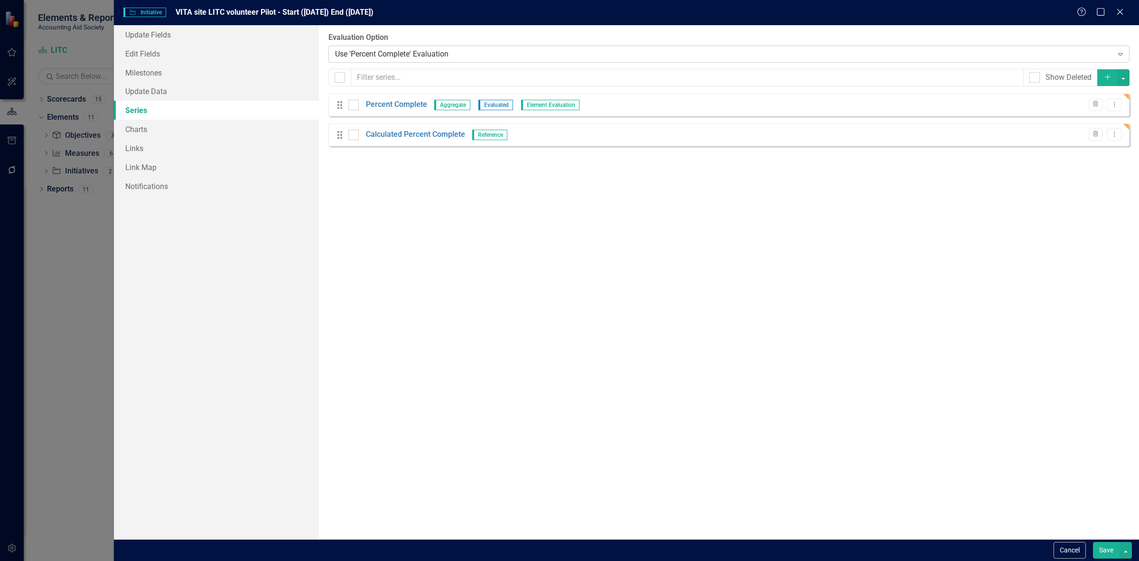
click at [387, 47] on div "Use 'Percent Complete' Evaluation Expand" at bounding box center [729, 54] width 801 height 17
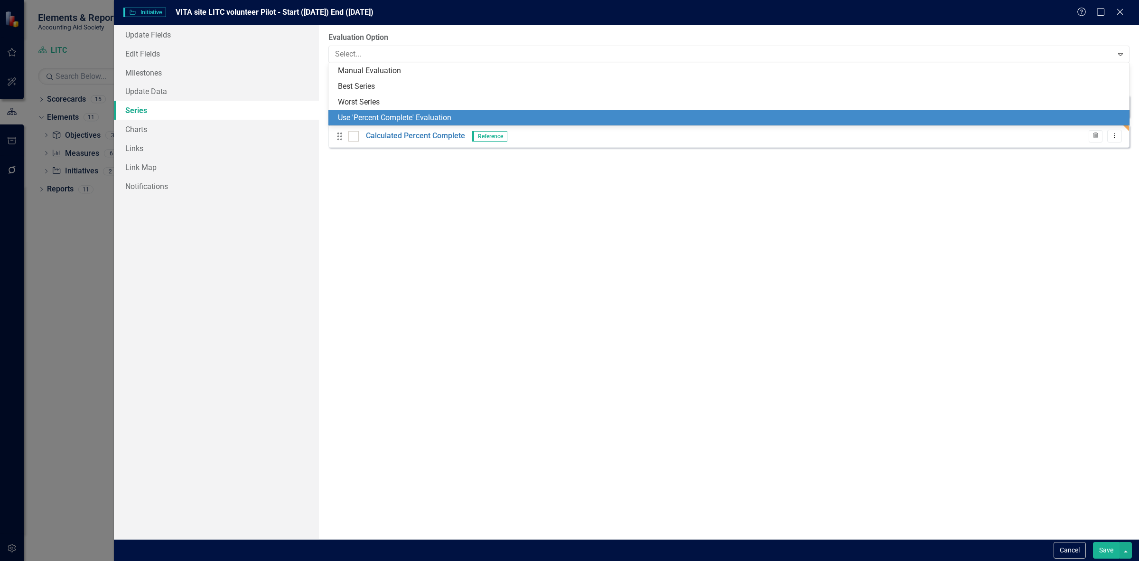
click at [388, 117] on div "Use 'Percent Complete' Evaluation" at bounding box center [731, 118] width 786 height 11
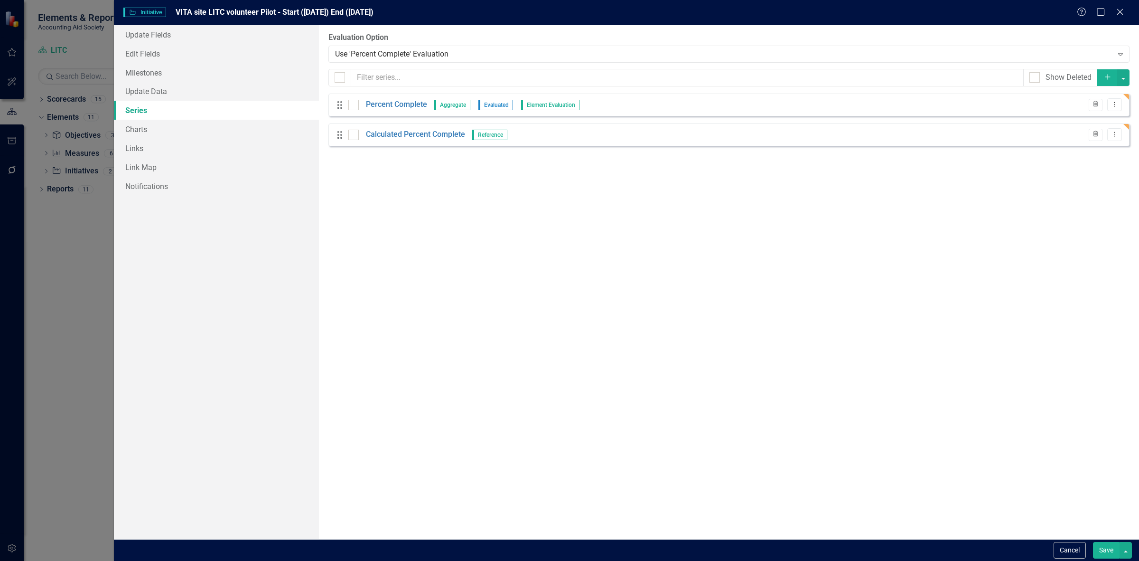
click at [1095, 542] on div "Save" at bounding box center [1111, 550] width 41 height 17
click at [1101, 555] on button "Save" at bounding box center [1106, 550] width 27 height 17
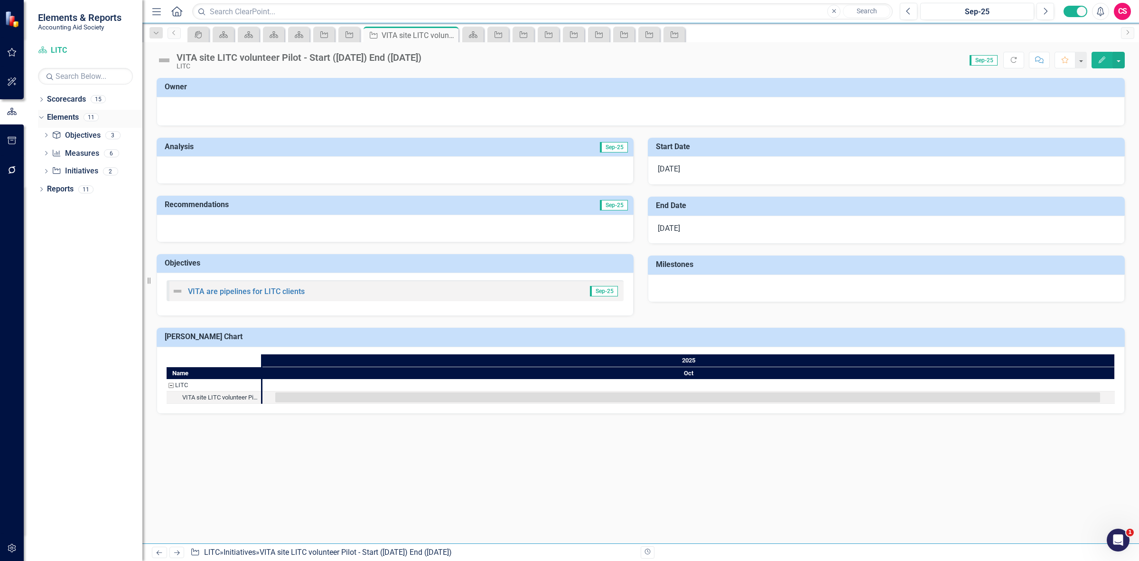
click at [63, 123] on div "Elements" at bounding box center [63, 118] width 32 height 16
click at [63, 117] on link "Elements" at bounding box center [63, 117] width 32 height 11
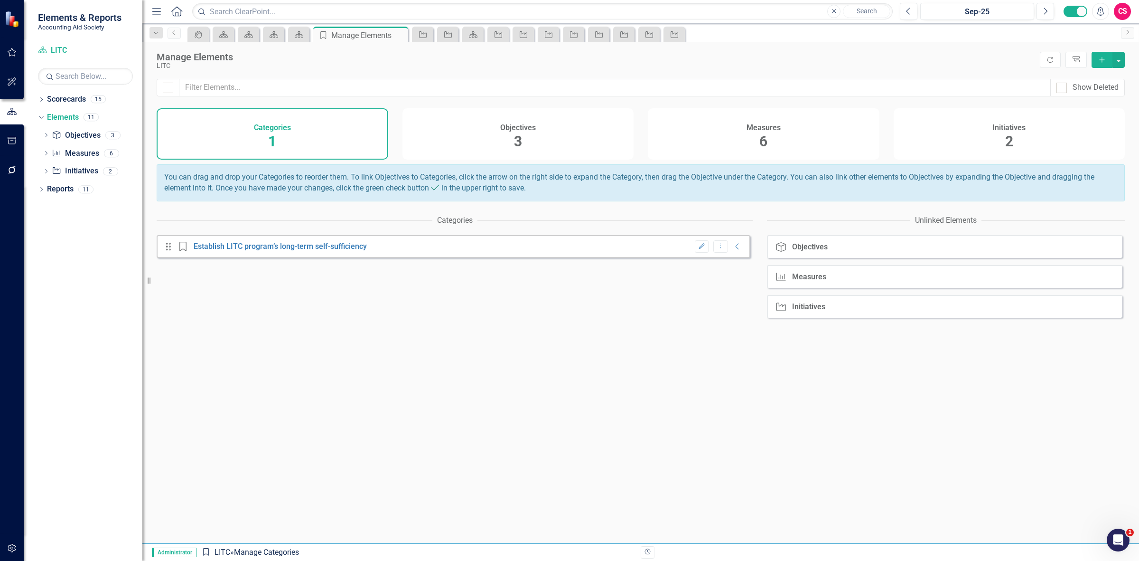
click at [805, 114] on div "Measures 6" at bounding box center [764, 133] width 232 height 51
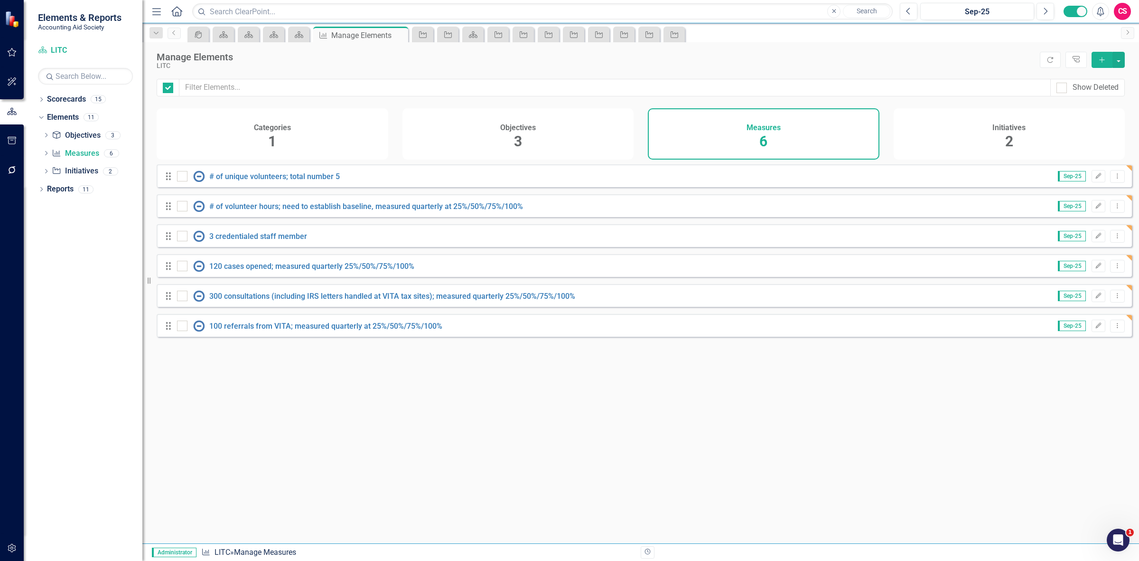
checkbox input "false"
click at [1118, 56] on button "button" at bounding box center [1119, 60] width 12 height 16
click at [1097, 96] on link "Add Multiple Add Multiple" at bounding box center [1087, 95] width 75 height 18
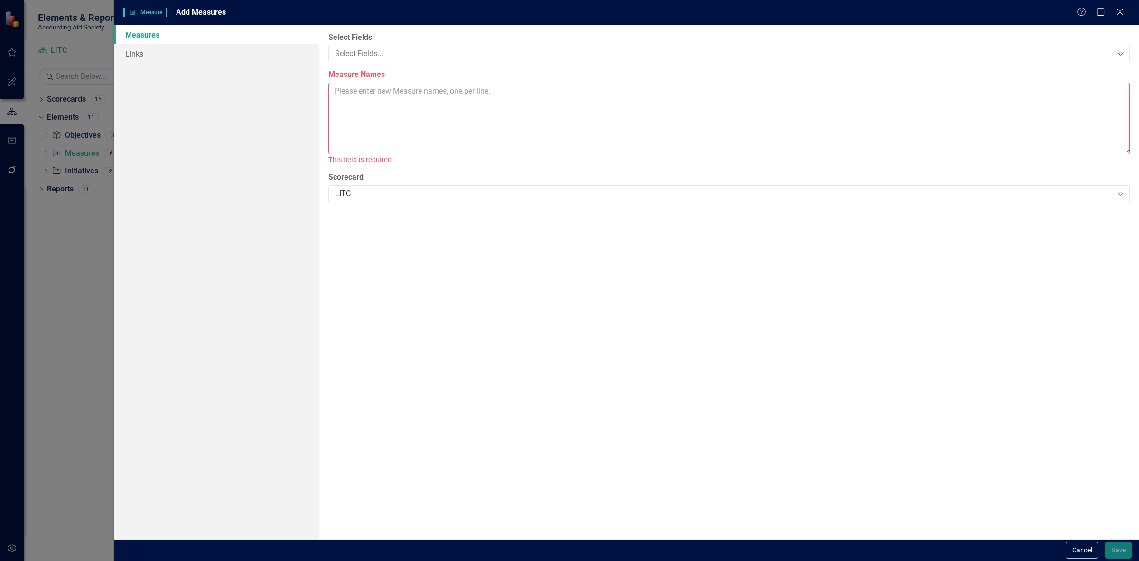
click at [378, 107] on textarea "Measure Names" at bounding box center [729, 119] width 801 height 72
paste textarea "Track amount of reduction in tax liabilities Track amount of cash refunded to t…"
type textarea "Track amount of reduction in tax liabilities Track amount of cash refunded to t…"
click at [398, 55] on div at bounding box center [722, 53] width 782 height 13
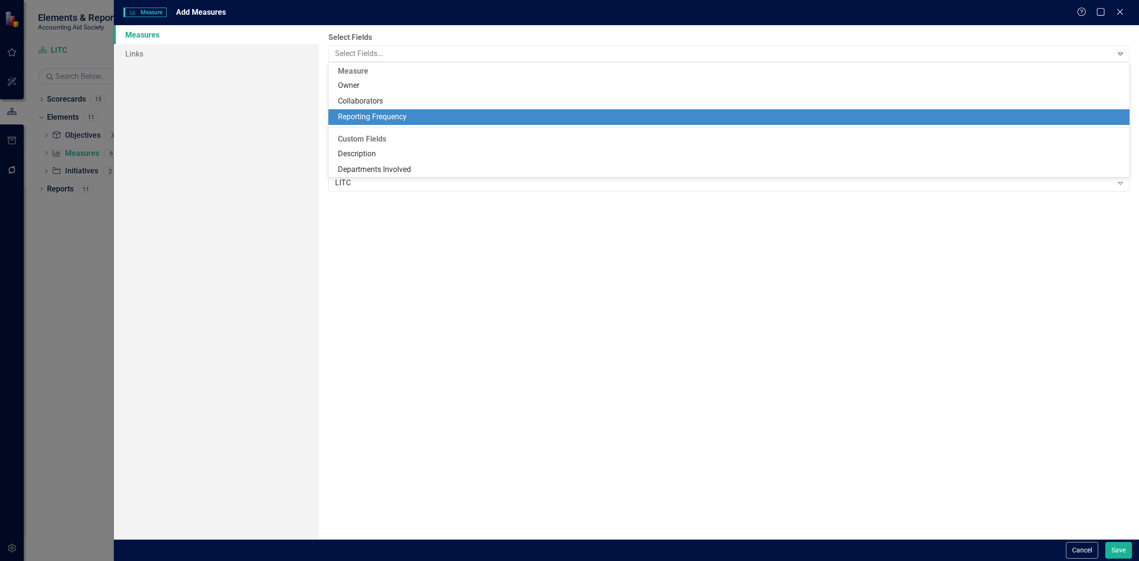
click at [391, 111] on div "Reporting Frequency" at bounding box center [729, 117] width 801 height 16
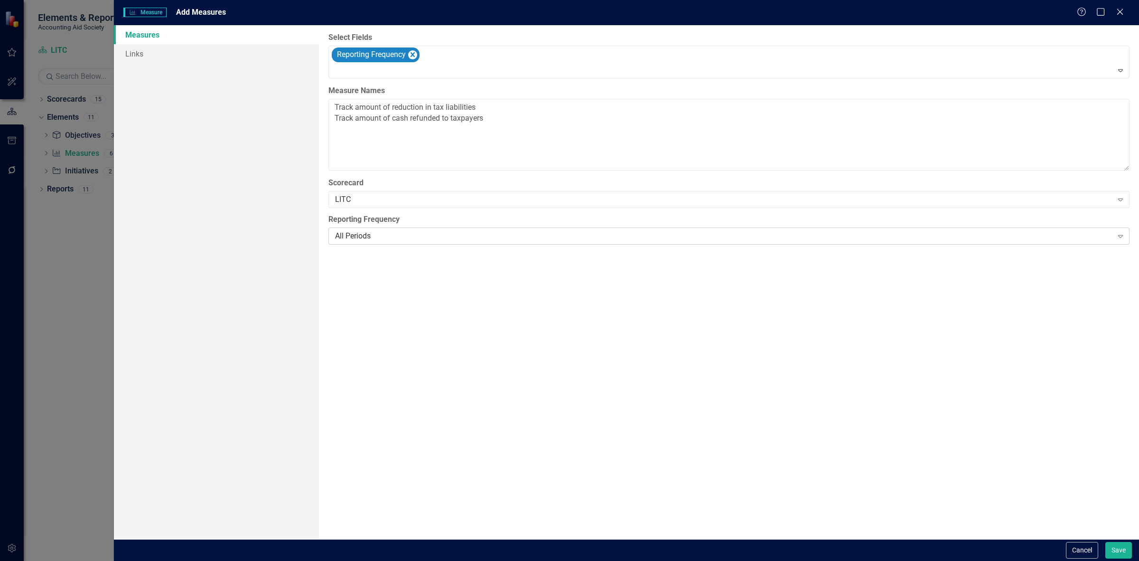
click at [364, 236] on div "All Periods" at bounding box center [724, 236] width 778 height 11
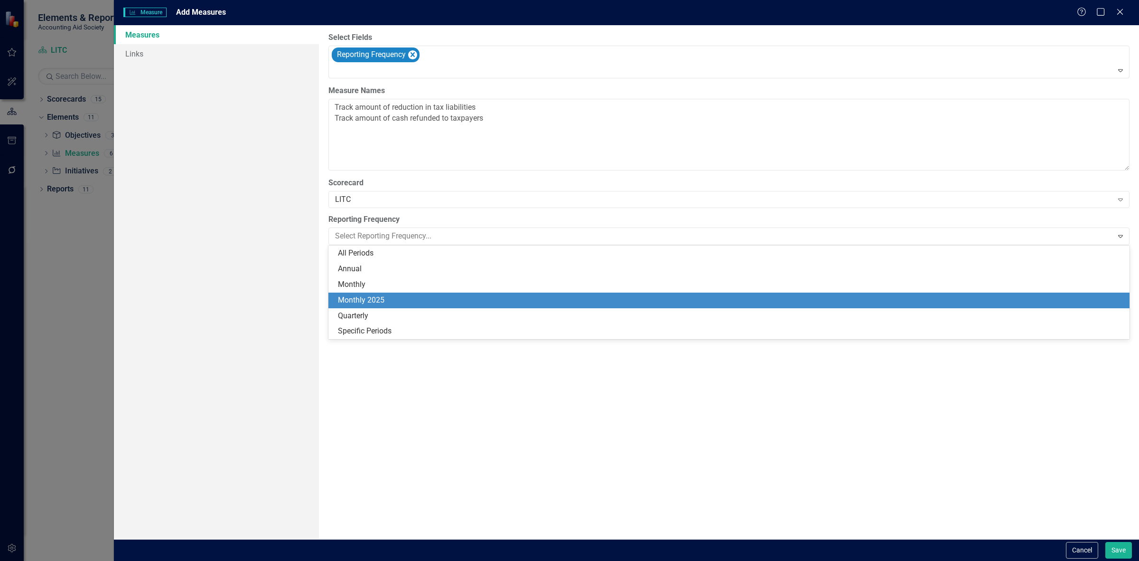
click at [377, 301] on div "Monthly 2025" at bounding box center [731, 300] width 786 height 11
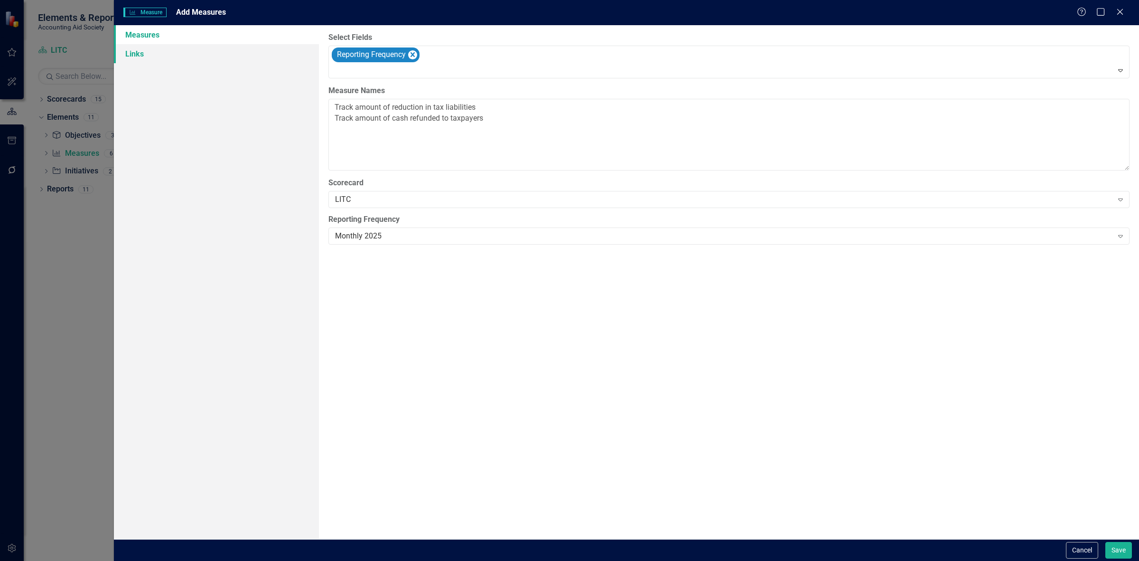
click at [143, 48] on link "Links" at bounding box center [216, 53] width 205 height 19
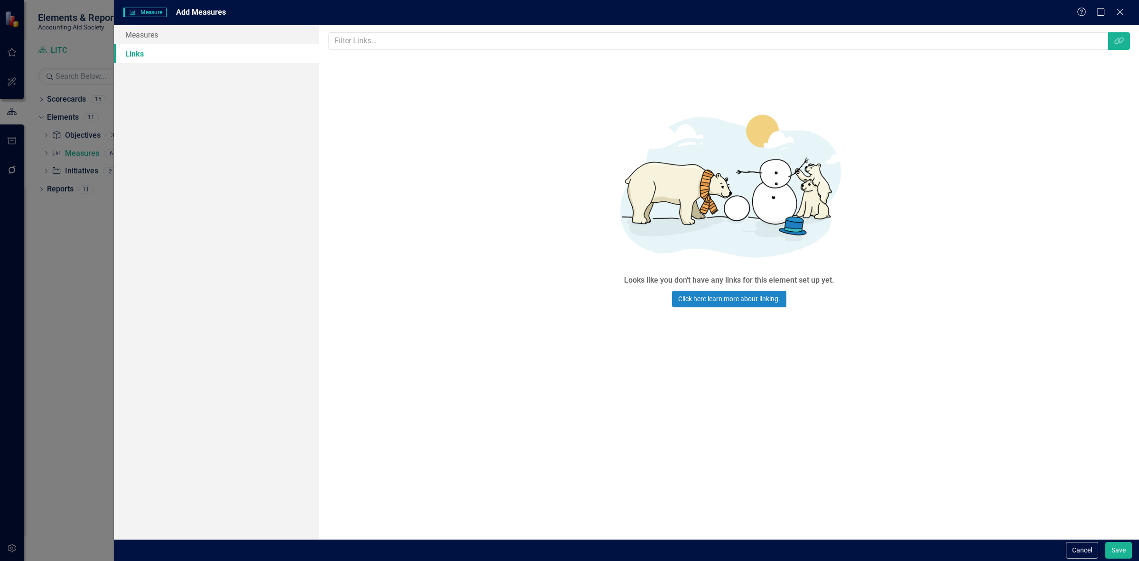
click at [1125, 31] on div "Links are one of the most powerful features of ClearPoint. By configuring the l…" at bounding box center [729, 282] width 820 height 514
click at [1118, 44] on icon "Link Tag" at bounding box center [1119, 41] width 9 height 8
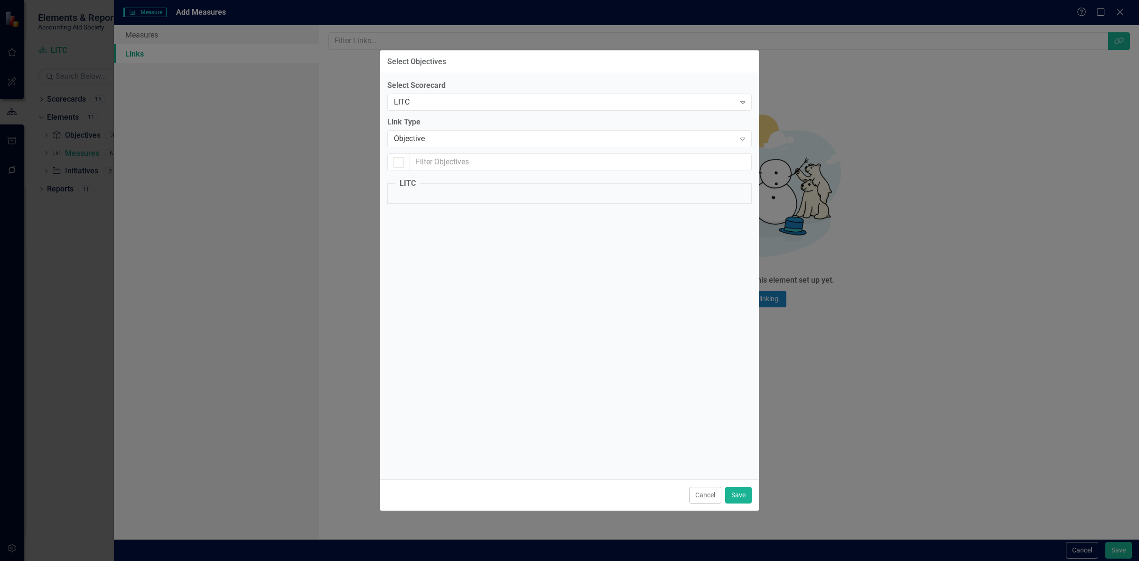
checkbox input "false"
click at [438, 222] on div "Meet and exceed LITC Grant requirements" at bounding box center [484, 217] width 146 height 11
click at [401, 218] on input "Meet and exceed LITC Grant requirements" at bounding box center [398, 215] width 6 height 6
checkbox input "true"
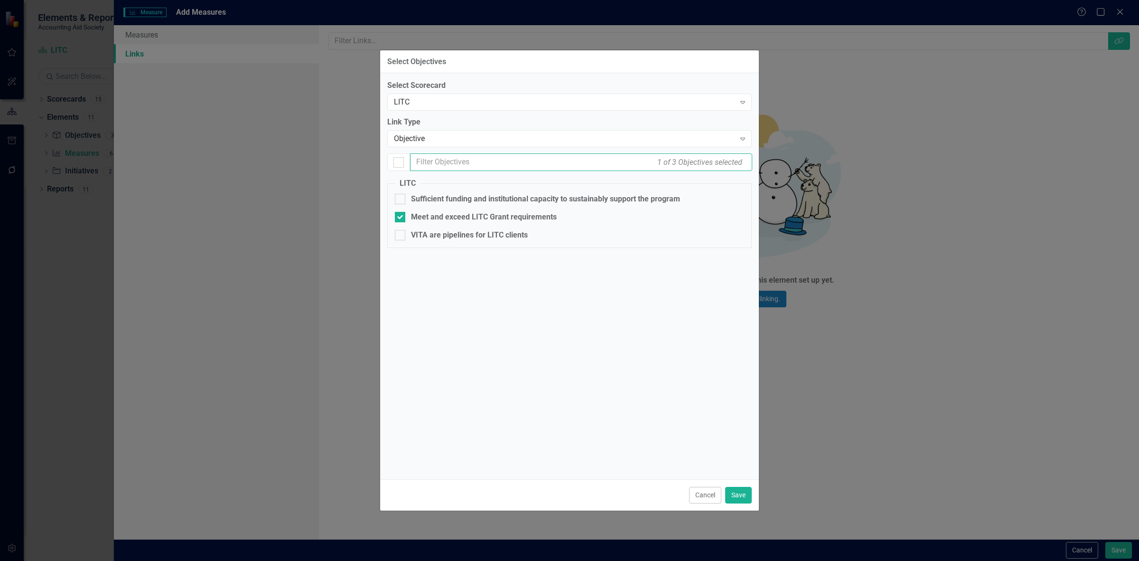
click at [452, 155] on input "text" at bounding box center [581, 162] width 342 height 18
click at [450, 145] on div "Objective Expand" at bounding box center [569, 138] width 365 height 17
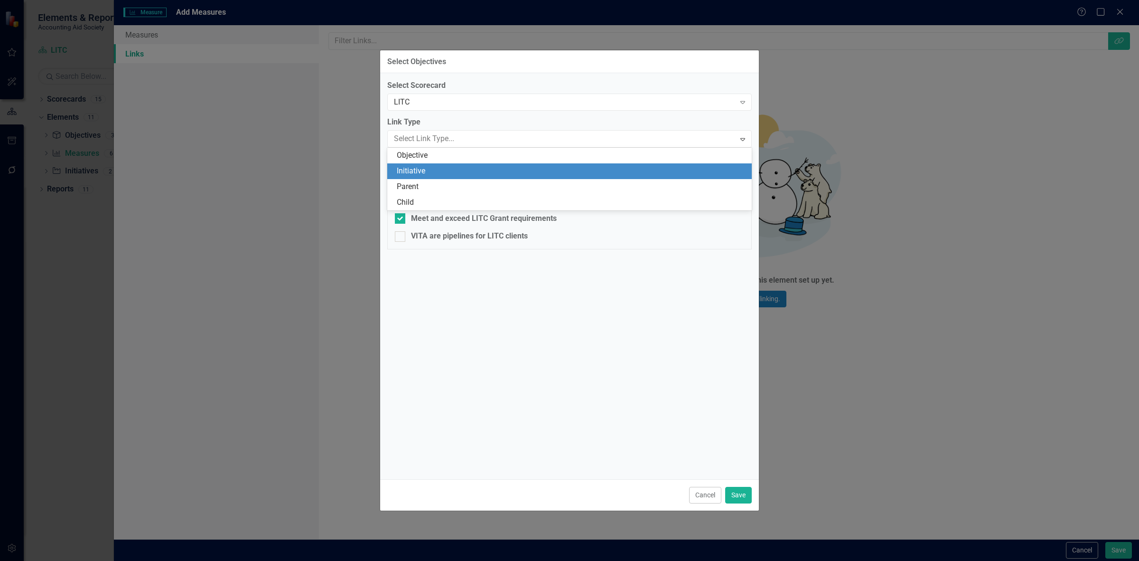
click at [433, 176] on div "Initiative" at bounding box center [571, 171] width 349 height 11
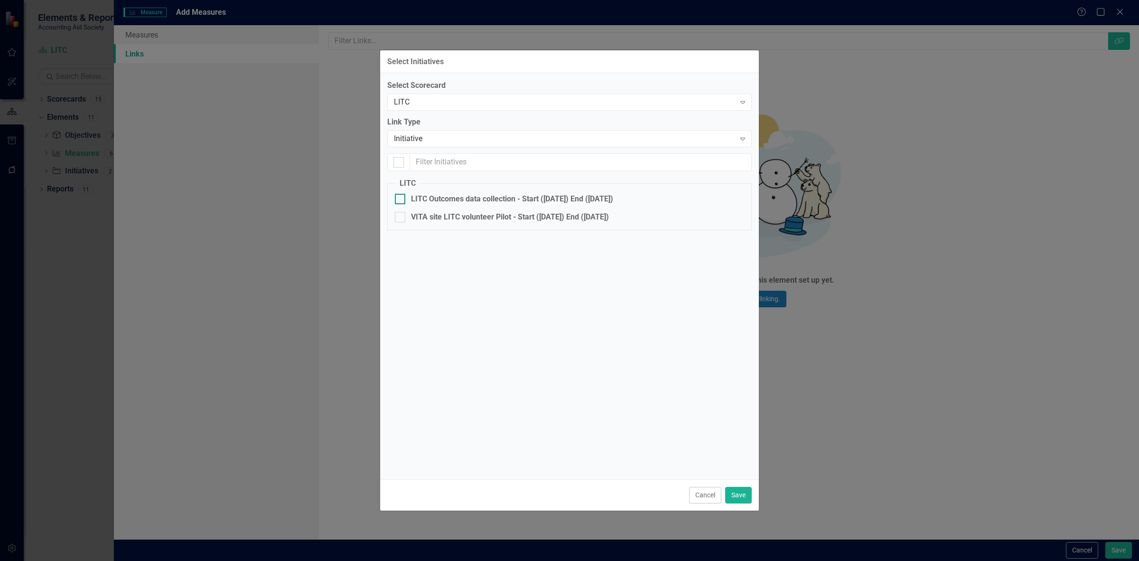
click at [439, 203] on div "LITC Outcomes data collection - Start ([DATE]) End ([DATE])" at bounding box center [512, 199] width 202 height 11
click at [401, 200] on input "LITC Outcomes data collection - Start ([DATE]) End ([DATE])" at bounding box center [398, 197] width 6 height 6
checkbox input "true"
click at [737, 490] on button "Save" at bounding box center [738, 495] width 27 height 17
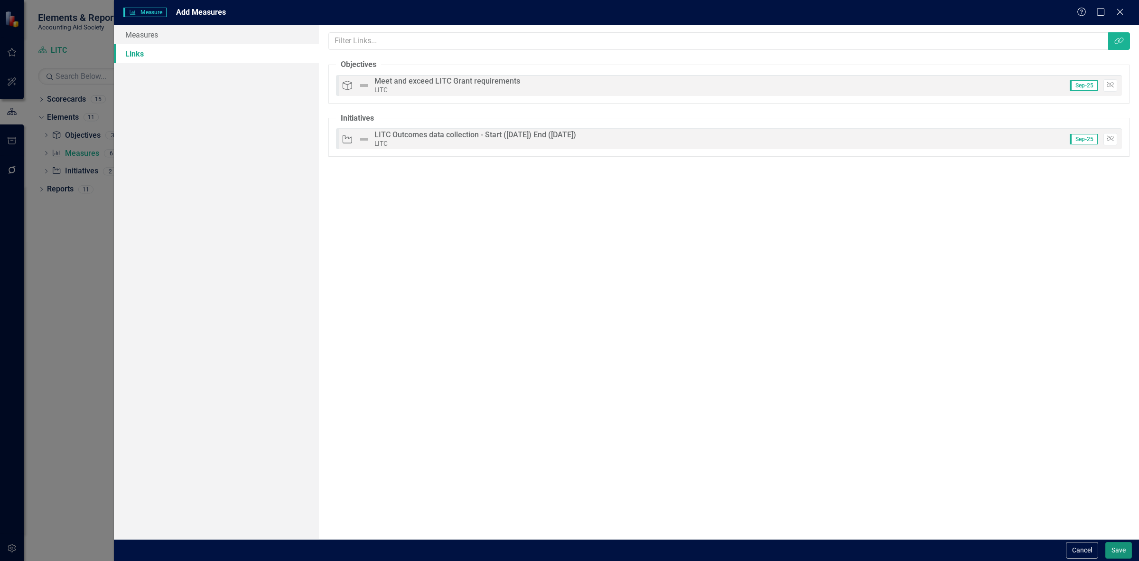
click at [1116, 552] on button "Save" at bounding box center [1119, 550] width 27 height 17
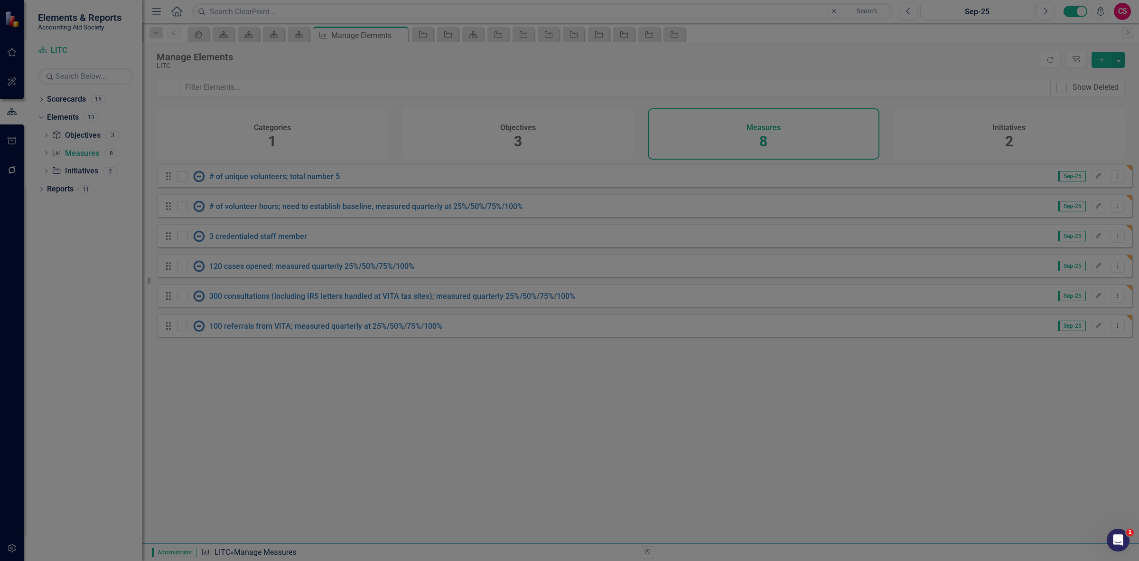
click at [1016, 147] on div "Initiatives 2" at bounding box center [1010, 133] width 232 height 51
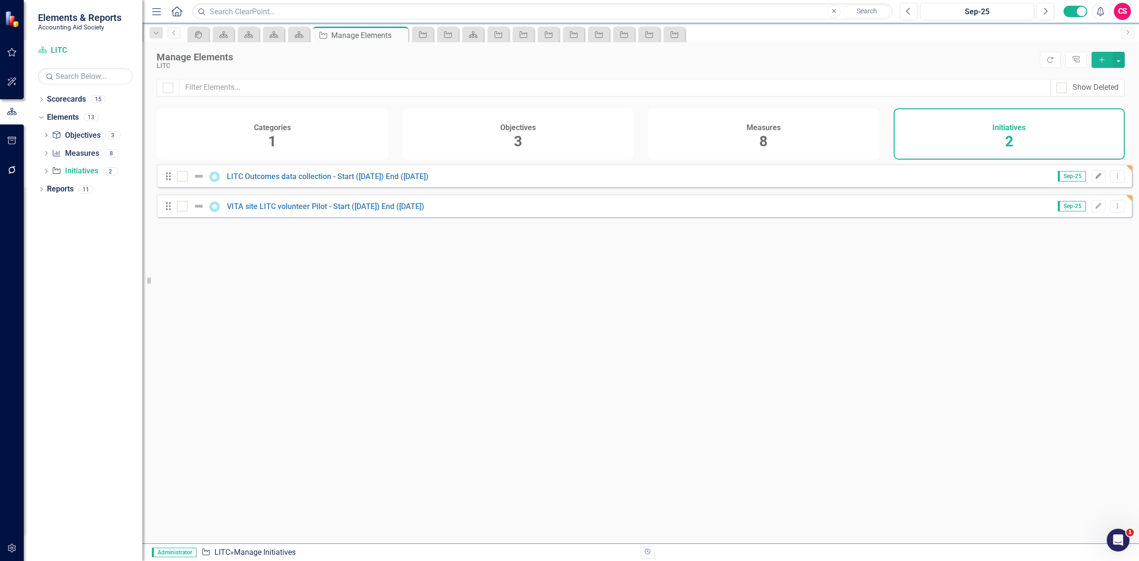
click at [1095, 179] on icon "Edit" at bounding box center [1098, 176] width 7 height 6
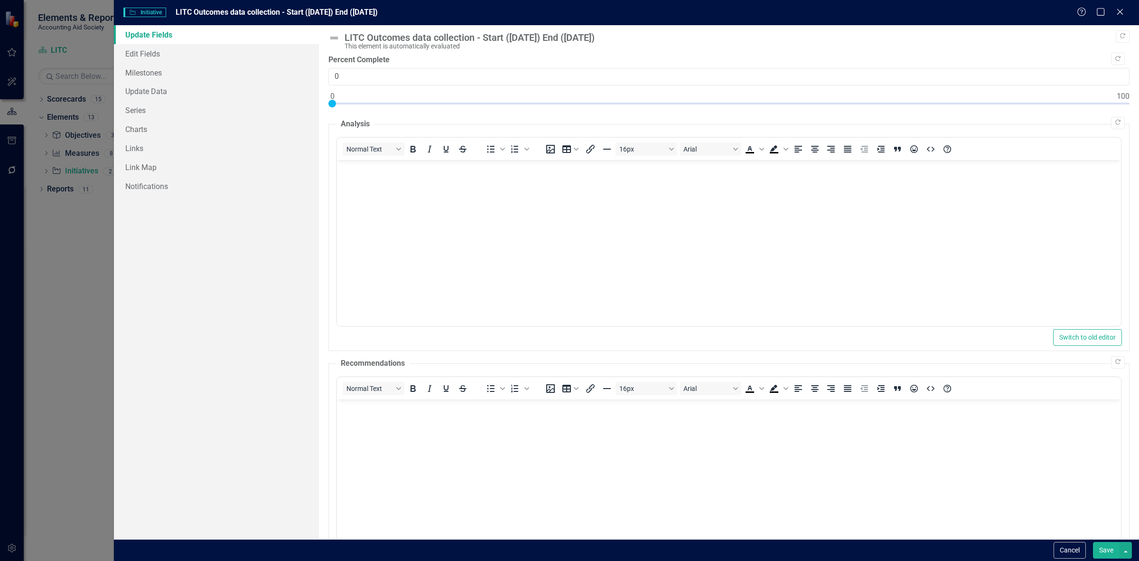
click at [1065, 555] on button "Cancel" at bounding box center [1070, 550] width 32 height 17
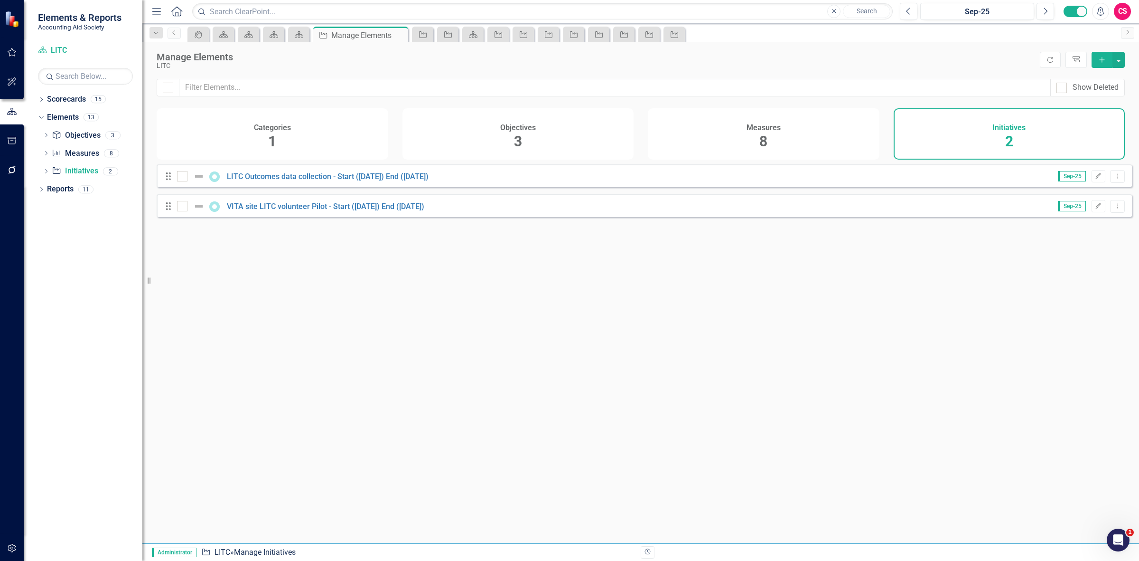
drag, startPoint x: 1091, startPoint y: 177, endPoint x: 1054, endPoint y: 177, distance: 36.1
click at [1092, 177] on button "Edit" at bounding box center [1099, 176] width 14 height 12
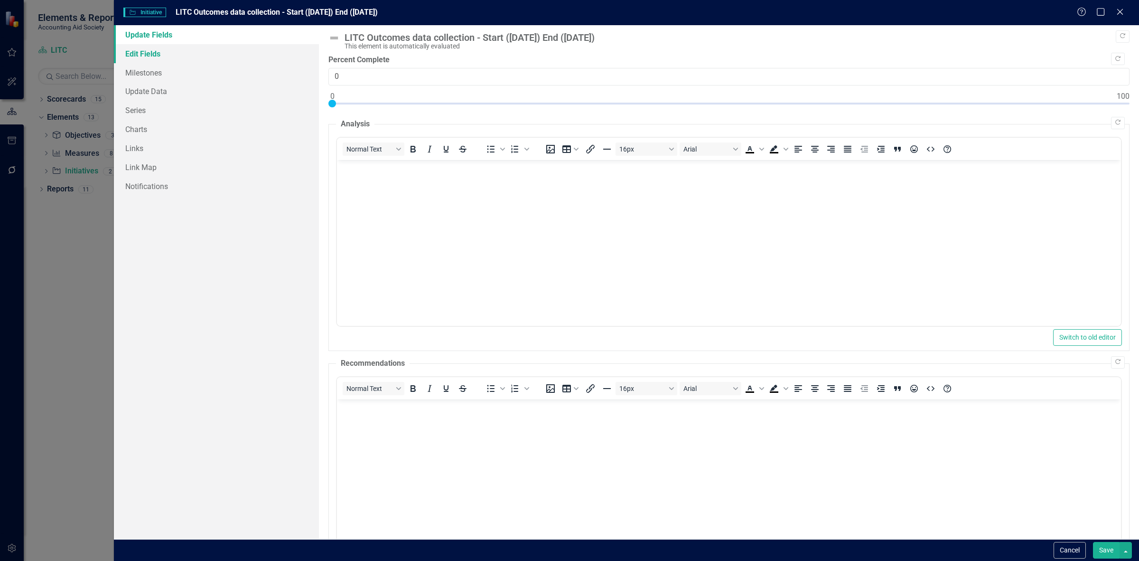
click at [155, 53] on link "Edit Fields" at bounding box center [216, 53] width 205 height 19
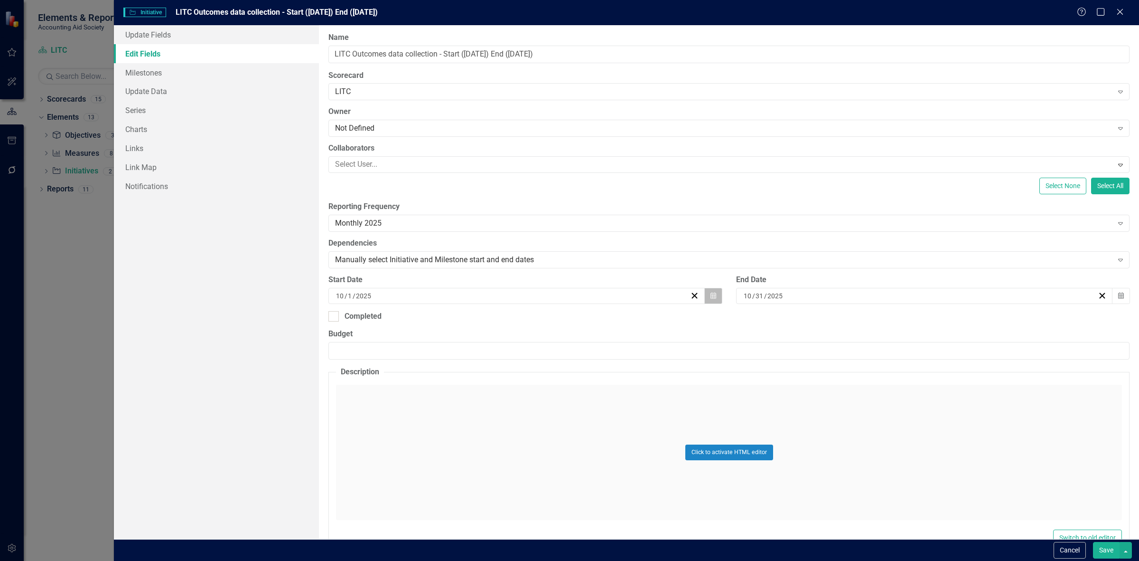
click at [705, 293] on button "Calendar" at bounding box center [714, 296] width 18 height 16
click at [488, 323] on button "[DATE]" at bounding box center [515, 320] width 82 height 21
click at [558, 320] on button "›" at bounding box center [566, 320] width 21 height 21
click at [472, 342] on button "January" at bounding box center [460, 347] width 55 height 34
click at [542, 350] on button "1" at bounding box center [539, 351] width 24 height 17
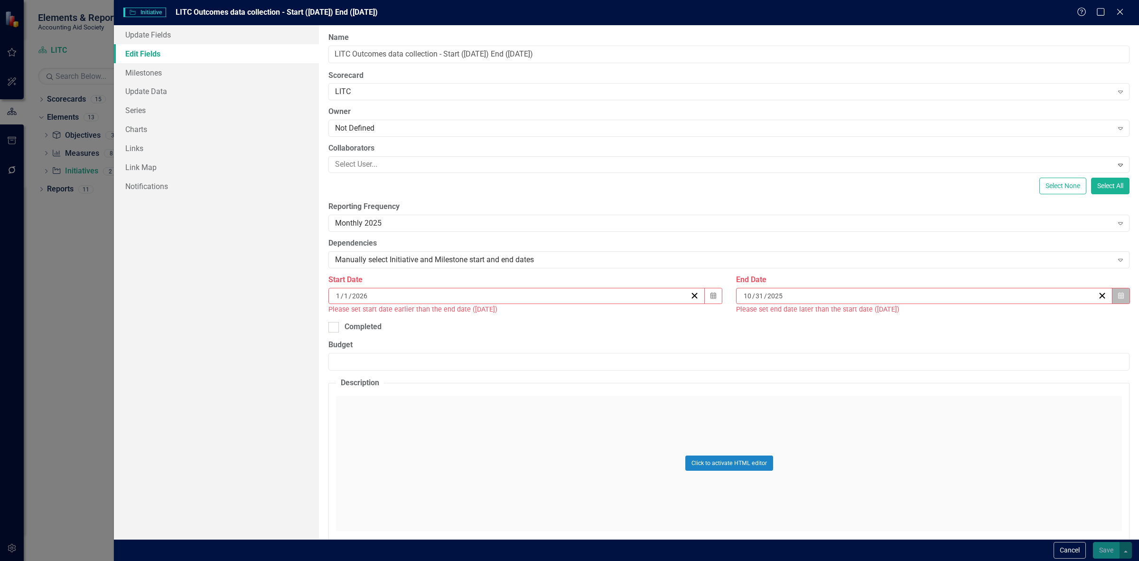
click at [1114, 300] on button "Calendar" at bounding box center [1121, 296] width 18 height 16
click at [915, 321] on span "[DATE]" at bounding box center [919, 320] width 19 height 8
drag, startPoint x: 977, startPoint y: 319, endPoint x: 972, endPoint y: 319, distance: 5.2
click at [979, 320] on button "›" at bounding box center [970, 320] width 21 height 21
click at [974, 456] on button "December" at bounding box center [974, 450] width 55 height 34
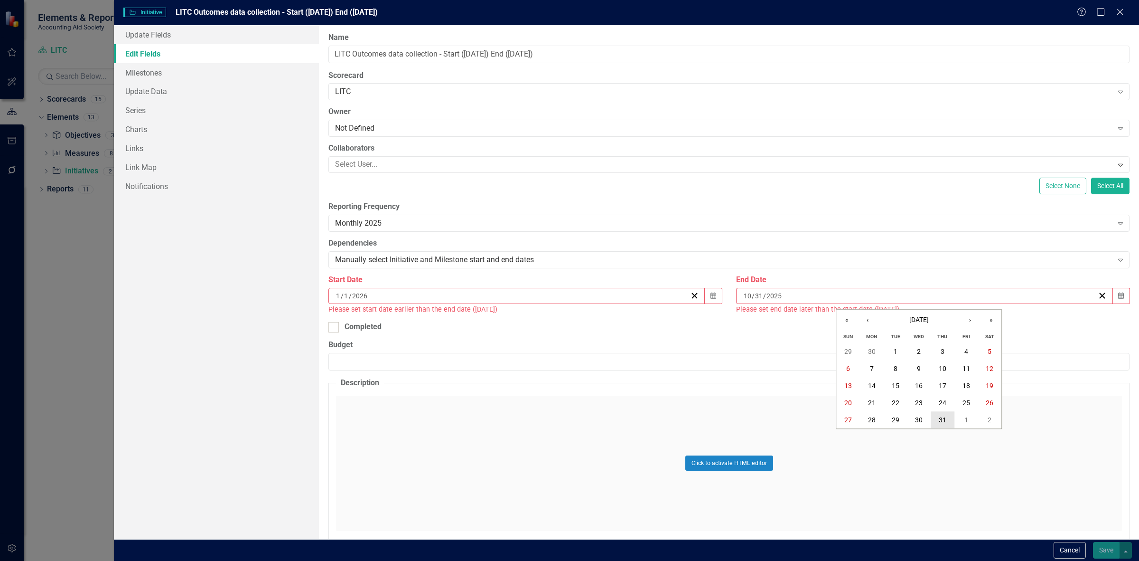
click at [945, 414] on button "31" at bounding box center [943, 420] width 24 height 17
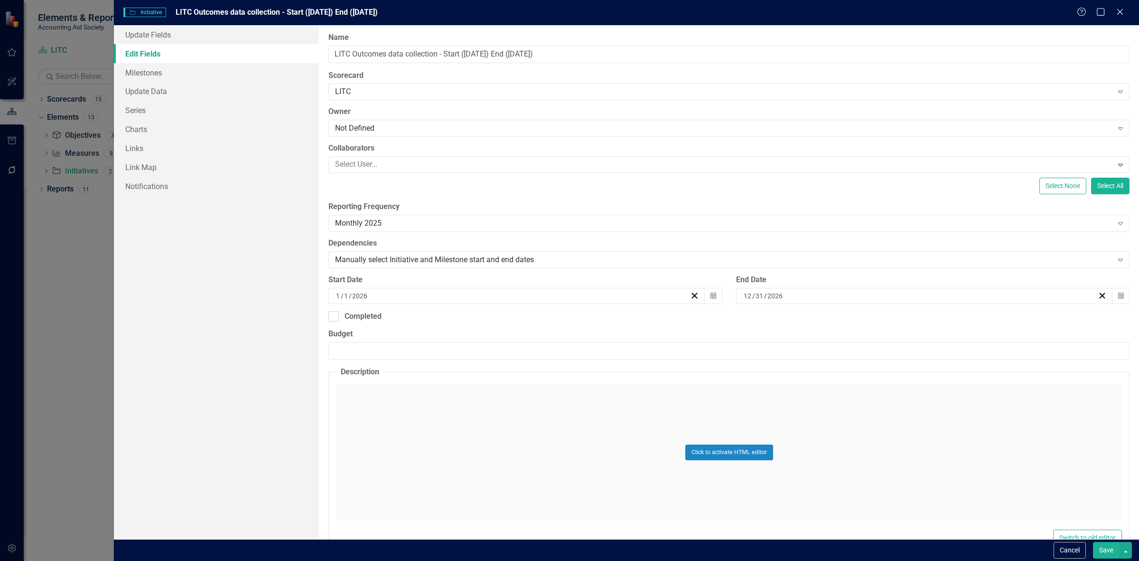
click at [1097, 546] on button "Save" at bounding box center [1106, 550] width 27 height 17
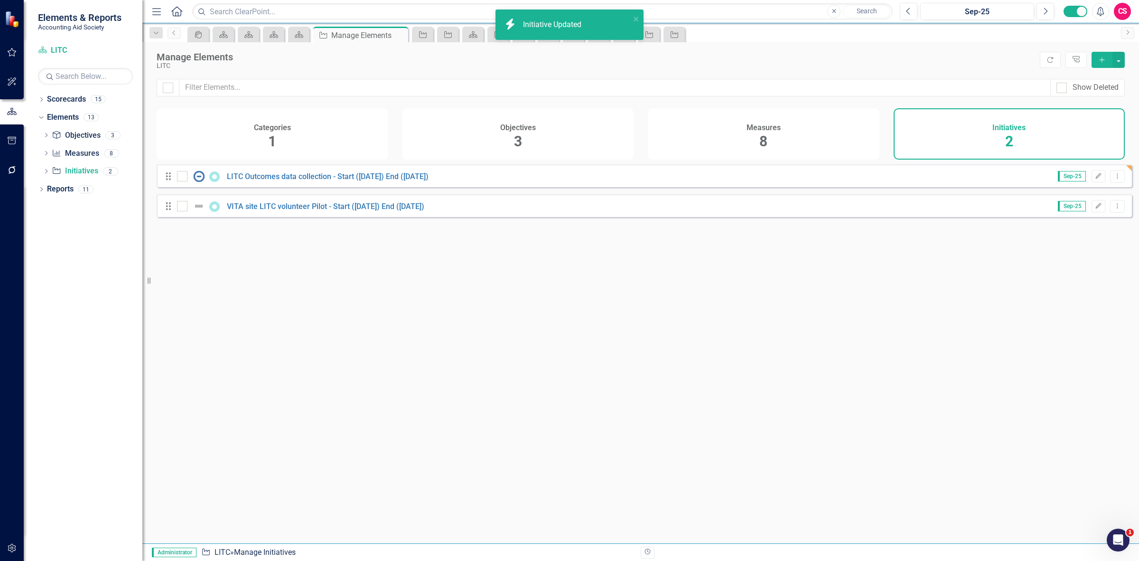
drag, startPoint x: 1082, startPoint y: 205, endPoint x: 1083, endPoint y: 212, distance: 7.3
click at [1082, 207] on div "Drag VITA site LITC volunteer Pilot - Start ([DATE]) End ([DATE]) Sep-25 Edit D…" at bounding box center [645, 205] width 976 height 23
click at [1092, 212] on button "Edit" at bounding box center [1099, 206] width 14 height 12
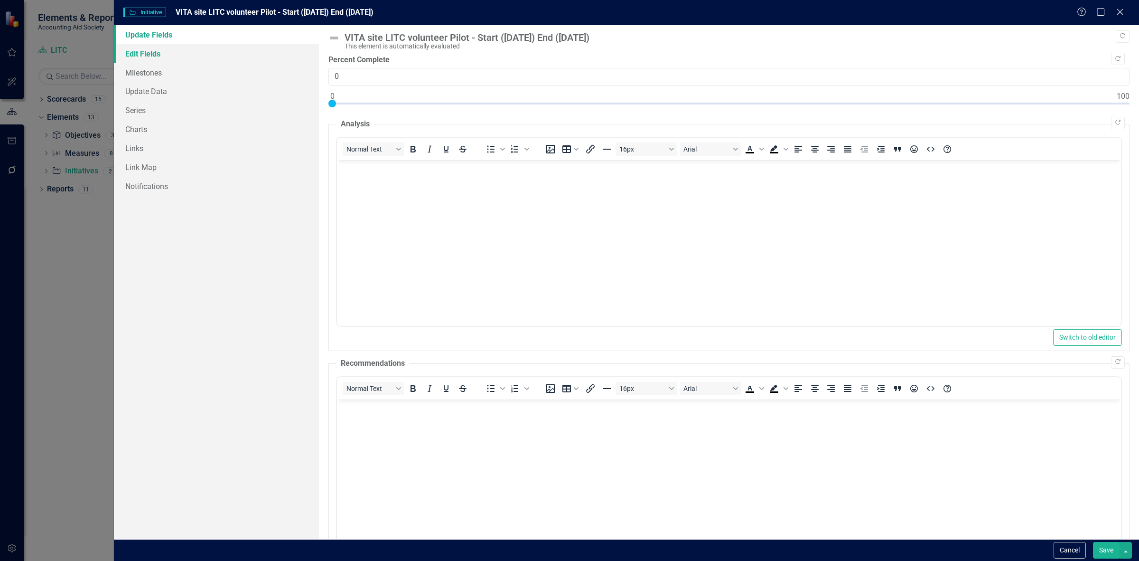
click at [186, 53] on link "Edit Fields" at bounding box center [216, 53] width 205 height 19
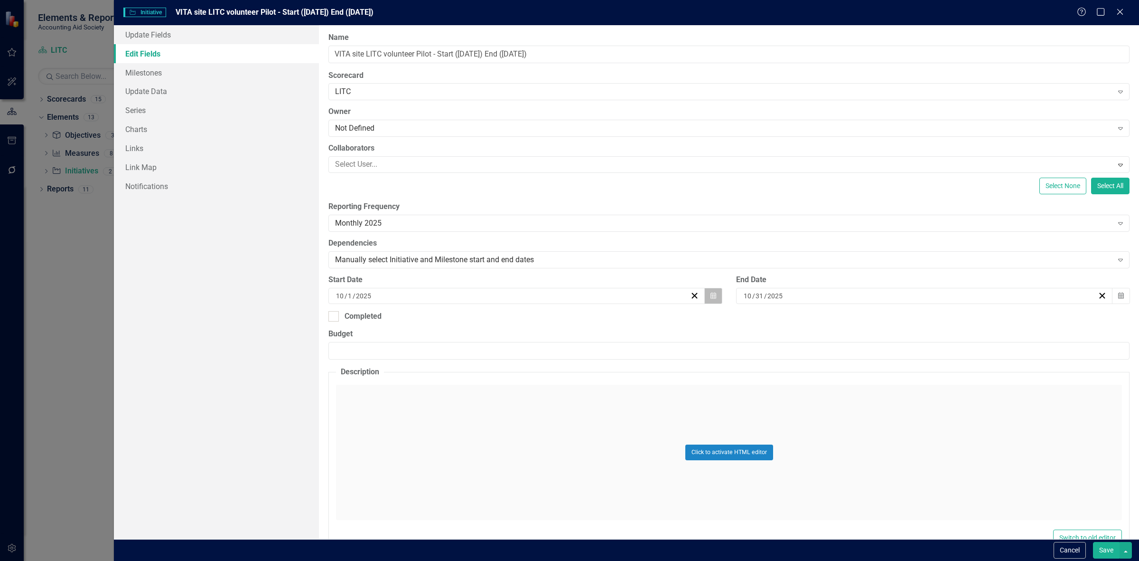
click at [706, 290] on button "Calendar" at bounding box center [714, 296] width 18 height 16
click at [514, 316] on span "[DATE]" at bounding box center [515, 320] width 19 height 8
click at [564, 316] on button "›" at bounding box center [566, 320] width 21 height 21
click at [475, 350] on button "January" at bounding box center [460, 347] width 55 height 34
click at [540, 348] on abbr "1" at bounding box center [539, 352] width 4 height 8
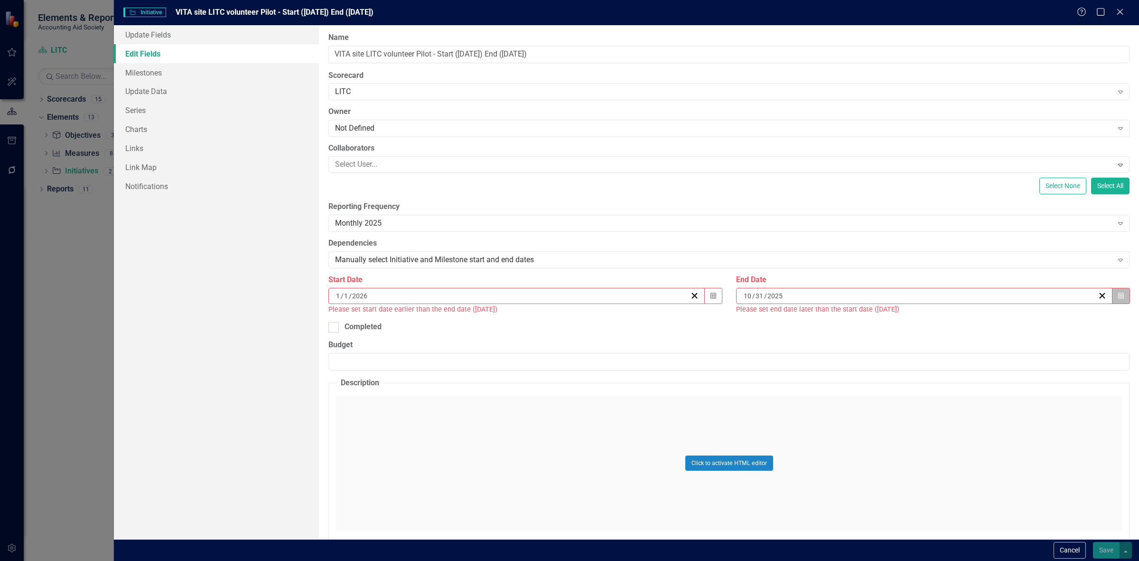
click at [1121, 303] on button "Calendar" at bounding box center [1121, 296] width 18 height 16
click at [926, 321] on span "[DATE]" at bounding box center [919, 320] width 19 height 8
click at [964, 321] on button "›" at bounding box center [970, 320] width 21 height 21
click at [984, 450] on abbr "December" at bounding box center [974, 450] width 29 height 8
click at [945, 425] on button "31" at bounding box center [943, 420] width 24 height 17
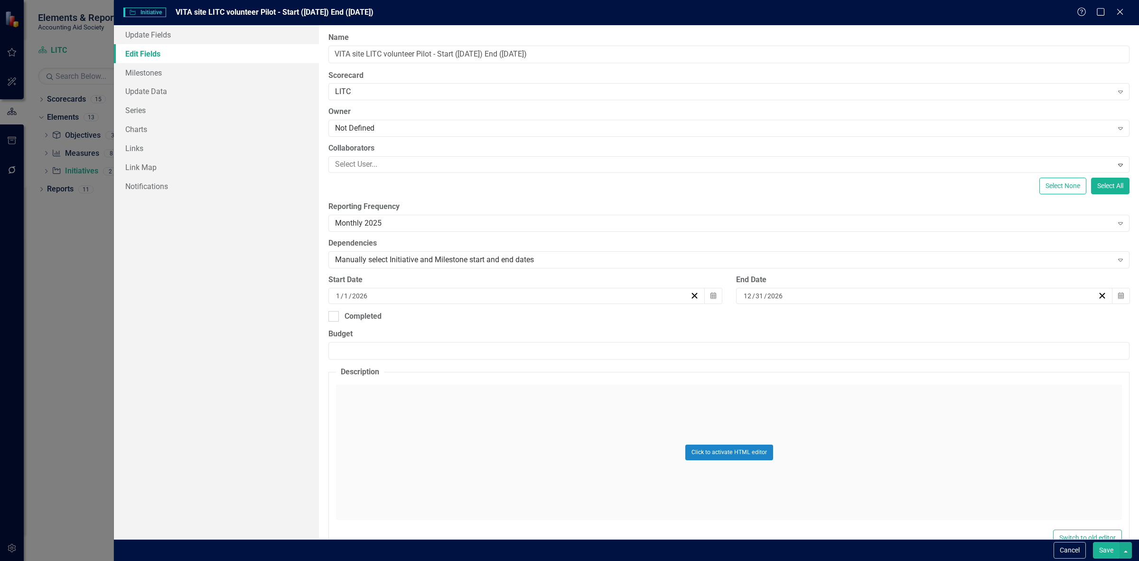
click at [1100, 555] on button "Save" at bounding box center [1106, 550] width 27 height 17
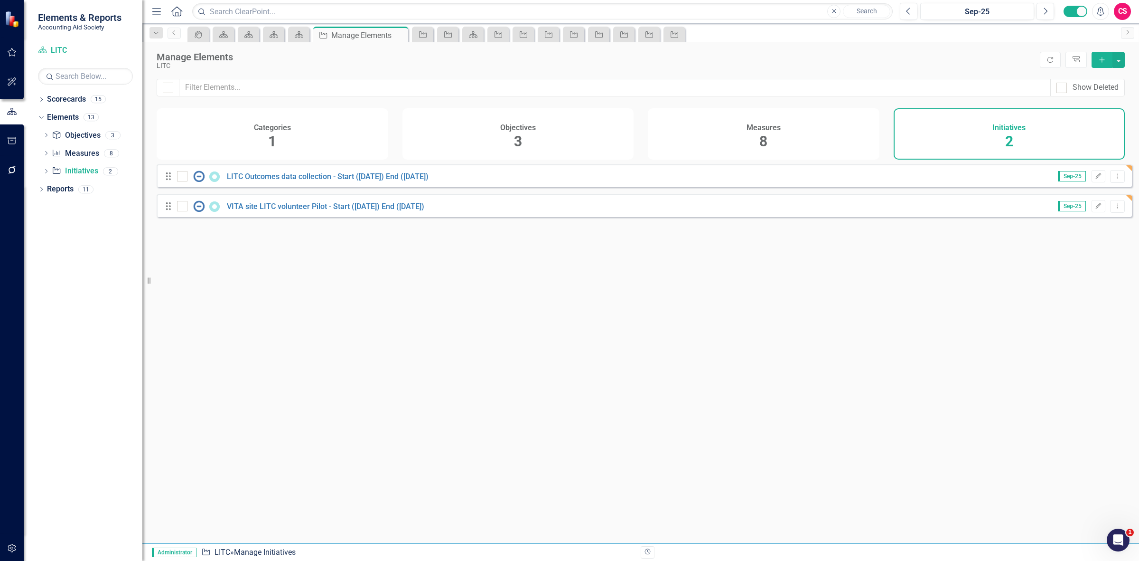
click at [785, 153] on div "Measures 8" at bounding box center [764, 133] width 232 height 51
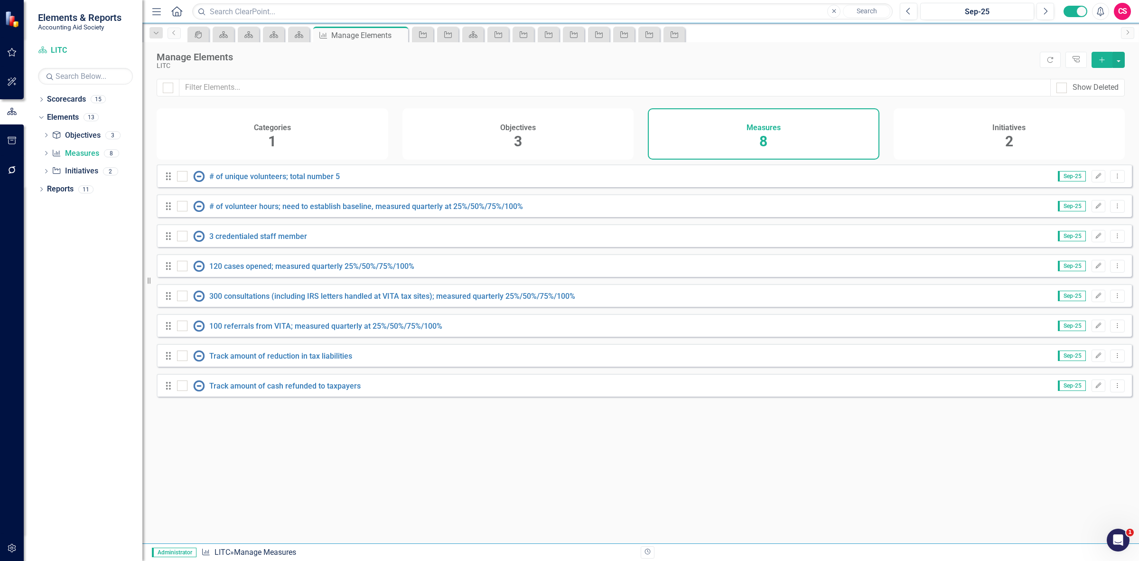
click at [237, 187] on div "Drag # of unique volunteers; total number [DATE]-25 Edit Dropdown Menu" at bounding box center [645, 175] width 976 height 23
click at [241, 176] on div "Drag # of unique volunteers; total number [DATE]-25 Edit Dropdown Menu" at bounding box center [645, 175] width 976 height 23
click at [257, 187] on div "Drag # of unique volunteers; total number [DATE]-25 Edit Dropdown Menu" at bounding box center [645, 175] width 976 height 23
click at [254, 181] on link "# of unique volunteers; total number 5" at bounding box center [274, 176] width 131 height 9
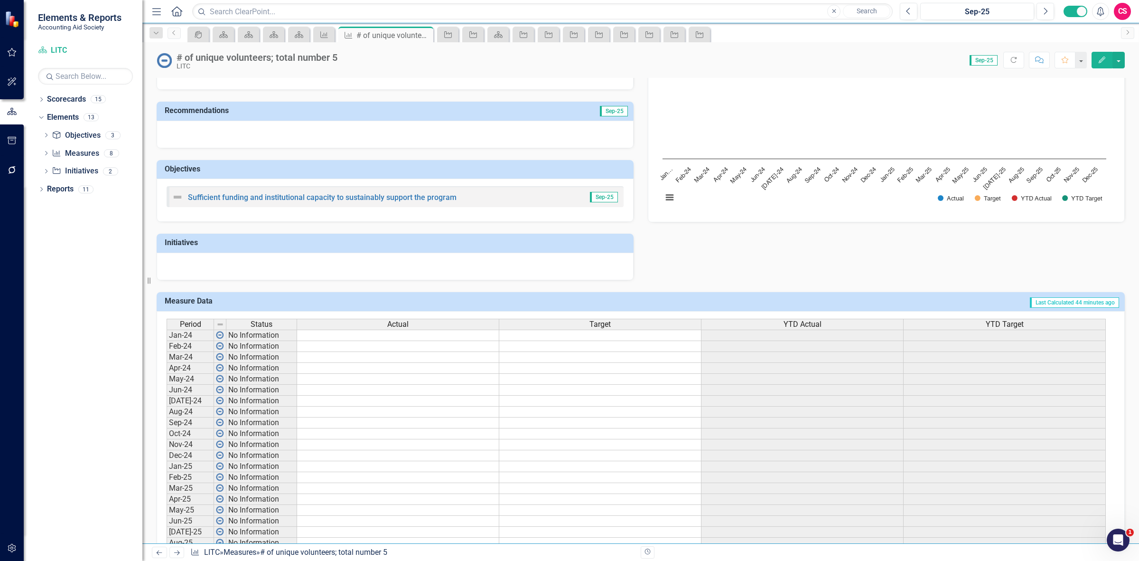
scroll to position [175, 0]
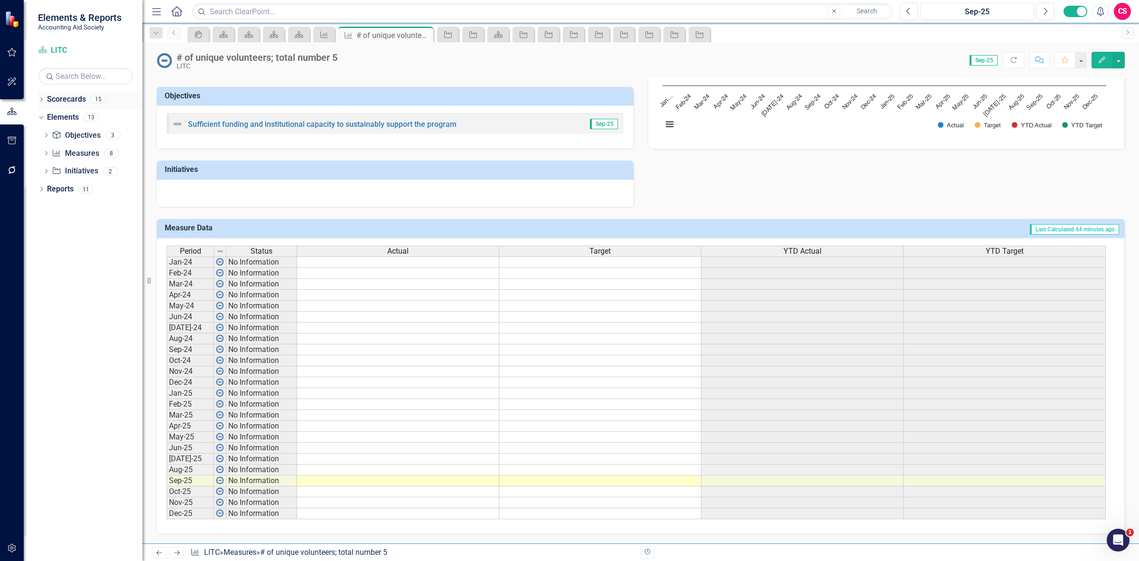
click at [64, 98] on link "Scorecards" at bounding box center [66, 99] width 39 height 11
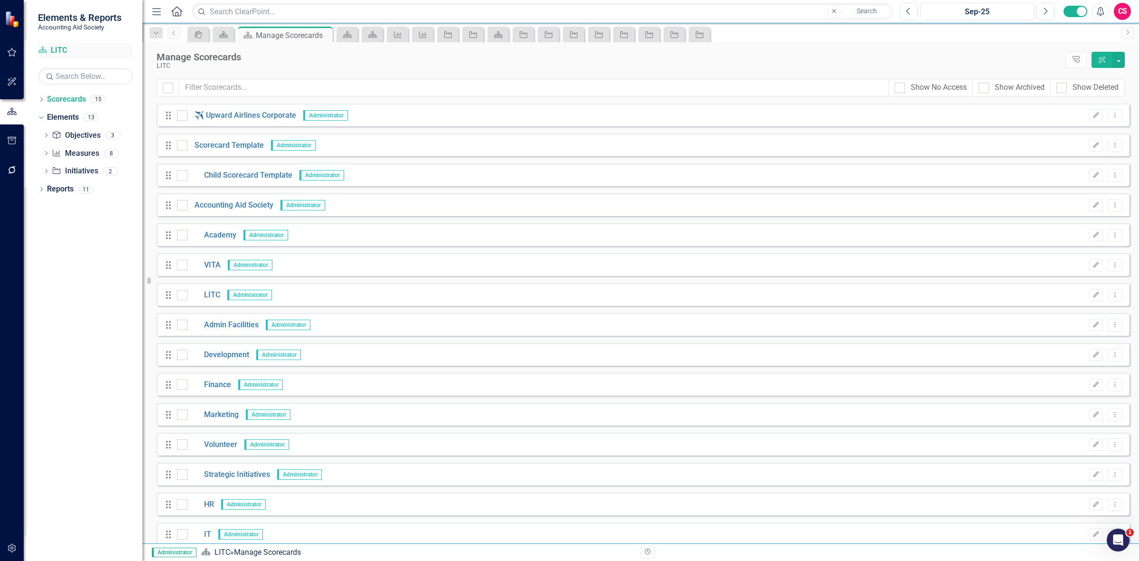
click at [64, 52] on link "Scorecard LITC" at bounding box center [85, 50] width 95 height 11
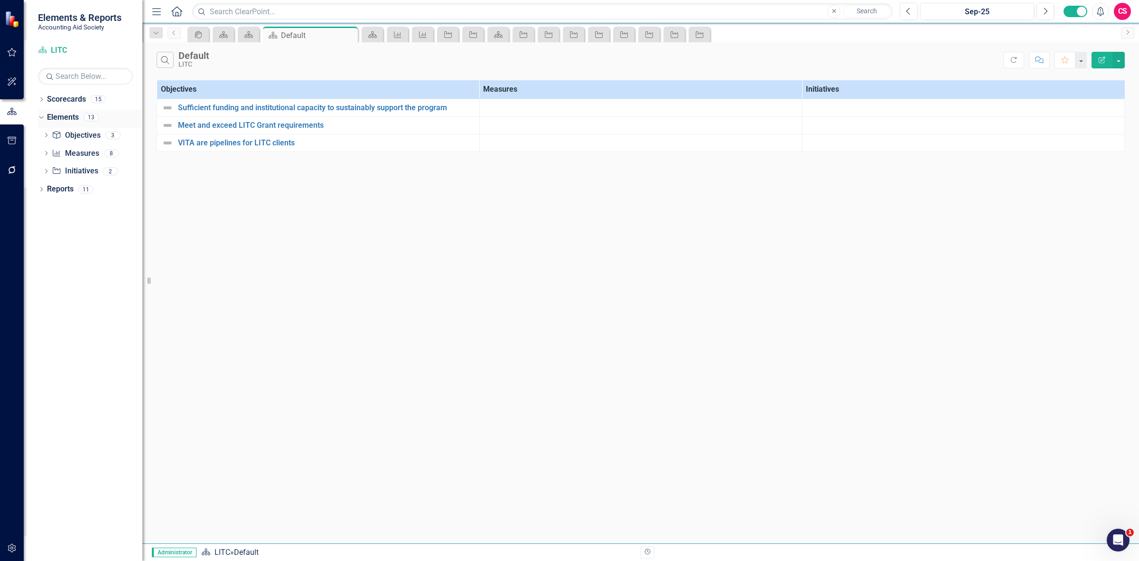
click at [69, 112] on div "Elements" at bounding box center [63, 118] width 32 height 16
